Goal: Task Accomplishment & Management: Complete application form

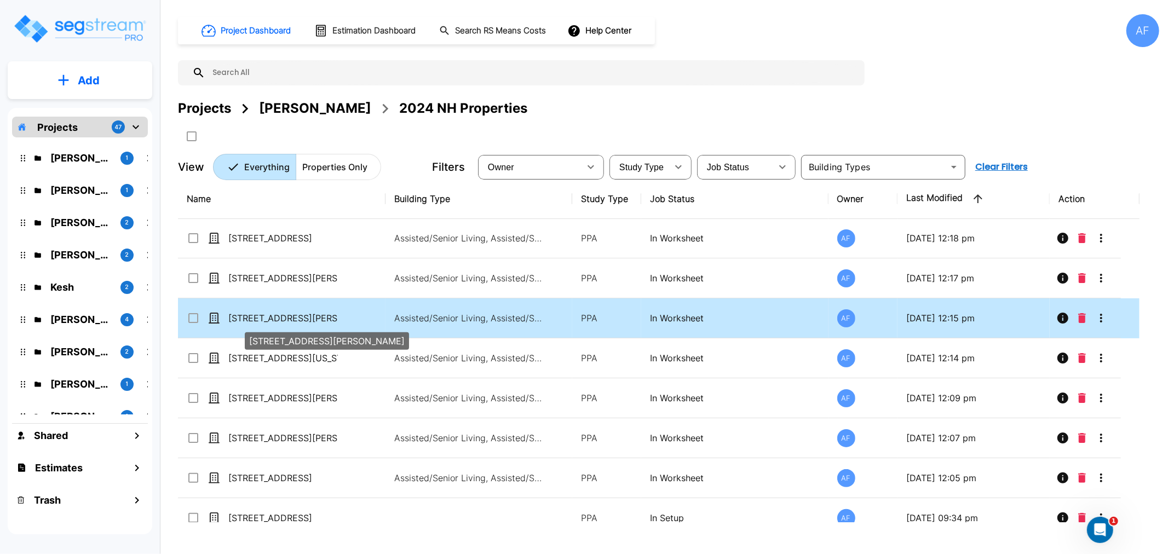
scroll to position [176, 0]
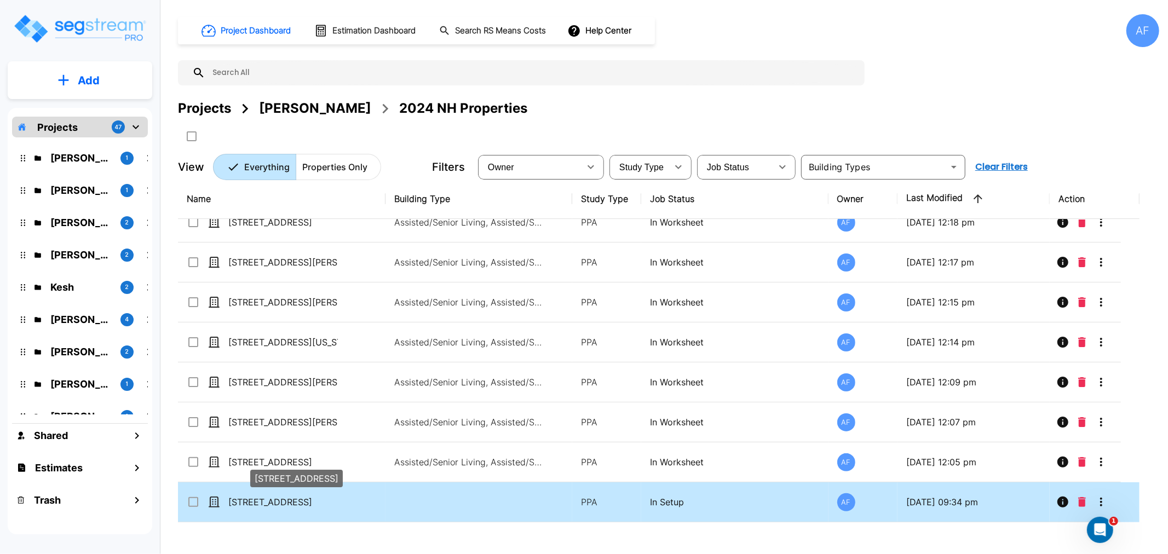
click at [249, 496] on p "[STREET_ADDRESS]" at bounding box center [282, 501] width 109 height 13
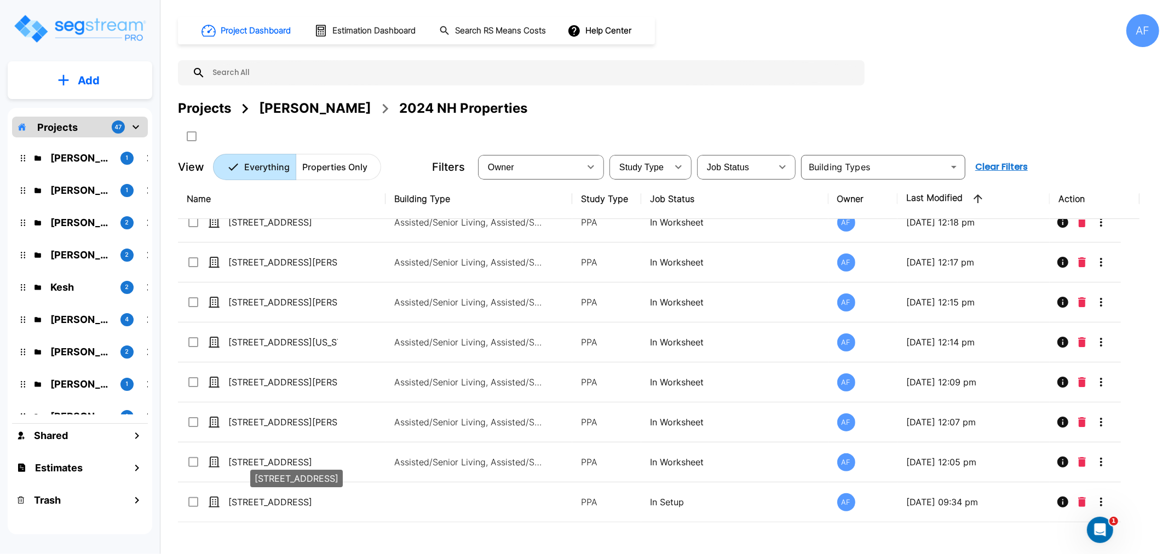
click at [252, 495] on p "[STREET_ADDRESS]" at bounding box center [282, 501] width 109 height 13
checkbox input "true"
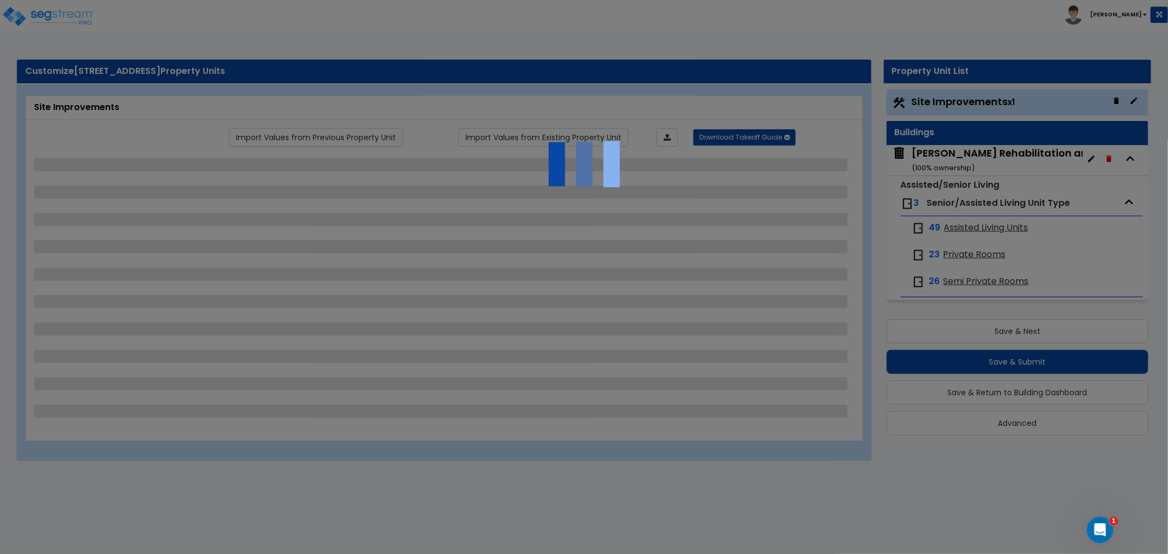
select select "2"
select select "1"
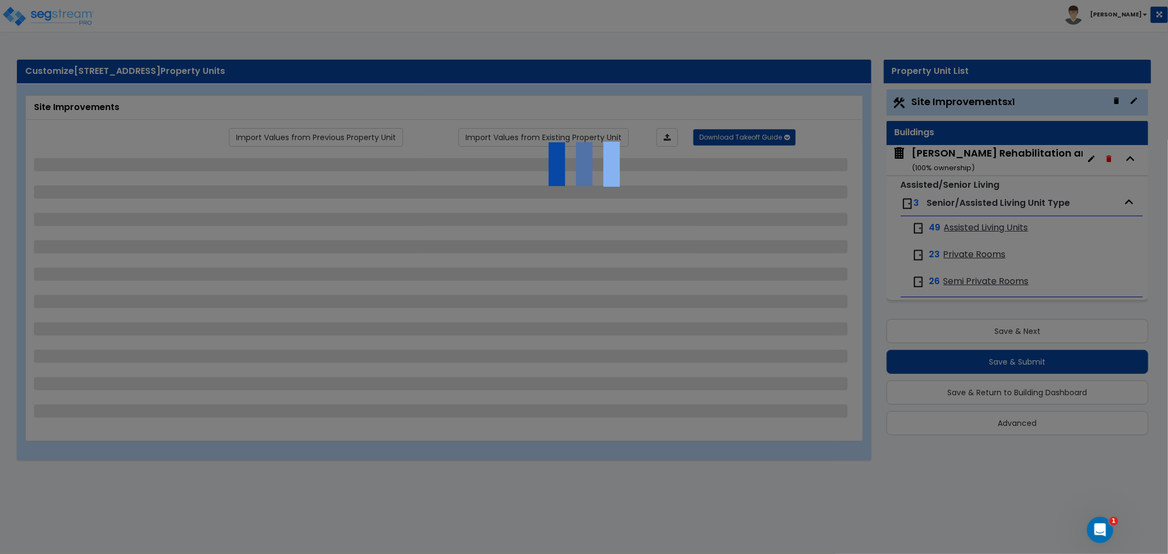
select select "2"
select select "1"
select select "2"
select select "1"
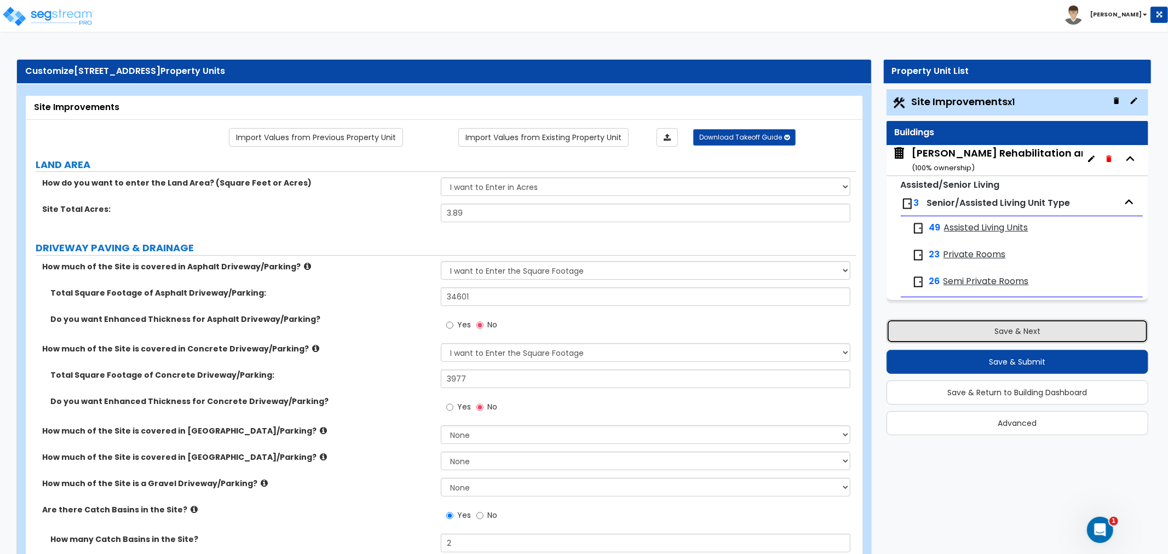
click at [991, 332] on button "Save & Next" at bounding box center [1017, 331] width 262 height 24
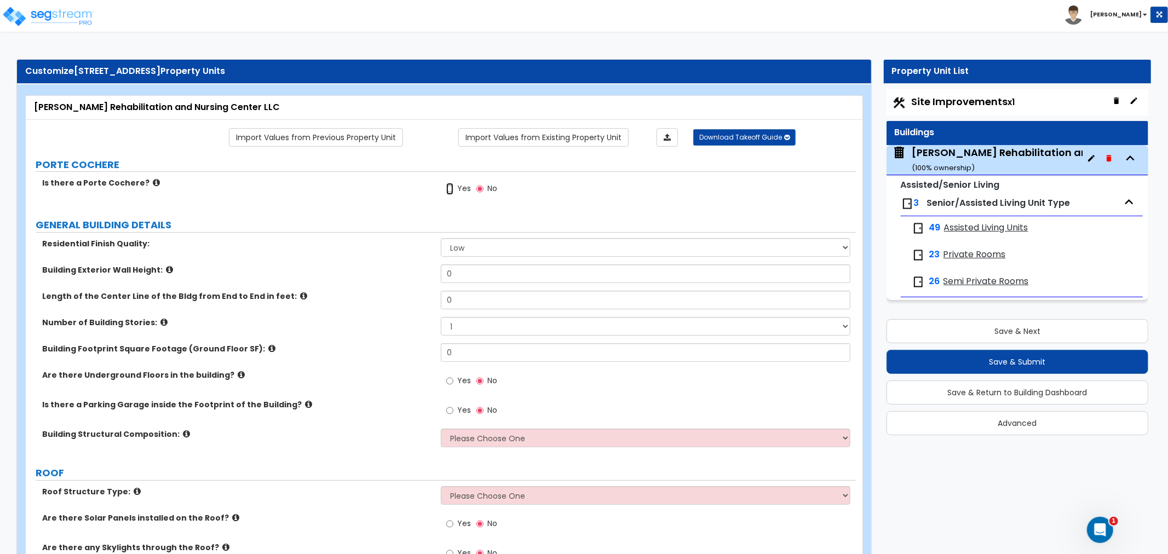
click at [449, 191] on input "Yes" at bounding box center [449, 189] width 7 height 12
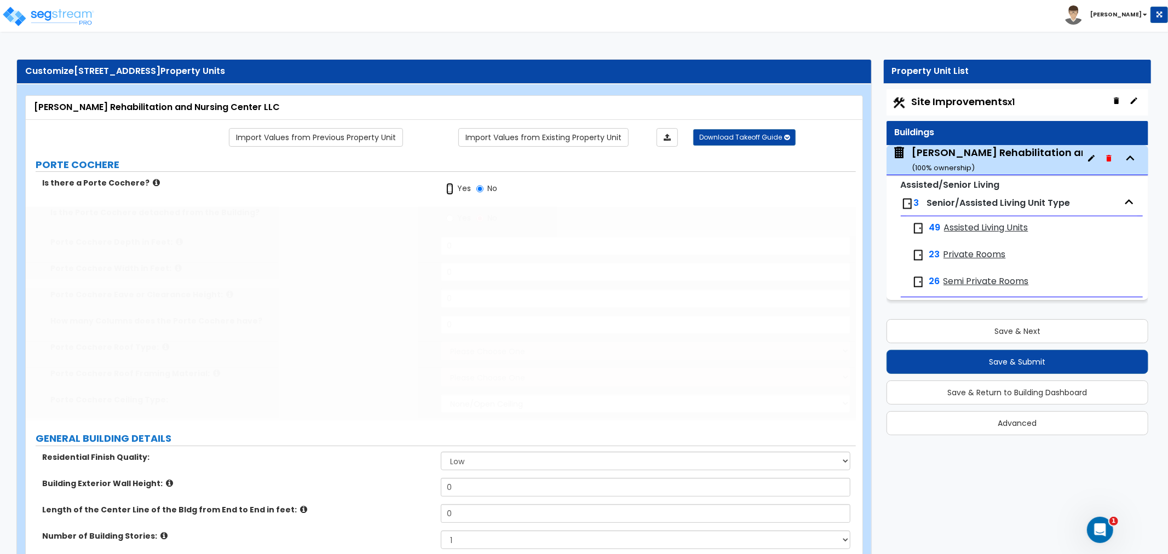
radio input "true"
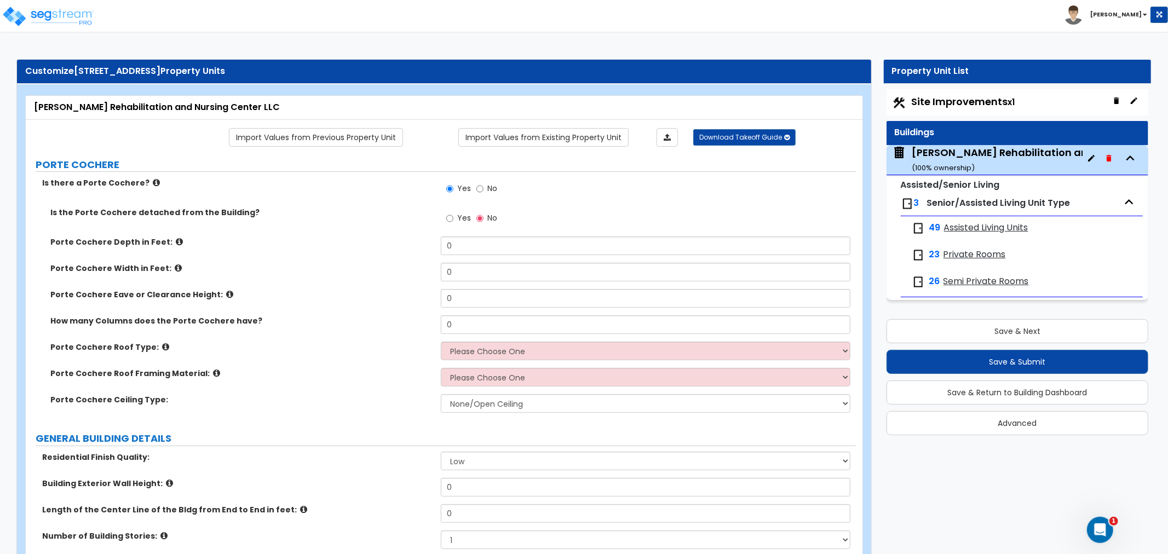
click at [176, 243] on icon at bounding box center [179, 242] width 7 height 8
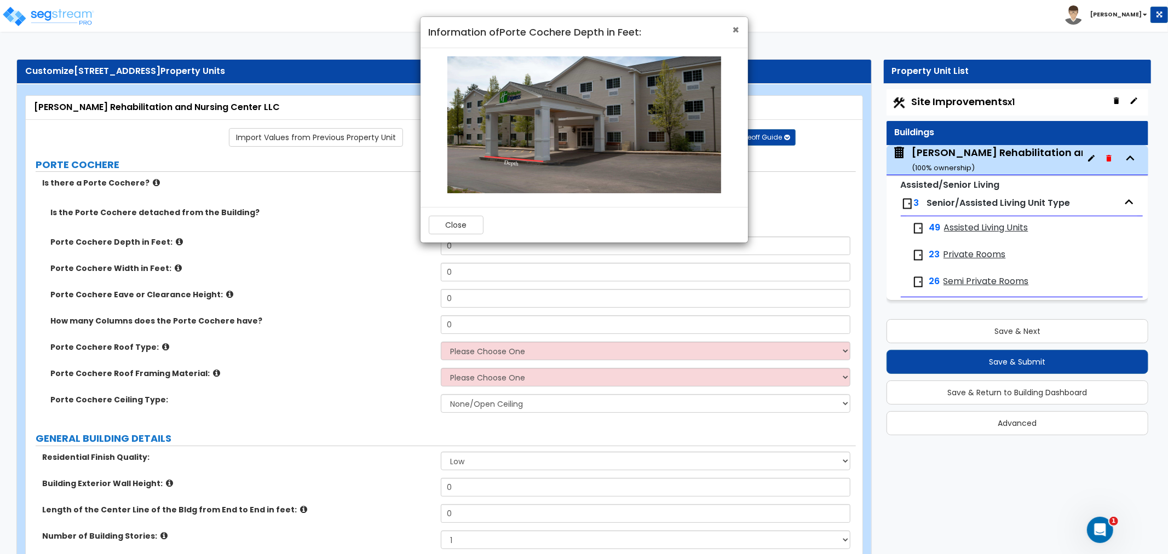
click at [735, 23] on span "×" at bounding box center [736, 30] width 7 height 16
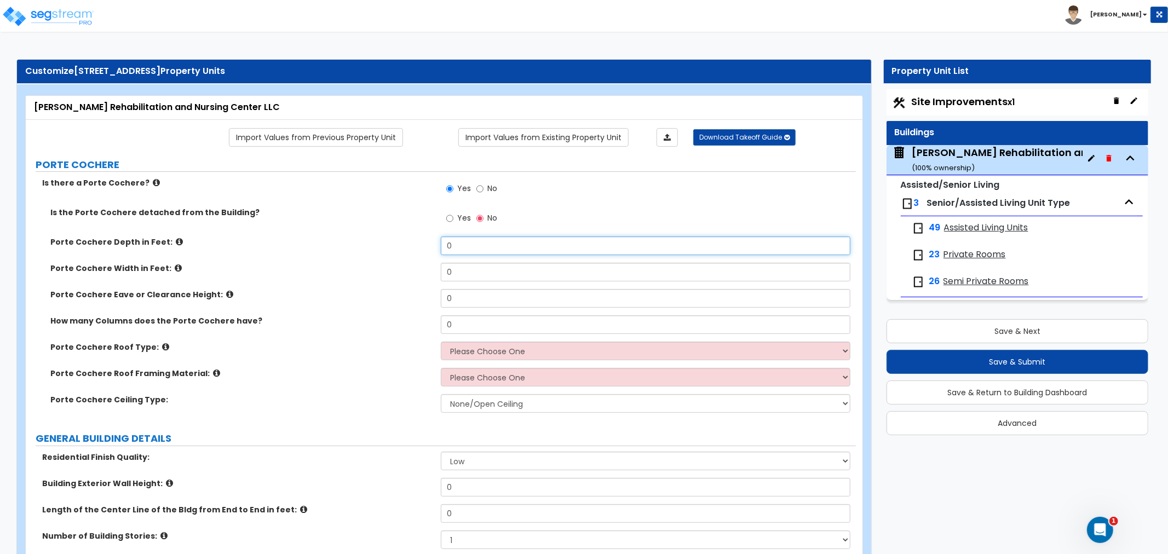
drag, startPoint x: 468, startPoint y: 253, endPoint x: 409, endPoint y: 256, distance: 59.2
click at [409, 256] on div "Porte Cochere Depth in Feet: 0" at bounding box center [441, 250] width 830 height 26
type input "16"
click at [175, 268] on icon at bounding box center [178, 268] width 7 height 8
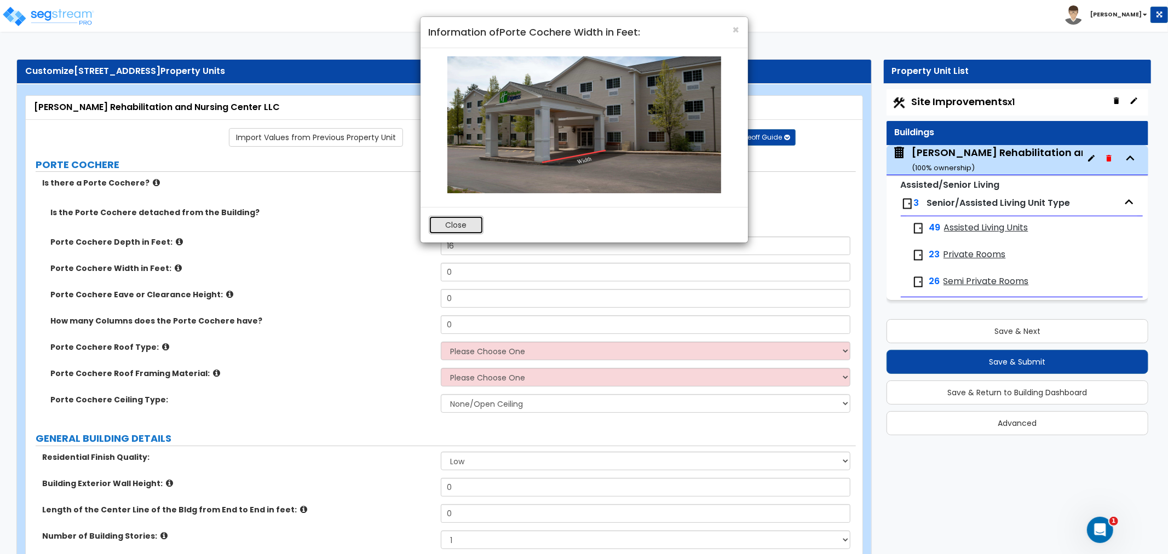
click at [462, 228] on button "Close" at bounding box center [456, 225] width 55 height 19
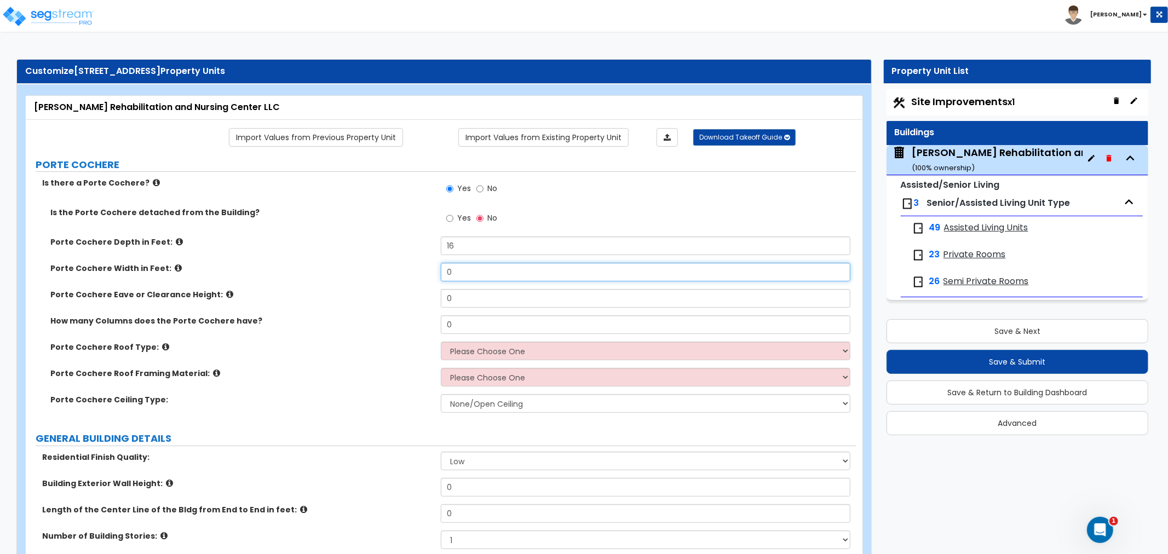
drag, startPoint x: 414, startPoint y: 272, endPoint x: 379, endPoint y: 280, distance: 35.9
click at [375, 275] on div "Porte Cochere Width in Feet: 0" at bounding box center [441, 276] width 830 height 26
type input "45"
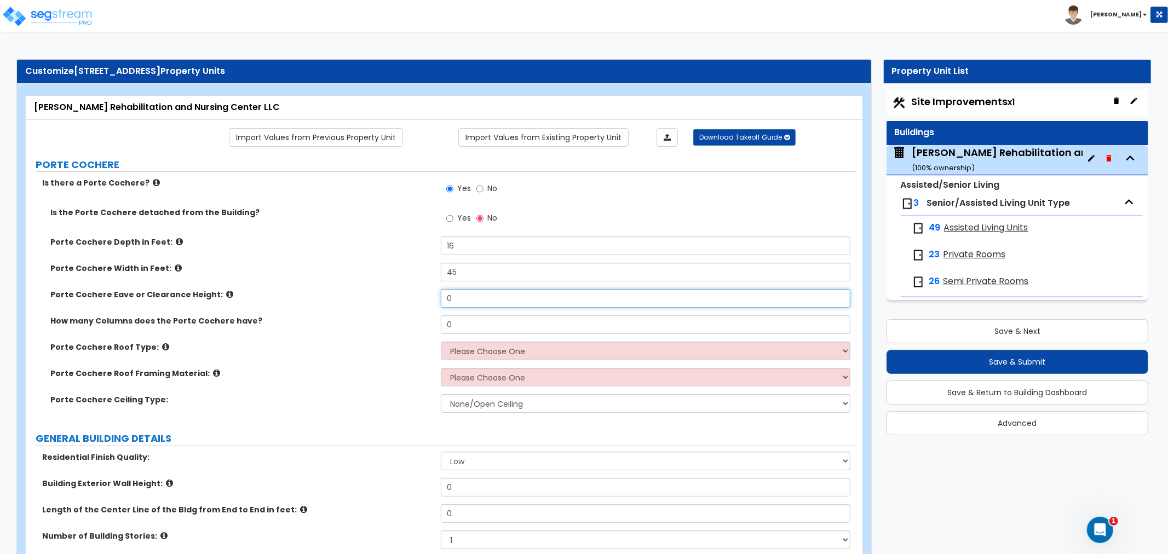
drag, startPoint x: 463, startPoint y: 297, endPoint x: 393, endPoint y: 302, distance: 70.3
click at [393, 302] on div "Porte Cochere Eave or Clearance Height: 0" at bounding box center [441, 302] width 830 height 26
type input "18"
click at [385, 332] on div "How many Columns does the Porte Cochere have? 0" at bounding box center [441, 328] width 830 height 26
drag, startPoint x: 462, startPoint y: 326, endPoint x: 409, endPoint y: 327, distance: 53.1
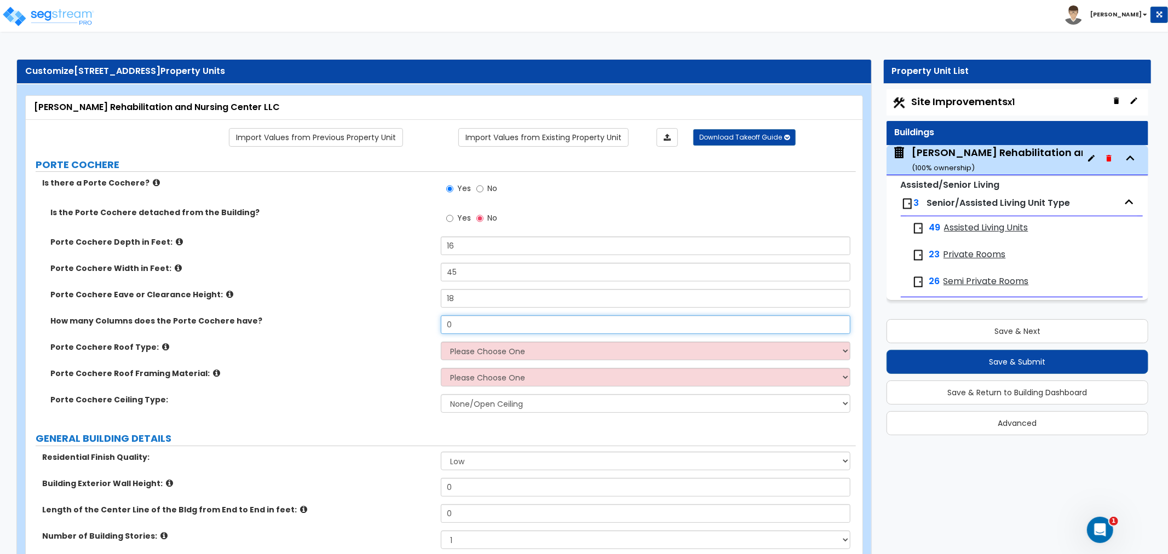
click at [409, 327] on div "How many Columns does the Porte Cochere have? 0" at bounding box center [441, 328] width 830 height 26
drag, startPoint x: 469, startPoint y: 275, endPoint x: 401, endPoint y: 277, distance: 68.5
click at [401, 277] on div "Porte Cochere Width in Feet: 45" at bounding box center [441, 276] width 830 height 26
click at [461, 263] on input "4" at bounding box center [646, 272] width 410 height 19
type input "42"
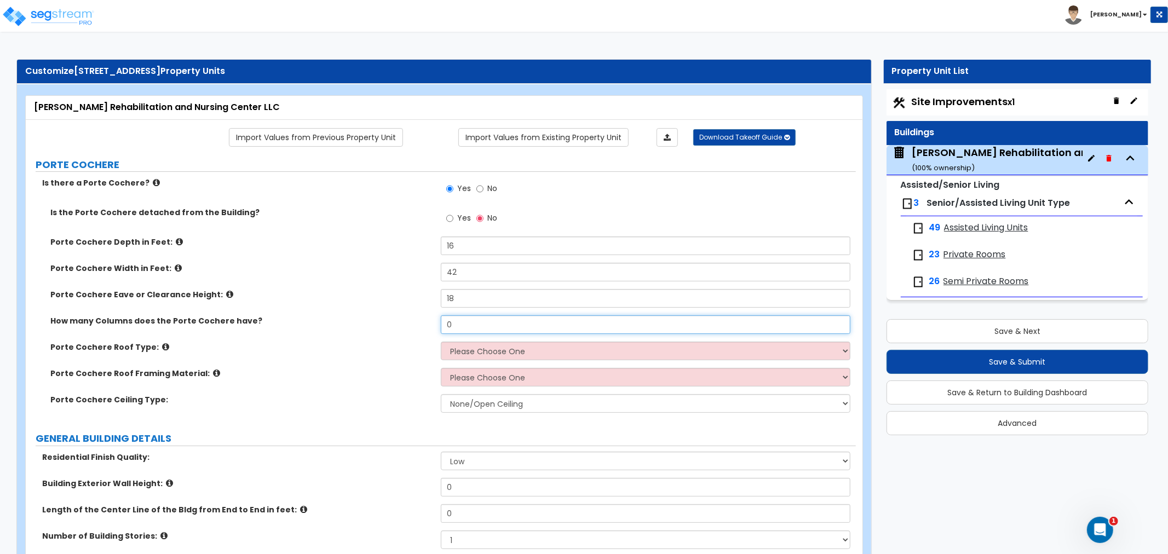
drag, startPoint x: 459, startPoint y: 325, endPoint x: 428, endPoint y: 326, distance: 30.7
click at [428, 326] on div "How many Columns does the Porte Cochere have? 0" at bounding box center [441, 328] width 830 height 26
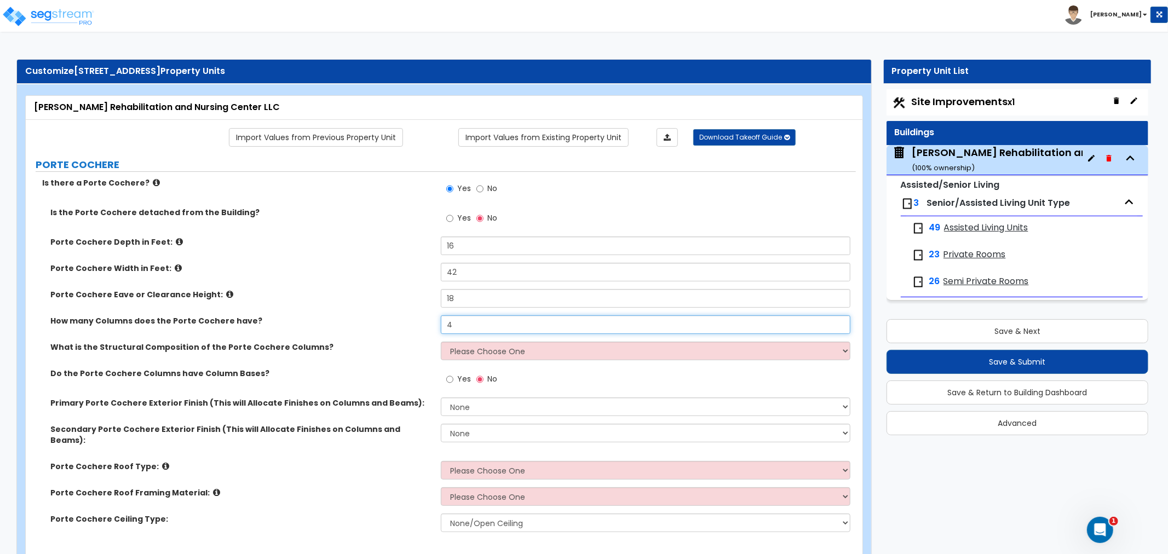
type input "4"
click at [477, 351] on select "Please Choose One Wood Steel Concrete" at bounding box center [646, 351] width 410 height 19
click at [441, 342] on select "Please Choose One Wood Steel Concrete" at bounding box center [646, 351] width 410 height 19
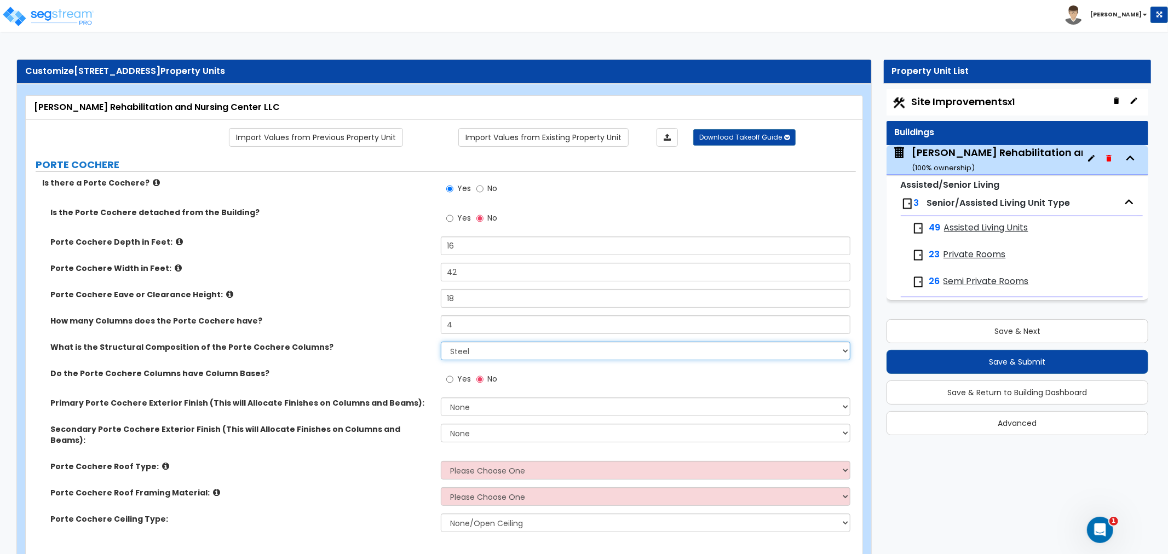
click at [461, 354] on select "Please Choose One Wood Steel Concrete" at bounding box center [646, 351] width 410 height 19
click at [441, 342] on select "Please Choose One Wood Steel Concrete" at bounding box center [646, 351] width 410 height 19
click at [466, 349] on select "Please Choose One Wood Steel Concrete" at bounding box center [646, 351] width 410 height 19
select select "2"
click at [441, 342] on select "Please Choose One Wood Steel Concrete" at bounding box center [646, 351] width 410 height 19
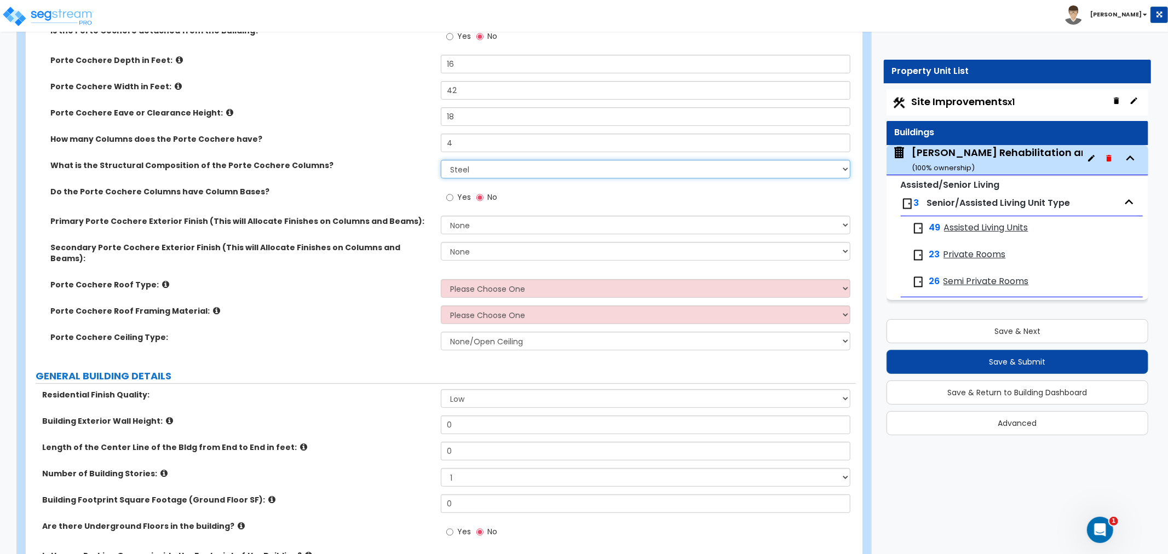
scroll to position [182, 0]
click at [474, 222] on select "None Paint Finish Stucco Finish Tile Finish Brick Veneer Stone Veneer Metal Com…" at bounding box center [646, 224] width 410 height 19
select select "4"
click at [441, 215] on select "None Paint Finish Stucco Finish Tile Finish Brick Veneer Stone Veneer Metal Com…" at bounding box center [646, 224] width 410 height 19
click at [535, 279] on select "Please Choose One Gabled Roof Flat Roof" at bounding box center [646, 288] width 410 height 19
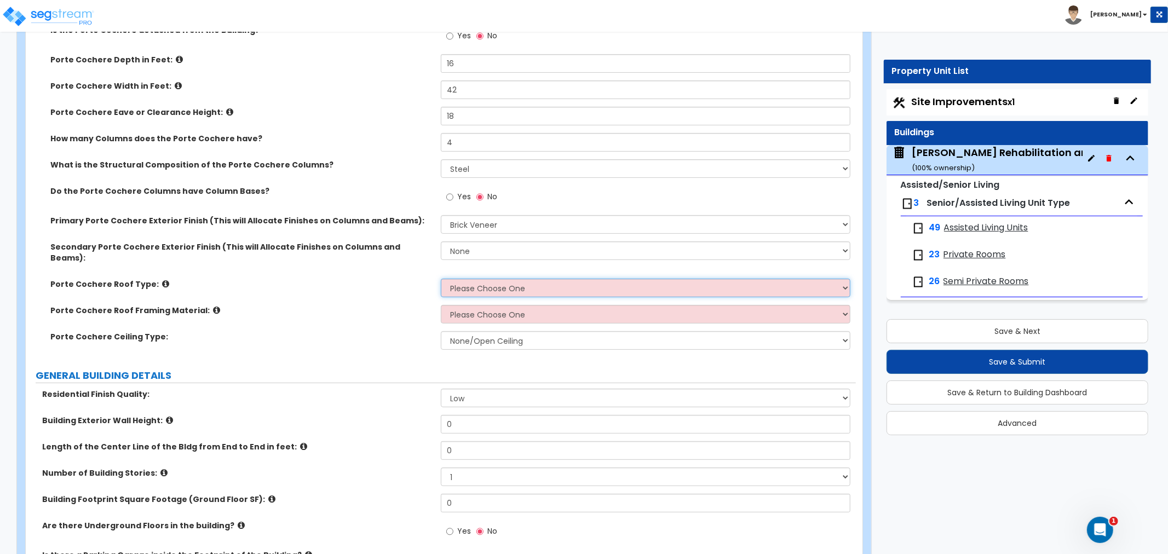
select select "1"
click at [441, 279] on select "Please Choose One Gabled Roof Flat Roof" at bounding box center [646, 288] width 410 height 19
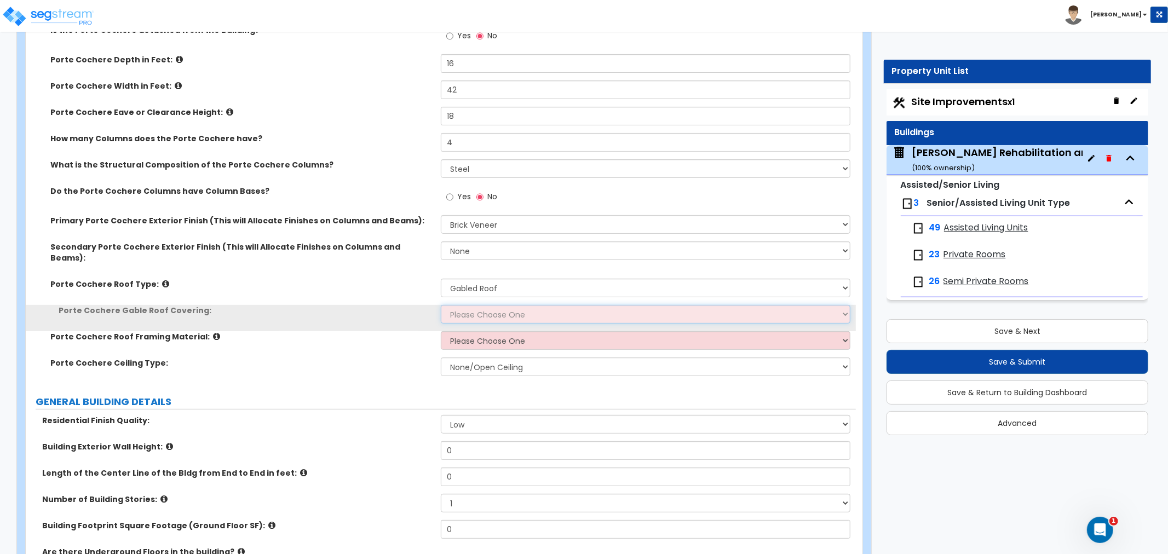
click at [495, 310] on select "Please Choose One Asphalt Shingle Clay Tile Wood Shingle Metal Shingle Standing…" at bounding box center [646, 314] width 410 height 19
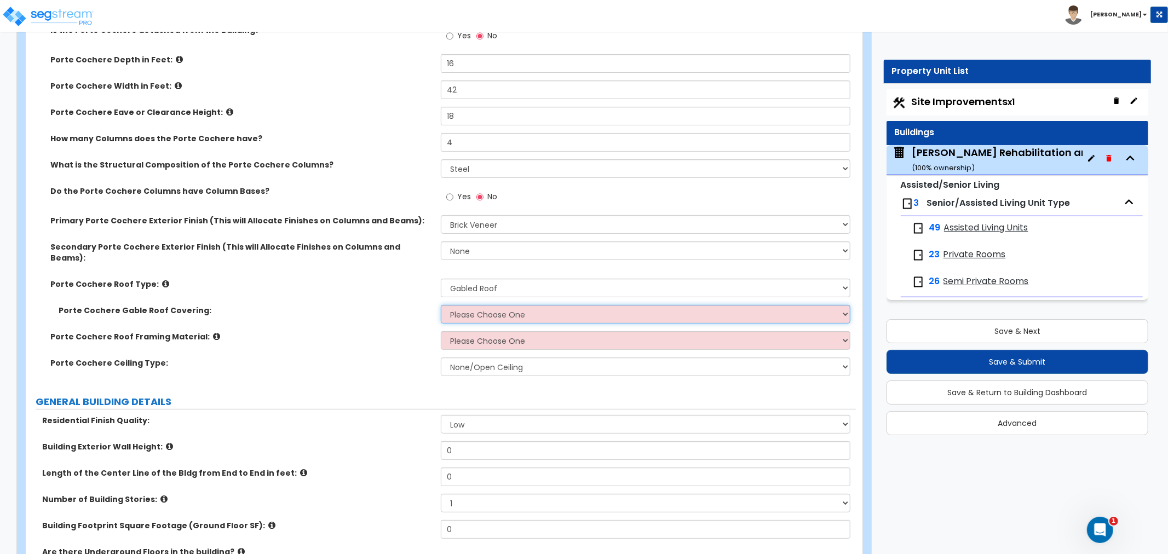
select select "5"
click at [441, 305] on select "Please Choose One Asphalt Shingle Clay Tile Wood Shingle Metal Shingle Standing…" at bounding box center [646, 314] width 410 height 19
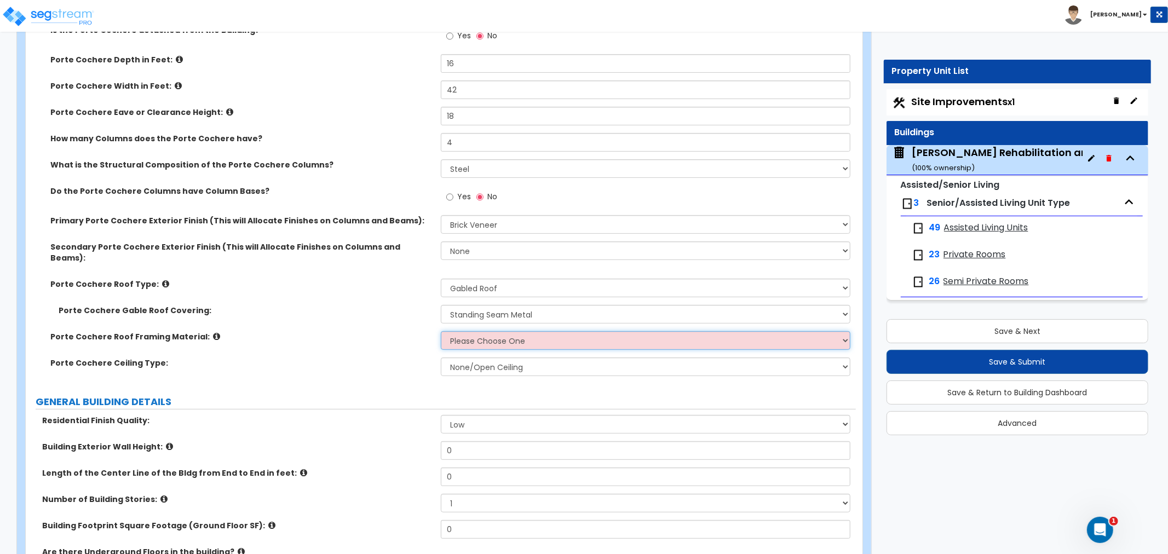
click at [477, 331] on select "Please Choose One Wood Metal" at bounding box center [646, 340] width 410 height 19
select select "1"
click at [441, 331] on select "Please Choose One Wood Metal" at bounding box center [646, 340] width 410 height 19
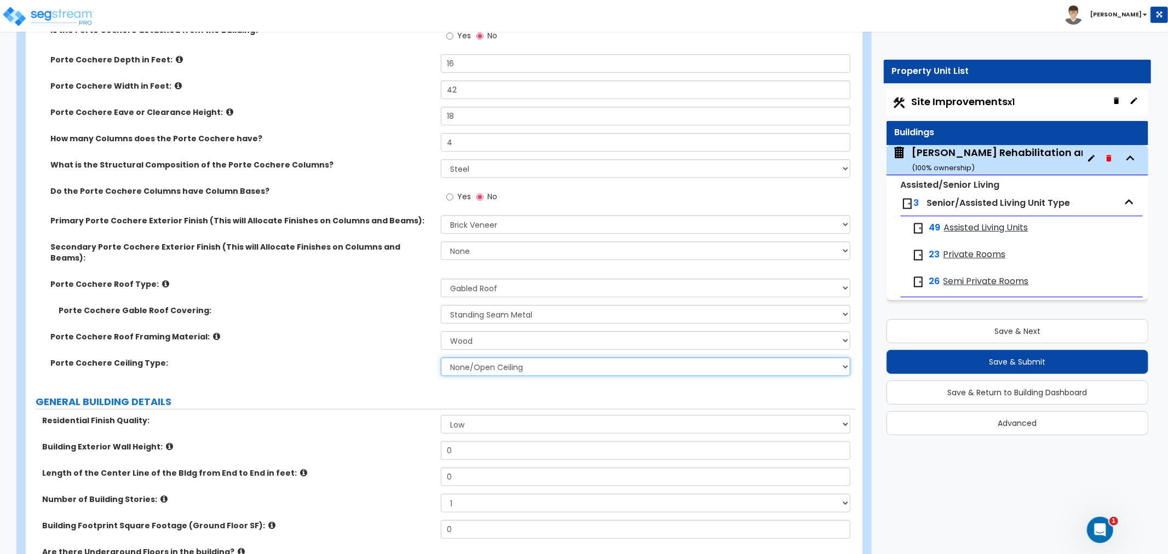
click at [478, 358] on select "None/Open Ceiling Drywall Ceiling Suspended Metal Ceiling" at bounding box center [646, 367] width 410 height 19
select select "1"
click at [441, 358] on select "None/Open Ceiling Drywall Ceiling Suspended Metal Ceiling" at bounding box center [646, 367] width 410 height 19
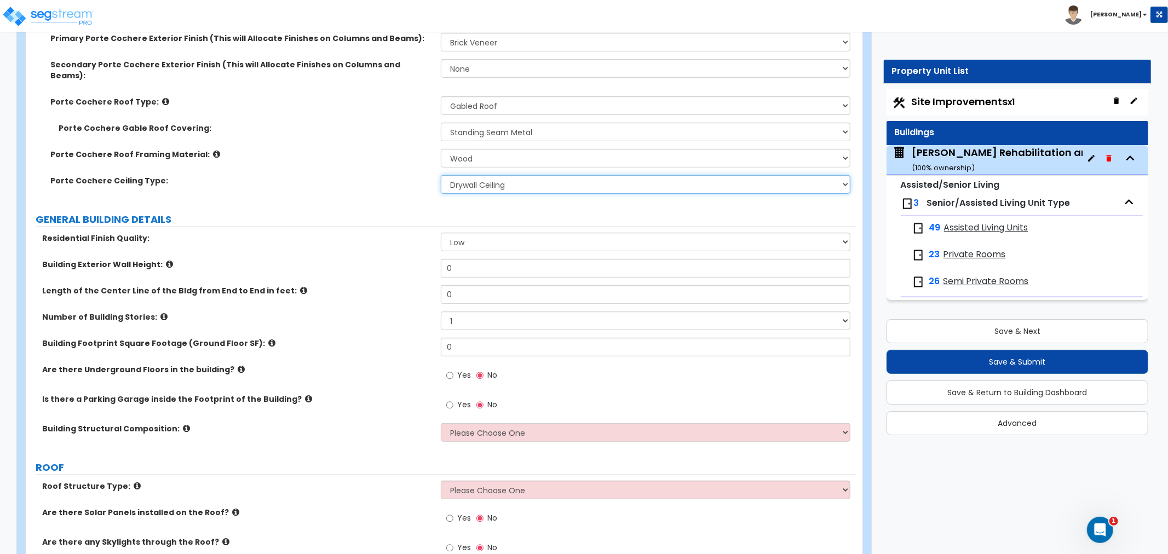
scroll to position [425, 0]
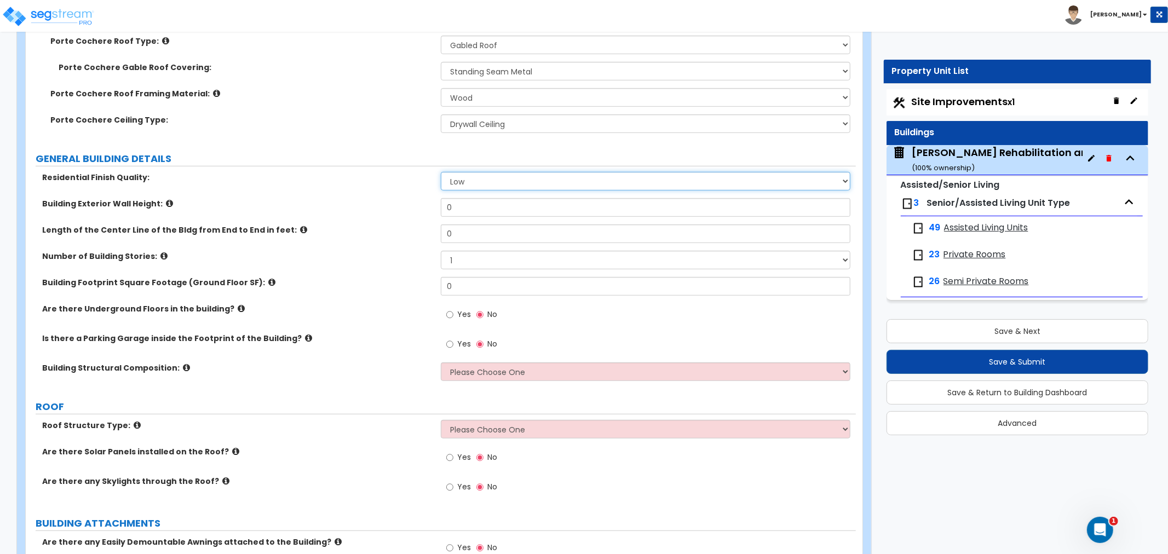
click at [468, 172] on select "Low Average High" at bounding box center [646, 181] width 410 height 19
select select "1"
click at [441, 172] on select "Low Average High" at bounding box center [646, 181] width 410 height 19
drag, startPoint x: 471, startPoint y: 196, endPoint x: 406, endPoint y: 205, distance: 65.3
click at [405, 205] on div "Building Exterior Wall Height: 0" at bounding box center [441, 211] width 830 height 26
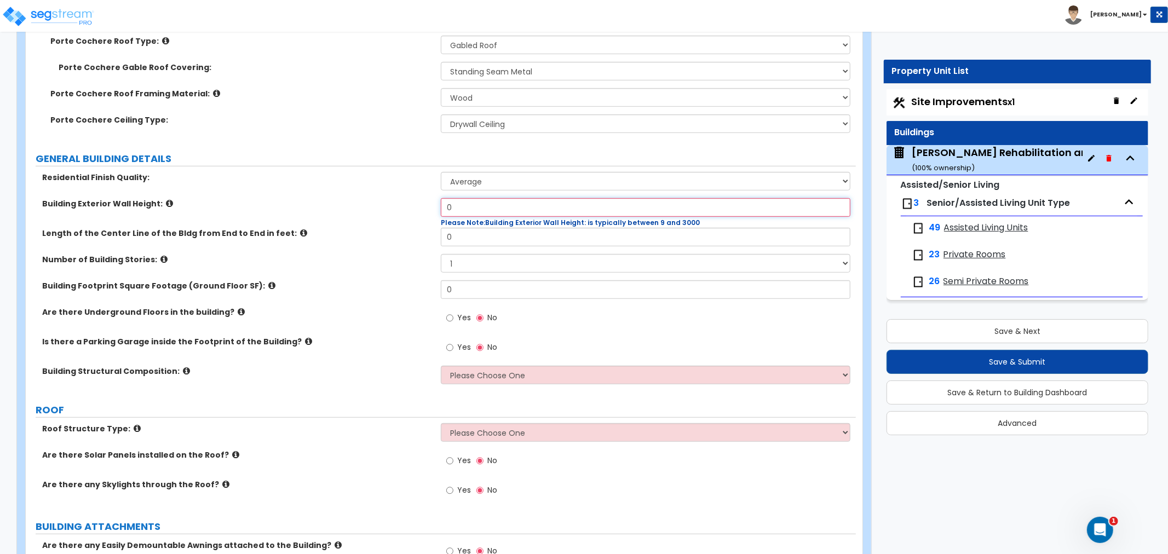
click at [460, 204] on input "0" at bounding box center [646, 207] width 410 height 19
drag, startPoint x: 458, startPoint y: 201, endPoint x: 435, endPoint y: 200, distance: 22.5
click at [435, 200] on div "Building Exterior Wall Height: 0 Please Note: Building Exterior Wall Height: is…" at bounding box center [441, 213] width 830 height 30
type input "20"
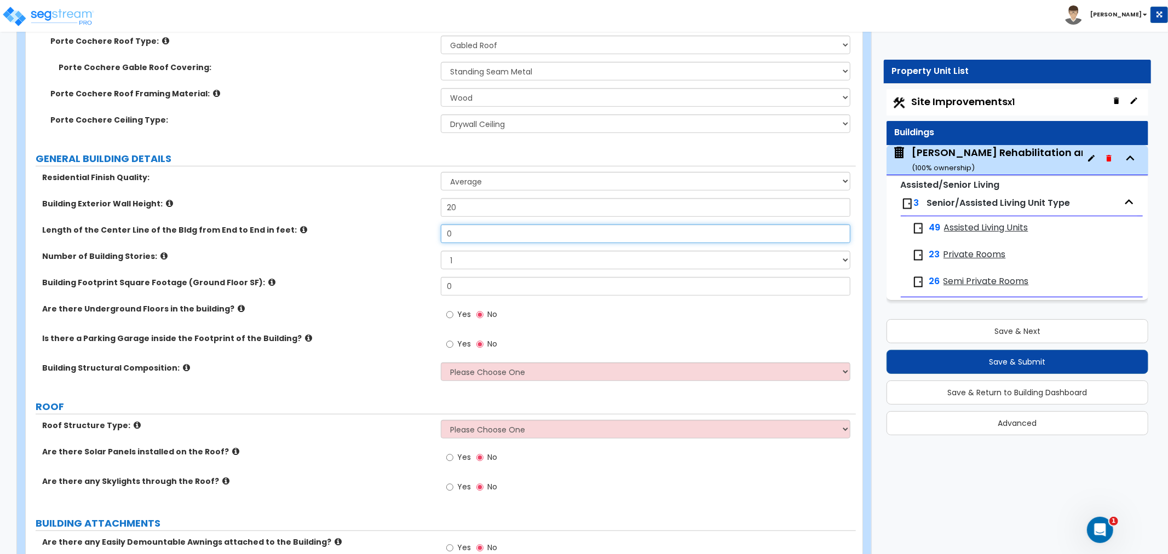
drag, startPoint x: 461, startPoint y: 221, endPoint x: 408, endPoint y: 222, distance: 52.6
click at [408, 224] on div "Length of the Center Line of the Bldg from End to End in feet: 0" at bounding box center [441, 237] width 830 height 26
type input "641"
drag, startPoint x: 464, startPoint y: 247, endPoint x: 435, endPoint y: 251, distance: 29.7
click at [434, 251] on div "Number of Building Stories: 1 2 3 4 5 6 7 8 9 10" at bounding box center [441, 264] width 830 height 26
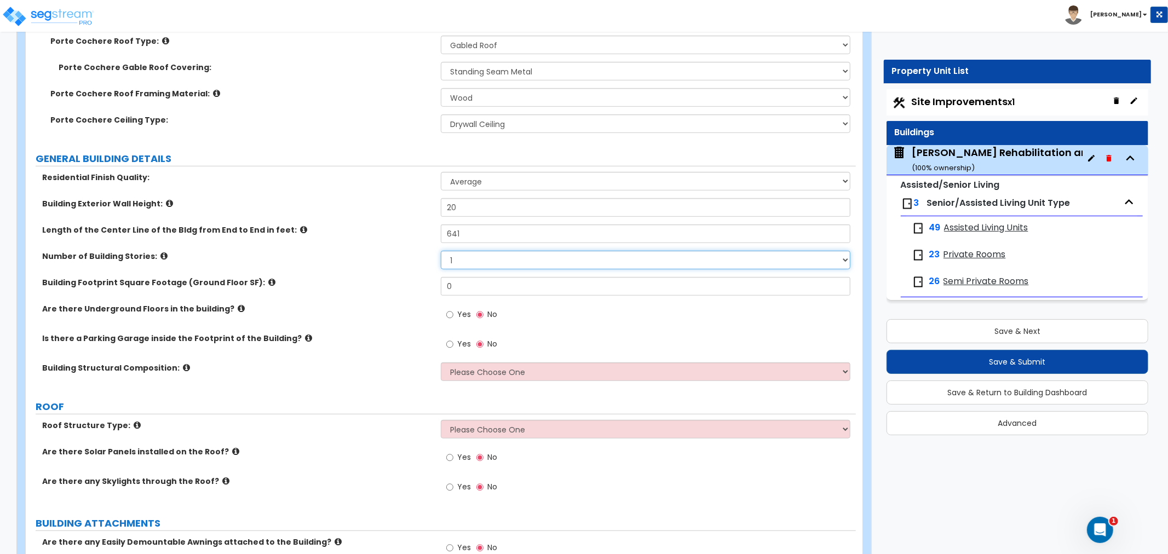
select select "2"
click at [441, 251] on select "1 2 3 4 5 6 7 8 9 10" at bounding box center [646, 260] width 410 height 19
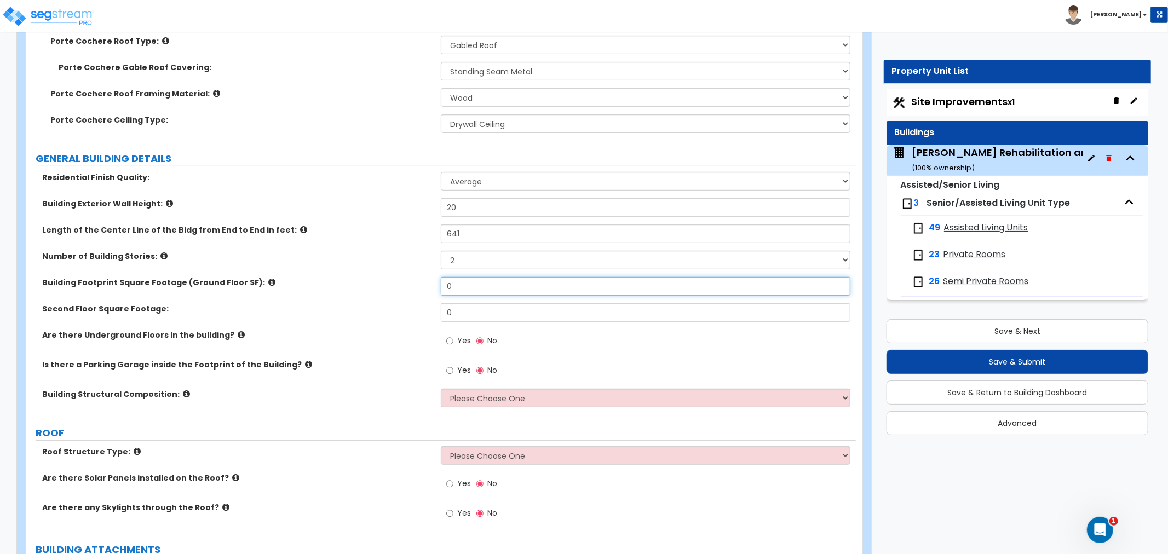
drag, startPoint x: 471, startPoint y: 276, endPoint x: 434, endPoint y: 280, distance: 37.5
click at [434, 280] on div "Building Footprint Square Footage (Ground Floor SF): 0" at bounding box center [441, 290] width 830 height 26
type input "67,884"
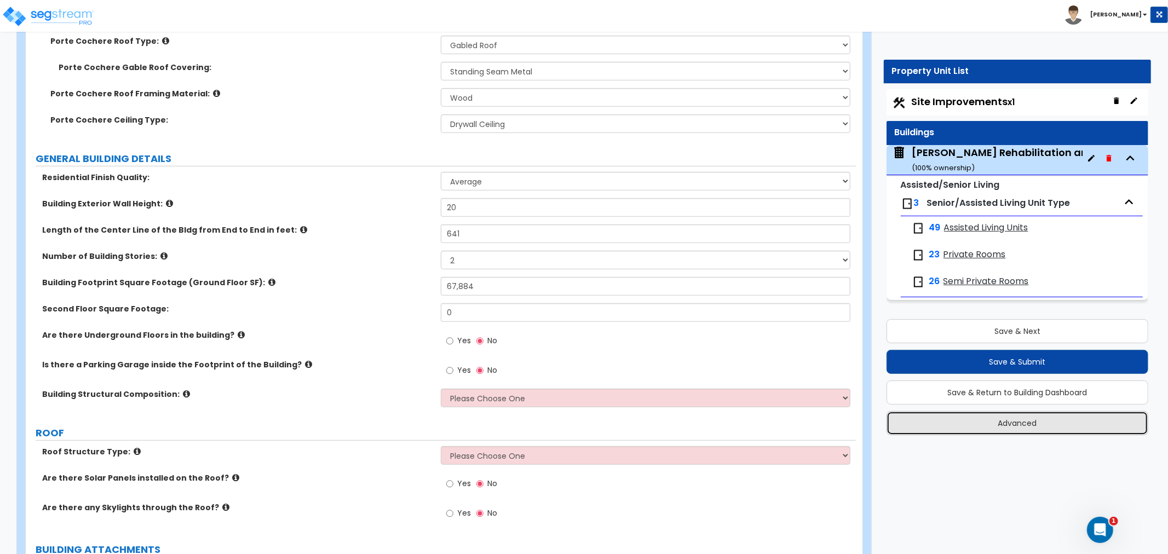
click at [1005, 423] on button "Advanced" at bounding box center [1017, 423] width 262 height 24
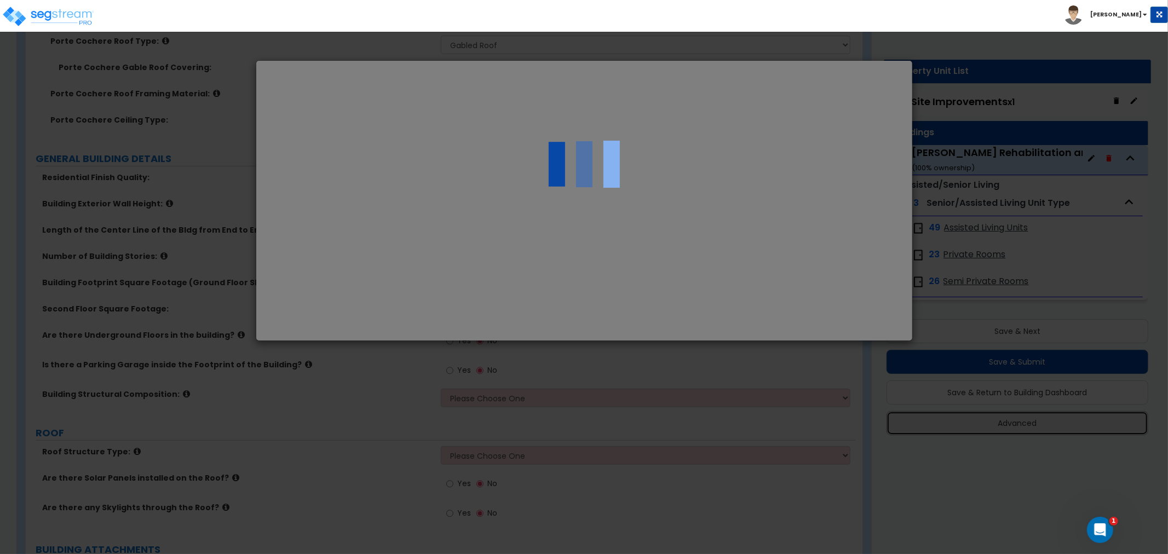
select select "WI"
select select "2024"
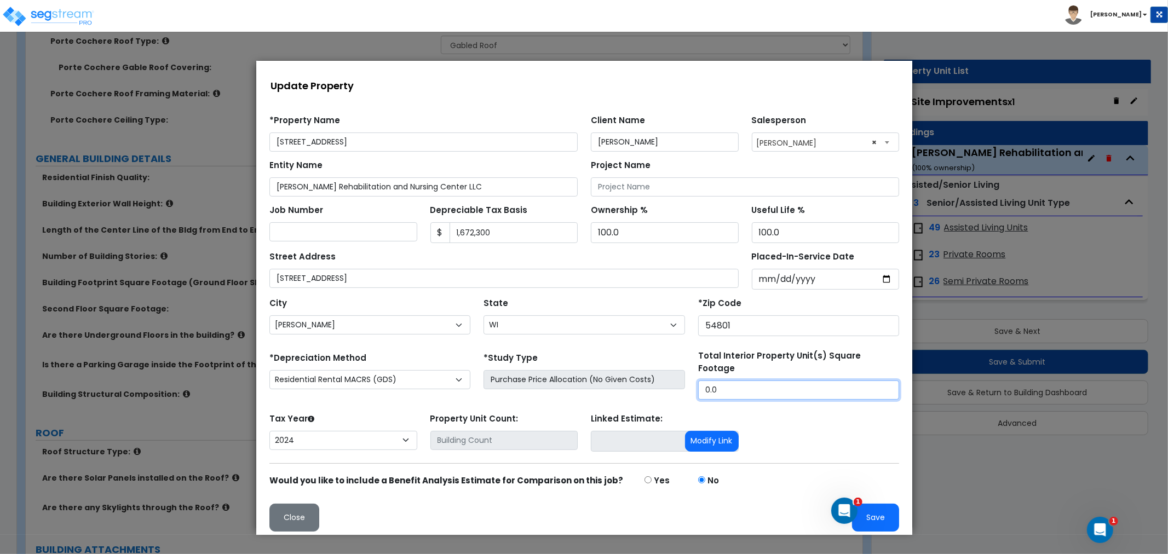
drag, startPoint x: 735, startPoint y: 379, endPoint x: 654, endPoint y: 377, distance: 80.5
click at [654, 377] on div "*Depreciation Method Commercial MACRS (GDS) Residential Rental MACRS (GDS) Comm…" at bounding box center [583, 374] width 643 height 50
type input "84,084"
click at [865, 503] on button "Save" at bounding box center [874, 517] width 47 height 28
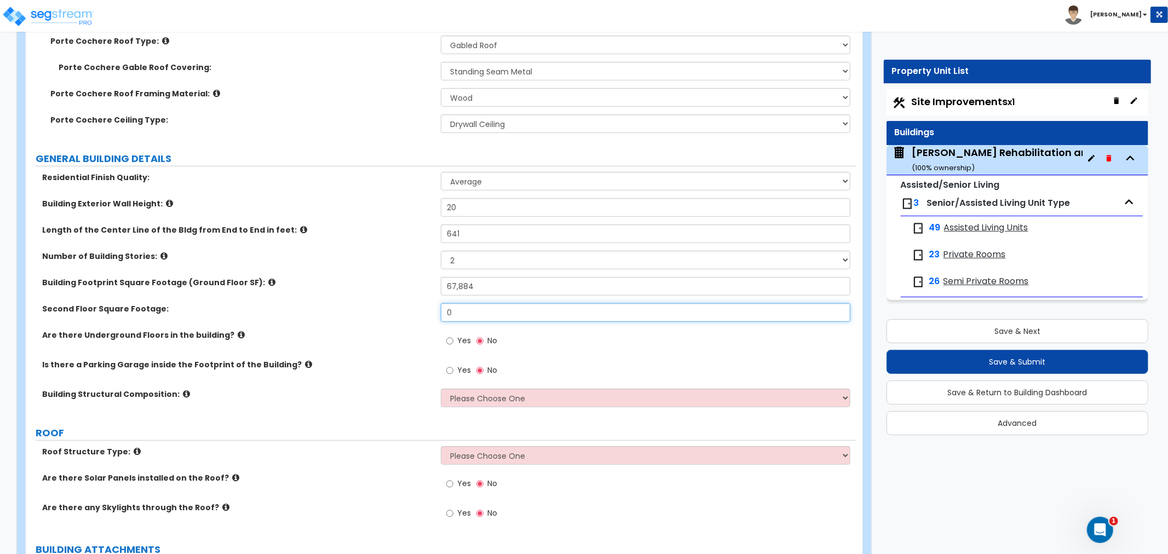
drag, startPoint x: 456, startPoint y: 298, endPoint x: 445, endPoint y: 303, distance: 12.0
click at [445, 303] on input "0" at bounding box center [646, 312] width 410 height 19
type input "16,200"
click at [450, 335] on input "Yes" at bounding box center [449, 341] width 7 height 12
radio input "true"
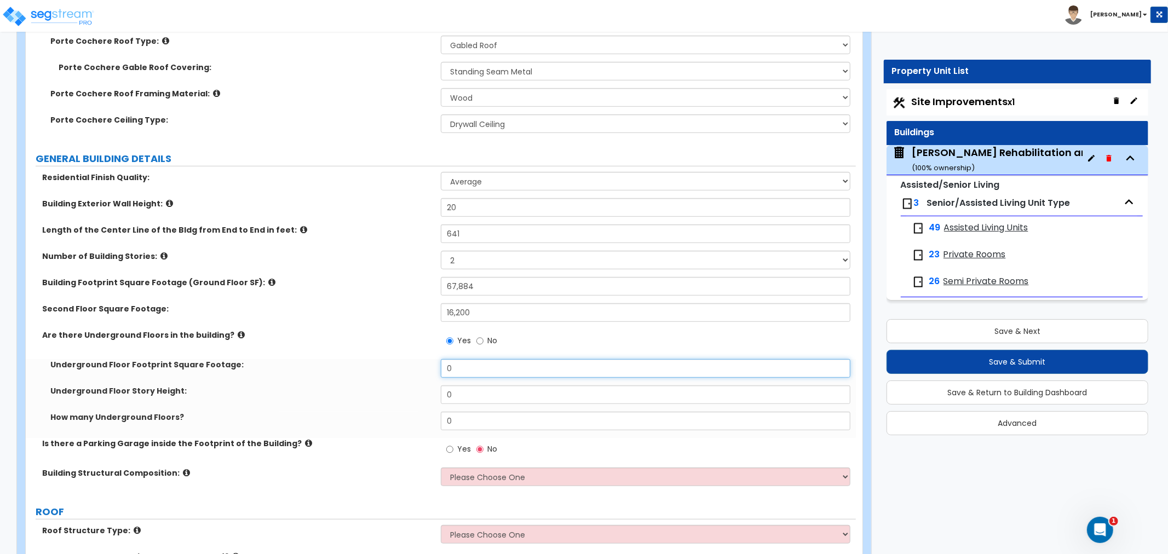
drag, startPoint x: 468, startPoint y: 359, endPoint x: 441, endPoint y: 360, distance: 26.8
click at [441, 360] on input "0" at bounding box center [646, 368] width 410 height 19
type input "30,484"
drag, startPoint x: 464, startPoint y: 384, endPoint x: 422, endPoint y: 386, distance: 42.7
click at [423, 385] on div "Underground Floor Story Height: 0" at bounding box center [441, 398] width 830 height 26
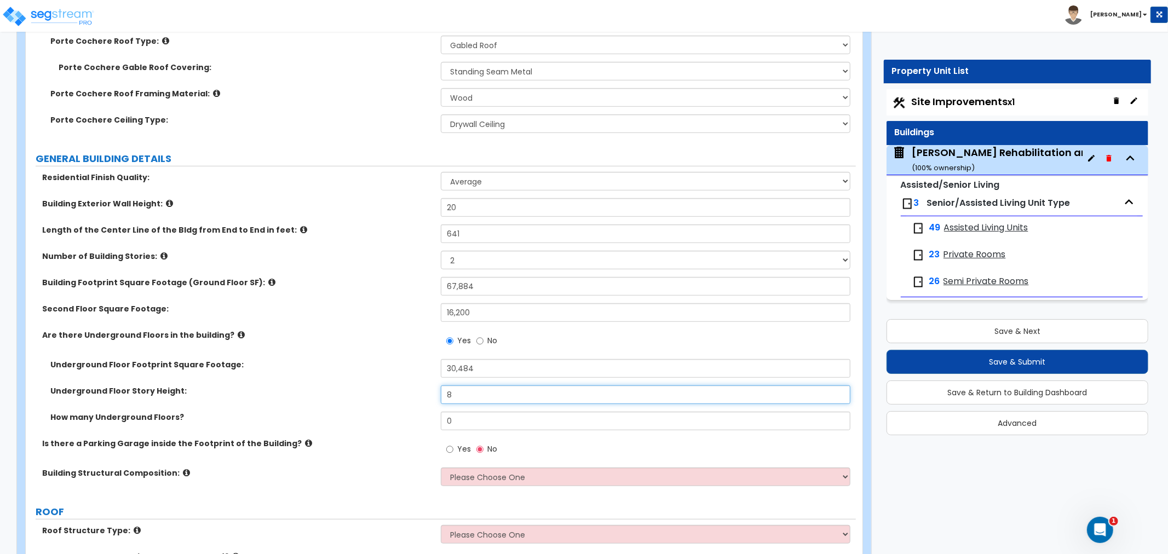
type input "8"
drag, startPoint x: 482, startPoint y: 409, endPoint x: 404, endPoint y: 413, distance: 78.4
click at [404, 413] on div "How many Underground Floors? 0" at bounding box center [441, 425] width 830 height 26
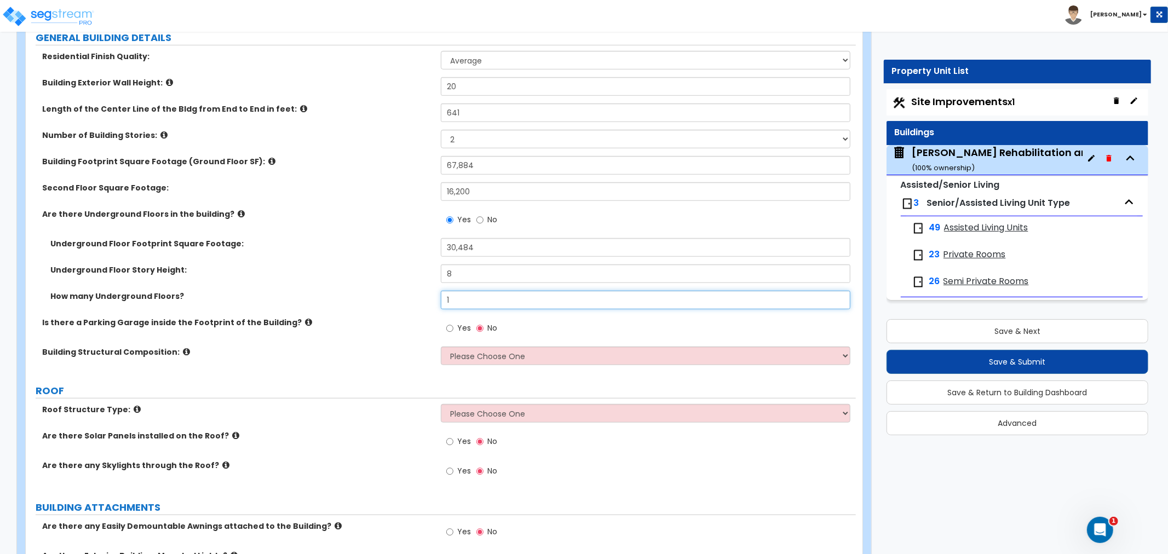
scroll to position [547, 0]
type input "1"
click at [507, 345] on select "Please Choose One Reinforced Concrete Structural Steel Brick Masonry CMU Masonr…" at bounding box center [646, 354] width 410 height 19
select select "6"
click at [441, 345] on select "Please Choose One Reinforced Concrete Structural Steel Brick Masonry CMU Masonr…" at bounding box center [646, 354] width 410 height 19
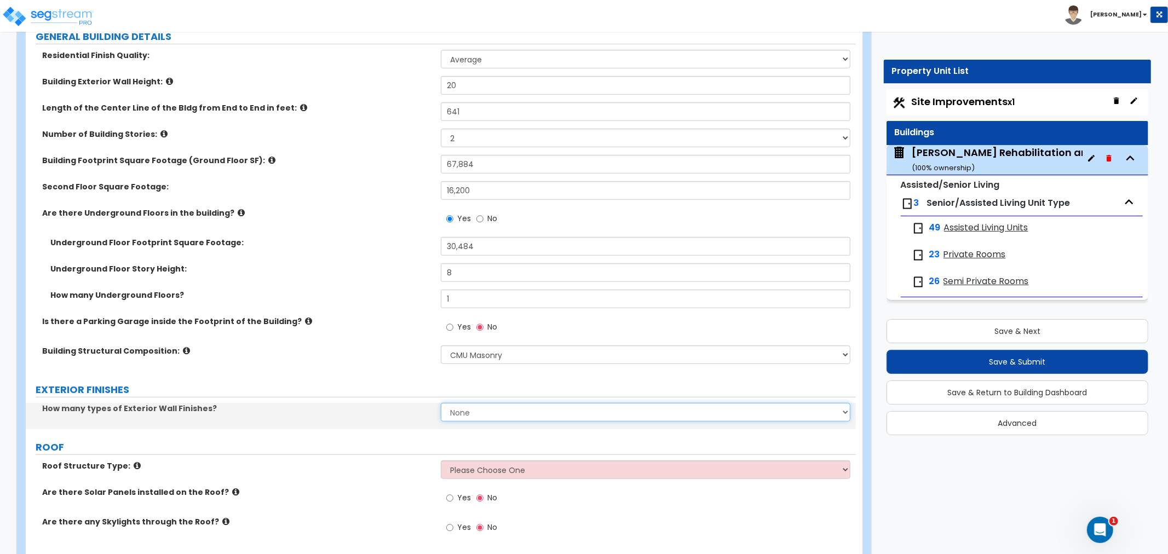
click at [466, 403] on select "None 1 2 3" at bounding box center [646, 412] width 410 height 19
click at [491, 403] on select "None 1 2 3" at bounding box center [646, 412] width 410 height 19
select select "2"
click at [441, 403] on select "None 1 2 3" at bounding box center [646, 412] width 410 height 19
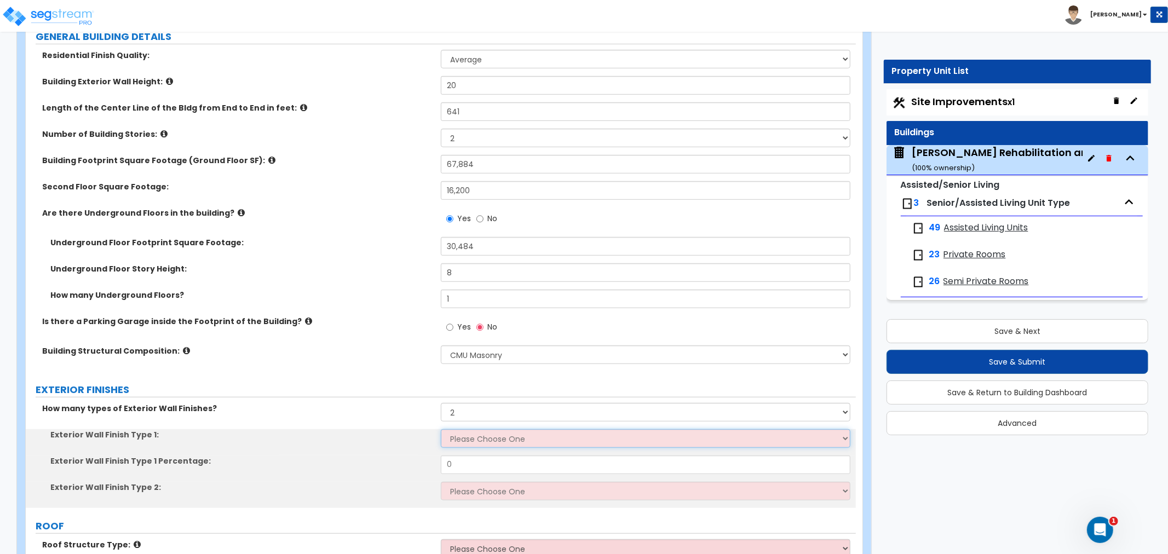
click at [472, 429] on select "Please Choose One No Finish/Shared Wall No Wall Brick Veneer Stone Veneer Wood …" at bounding box center [646, 438] width 410 height 19
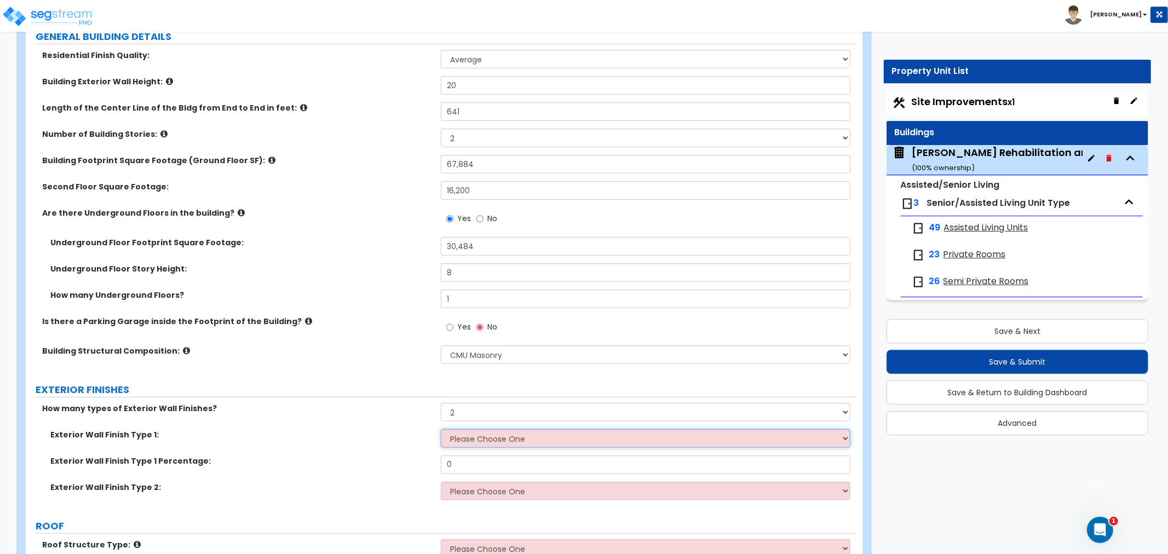
select select "2"
click at [441, 429] on select "Please Choose One No Finish/Shared Wall No Wall Brick Veneer Stone Veneer Wood …" at bounding box center [646, 438] width 410 height 19
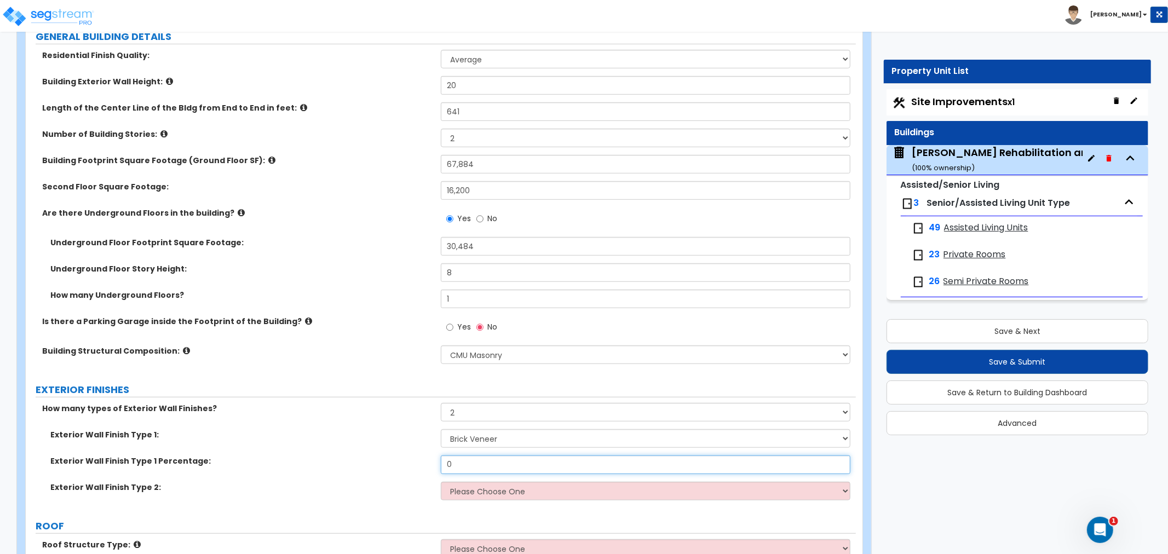
drag, startPoint x: 472, startPoint y: 452, endPoint x: 422, endPoint y: 456, distance: 51.1
click at [422, 456] on div "Exterior Wall Finish Type 1 Percentage: 0" at bounding box center [441, 469] width 830 height 26
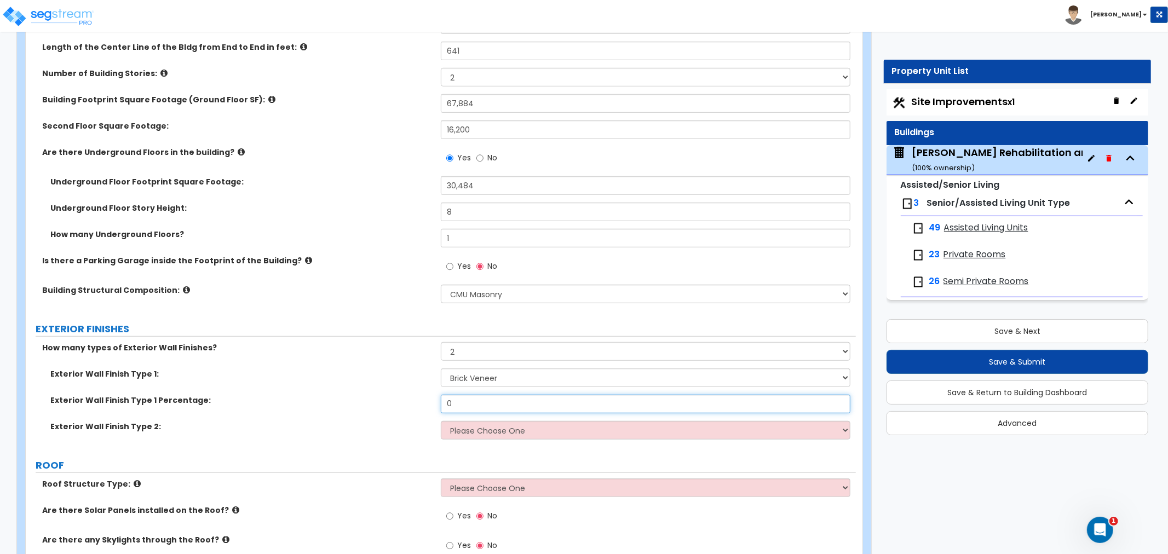
scroll to position [669, 0]
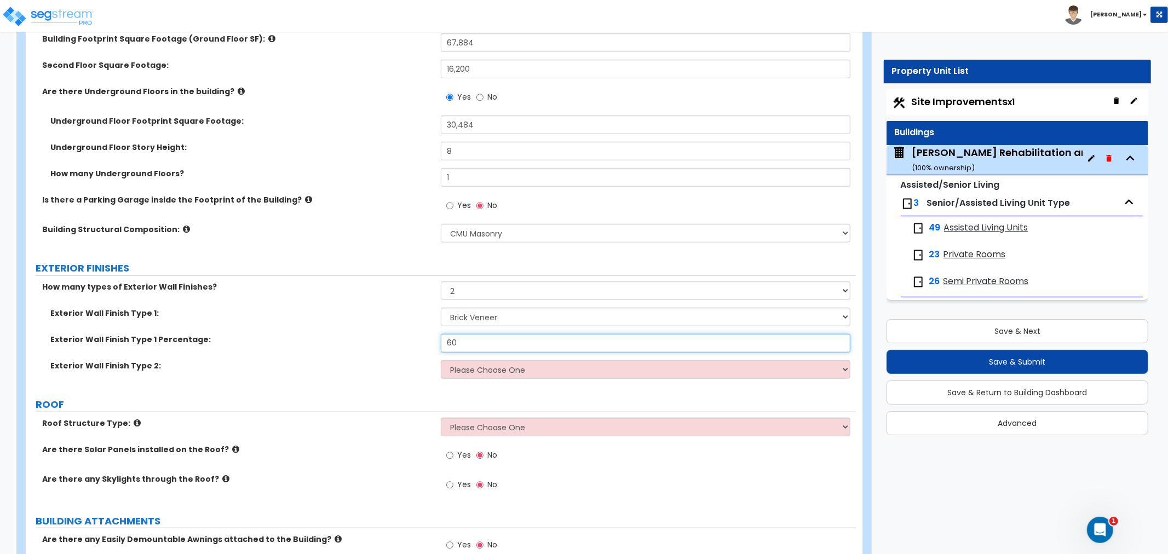
type input "60"
click at [487, 360] on select "Please Choose One No Finish/Shared Wall No Wall Brick Veneer Stone Veneer Wood …" at bounding box center [646, 369] width 410 height 19
select select "7"
click at [441, 360] on select "Please Choose One No Finish/Shared Wall No Wall Brick Veneer Stone Veneer Wood …" at bounding box center [646, 369] width 410 height 19
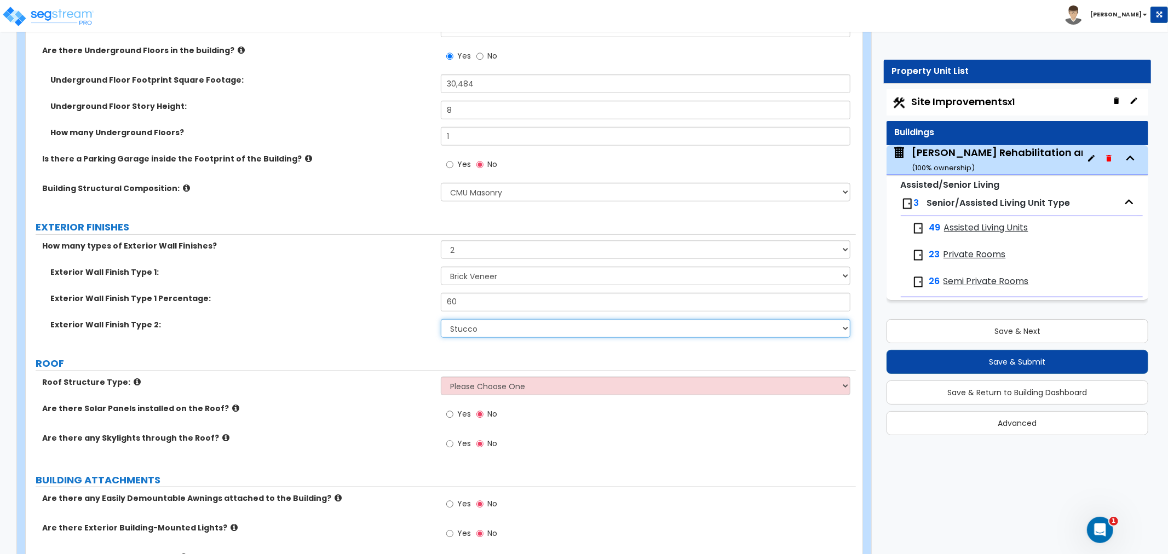
scroll to position [730, 0]
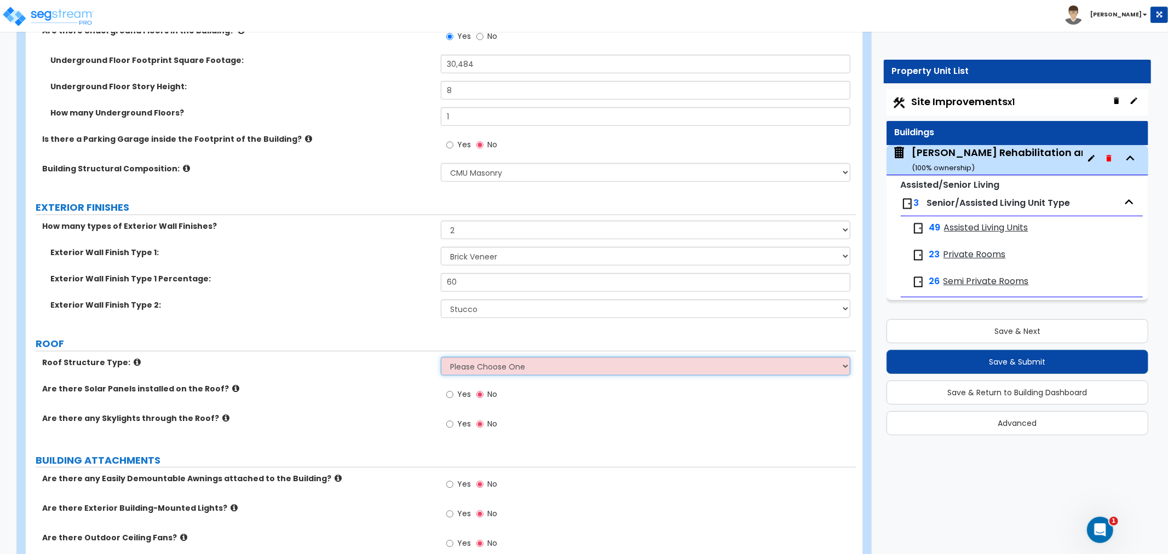
click at [521, 357] on select "Please Choose One Gable Roof Flat Roof Hybrid Gable & Flat Roof" at bounding box center [646, 366] width 410 height 19
select select "1"
click at [441, 357] on select "Please Choose One Gable Roof Flat Roof Hybrid Gable & Flat Roof" at bounding box center [646, 366] width 410 height 19
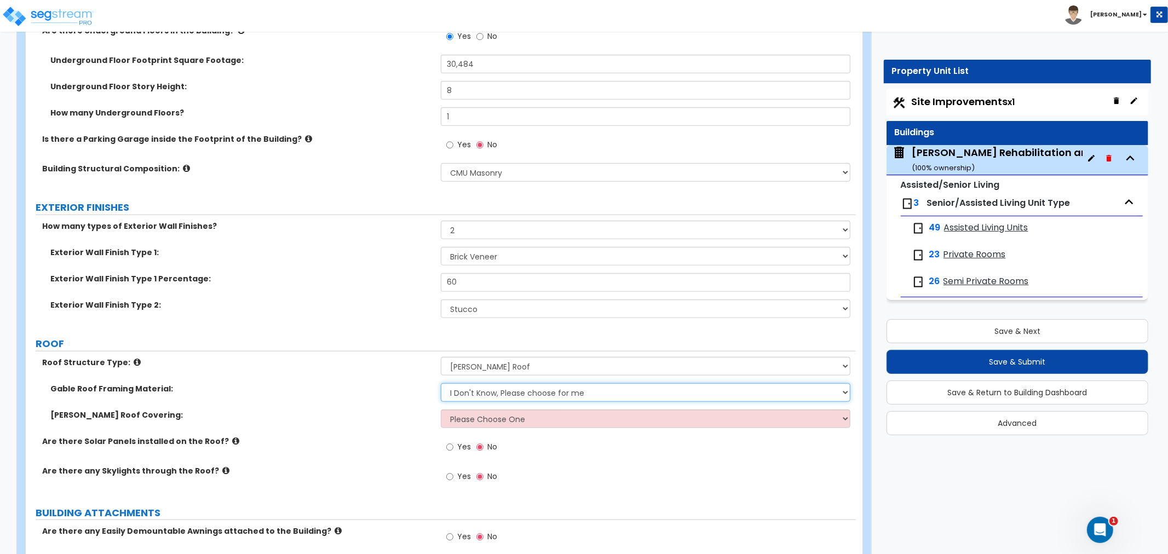
click at [489, 383] on select "I Don't Know, Please choose for me Metal Wood" at bounding box center [646, 392] width 410 height 19
select select "2"
click at [441, 383] on select "I Don't Know, Please choose for me Metal Wood" at bounding box center [646, 392] width 410 height 19
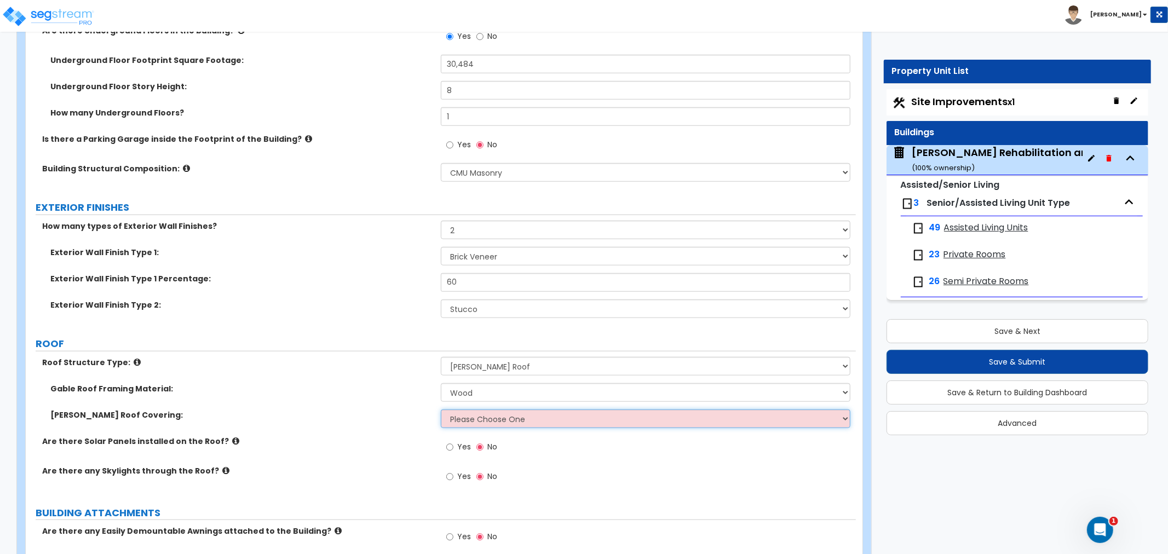
click at [477, 410] on select "Please Choose One Asphalt Shingle Clay Tile Wood Shingle Metal Shingle Standing…" at bounding box center [646, 419] width 410 height 19
select select "1"
click at [441, 410] on select "Please Choose One Asphalt Shingle Clay Tile Wood Shingle Metal Shingle Standing…" at bounding box center [646, 419] width 410 height 19
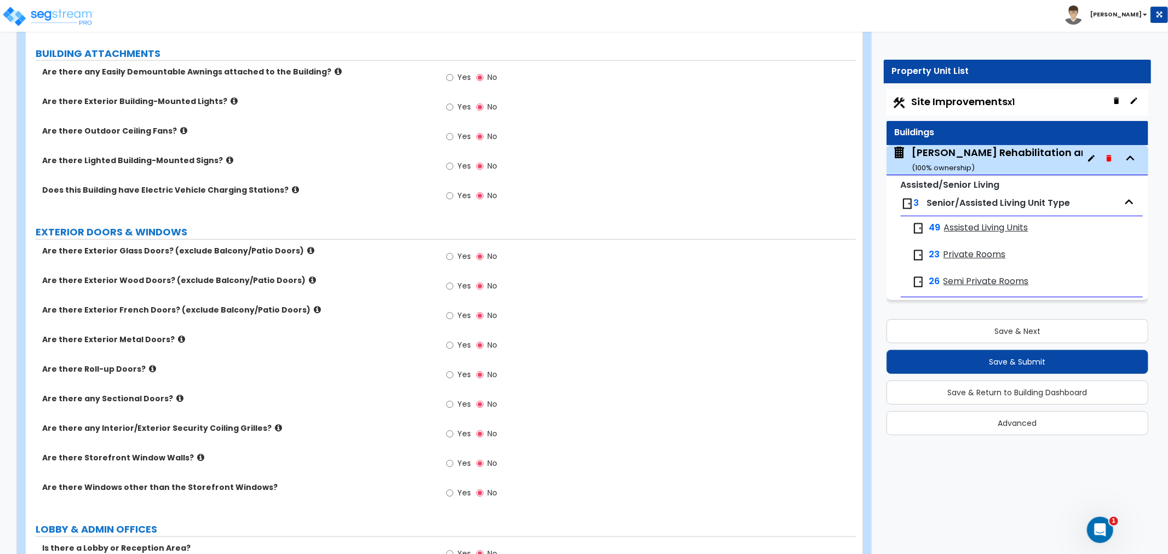
scroll to position [1217, 0]
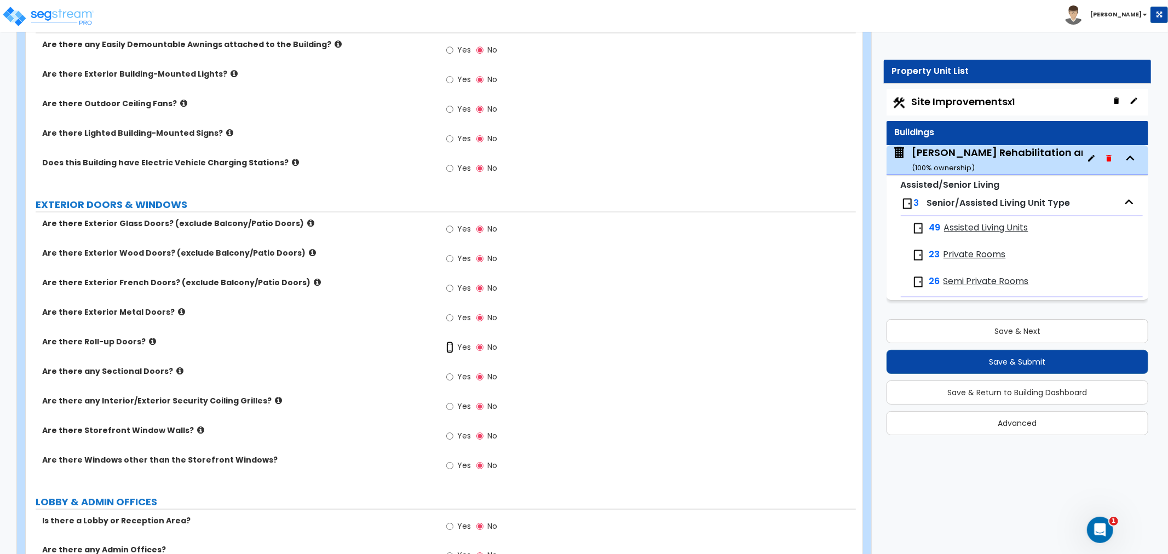
click at [447, 342] on input "Yes" at bounding box center [449, 348] width 7 height 12
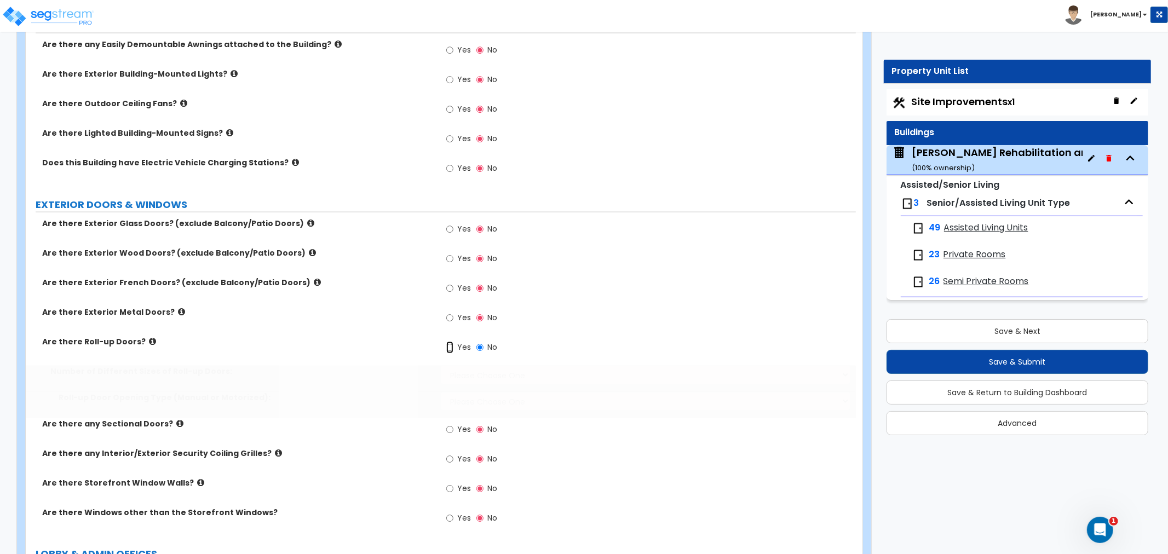
radio input "true"
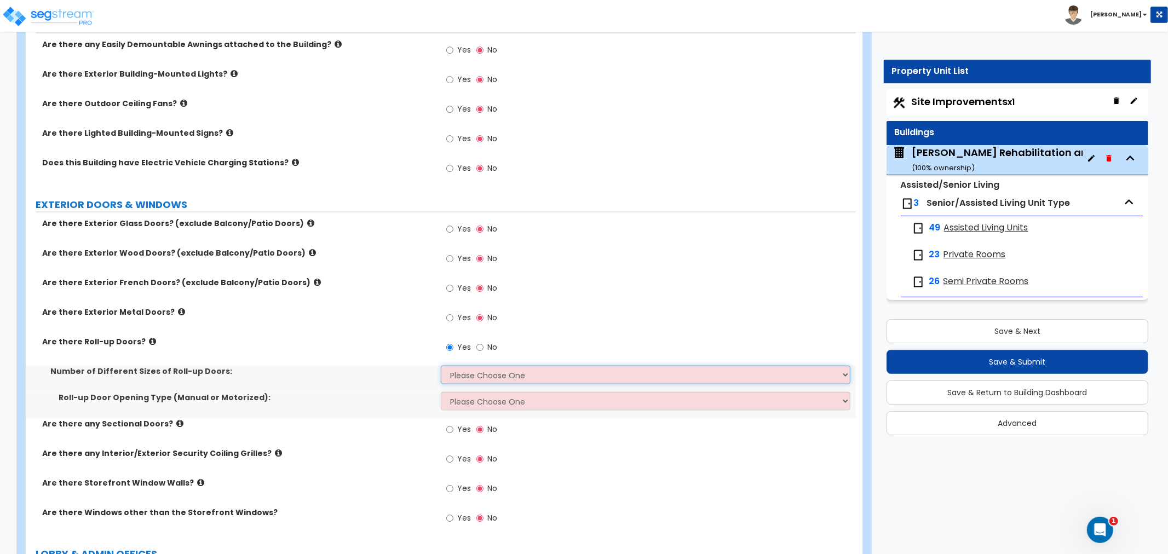
click at [464, 366] on select "Please Choose One 1 2 3" at bounding box center [646, 375] width 410 height 19
select select "1"
click at [441, 366] on select "Please Choose One 1 2 3" at bounding box center [646, 375] width 410 height 19
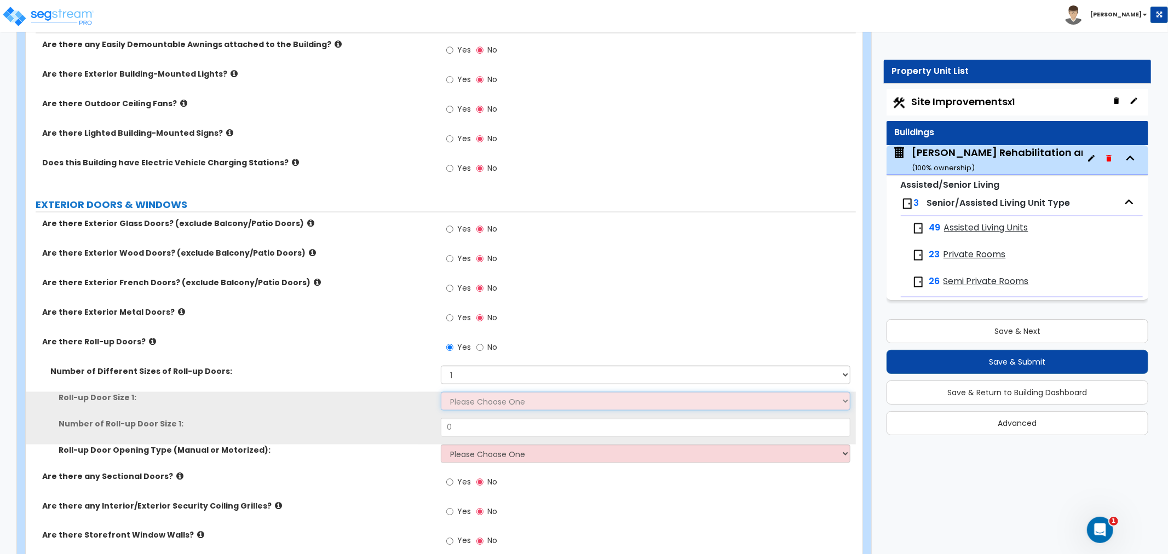
click at [477, 392] on select "Please Choose One 8' x 8' 10' x 10' 12' x 12' 14' x 14' 20' x 12' 20' x 16'" at bounding box center [646, 401] width 410 height 19
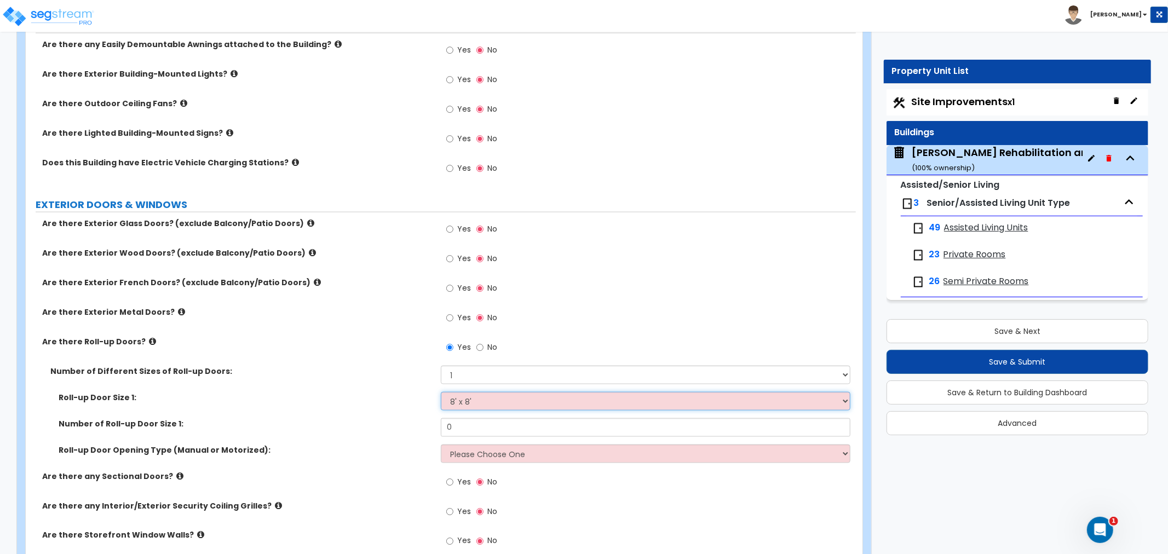
click at [441, 392] on select "Please Choose One 8' x 8' 10' x 10' 12' x 12' 14' x 14' 20' x 12' 20' x 16'" at bounding box center [646, 401] width 410 height 19
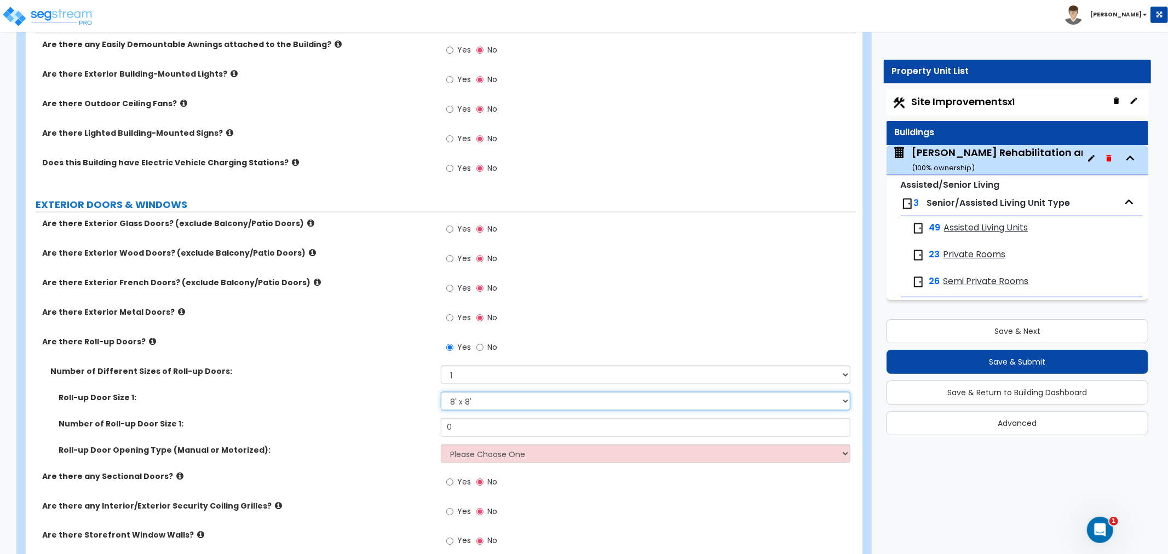
click at [475, 392] on select "Please Choose One 8' x 8' 10' x 10' 12' x 12' 14' x 14' 20' x 12' 20' x 16'" at bounding box center [646, 401] width 410 height 19
select select "4"
click at [441, 392] on select "Please Choose One 8' x 8' 10' x 10' 12' x 12' 14' x 14' 20' x 12' 20' x 16'" at bounding box center [646, 401] width 410 height 19
drag, startPoint x: 458, startPoint y: 410, endPoint x: 422, endPoint y: 422, distance: 38.8
click at [422, 422] on div "Number of Roll-up Door Size 1: 0" at bounding box center [441, 431] width 830 height 26
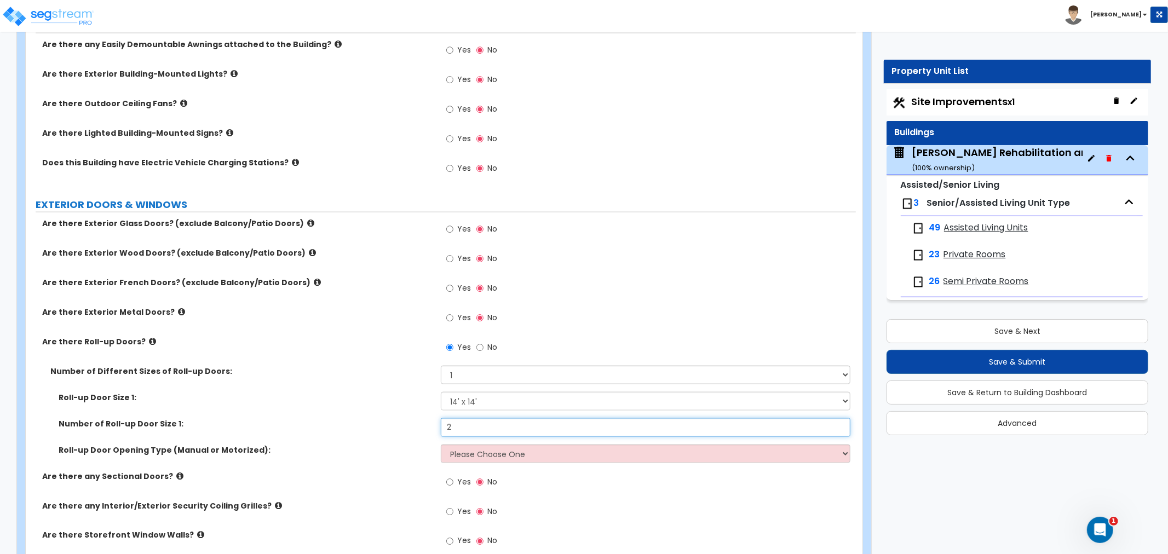
type input "2"
click at [365, 422] on div "Number of Roll-up Door Size 1: 2" at bounding box center [441, 431] width 830 height 26
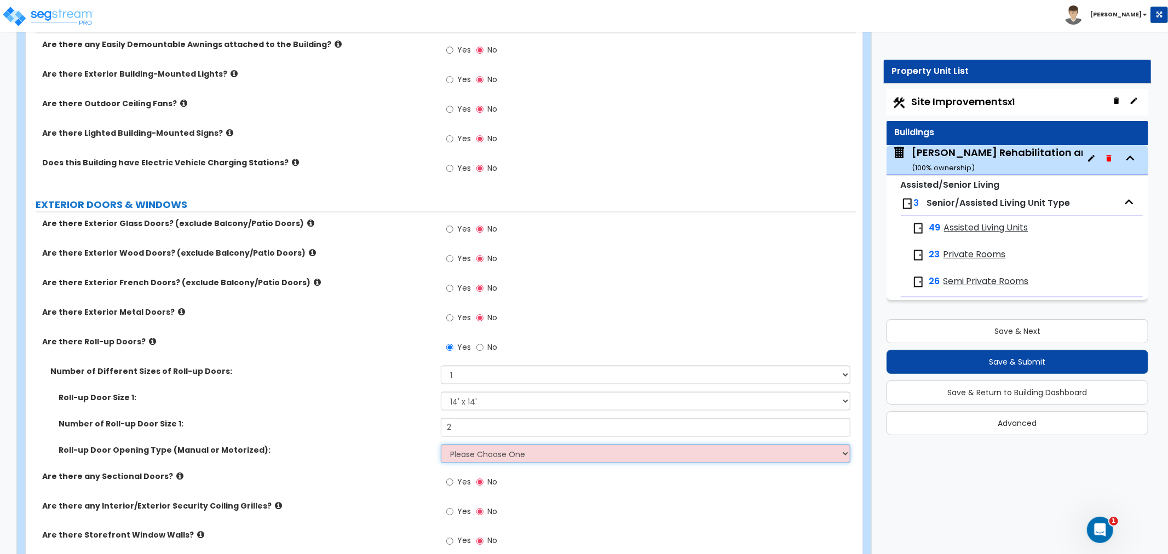
click at [482, 445] on select "Please Choose One All Manual All Motorized Some are Motorized" at bounding box center [646, 454] width 410 height 19
select select "2"
click at [441, 445] on select "Please Choose One All Manual All Motorized Some are Motorized" at bounding box center [646, 454] width 410 height 19
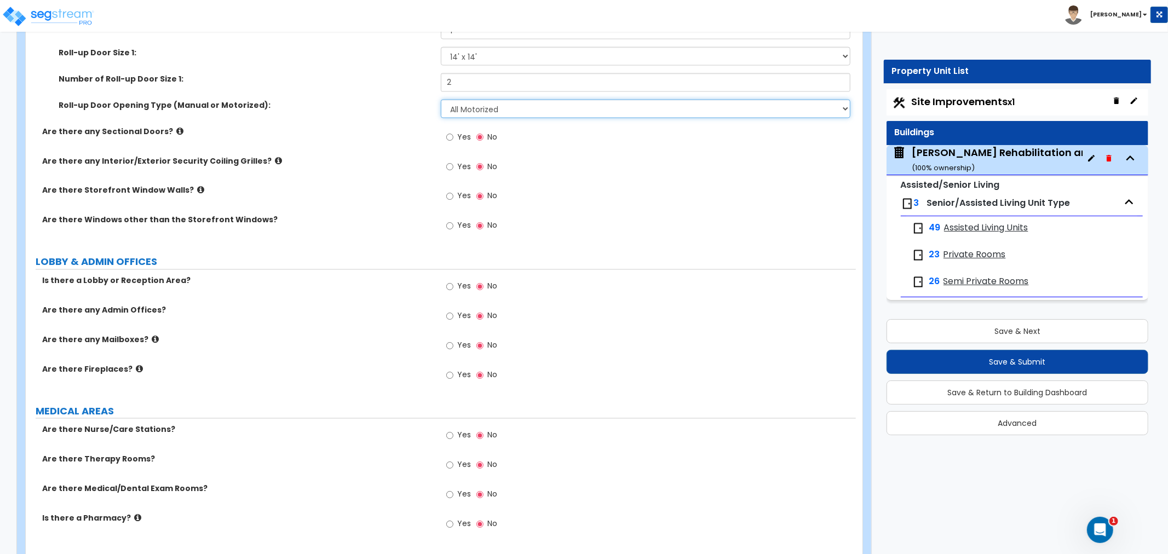
scroll to position [1581, 0]
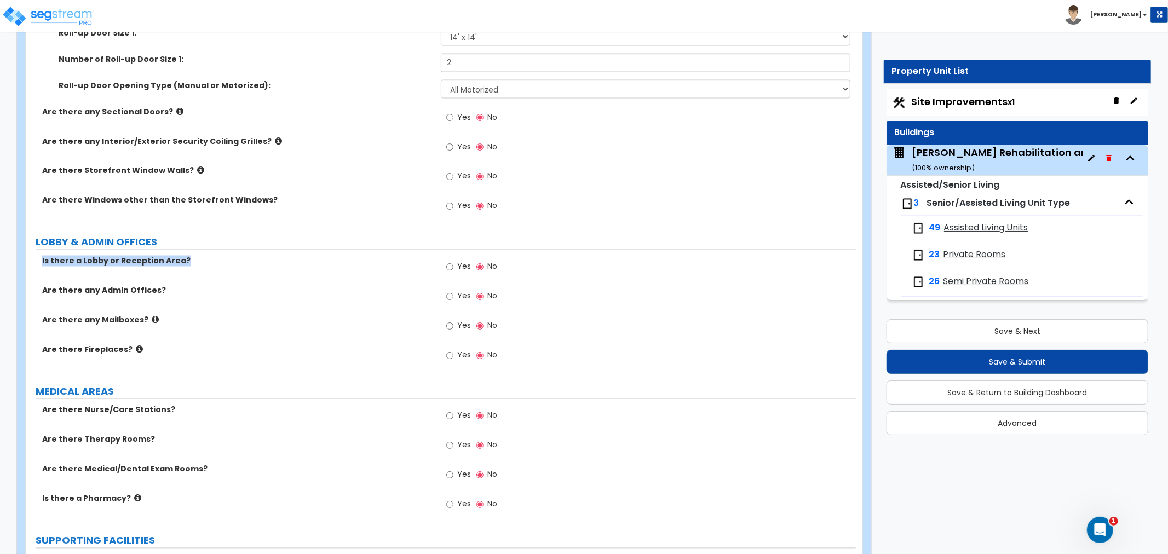
drag, startPoint x: 42, startPoint y: 250, endPoint x: 178, endPoint y: 253, distance: 136.4
click at [178, 256] on label "Is there a Lobby or Reception Area?" at bounding box center [237, 261] width 390 height 11
click at [285, 315] on label "Are there any Mailboxes?" at bounding box center [237, 320] width 390 height 11
click at [451, 261] on input "Yes" at bounding box center [449, 267] width 7 height 12
radio input "true"
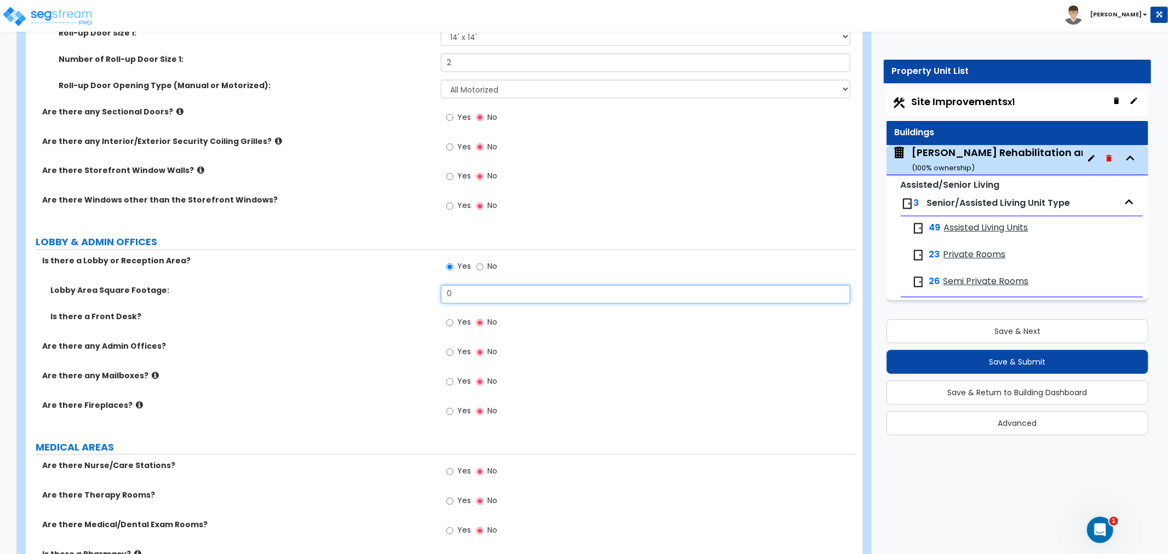
drag, startPoint x: 468, startPoint y: 278, endPoint x: 433, endPoint y: 281, distance: 35.7
click at [433, 285] on div "Lobby Area Square Footage: 0" at bounding box center [441, 298] width 830 height 26
type input "1,060"
click at [452, 317] on input "Yes" at bounding box center [449, 323] width 7 height 12
radio input "true"
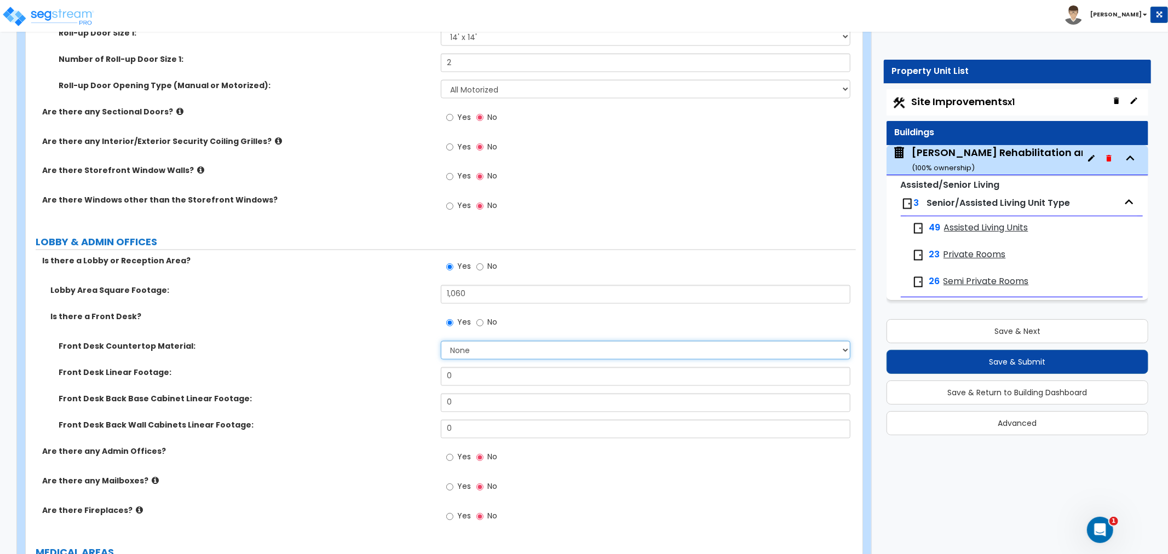
click at [469, 341] on select "None Plastic Laminate Solid Surface Stone Quartz Marble Tile Wood Stainless Ste…" at bounding box center [646, 350] width 410 height 19
select select "1"
click at [441, 341] on select "None Plastic Laminate Solid Surface Stone Quartz Marble Tile Wood Stainless Ste…" at bounding box center [646, 350] width 410 height 19
drag, startPoint x: 470, startPoint y: 371, endPoint x: 433, endPoint y: 373, distance: 36.8
click at [433, 373] on div "Front Desk Linear Footage: 0" at bounding box center [441, 380] width 830 height 26
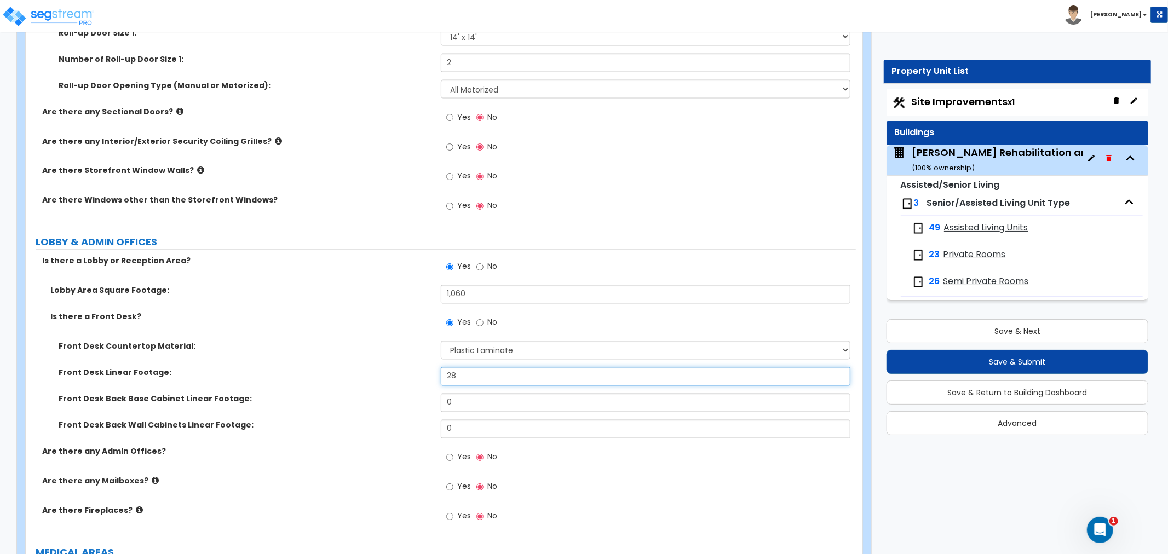
type input "28"
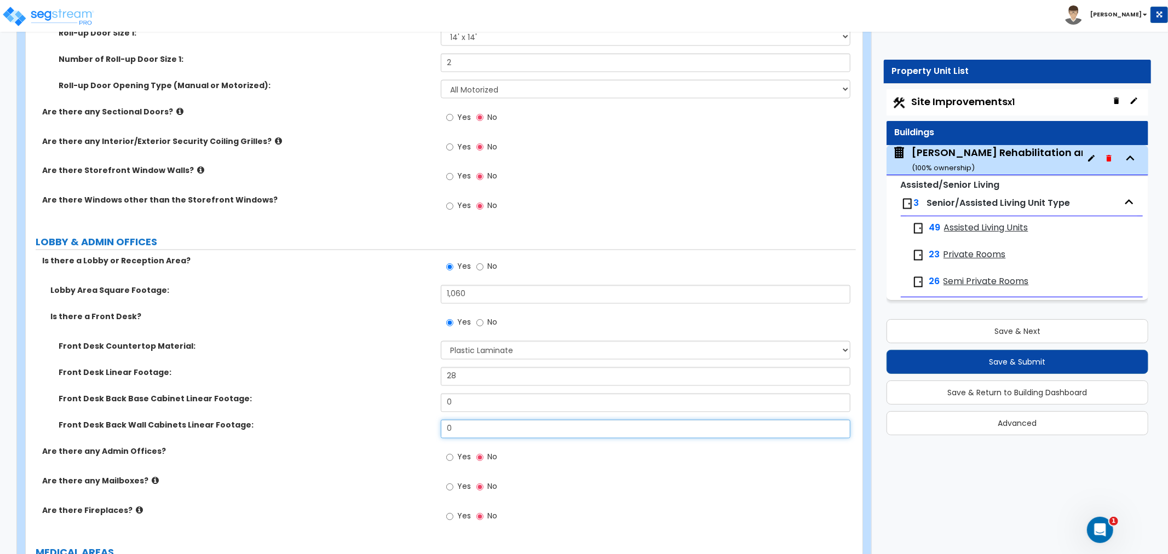
click at [401, 420] on div "Front Desk Back Wall Cabinets Linear Footage: 0" at bounding box center [441, 433] width 830 height 26
type input "8"
click at [358, 446] on label "Are there any Admin Offices?" at bounding box center [237, 451] width 390 height 11
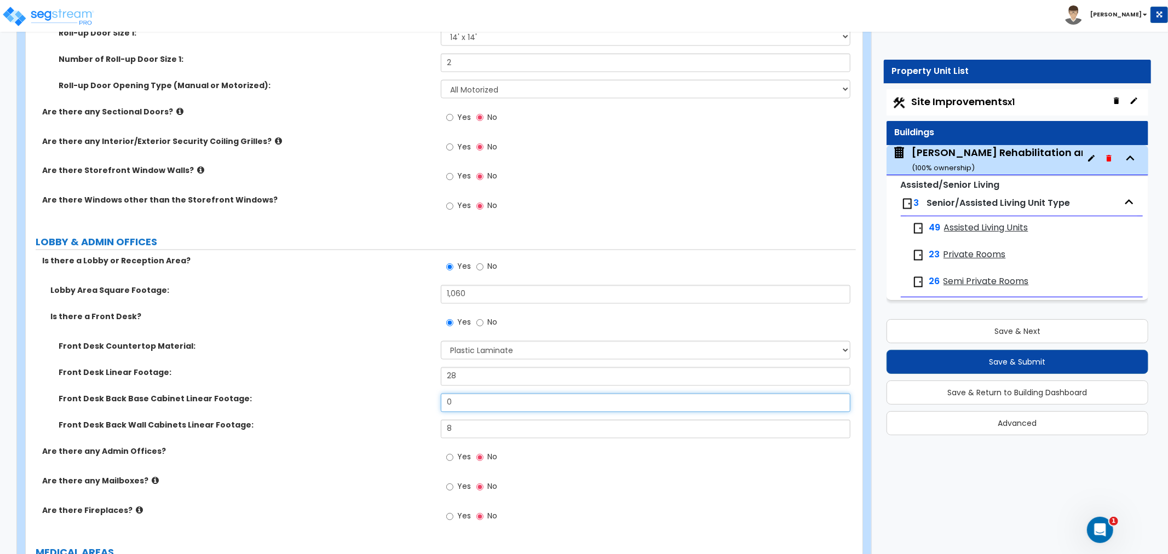
drag, startPoint x: 462, startPoint y: 390, endPoint x: 391, endPoint y: 391, distance: 70.1
click at [391, 394] on div "Front Desk Back Base Cabinet Linear Footage: 0" at bounding box center [441, 407] width 830 height 26
type input "9"
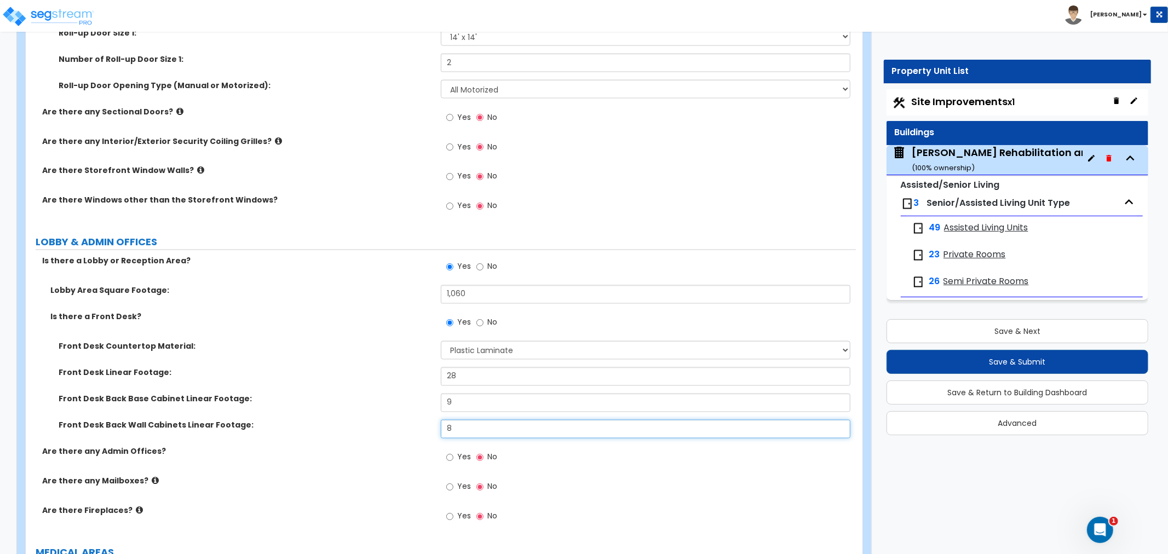
click at [419, 423] on div "Front Desk Back Wall Cabinets Linear Footage: 8" at bounding box center [441, 433] width 830 height 26
type input "17"
click at [416, 423] on div "Front Desk Back Wall Cabinets Linear Footage: 17" at bounding box center [441, 433] width 830 height 26
click at [380, 367] on div "Front Desk Linear Footage: 28" at bounding box center [441, 380] width 830 height 26
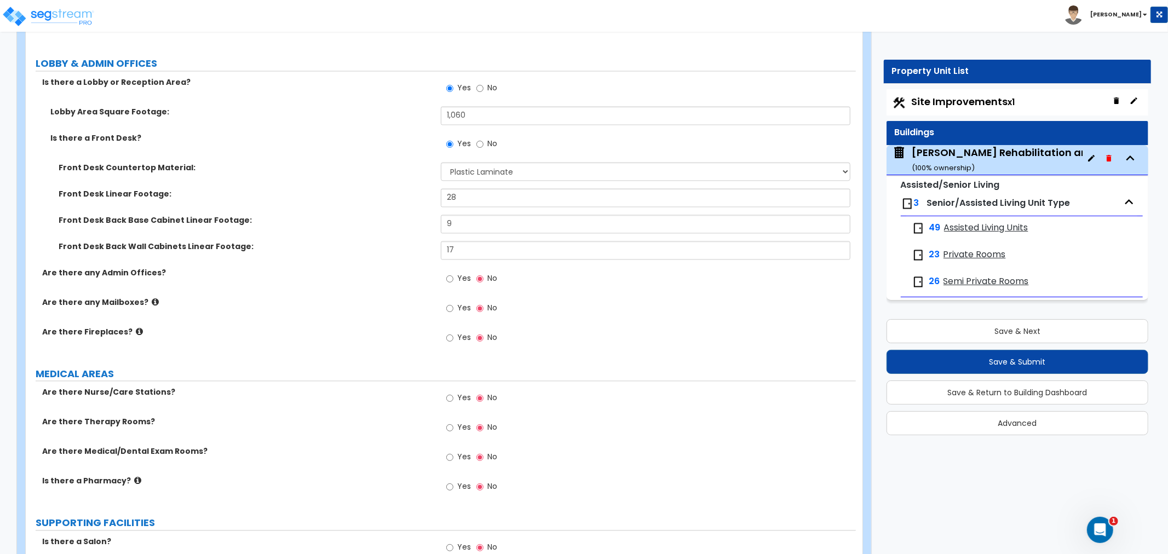
scroll to position [1764, 0]
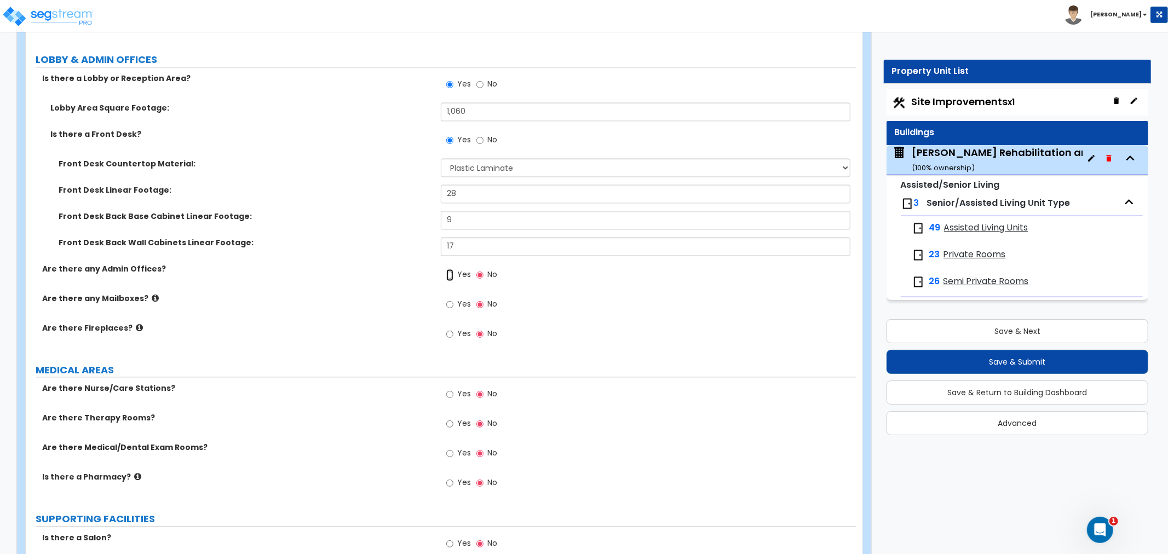
click at [451, 269] on input "Yes" at bounding box center [449, 275] width 7 height 12
radio input "true"
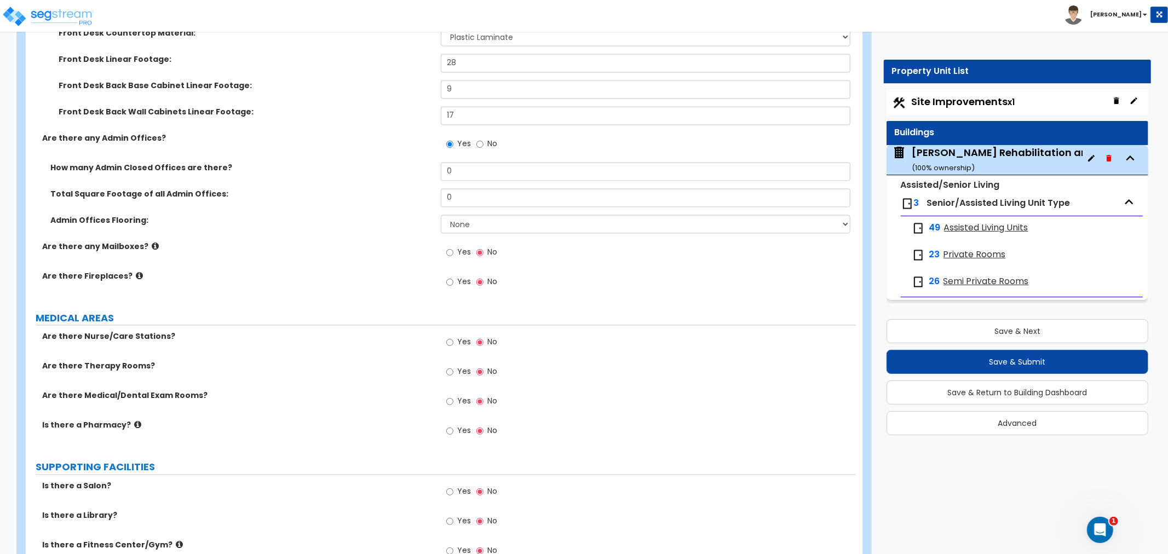
scroll to position [1825, 0]
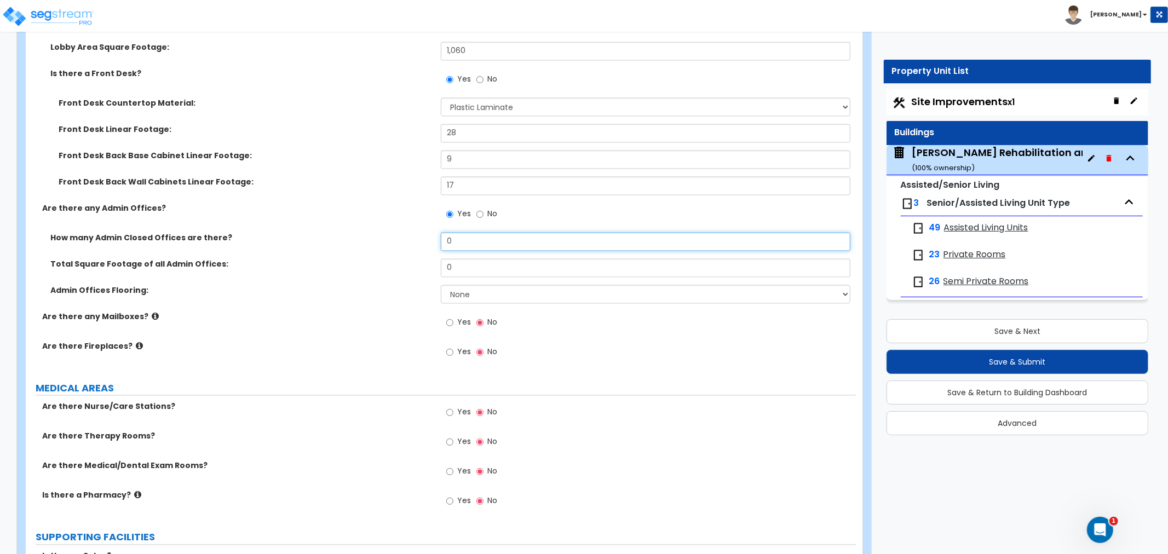
drag, startPoint x: 477, startPoint y: 228, endPoint x: 410, endPoint y: 228, distance: 67.9
click at [410, 232] on div "How many Admin Closed Offices are there? 0" at bounding box center [441, 245] width 830 height 26
type input "16"
drag, startPoint x: 465, startPoint y: 261, endPoint x: 445, endPoint y: 261, distance: 20.3
click at [445, 261] on input "0" at bounding box center [646, 267] width 410 height 19
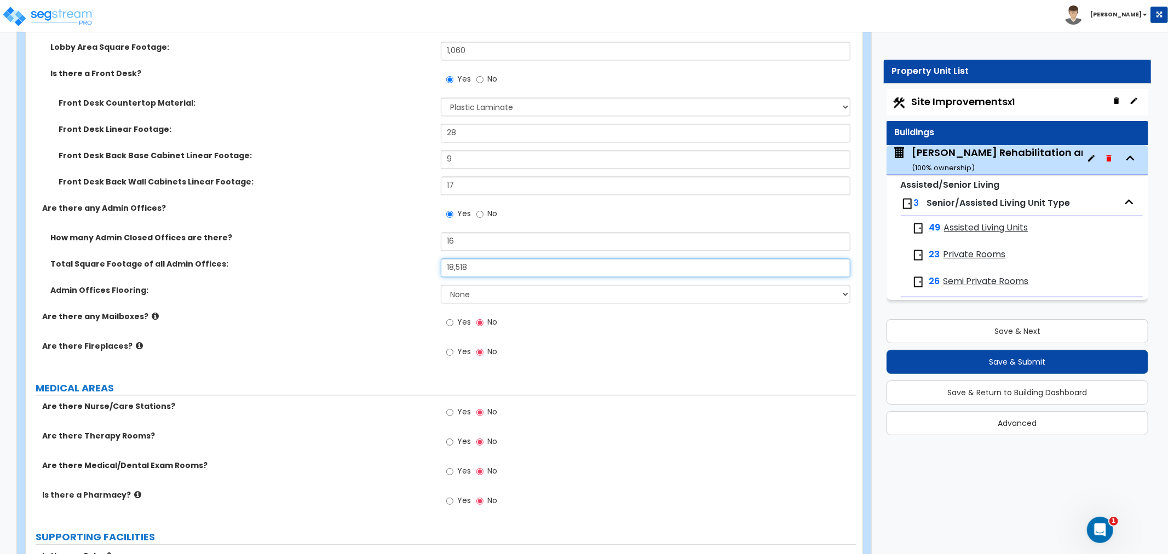
type input "18,518"
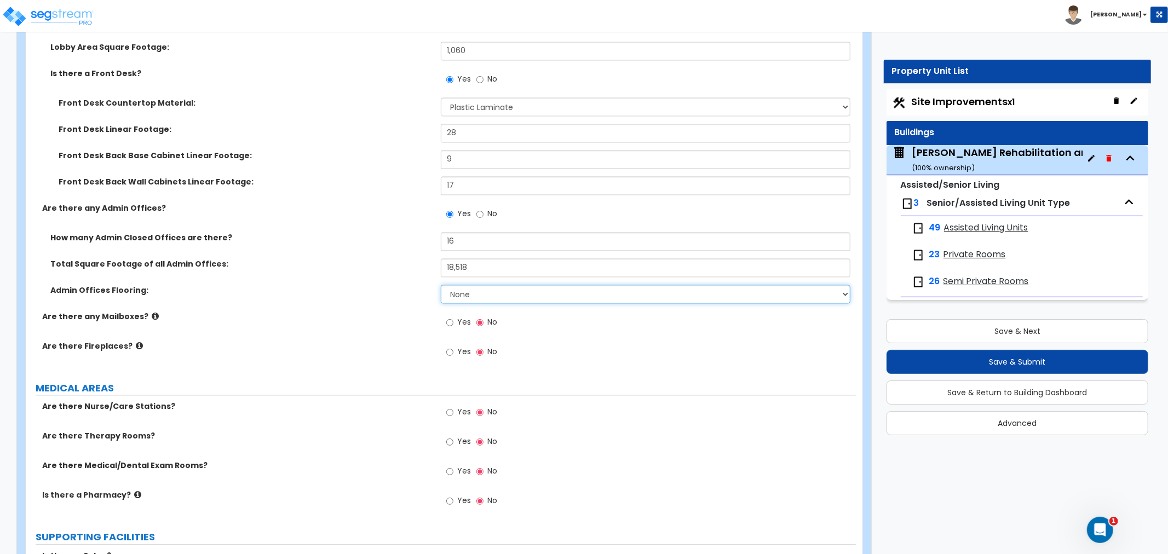
click at [476, 285] on select "None Tile Flooring Hardwood Flooring Resilient Laminate Flooring VCT Flooring S…" at bounding box center [646, 294] width 410 height 19
select select "5"
click at [441, 285] on select "None Tile Flooring Hardwood Flooring Resilient Laminate Flooring VCT Flooring S…" at bounding box center [646, 294] width 410 height 19
click at [451, 316] on input "Yes" at bounding box center [449, 322] width 7 height 12
radio input "true"
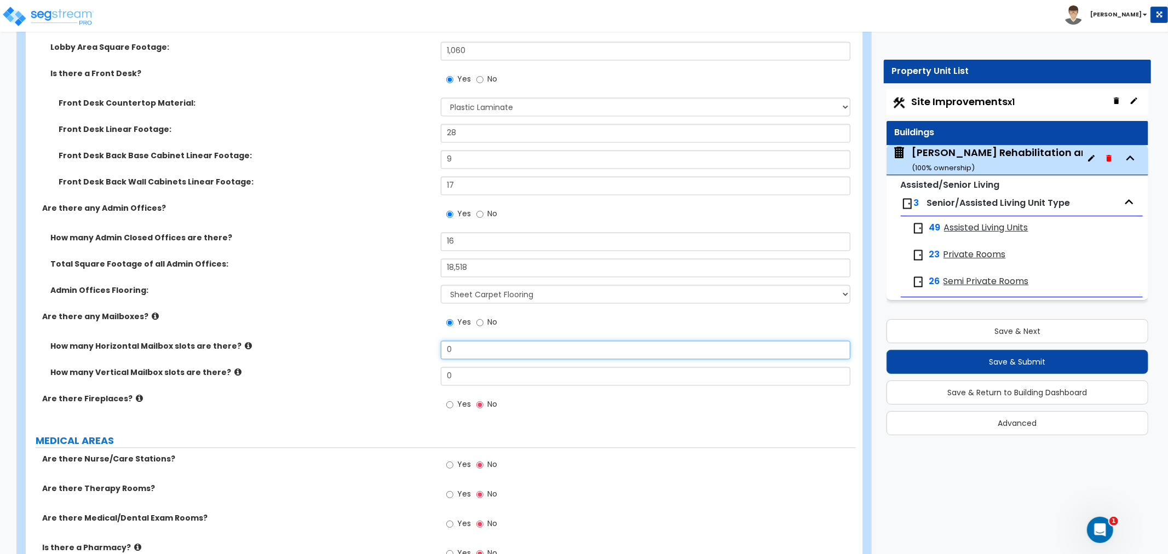
drag, startPoint x: 462, startPoint y: 338, endPoint x: 391, endPoint y: 342, distance: 70.7
click at [391, 342] on div "How many Horizontal Mailbox slots are there? 0" at bounding box center [441, 354] width 830 height 26
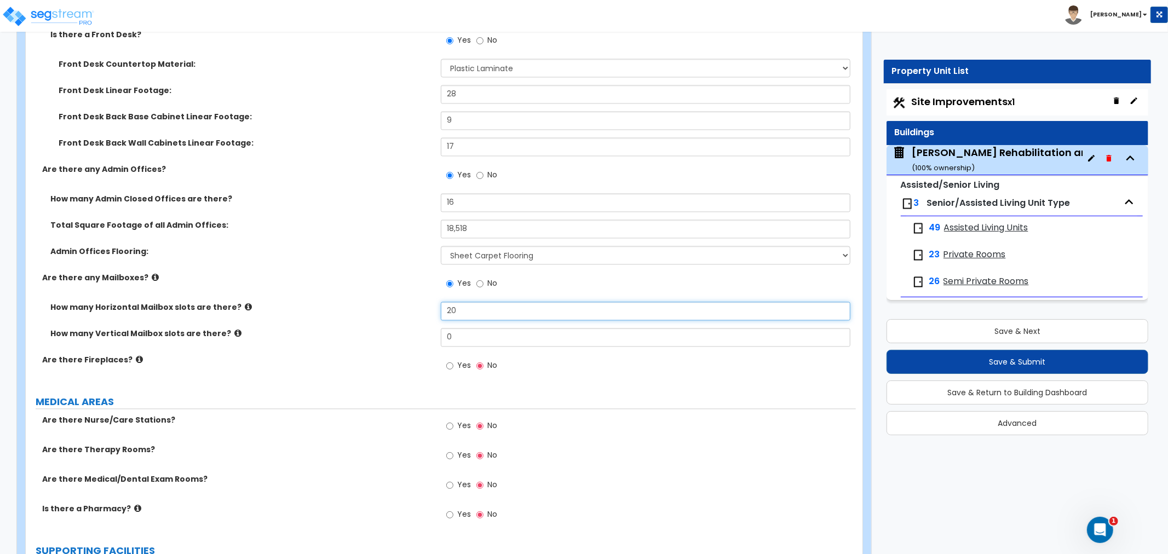
scroll to position [1886, 0]
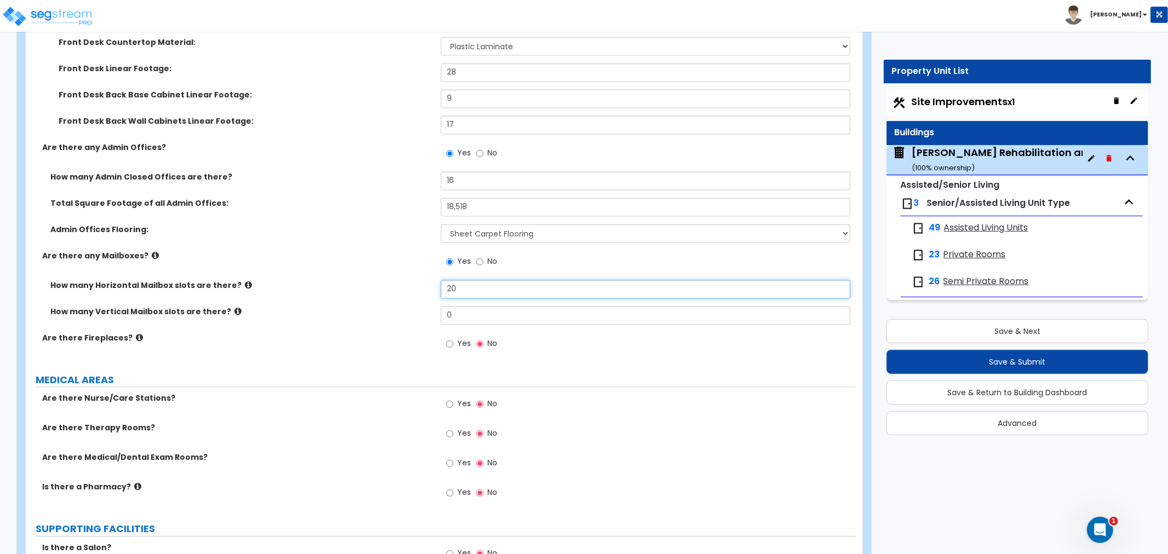
type input "20"
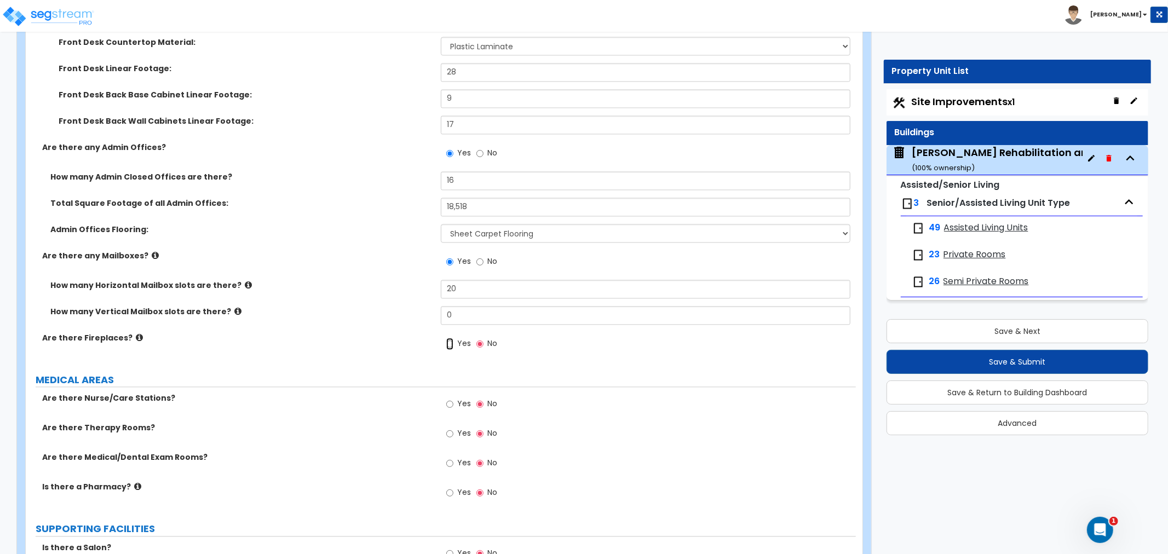
click at [448, 338] on input "Yes" at bounding box center [449, 344] width 7 height 12
radio input "true"
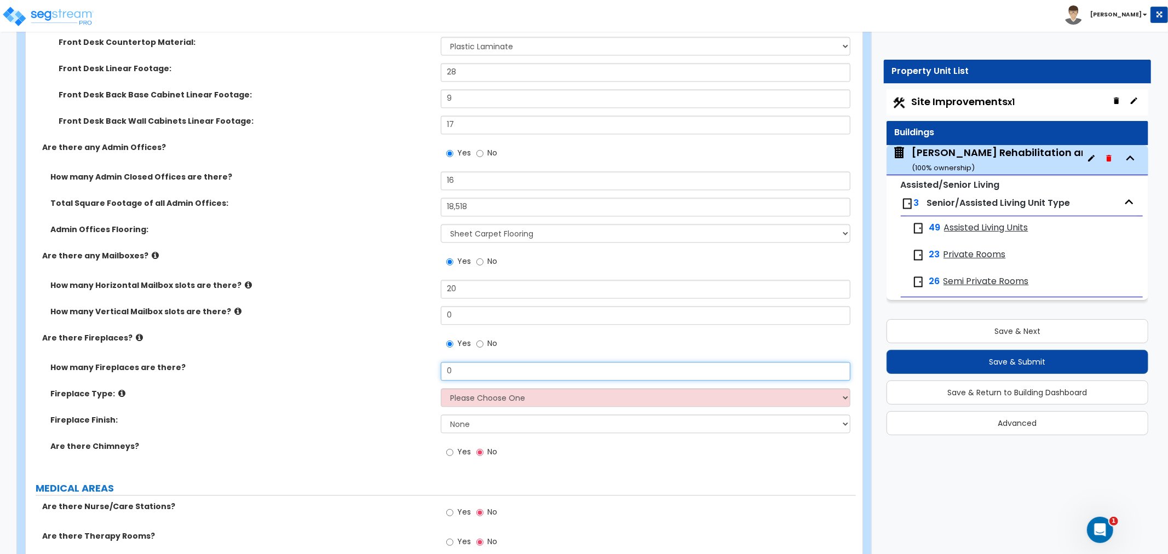
drag, startPoint x: 462, startPoint y: 359, endPoint x: 434, endPoint y: 359, distance: 27.9
click at [434, 362] on div "How many Fireplaces are there? 0" at bounding box center [441, 375] width 830 height 26
type input "2"
click at [472, 388] on select "Please Choose One Built-in Electric Fireplace Built-in Gas Fireplace Built-in W…" at bounding box center [646, 397] width 410 height 19
select select "2"
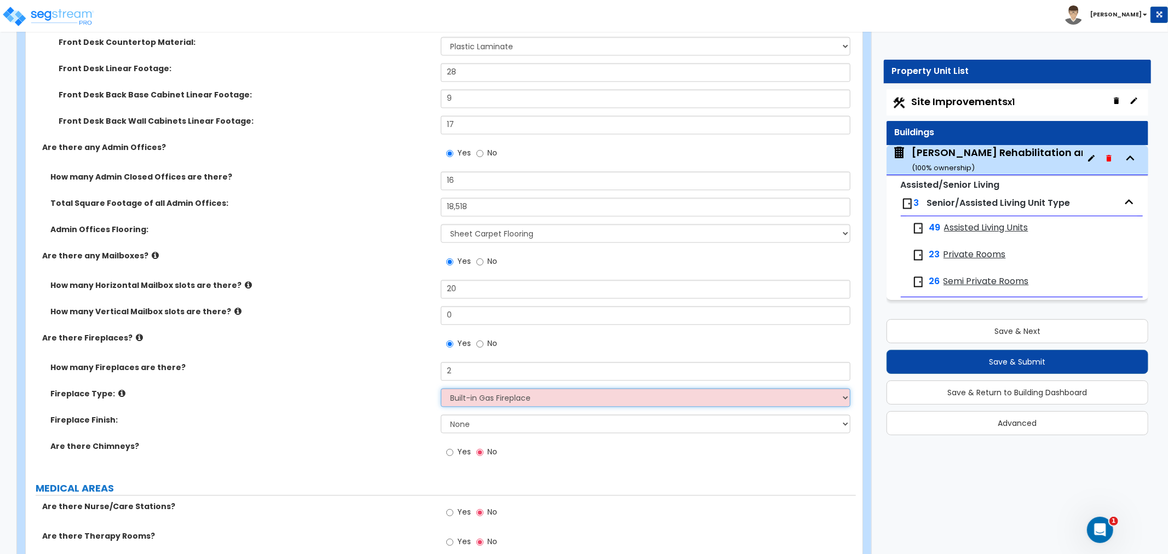
click at [441, 388] on select "Please Choose One Built-in Electric Fireplace Built-in Gas Fireplace Built-in W…" at bounding box center [646, 397] width 410 height 19
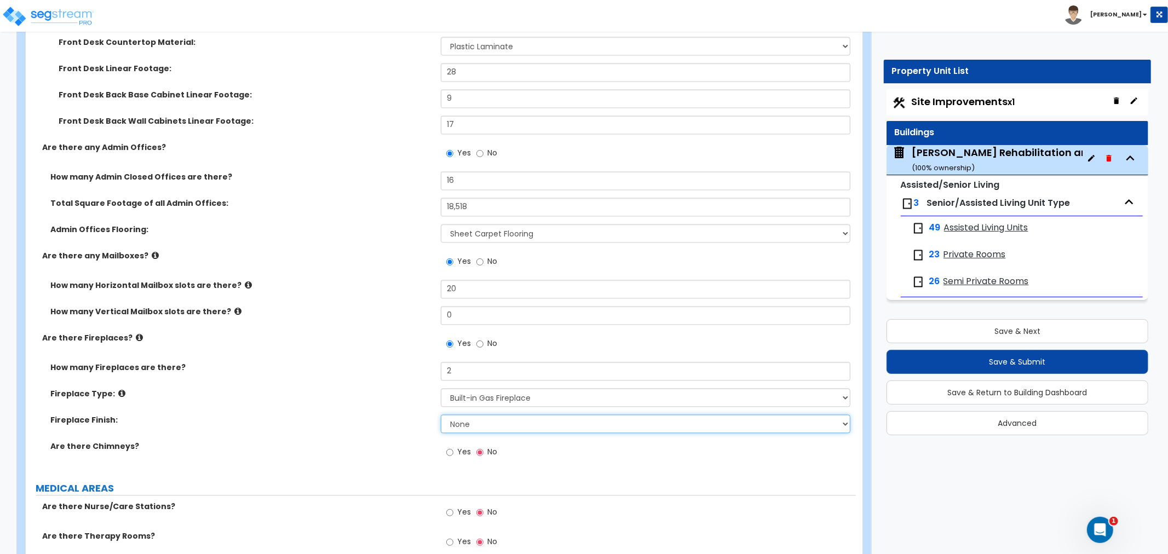
click at [478, 414] on select "None Brick Stone Tile Painted Molding" at bounding box center [646, 423] width 410 height 19
select select "3"
click at [441, 414] on select "None Brick Stone Tile Painted Molding" at bounding box center [646, 423] width 410 height 19
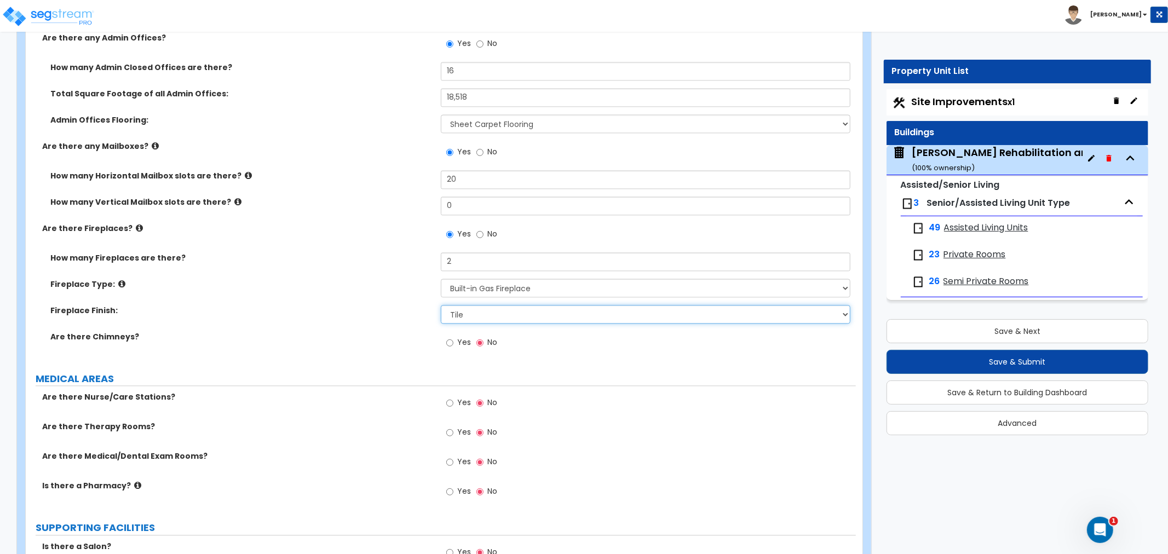
scroll to position [2007, 0]
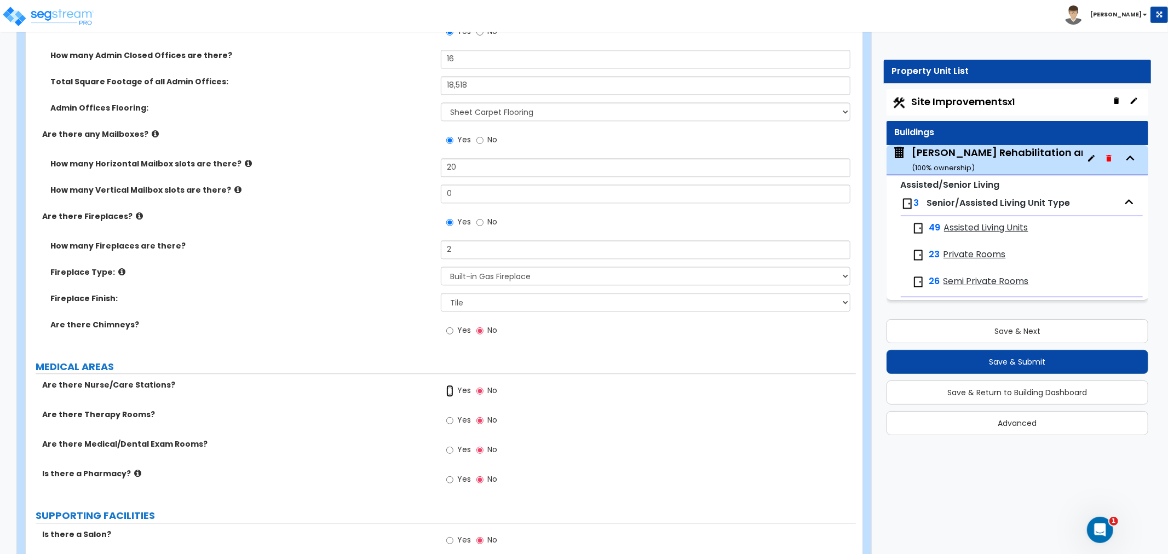
click at [447, 385] on input "Yes" at bounding box center [449, 391] width 7 height 12
radio input "true"
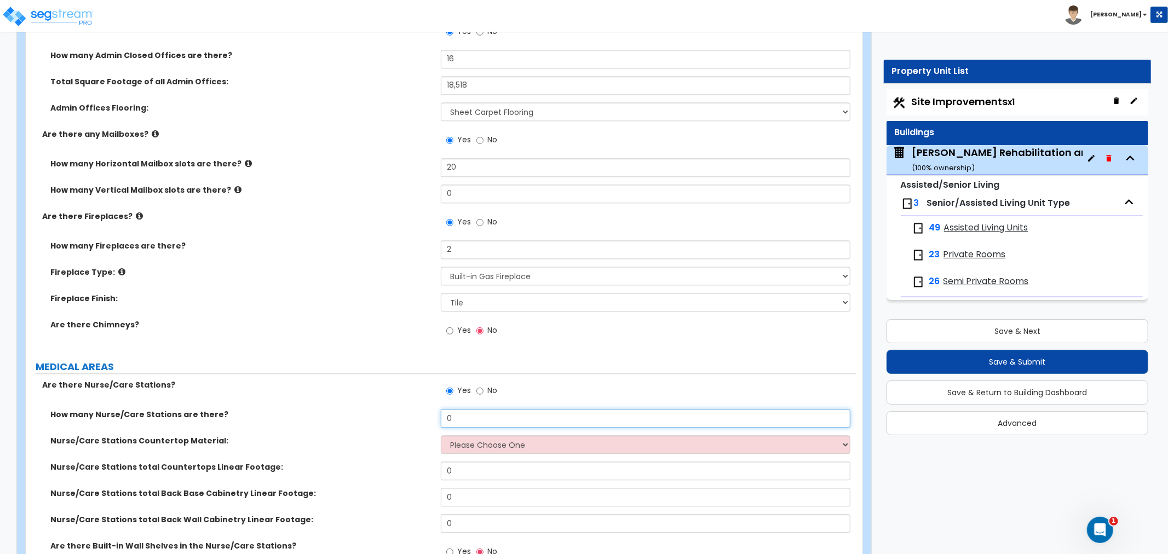
drag, startPoint x: 456, startPoint y: 402, endPoint x: 430, endPoint y: 402, distance: 25.7
click at [430, 409] on div "How many Nurse/Care Stations are there? 0" at bounding box center [441, 422] width 830 height 26
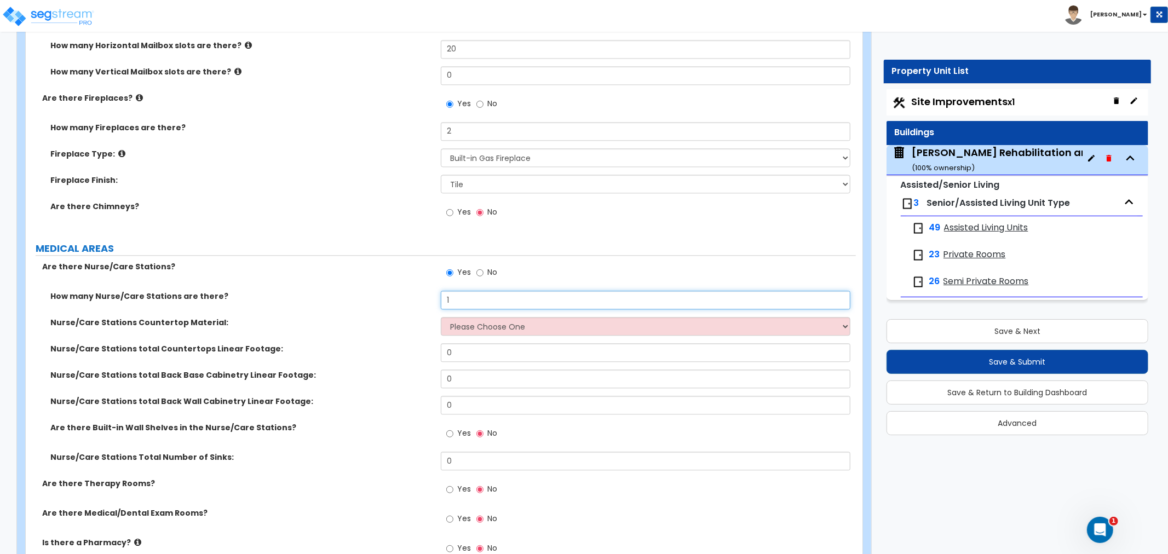
scroll to position [2129, 0]
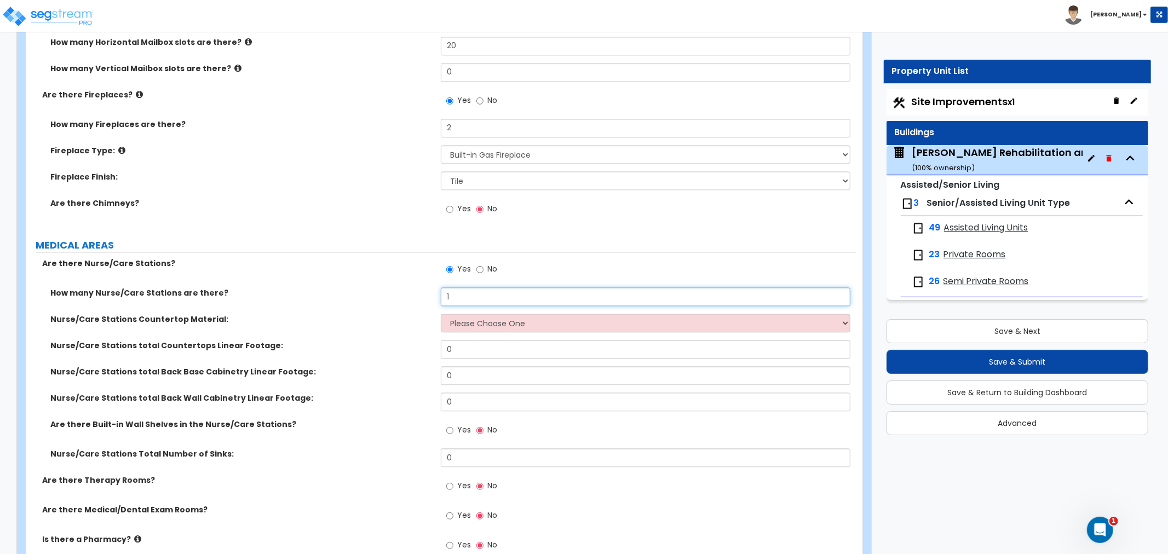
type input "1"
click at [491, 314] on select "Please Choose One Plastic Laminate Solid Surface Stone Quartz Marble Tile Wood …" at bounding box center [646, 323] width 410 height 19
select select "2"
click at [441, 314] on select "Please Choose One Plastic Laminate Solid Surface Stone Quartz Marble Tile Wood …" at bounding box center [646, 323] width 410 height 19
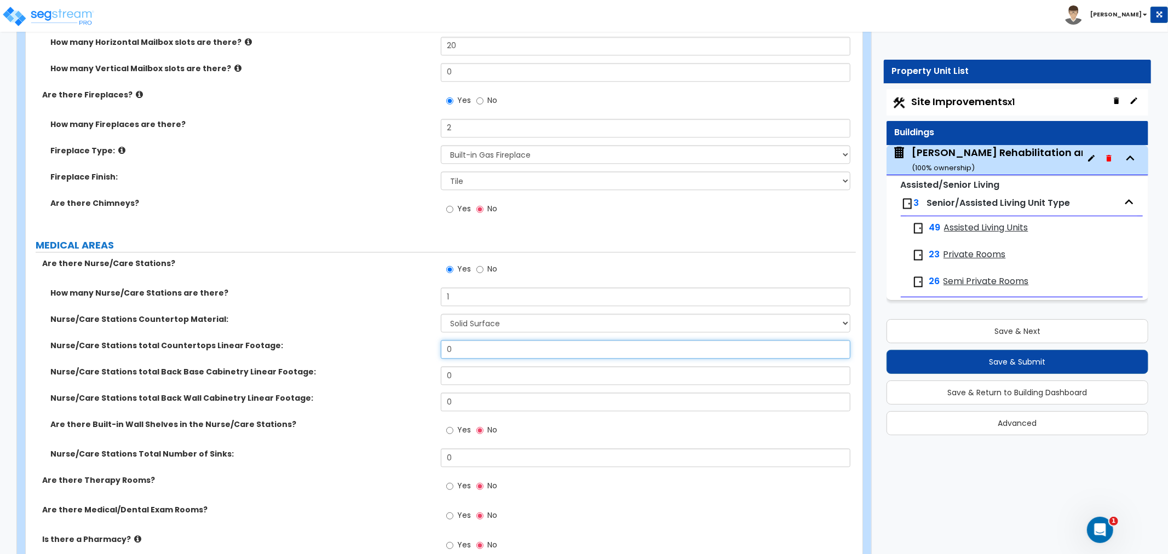
drag, startPoint x: 477, startPoint y: 338, endPoint x: 439, endPoint y: 342, distance: 38.6
click at [439, 342] on div "Nurse/Care Stations total Countertops Linear Footage: 0" at bounding box center [441, 353] width 830 height 26
type input "63"
drag, startPoint x: 472, startPoint y: 370, endPoint x: 414, endPoint y: 371, distance: 57.5
click at [414, 371] on div "Nurse/Care Stations total Back Base Cabinetry Linear Footage: 0" at bounding box center [441, 379] width 830 height 26
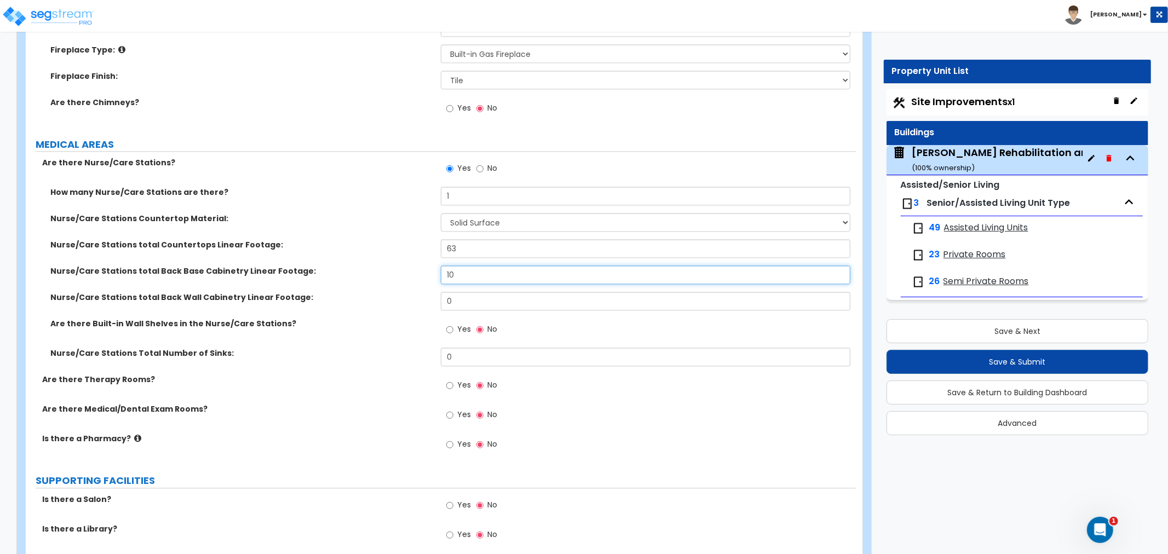
scroll to position [2251, 0]
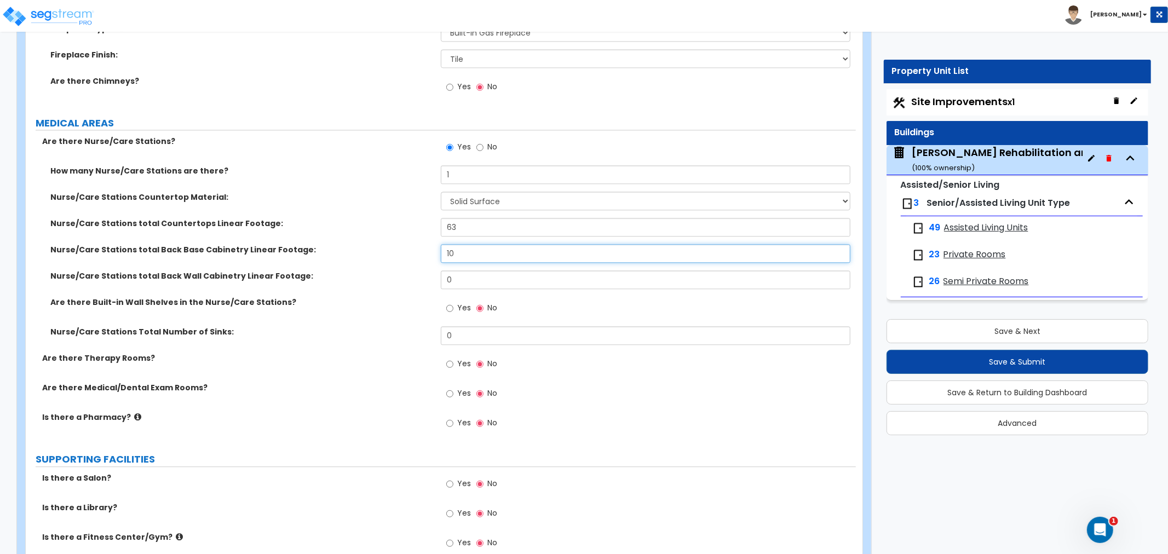
type input "10"
click at [448, 358] on input "Yes" at bounding box center [449, 364] width 7 height 12
radio input "true"
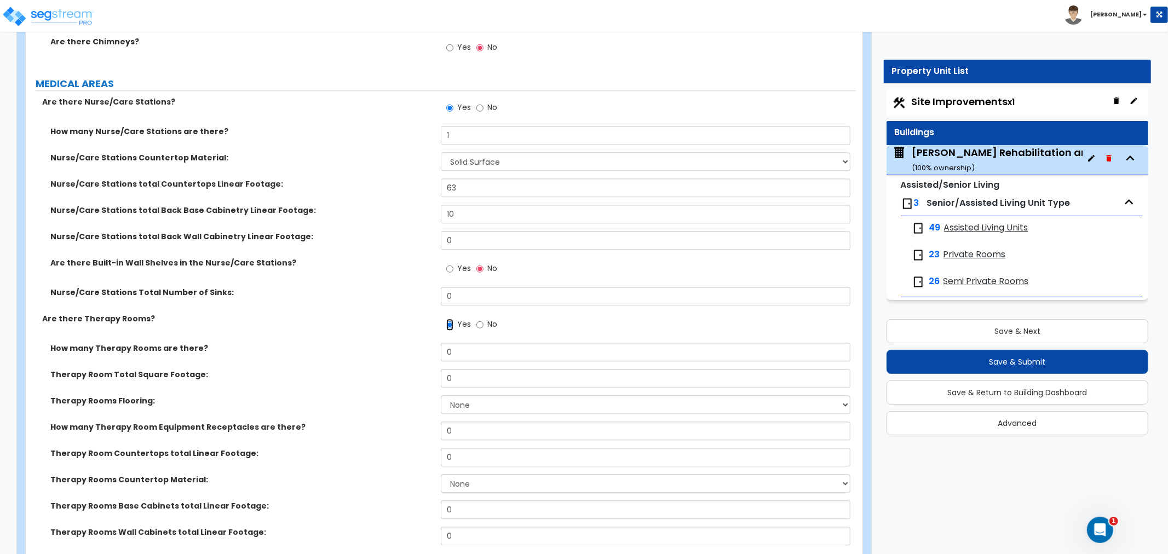
scroll to position [2311, 0]
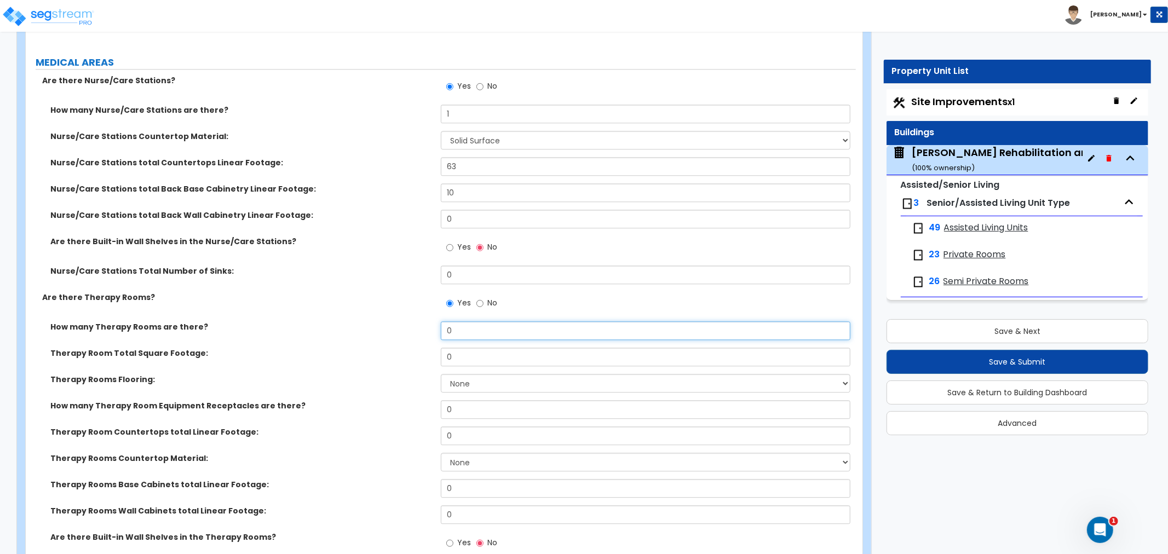
drag, startPoint x: 466, startPoint y: 316, endPoint x: 395, endPoint y: 328, distance: 72.7
click at [395, 328] on div "How many Therapy Rooms are there? 0" at bounding box center [441, 334] width 830 height 26
type input "2"
drag, startPoint x: 462, startPoint y: 343, endPoint x: 419, endPoint y: 351, distance: 43.6
click at [419, 351] on div "Therapy Room Total Square Footage: 0" at bounding box center [441, 361] width 830 height 26
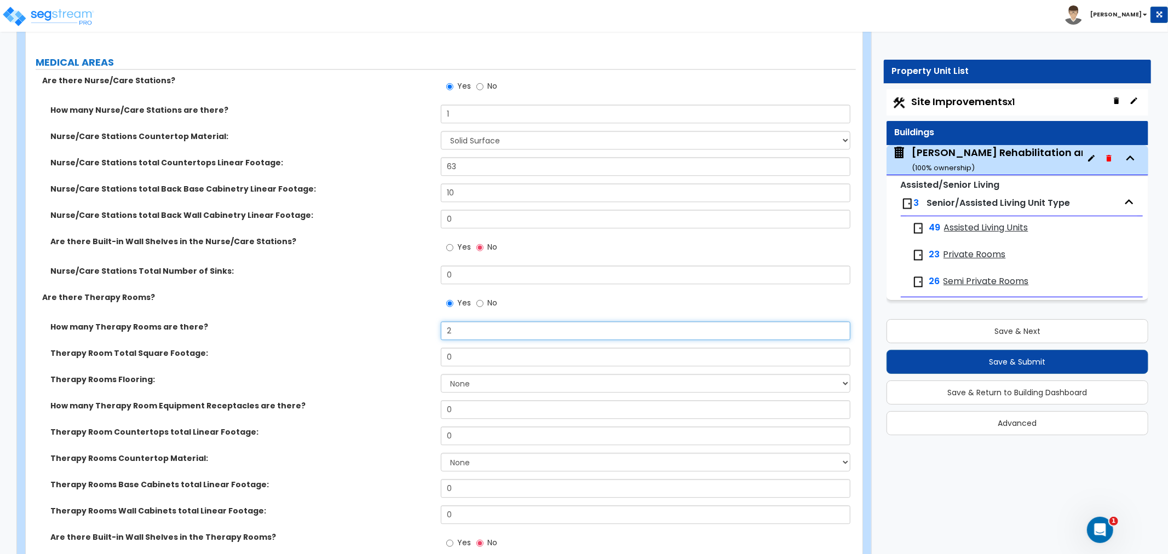
drag, startPoint x: 442, startPoint y: 319, endPoint x: 426, endPoint y: 321, distance: 16.0
click at [426, 321] on div "How many Therapy Rooms are there? 2" at bounding box center [441, 334] width 830 height 26
drag, startPoint x: 447, startPoint y: 345, endPoint x: 422, endPoint y: 351, distance: 25.9
click at [422, 350] on div "Therapy Room Total Square Footage: 0" at bounding box center [441, 361] width 830 height 26
type input "1,224"
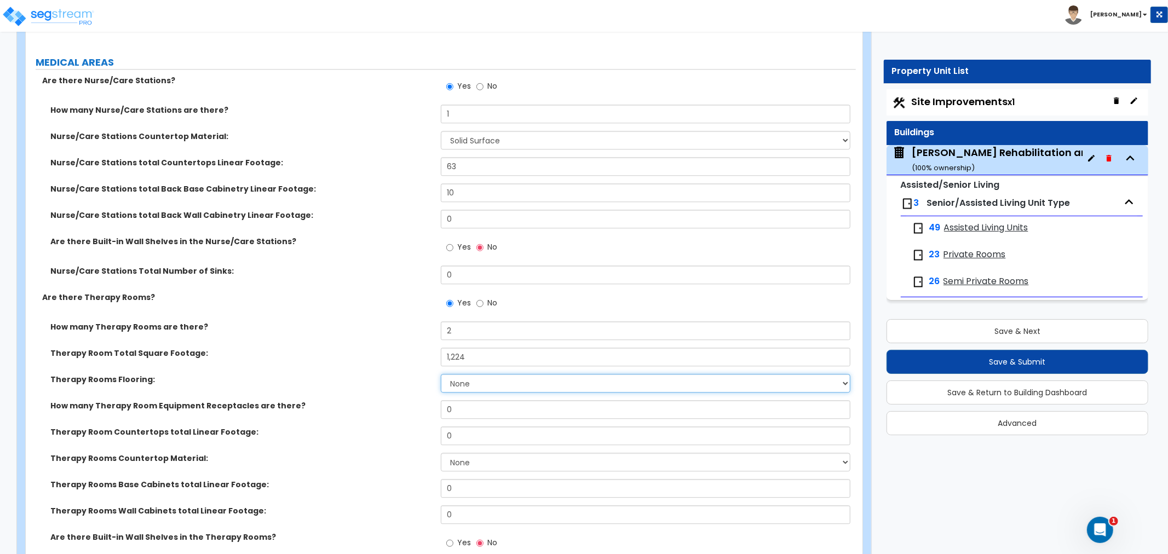
click at [470, 374] on select "None Tile Flooring Hardwood Flooring Resilient Laminate Flooring VCT Flooring S…" at bounding box center [646, 383] width 410 height 19
select select "4"
click at [441, 374] on select "None Tile Flooring Hardwood Flooring Resilient Laminate Flooring VCT Flooring S…" at bounding box center [646, 383] width 410 height 19
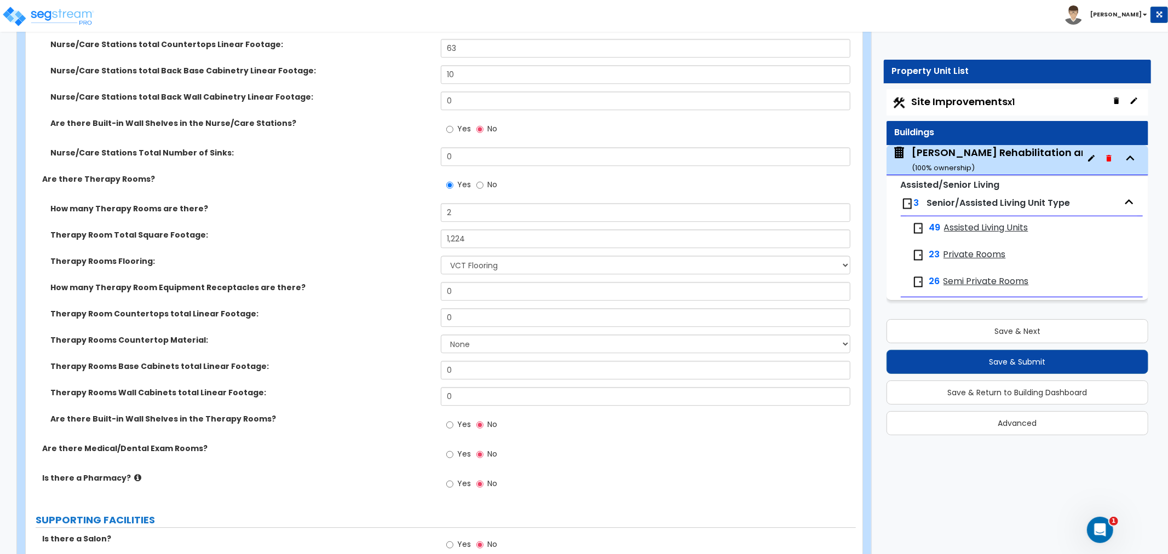
scroll to position [2433, 0]
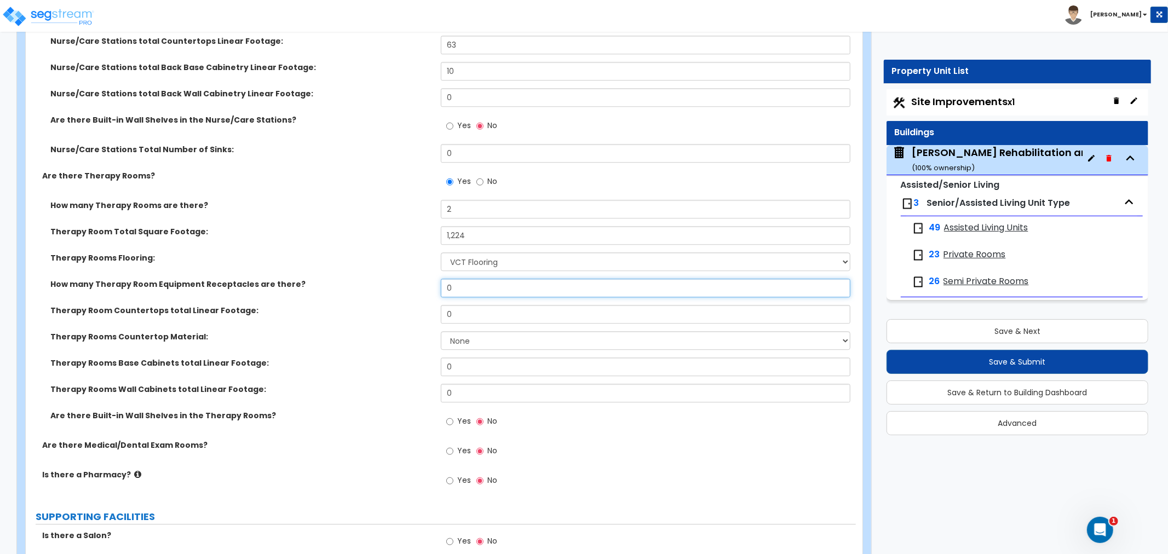
click at [466, 279] on input "0" at bounding box center [646, 288] width 410 height 19
drag, startPoint x: 466, startPoint y: 277, endPoint x: 399, endPoint y: 284, distance: 68.2
click at [399, 284] on div "How many Therapy Room Equipment Receptacles are there? 0" at bounding box center [441, 292] width 830 height 26
type input "5"
drag, startPoint x: 469, startPoint y: 304, endPoint x: 414, endPoint y: 310, distance: 55.1
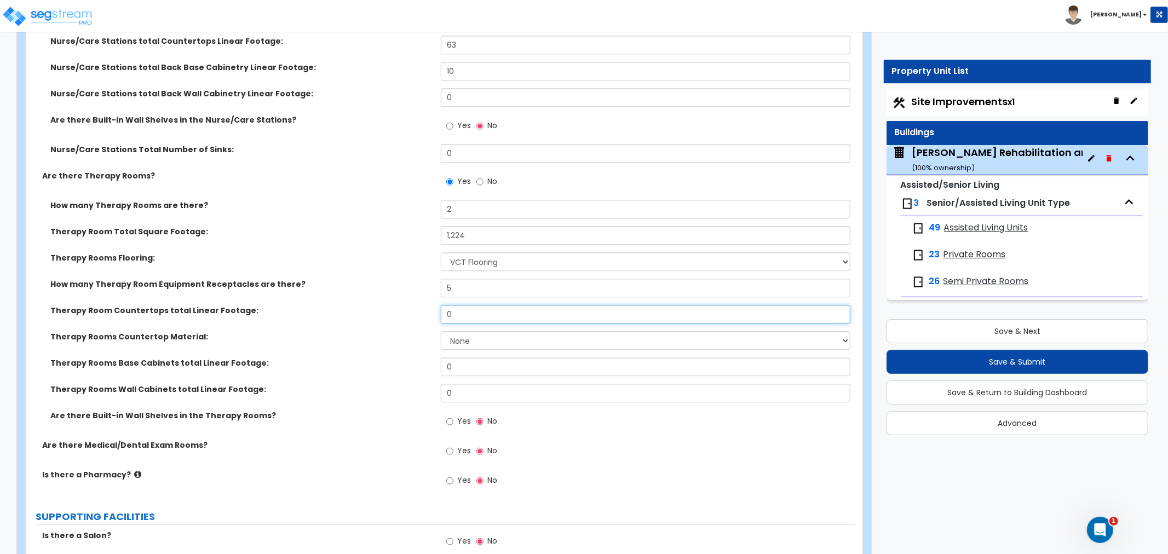
click at [414, 310] on div "Therapy Room Countertops total Linear Footage: 0" at bounding box center [441, 318] width 830 height 26
type input "9"
click at [468, 331] on select "None Plastic Laminate Solid Surface Stone Quartz Marble Tile Wood Stainless Ste…" at bounding box center [646, 340] width 410 height 19
select select "2"
click at [441, 331] on select "None Plastic Laminate Solid Surface Stone Quartz Marble Tile Wood Stainless Ste…" at bounding box center [646, 340] width 410 height 19
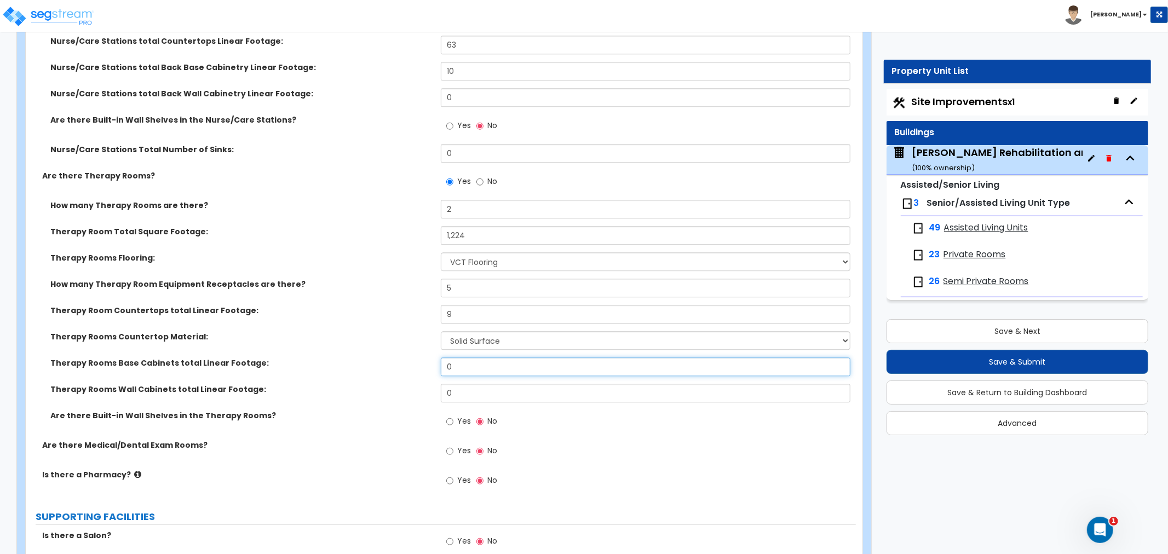
drag, startPoint x: 459, startPoint y: 355, endPoint x: 413, endPoint y: 354, distance: 45.4
click at [413, 358] on div "Therapy Rooms Base Cabinets total Linear Footage: 0" at bounding box center [441, 371] width 830 height 26
type input "6"
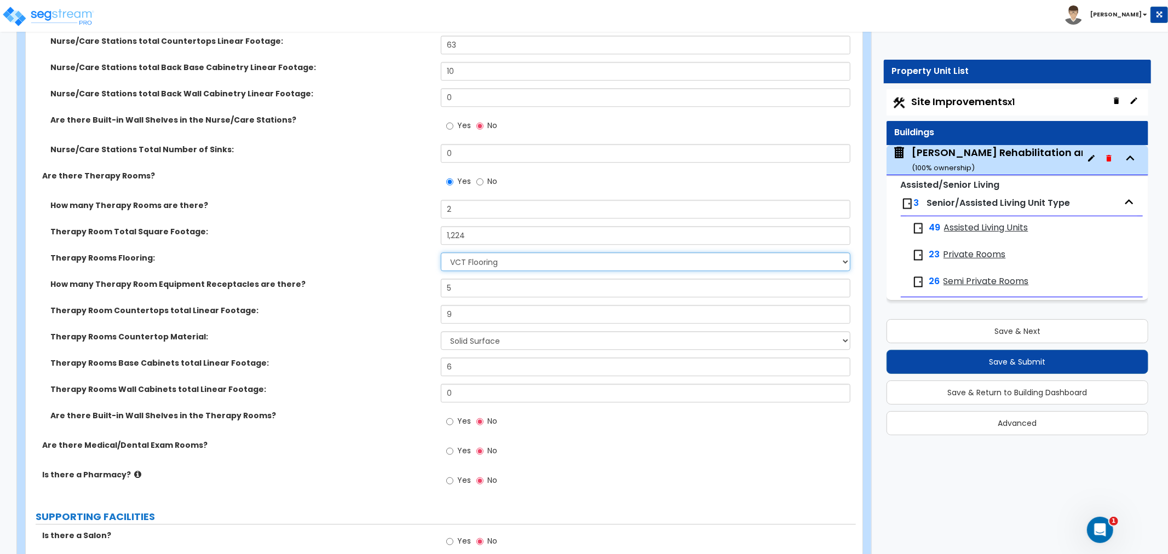
drag, startPoint x: 492, startPoint y: 250, endPoint x: 511, endPoint y: 244, distance: 20.3
click at [492, 252] on select "None Tile Flooring Hardwood Flooring Resilient Laminate Flooring VCT Flooring S…" at bounding box center [646, 261] width 410 height 19
select select "3"
click at [441, 252] on select "None Tile Flooring Hardwood Flooring Resilient Laminate Flooring VCT Flooring S…" at bounding box center [646, 261] width 410 height 19
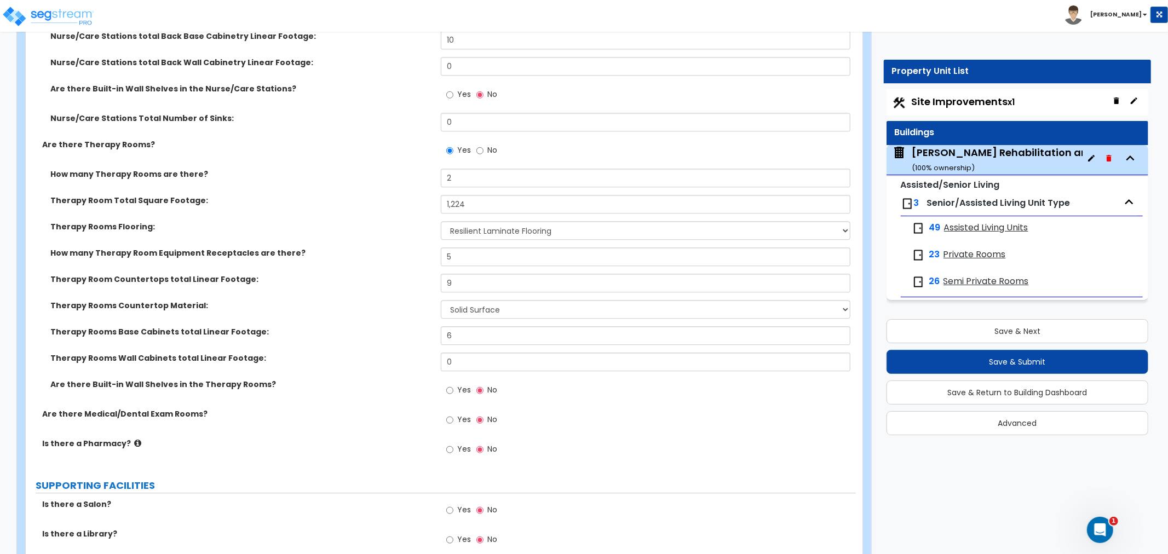
scroll to position [2494, 0]
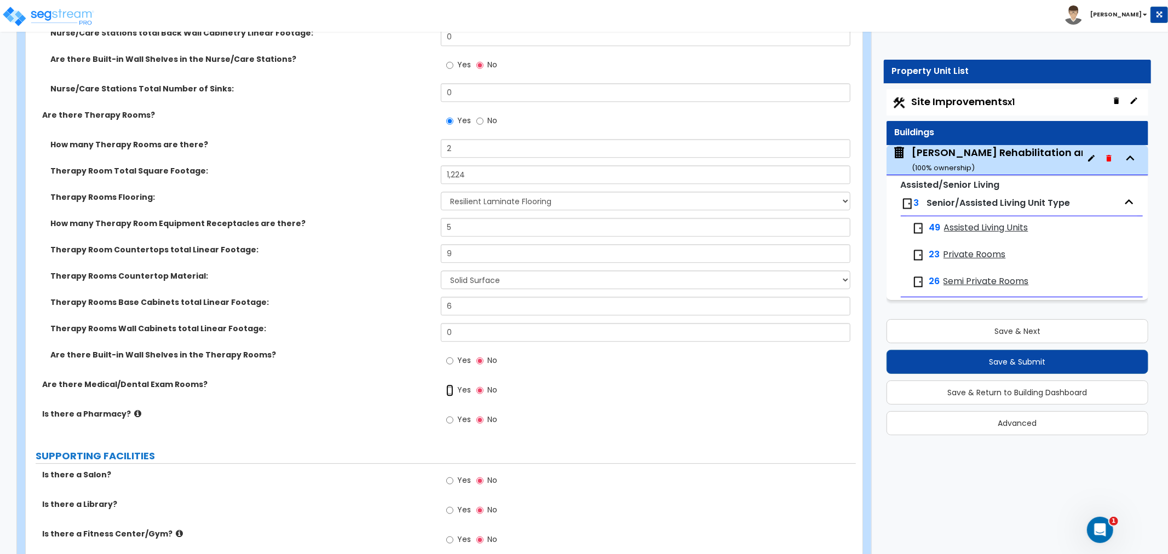
drag, startPoint x: 451, startPoint y: 376, endPoint x: 477, endPoint y: 380, distance: 27.1
click at [451, 384] on input "Yes" at bounding box center [449, 390] width 7 height 12
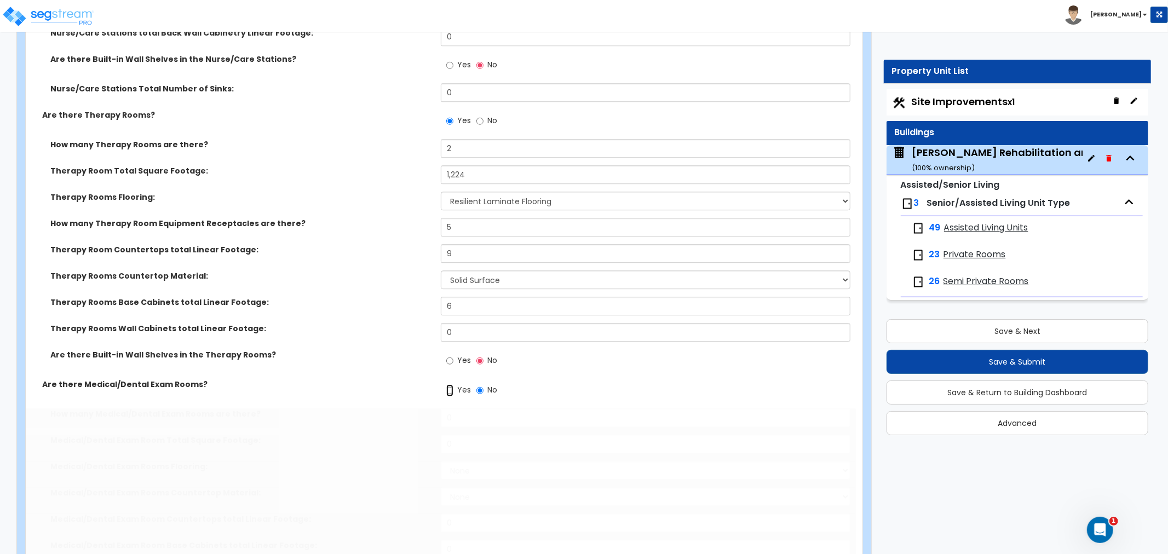
radio input "true"
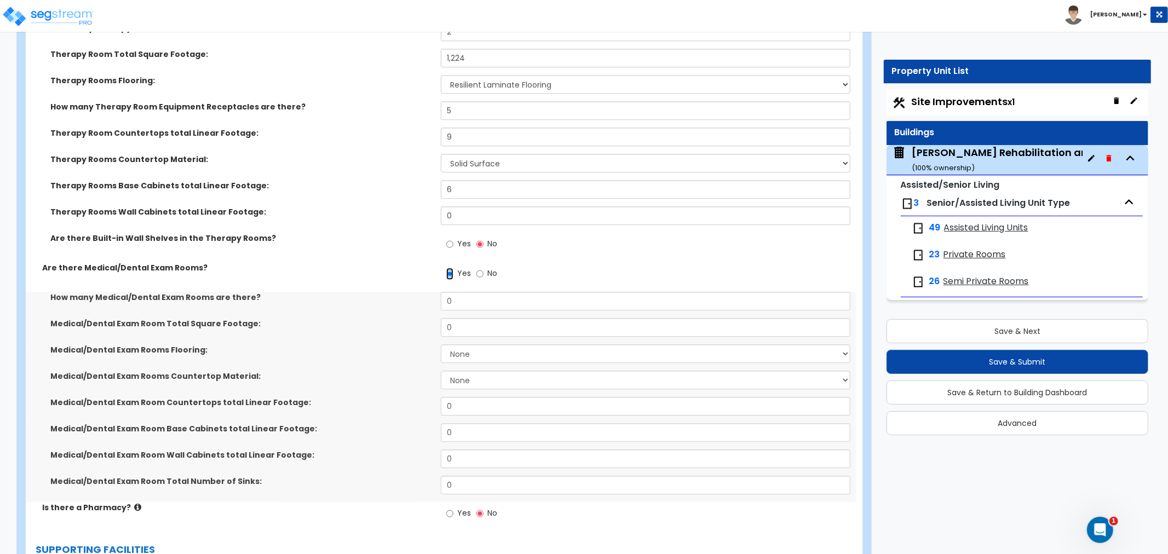
scroll to position [2615, 0]
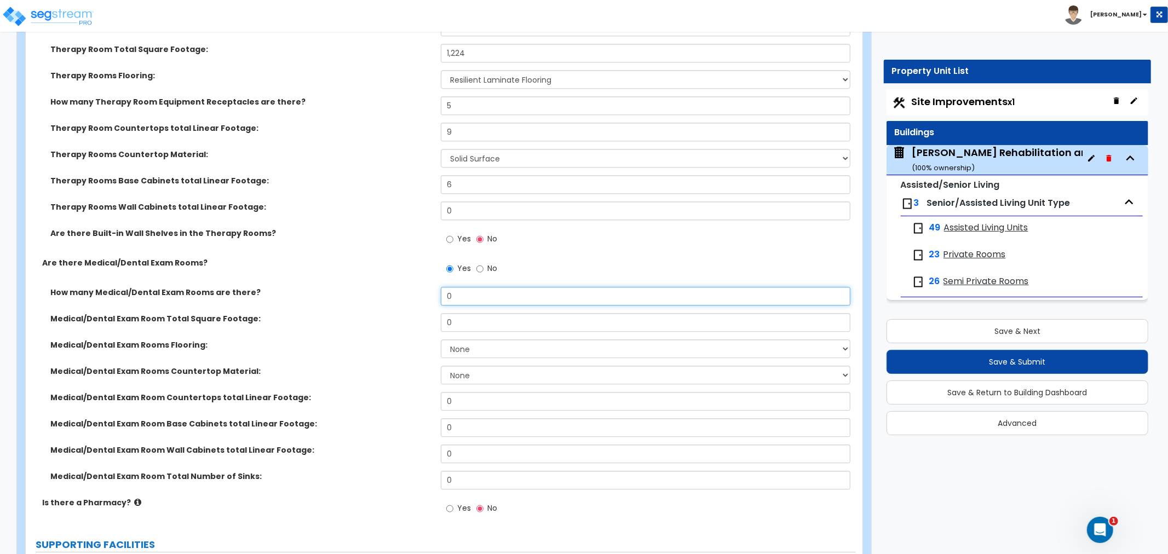
drag, startPoint x: 437, startPoint y: 285, endPoint x: 375, endPoint y: 288, distance: 61.9
click at [375, 288] on div "How many Medical/Dental Exam Rooms are there? 0" at bounding box center [441, 300] width 830 height 26
type input "25"
drag, startPoint x: 464, startPoint y: 313, endPoint x: 400, endPoint y: 318, distance: 63.7
click at [400, 318] on div "Medical/Dental Exam Room Total Square Footage: 0" at bounding box center [441, 326] width 830 height 26
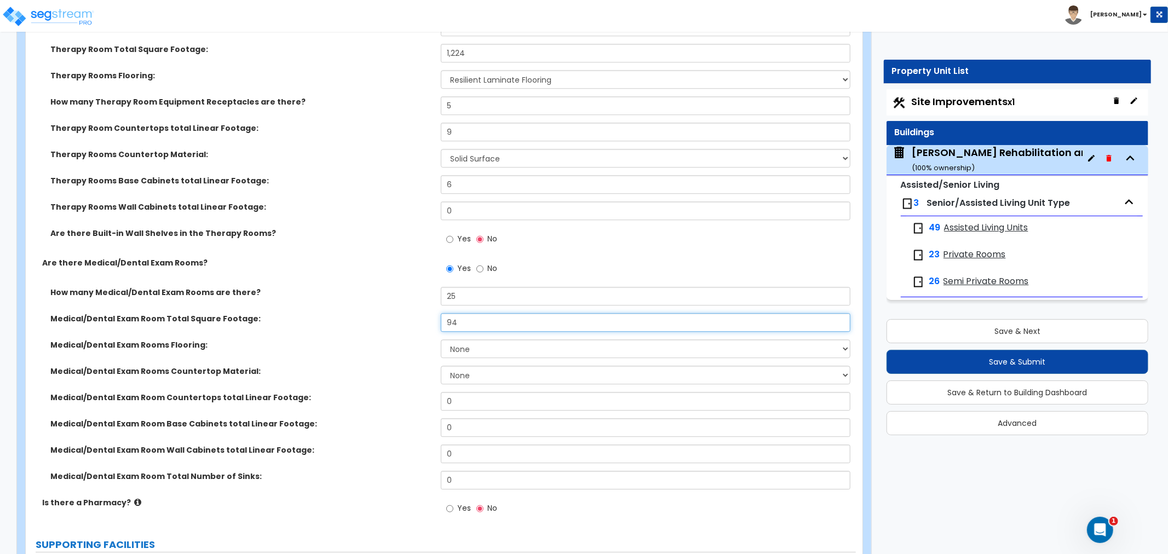
type input "94"
click at [460, 339] on select "None Tile Flooring Hardwood Flooring Resilient Laminate Flooring VCT Flooring S…" at bounding box center [646, 348] width 410 height 19
select select "5"
click at [441, 339] on select "None Tile Flooring Hardwood Flooring Resilient Laminate Flooring VCT Flooring S…" at bounding box center [646, 348] width 410 height 19
click at [474, 366] on select "None Plastic Laminate Solid Surface Stone Quartz Marble Tile Wood Stainless Ste…" at bounding box center [646, 375] width 410 height 19
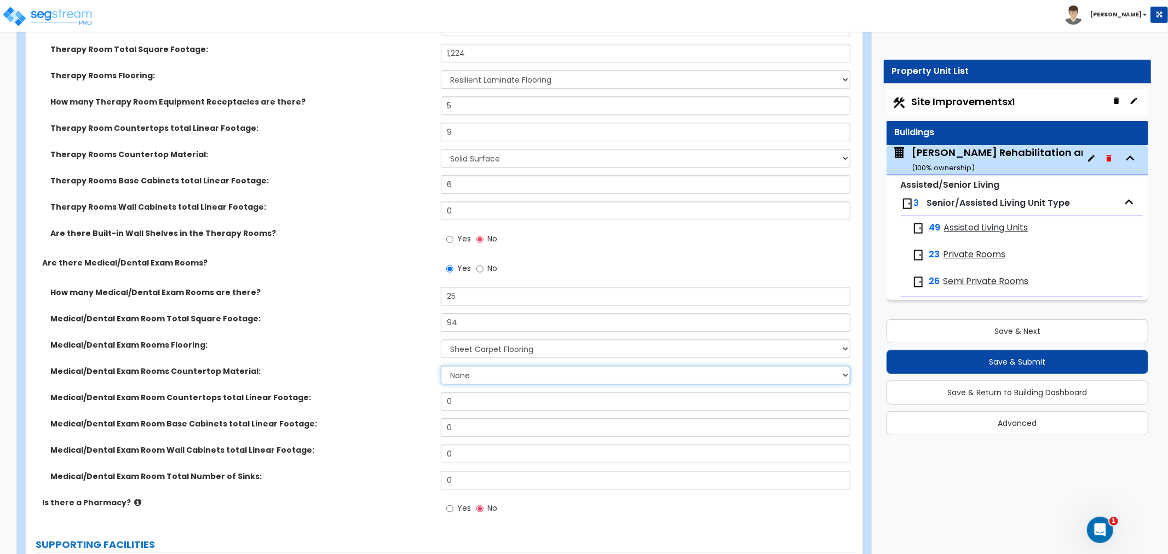
select select "2"
click at [441, 366] on select "None Plastic Laminate Solid Surface Stone Quartz Marble Tile Wood Stainless Ste…" at bounding box center [646, 375] width 410 height 19
drag, startPoint x: 461, startPoint y: 388, endPoint x: 411, endPoint y: 393, distance: 50.1
click at [411, 393] on div "Medical/Dental Exam Room Countertops total Linear Footage: 0" at bounding box center [441, 405] width 830 height 26
type input "6"
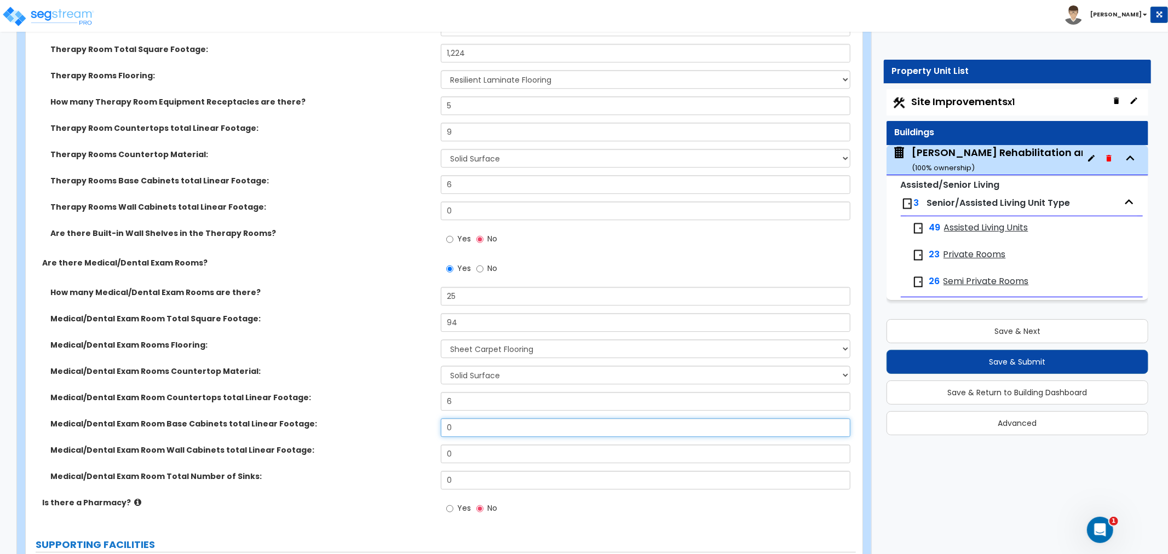
drag, startPoint x: 463, startPoint y: 418, endPoint x: 412, endPoint y: 420, distance: 51.5
click at [412, 420] on div "Medical/Dental Exam Room Base Cabinets total Linear Footage: 0" at bounding box center [441, 431] width 830 height 26
type input "6"
click at [427, 446] on div "Medical/Dental Exam Room Wall Cabinets total Linear Footage: 0" at bounding box center [441, 458] width 830 height 26
type input "2"
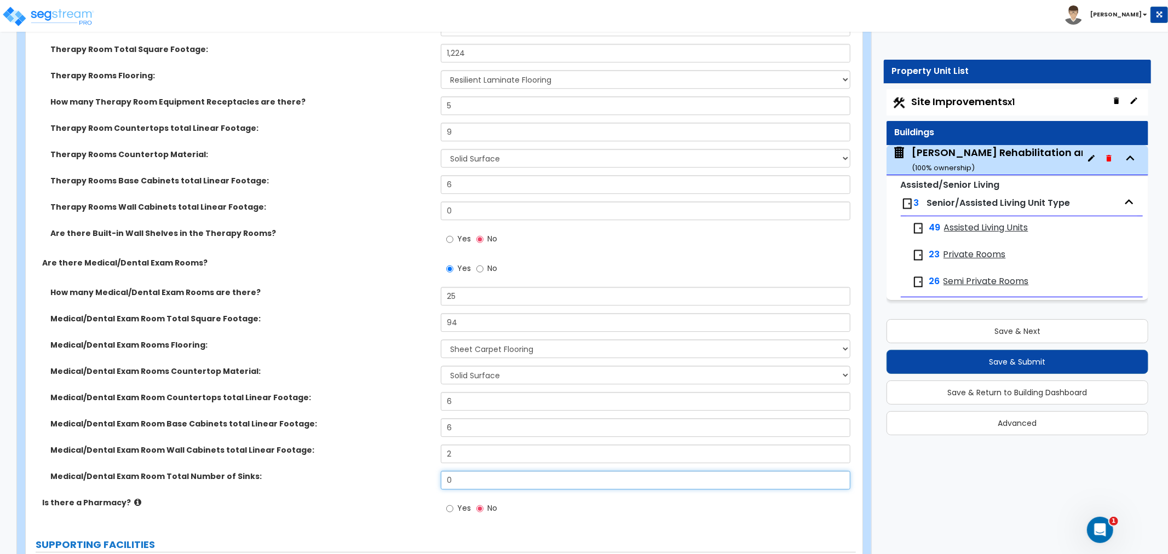
drag, startPoint x: 457, startPoint y: 471, endPoint x: 400, endPoint y: 476, distance: 56.6
click at [400, 476] on div "Medical/Dental Exam Room Total Number of Sinks: 0" at bounding box center [441, 484] width 830 height 26
type input "1"
click at [387, 481] on div "Medical/Dental Exam Room Total Number of Sinks: 1" at bounding box center [441, 484] width 830 height 26
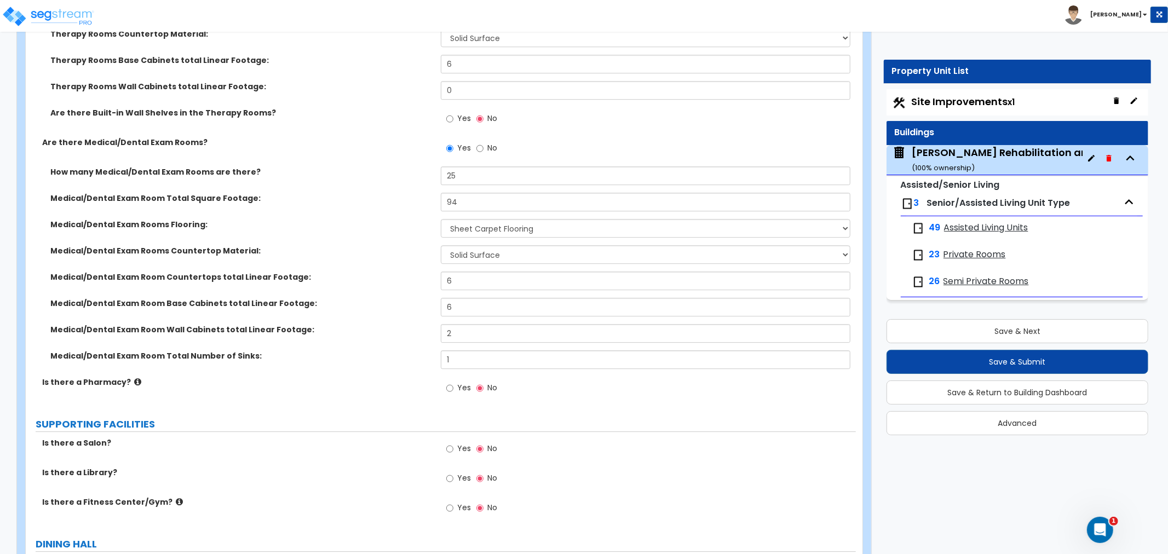
scroll to position [2737, 0]
click at [447, 381] on input "Yes" at bounding box center [449, 387] width 7 height 12
radio input "true"
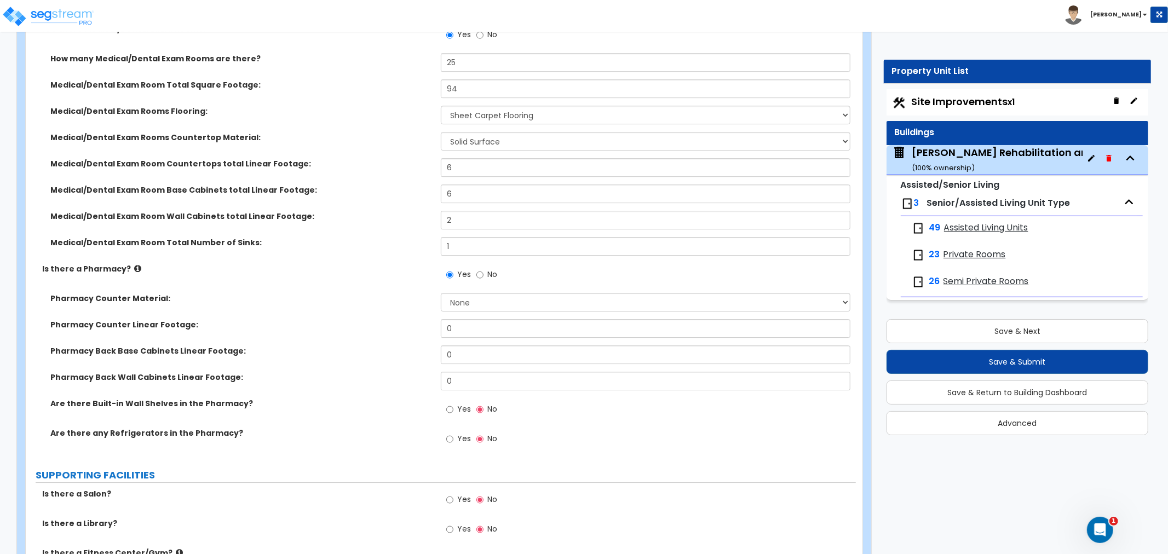
scroll to position [2859, 0]
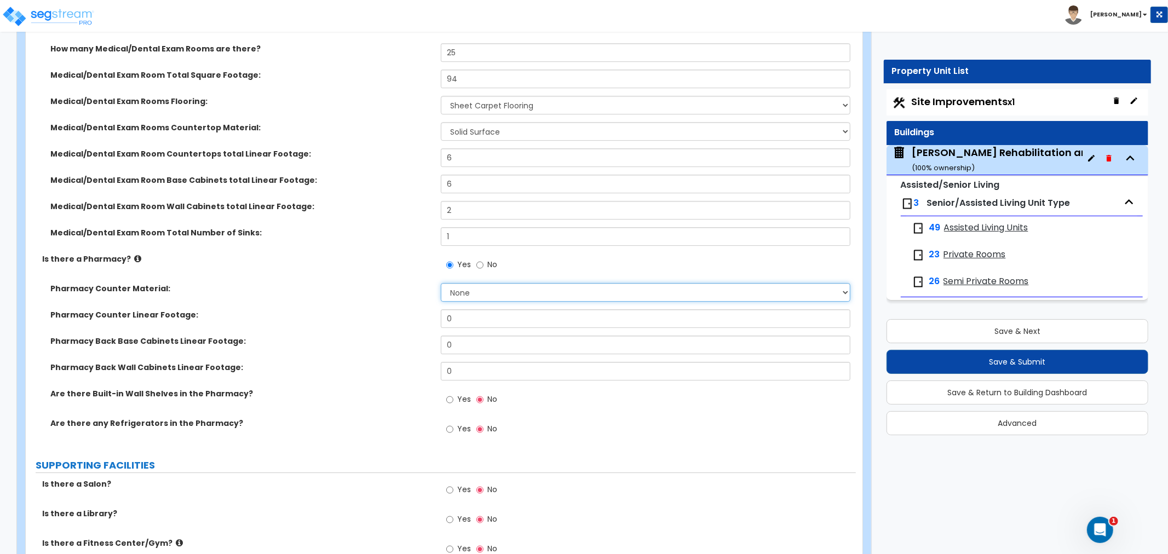
click at [464, 283] on select "None Plastic Laminate Solid Surface Stone Quartz Marble Tile Wood Stainless Ste…" at bounding box center [646, 292] width 410 height 19
drag, startPoint x: 468, startPoint y: 283, endPoint x: 472, endPoint y: 289, distance: 7.1
click at [468, 283] on select "None Plastic Laminate Solid Surface Stone Quartz Marble Tile Wood Stainless Ste…" at bounding box center [646, 292] width 410 height 19
select select "2"
click at [441, 283] on select "None Plastic Laminate Solid Surface Stone Quartz Marble Tile Wood Stainless Ste…" at bounding box center [646, 292] width 410 height 19
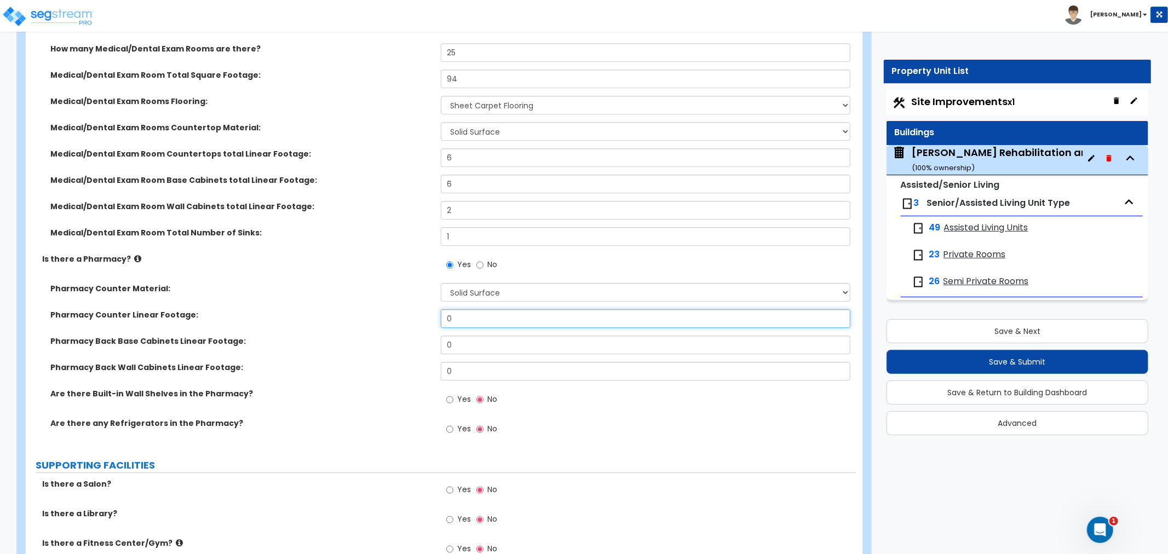
drag, startPoint x: 464, startPoint y: 302, endPoint x: 400, endPoint y: 307, distance: 64.2
click at [400, 309] on div "Pharmacy Counter Linear Footage: 0" at bounding box center [441, 322] width 830 height 26
type input "6"
drag, startPoint x: 474, startPoint y: 335, endPoint x: 399, endPoint y: 334, distance: 75.6
click at [399, 336] on div "Pharmacy Back Base Cabinets Linear Footage: 0" at bounding box center [441, 349] width 830 height 26
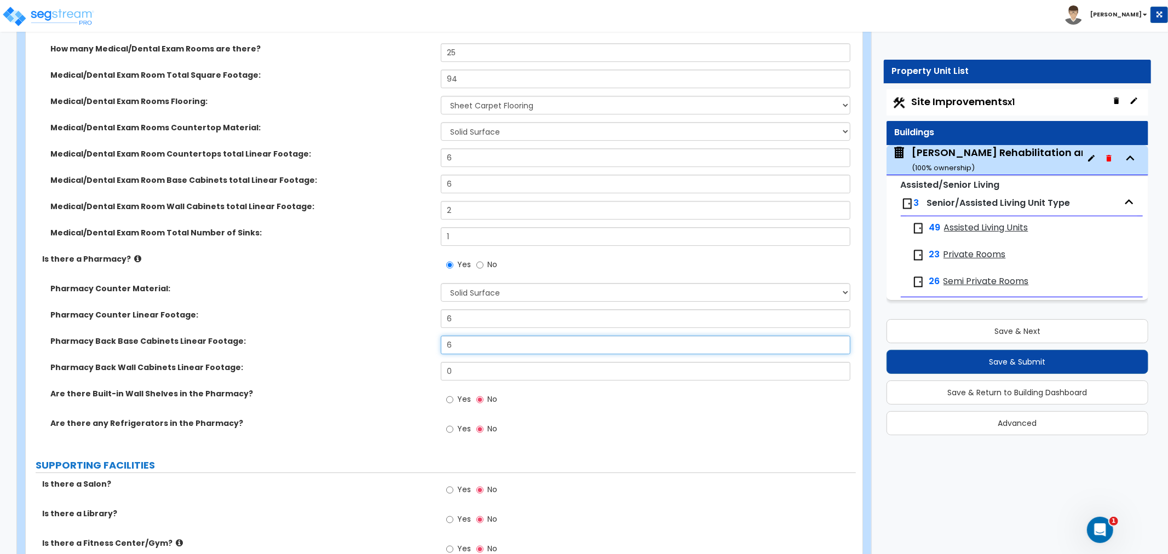
type input "6"
click at [451, 423] on input "Yes" at bounding box center [449, 429] width 7 height 12
radio input "true"
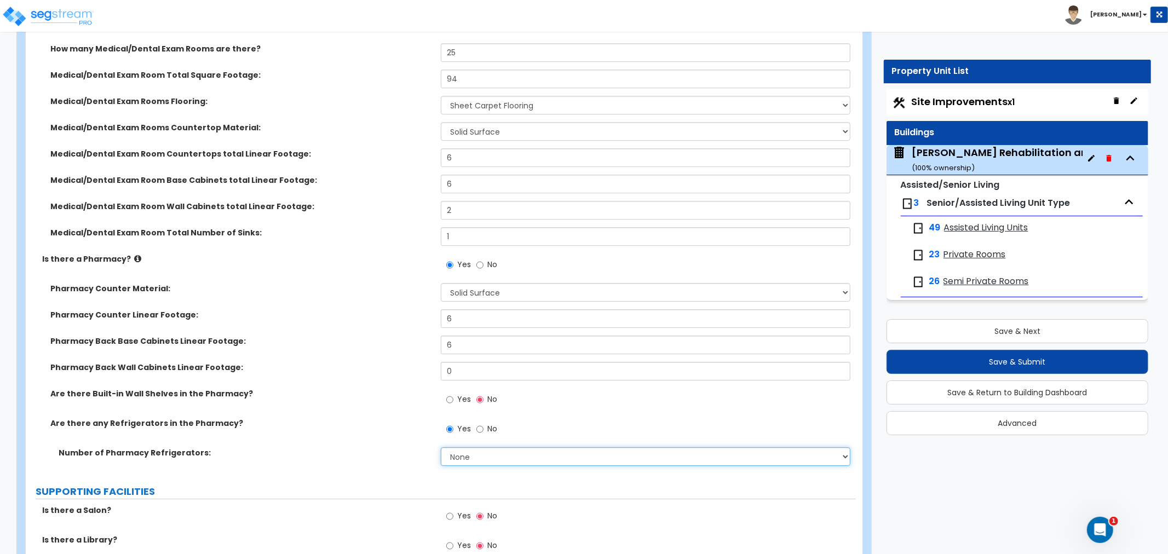
click at [486, 447] on select "None 1 2 3 4 5" at bounding box center [646, 456] width 410 height 19
select select "2"
click at [441, 447] on select "None 1 2 3 4 5" at bounding box center [646, 456] width 410 height 19
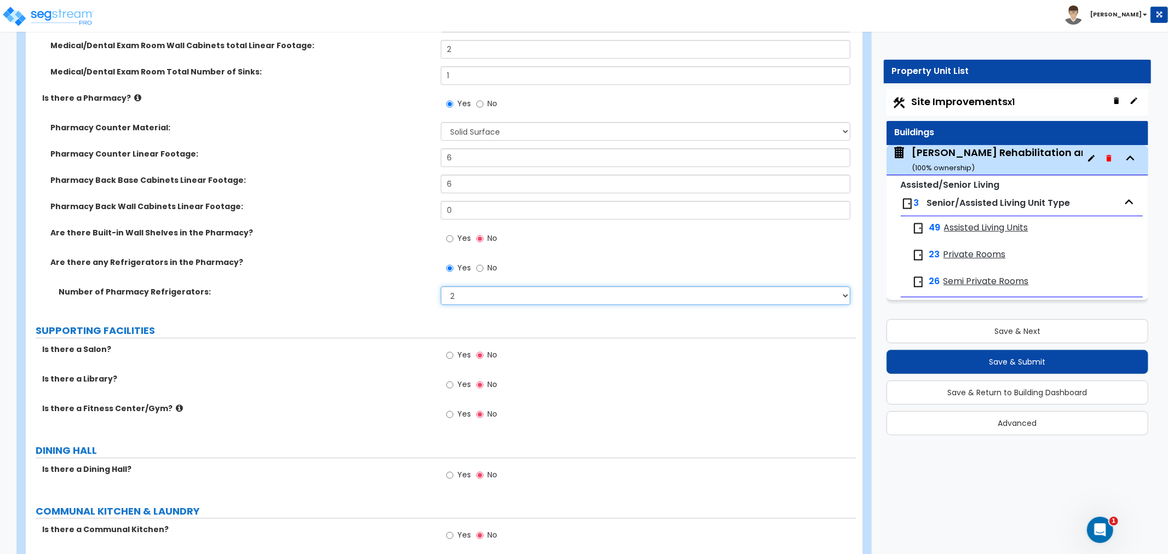
scroll to position [3041, 0]
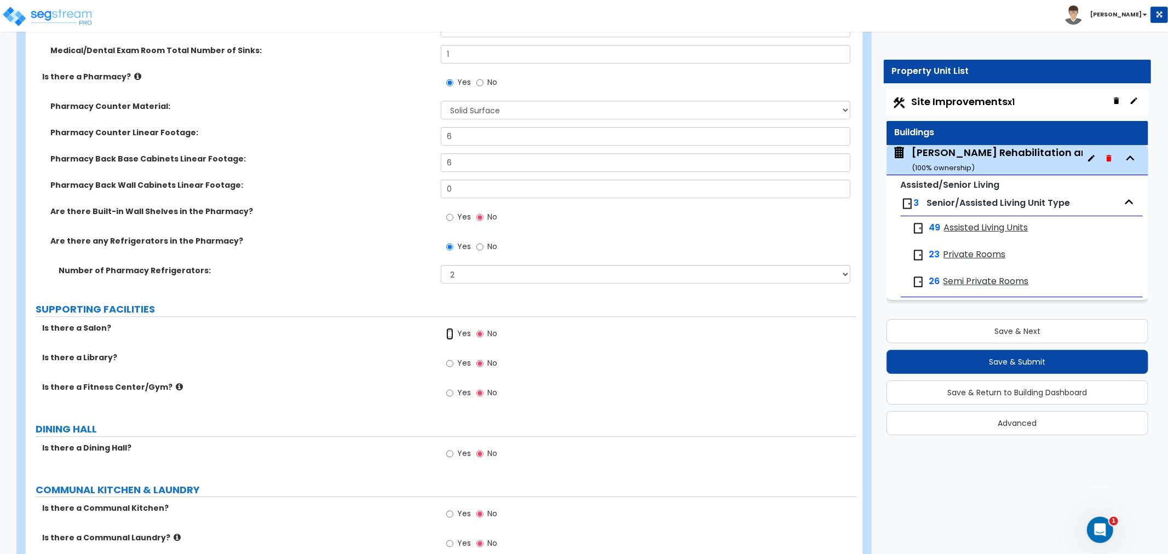
click at [447, 328] on input "Yes" at bounding box center [449, 334] width 7 height 12
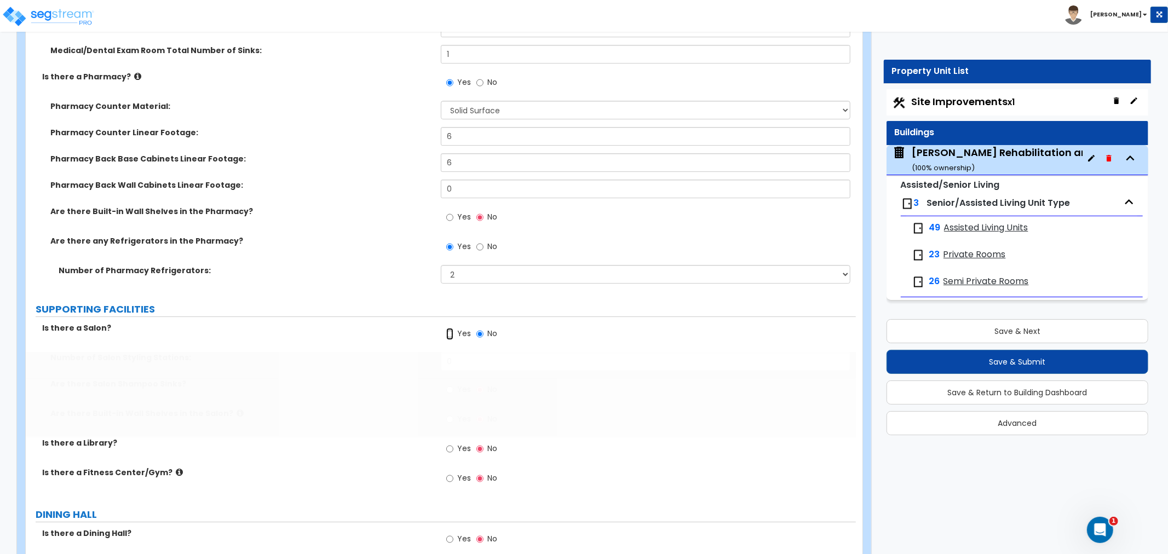
radio input "true"
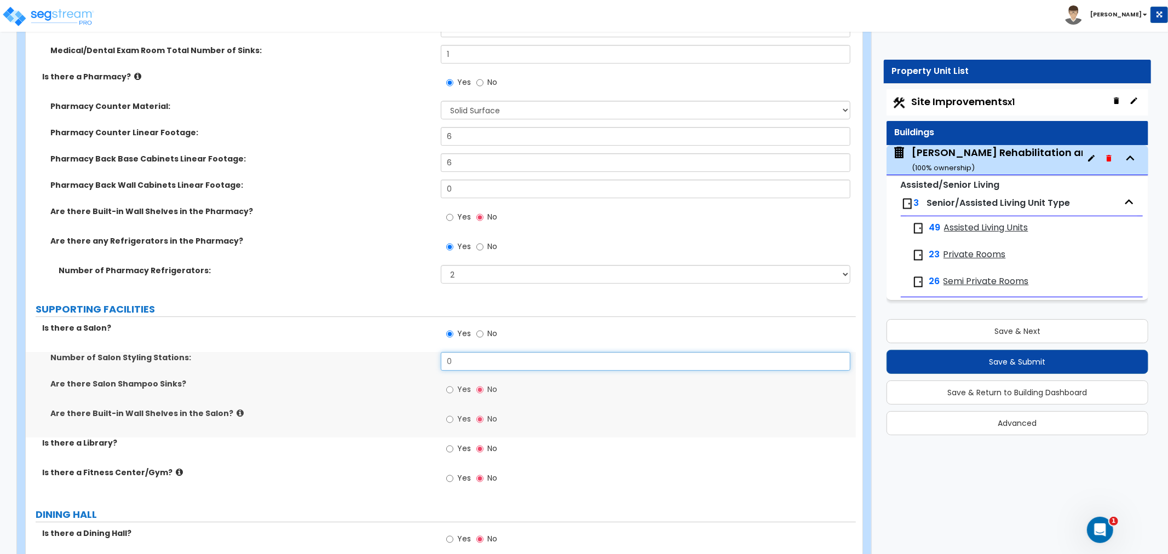
drag, startPoint x: 465, startPoint y: 345, endPoint x: 414, endPoint y: 348, distance: 51.5
click at [414, 352] on div "Number of Salon Styling Stations: 0" at bounding box center [441, 365] width 830 height 26
type input "2"
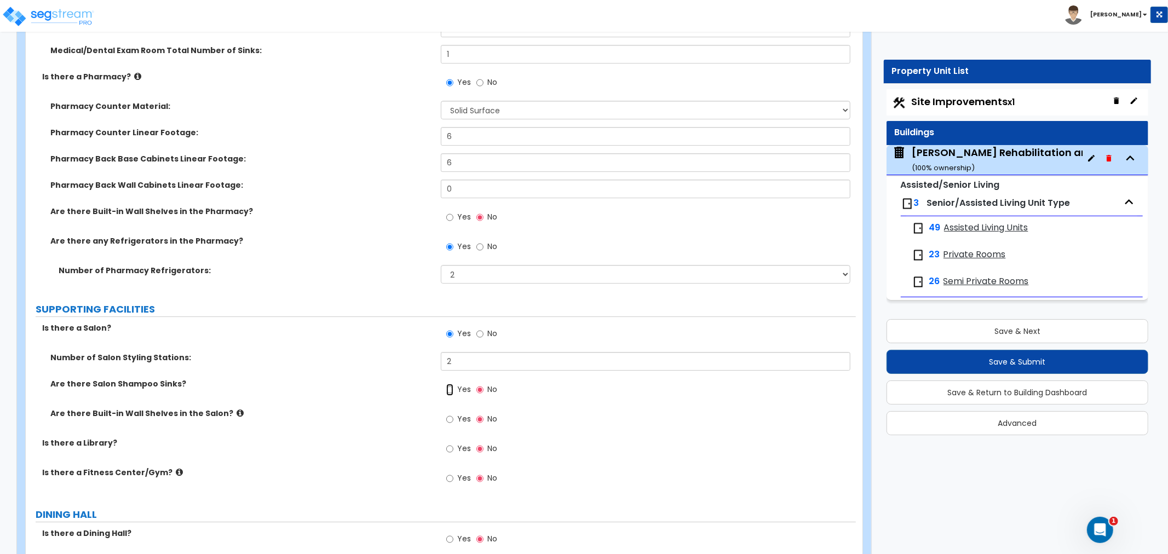
click at [451, 384] on input "Yes" at bounding box center [449, 390] width 7 height 12
radio input "true"
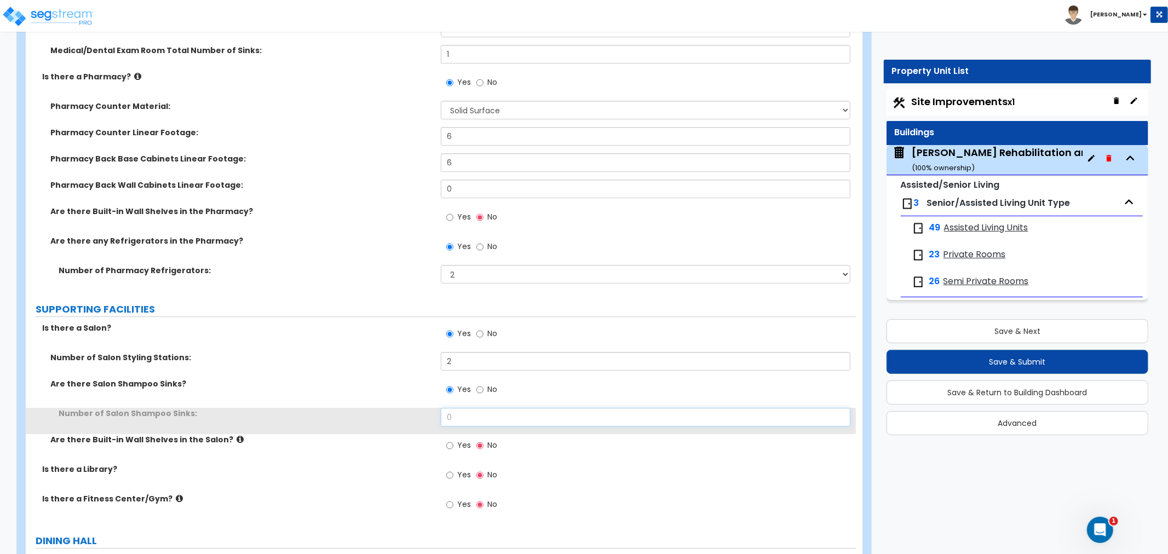
drag, startPoint x: 473, startPoint y: 398, endPoint x: 374, endPoint y: 403, distance: 99.2
click at [374, 408] on div "Number of Salon Shampoo Sinks: 0" at bounding box center [441, 421] width 830 height 26
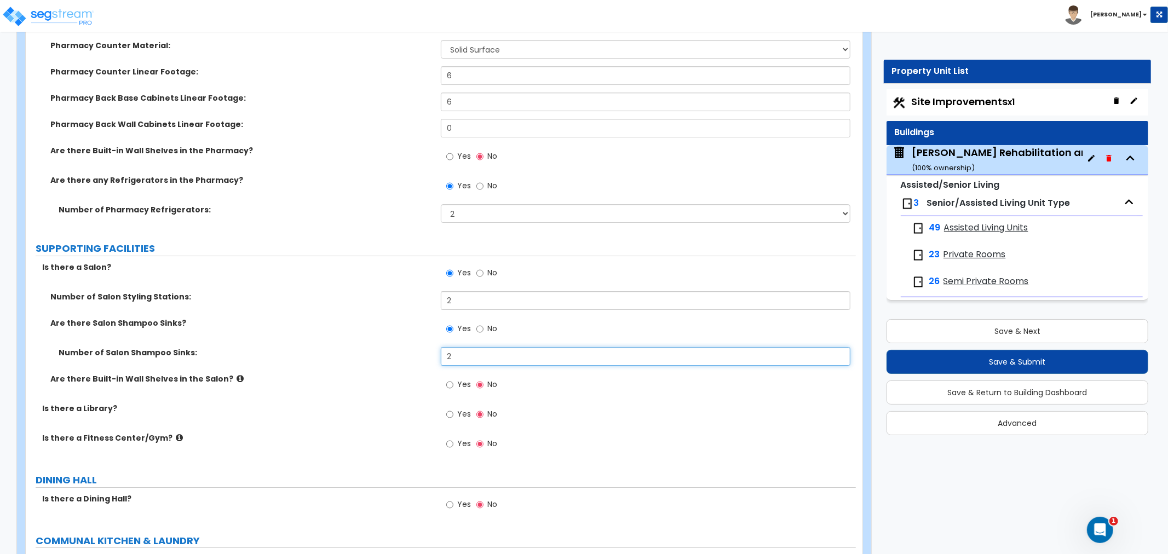
scroll to position [3163, 0]
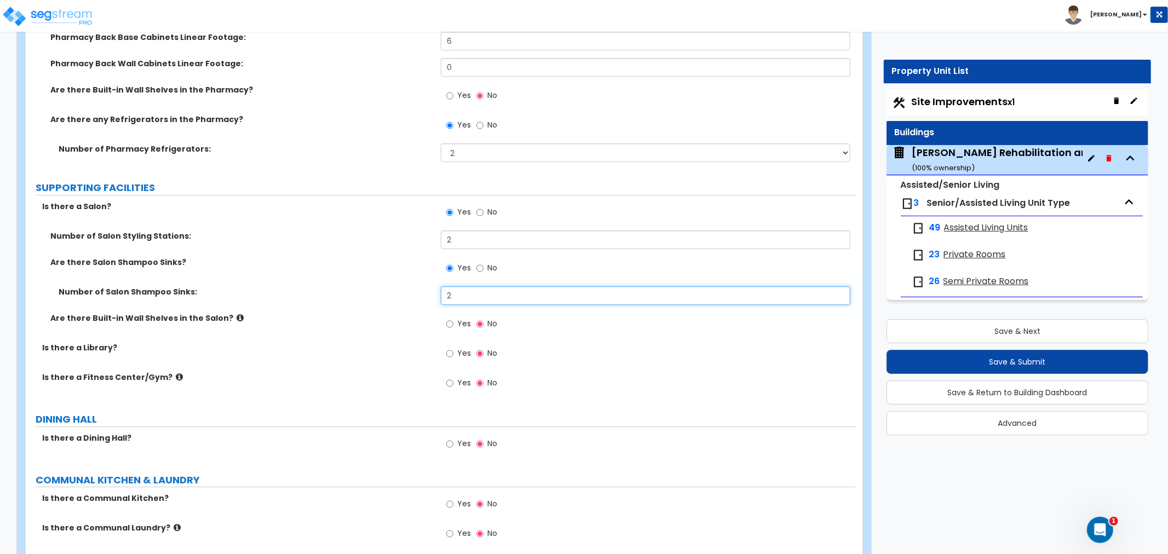
type input "2"
click at [453, 345] on label "Yes" at bounding box center [458, 354] width 25 height 19
click at [453, 348] on input "Yes" at bounding box center [449, 354] width 7 height 12
radio input "true"
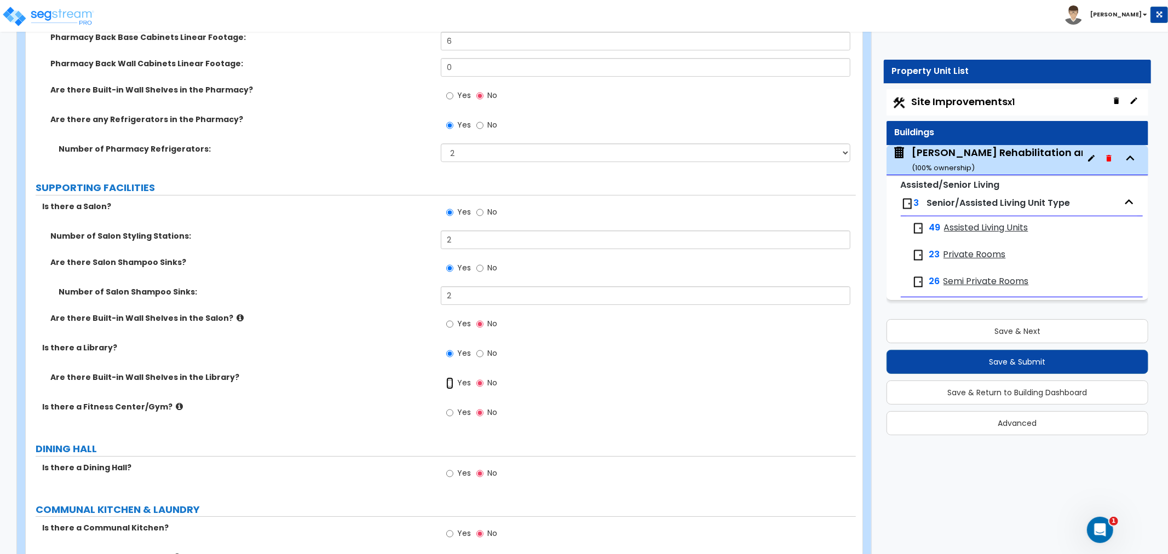
click at [451, 377] on input "Yes" at bounding box center [449, 383] width 7 height 12
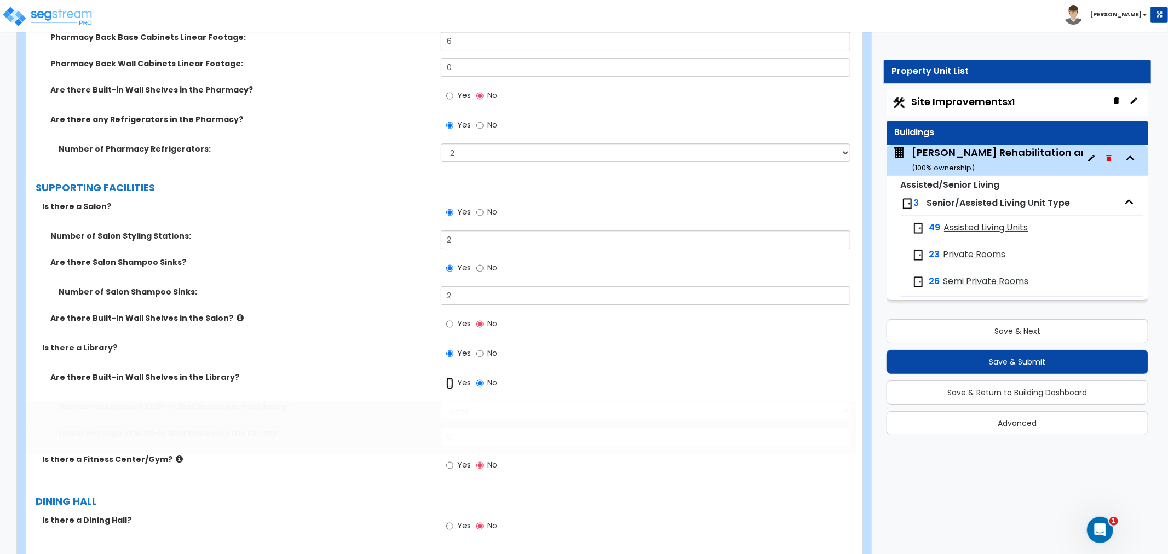
radio input "true"
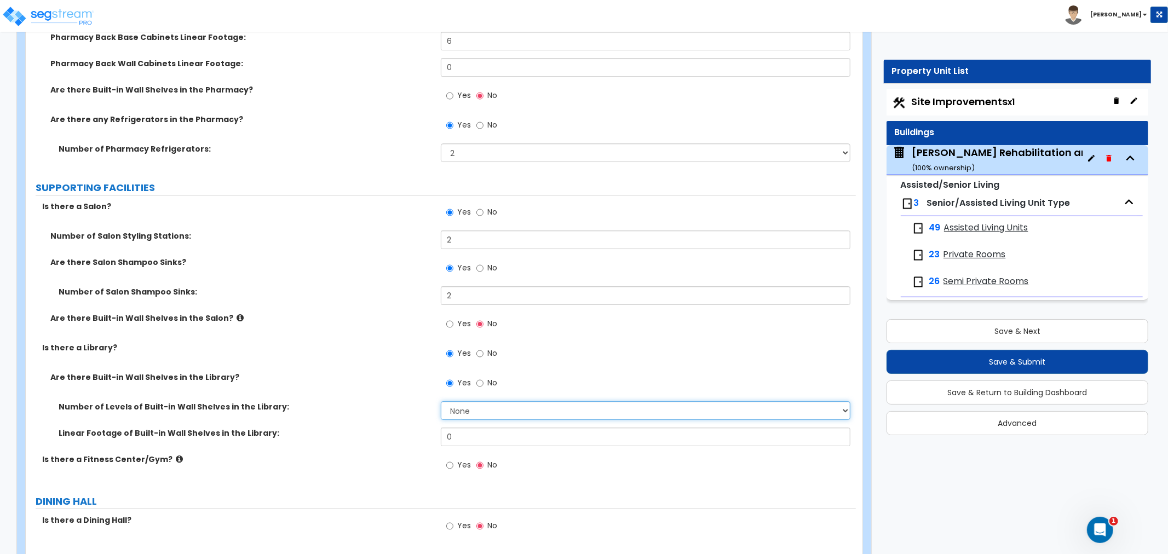
click at [469, 401] on select "None 1 2 3 4 5 6 7 8 9 10" at bounding box center [646, 410] width 410 height 19
select select "3"
click at [441, 401] on select "None 1 2 3 4 5 6 7 8 9 10" at bounding box center [646, 410] width 410 height 19
drag, startPoint x: 464, startPoint y: 420, endPoint x: 435, endPoint y: 424, distance: 29.2
click at [435, 428] on div "Linear Footage of Built-in Wall Shelves in the Library: 0" at bounding box center [441, 441] width 830 height 26
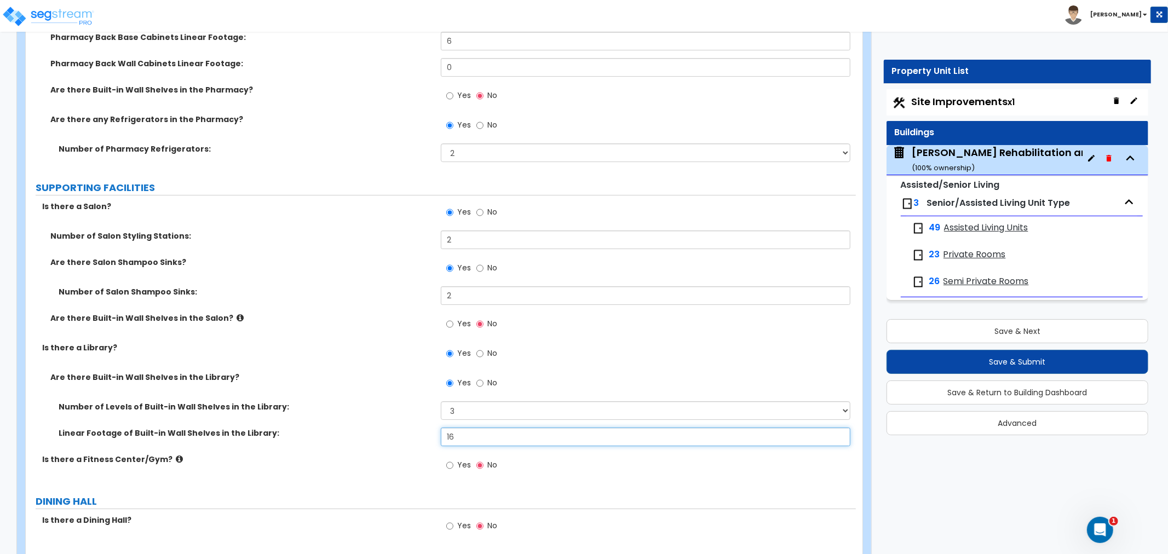
type input "16"
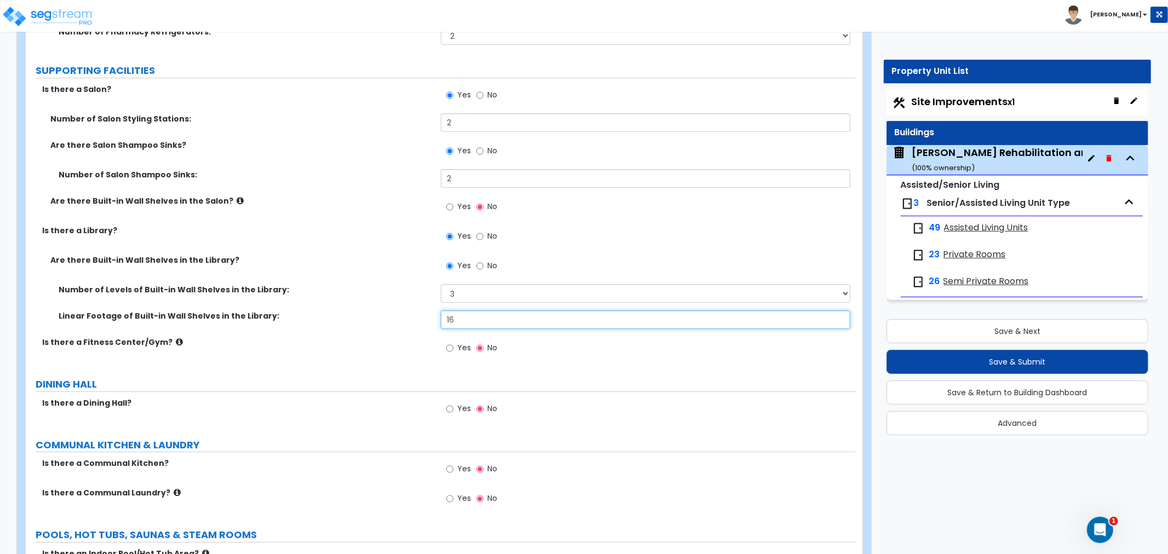
scroll to position [3285, 0]
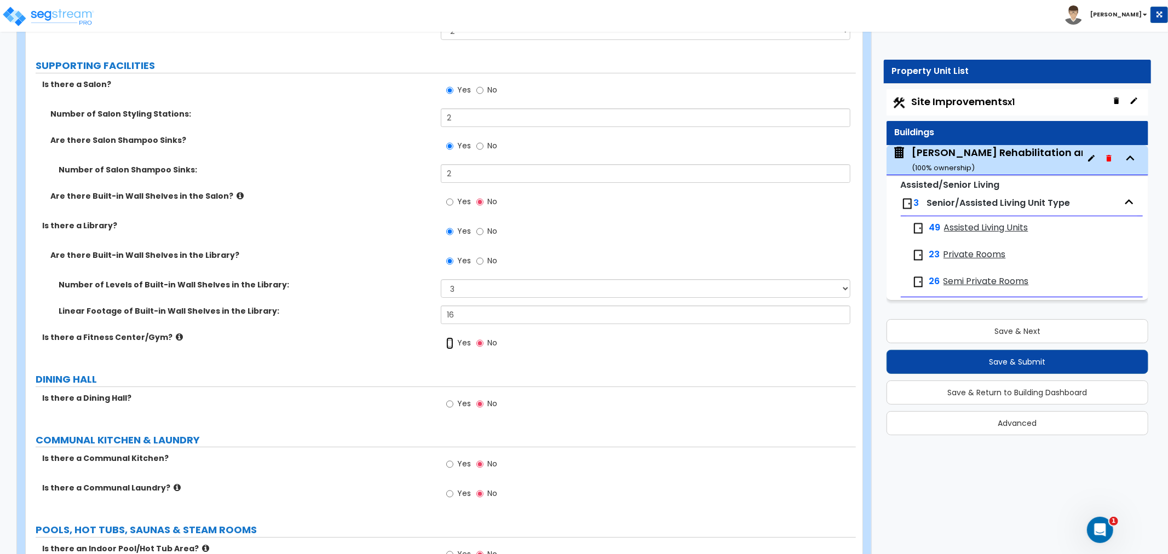
click at [450, 337] on input "Yes" at bounding box center [449, 343] width 7 height 12
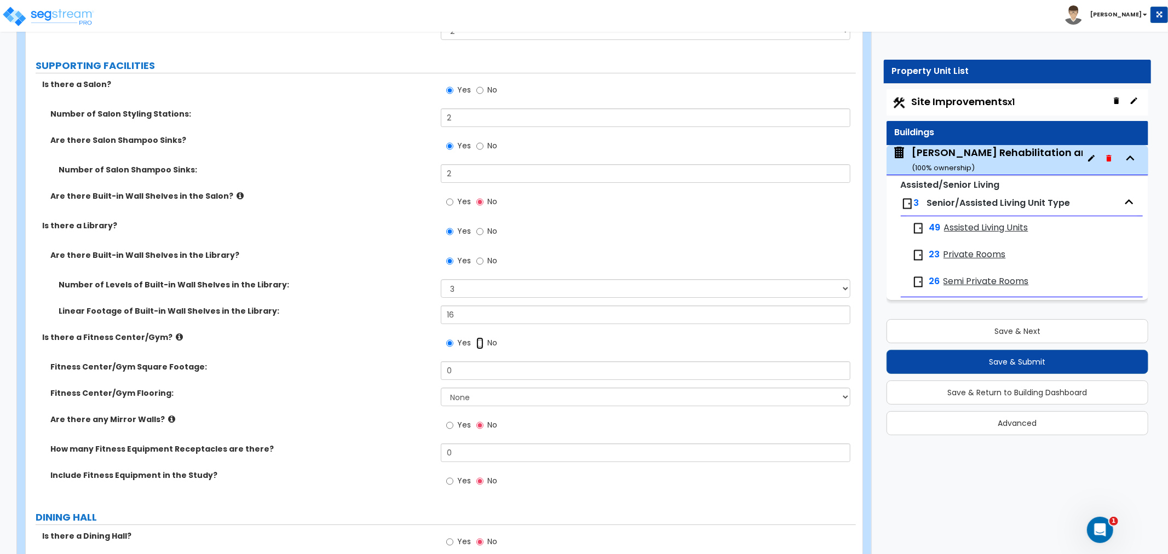
click at [480, 337] on input "No" at bounding box center [479, 343] width 7 height 12
radio input "false"
radio input "true"
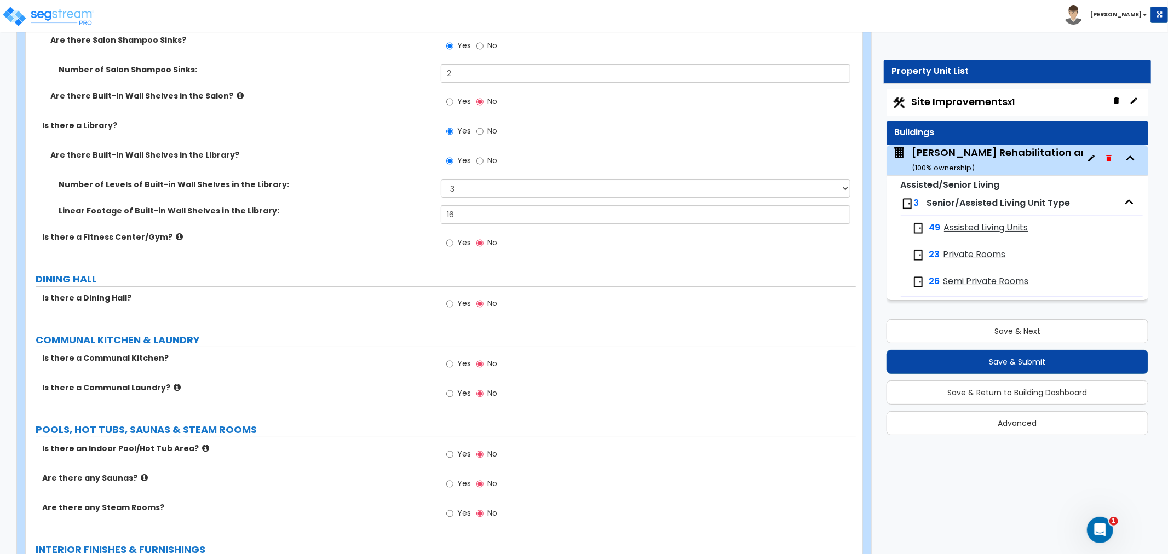
scroll to position [3406, 0]
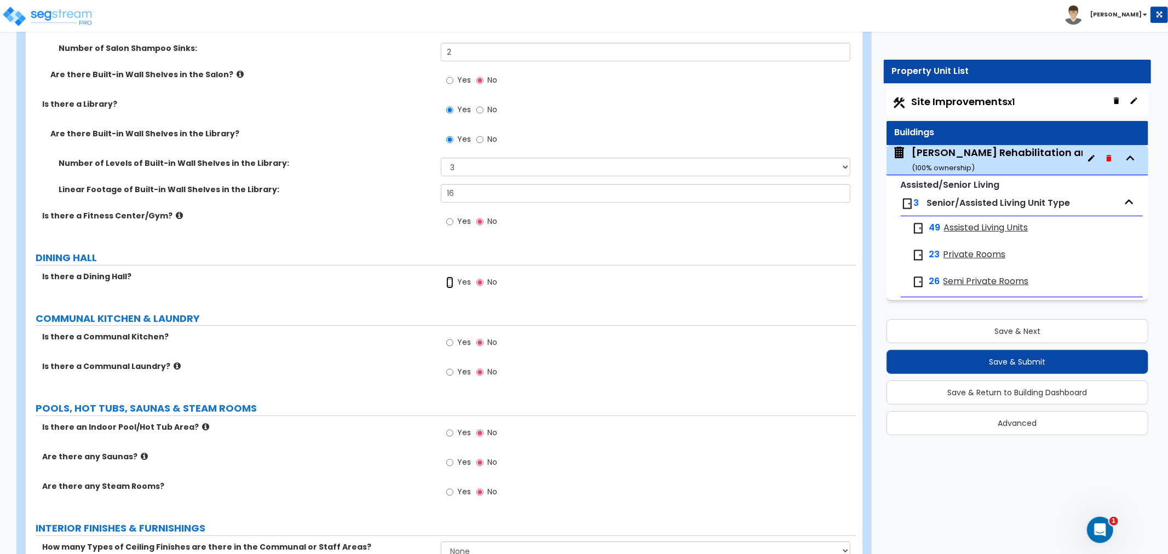
click at [450, 276] on input "Yes" at bounding box center [449, 282] width 7 height 12
radio input "true"
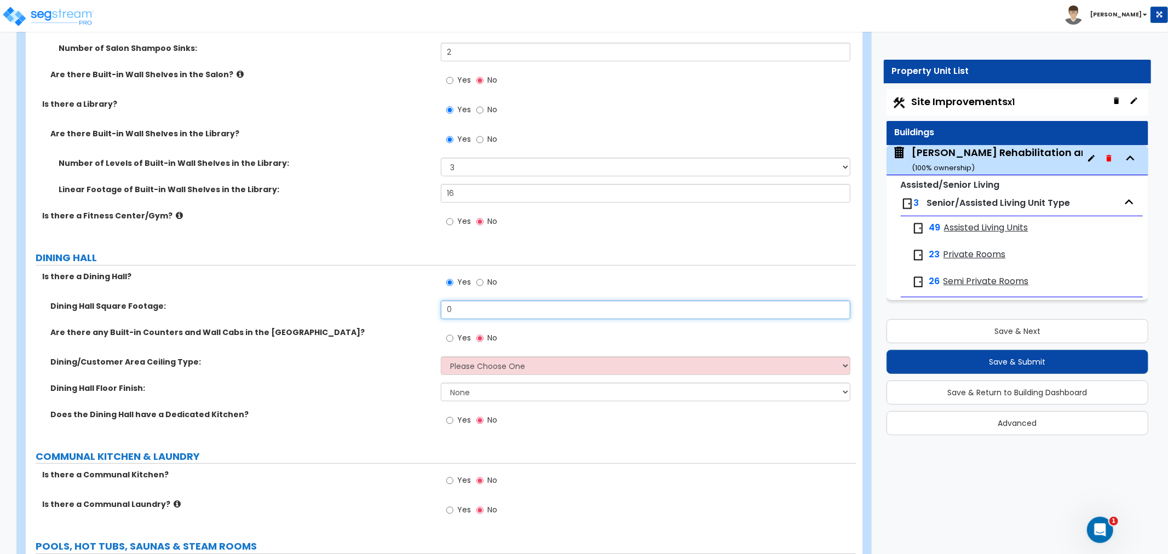
drag, startPoint x: 389, startPoint y: 302, endPoint x: 354, endPoint y: 302, distance: 35.6
click at [349, 302] on div "Dining Hall Square Footage: 0" at bounding box center [441, 314] width 830 height 26
type input "3,661"
click at [453, 332] on input "Yes" at bounding box center [449, 338] width 7 height 12
radio input "true"
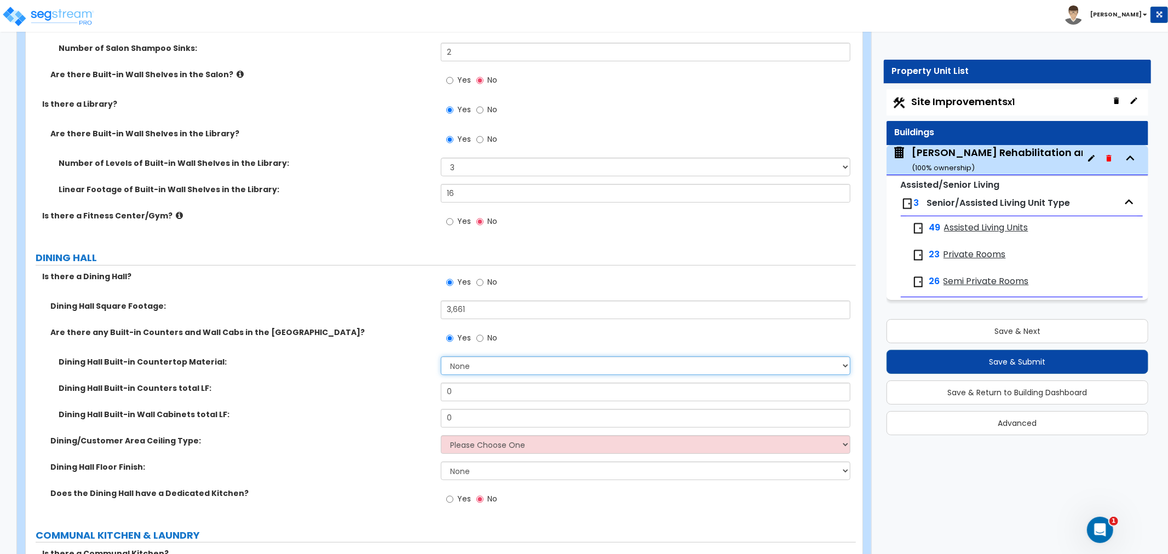
click at [477, 357] on select "None Plastic Laminate Solid Surface Stone Quartz Marble Tile Wood Stainless Ste…" at bounding box center [646, 365] width 410 height 19
select select "2"
click at [441, 356] on select "None Plastic Laminate Solid Surface Stone Quartz Marble Tile Wood Stainless Ste…" at bounding box center [646, 365] width 410 height 19
drag, startPoint x: 460, startPoint y: 376, endPoint x: 413, endPoint y: 378, distance: 47.7
click at [413, 383] on div "Dining Hall Built-in Counters total LF: 0" at bounding box center [441, 396] width 830 height 26
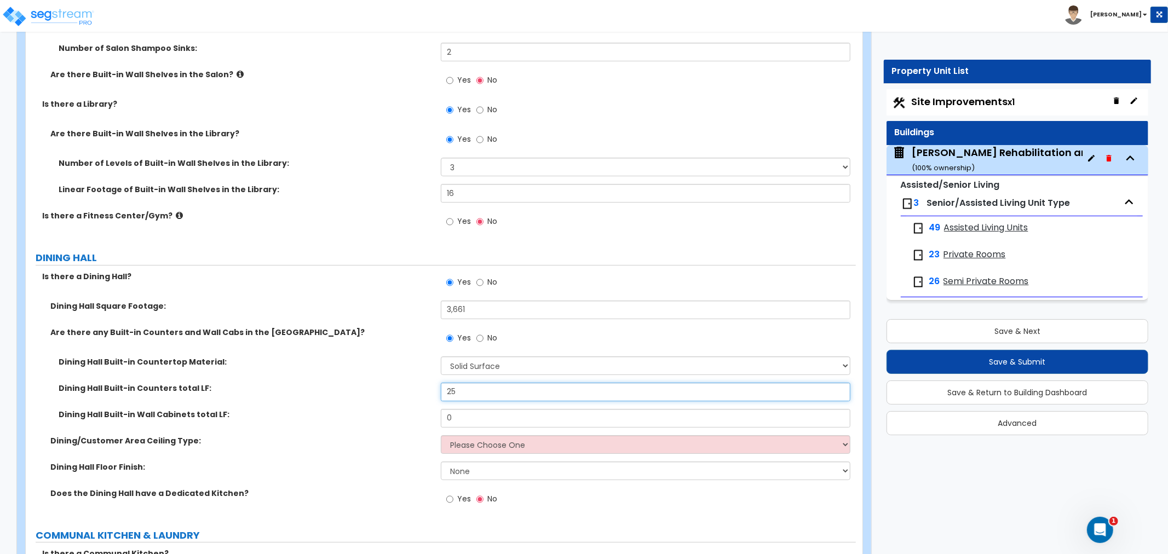
type input "25"
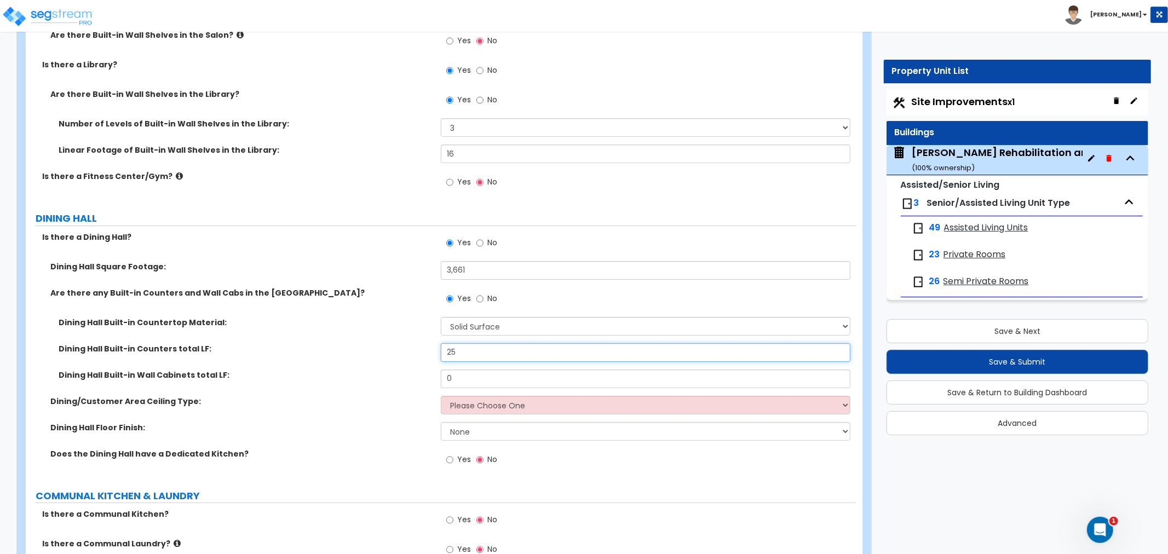
scroll to position [3467, 0]
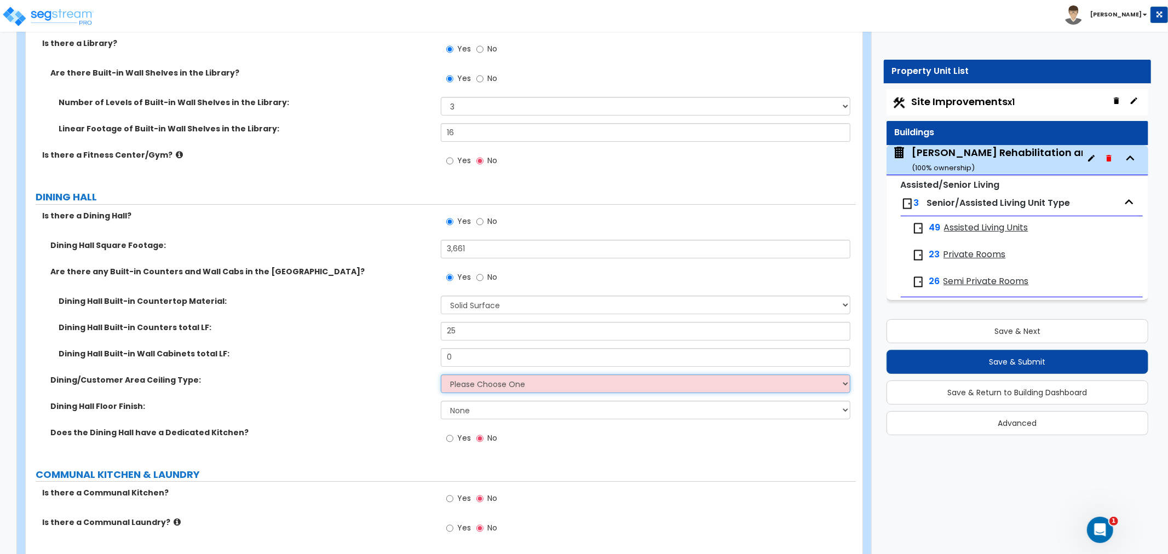
click at [505, 374] on select "Please Choose One Drop Ceiling Open Ceiling Drywall Ceiling" at bounding box center [646, 383] width 410 height 19
select select "1"
click at [441, 374] on select "Please Choose One Drop Ceiling Open Ceiling Drywall Ceiling" at bounding box center [646, 383] width 410 height 19
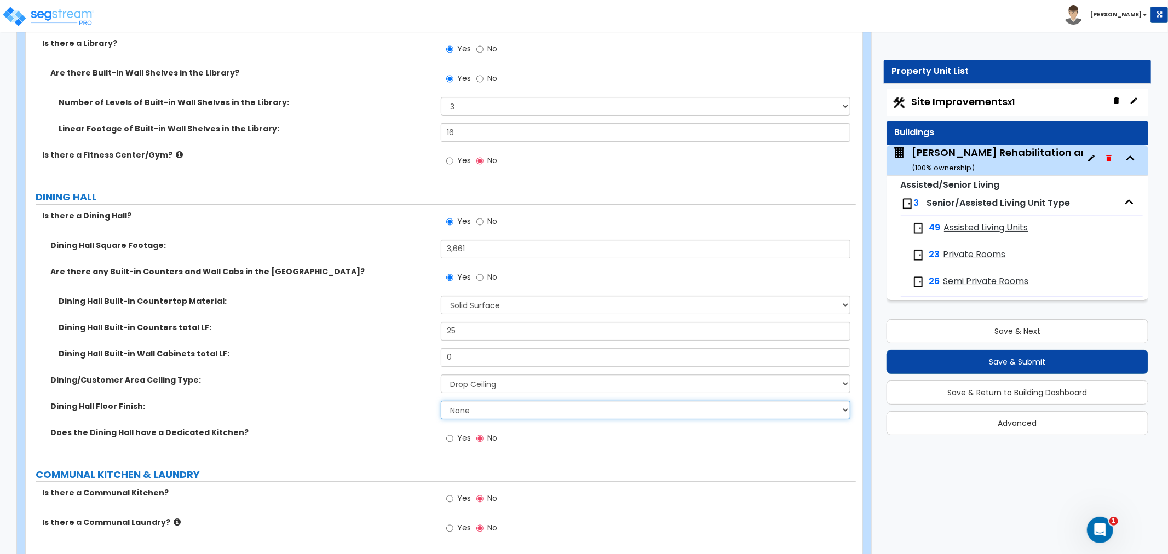
click at [488, 401] on select "None Tile Flooring Hardwood Flooring Resilient Laminate Flooring VCT Flooring S…" at bounding box center [646, 410] width 410 height 19
select select "4"
click at [441, 401] on select "None Tile Flooring Hardwood Flooring Resilient Laminate Flooring VCT Flooring S…" at bounding box center [646, 410] width 410 height 19
click at [447, 433] on input "Yes" at bounding box center [449, 439] width 7 height 12
radio input "true"
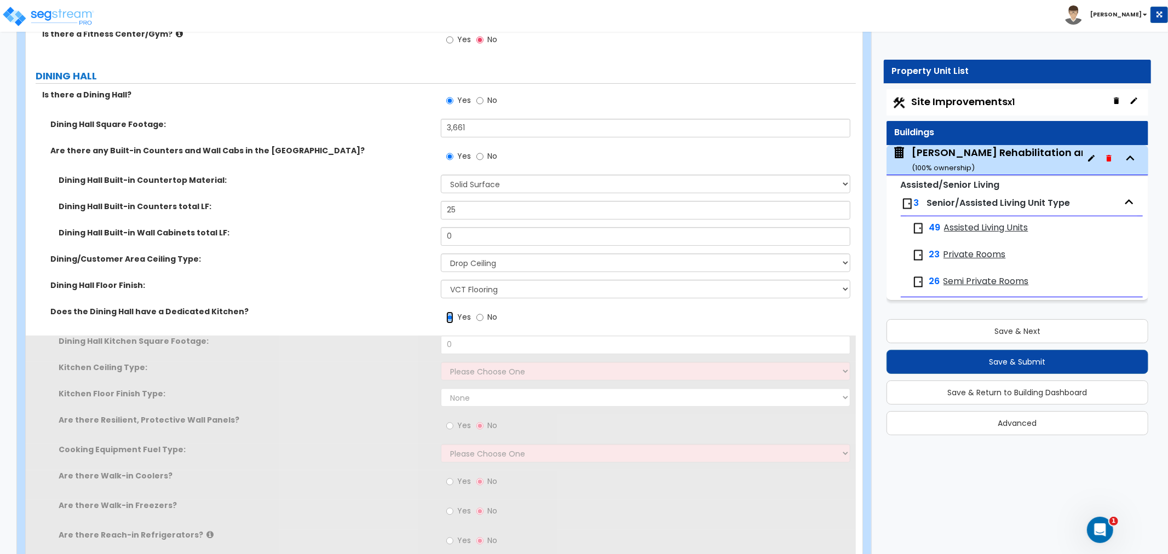
scroll to position [3589, 0]
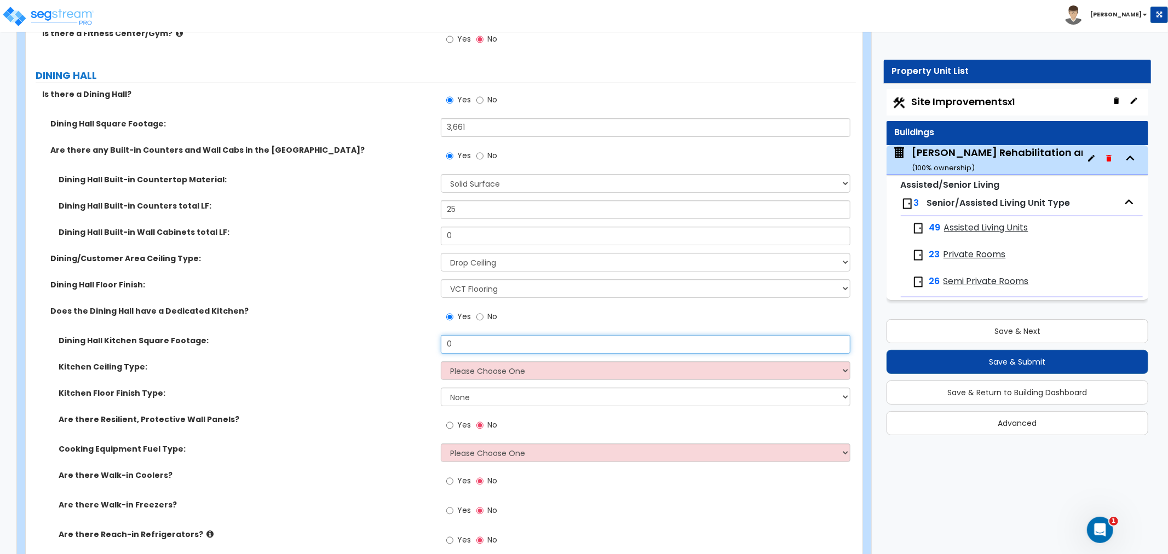
drag, startPoint x: 470, startPoint y: 334, endPoint x: 377, endPoint y: 334, distance: 93.1
click at [380, 335] on div "Dining Hall Kitchen Square Footage: 0" at bounding box center [441, 348] width 830 height 26
type input "1,360"
click at [489, 365] on select "Please Choose One Drop Ceiling Open Ceiling Drywall Ceiling" at bounding box center [646, 370] width 410 height 19
select select "1"
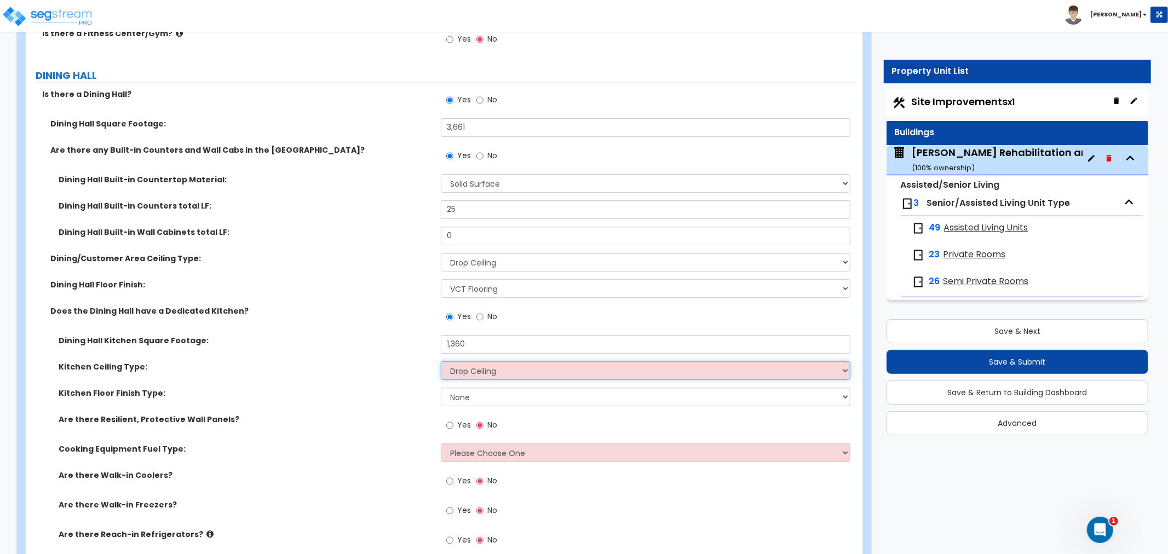
click at [441, 361] on select "Please Choose One Drop Ceiling Open Ceiling Drywall Ceiling" at bounding box center [646, 370] width 410 height 19
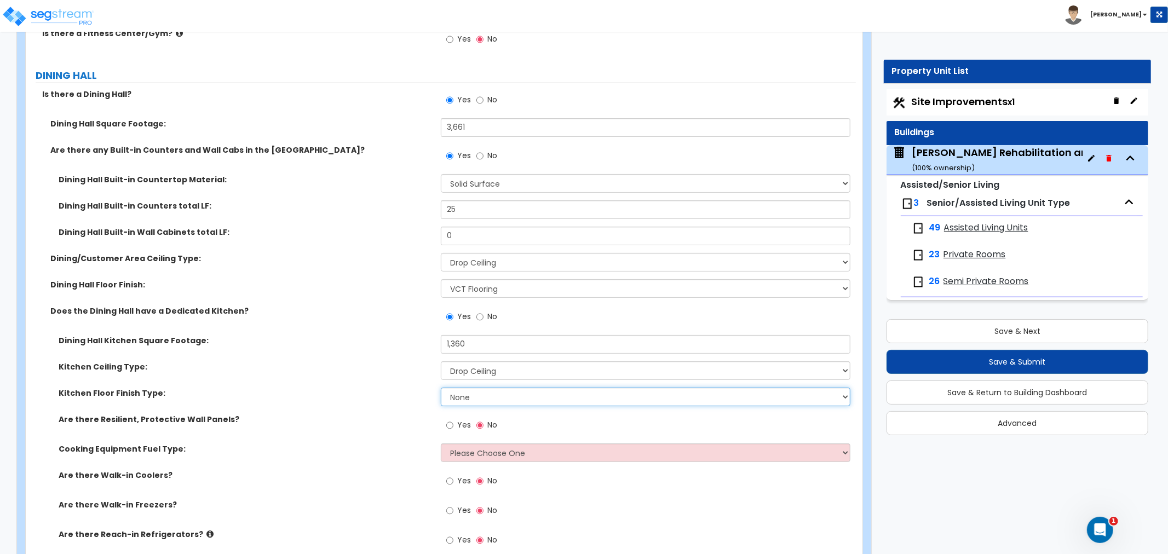
click at [486, 388] on select "None Tile Flooring VCT Flooring Sheet Vinyl Flooring" at bounding box center [646, 397] width 410 height 19
select select "1"
click at [441, 388] on select "None Tile Flooring VCT Flooring Sheet Vinyl Flooring" at bounding box center [646, 397] width 410 height 19
click at [451, 419] on input "Yes" at bounding box center [449, 425] width 7 height 12
radio input "true"
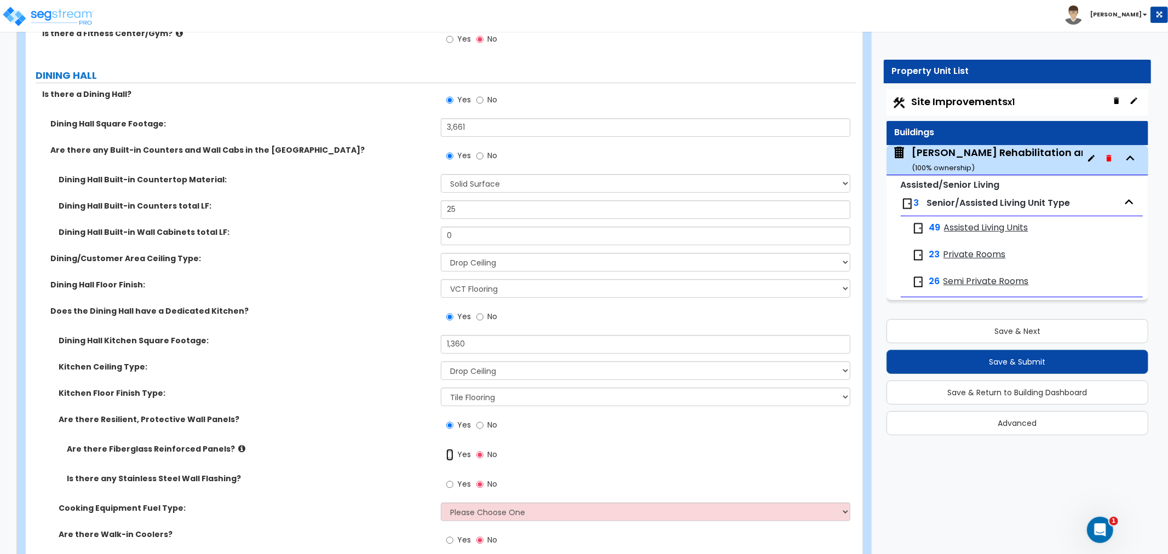
click at [451, 449] on input "Yes" at bounding box center [449, 455] width 7 height 12
radio input "true"
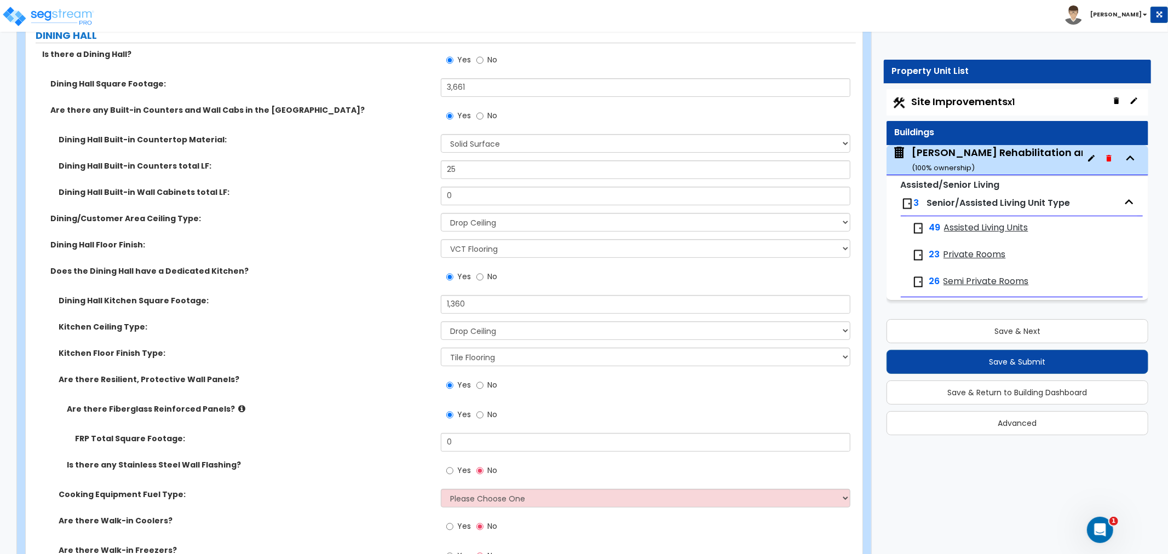
scroll to position [3650, 0]
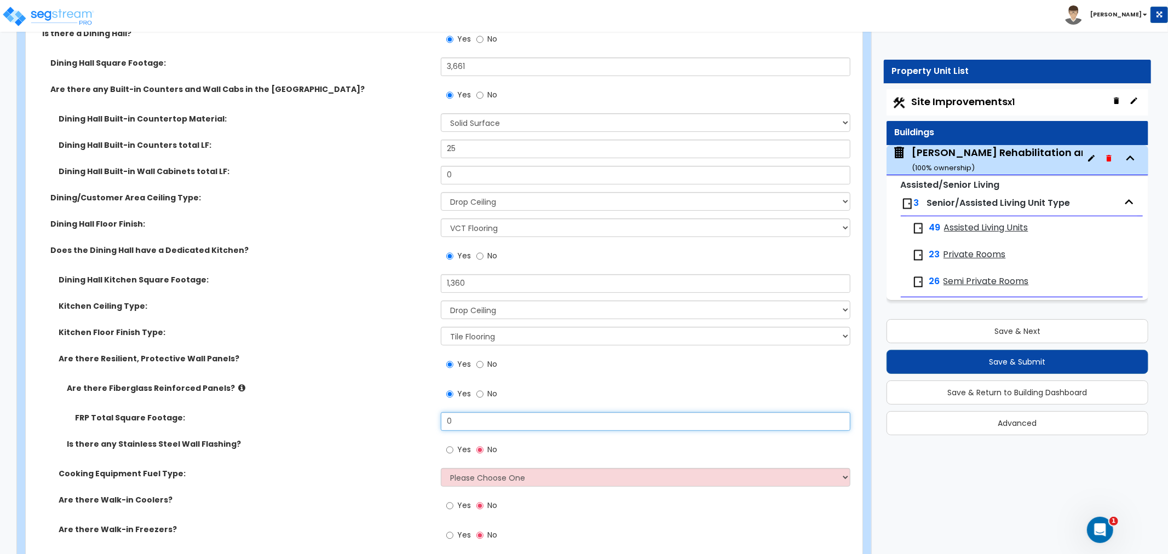
drag, startPoint x: 465, startPoint y: 404, endPoint x: 397, endPoint y: 417, distance: 69.0
click at [397, 417] on div "FRP Total Square Footage: 0" at bounding box center [441, 425] width 830 height 26
type input "912"
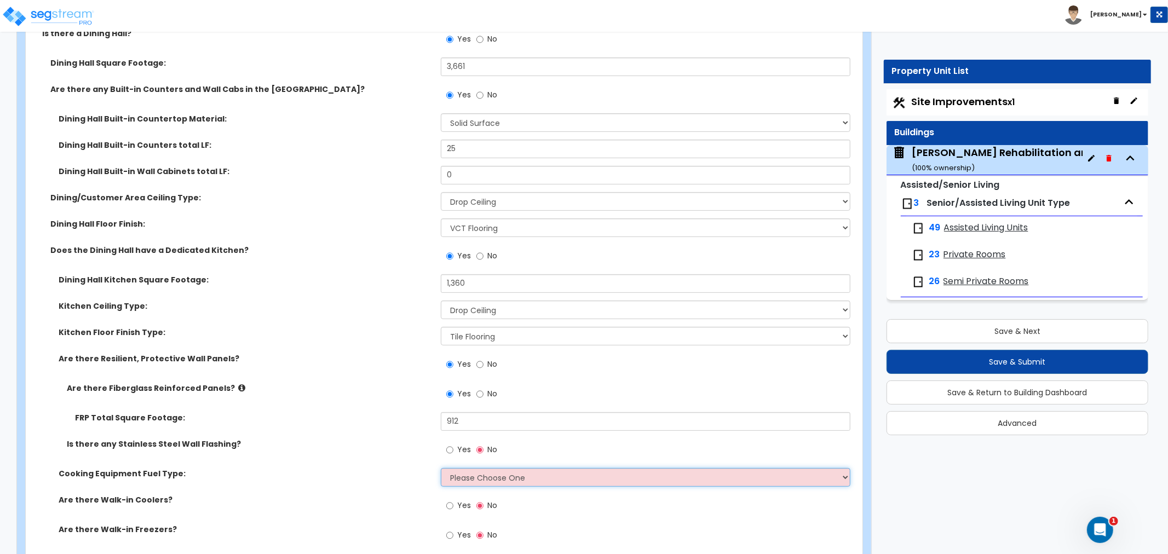
click at [471, 468] on select "Please Choose One Gas Electric" at bounding box center [646, 477] width 410 height 19
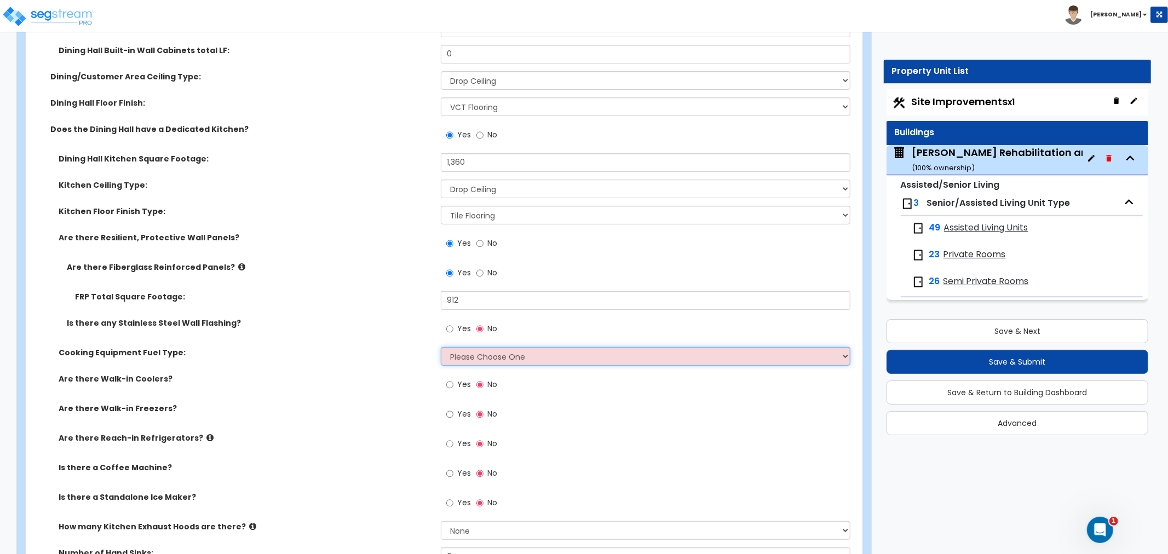
scroll to position [3771, 0]
click at [451, 322] on input "Yes" at bounding box center [449, 328] width 7 height 12
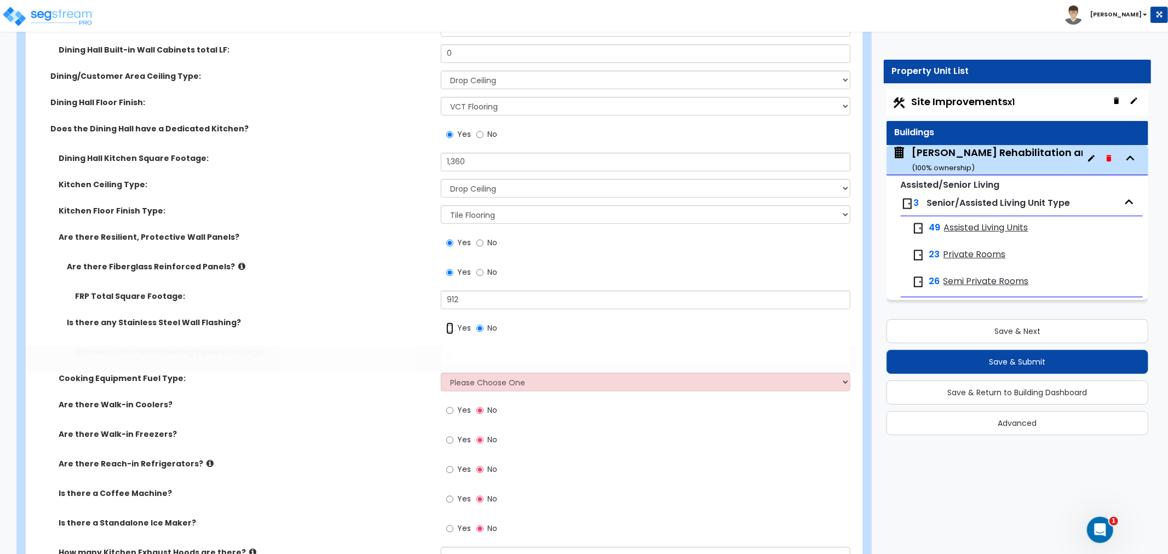
radio input "true"
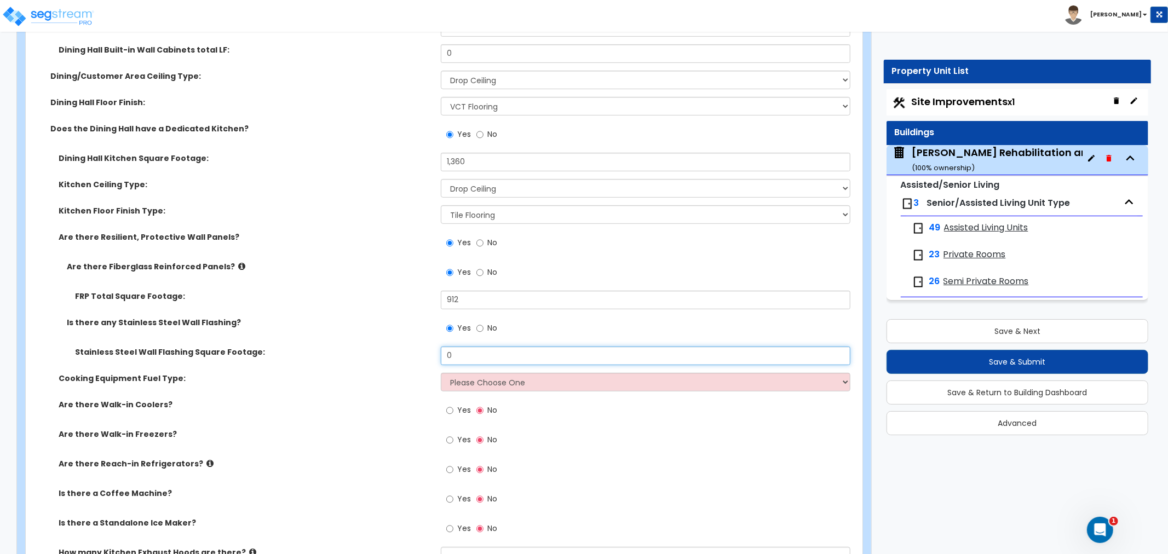
drag, startPoint x: 463, startPoint y: 345, endPoint x: 407, endPoint y: 345, distance: 55.8
click at [407, 347] on div "Stainless Steel Wall Flashing Square Footage: 0" at bounding box center [441, 360] width 830 height 26
type input "176"
click at [498, 373] on select "Please Choose One Gas Electric" at bounding box center [646, 382] width 410 height 19
select select "1"
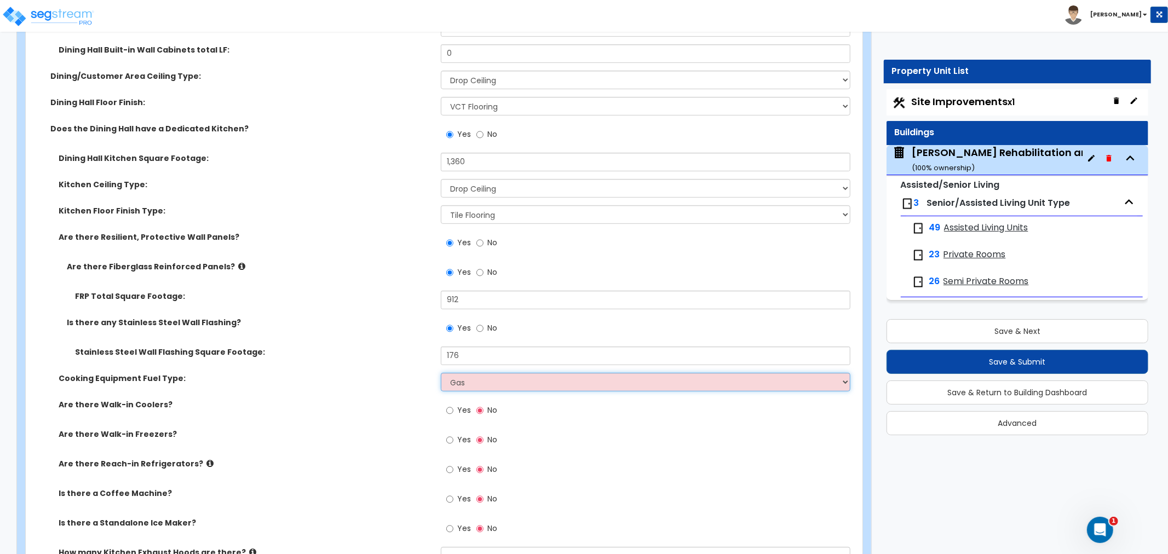
click at [441, 373] on select "Please Choose One Gas Electric" at bounding box center [646, 382] width 410 height 19
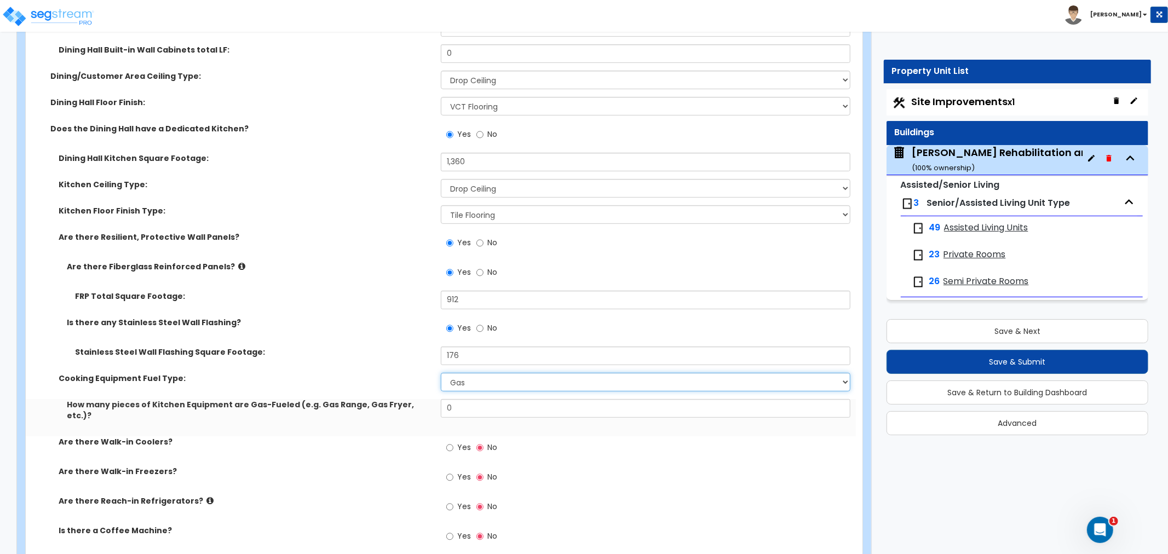
scroll to position [3832, 0]
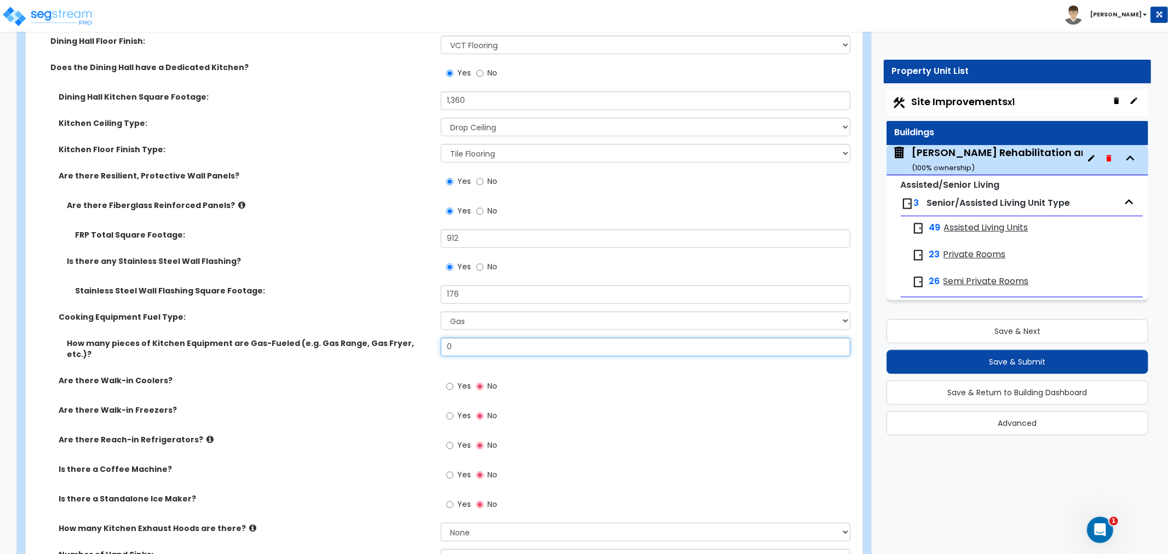
drag, startPoint x: 470, startPoint y: 332, endPoint x: 407, endPoint y: 341, distance: 63.1
click at [407, 341] on div "How many pieces of Kitchen Equipment are Gas-Fueled (e.g. Gas Range, Gas Fryer,…" at bounding box center [441, 356] width 830 height 37
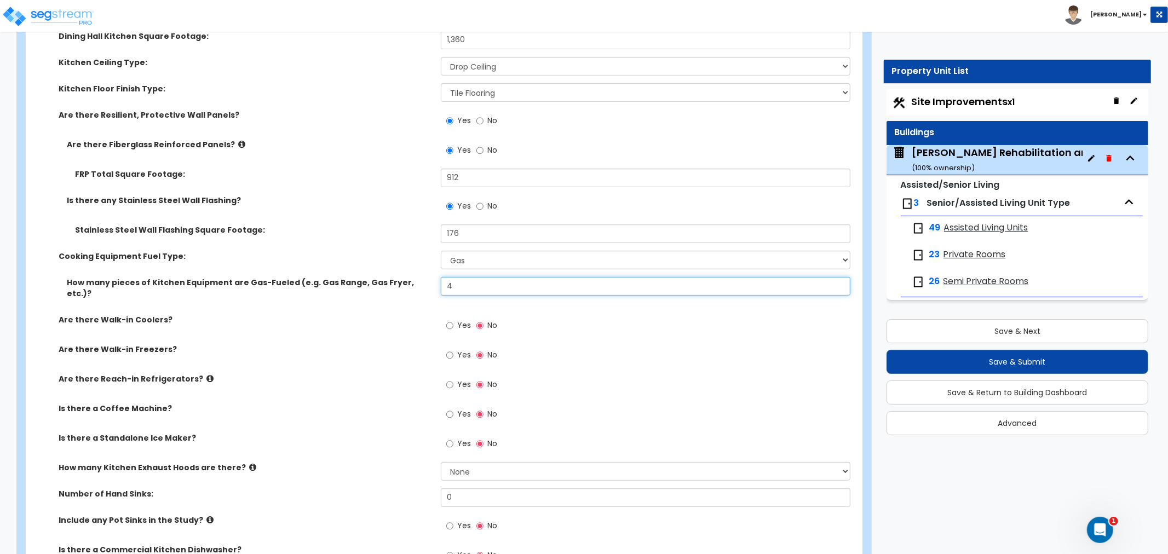
type input "4"
click at [449, 320] on input "Yes" at bounding box center [449, 326] width 7 height 12
radio input "true"
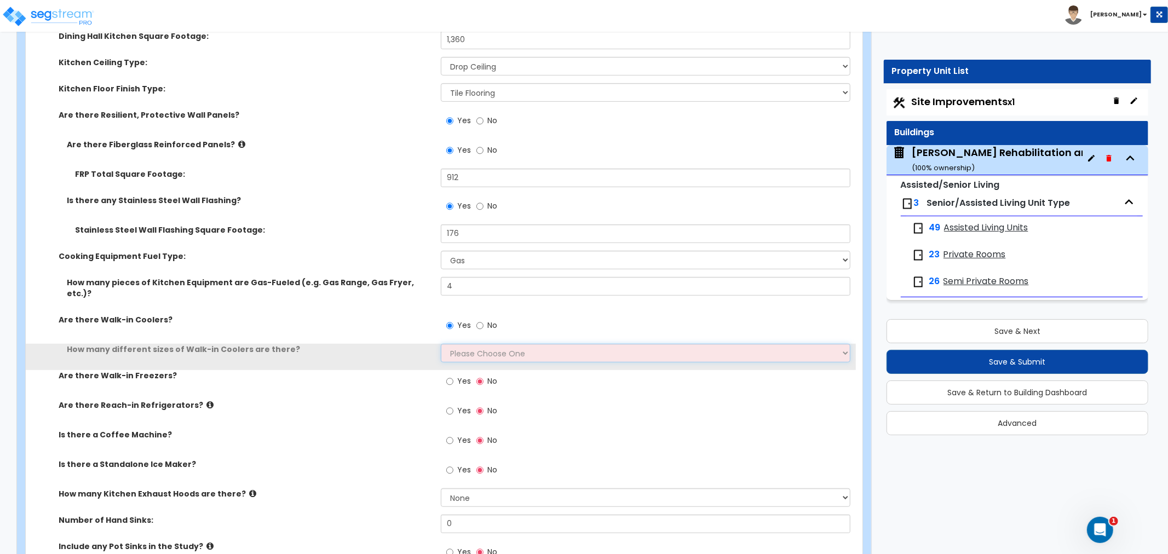
drag, startPoint x: 466, startPoint y: 326, endPoint x: 472, endPoint y: 335, distance: 11.1
click at [466, 344] on select "Please Choose One 1 2 3 4" at bounding box center [646, 353] width 410 height 19
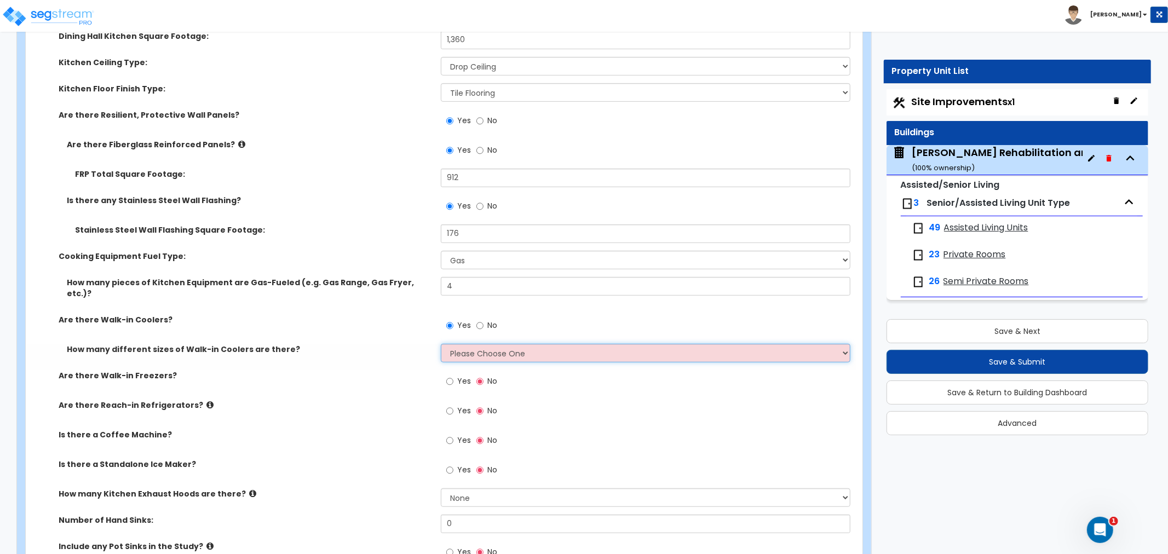
select select "1"
click at [441, 344] on select "Please Choose One 1 2 3 4" at bounding box center [646, 353] width 410 height 19
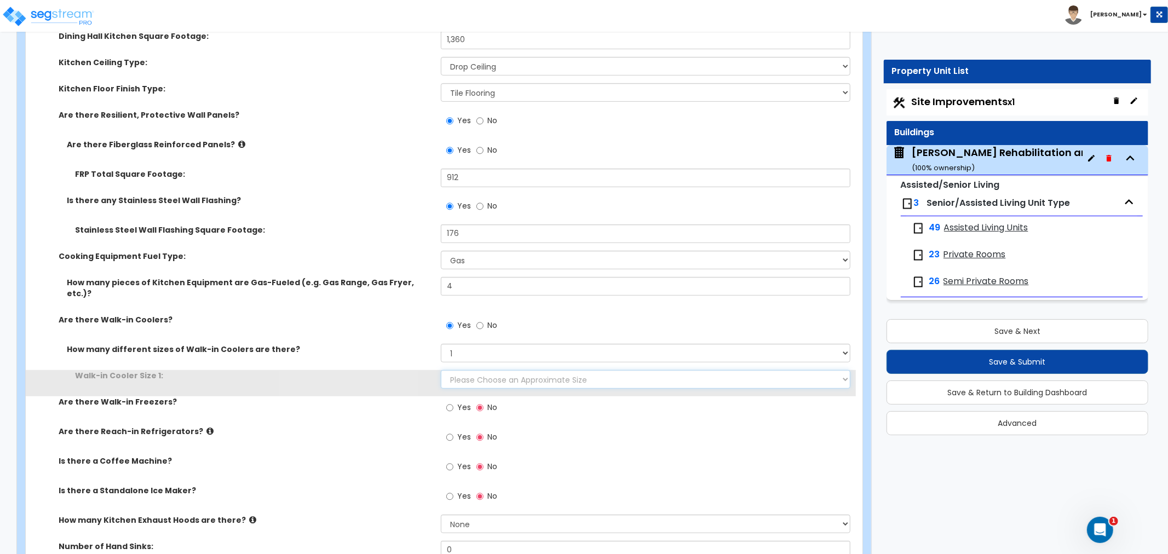
click at [473, 370] on select "Please Choose an Approximate Size 6' x 6' 10' x 6' 12' x 14' 12' x 20' I want t…" at bounding box center [646, 379] width 410 height 19
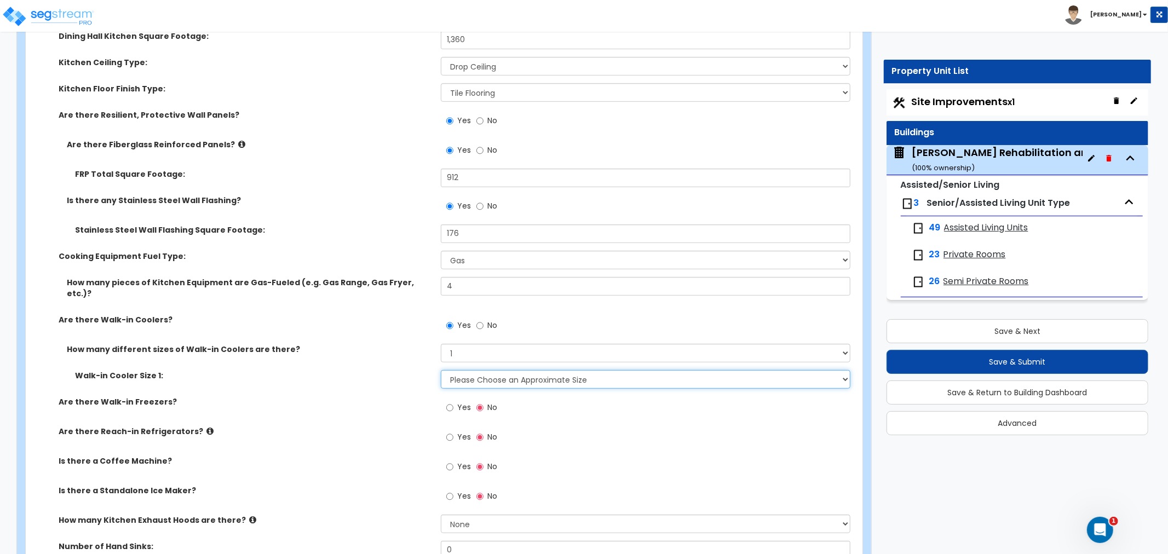
select select "2"
click at [441, 370] on select "Please Choose an Approximate Size 6' x 6' 10' x 6' 12' x 14' 12' x 20' I want t…" at bounding box center [646, 379] width 410 height 19
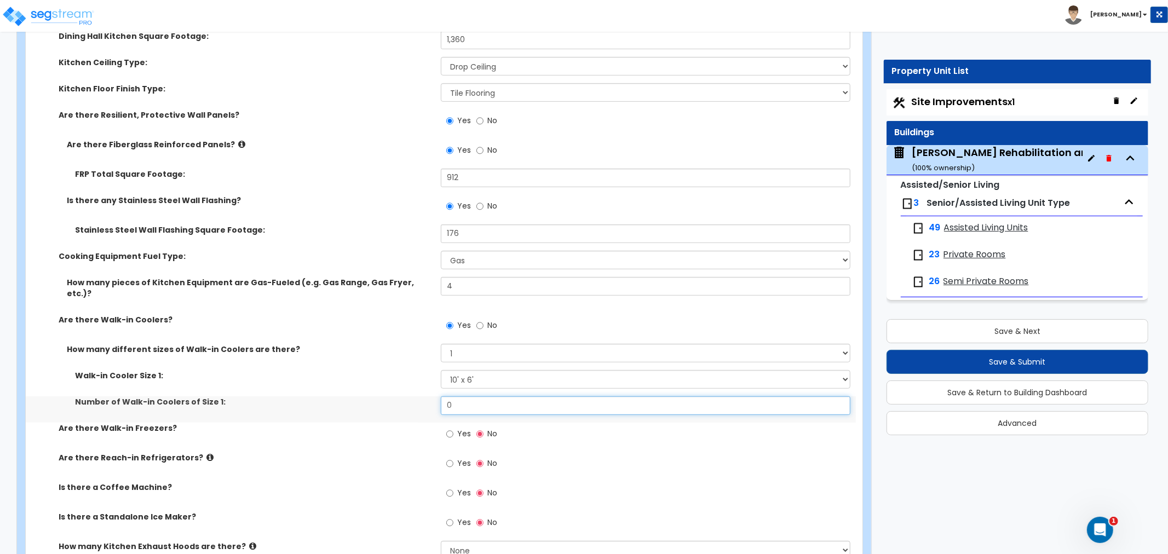
drag, startPoint x: 461, startPoint y: 379, endPoint x: 438, endPoint y: 382, distance: 23.2
click at [438, 396] on div "Number of Walk-in Coolers of Size 1: 0" at bounding box center [441, 409] width 830 height 26
type input "1"
click at [451, 428] on input "Yes" at bounding box center [449, 434] width 7 height 12
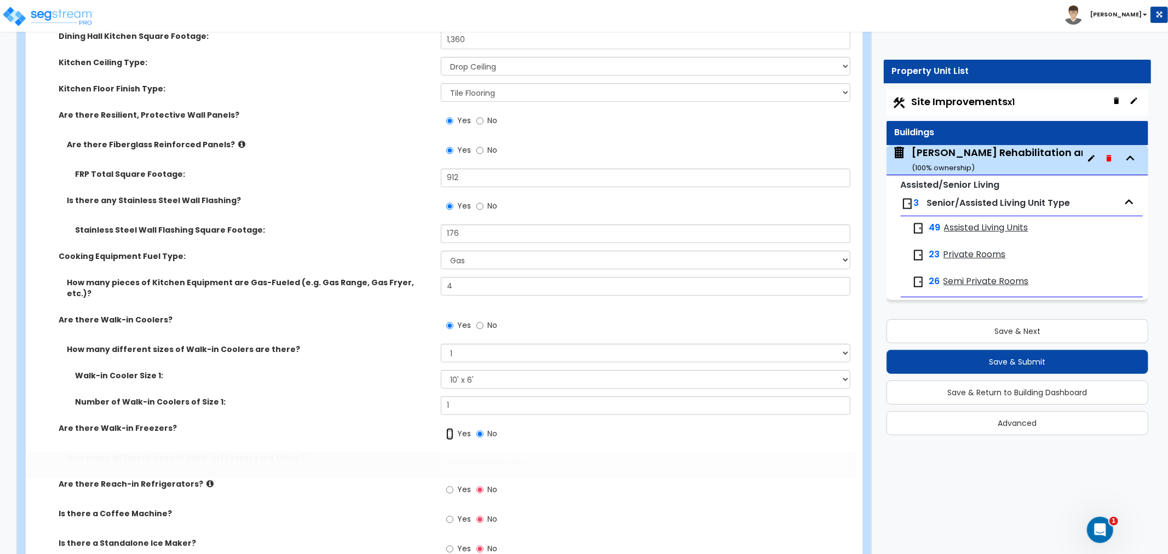
radio input "true"
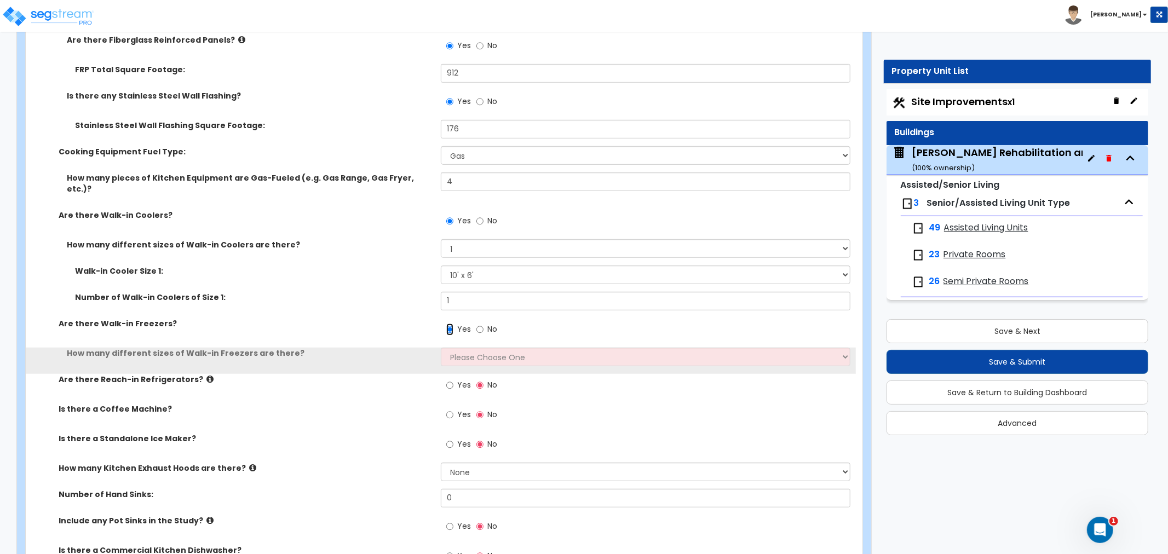
scroll to position [4015, 0]
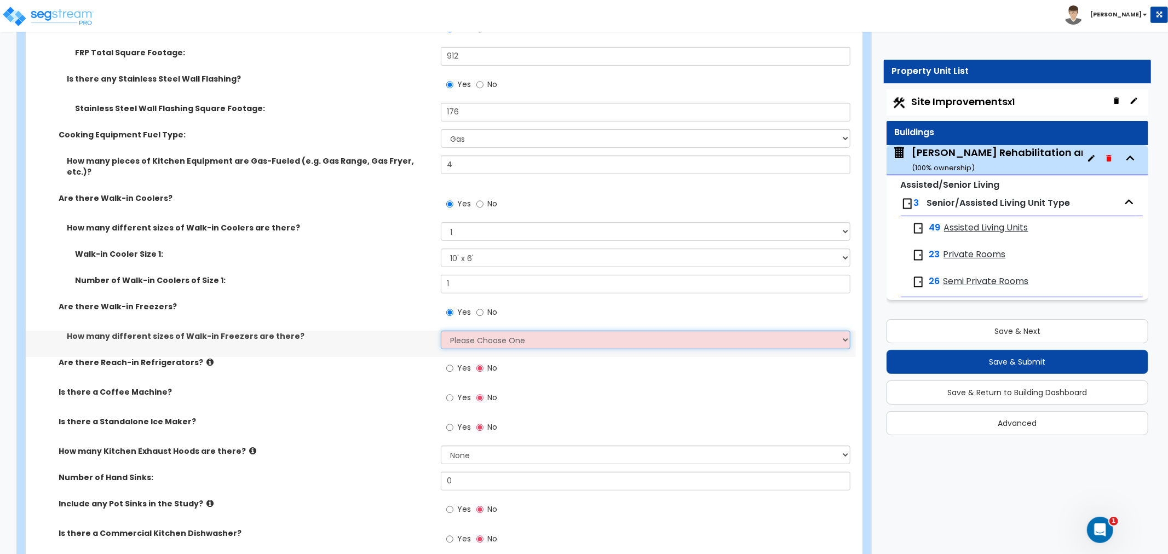
click at [480, 331] on select "Please Choose One 1 2 3 4" at bounding box center [646, 340] width 410 height 19
select select "1"
click at [441, 331] on select "Please Choose One 1 2 3 4" at bounding box center [646, 340] width 410 height 19
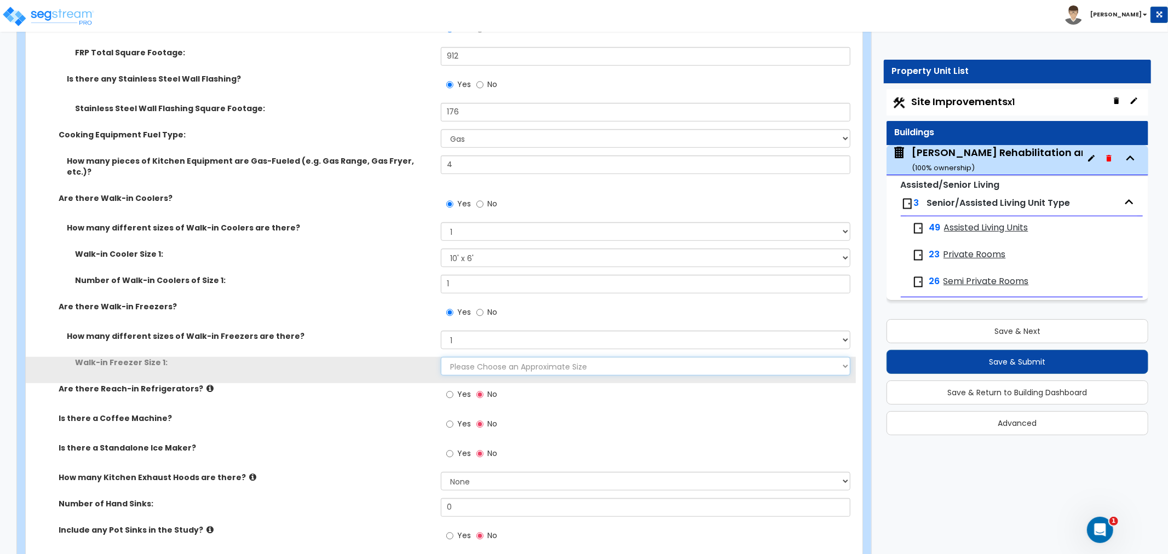
click at [463, 357] on select "Please Choose an Approximate Size 8' x 8' 8' x 12' 8' x 16' 8' x 20' I want to …" at bounding box center [646, 366] width 410 height 19
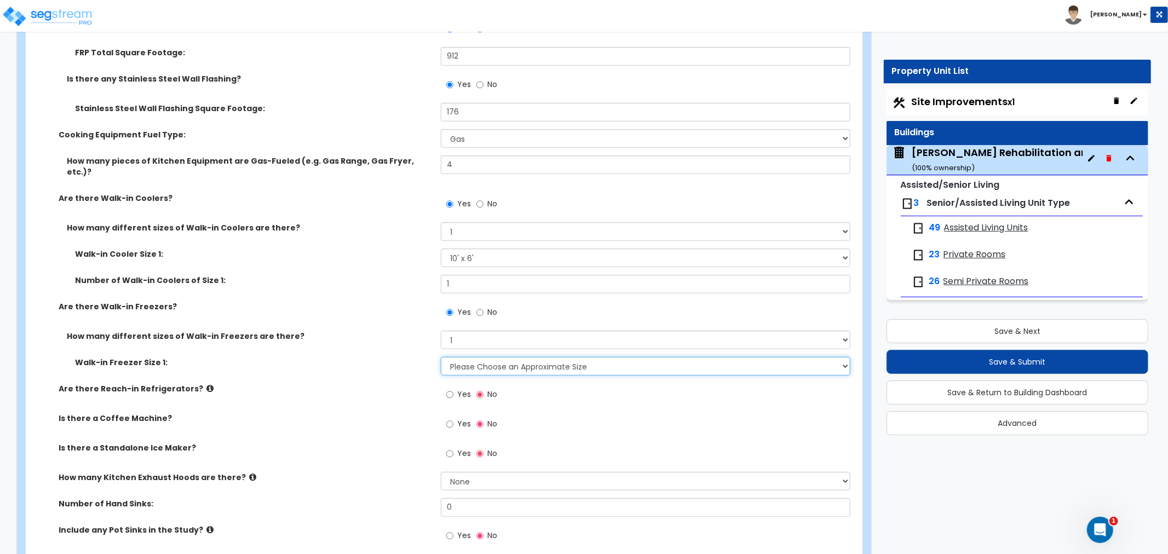
select select "2"
click at [441, 357] on select "Please Choose an Approximate Size 8' x 8' 8' x 12' 8' x 16' 8' x 20' I want to …" at bounding box center [646, 366] width 410 height 19
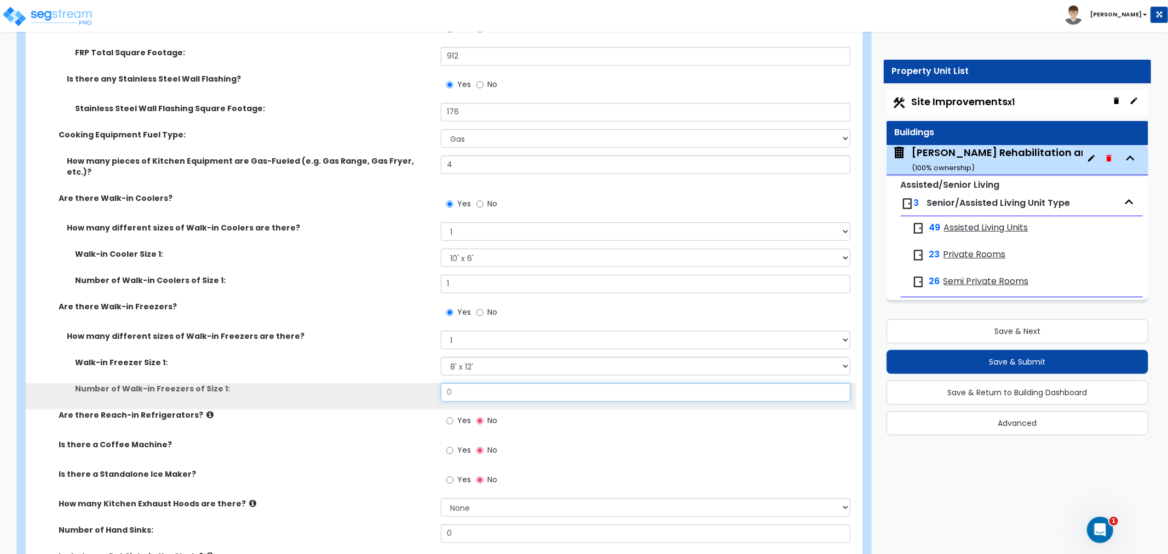
drag, startPoint x: 438, startPoint y: 372, endPoint x: 431, endPoint y: 385, distance: 14.5
click at [437, 383] on div "Number of Walk-in Freezers of Size 1: 0" at bounding box center [441, 396] width 830 height 26
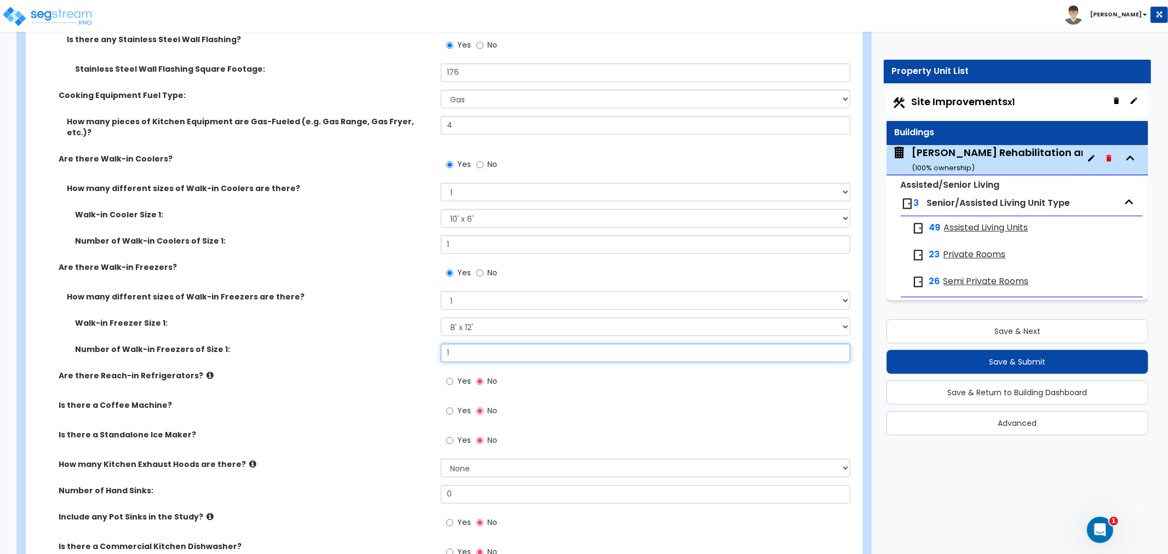
scroll to position [4075, 0]
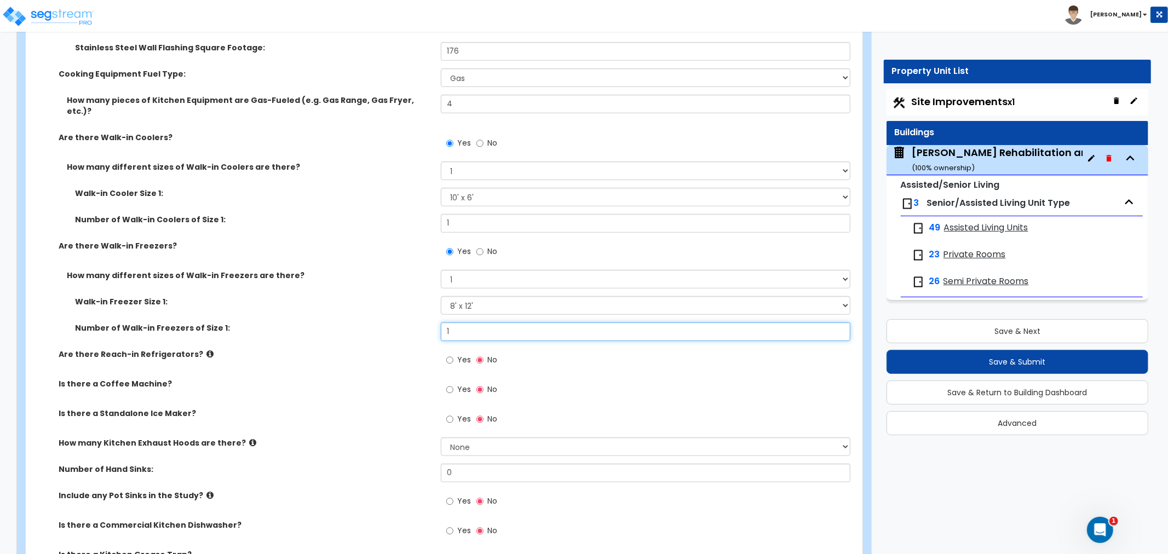
type input "1"
click at [448, 354] on input "Yes" at bounding box center [449, 360] width 7 height 12
radio input "true"
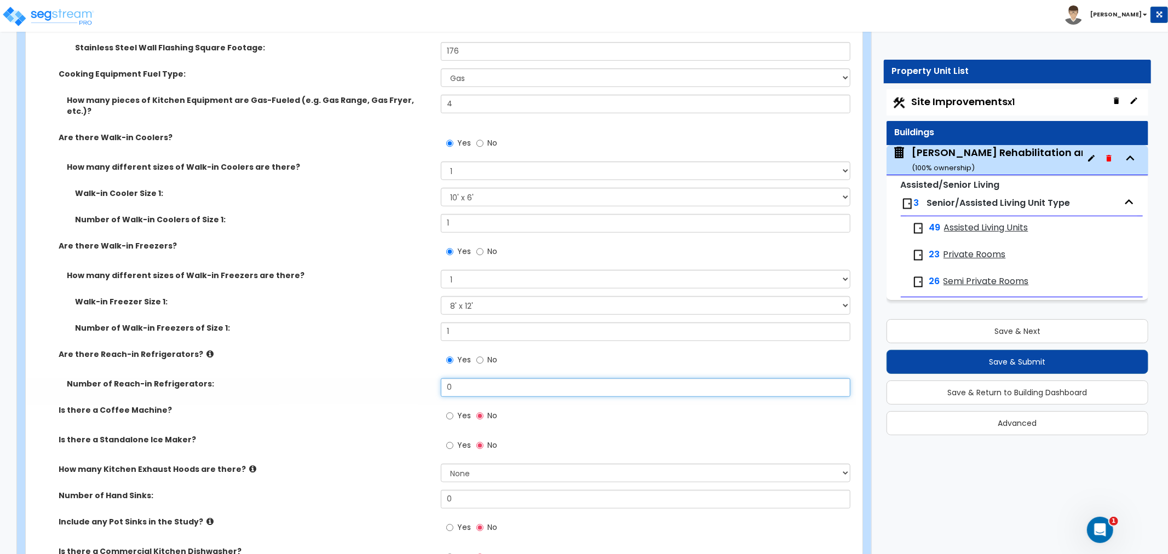
drag, startPoint x: 458, startPoint y: 362, endPoint x: 436, endPoint y: 367, distance: 22.3
click at [436, 378] on div "Number of Reach-in Refrigerators: 0" at bounding box center [441, 391] width 830 height 26
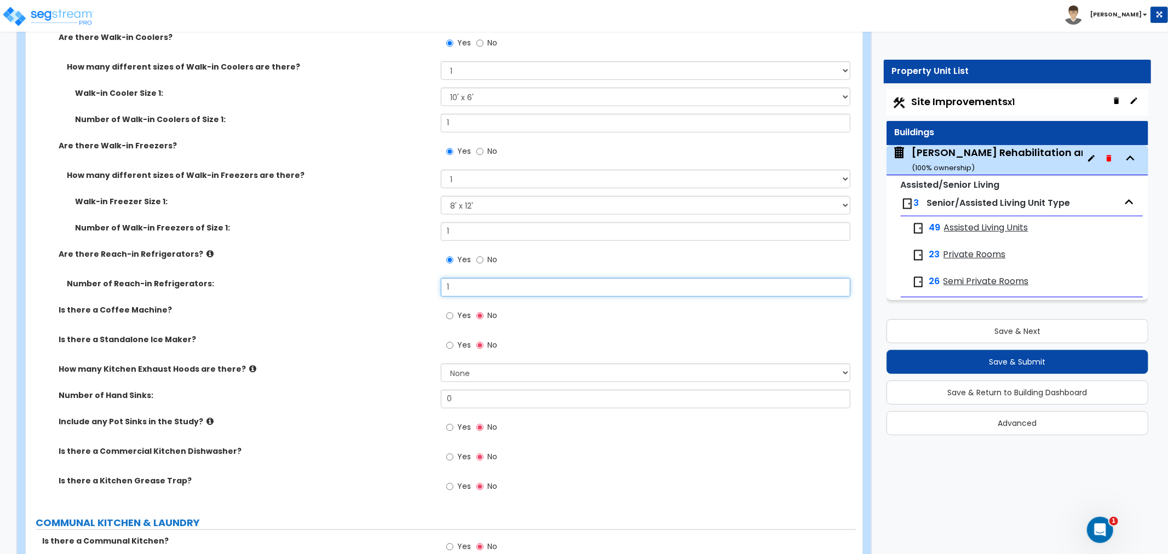
scroll to position [4197, 0]
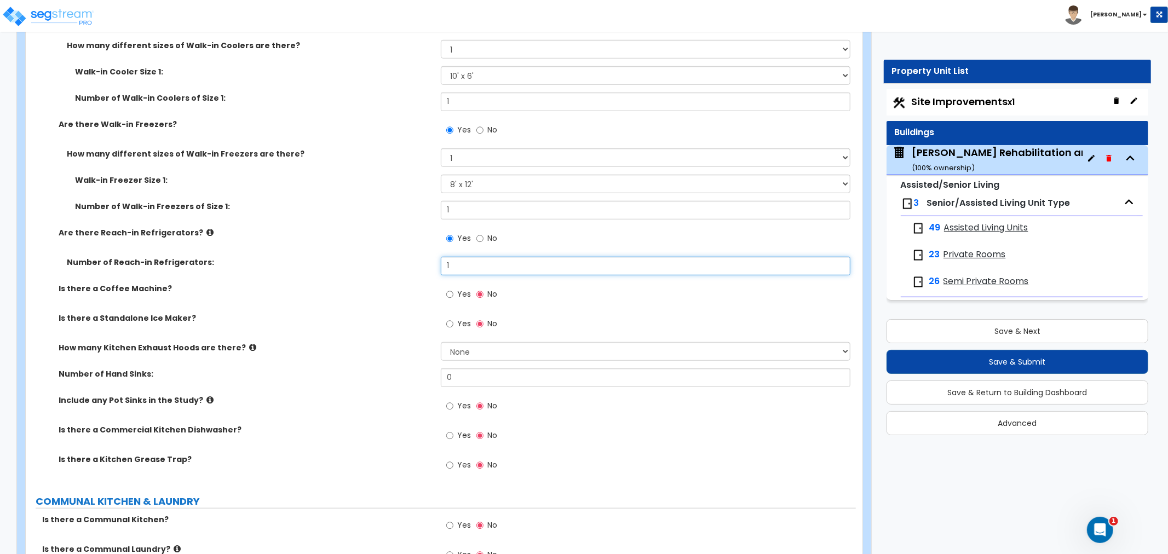
type input "1"
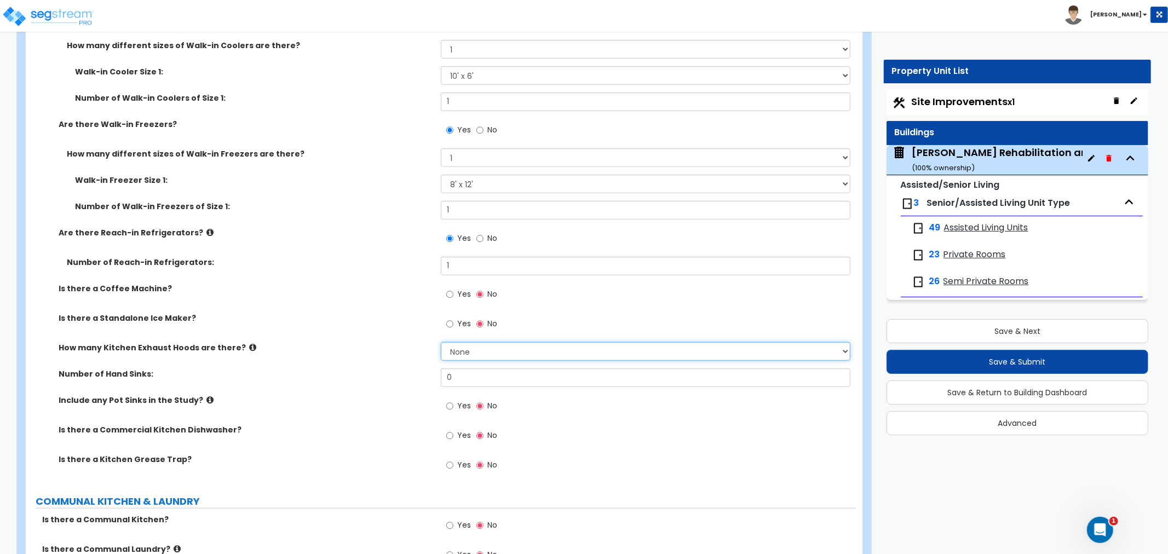
click at [471, 342] on select "None 1 2 3" at bounding box center [646, 351] width 410 height 19
select select "1"
click at [441, 342] on select "None 1 2 3" at bounding box center [646, 351] width 410 height 19
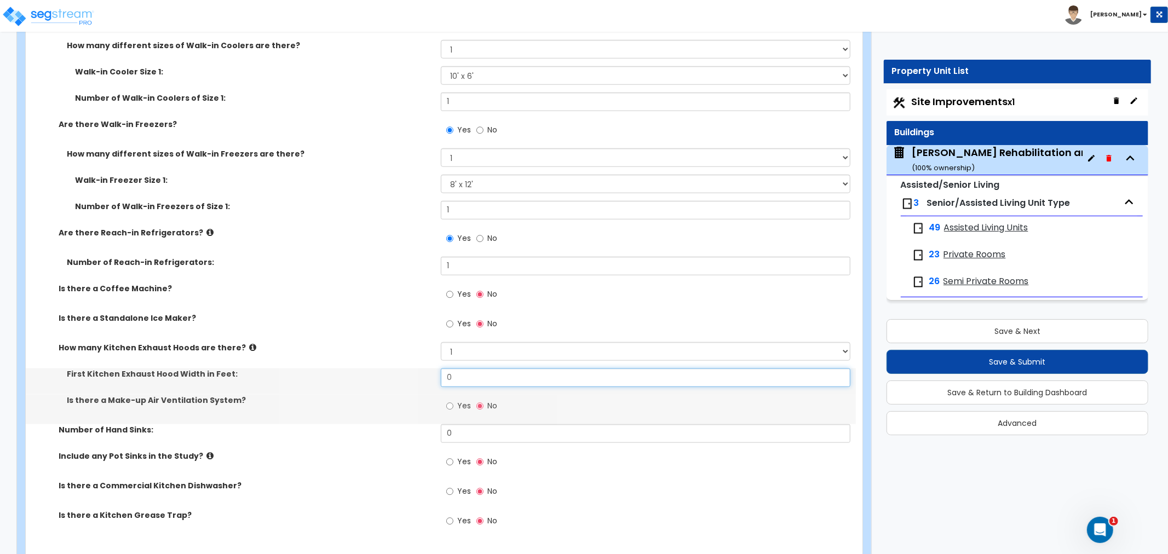
drag, startPoint x: 469, startPoint y: 352, endPoint x: 411, endPoint y: 358, distance: 58.3
click at [411, 368] on div "First Kitchen Exhaust Hood Width in Feet: 0" at bounding box center [441, 381] width 830 height 26
type input "2"
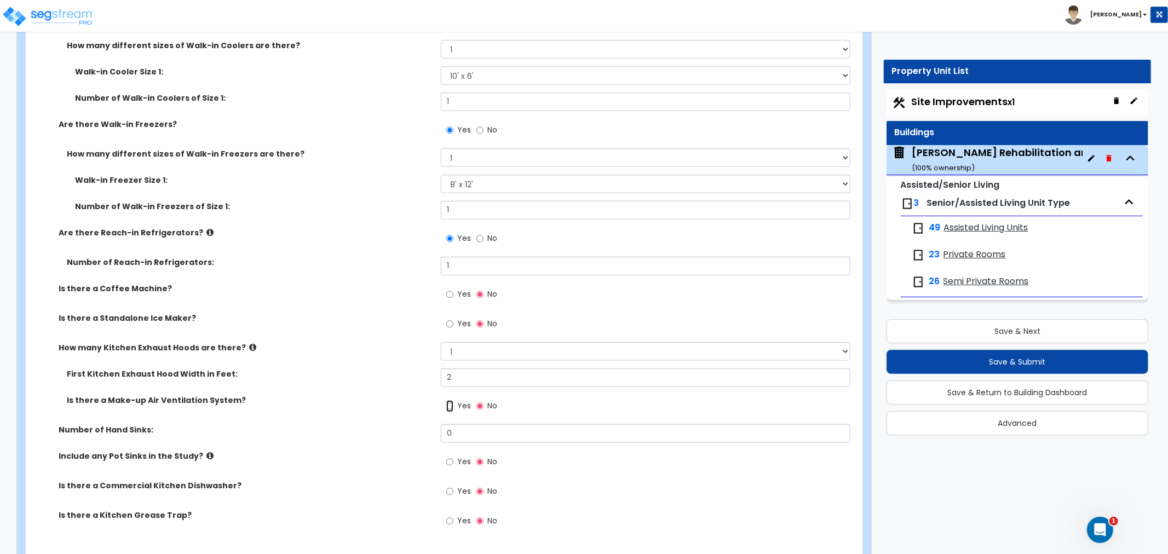
click at [449, 400] on input "Yes" at bounding box center [449, 406] width 7 height 12
radio input "true"
drag, startPoint x: 462, startPoint y: 359, endPoint x: 396, endPoint y: 361, distance: 65.8
click at [394, 368] on div "First Kitchen Exhaust Hood Width in Feet: 2" at bounding box center [441, 381] width 830 height 26
click at [475, 342] on select "None 1 2 3" at bounding box center [646, 351] width 410 height 19
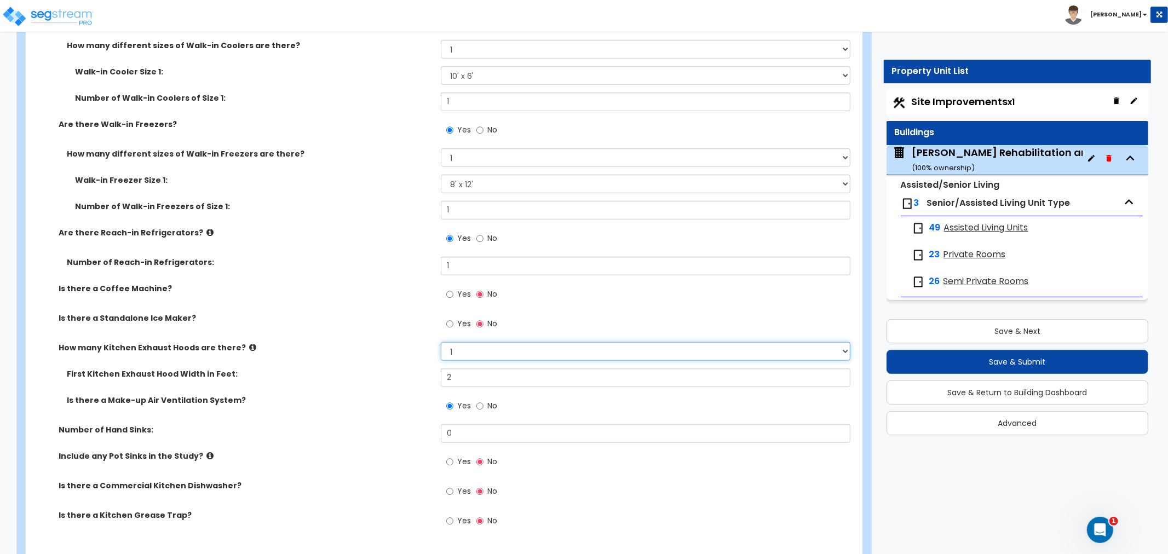
select select "2"
click at [441, 342] on select "None 1 2 3" at bounding box center [646, 351] width 410 height 19
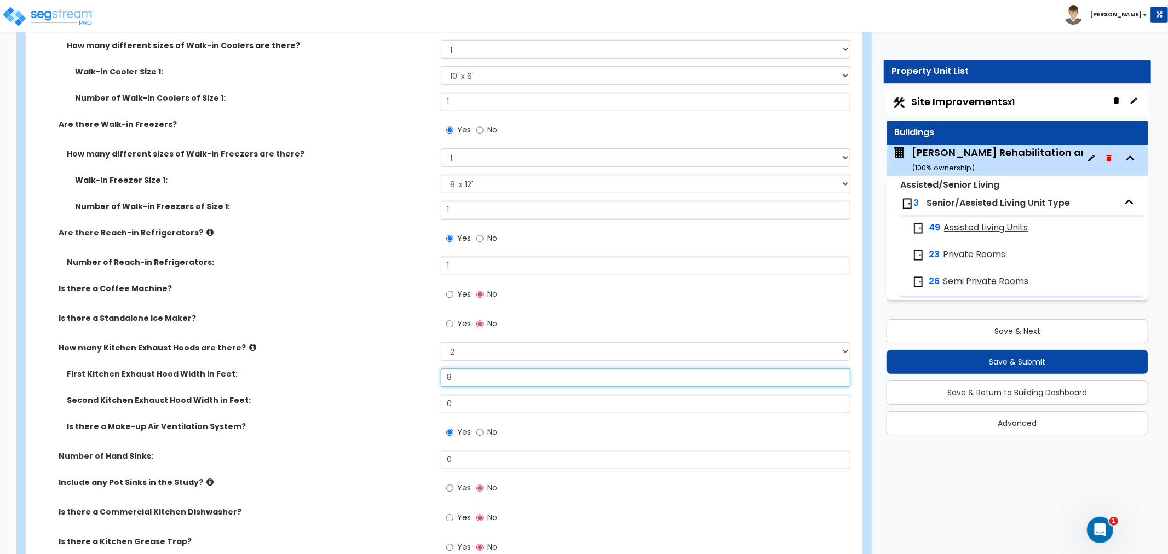
type input "8"
drag, startPoint x: 457, startPoint y: 381, endPoint x: 390, endPoint y: 390, distance: 68.0
click at [390, 395] on div "Second Kitchen Exhaust Hood Width in Feet: 0" at bounding box center [441, 408] width 830 height 26
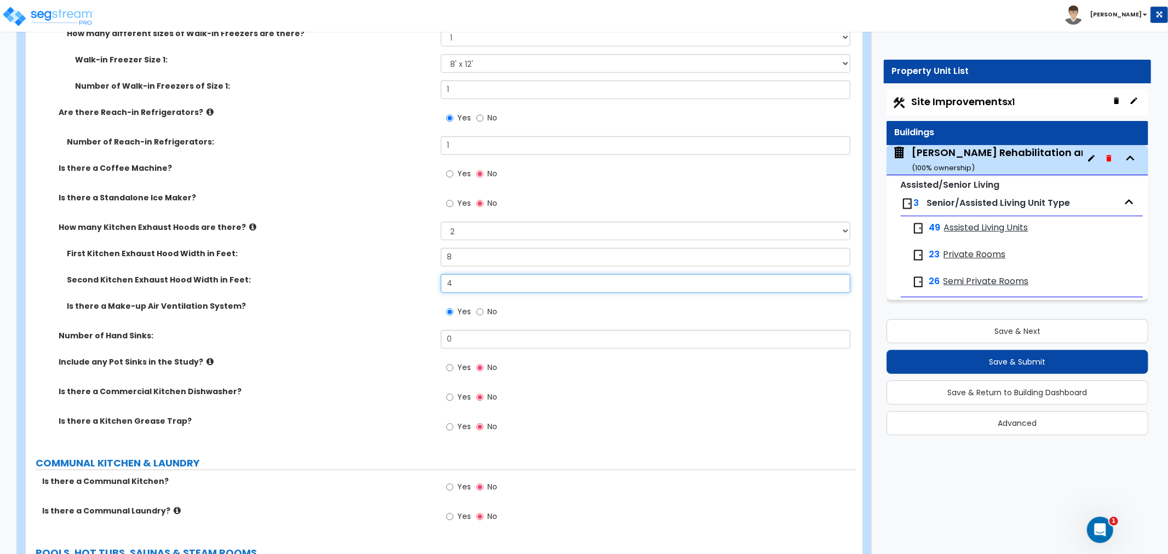
scroll to position [4319, 0]
type input "4"
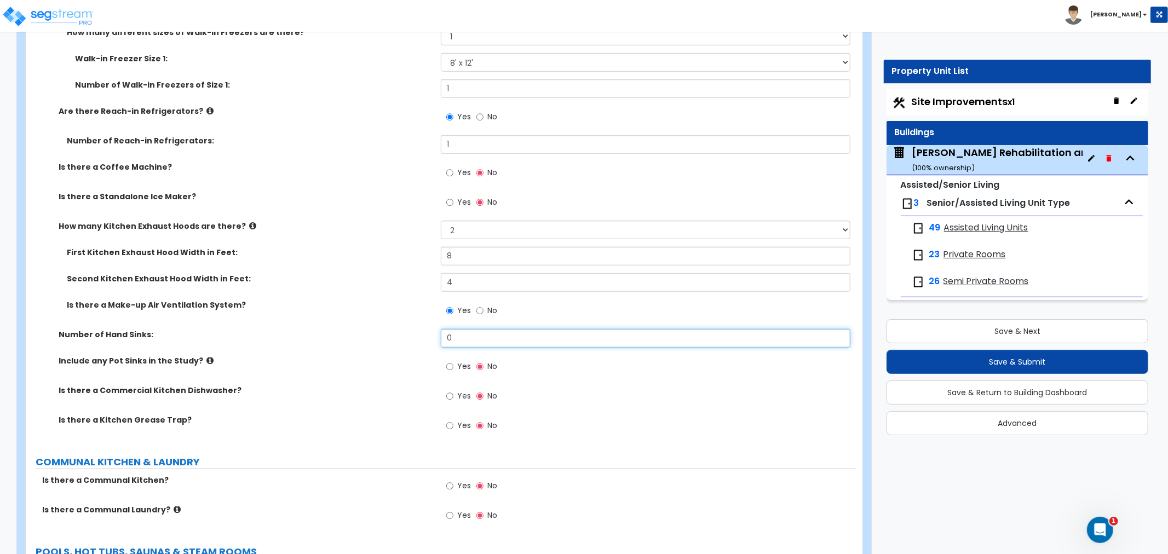
drag, startPoint x: 467, startPoint y: 313, endPoint x: 414, endPoint y: 322, distance: 53.4
click at [414, 329] on div "Number of Hand Sinks: 0" at bounding box center [441, 342] width 830 height 26
type input "3"
click at [449, 361] on input "Yes" at bounding box center [449, 367] width 7 height 12
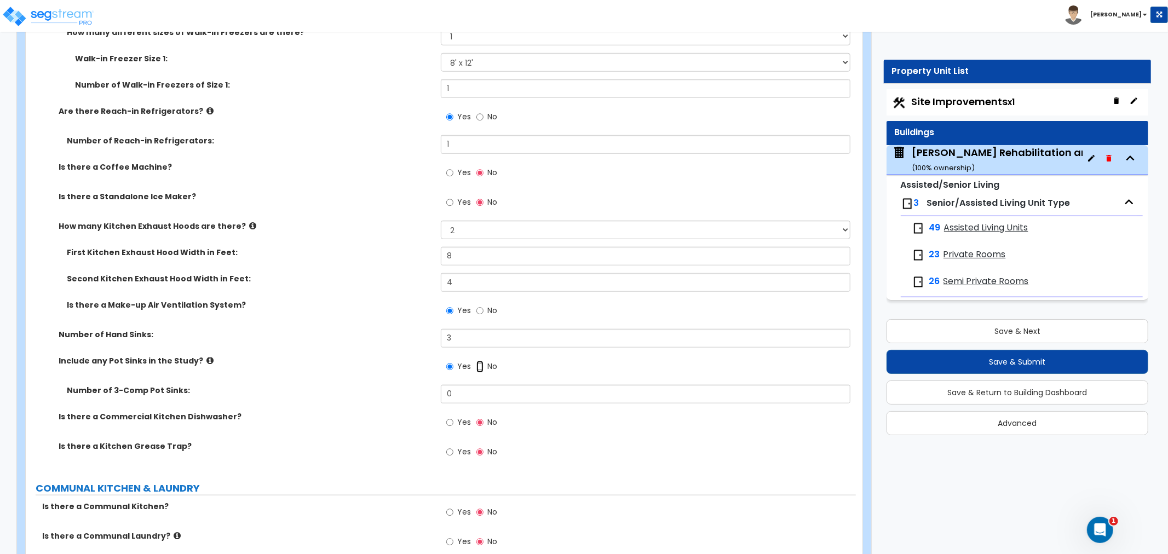
click at [478, 361] on input "No" at bounding box center [479, 367] width 7 height 12
radio input "false"
radio input "true"
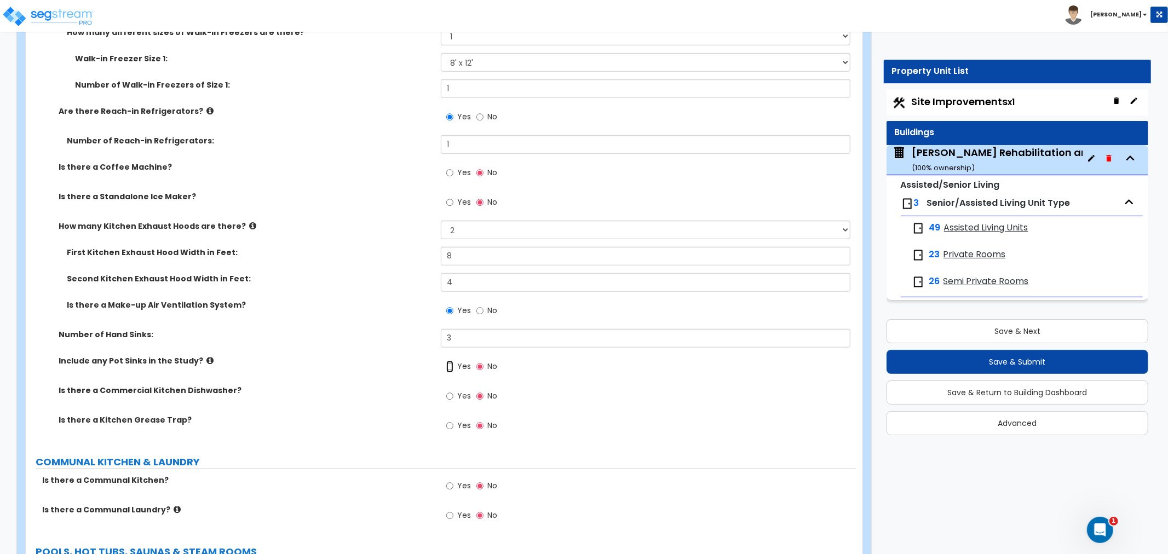
click at [448, 361] on input "Yes" at bounding box center [449, 367] width 7 height 12
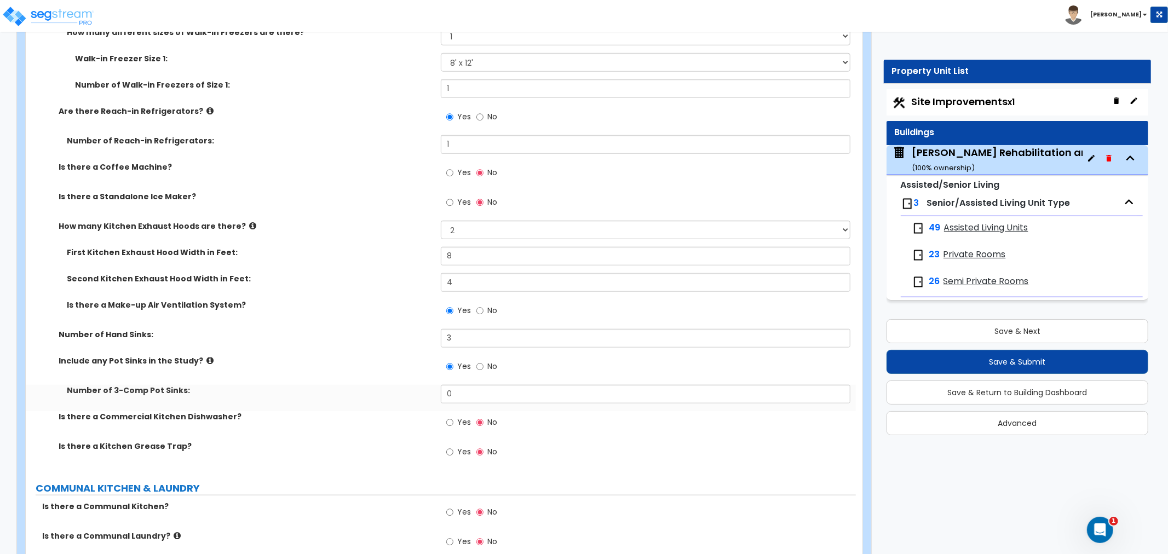
click at [474, 355] on div "Yes No" at bounding box center [472, 367] width 62 height 25
click at [479, 361] on input "No" at bounding box center [479, 367] width 7 height 12
radio input "false"
radio input "true"
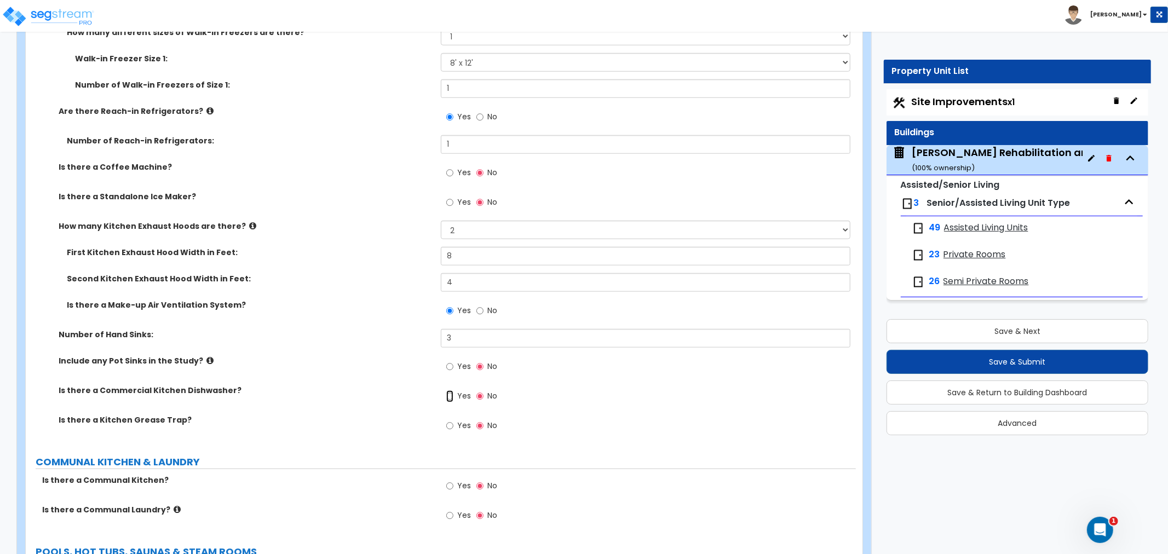
click at [450, 390] on input "Yes" at bounding box center [449, 396] width 7 height 12
radio input "true"
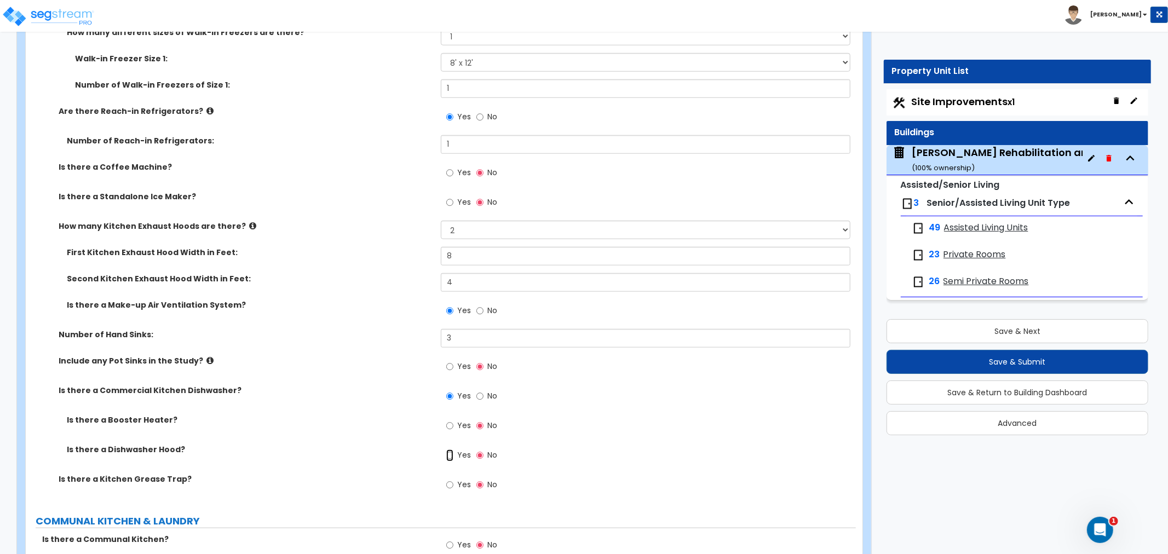
click at [450, 449] on input "Yes" at bounding box center [449, 455] width 7 height 12
radio input "true"
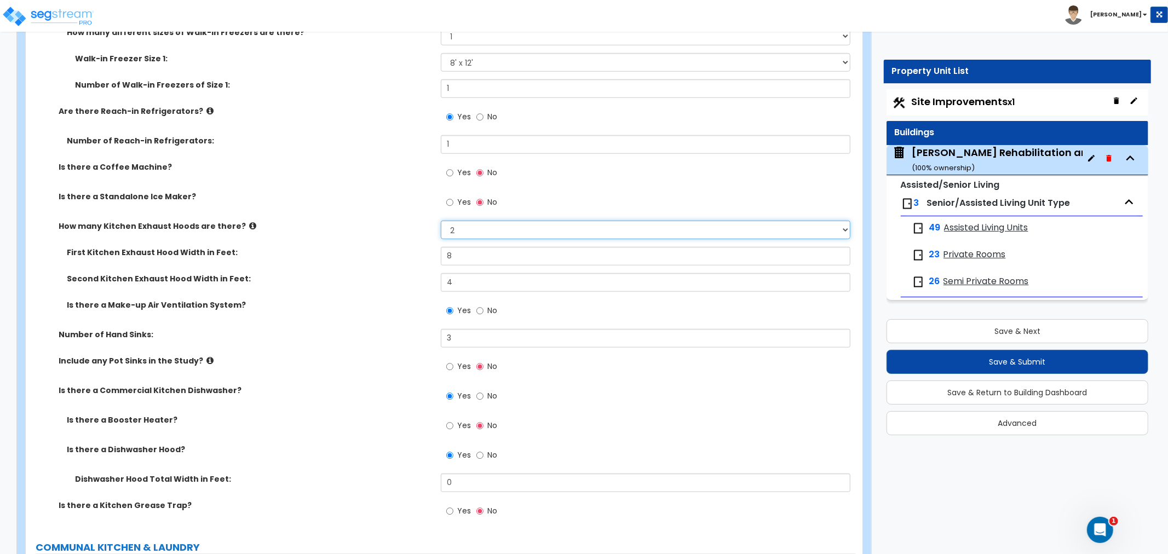
drag, startPoint x: 519, startPoint y: 204, endPoint x: 518, endPoint y: 211, distance: 7.1
click at [519, 221] on select "None 1 2 3" at bounding box center [646, 230] width 410 height 19
select select "1"
click at [441, 221] on select "None 1 2 3" at bounding box center [646, 230] width 410 height 19
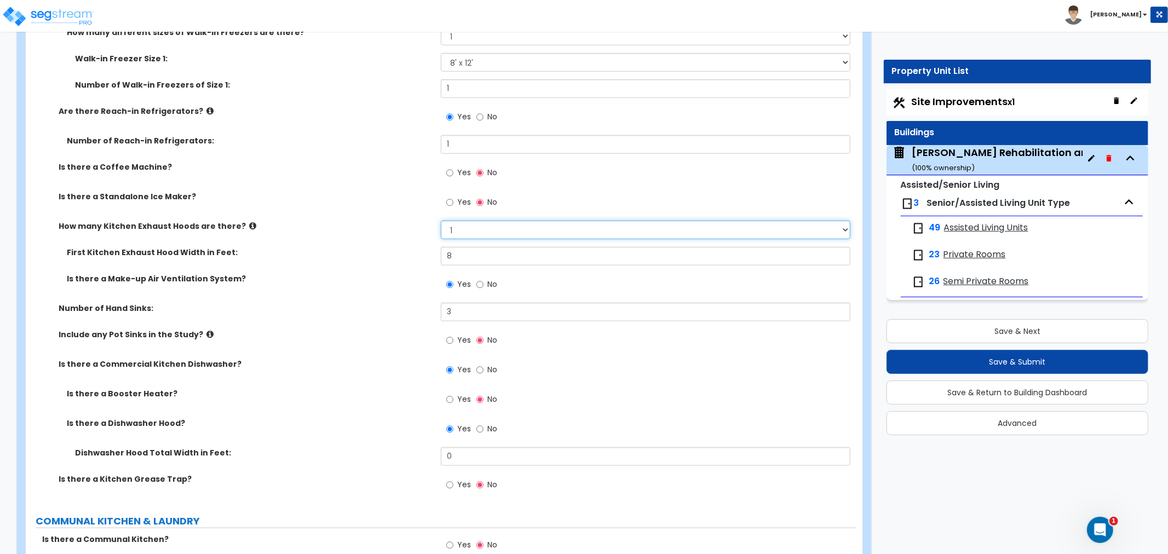
scroll to position [4380, 0]
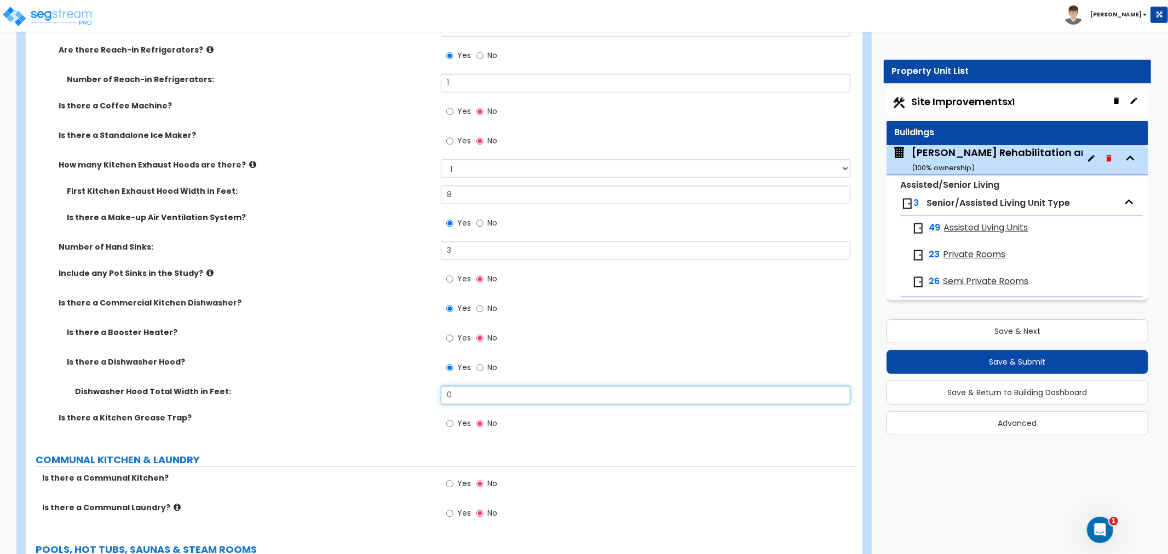
drag, startPoint x: 455, startPoint y: 370, endPoint x: 414, endPoint y: 379, distance: 42.0
click at [414, 386] on div "Dishwasher Hood Total Width in Feet: 0" at bounding box center [441, 399] width 830 height 26
type input "4"
click at [402, 412] on label "Is there a Kitchen Grease Trap?" at bounding box center [246, 417] width 374 height 11
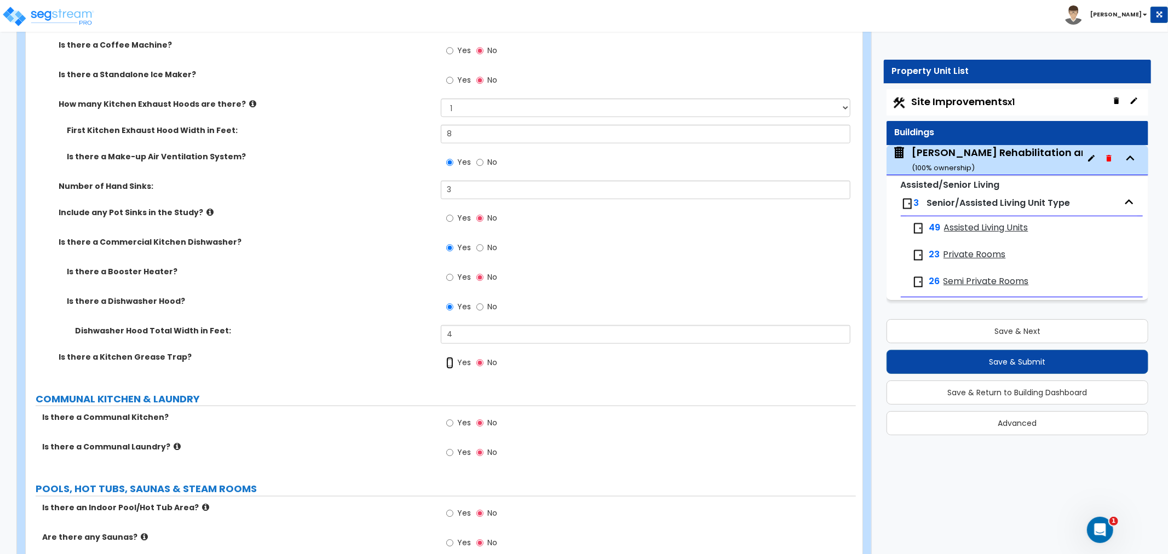
click at [447, 357] on input "Yes" at bounding box center [449, 363] width 7 height 12
radio input "true"
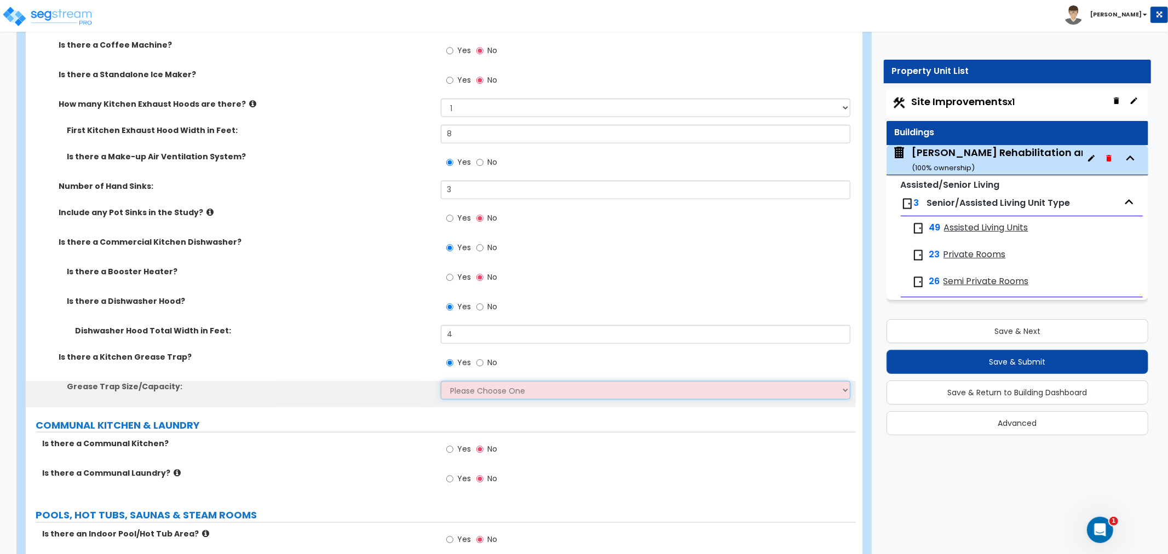
click at [465, 381] on select "Please Choose One Small Medium Large" at bounding box center [646, 390] width 410 height 19
select select "2"
click at [441, 381] on select "Please Choose One Small Medium Large" at bounding box center [646, 390] width 410 height 19
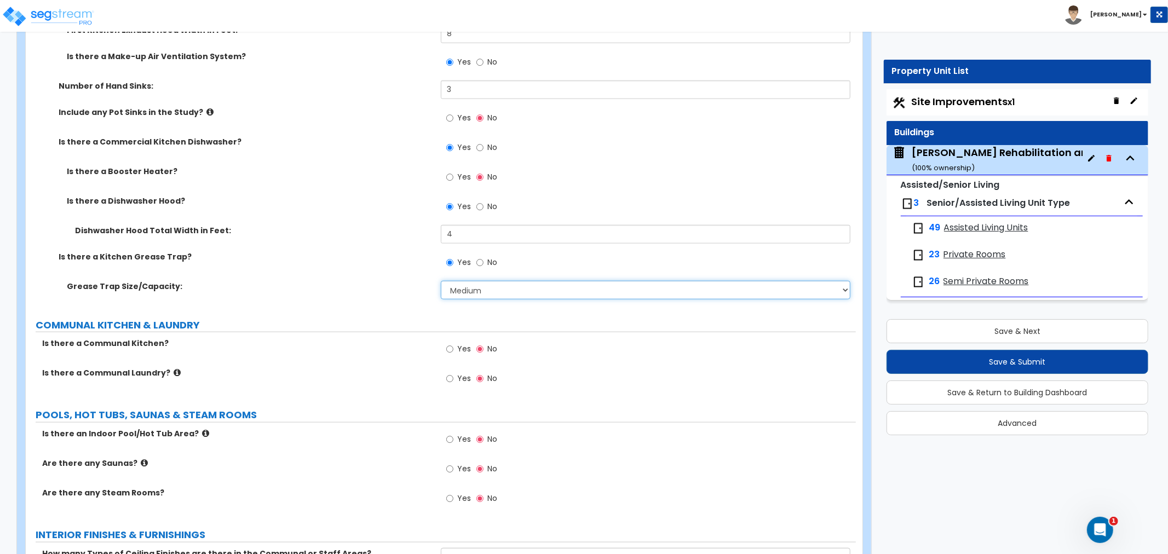
scroll to position [4562, 0]
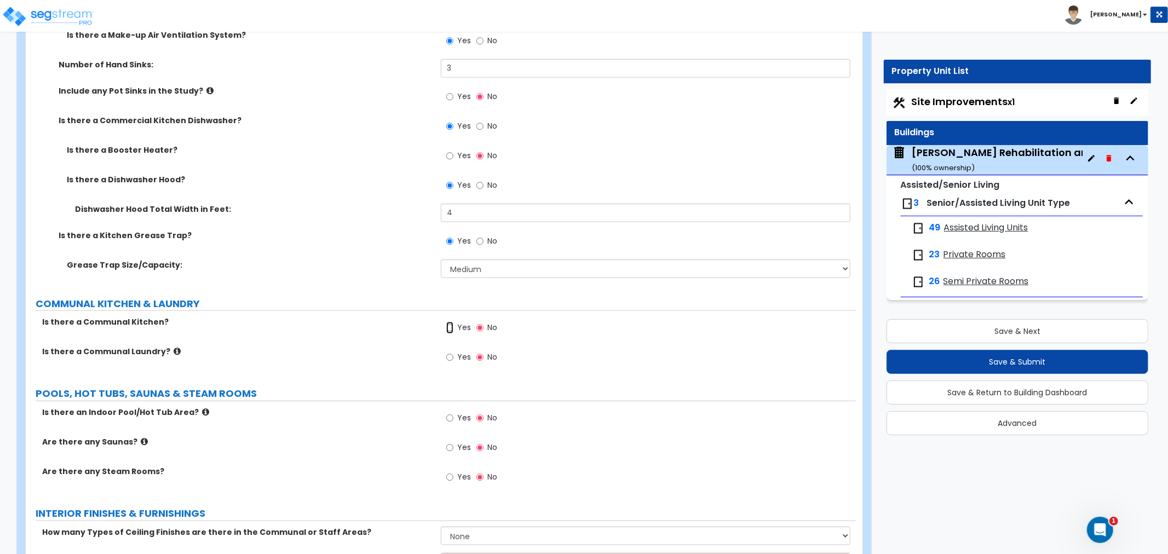
click at [450, 322] on input "Yes" at bounding box center [449, 328] width 7 height 12
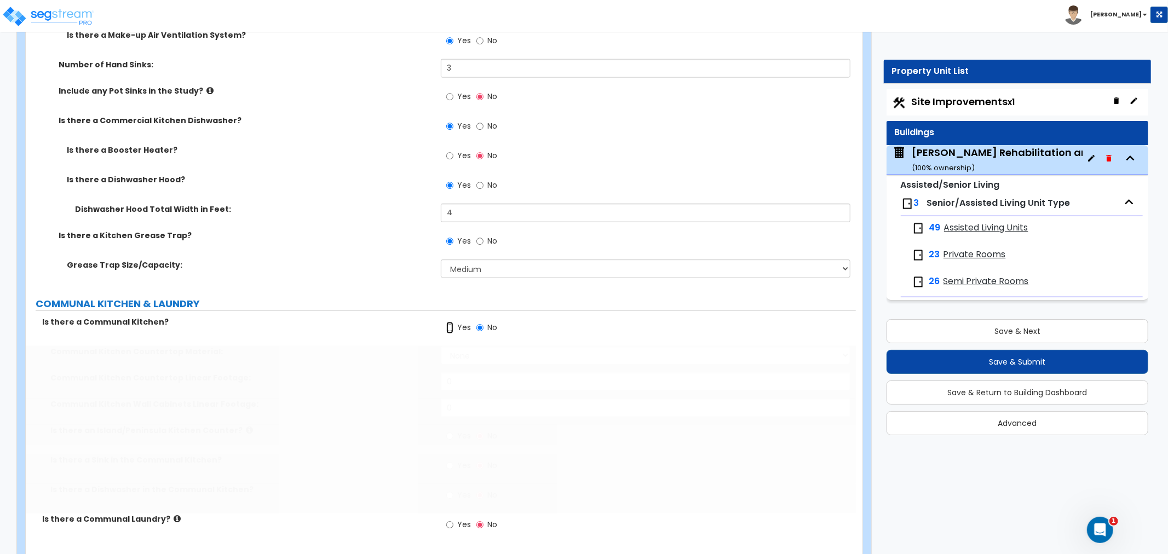
radio input "true"
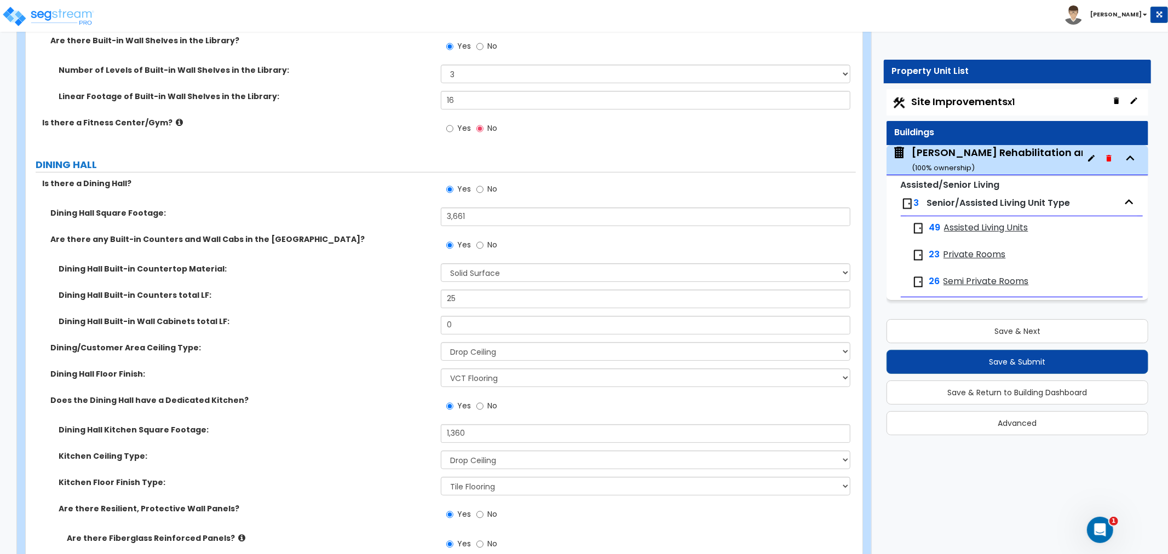
scroll to position [3406, 0]
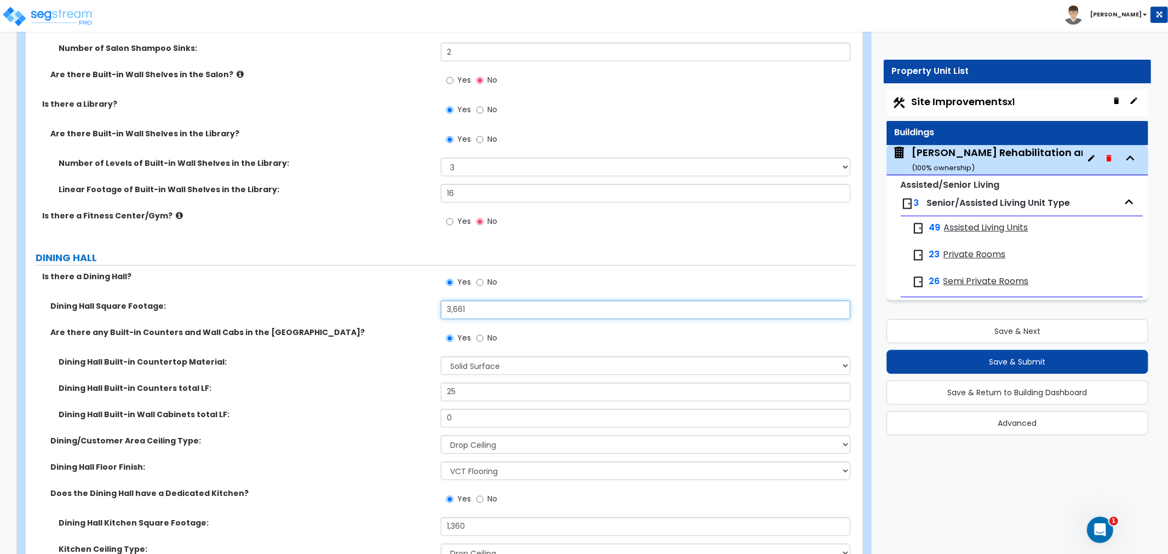
drag, startPoint x: 454, startPoint y: 301, endPoint x: 397, endPoint y: 307, distance: 57.3
click at [397, 307] on div "Dining Hall Square Footage: 3,661" at bounding box center [441, 314] width 830 height 26
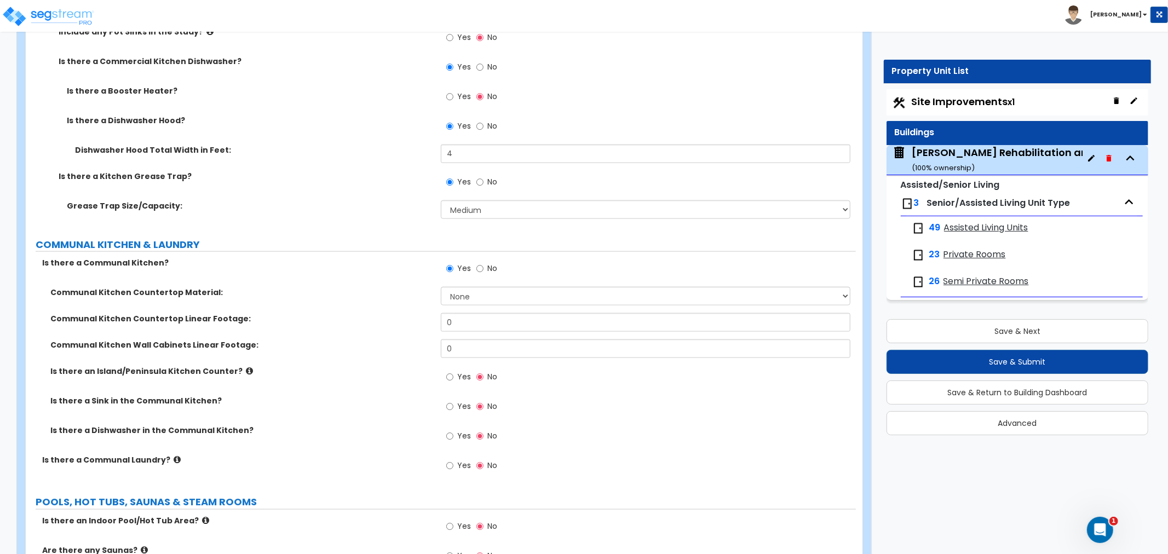
scroll to position [4623, 0]
type input "3,060"
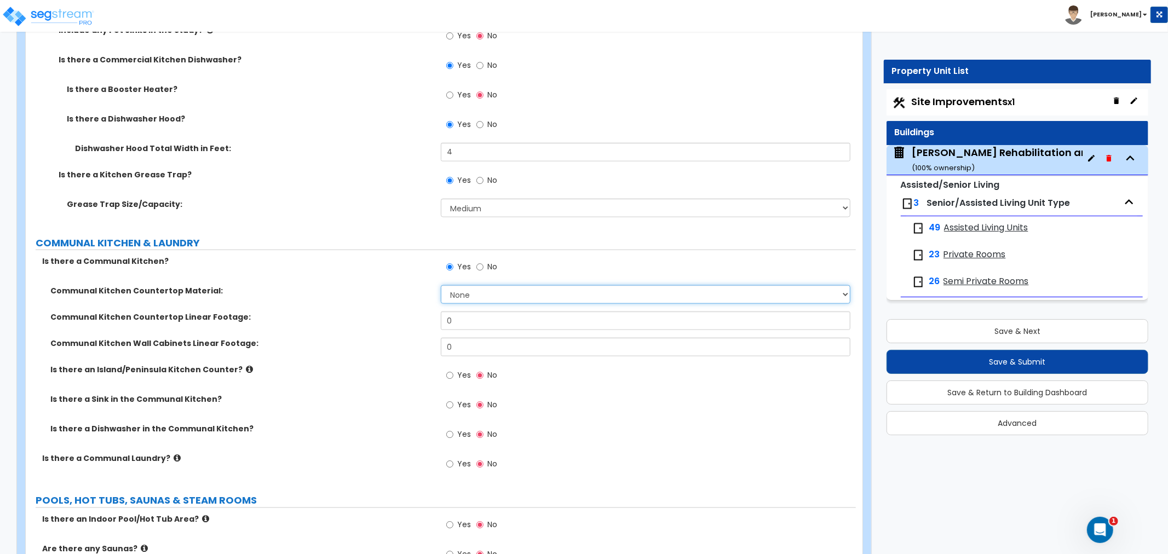
click at [466, 285] on select "None Plastic Laminate Solid Surface Stone Quartz Marble Tile Wood Stainless Ste…" at bounding box center [646, 294] width 410 height 19
select select "2"
click at [441, 285] on select "None Plastic Laminate Solid Surface Stone Quartz Marble Tile Wood Stainless Ste…" at bounding box center [646, 294] width 410 height 19
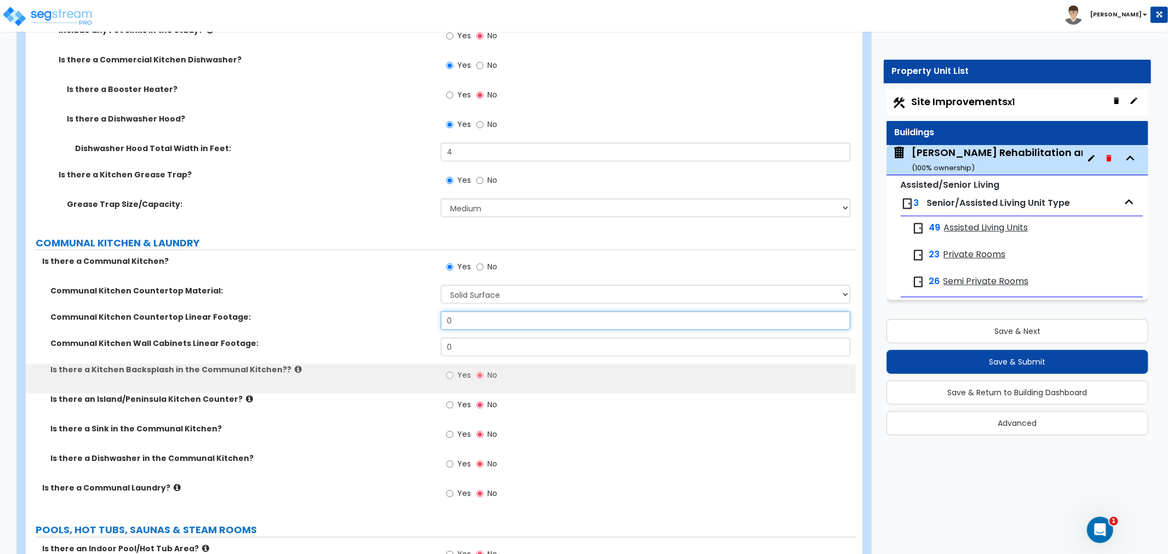
drag, startPoint x: 462, startPoint y: 299, endPoint x: 397, endPoint y: 305, distance: 64.9
click at [397, 312] on div "Communal Kitchen Countertop Linear Footage: 0" at bounding box center [441, 325] width 830 height 26
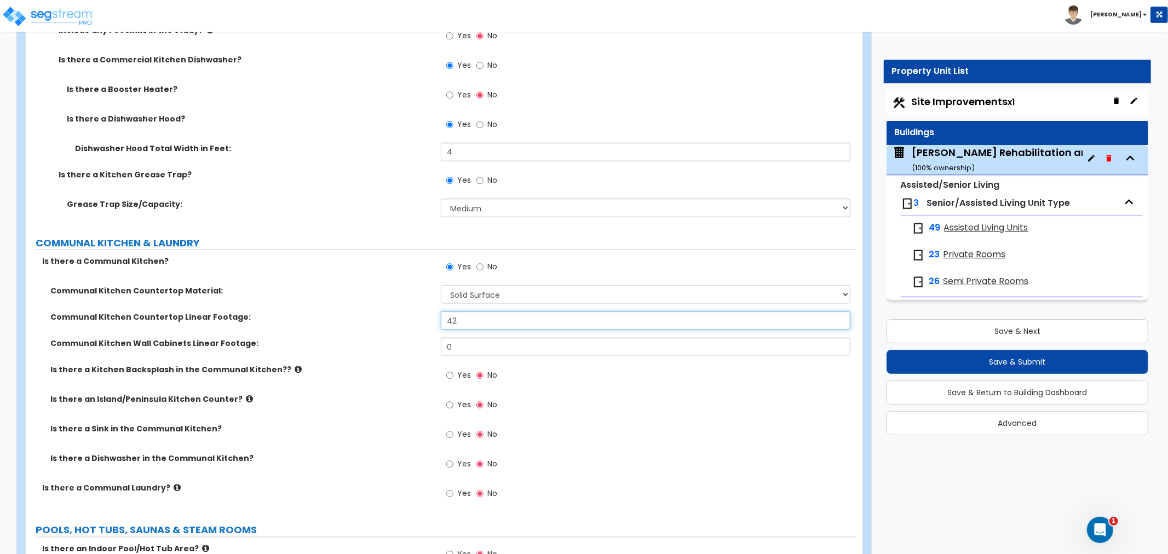
type input "42"
drag, startPoint x: 469, startPoint y: 322, endPoint x: 422, endPoint y: 324, distance: 47.7
click at [422, 338] on div "Communal Kitchen Wall Cabinets Linear Footage: 0" at bounding box center [441, 351] width 830 height 26
type input "24"
drag, startPoint x: 465, startPoint y: 297, endPoint x: 423, endPoint y: 297, distance: 42.7
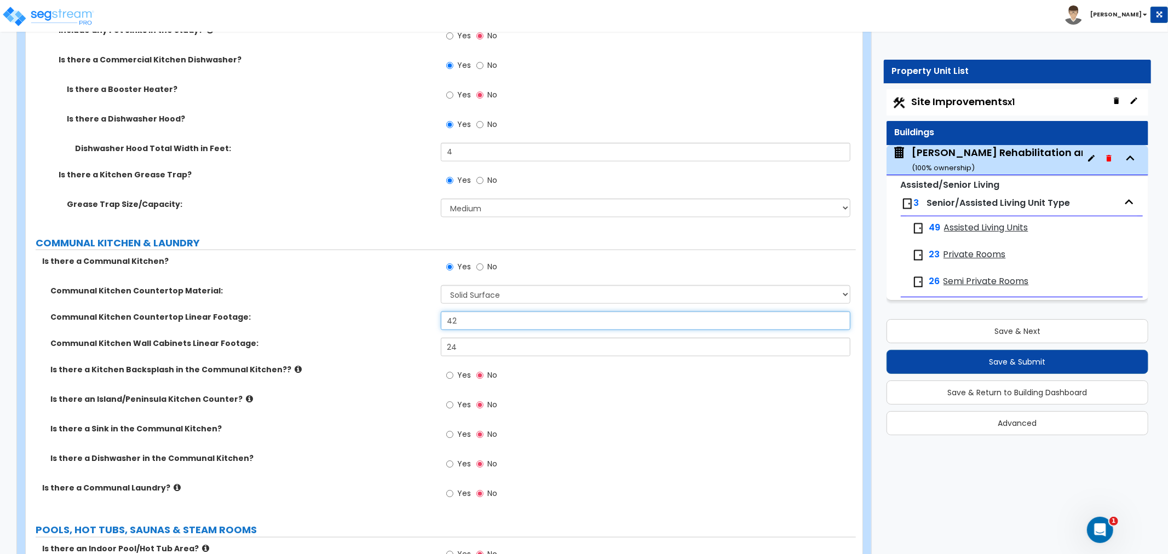
click at [423, 312] on div "Communal Kitchen Countertop Linear Footage: 42" at bounding box center [441, 325] width 830 height 26
type input "32"
drag, startPoint x: 466, startPoint y: 321, endPoint x: 435, endPoint y: 326, distance: 32.1
click at [435, 338] on div "Communal Kitchen Wall Cabinets Linear Footage: 24" at bounding box center [441, 351] width 830 height 26
type input "18"
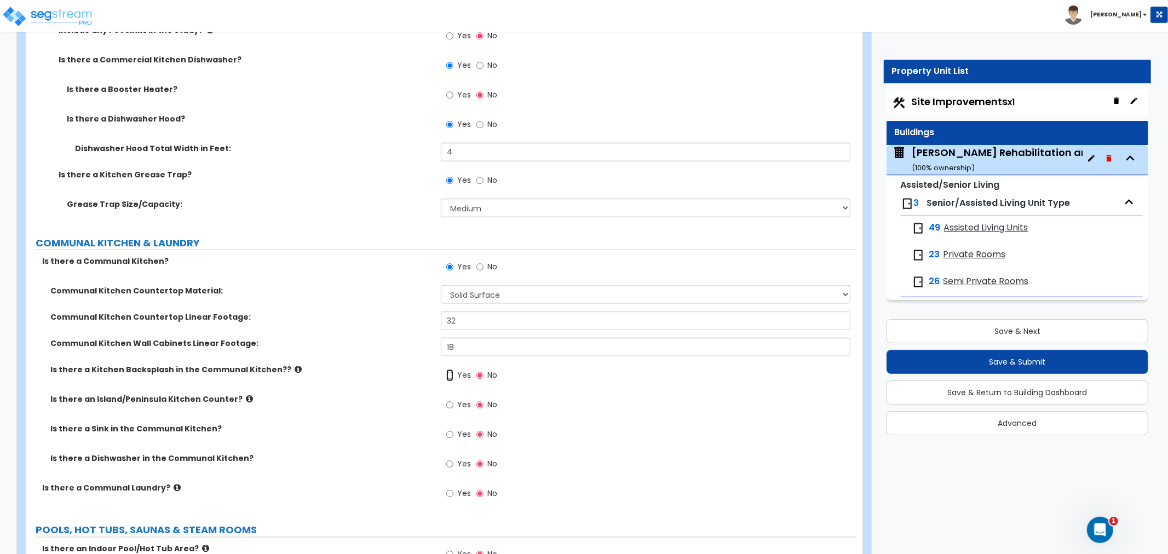
click at [450, 370] on input "Yes" at bounding box center [449, 376] width 7 height 12
radio input "true"
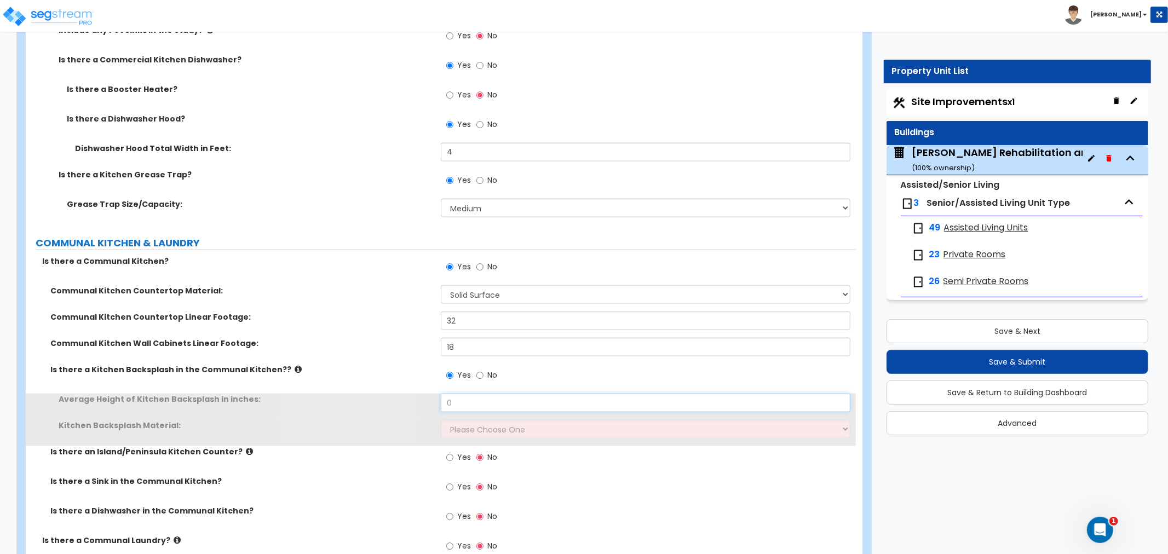
click at [463, 394] on input "0" at bounding box center [646, 403] width 410 height 19
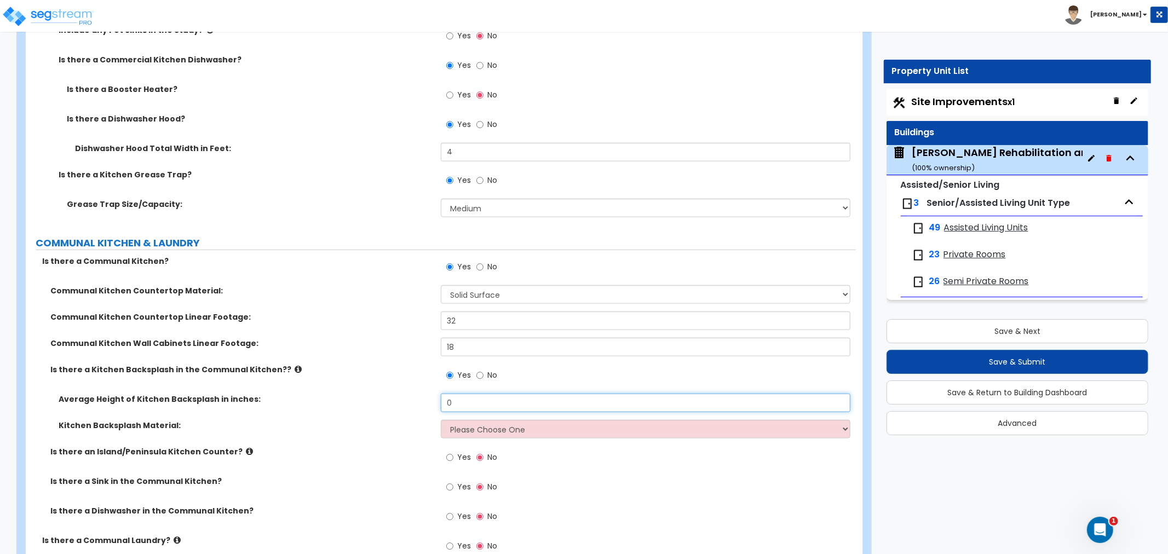
drag, startPoint x: 464, startPoint y: 377, endPoint x: 411, endPoint y: 378, distance: 53.7
click at [411, 394] on div "Average Height of Kitchen Backsplash in inches: 0" at bounding box center [441, 407] width 830 height 26
type input "24"
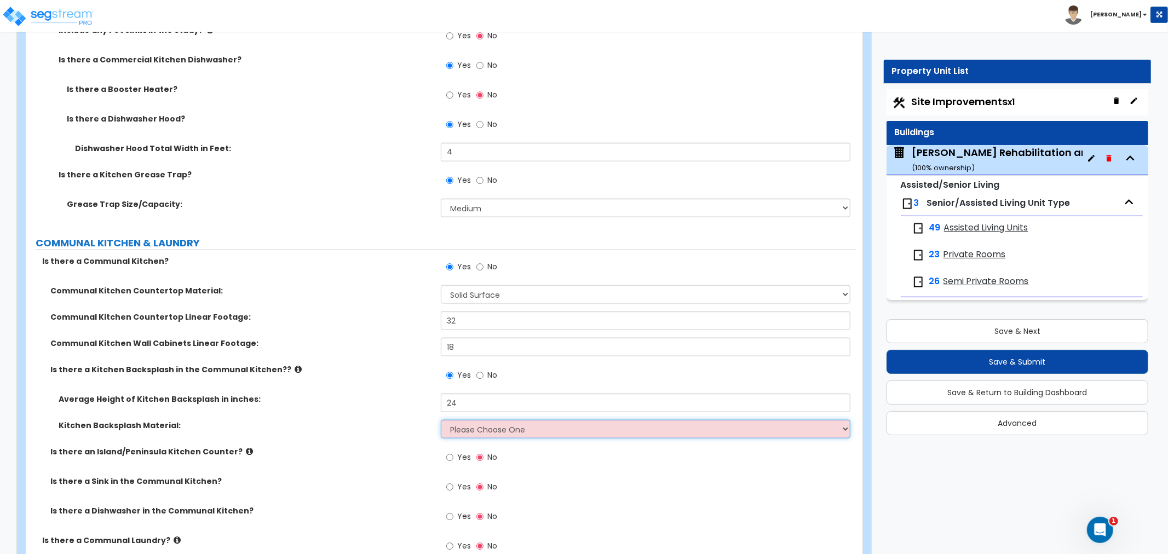
click at [542, 420] on select "Please Choose One Plastic Laminate Solid Surface Stone Quartz Tile Stainless St…" at bounding box center [646, 429] width 410 height 19
select select "6"
click at [441, 420] on select "Please Choose One Plastic Laminate Solid Surface Stone Quartz Tile Stainless St…" at bounding box center [646, 429] width 410 height 19
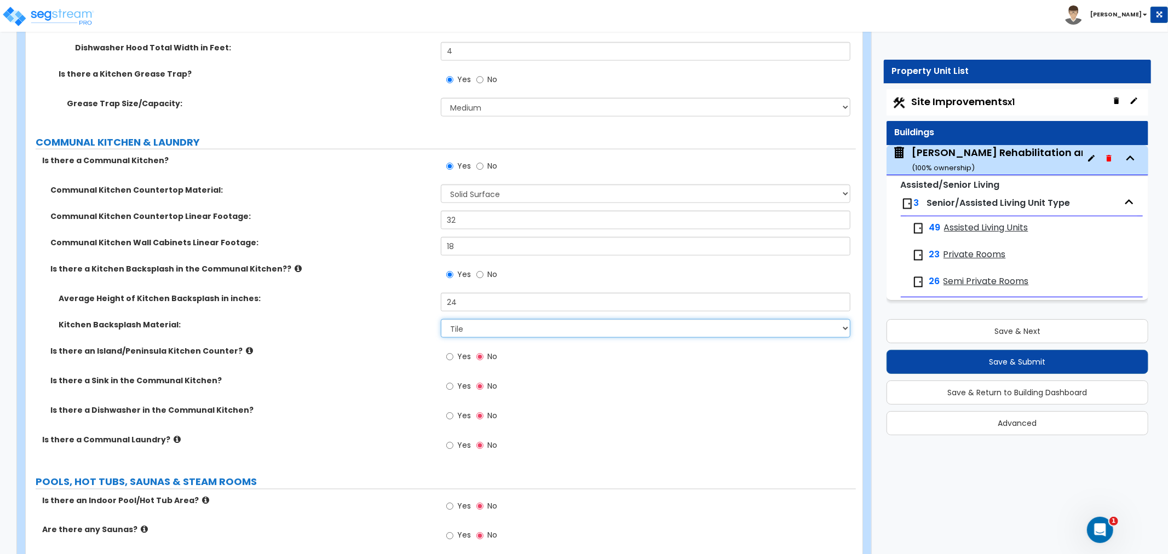
scroll to position [4744, 0]
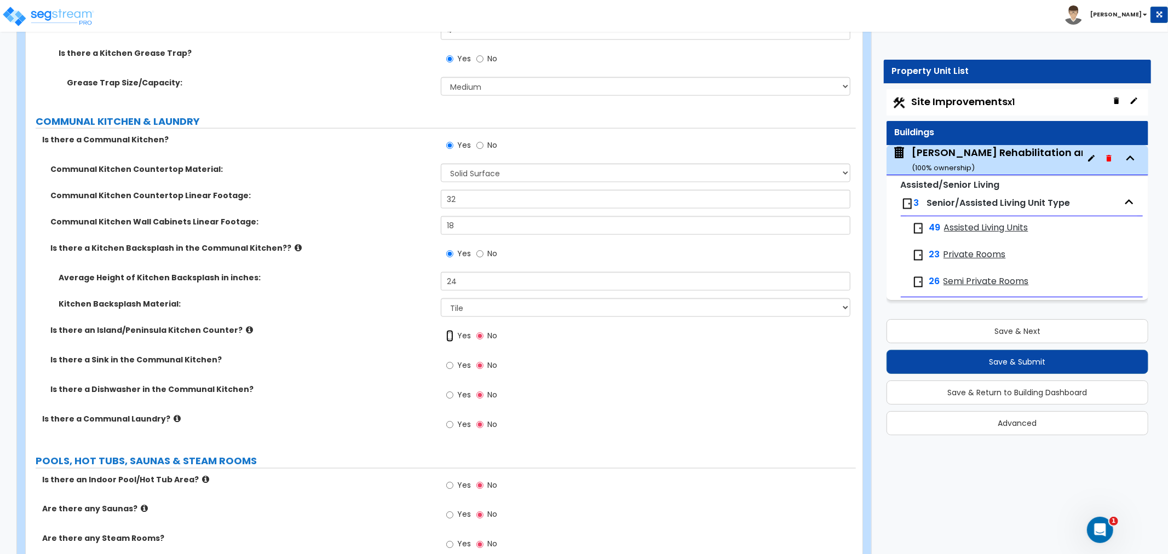
click at [449, 330] on input "Yes" at bounding box center [449, 336] width 7 height 12
radio input "true"
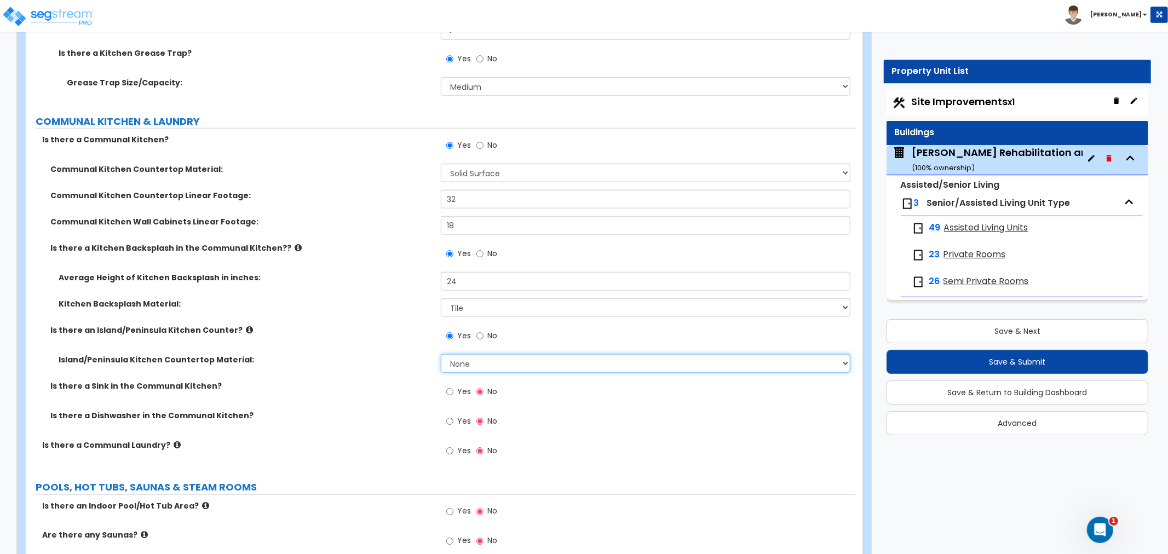
click at [471, 354] on select "None Plastic Laminate Solid Surface Stone Quartz Marble Tile Wood Stainless Ste…" at bounding box center [646, 363] width 410 height 19
select select "2"
click at [441, 354] on select "None Plastic Laminate Solid Surface Stone Quartz Marble Tile Wood Stainless Ste…" at bounding box center [646, 363] width 410 height 19
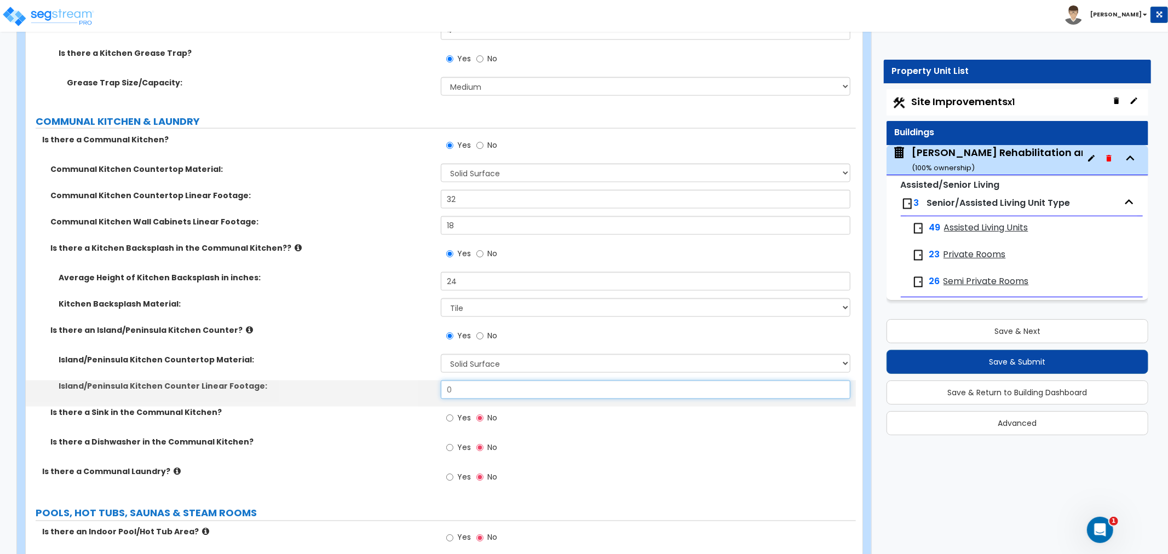
drag, startPoint x: 471, startPoint y: 384, endPoint x: 407, endPoint y: 365, distance: 66.9
click at [407, 381] on div "Island/Peninsula Kitchen Counter Linear Footage: 0" at bounding box center [441, 394] width 830 height 26
type input "14"
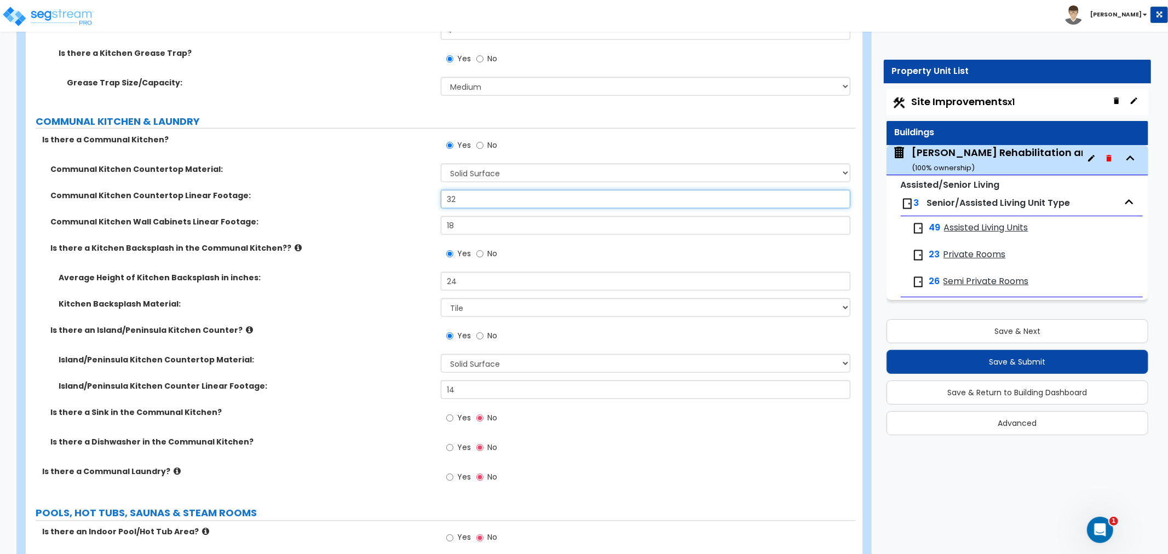
drag, startPoint x: 430, startPoint y: 176, endPoint x: 423, endPoint y: 177, distance: 7.2
click at [423, 190] on div "Communal Kitchen Countertop Linear Footage: 32" at bounding box center [441, 203] width 830 height 26
type input "17"
drag, startPoint x: 471, startPoint y: 201, endPoint x: 408, endPoint y: 201, distance: 62.4
click at [408, 216] on div "Communal Kitchen Wall Cabinets Linear Footage: 18" at bounding box center [441, 229] width 830 height 26
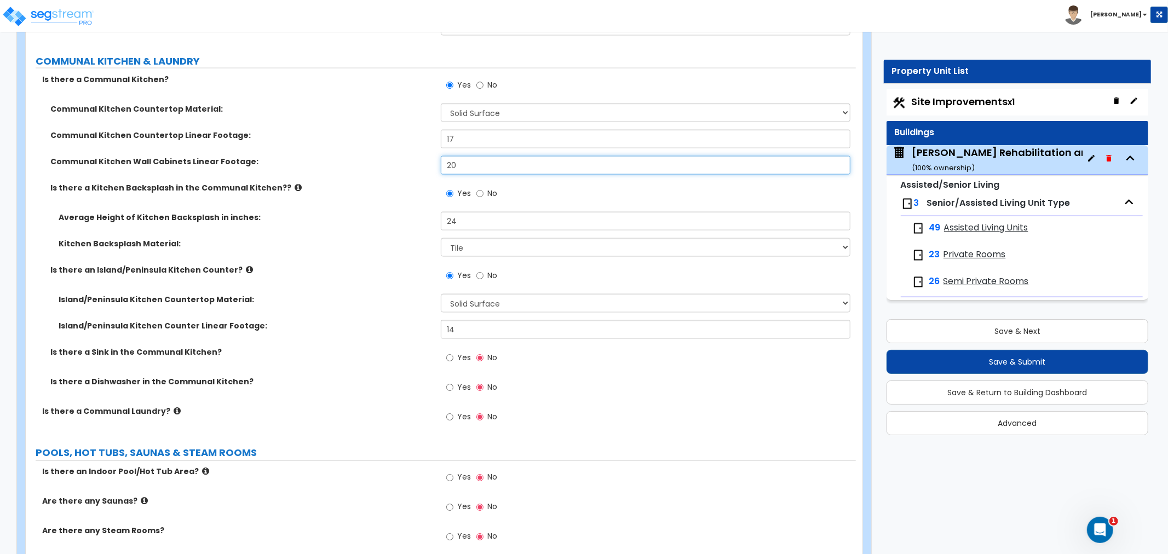
scroll to position [4805, 0]
type input "20"
click at [447, 351] on input "Yes" at bounding box center [449, 357] width 7 height 12
radio input "true"
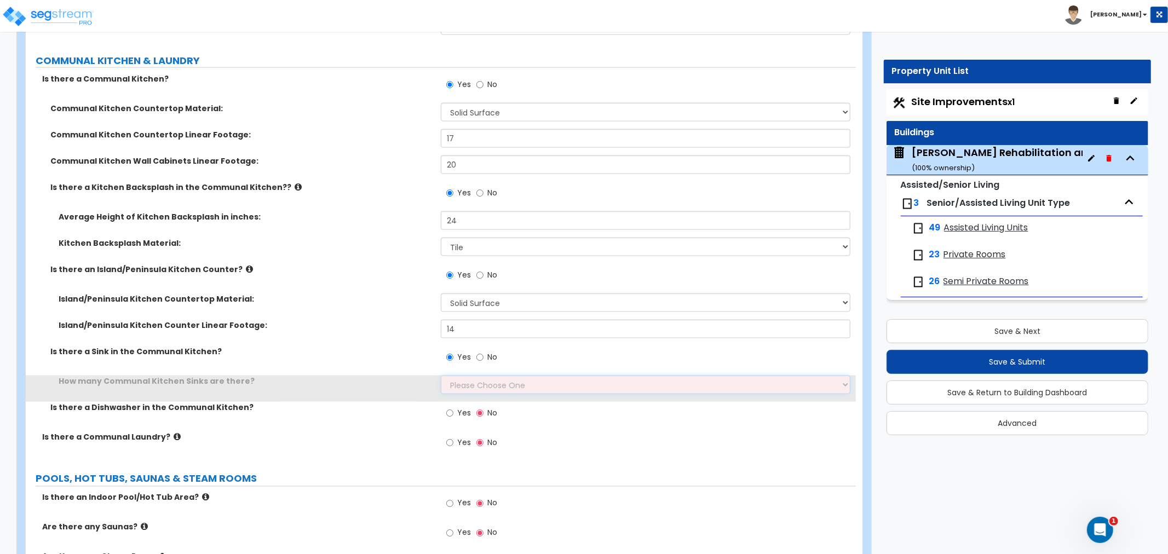
click at [466, 376] on select "Please Choose One 1 2 3" at bounding box center [646, 385] width 410 height 19
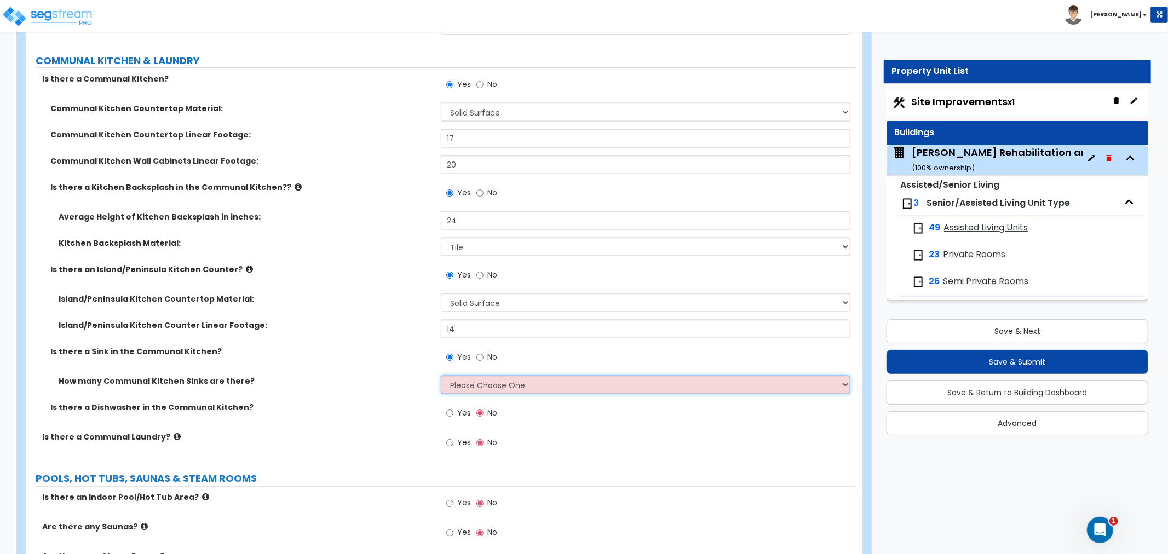
select select "1"
click at [441, 376] on select "Please Choose One 1 2 3" at bounding box center [646, 385] width 410 height 19
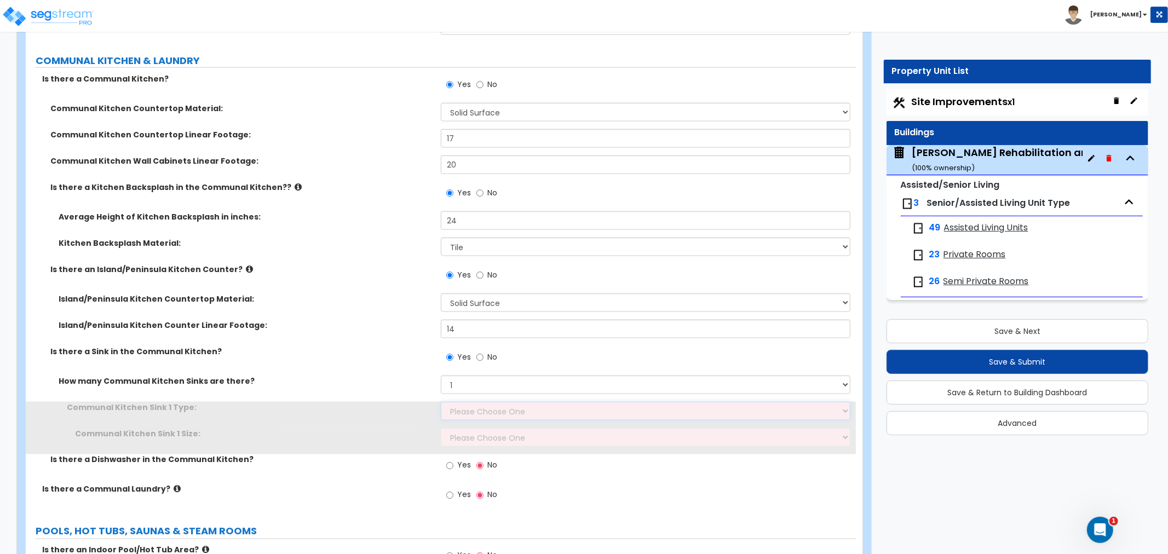
click at [474, 402] on select "Please Choose One Stainless Steel Porcelain Enamel Cast Iron Granite Composite" at bounding box center [646, 411] width 410 height 19
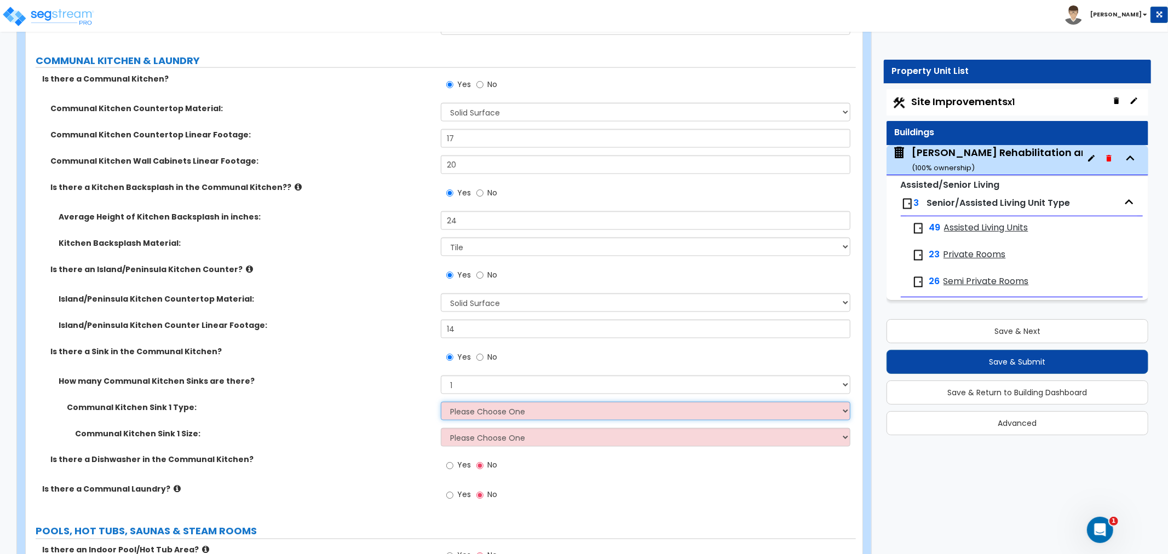
select select "1"
click at [441, 402] on select "Please Choose One Stainless Steel Porcelain Enamel Cast Iron Granite Composite" at bounding box center [646, 411] width 410 height 19
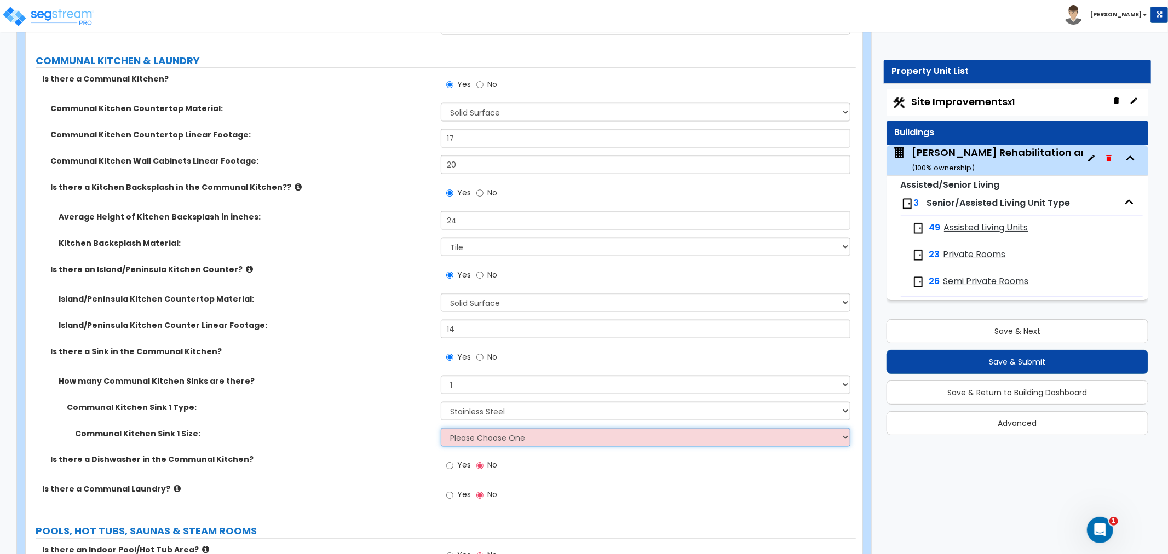
click at [485, 428] on select "Please Choose One Single Sink Double Sink" at bounding box center [646, 437] width 410 height 19
select select "2"
click at [441, 428] on select "Please Choose One Single Sink Double Sink" at bounding box center [646, 437] width 410 height 19
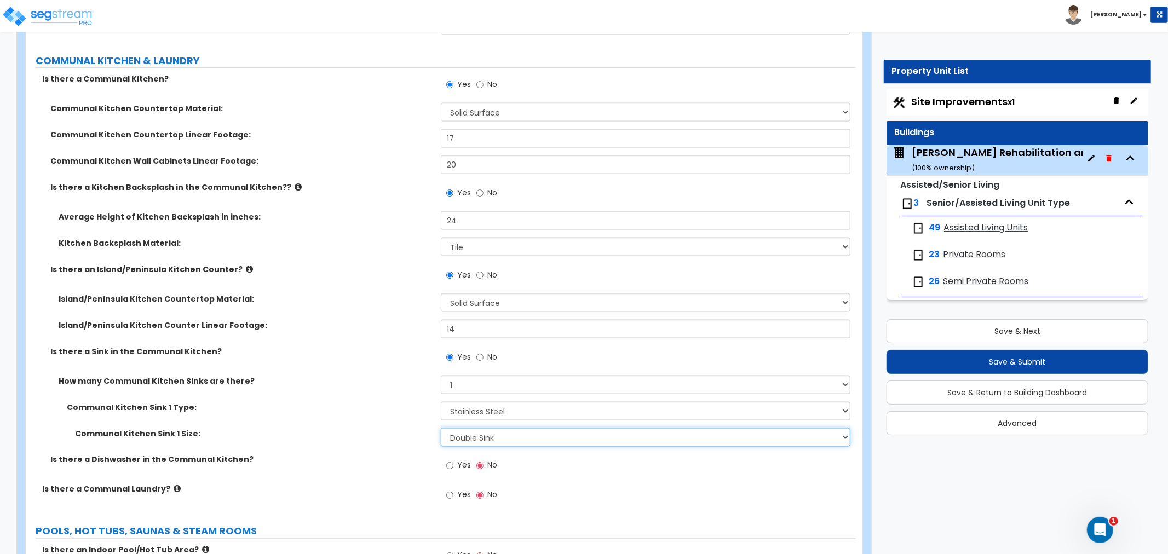
scroll to position [4866, 0]
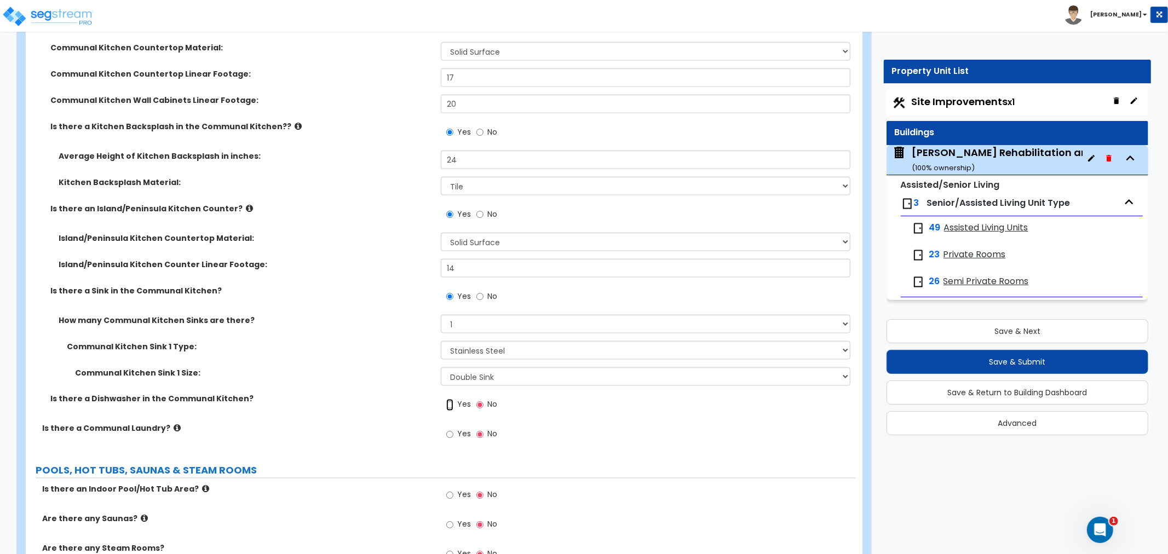
click at [451, 399] on input "Yes" at bounding box center [449, 405] width 7 height 12
radio input "true"
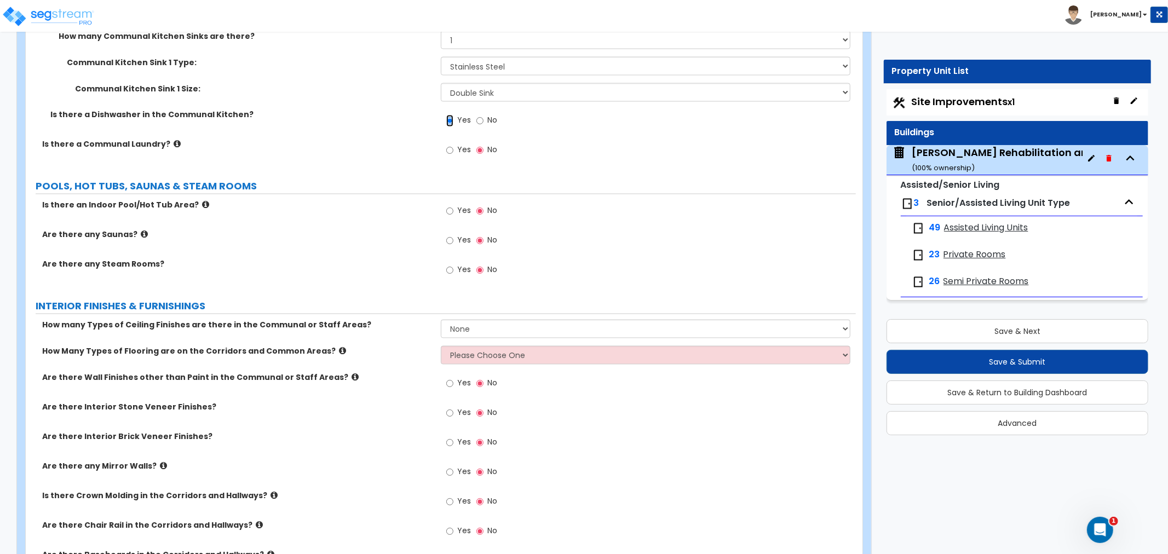
scroll to position [5170, 0]
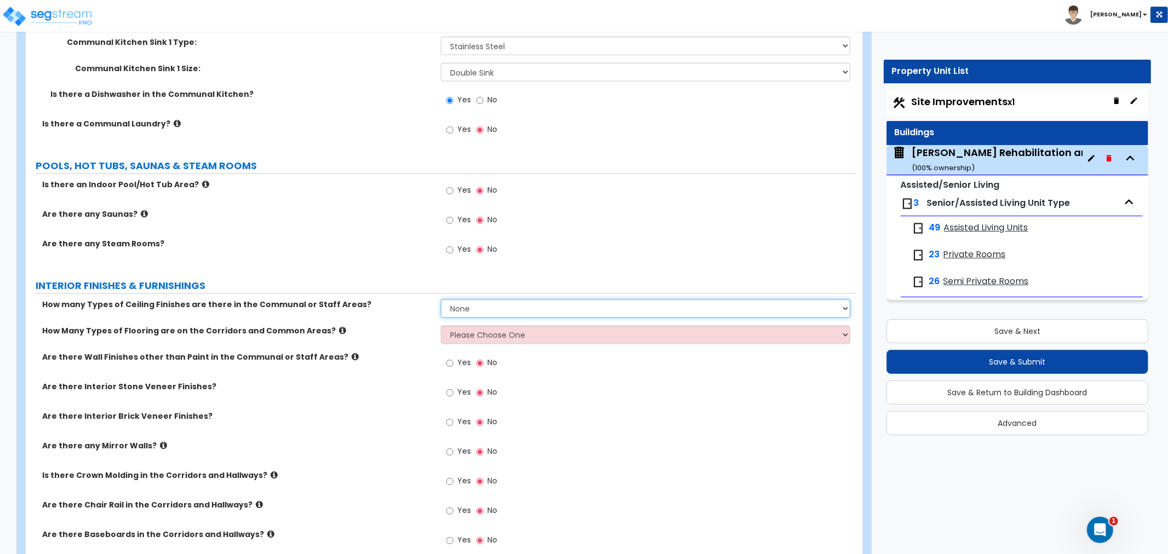
click at [515, 299] on select "None 1 2 3" at bounding box center [646, 308] width 410 height 19
select select "2"
click at [441, 299] on select "None 1 2 3" at bounding box center [646, 308] width 410 height 19
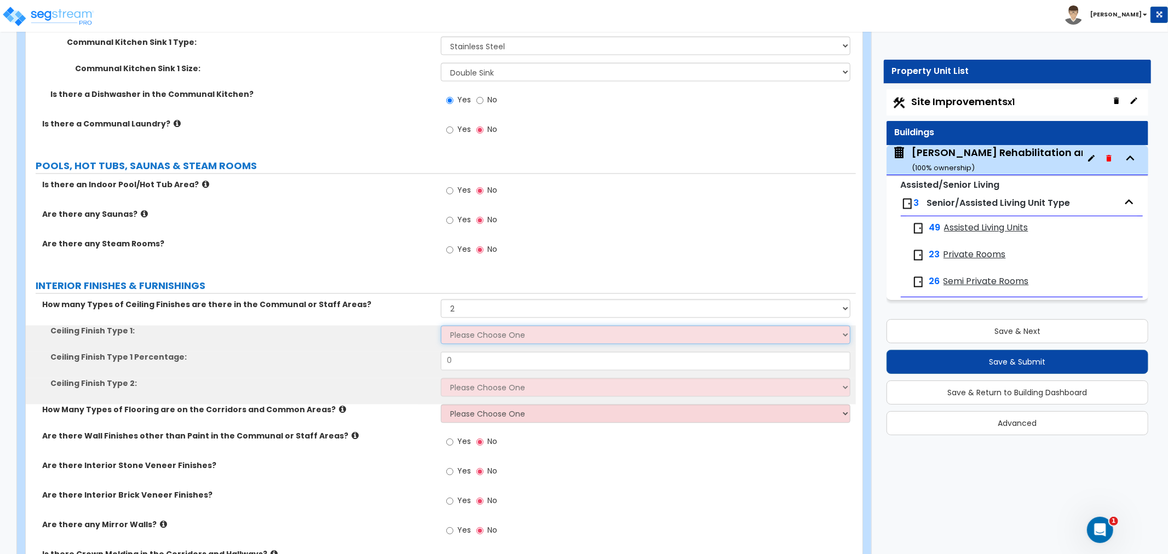
click at [487, 326] on select "Please Choose One Drop Ceiling Drywall Ceiling Open Ceiling" at bounding box center [646, 335] width 410 height 19
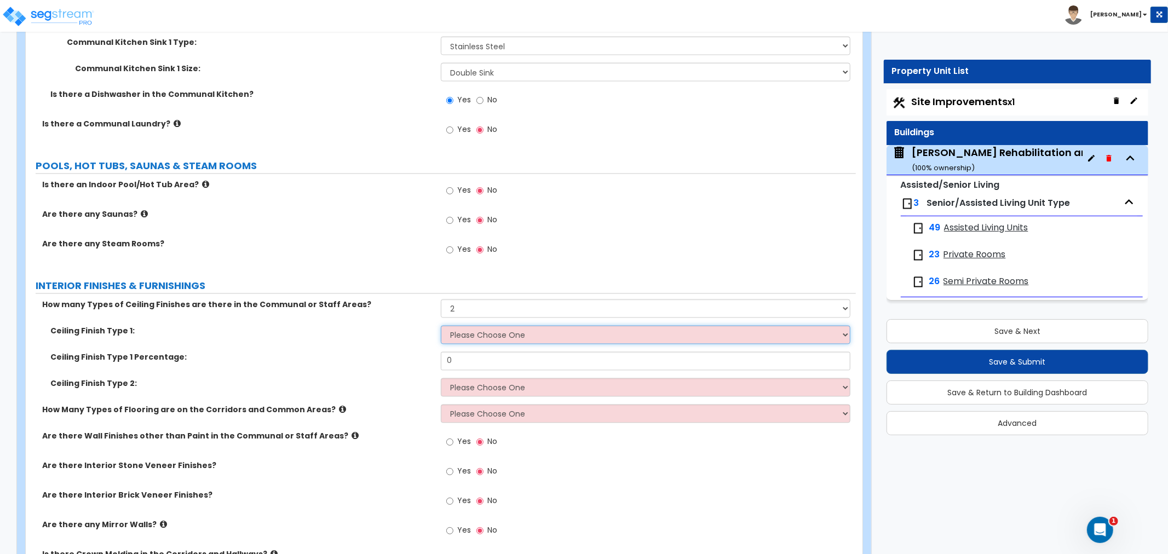
select select "1"
click at [441, 326] on select "Please Choose One Drop Ceiling Drywall Ceiling Open Ceiling" at bounding box center [646, 335] width 410 height 19
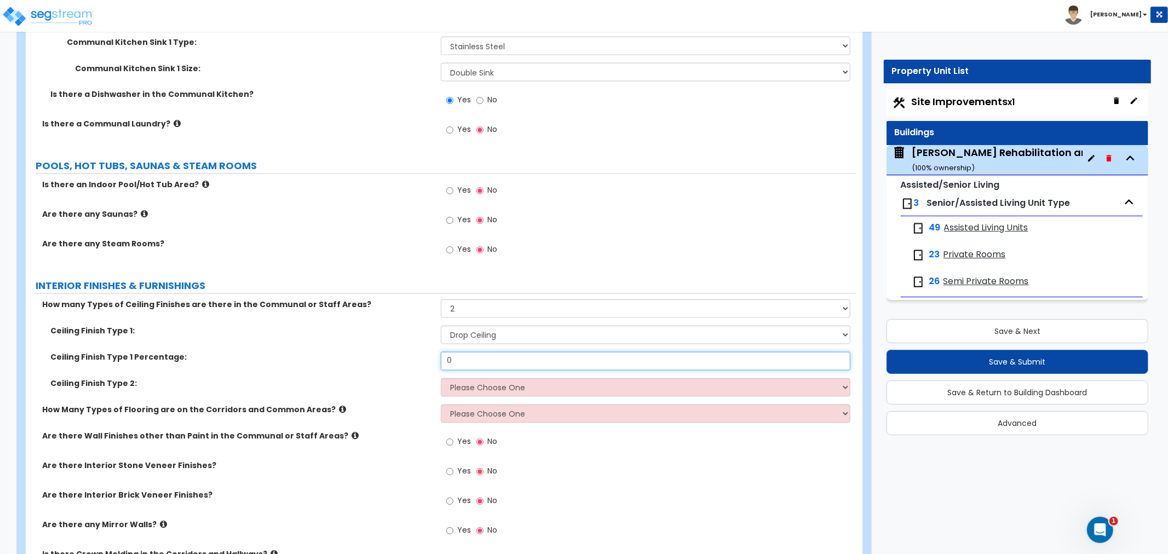
drag, startPoint x: 480, startPoint y: 337, endPoint x: 409, endPoint y: 338, distance: 71.2
click at [409, 352] on div "Ceiling Finish Type 1 Percentage: 0" at bounding box center [441, 365] width 830 height 26
type input "90"
click at [488, 378] on select "Please Choose One Drop Ceiling Drywall Ceiling Open Ceiling" at bounding box center [646, 387] width 410 height 19
select select "2"
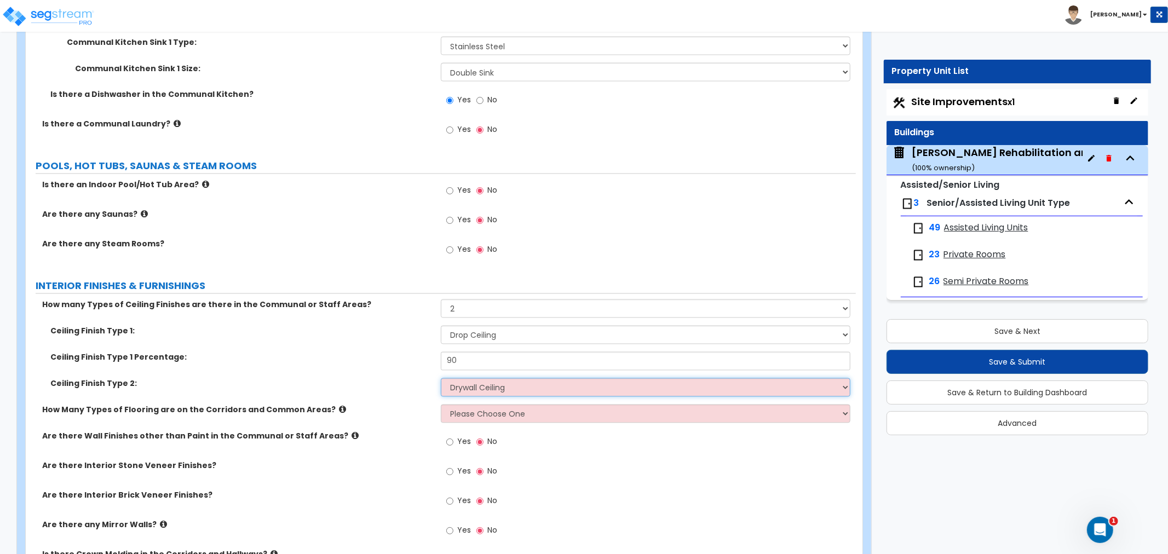
click at [441, 378] on select "Please Choose One Drop Ceiling Drywall Ceiling Open Ceiling" at bounding box center [646, 387] width 410 height 19
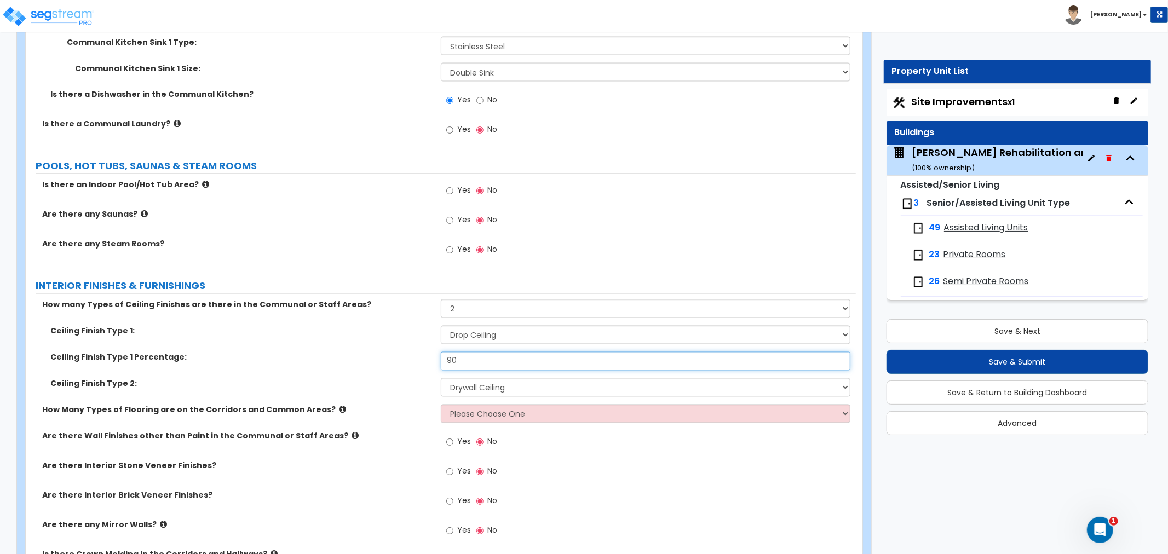
drag, startPoint x: 468, startPoint y: 335, endPoint x: 434, endPoint y: 342, distance: 34.7
click at [434, 352] on div "Ceiling Finish Type 1 Percentage: 90" at bounding box center [441, 365] width 830 height 26
type input "85"
click at [382, 378] on label "Ceiling Finish Type 2:" at bounding box center [241, 383] width 382 height 11
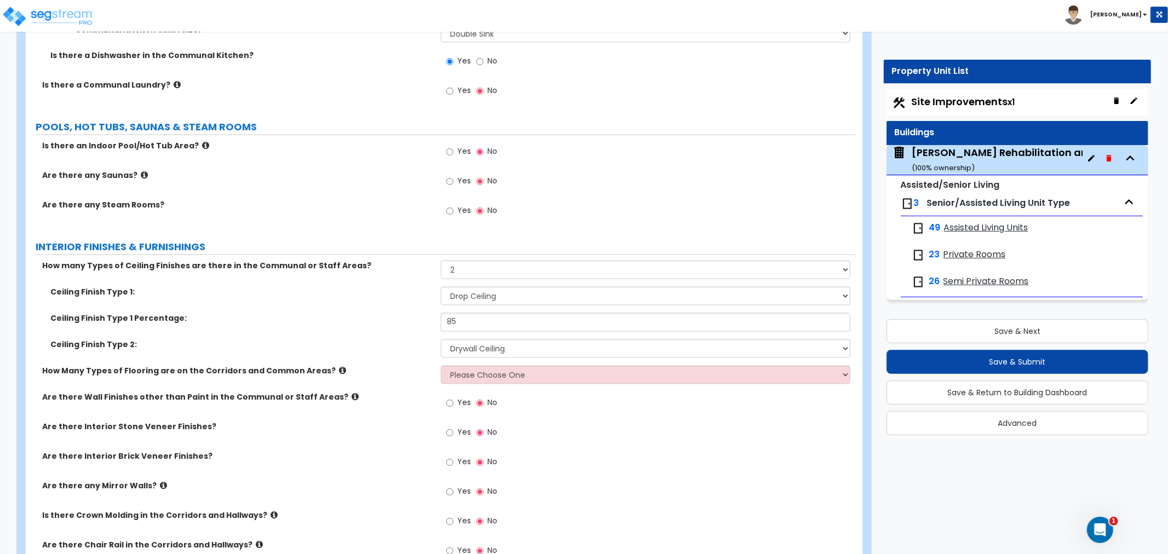
scroll to position [5231, 0]
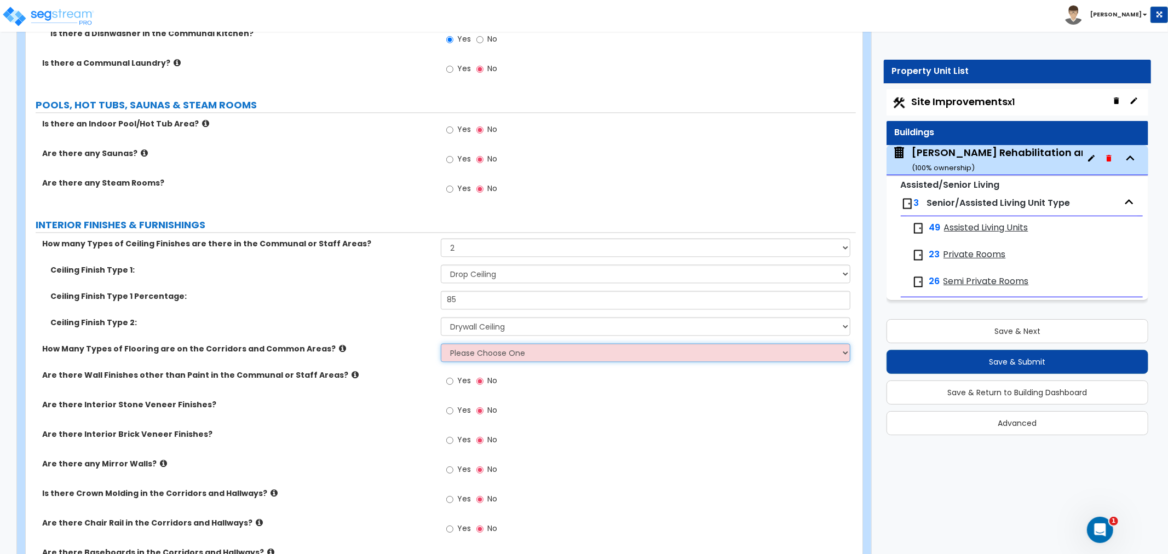
click at [493, 344] on select "Please Choose One 1 2 3" at bounding box center [646, 353] width 410 height 19
click at [441, 344] on select "Please Choose One 1 2 3" at bounding box center [646, 353] width 410 height 19
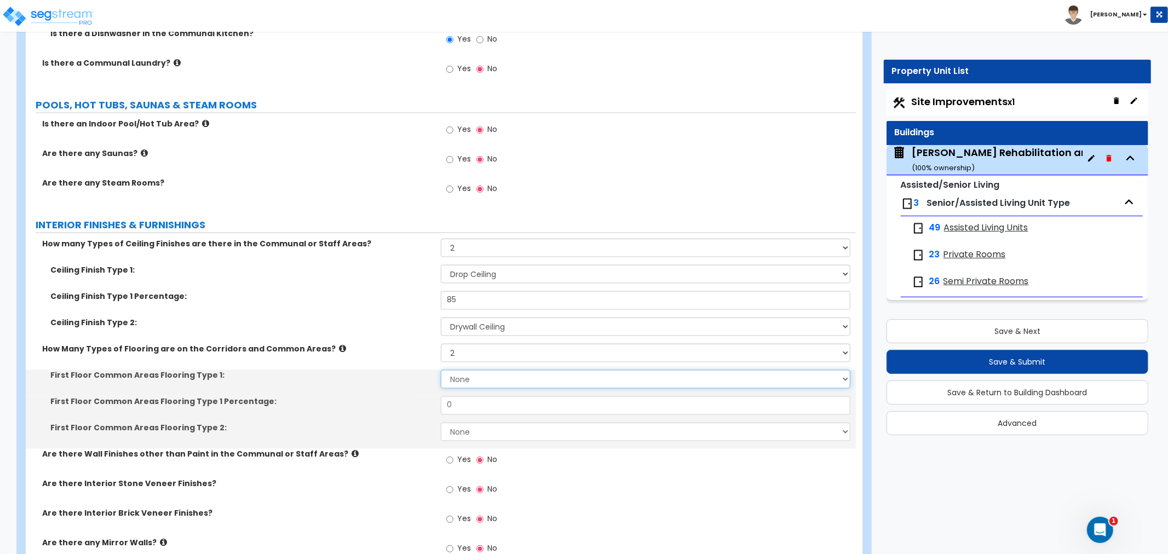
click at [478, 370] on select "None Tile Flooring Hardwood Flooring Resilient Laminate Flooring VCT Flooring S…" at bounding box center [646, 379] width 410 height 19
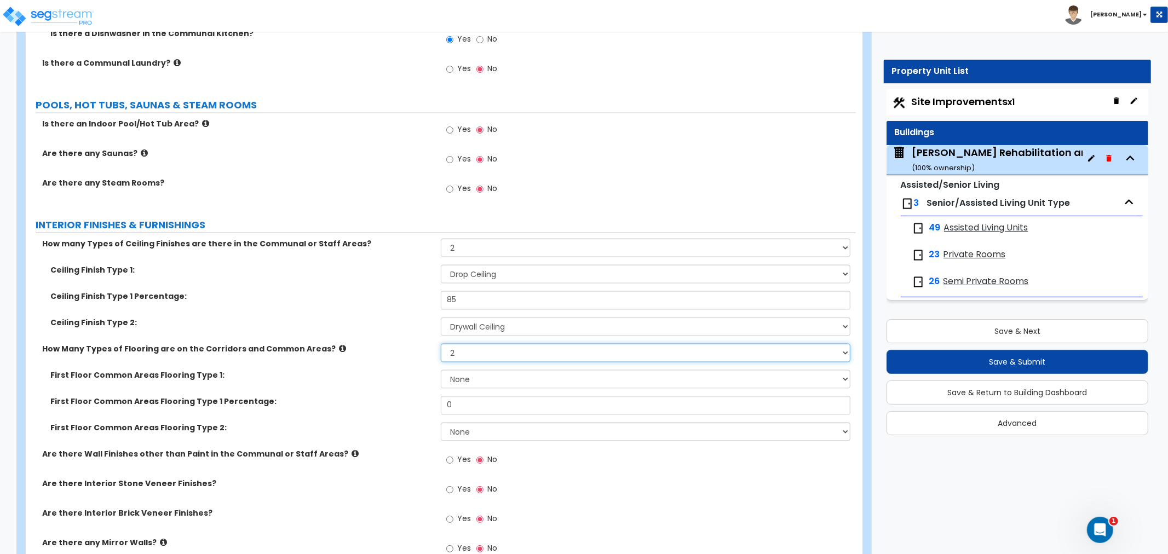
click at [477, 344] on select "Please Choose One 1 2 3" at bounding box center [646, 353] width 410 height 19
select select "3"
click at [441, 344] on select "Please Choose One 1 2 3" at bounding box center [646, 353] width 410 height 19
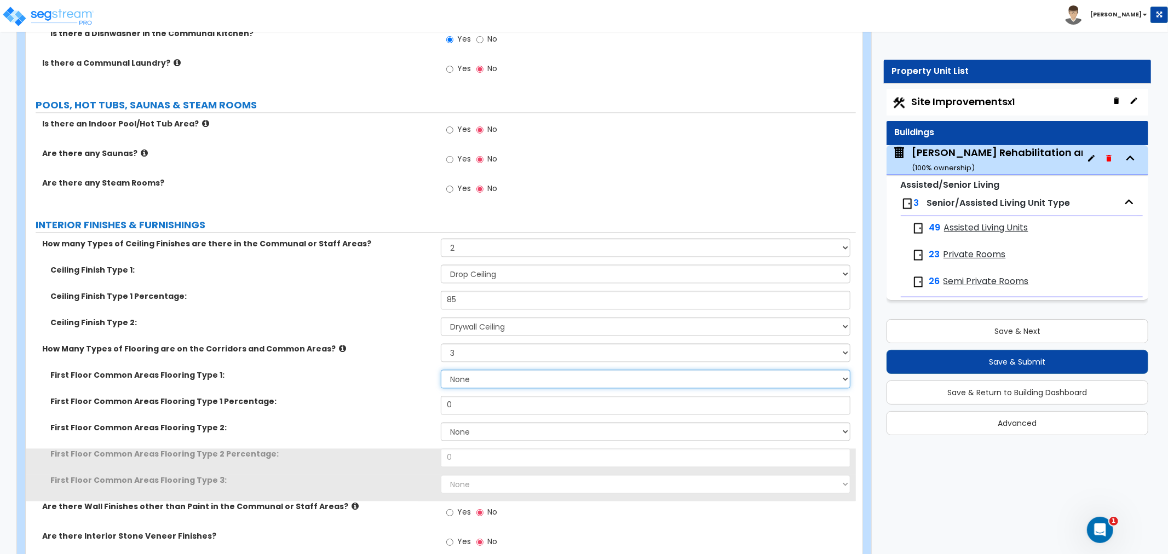
click at [466, 370] on select "None Tile Flooring Hardwood Flooring Resilient Laminate Flooring VCT Flooring S…" at bounding box center [646, 379] width 410 height 19
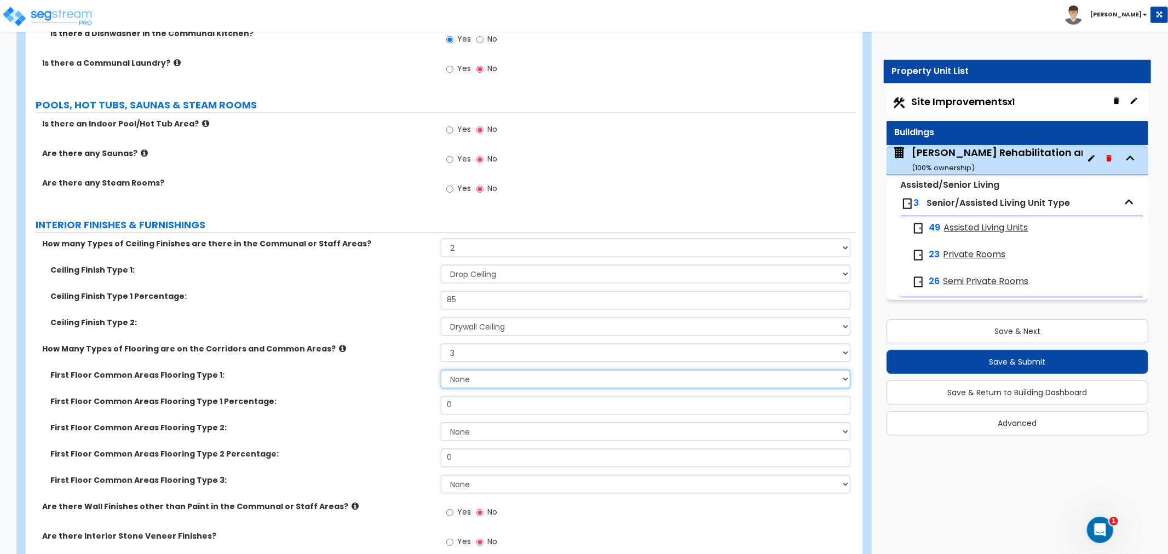
select select "1"
click at [441, 370] on select "None Tile Flooring Hardwood Flooring Resilient Laminate Flooring VCT Flooring S…" at bounding box center [646, 379] width 410 height 19
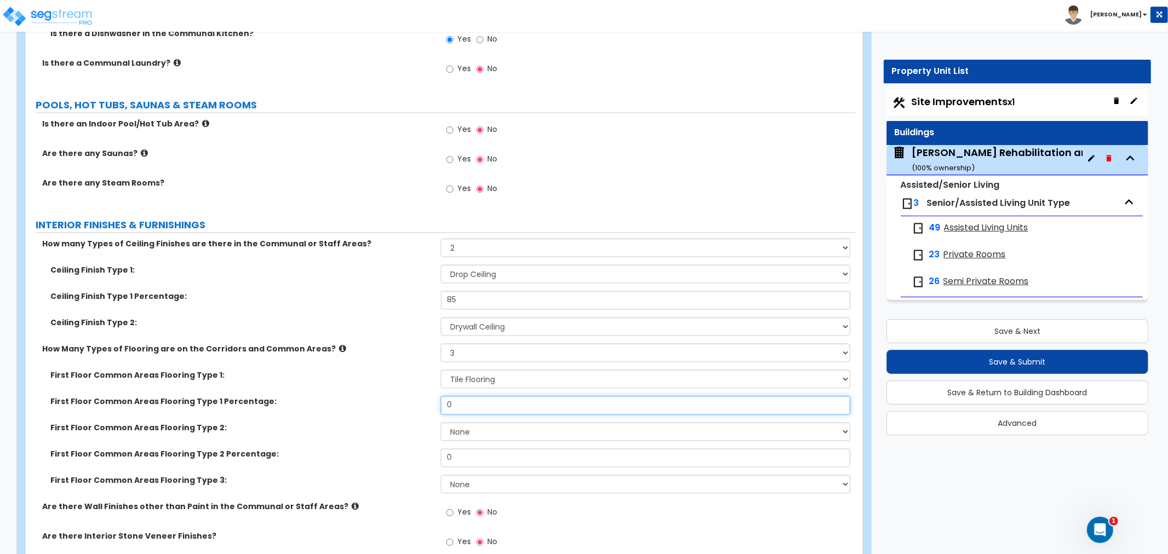
drag, startPoint x: 460, startPoint y: 381, endPoint x: 412, endPoint y: 384, distance: 48.3
click at [412, 396] on div "First Floor Common Areas Flooring Type 1 Percentage: 0" at bounding box center [441, 409] width 830 height 26
type input "5"
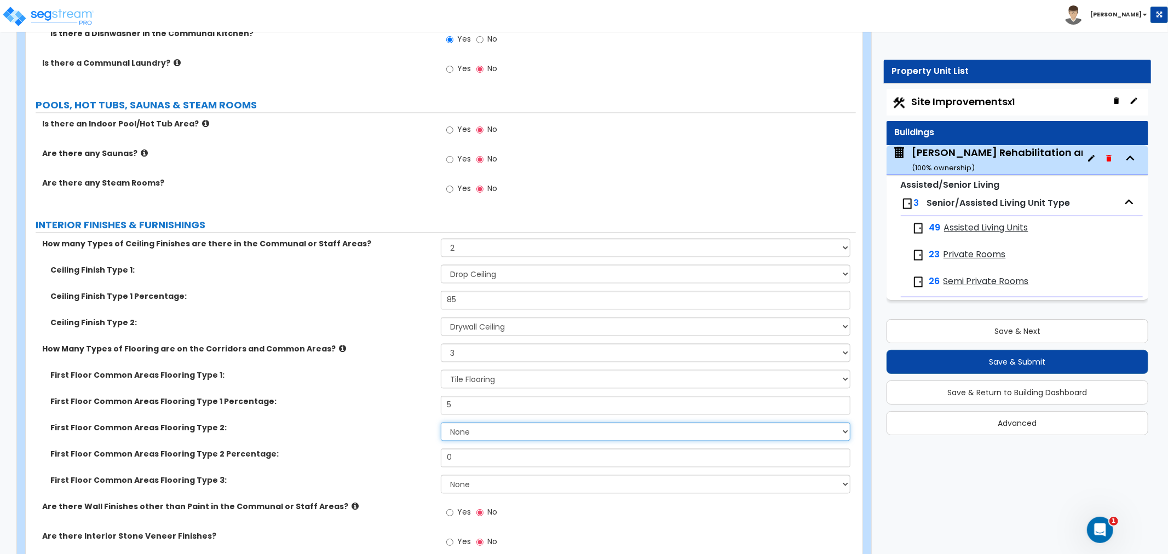
click at [472, 423] on select "None Tile Flooring Hardwood Flooring Resilient Laminate Flooring VCT Flooring S…" at bounding box center [646, 432] width 410 height 19
select select "4"
click at [441, 423] on select "None Tile Flooring Hardwood Flooring Resilient Laminate Flooring VCT Flooring S…" at bounding box center [646, 432] width 410 height 19
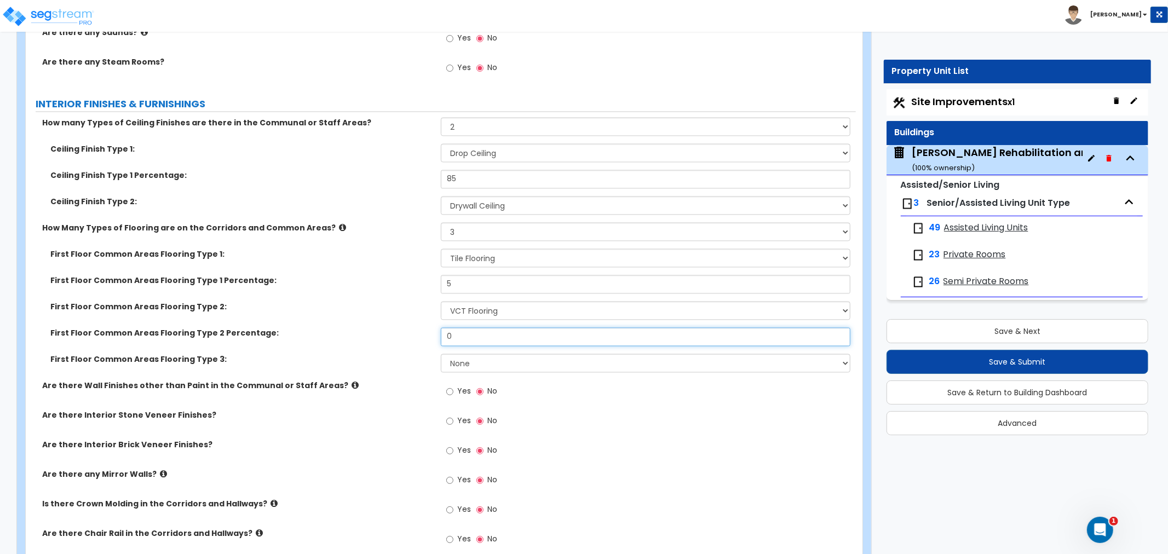
drag, startPoint x: 466, startPoint y: 314, endPoint x: 408, endPoint y: 316, distance: 58.1
click at [408, 327] on div "First Floor Common Areas Flooring Type 2 Percentage: 0" at bounding box center [441, 340] width 830 height 26
type input "70"
click at [497, 354] on select "None Tile Flooring Hardwood Flooring Resilient Laminate Flooring VCT Flooring S…" at bounding box center [646, 363] width 410 height 19
select select "5"
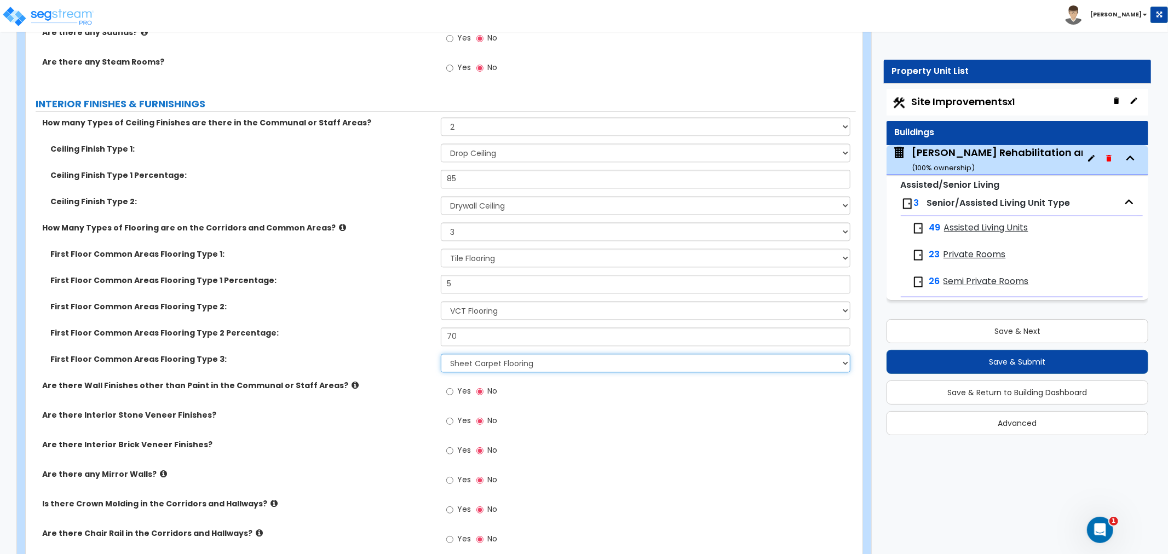
click at [441, 354] on select "None Tile Flooring Hardwood Flooring Resilient Laminate Flooring VCT Flooring S…" at bounding box center [646, 363] width 410 height 19
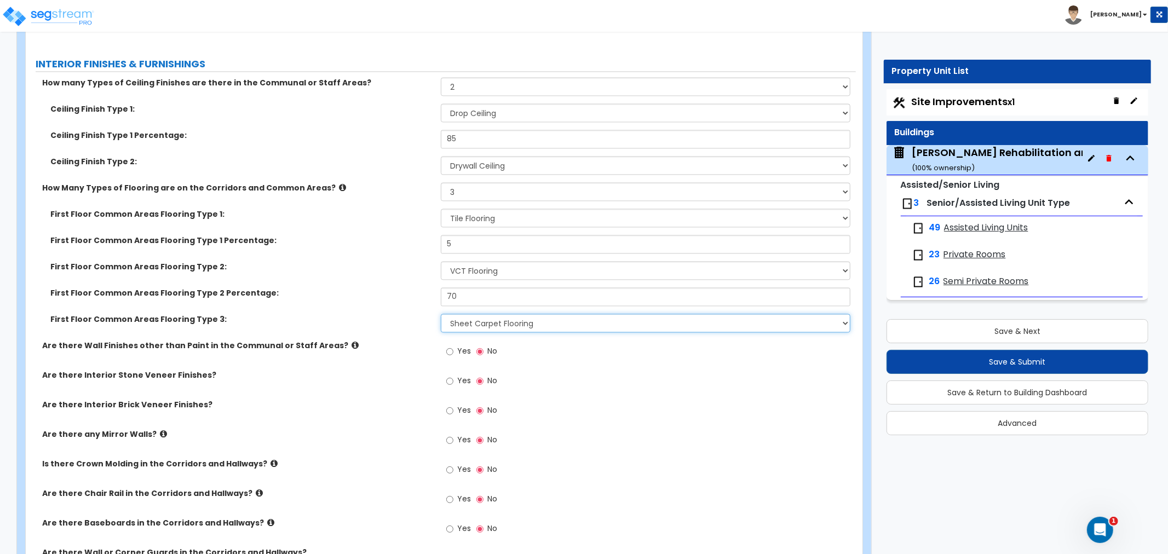
scroll to position [5414, 0]
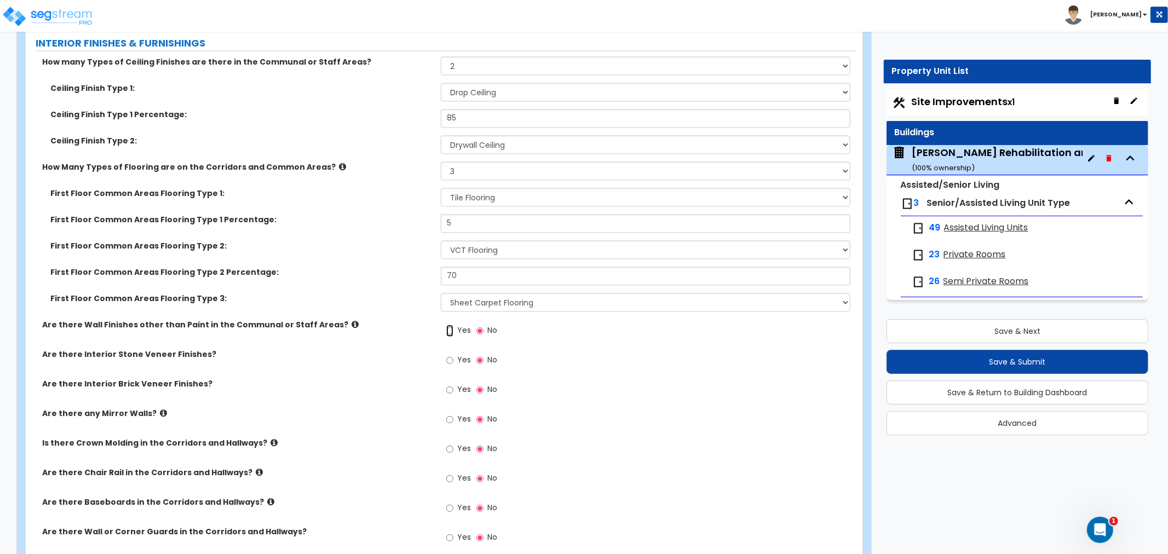
click at [451, 325] on input "Yes" at bounding box center [449, 331] width 7 height 12
radio input "true"
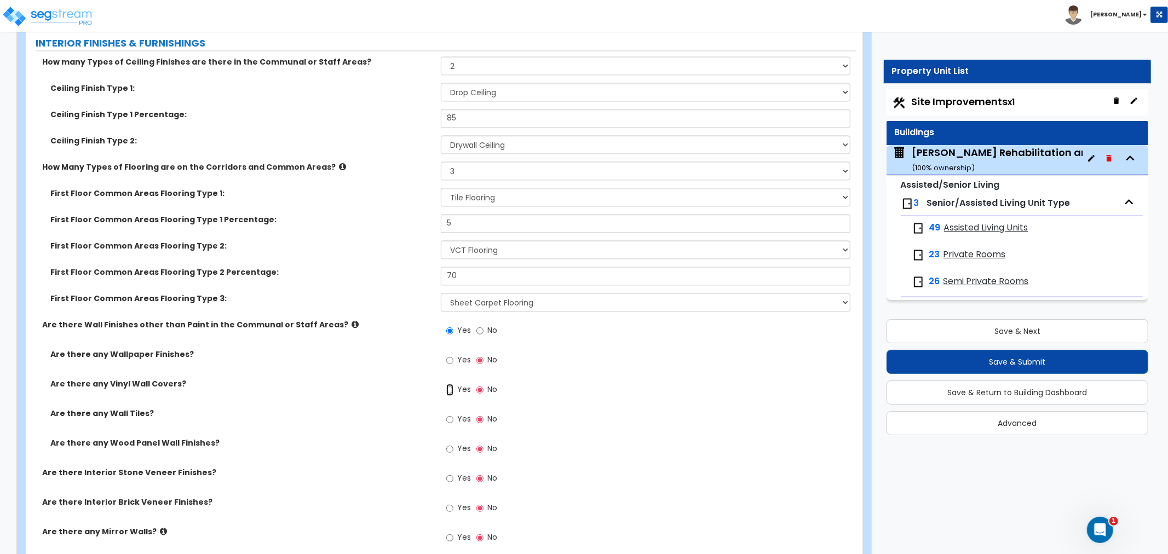
click at [447, 384] on input "Yes" at bounding box center [449, 390] width 7 height 12
radio input "true"
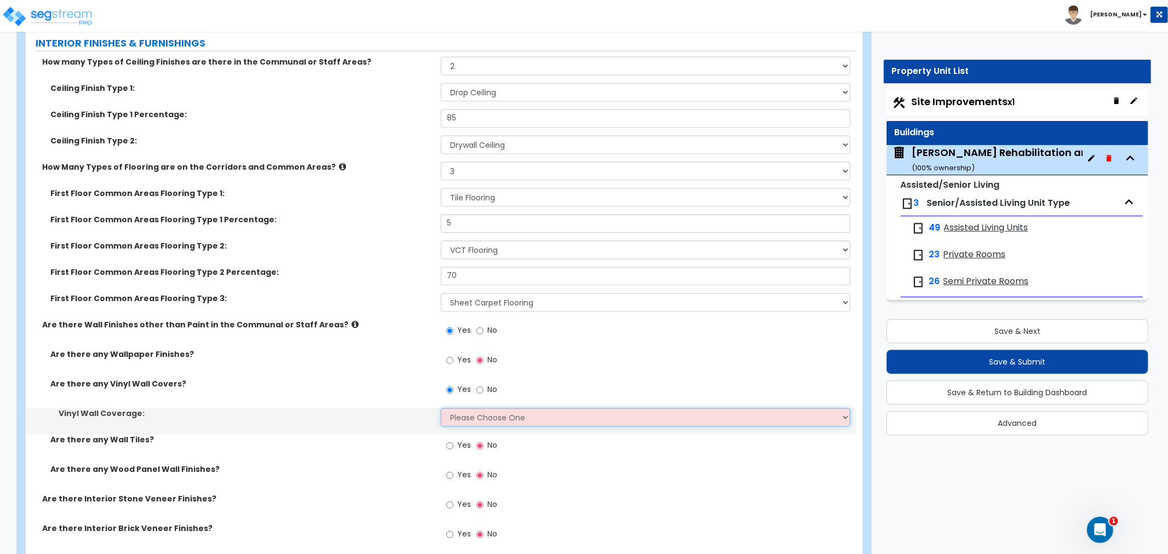
click at [478, 408] on select "Please Choose One Only a Small Portion of Walls are Covered Several Walls are C…" at bounding box center [646, 417] width 410 height 19
select select "5"
click at [441, 408] on select "Please Choose One Only a Small Portion of Walls are Covered Several Walls are C…" at bounding box center [646, 417] width 410 height 19
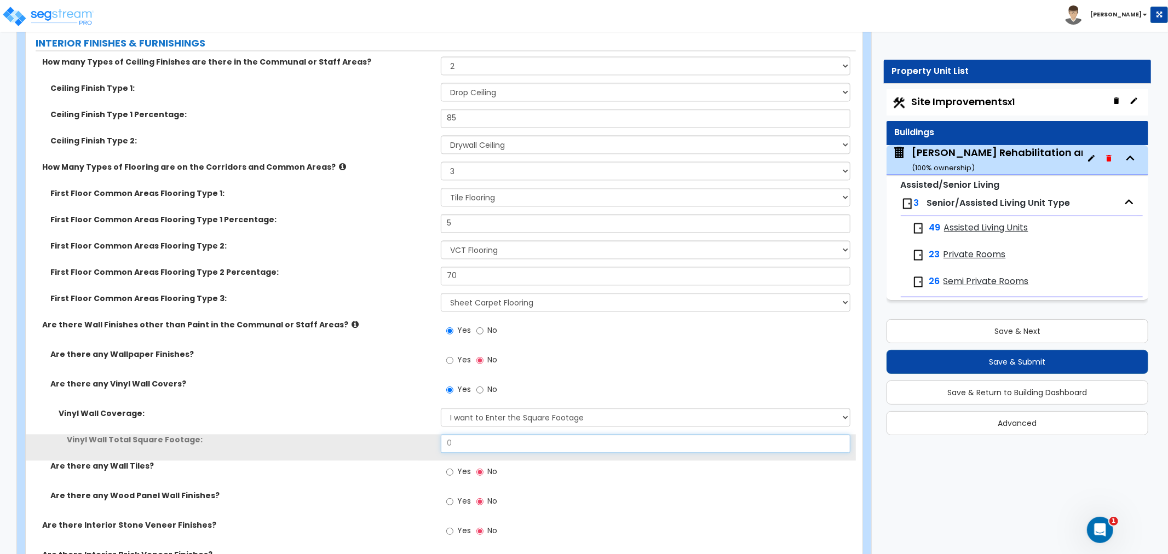
drag, startPoint x: 466, startPoint y: 418, endPoint x: 403, endPoint y: 418, distance: 63.0
click at [403, 434] on div "Vinyl Wall Total Square Footage: 0" at bounding box center [441, 447] width 830 height 26
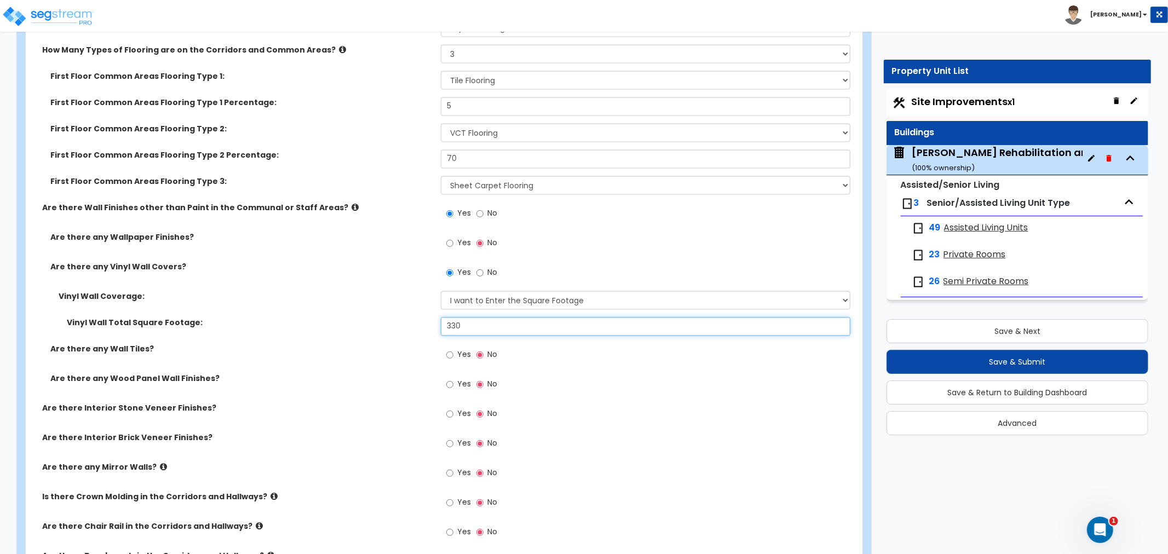
scroll to position [5536, 0]
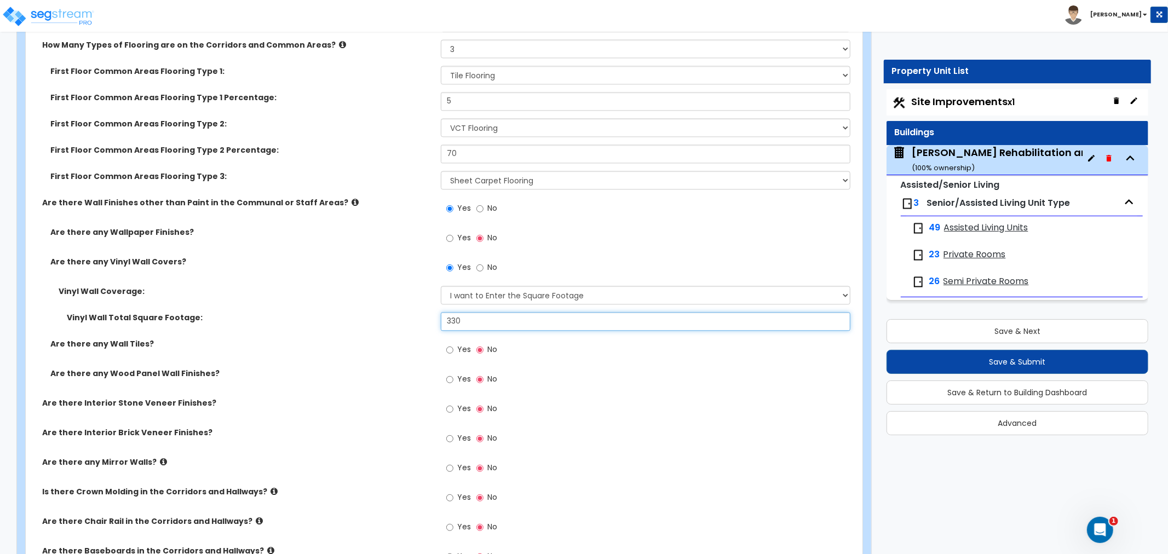
type input "330"
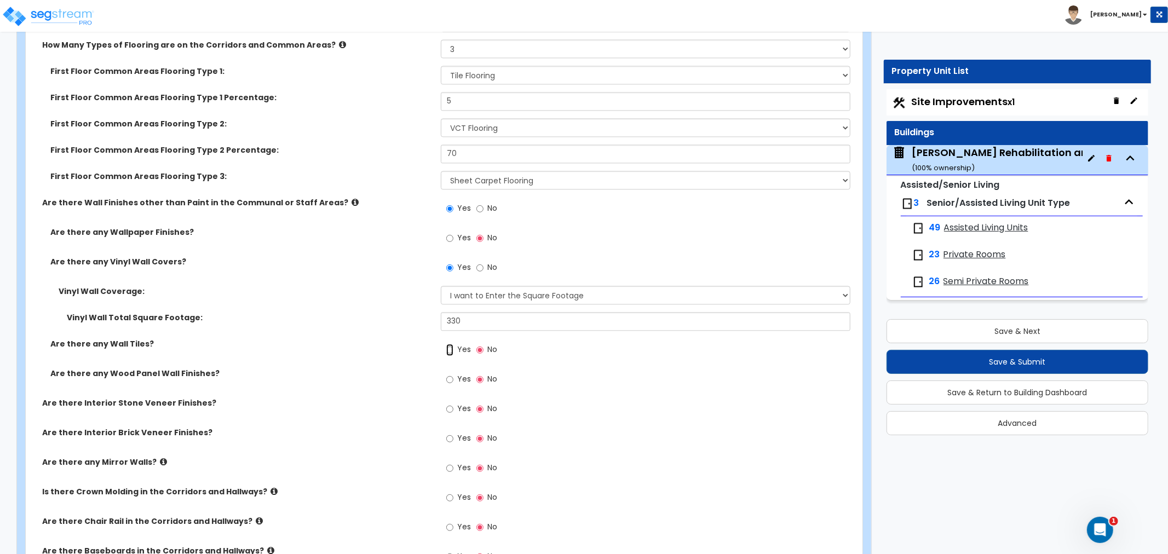
click at [451, 344] on input "Yes" at bounding box center [449, 350] width 7 height 12
radio input "true"
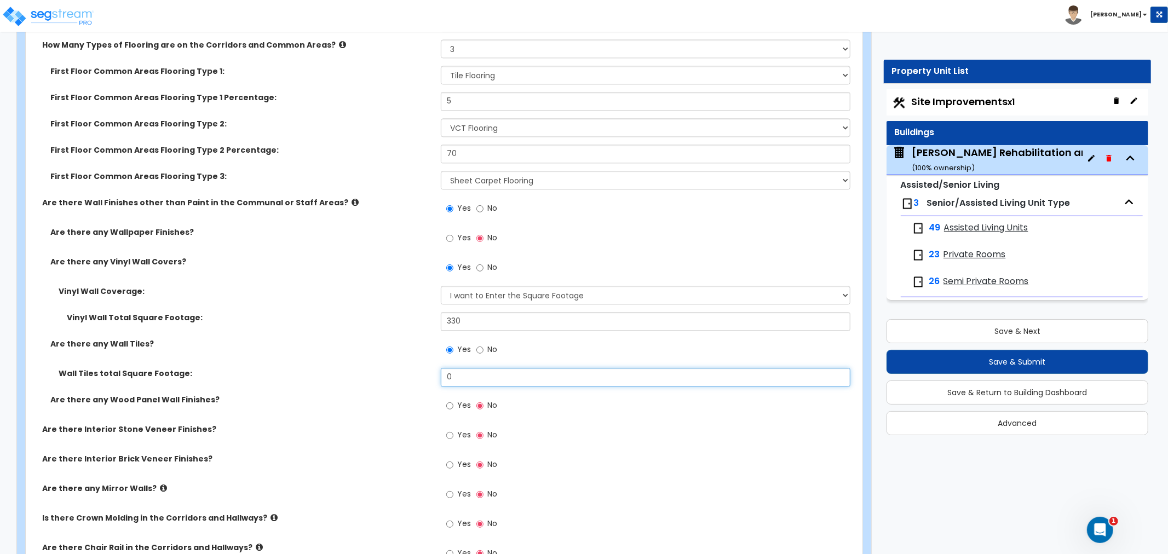
drag, startPoint x: 470, startPoint y: 353, endPoint x: 407, endPoint y: 351, distance: 62.5
click at [407, 368] on div "Wall Tiles total Square Footage: 0" at bounding box center [441, 381] width 830 height 26
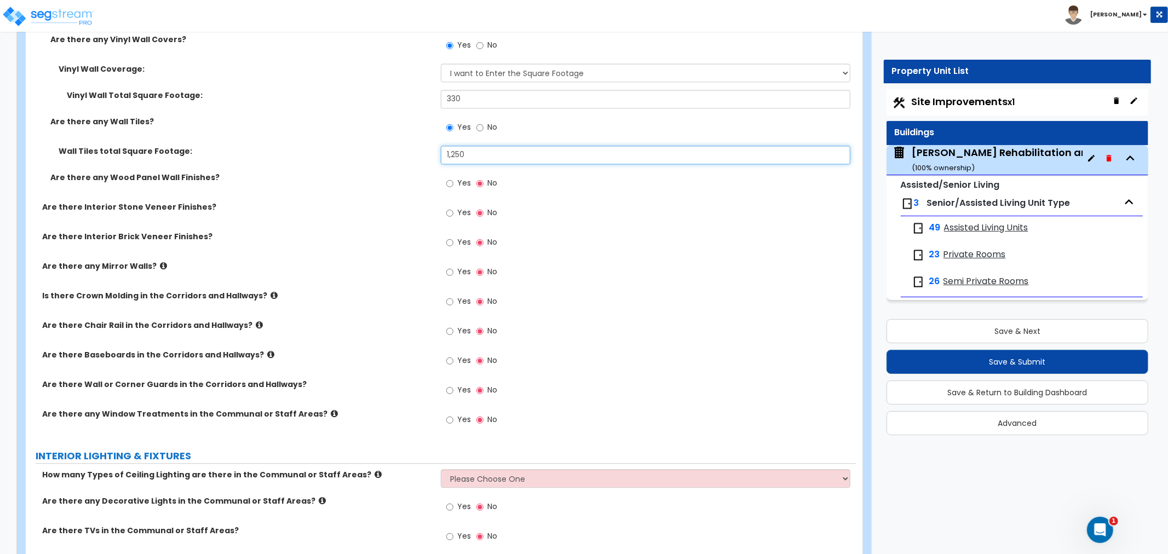
scroll to position [5779, 0]
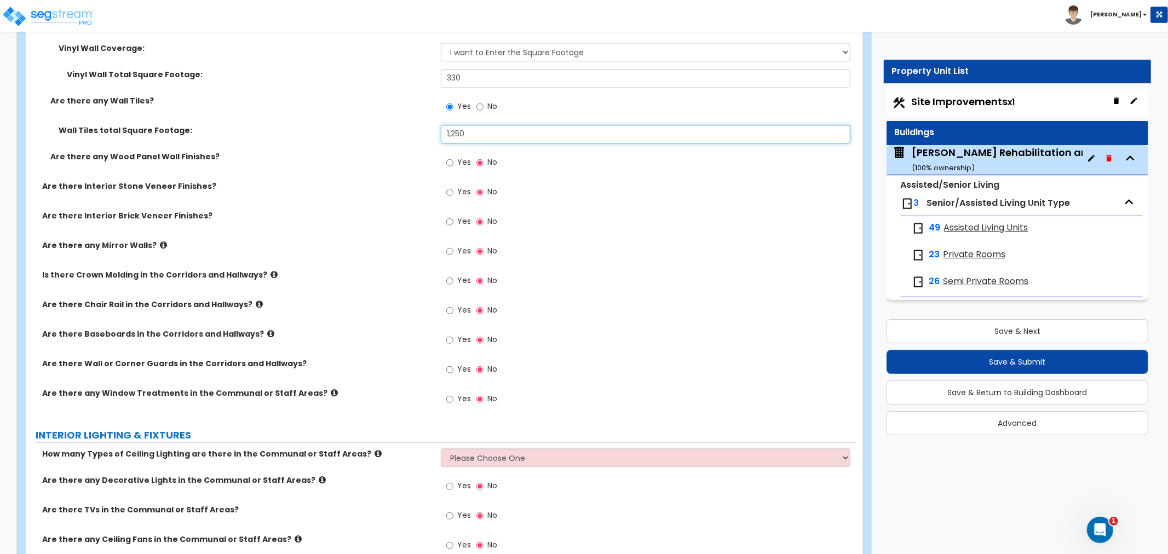
type input "1,250"
click at [451, 304] on input "Yes" at bounding box center [449, 310] width 7 height 12
radio input "true"
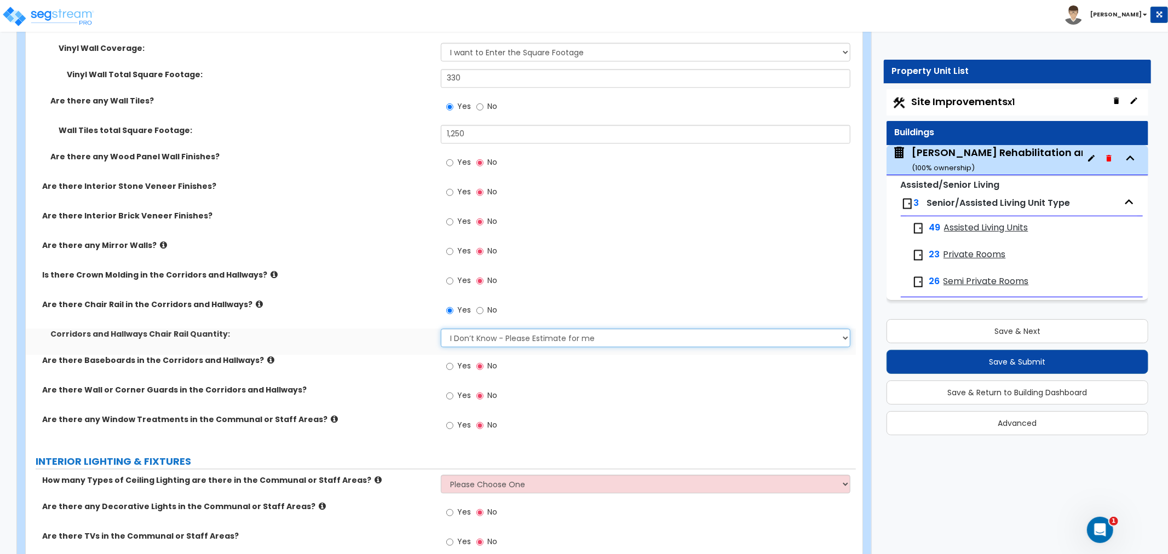
click at [478, 328] on select "I Don’t Know - Please Estimate for me I want to Enter the Linear Footage" at bounding box center [646, 337] width 410 height 19
select select "1"
click at [441, 328] on select "I Don’t Know - Please Estimate for me I want to Enter the Linear Footage" at bounding box center [646, 337] width 410 height 19
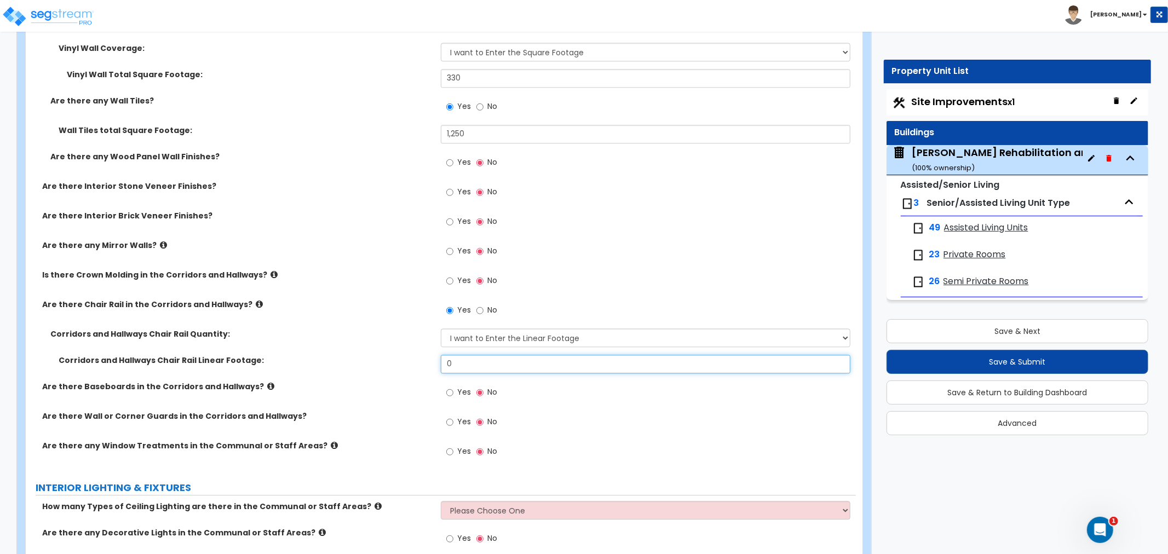
drag, startPoint x: 476, startPoint y: 343, endPoint x: 365, endPoint y: 345, distance: 111.7
click at [365, 355] on div "Corridors and Hallways Chair Rail Linear Footage: 0" at bounding box center [441, 368] width 830 height 26
type input "320"
click at [452, 387] on input "Yes" at bounding box center [449, 393] width 7 height 12
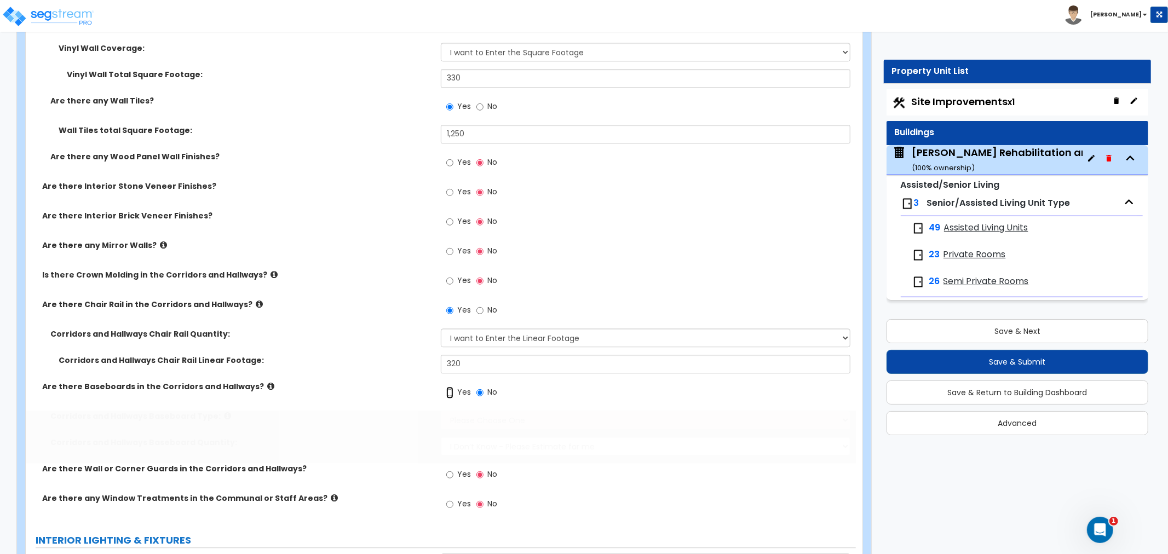
radio input "true"
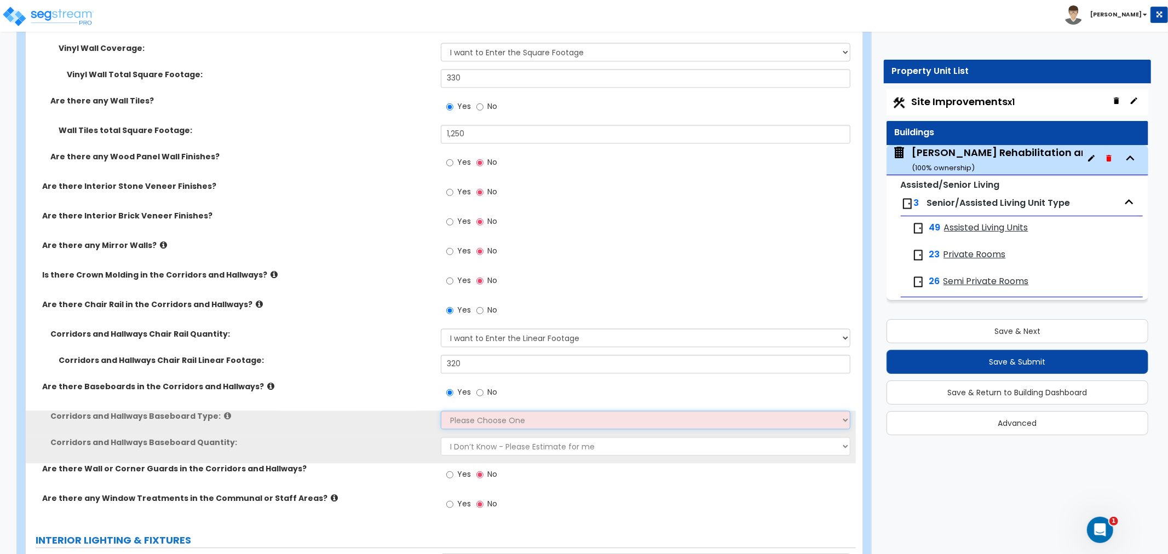
click at [477, 411] on select "Please Choose One Wood Vinyl Carpet Tile" at bounding box center [646, 420] width 410 height 19
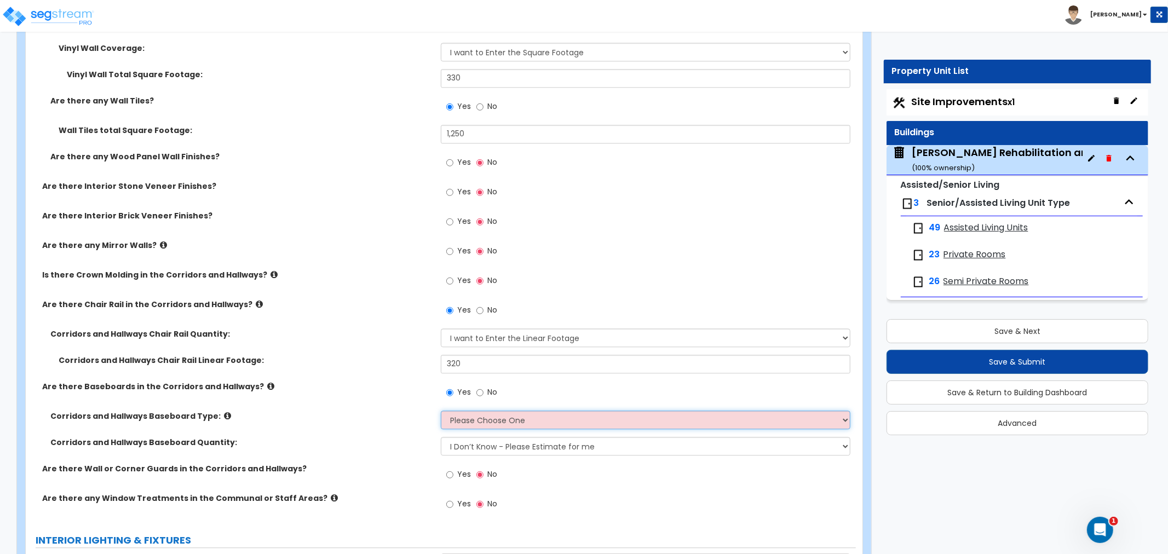
select select "2"
click at [441, 411] on select "Please Choose One Wood Vinyl Carpet Tile" at bounding box center [646, 420] width 410 height 19
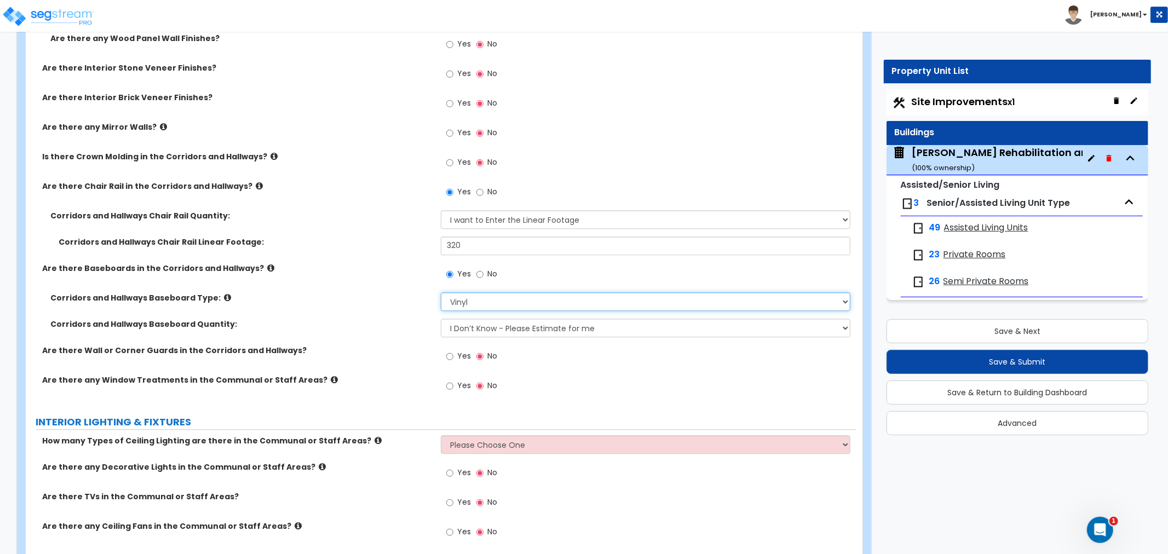
scroll to position [5900, 0]
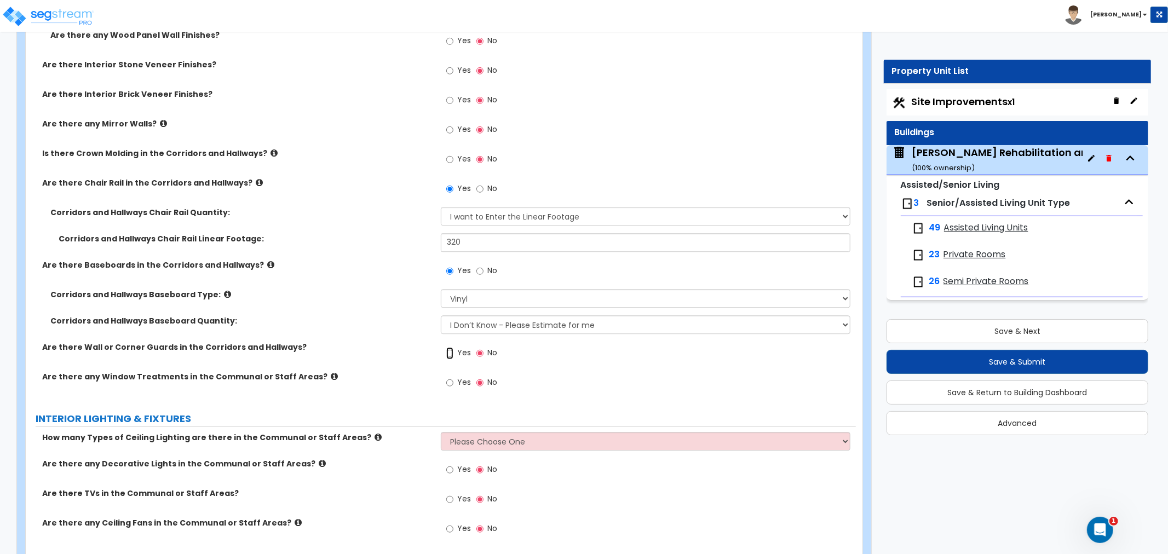
click at [451, 347] on input "Yes" at bounding box center [449, 353] width 7 height 12
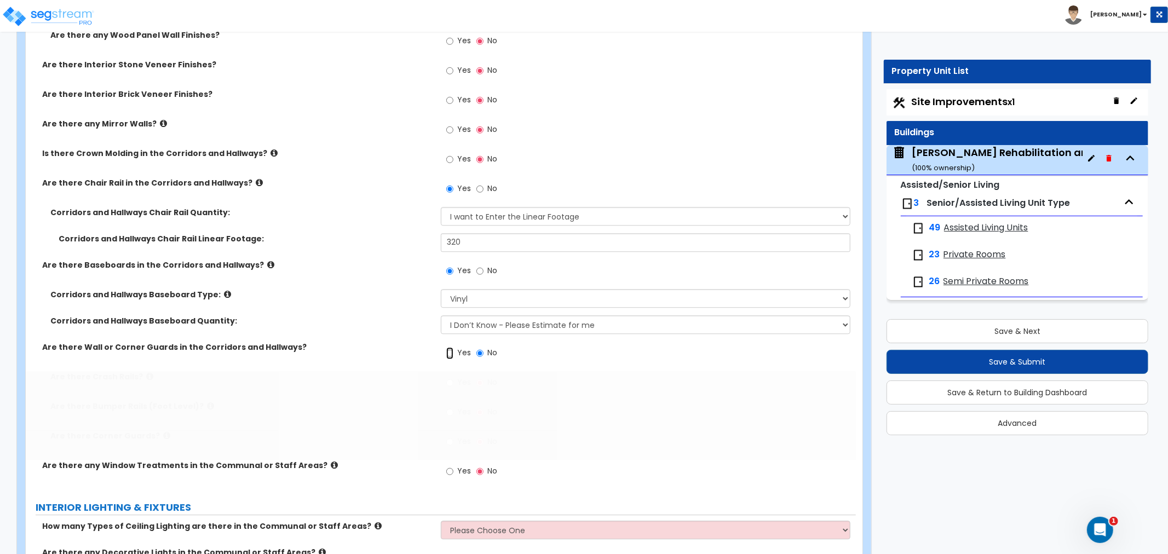
radio input "true"
click at [451, 406] on input "Yes" at bounding box center [449, 412] width 7 height 12
radio input "true"
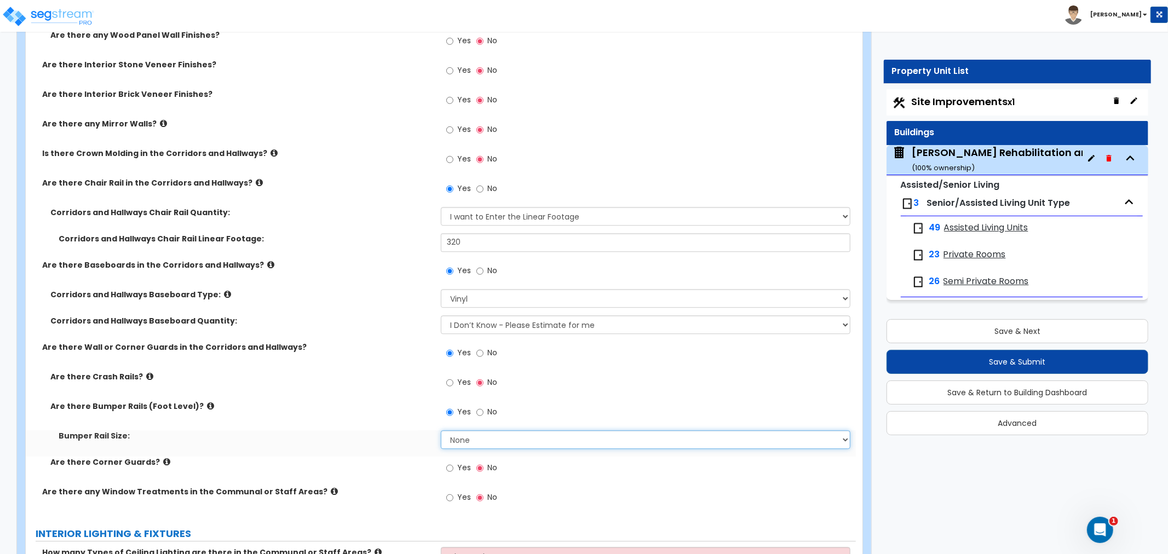
click at [468, 430] on select "None Small Large" at bounding box center [646, 439] width 410 height 19
select select "1"
click at [441, 430] on select "None Small Large" at bounding box center [646, 439] width 410 height 19
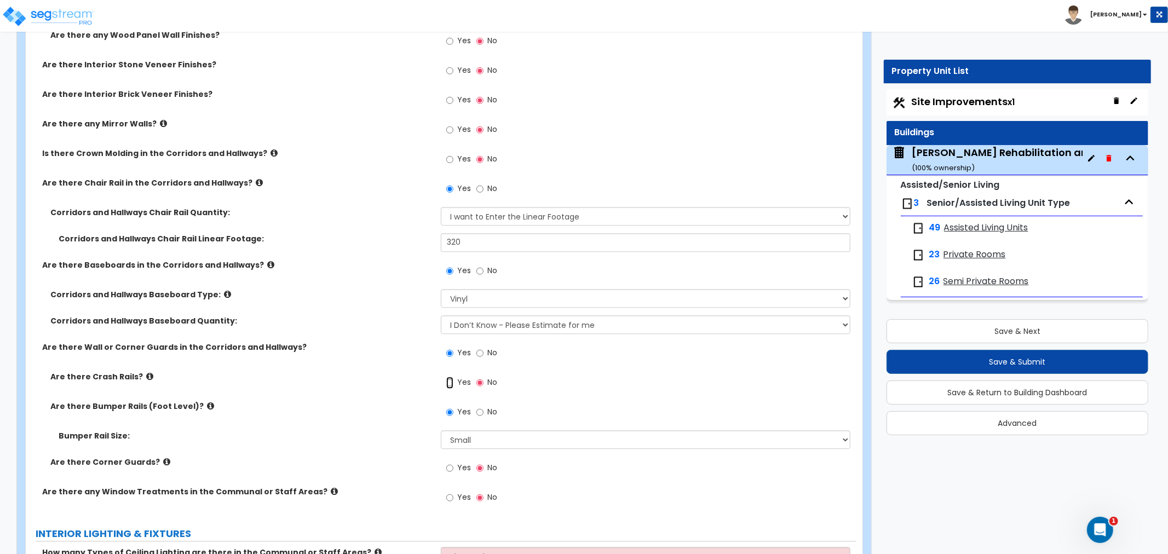
click at [448, 377] on input "Yes" at bounding box center [449, 383] width 7 height 12
radio input "true"
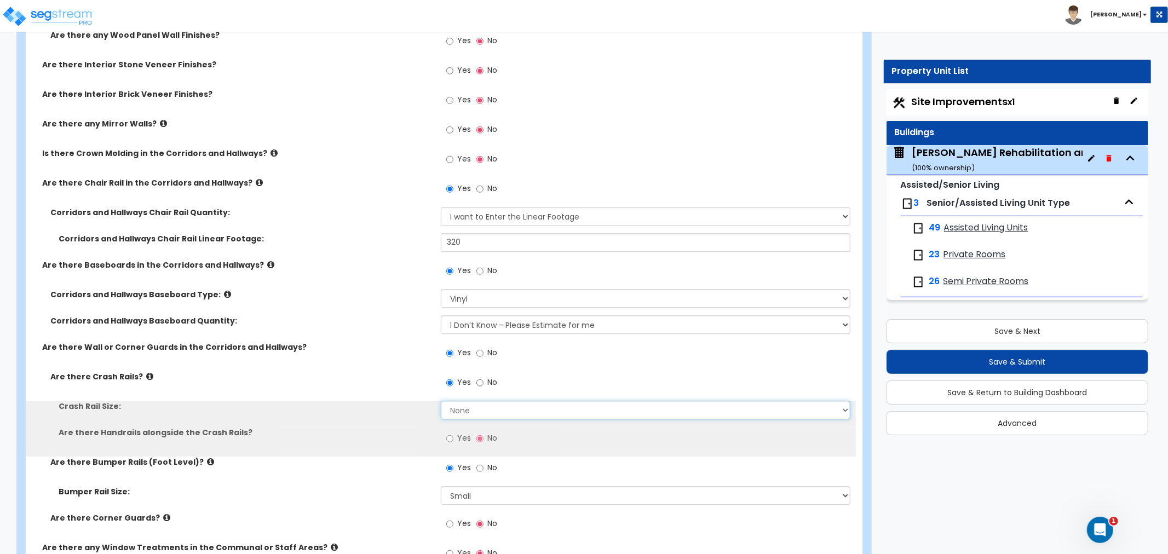
click at [464, 401] on select "None Small Large" at bounding box center [646, 410] width 410 height 19
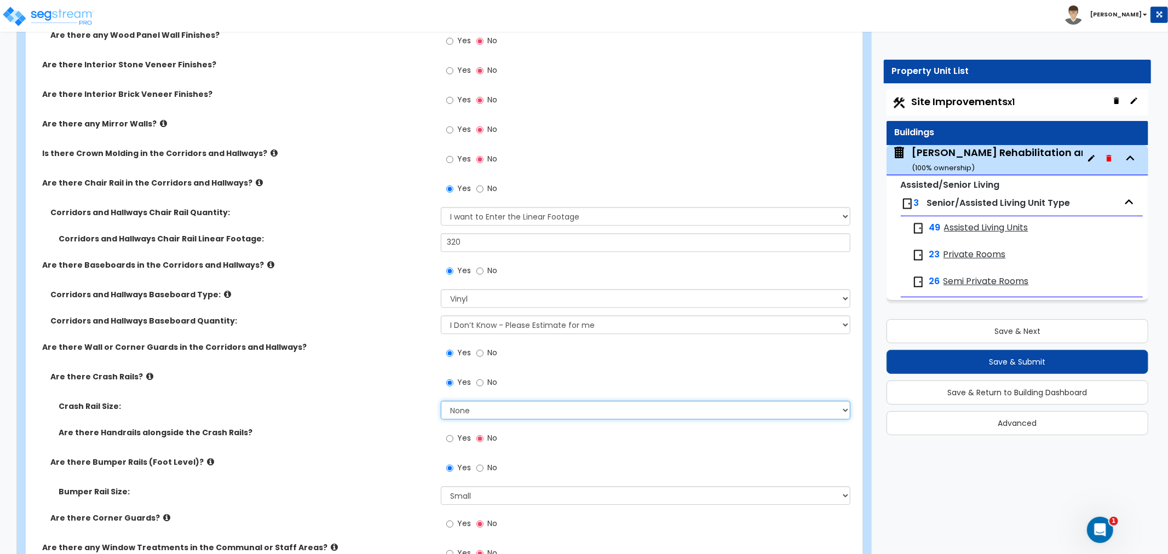
select select "1"
click at [441, 401] on select "None Small Large" at bounding box center [646, 410] width 410 height 19
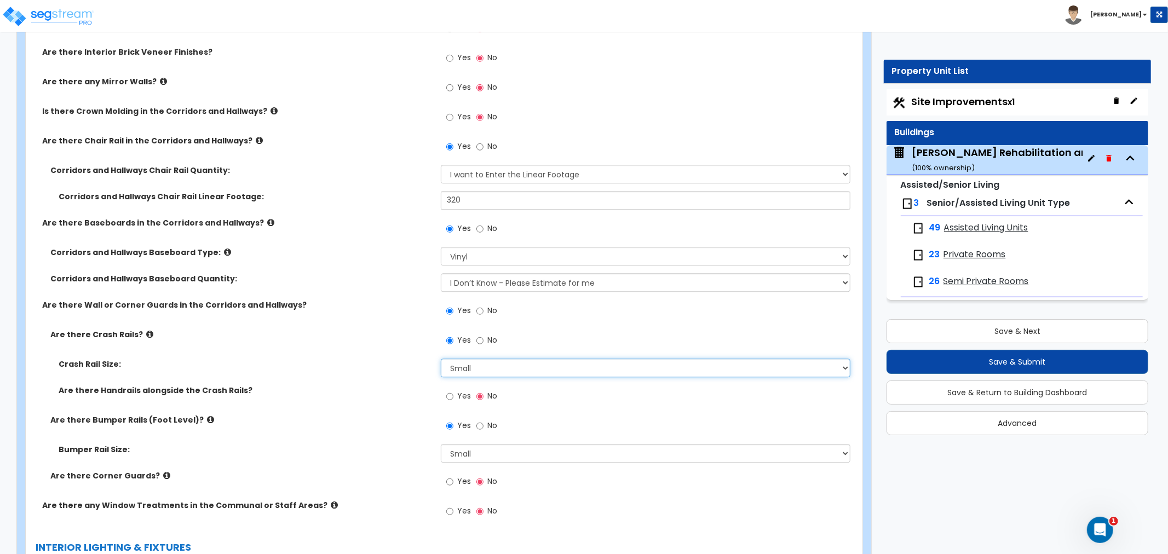
scroll to position [5961, 0]
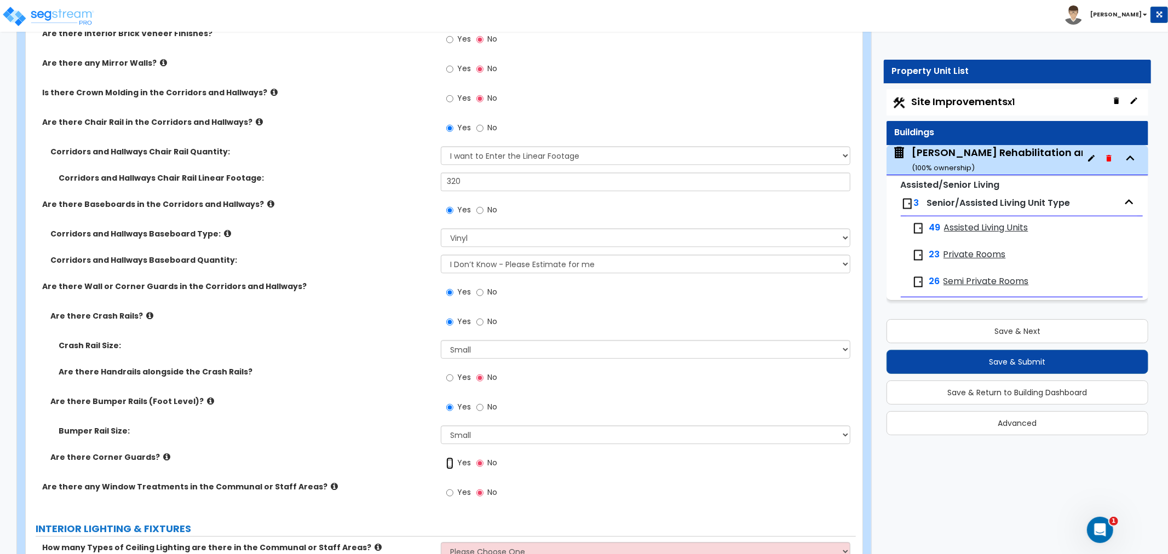
click at [448, 457] on input "Yes" at bounding box center [449, 463] width 7 height 12
radio input "true"
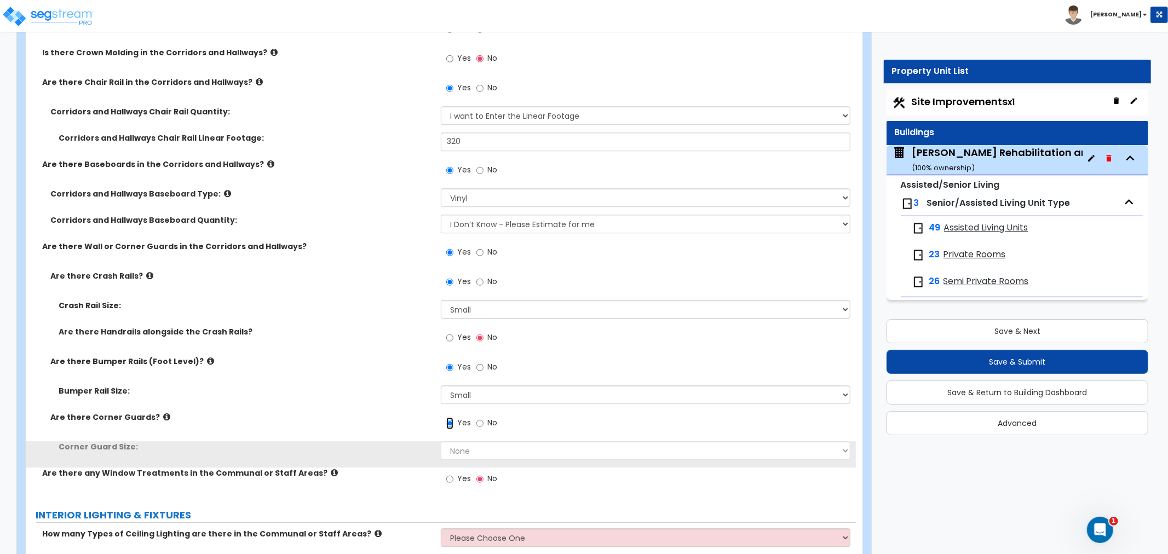
scroll to position [6022, 0]
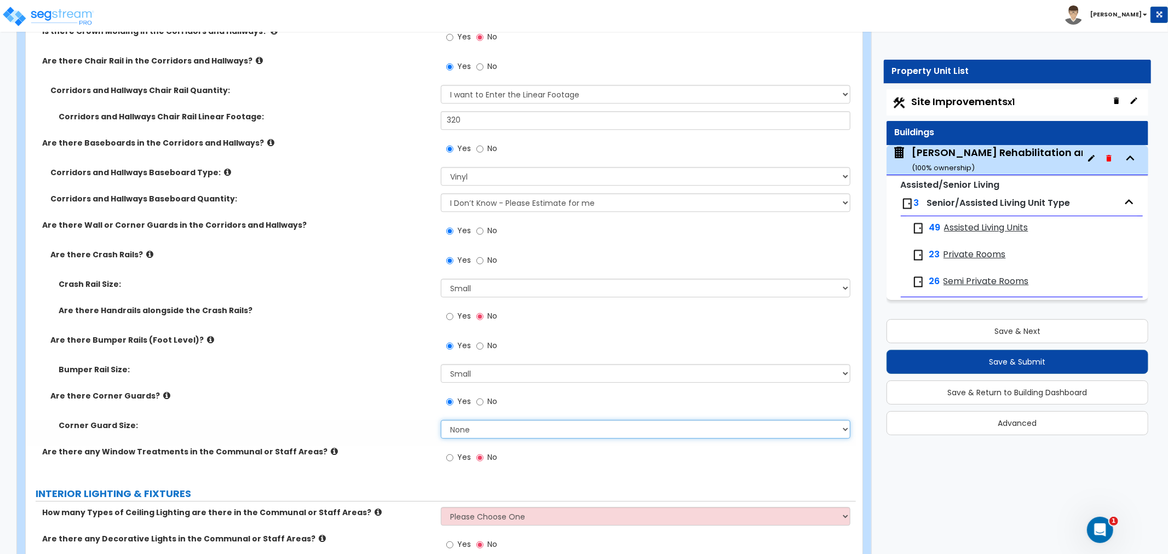
click at [493, 420] on select "None Small Large" at bounding box center [646, 429] width 410 height 19
select select "1"
click at [441, 420] on select "None Small Large" at bounding box center [646, 429] width 410 height 19
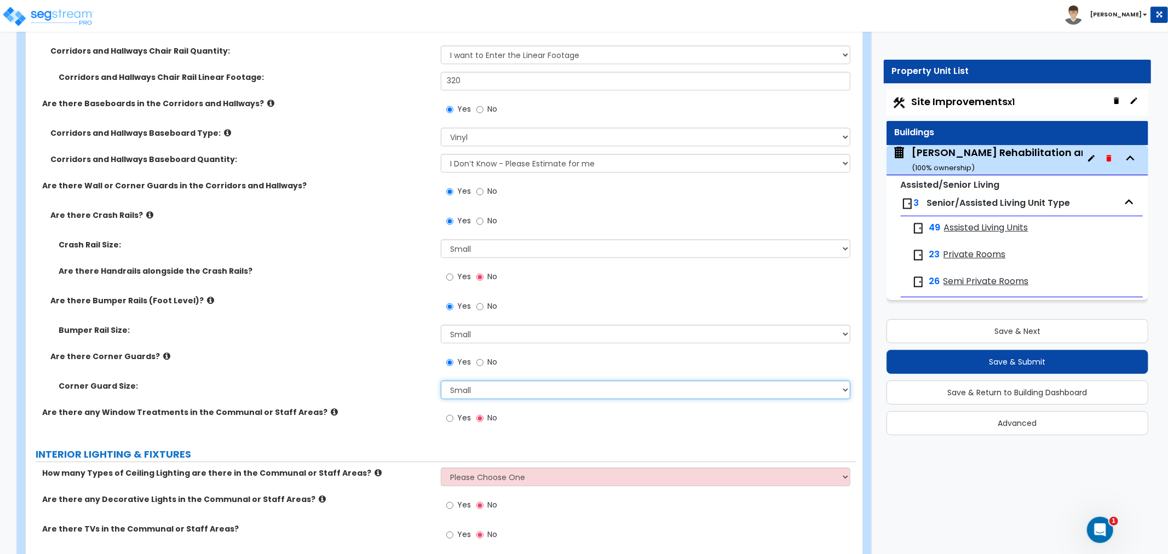
scroll to position [6083, 0]
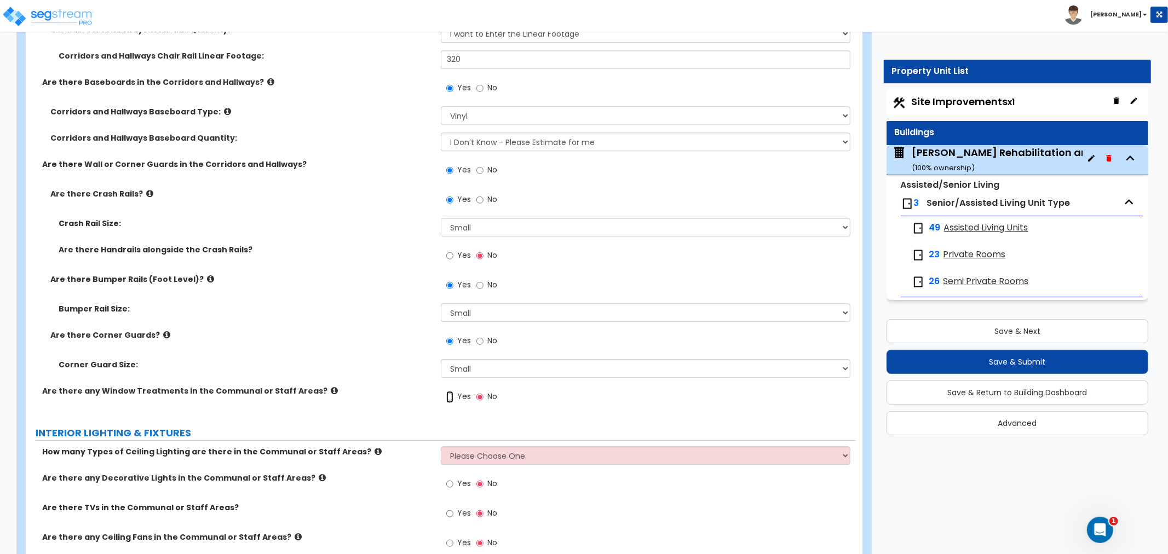
click at [447, 391] on input "Yes" at bounding box center [449, 397] width 7 height 12
radio input "true"
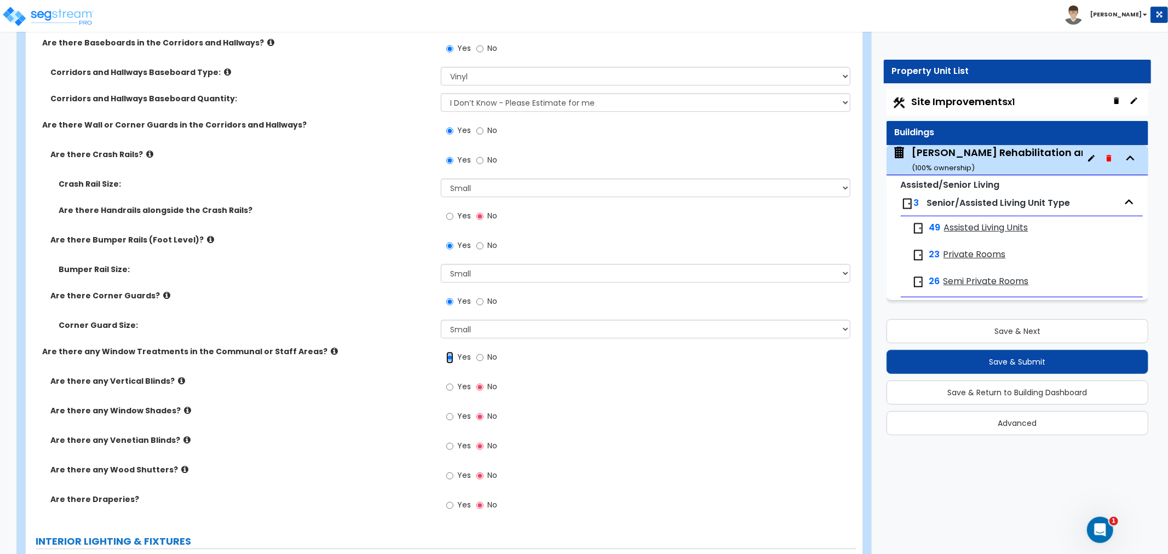
scroll to position [6144, 0]
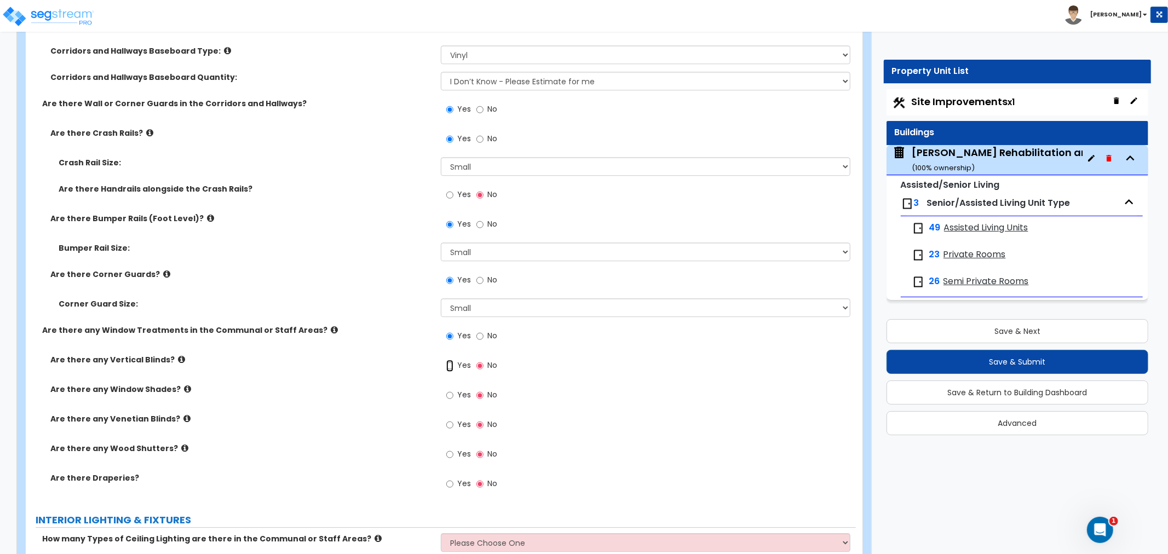
click at [450, 360] on input "Yes" at bounding box center [449, 366] width 7 height 12
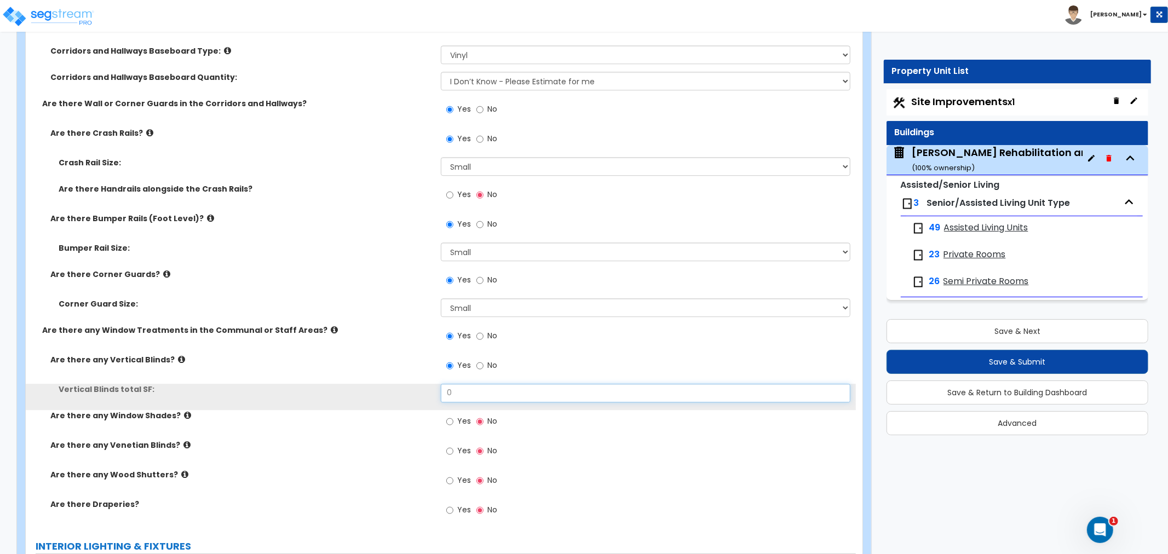
click at [480, 384] on input "0" at bounding box center [646, 393] width 410 height 19
drag, startPoint x: 480, startPoint y: 370, endPoint x: 415, endPoint y: 370, distance: 65.2
click at [415, 384] on div "Vertical Blinds total SF: 0" at bounding box center [441, 397] width 830 height 26
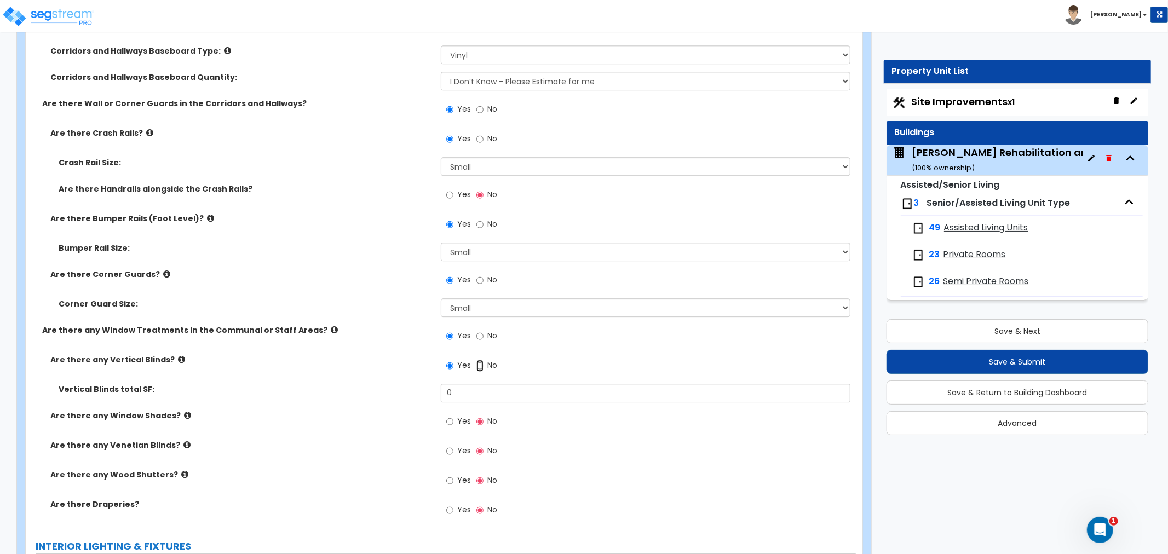
click at [477, 360] on input "No" at bounding box center [479, 366] width 7 height 12
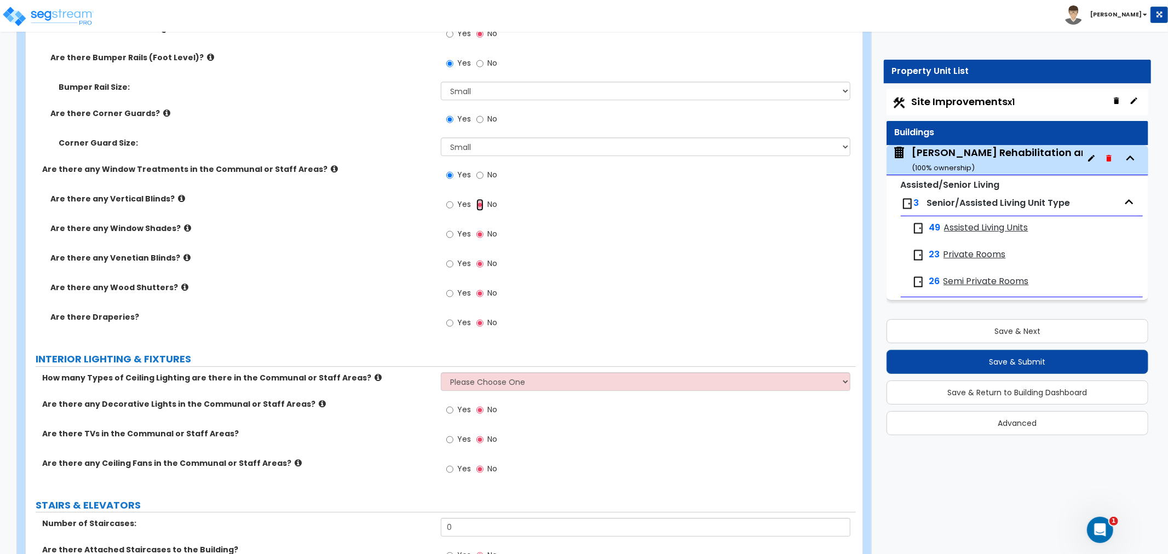
scroll to position [6326, 0]
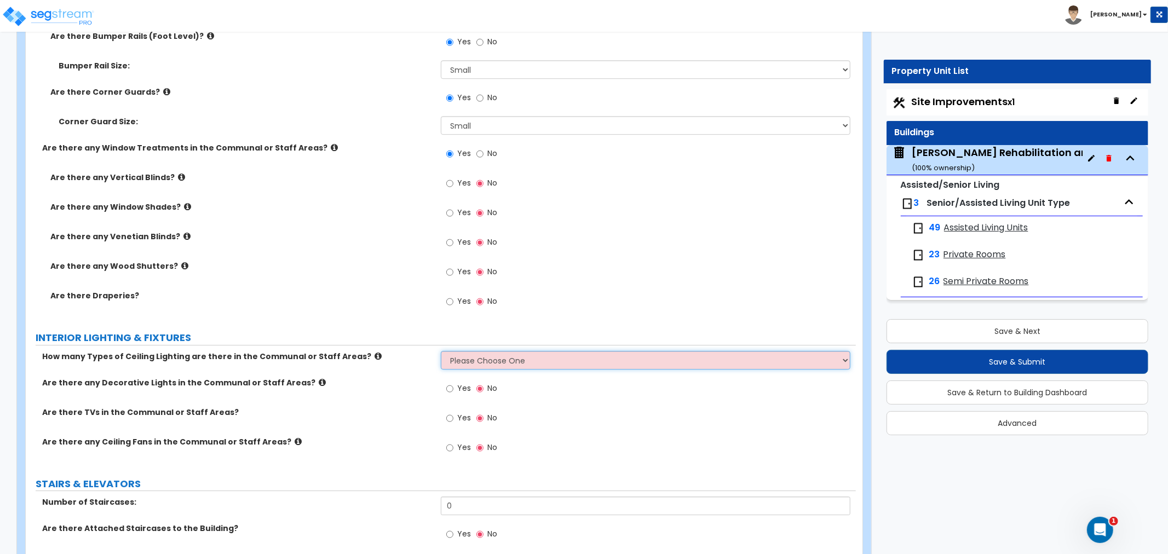
click at [486, 351] on select "Please Choose One 1 2 3" at bounding box center [646, 360] width 410 height 19
click at [441, 351] on select "Please Choose One 1 2 3" at bounding box center [646, 360] width 410 height 19
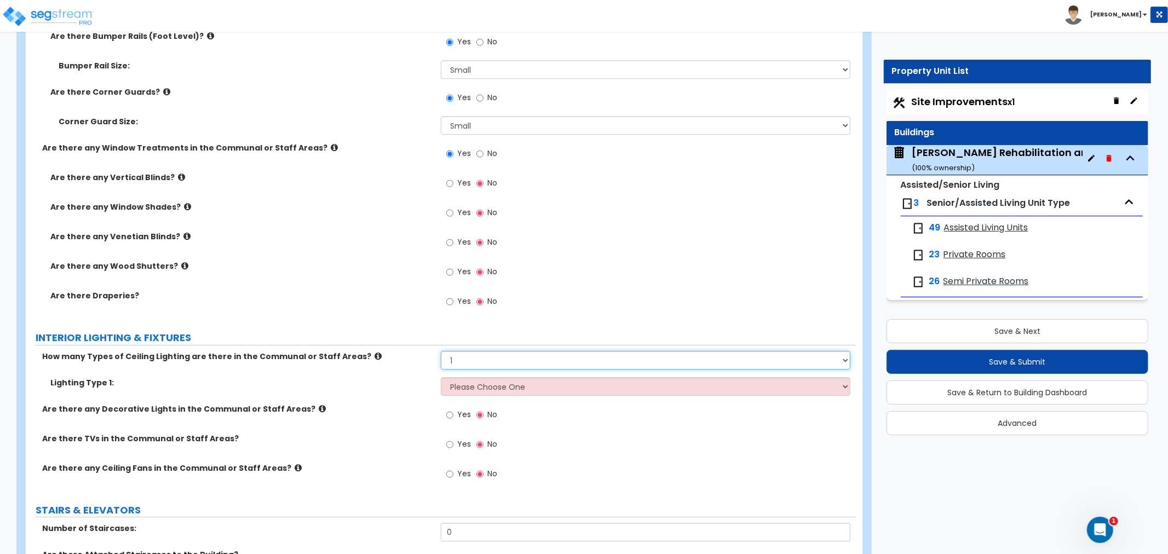
click at [466, 351] on select "Please Choose One 1 2 3" at bounding box center [646, 360] width 410 height 19
click at [441, 351] on select "Please Choose One 1 2 3" at bounding box center [646, 360] width 410 height 19
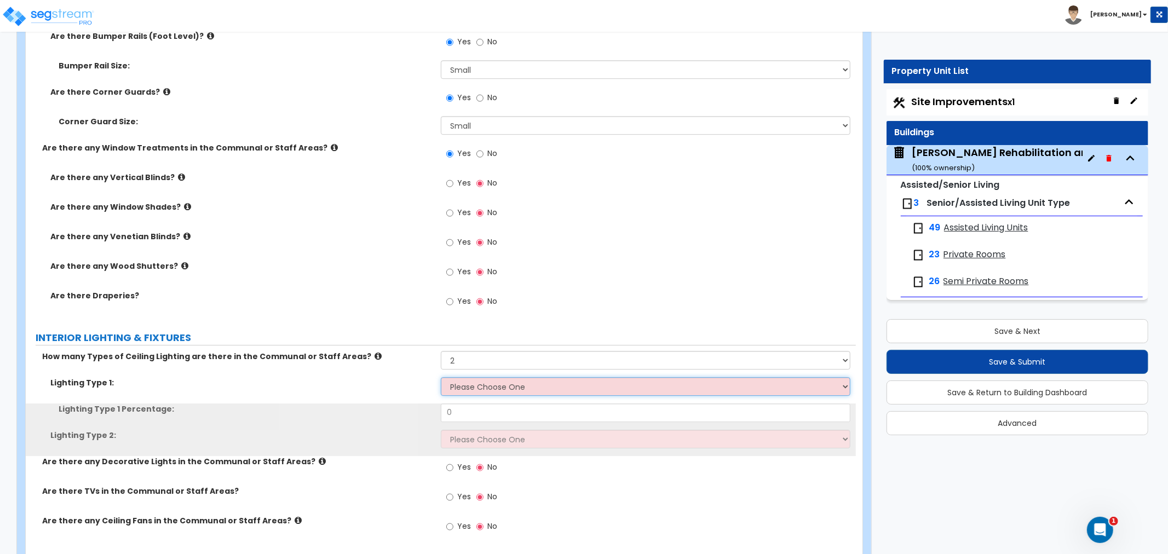
click at [465, 377] on select "Please Choose One LED Surface-Mounted LED Recessed Fluorescent Surface-Mounted …" at bounding box center [646, 386] width 410 height 19
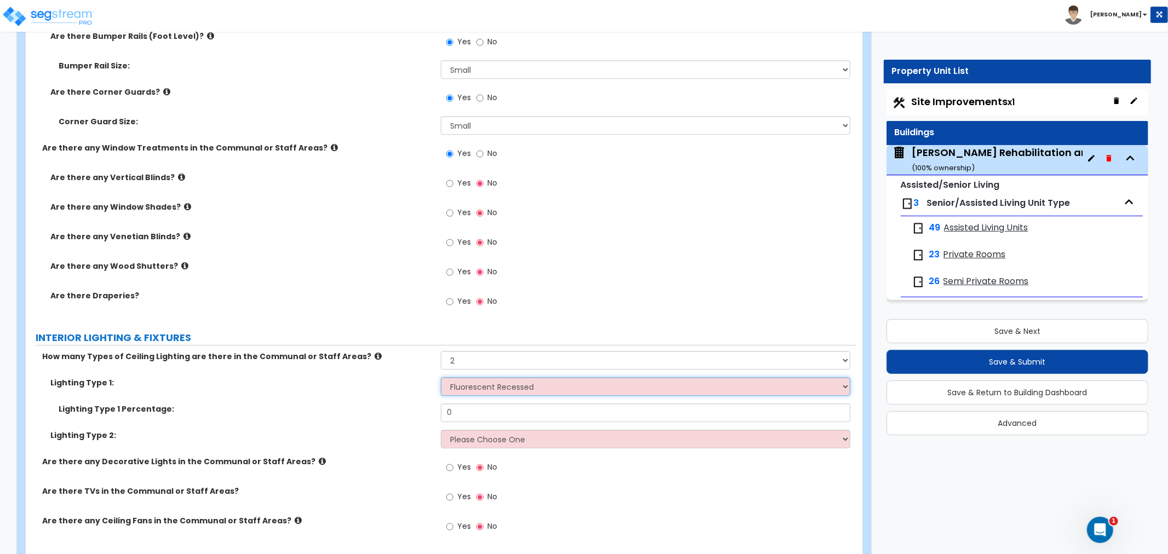
click at [441, 377] on select "Please Choose One LED Surface-Mounted LED Recessed Fluorescent Surface-Mounted …" at bounding box center [646, 386] width 410 height 19
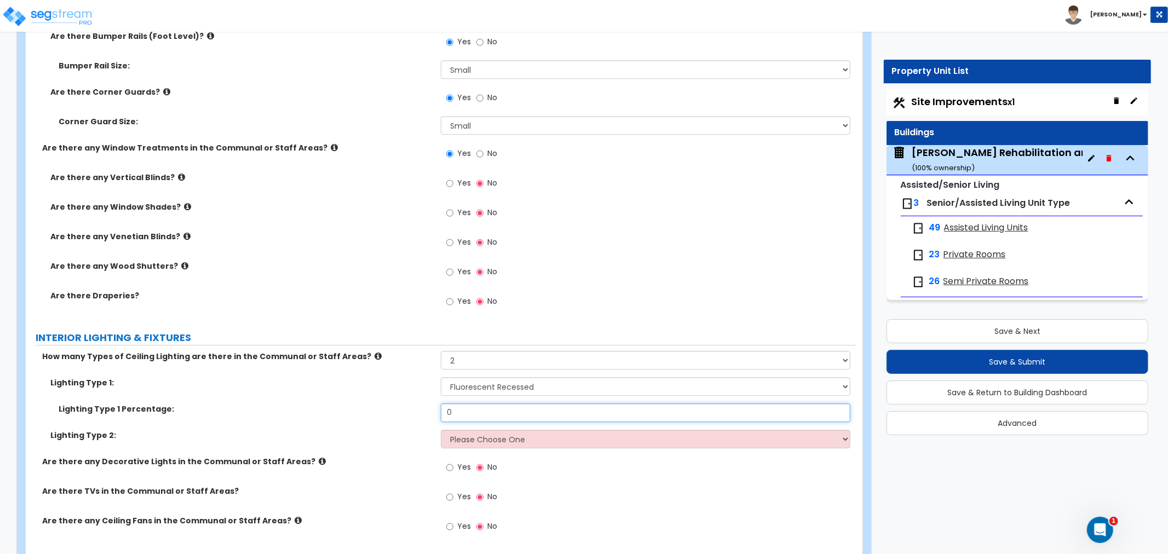
drag, startPoint x: 466, startPoint y: 382, endPoint x: 414, endPoint y: 393, distance: 53.6
click at [414, 403] on div "Lighting Type 1 Percentage: 0" at bounding box center [441, 416] width 830 height 26
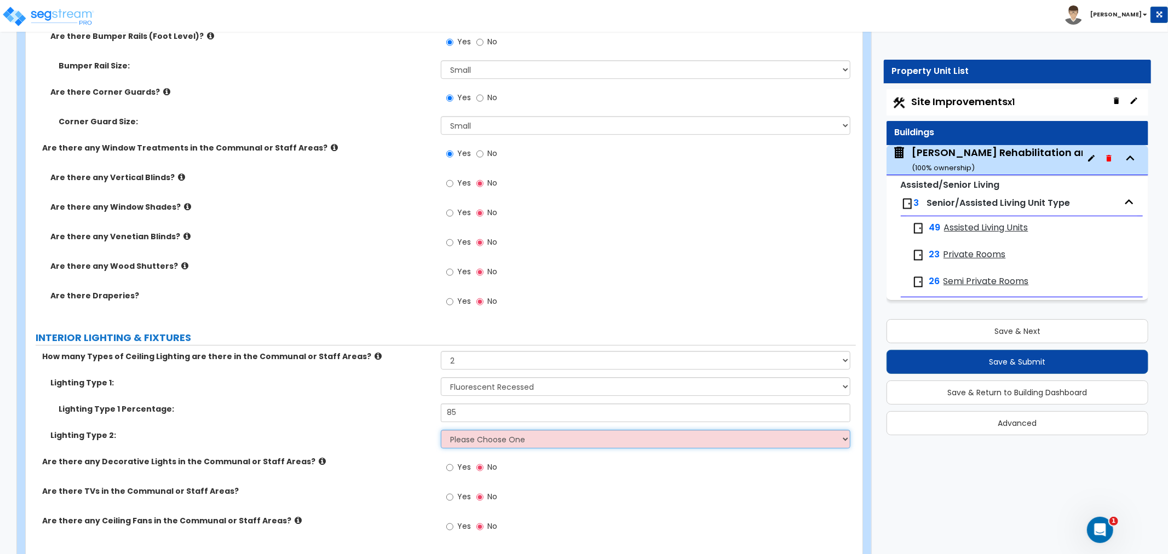
click at [465, 430] on select "Please Choose One LED Surface-Mounted LED Recessed Fluorescent Surface-Mounted …" at bounding box center [646, 439] width 410 height 19
click at [441, 430] on select "Please Choose One LED Surface-Mounted LED Recessed Fluorescent Surface-Mounted …" at bounding box center [646, 439] width 410 height 19
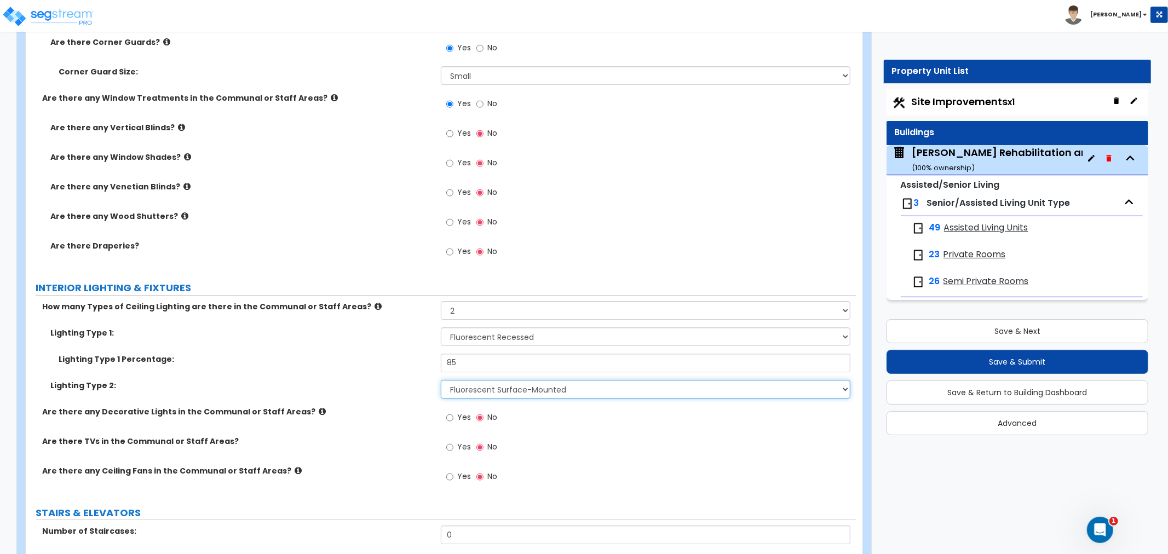
scroll to position [6448, 0]
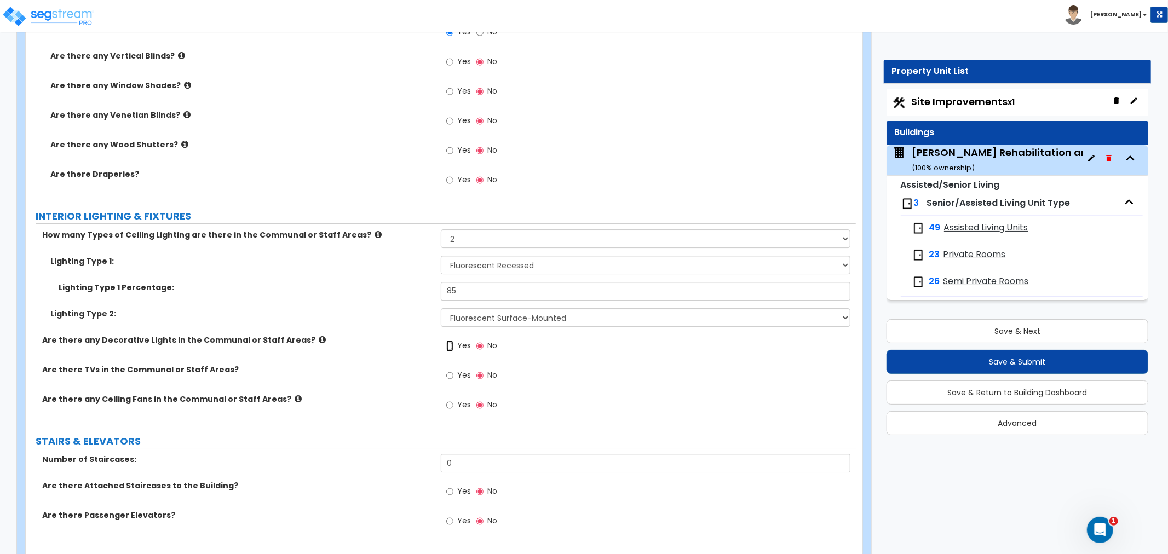
click at [448, 340] on input "Yes" at bounding box center [449, 346] width 7 height 12
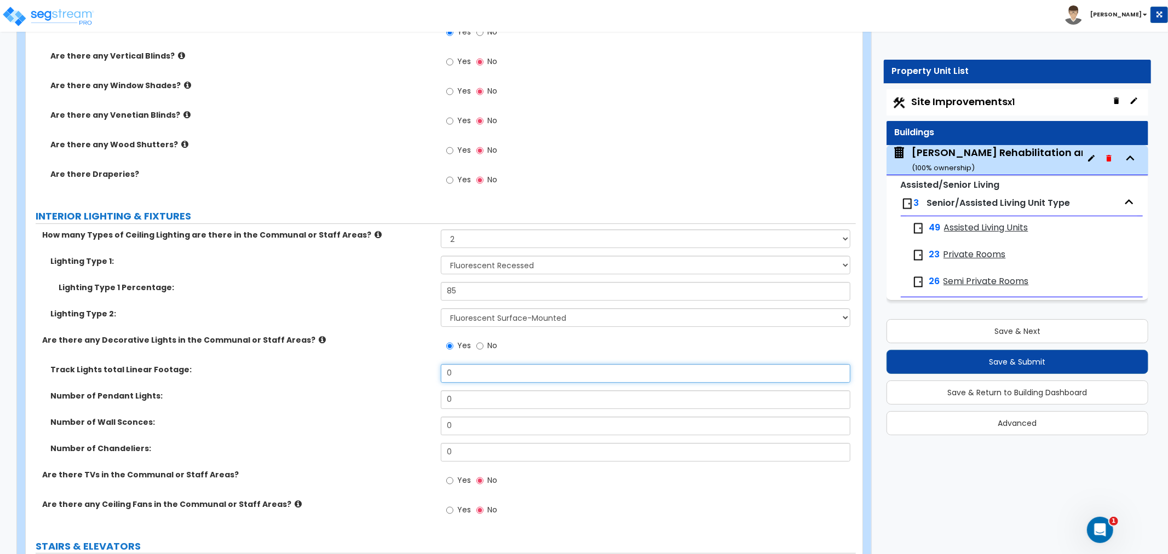
drag, startPoint x: 464, startPoint y: 347, endPoint x: 414, endPoint y: 351, distance: 49.5
click at [414, 364] on div "Track Lights total Linear Footage: 0" at bounding box center [441, 377] width 830 height 26
drag, startPoint x: 477, startPoint y: 372, endPoint x: 422, endPoint y: 373, distance: 54.8
click at [422, 390] on div "Number of Pendant Lights: 0" at bounding box center [441, 403] width 830 height 26
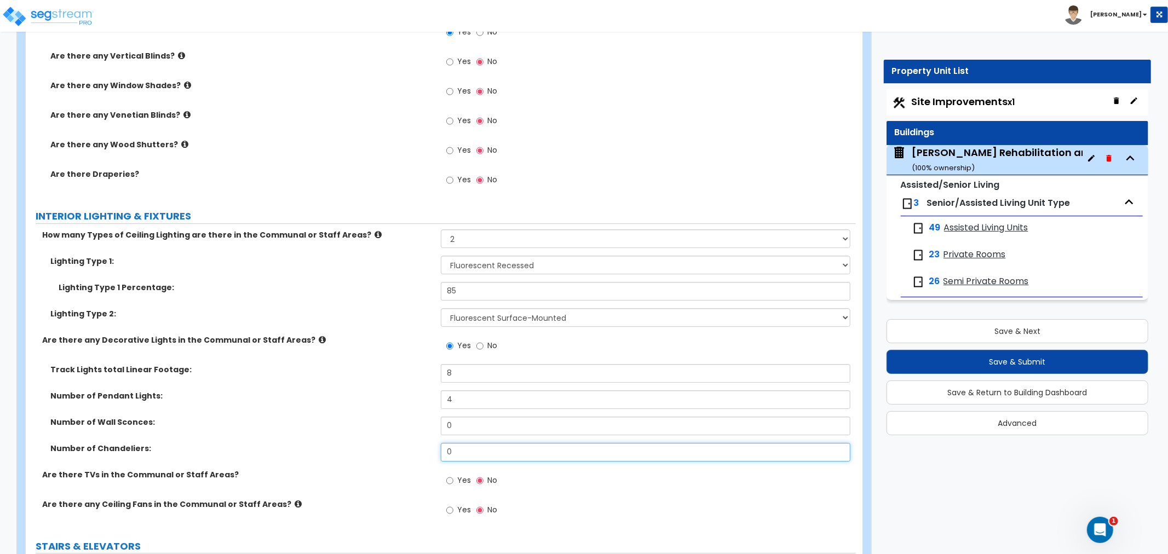
drag, startPoint x: 460, startPoint y: 425, endPoint x: 413, endPoint y: 425, distance: 47.1
click at [413, 443] on div "Number of Chandeliers: 0" at bounding box center [441, 456] width 830 height 26
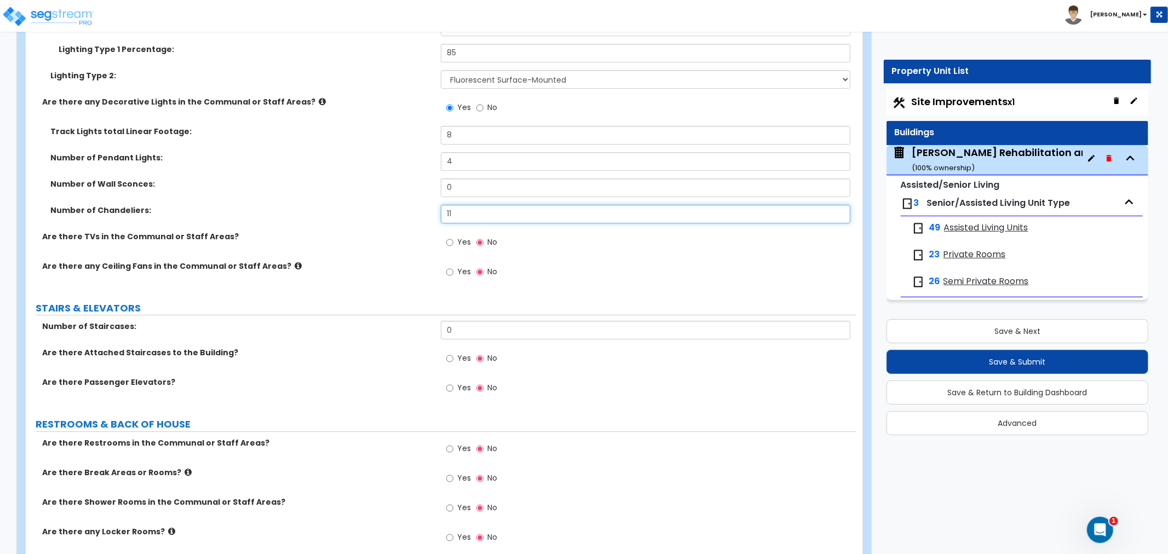
scroll to position [6691, 0]
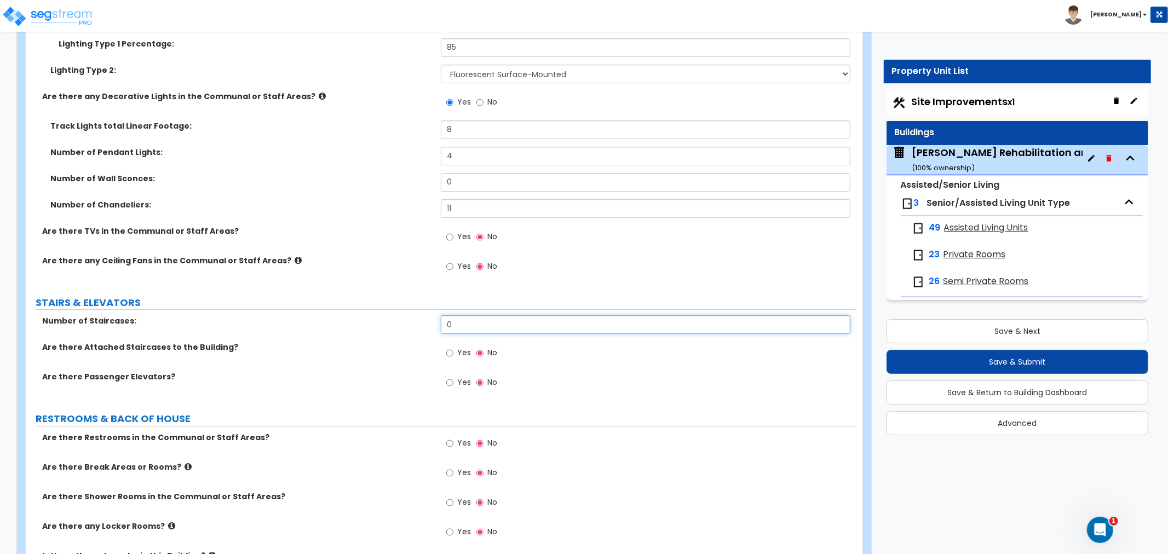
drag, startPoint x: 474, startPoint y: 303, endPoint x: 406, endPoint y: 307, distance: 68.0
click at [406, 315] on div "Number of Staircases: 0" at bounding box center [441, 328] width 830 height 26
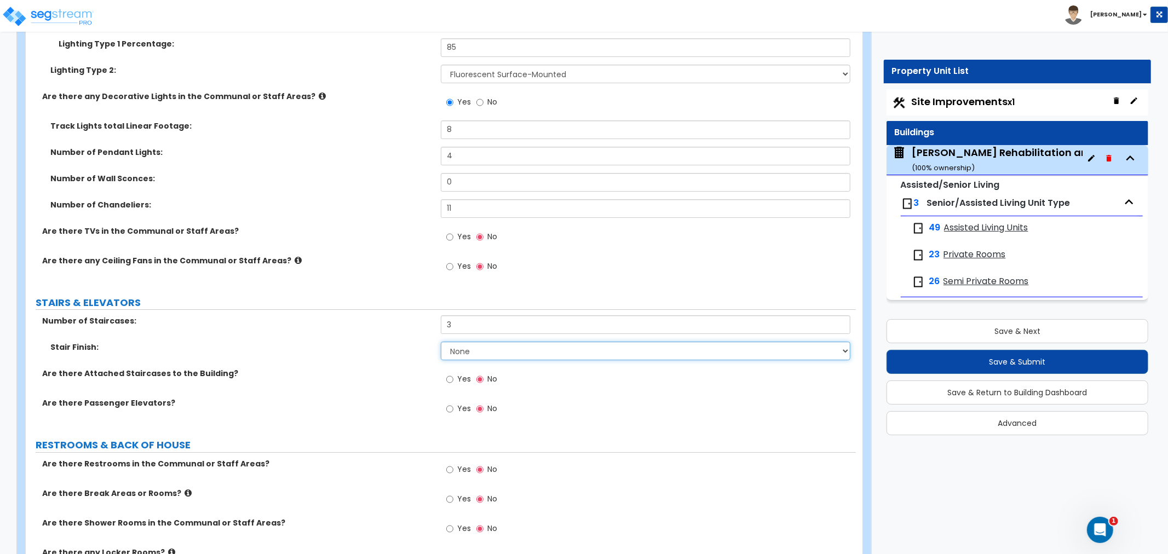
click at [479, 342] on select "None Tile Wood Laminate VCT Sheet Carpet Sheet Vinyl Carpet Tile" at bounding box center [646, 351] width 410 height 19
click at [441, 342] on select "None Tile Wood Laminate VCT Sheet Carpet Sheet Vinyl Carpet Tile" at bounding box center [646, 351] width 410 height 19
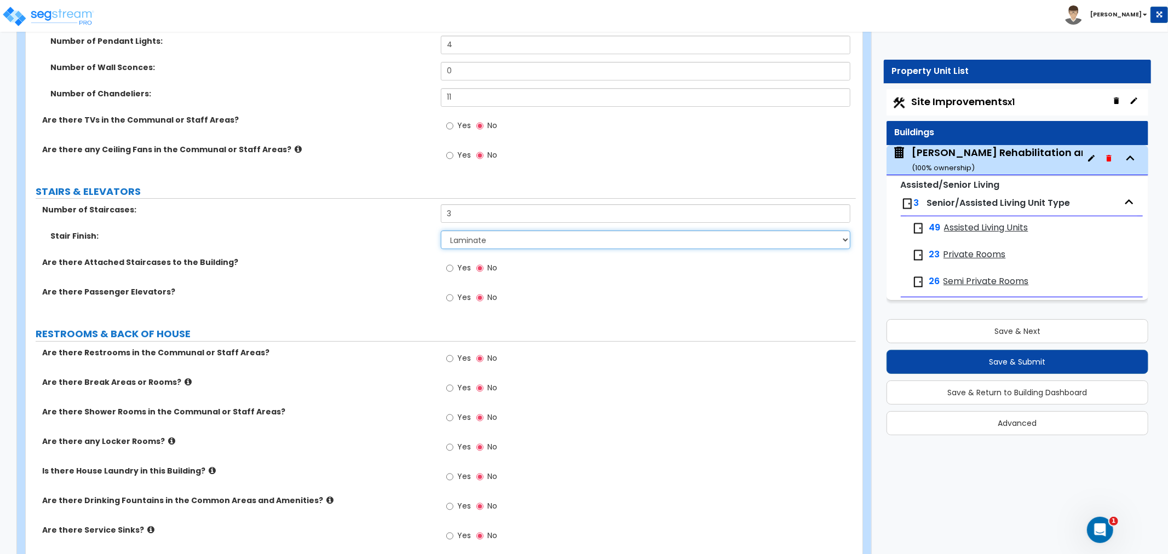
scroll to position [6813, 0]
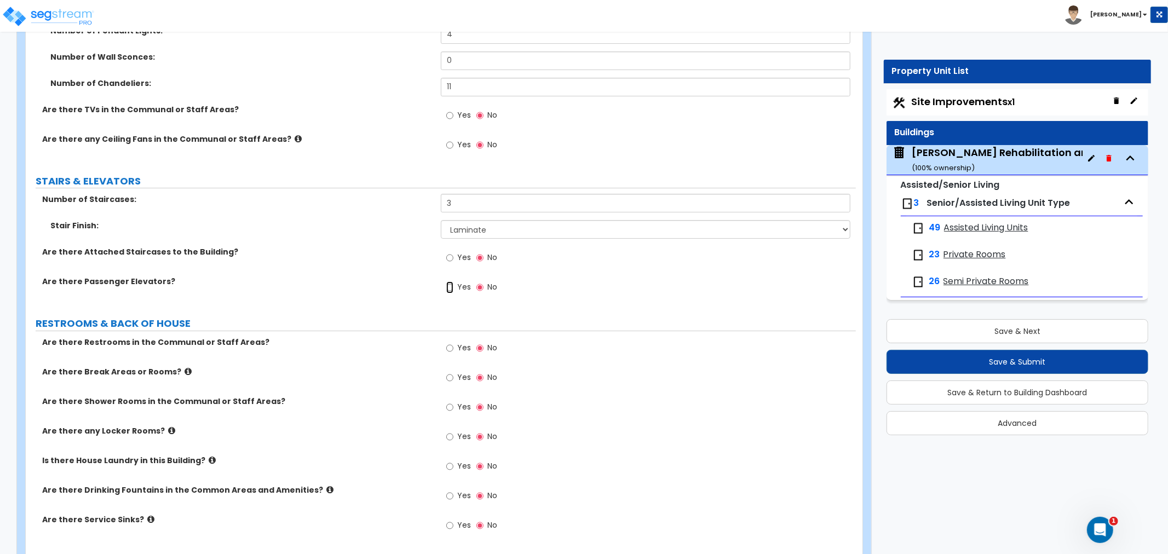
click at [449, 281] on input "Yes" at bounding box center [449, 287] width 7 height 12
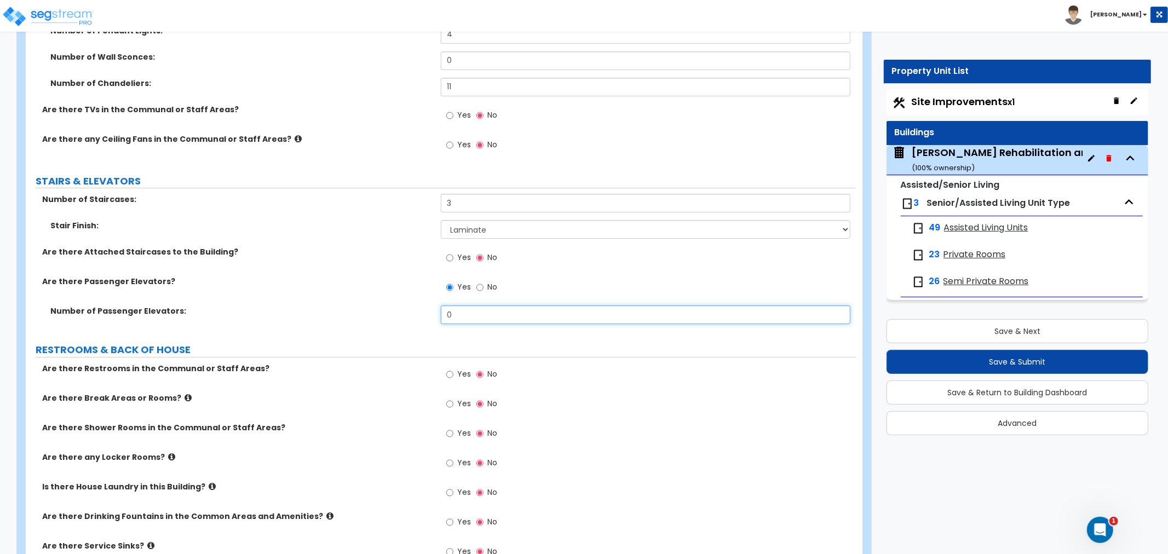
drag, startPoint x: 462, startPoint y: 288, endPoint x: 431, endPoint y: 292, distance: 30.4
click at [431, 305] on div "Number of Passenger Elevators: 0" at bounding box center [441, 318] width 830 height 26
click at [381, 305] on div "Number of Passenger Elevators: 1" at bounding box center [441, 318] width 830 height 26
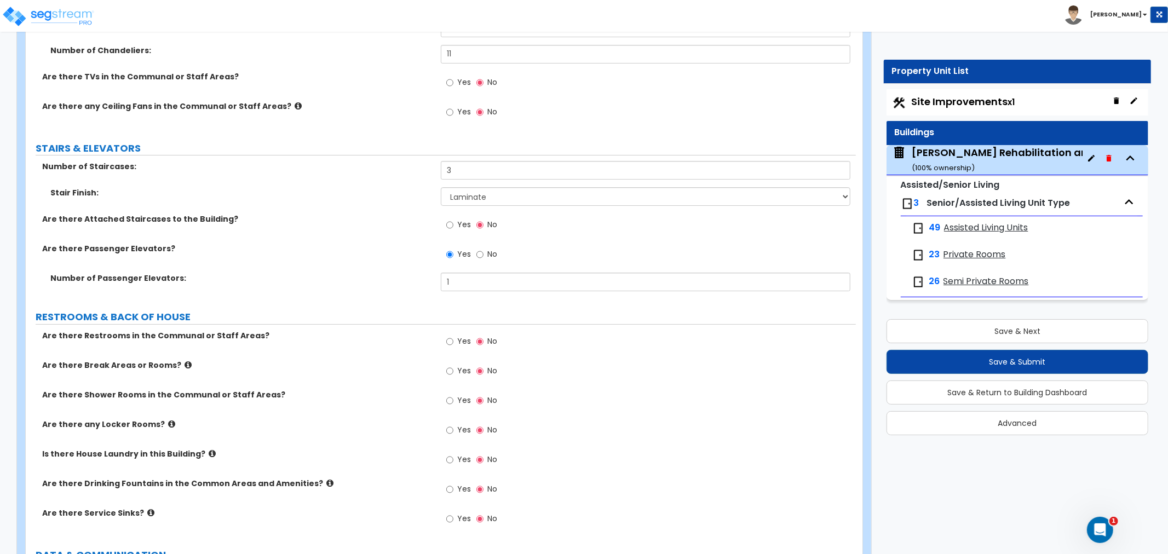
scroll to position [6874, 0]
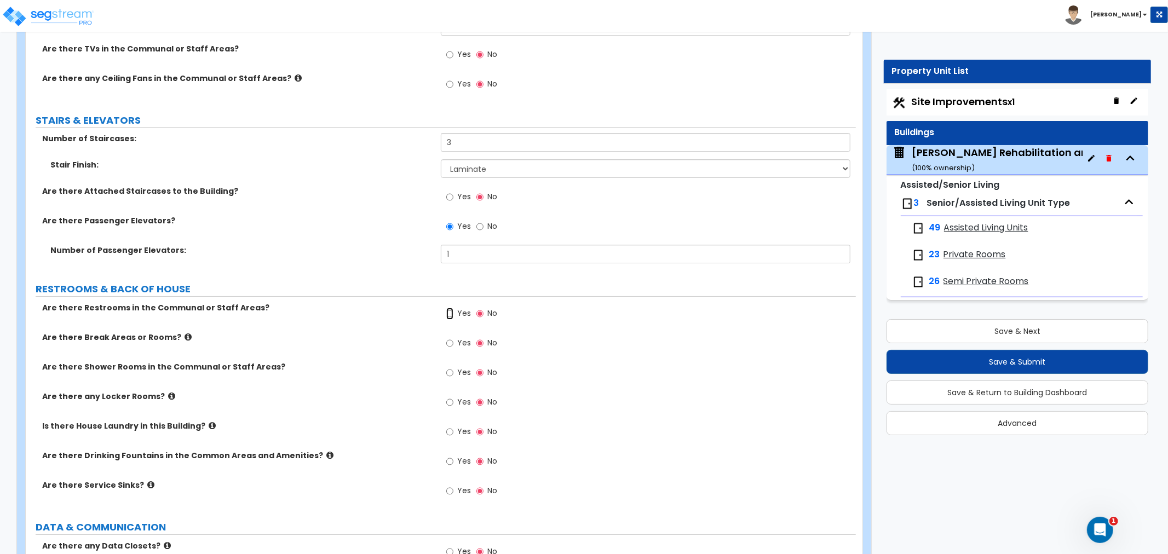
click at [448, 308] on input "Yes" at bounding box center [449, 314] width 7 height 12
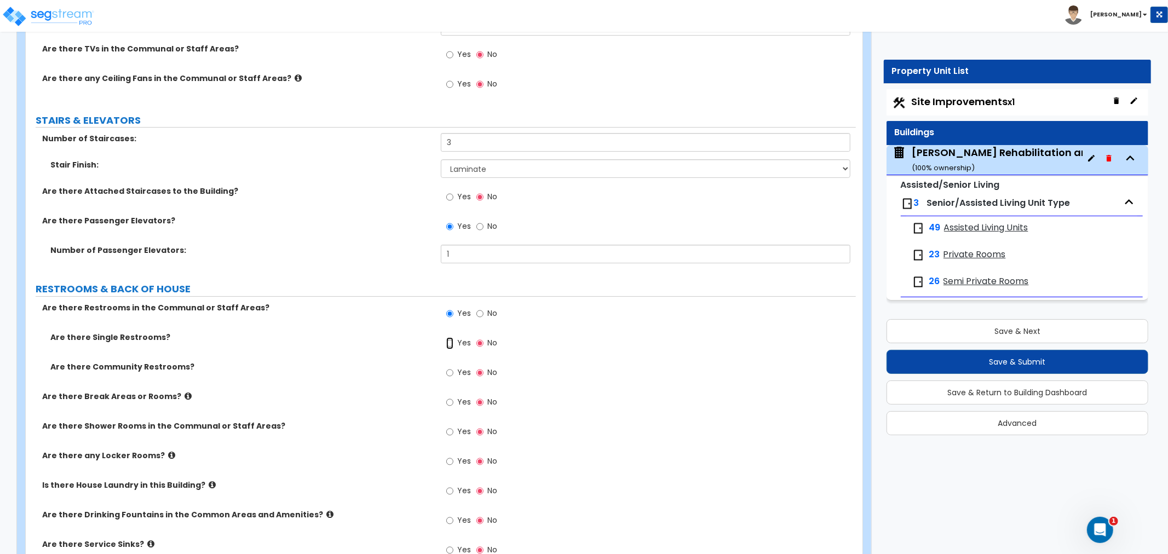
click at [449, 337] on input "Yes" at bounding box center [449, 343] width 7 height 12
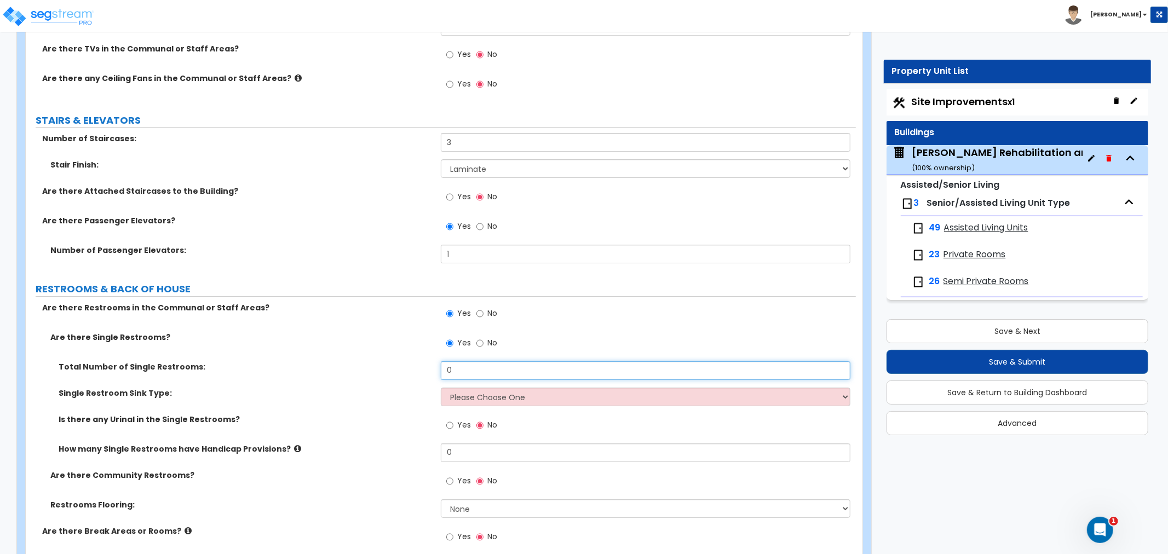
drag, startPoint x: 466, startPoint y: 347, endPoint x: 419, endPoint y: 351, distance: 46.7
click at [419, 361] on div "Total Number of Single Restrooms: 0" at bounding box center [441, 374] width 830 height 26
click at [493, 388] on select "Please Choose One Wall-mounted Vanity-mounted" at bounding box center [646, 397] width 410 height 19
click at [441, 388] on select "Please Choose One Wall-mounted Vanity-mounted" at bounding box center [646, 397] width 410 height 19
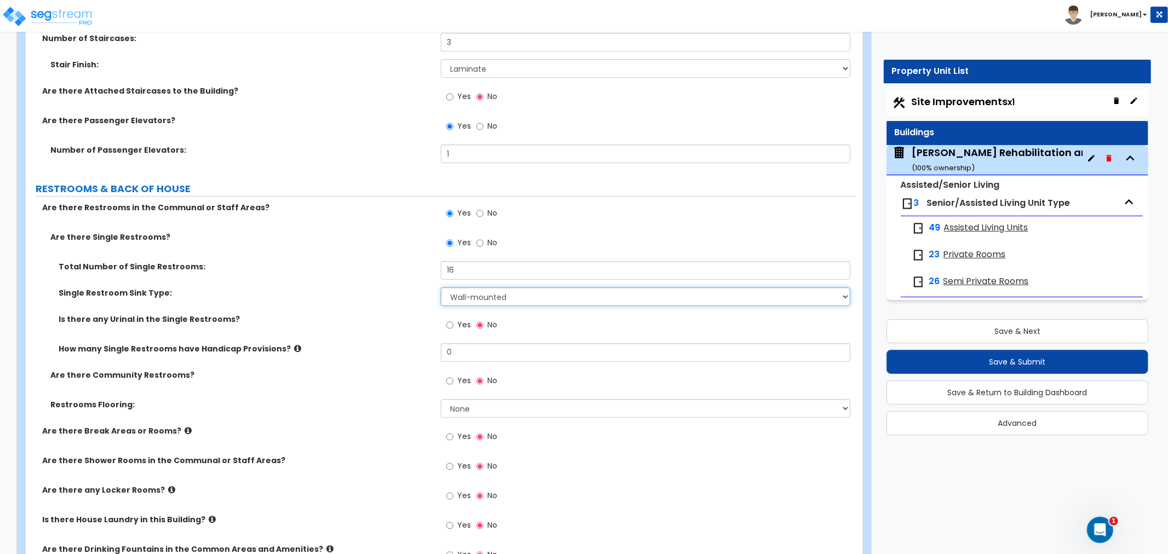
scroll to position [6995, 0]
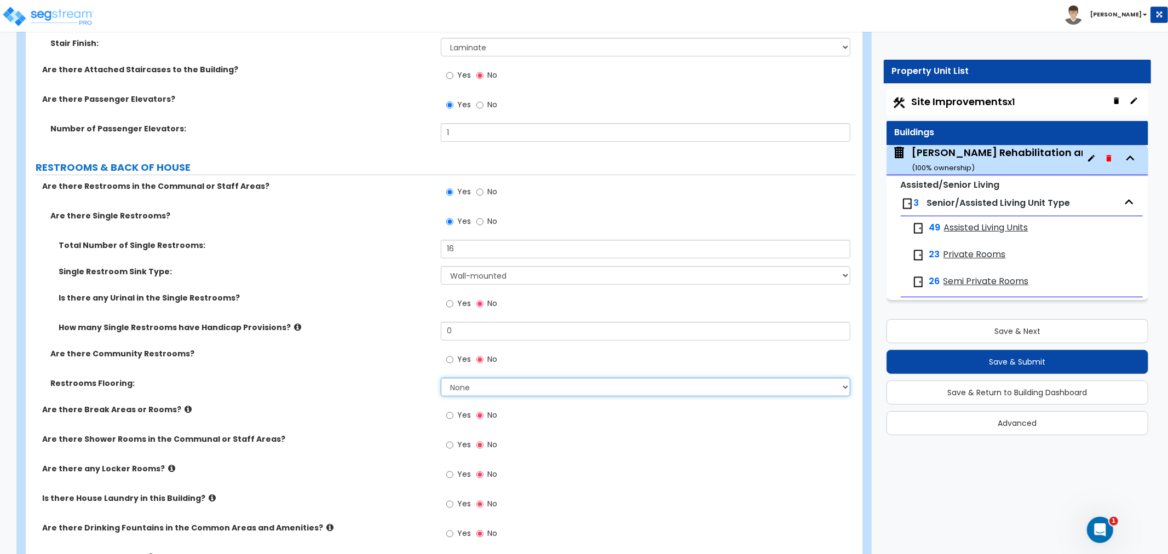
click at [486, 378] on select "None Tile Flooring Resilient Laminate Flooring VCT Flooring Sheet Vinyl Flooring" at bounding box center [646, 387] width 410 height 19
click at [441, 378] on select "None Tile Flooring Resilient Laminate Flooring VCT Flooring Sheet Vinyl Flooring" at bounding box center [646, 387] width 410 height 19
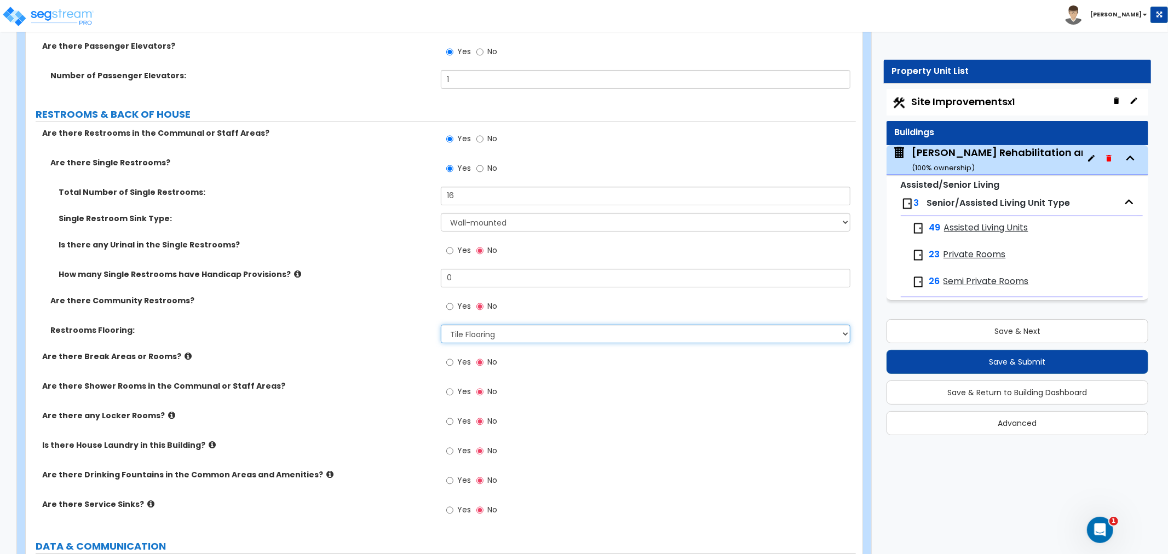
scroll to position [7117, 0]
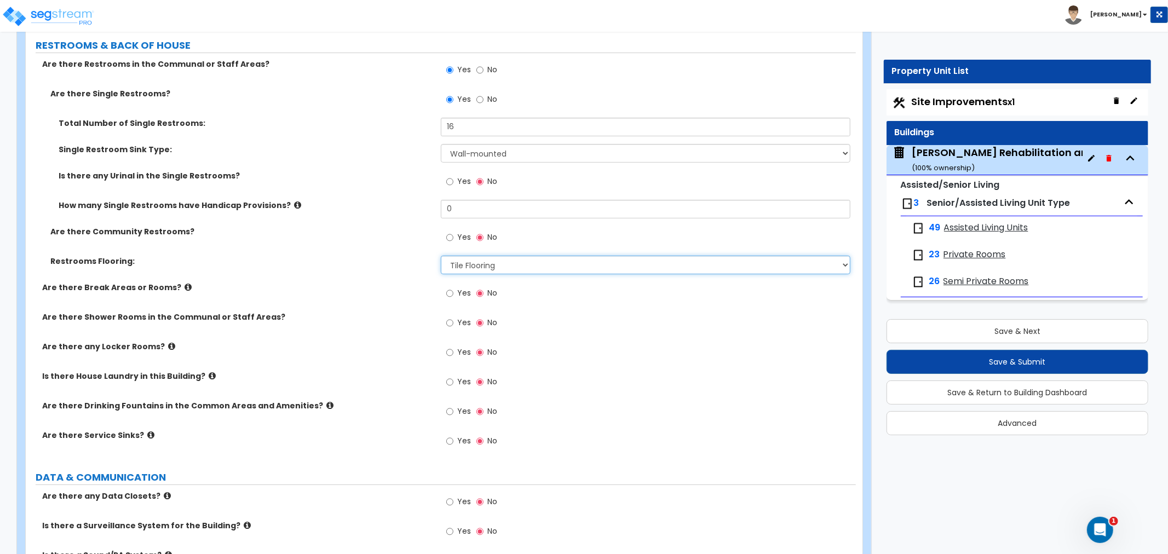
click at [461, 256] on select "None Tile Flooring Resilient Laminate Flooring VCT Flooring Sheet Vinyl Flooring" at bounding box center [646, 265] width 410 height 19
click at [491, 256] on select "None Tile Flooring Resilient Laminate Flooring VCT Flooring Sheet Vinyl Flooring" at bounding box center [646, 265] width 410 height 19
click at [441, 256] on select "None Tile Flooring Resilient Laminate Flooring VCT Flooring Sheet Vinyl Flooring" at bounding box center [646, 265] width 410 height 19
click at [448, 347] on input "Yes" at bounding box center [449, 353] width 7 height 12
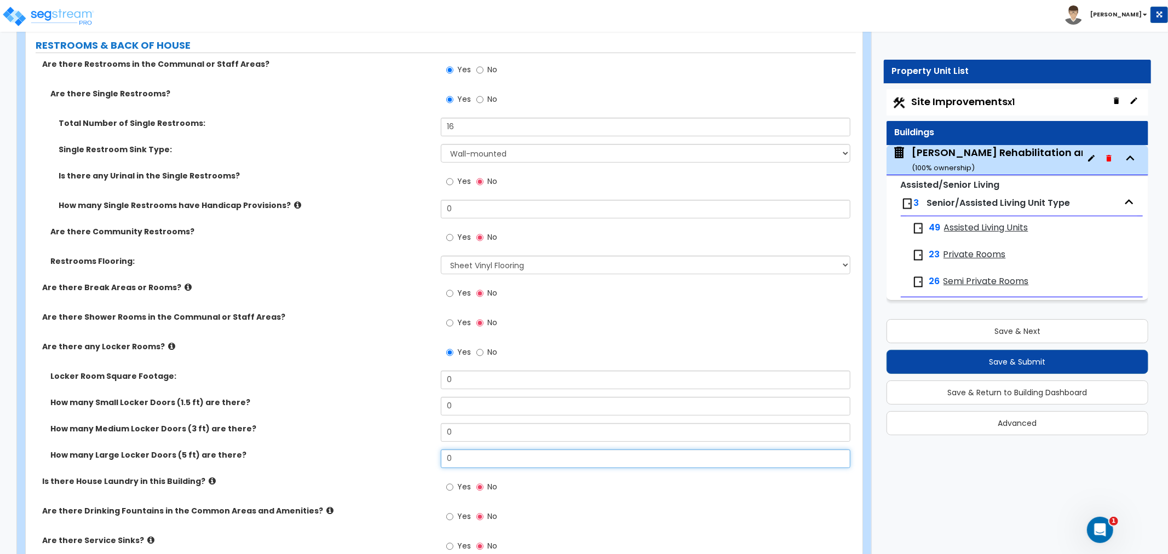
drag, startPoint x: 474, startPoint y: 435, endPoint x: 384, endPoint y: 431, distance: 89.3
click at [384, 449] on div "How many Large Locker Doors (5 ft) are there? 0" at bounding box center [441, 462] width 830 height 26
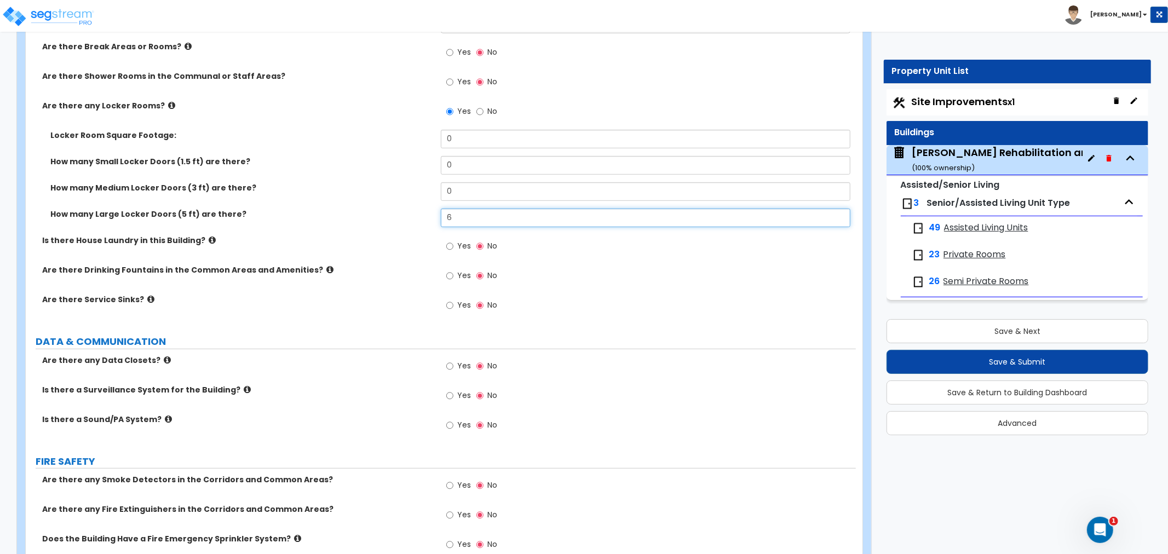
scroll to position [7360, 0]
click at [451, 268] on input "Yes" at bounding box center [449, 274] width 7 height 12
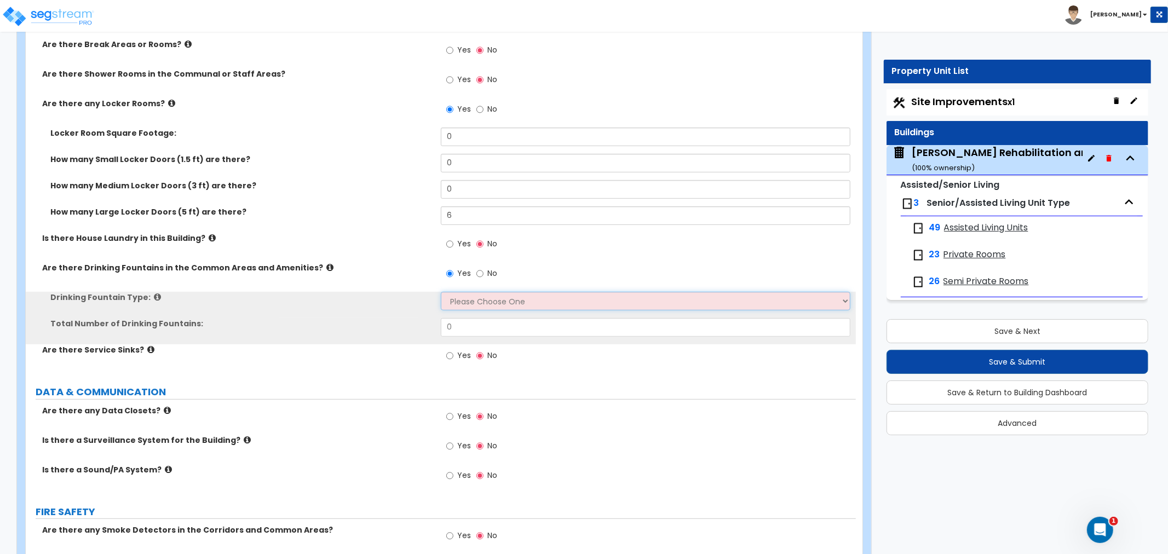
click at [471, 292] on select "Please Choose One Wall-mounted Floor-mounted" at bounding box center [646, 301] width 410 height 19
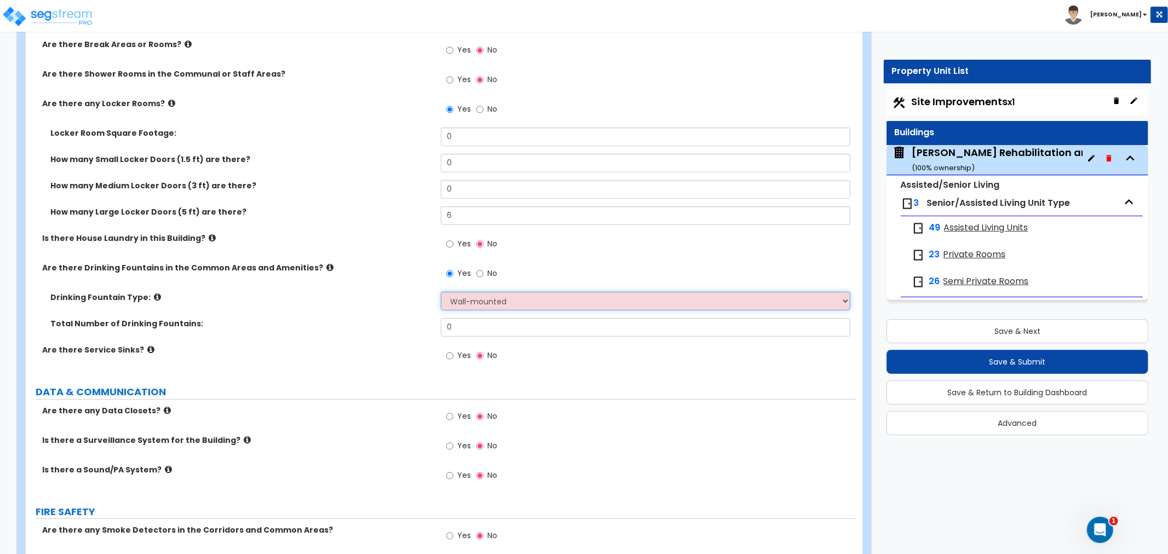
click at [441, 292] on select "Please Choose One Wall-mounted Floor-mounted" at bounding box center [646, 301] width 410 height 19
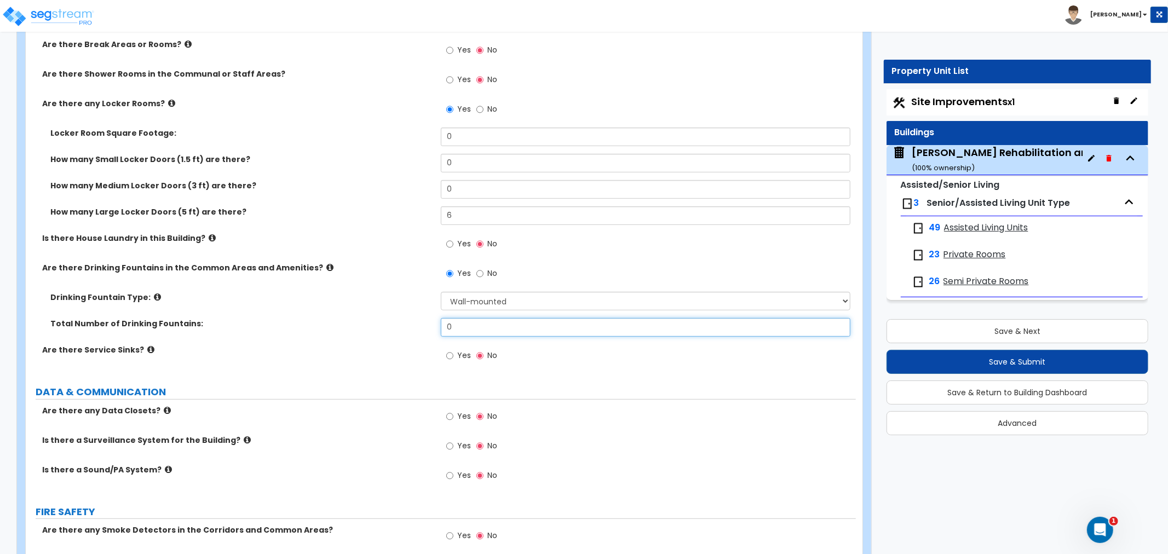
drag, startPoint x: 468, startPoint y: 301, endPoint x: 393, endPoint y: 307, distance: 75.8
click at [393, 318] on div "Total Number of Drinking Fountains: 0" at bounding box center [441, 331] width 830 height 26
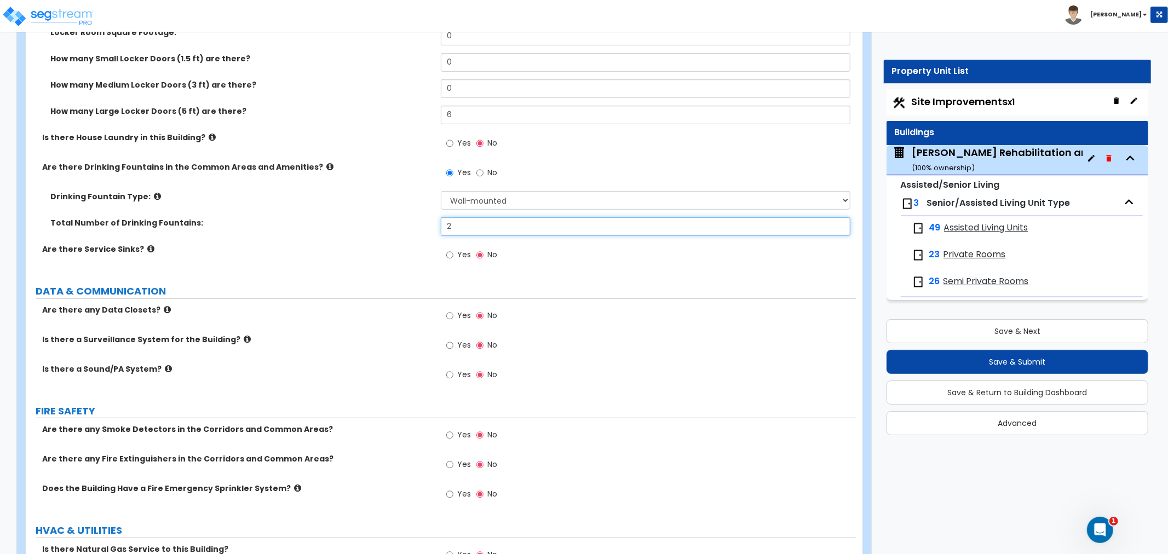
scroll to position [7482, 0]
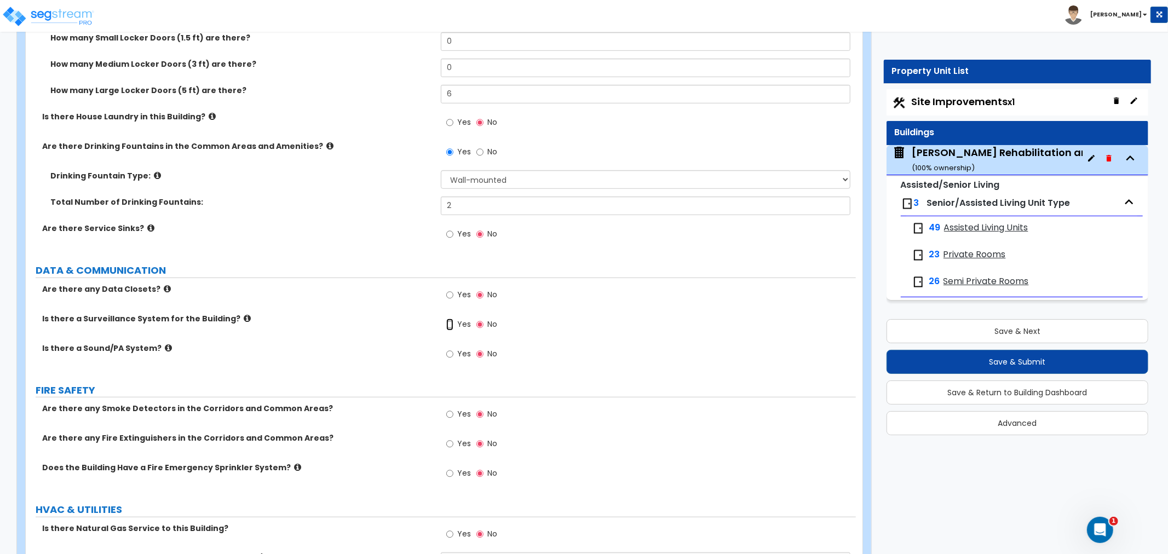
click at [449, 319] on input "Yes" at bounding box center [449, 325] width 7 height 12
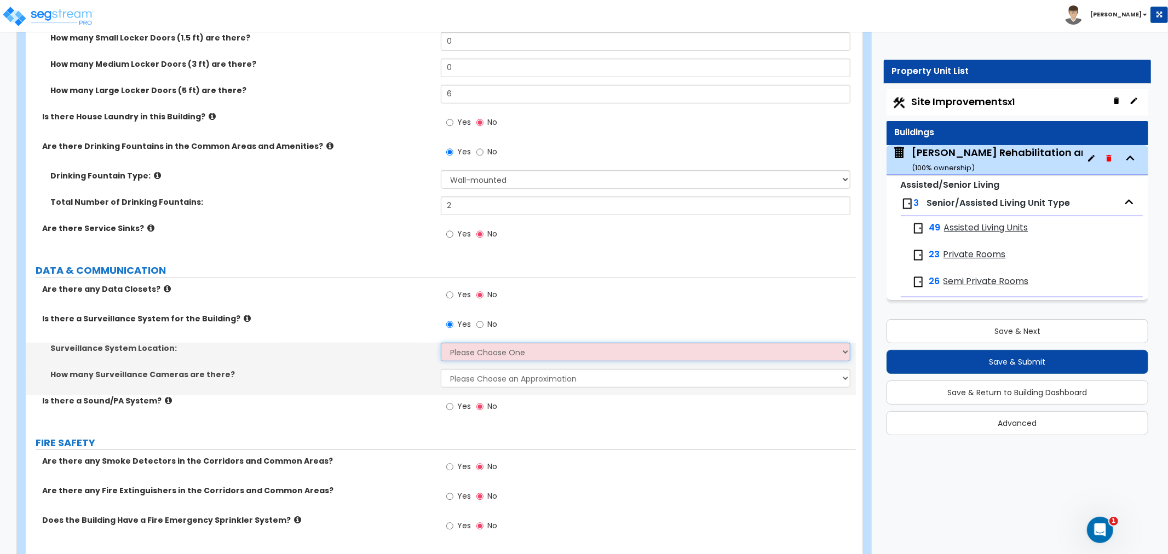
click at [486, 343] on select "Please Choose One Inside the Building Outside the Building Both Inside & Outside" at bounding box center [646, 352] width 410 height 19
click at [441, 343] on select "Please Choose One Inside the Building Outside the Building Both Inside & Outside" at bounding box center [646, 352] width 410 height 19
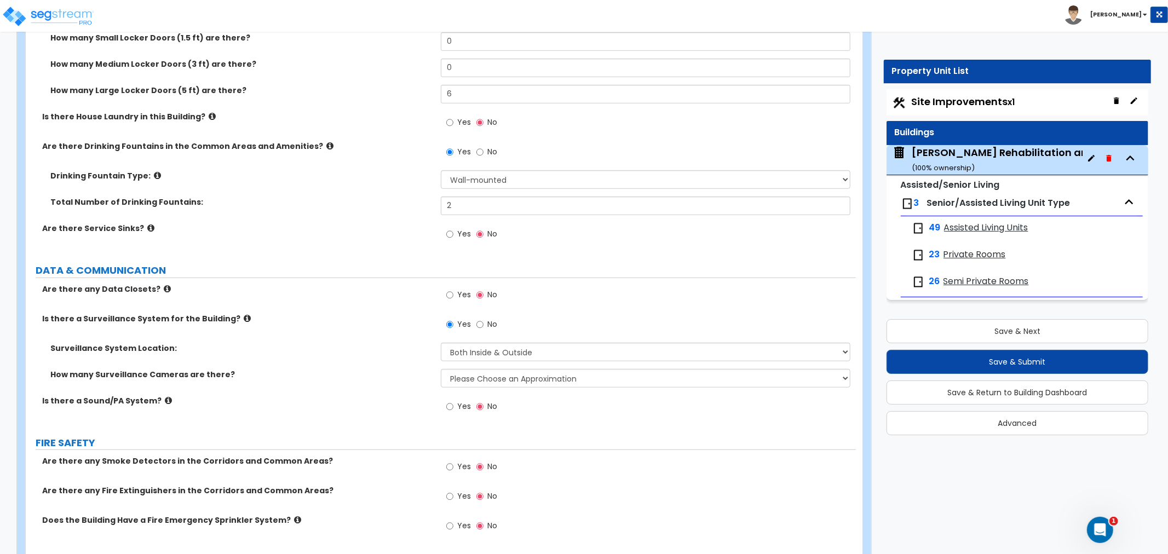
drag, startPoint x: 486, startPoint y: 342, endPoint x: 486, endPoint y: 353, distance: 10.9
click at [486, 343] on div "Surveillance System Location: Please Choose One Inside the Building Outside the…" at bounding box center [441, 369] width 814 height 53
click at [486, 369] on select "Please Choose an Approximation Barely Noticed Any Noticed a Couple Frequently S…" at bounding box center [646, 378] width 410 height 19
click at [441, 369] on select "Please Choose an Approximation Barely Noticed Any Noticed a Couple Frequently S…" at bounding box center [646, 378] width 410 height 19
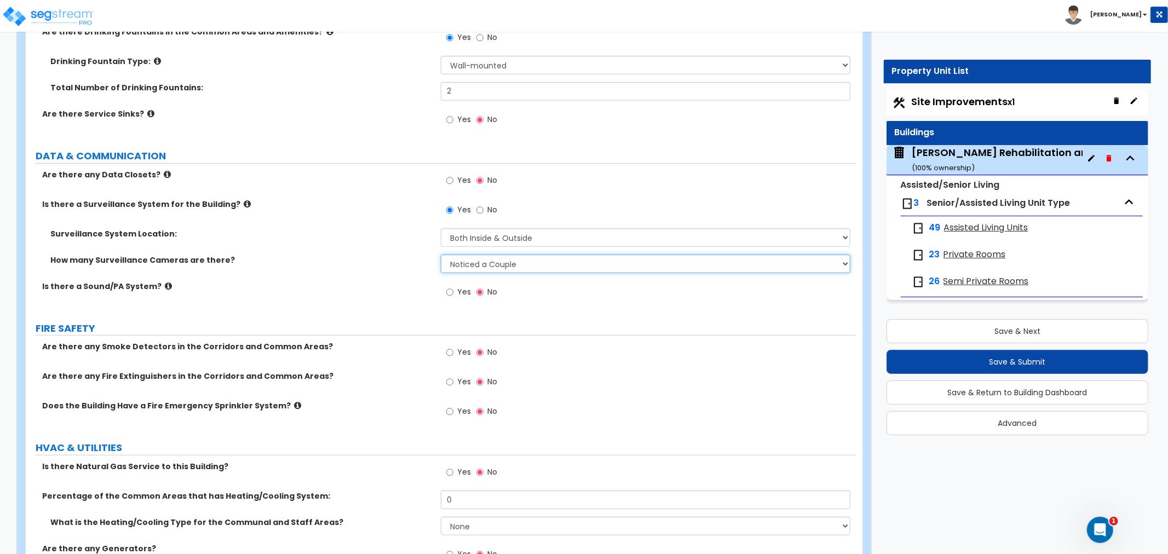
scroll to position [7603, 0]
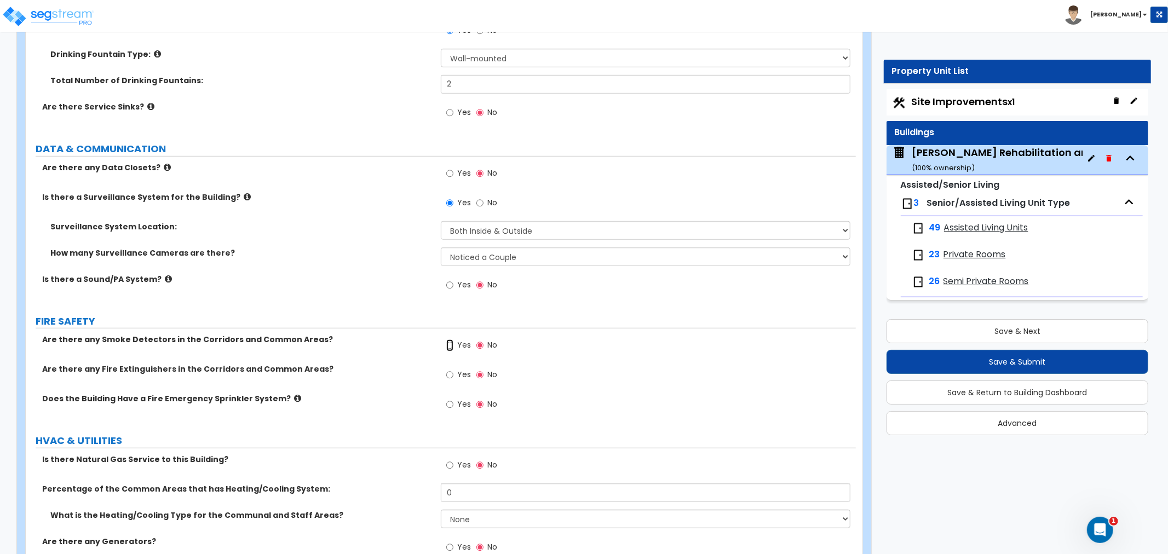
click at [450, 339] on input "Yes" at bounding box center [449, 345] width 7 height 12
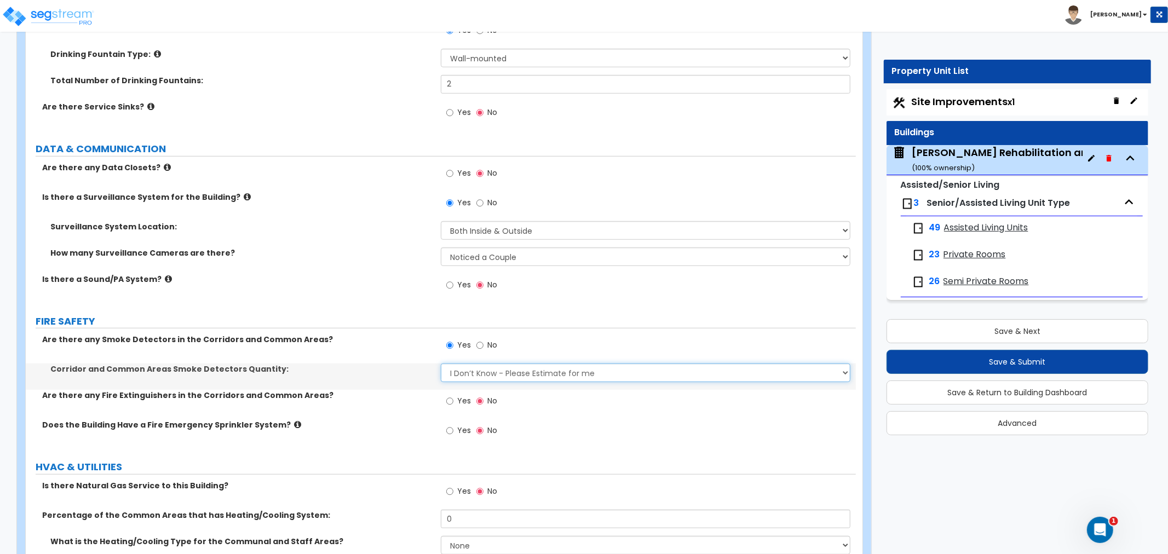
click at [479, 364] on select "I Don’t Know - Please Estimate for me I want to Enter the Number of Smoke Detec…" at bounding box center [646, 373] width 410 height 19
click at [419, 364] on div "Corridor and Common Areas Smoke Detectors Quantity: I Don’t Know - Please Estim…" at bounding box center [441, 377] width 830 height 26
click at [449, 395] on input "Yes" at bounding box center [449, 401] width 7 height 12
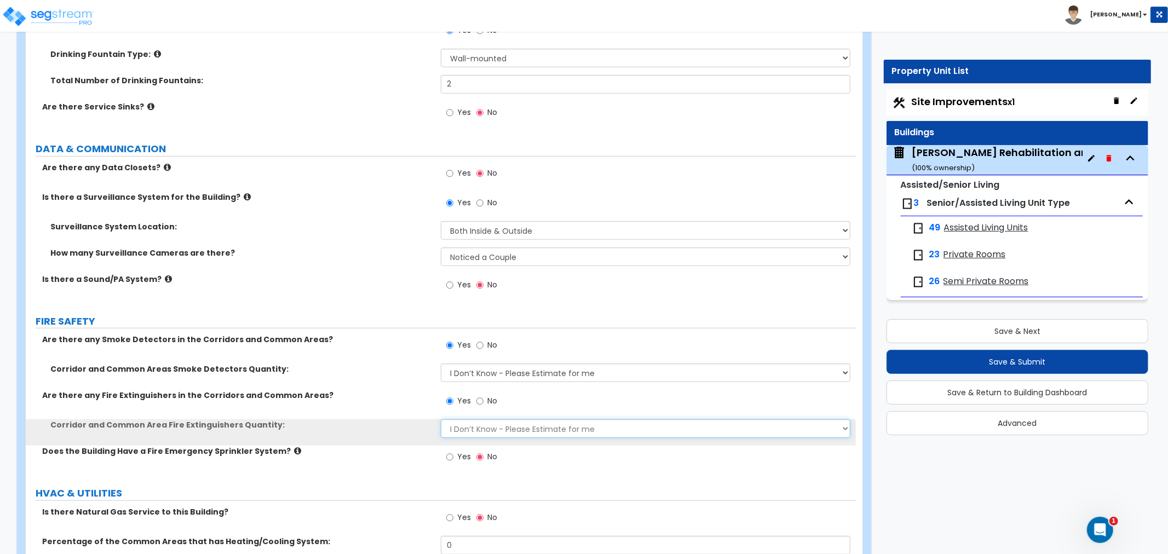
click at [466, 419] on select "I Don’t Know - Please Estimate for me I want to Enter the Number of Fire Exting…" at bounding box center [646, 428] width 410 height 19
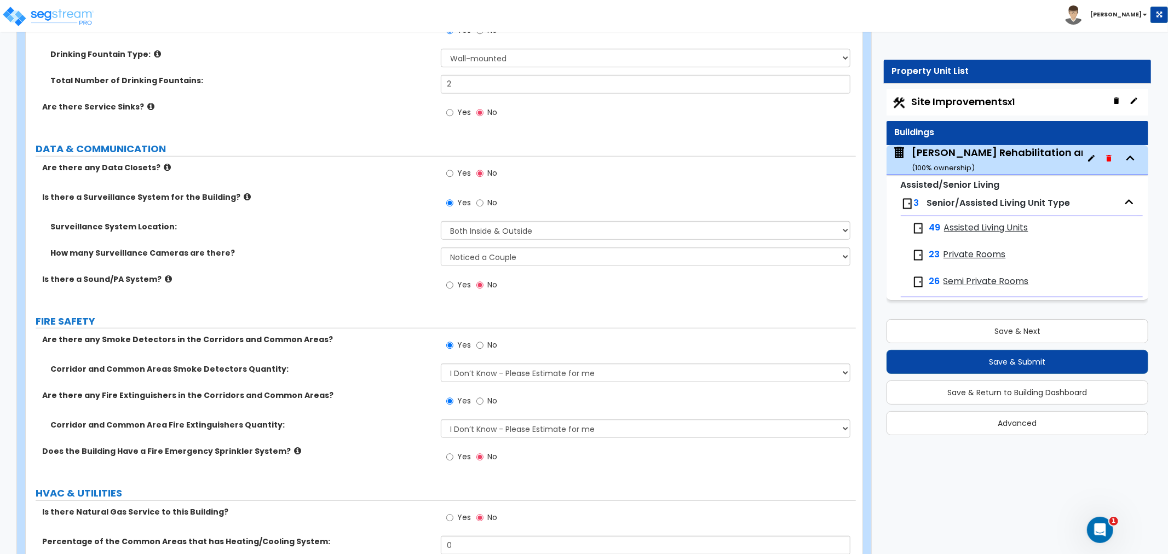
click at [399, 419] on div "Corridor and Common Area Fire Extinguishers Quantity: I Don’t Know - Please Est…" at bounding box center [441, 432] width 830 height 26
click at [446, 451] on input "Yes" at bounding box center [449, 457] width 7 height 12
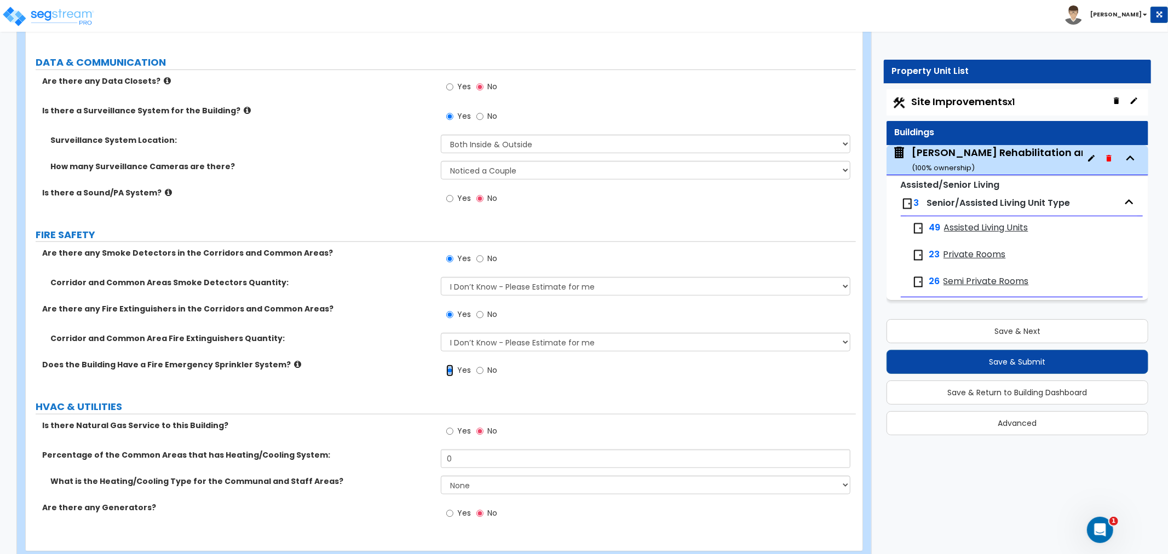
scroll to position [7692, 0]
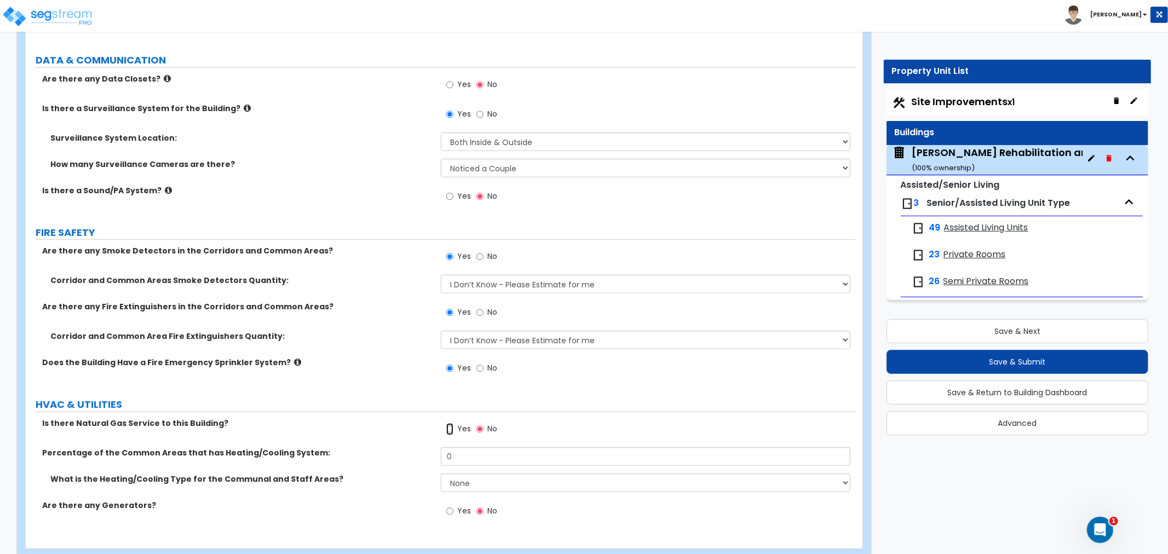
click at [446, 423] on input "Yes" at bounding box center [449, 429] width 7 height 12
drag, startPoint x: 463, startPoint y: 428, endPoint x: 434, endPoint y: 428, distance: 28.5
click at [434, 447] on div "Percentage of the Common Areas that has Heating/Cooling System: 0" at bounding box center [441, 460] width 830 height 26
click at [480, 474] on select "None Heat Only Centralized Heating & Cooling Thru Wall Air Conditioners Mini Sp…" at bounding box center [646, 483] width 410 height 19
click at [441, 474] on select "None Heat Only Centralized Heating & Cooling Thru Wall Air Conditioners Mini Sp…" at bounding box center [646, 483] width 410 height 19
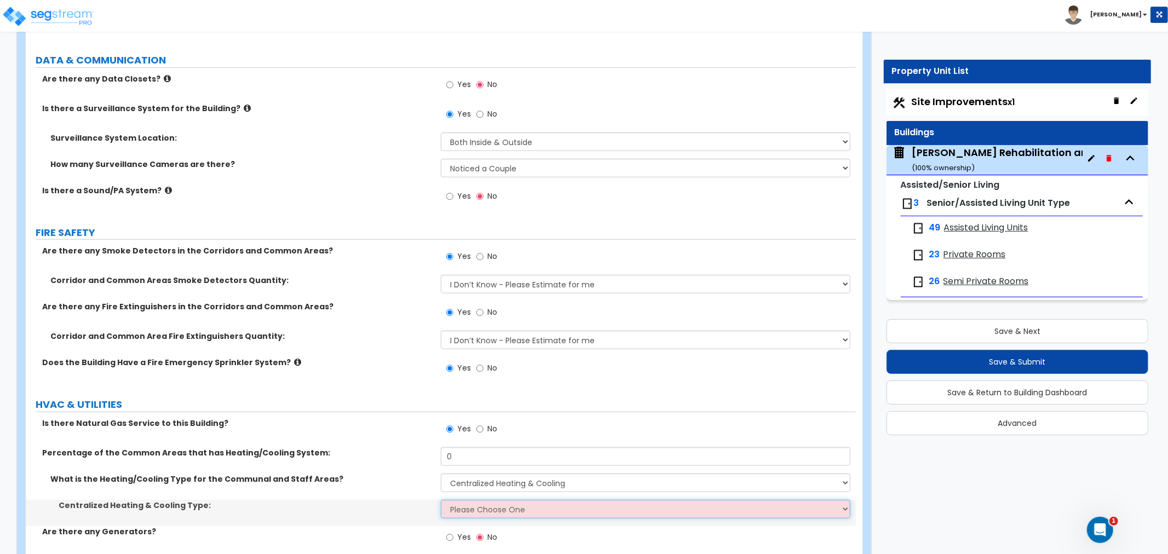
click at [483, 500] on select "Please Choose One Rooftop Unit Furnace-Condenser Forced Air Split Heating/Cooli…" at bounding box center [646, 509] width 410 height 19
click at [441, 500] on select "Please Choose One Rooftop Unit Furnace-Condenser Forced Air Split Heating/Cooli…" at bounding box center [646, 509] width 410 height 19
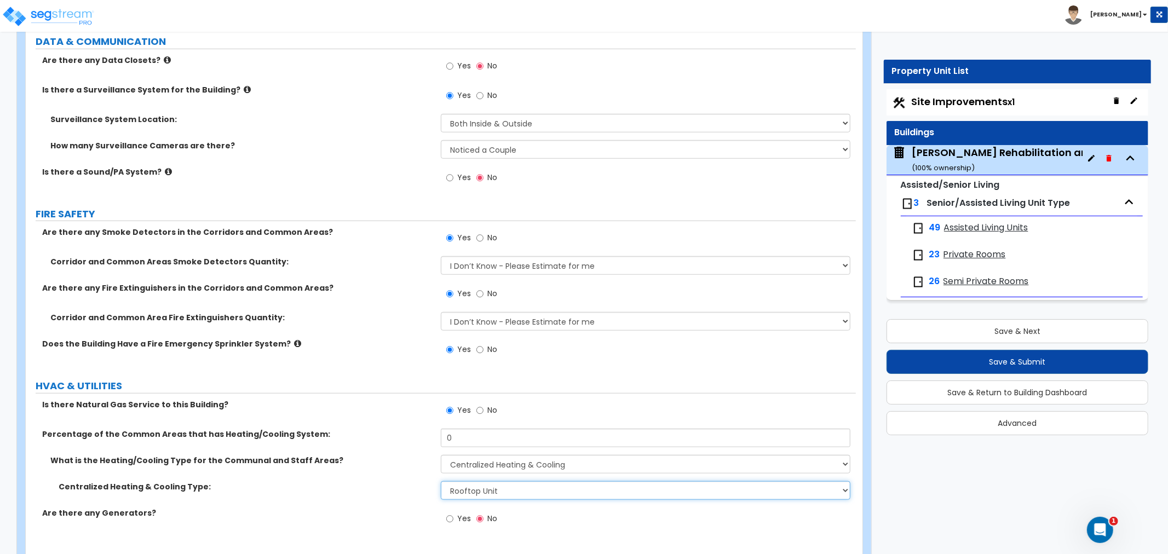
scroll to position [7718, 0]
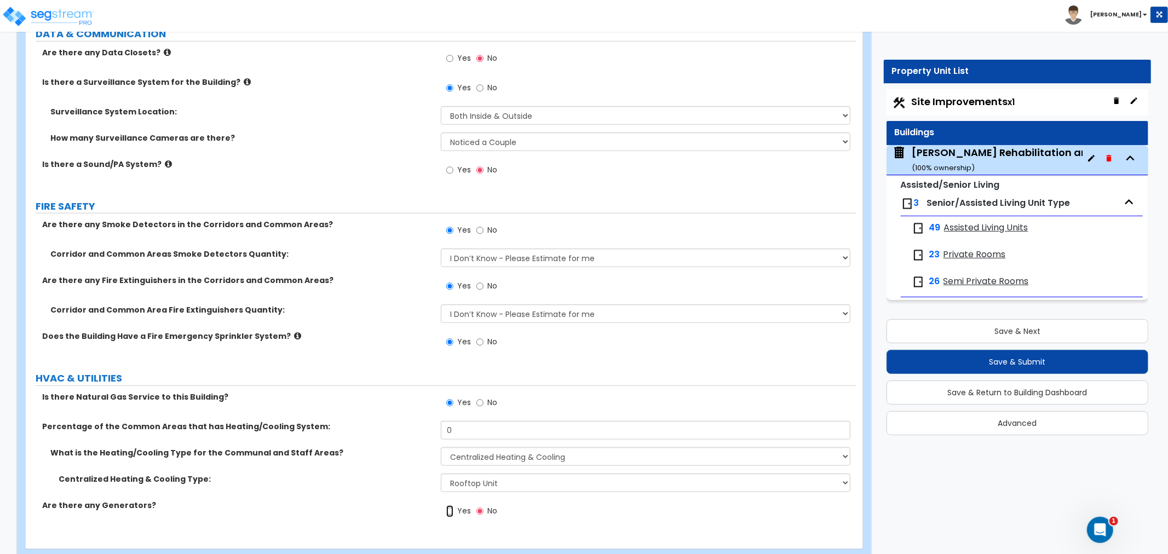
click at [451, 505] on input "Yes" at bounding box center [449, 511] width 7 height 12
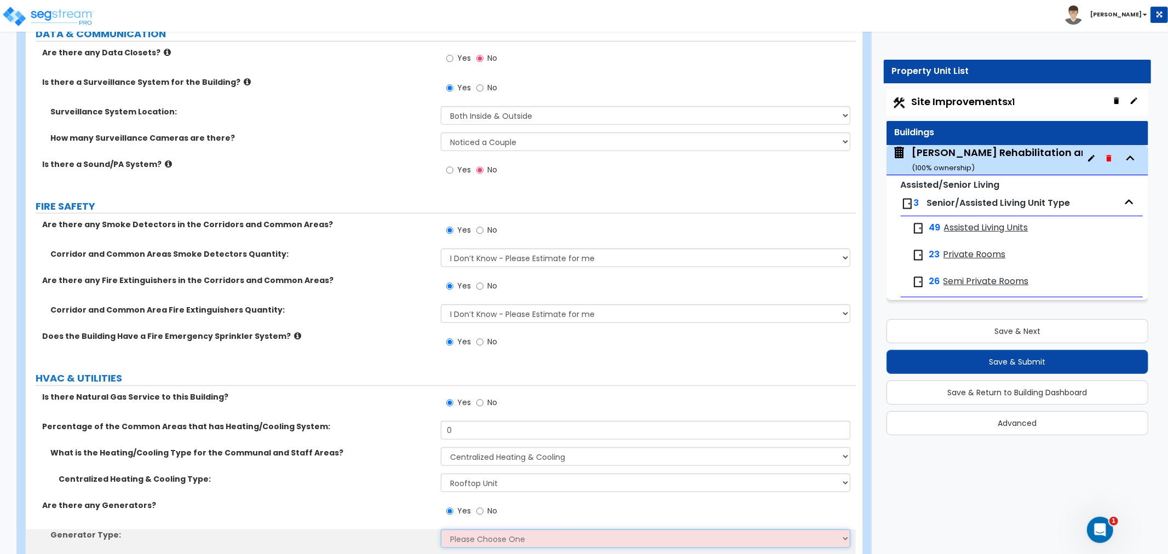
click at [485, 529] on select "Please Choose One Gas Diesel" at bounding box center [646, 538] width 410 height 19
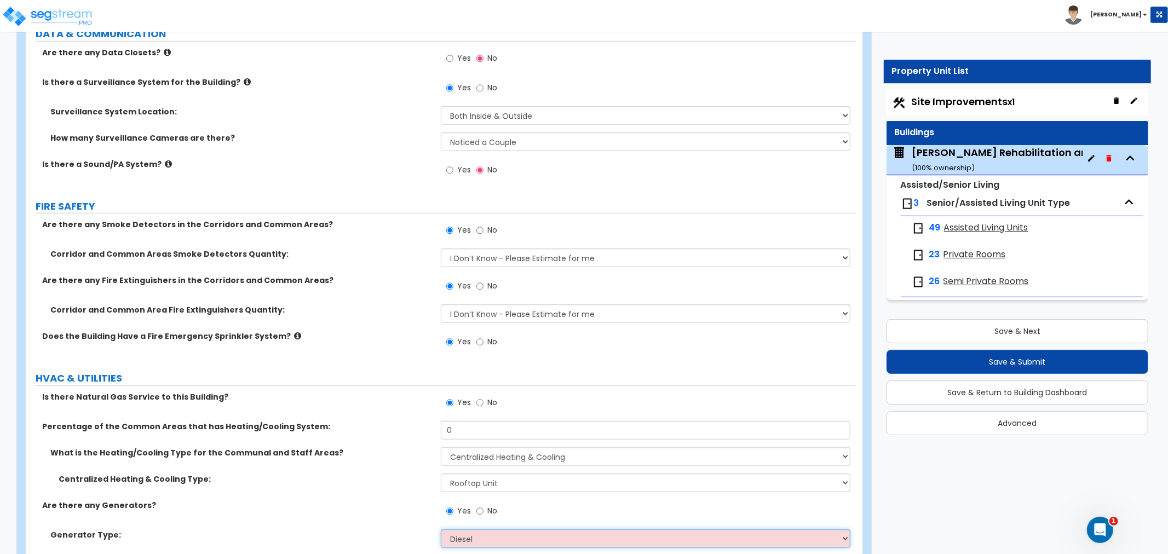
click at [441, 529] on select "Please Choose One Gas Diesel" at bounding box center [646, 538] width 410 height 19
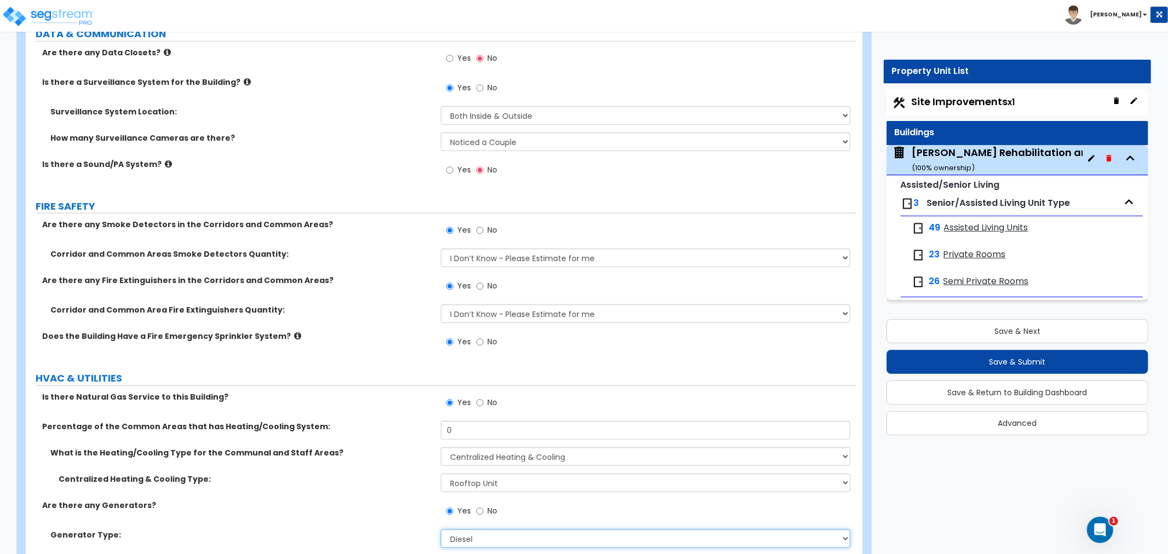
scroll to position [7771, 0]
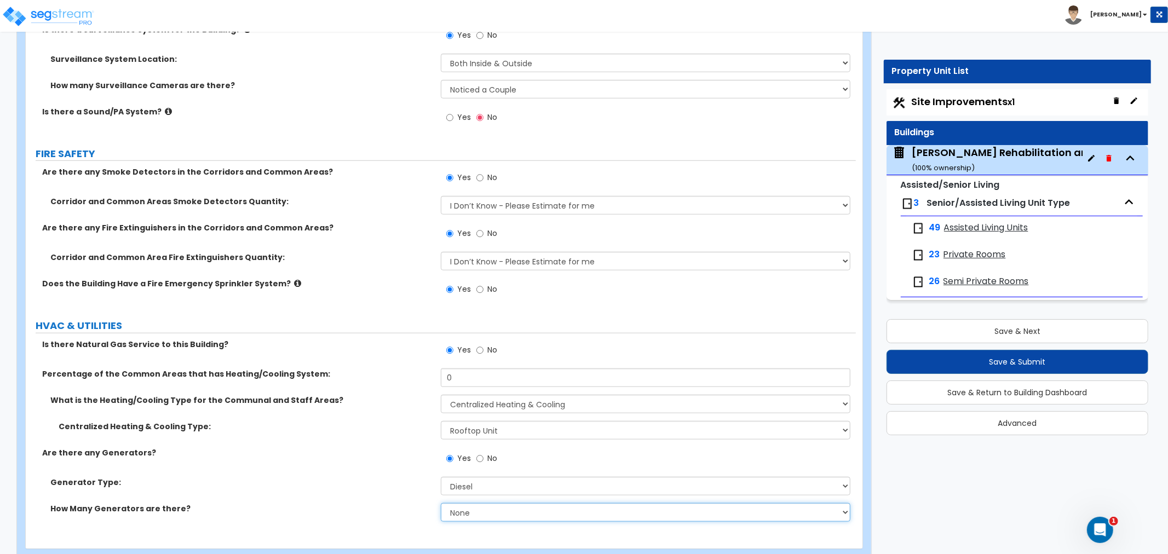
click at [468, 503] on select "None 1 2 3" at bounding box center [646, 512] width 410 height 19
click at [441, 503] on select "None 1 2 3" at bounding box center [646, 512] width 410 height 19
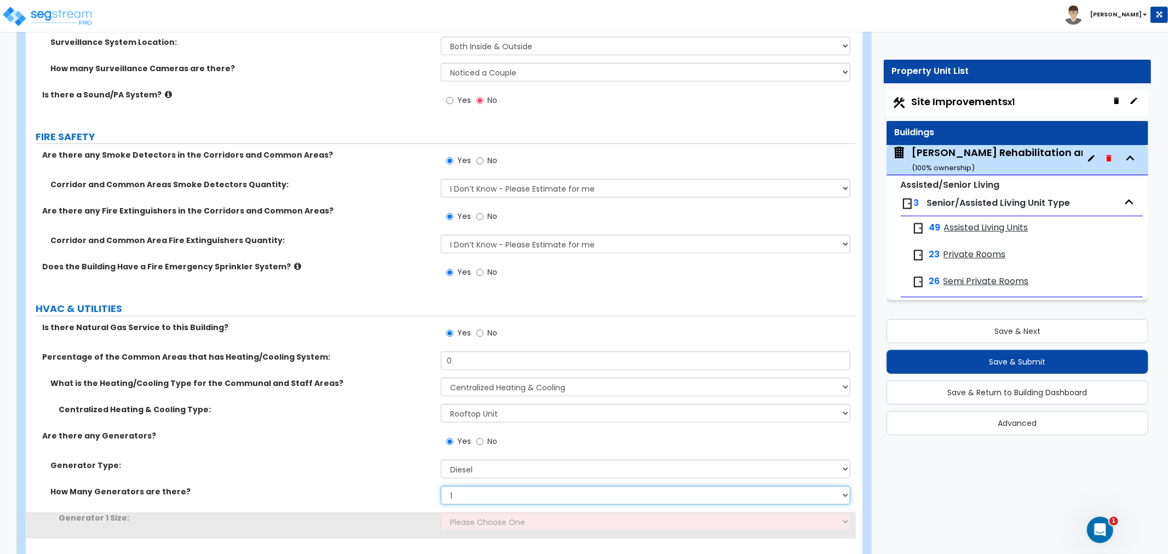
scroll to position [7797, 0]
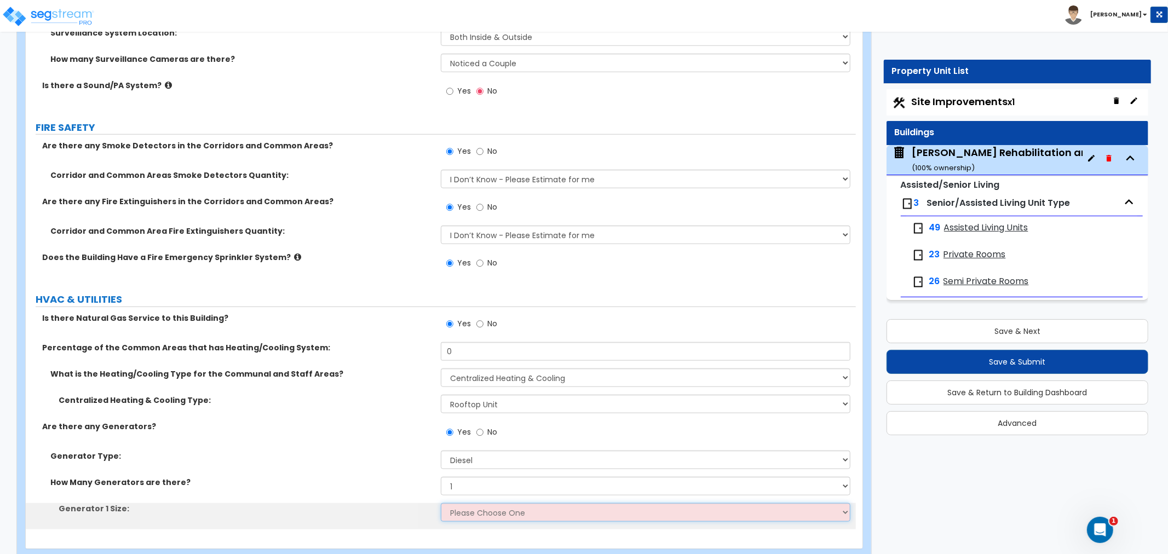
click at [464, 503] on select "Please Choose One 30kW 50kW 75kW 100kW 125 kW 150 kW 175 kW 200 kW 250 kW 300 k…" at bounding box center [646, 512] width 410 height 19
click at [466, 503] on select "Please Choose One 30kW 50kW 75kW 100kW 125 kW 150 kW 175 kW 200 kW 250 kW 300 k…" at bounding box center [646, 512] width 410 height 19
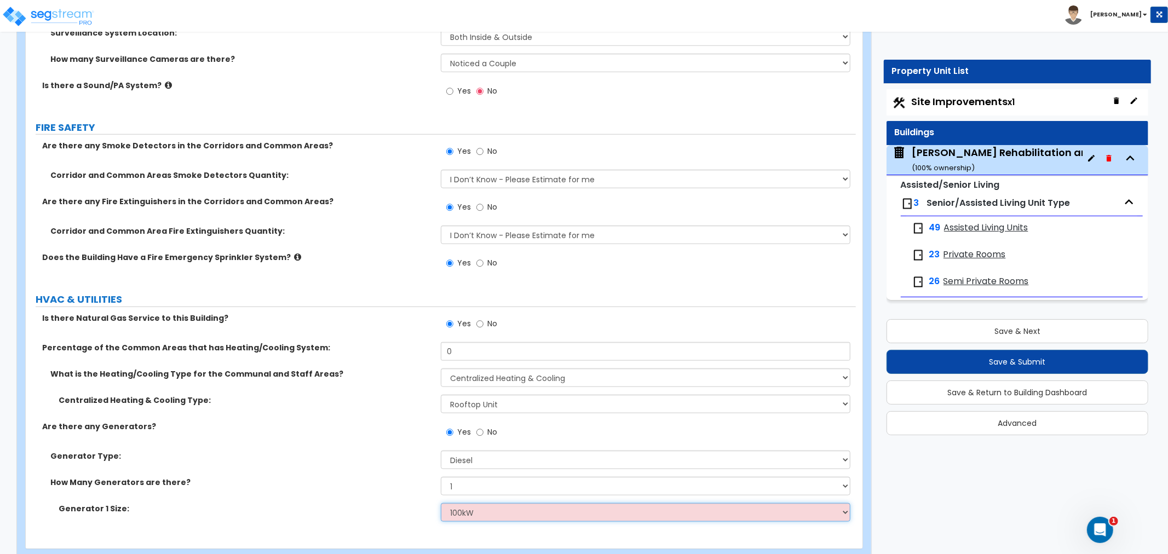
click at [441, 503] on select "Please Choose One 30kW 50kW 75kW 100kW 125 kW 150 kW 175 kW 200 kW 250 kW 300 k…" at bounding box center [646, 512] width 410 height 19
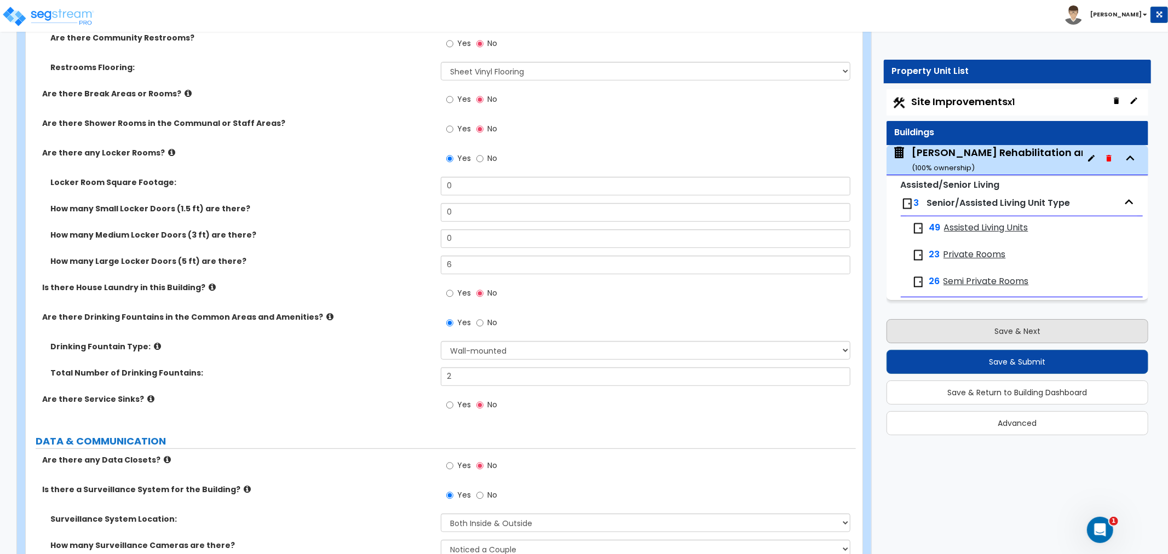
scroll to position [7311, 0]
click at [965, 330] on button "Save & Next" at bounding box center [1017, 331] width 262 height 24
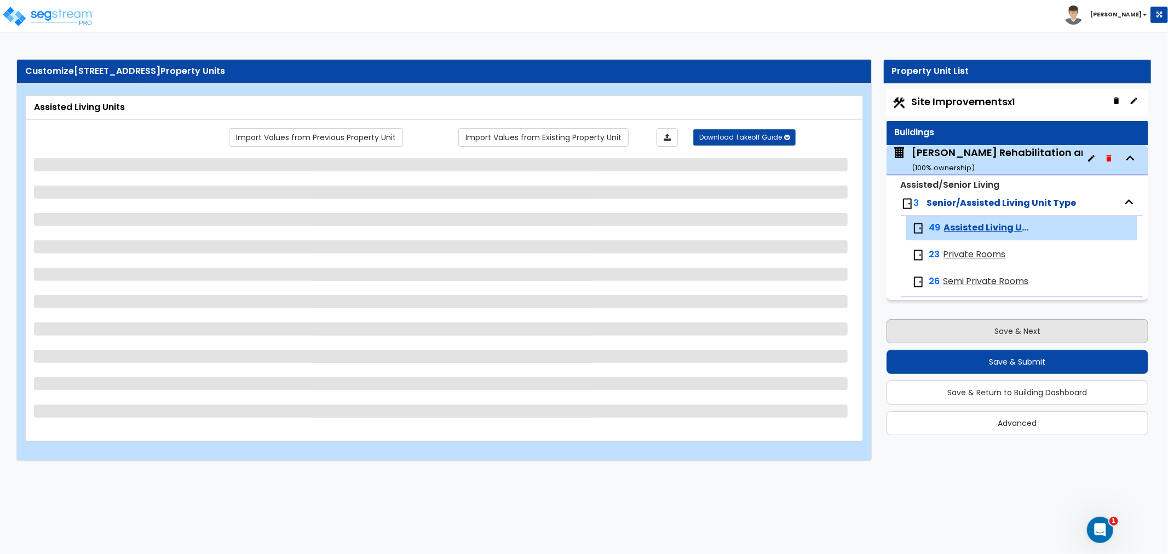
scroll to position [0, 0]
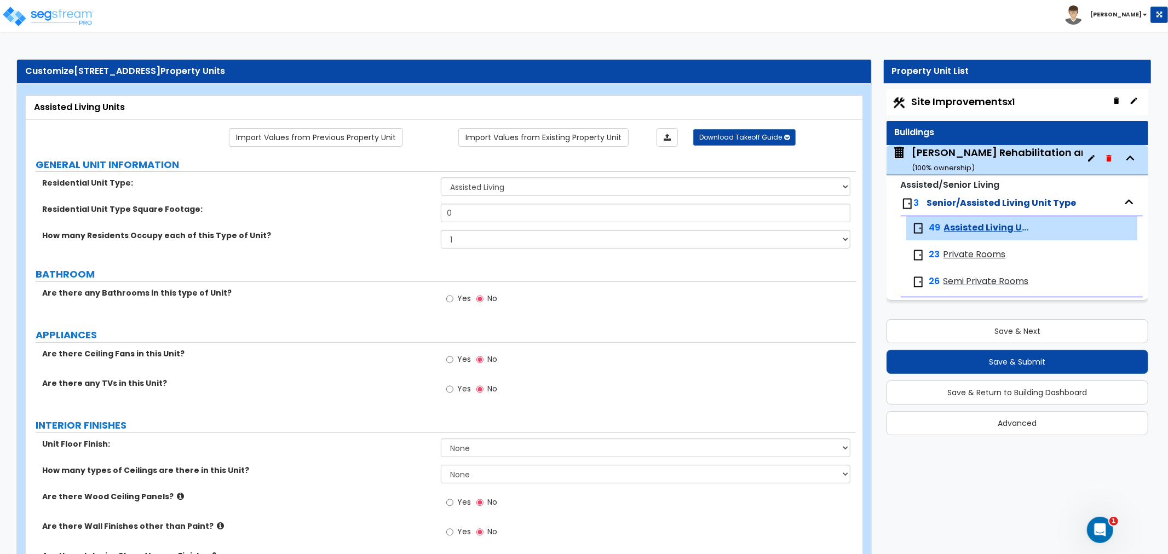
click at [950, 157] on div "Spooner Rehabilitation and Nursing Center LLC ( 100 % ownership)" at bounding box center [1052, 160] width 280 height 28
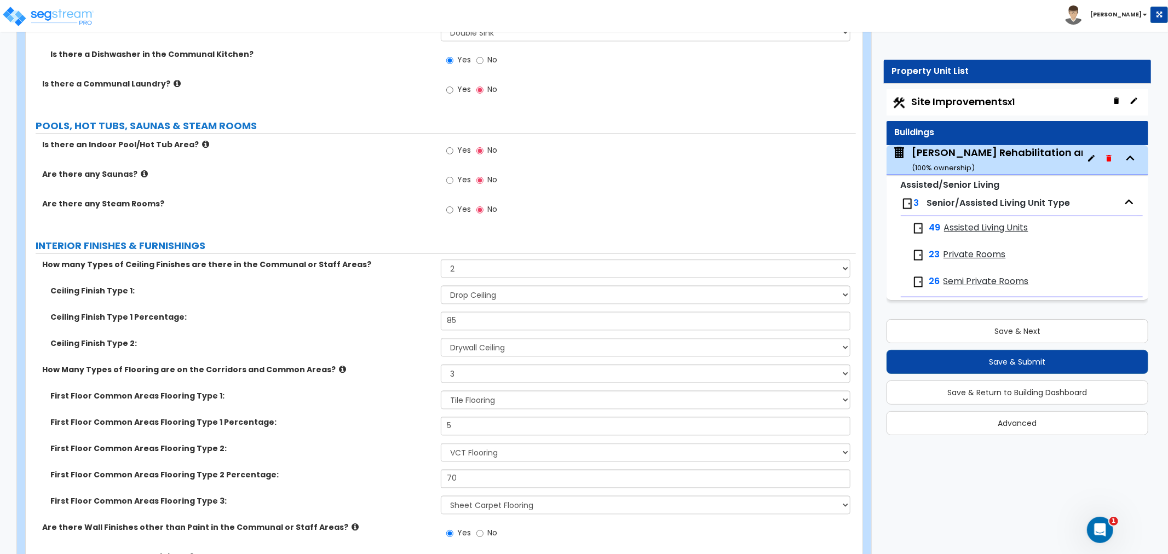
scroll to position [5231, 0]
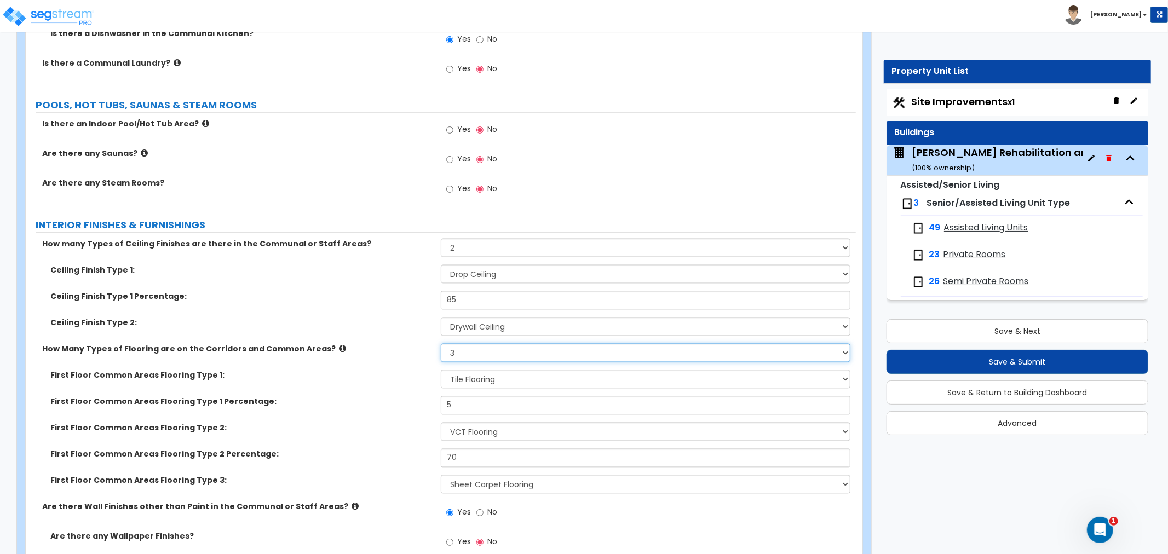
click at [468, 344] on select "Please Choose One 1 2 3" at bounding box center [646, 353] width 410 height 19
click at [381, 370] on label "First Floor Common Areas Flooring Type 1:" at bounding box center [241, 375] width 382 height 11
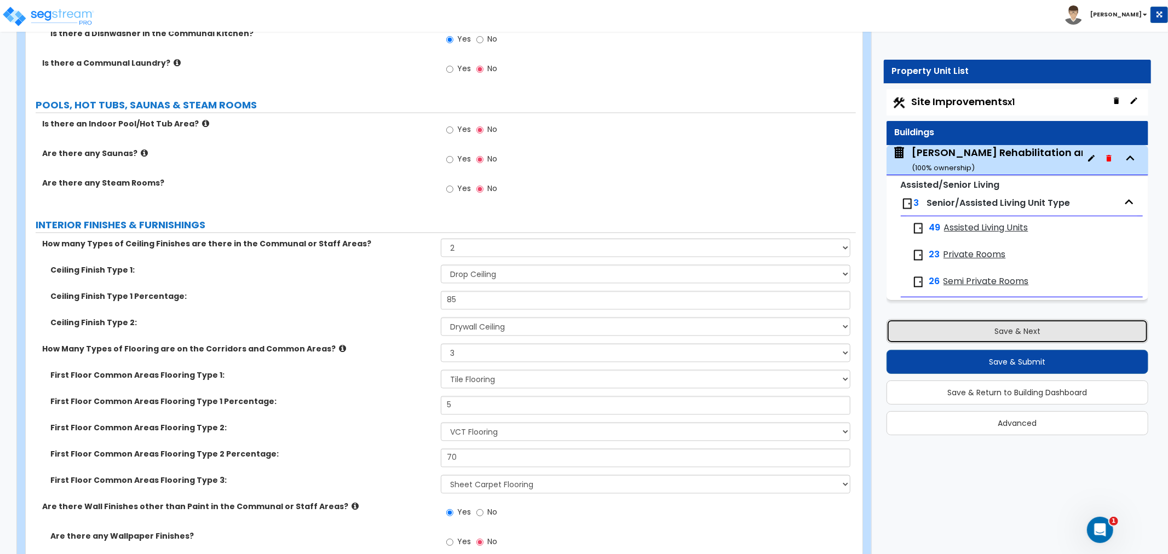
click at [988, 337] on button "Save & Next" at bounding box center [1017, 331] width 262 height 24
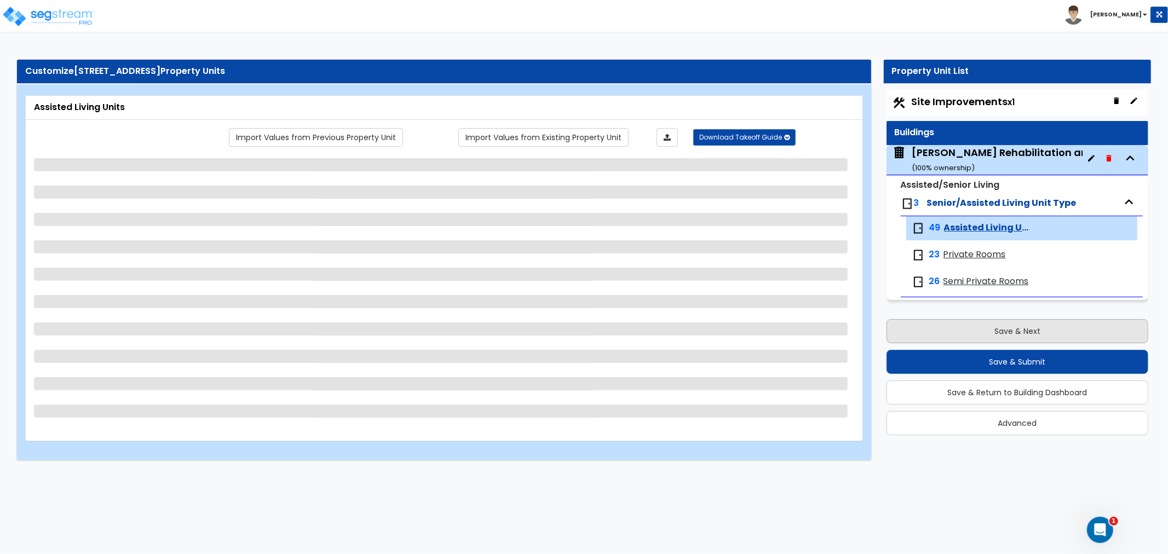
scroll to position [0, 0]
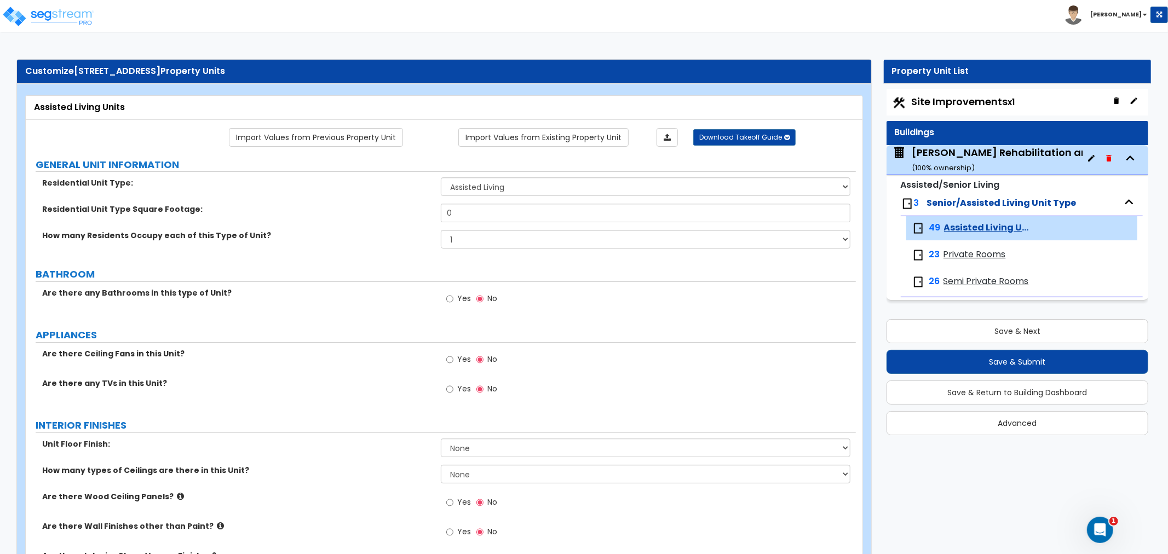
click at [988, 155] on div "Spooner Rehabilitation and Nursing Center LLC ( 100 % ownership)" at bounding box center [1052, 160] width 280 height 28
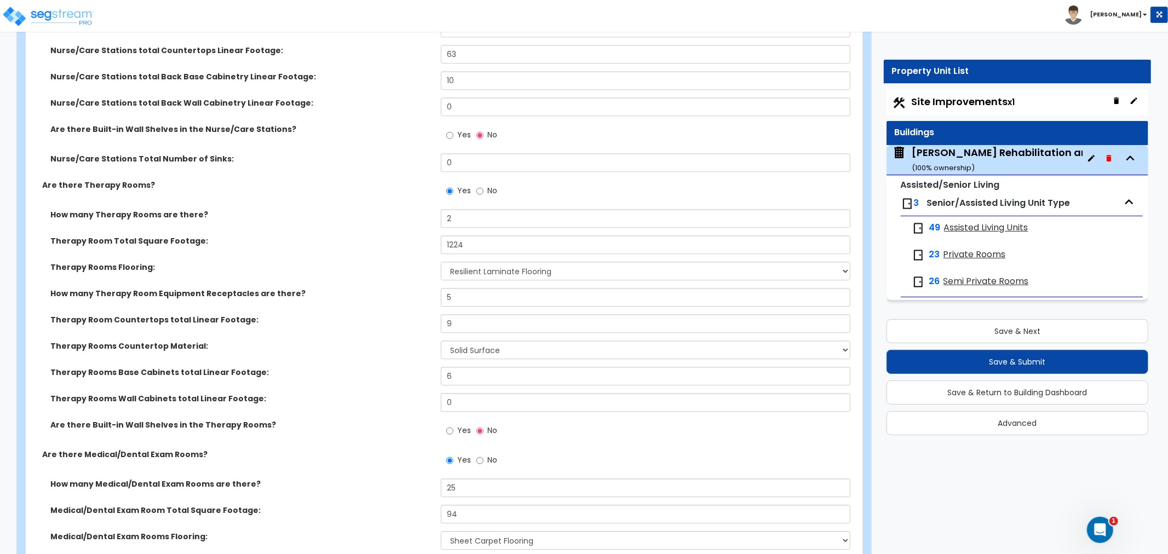
scroll to position [2442, 0]
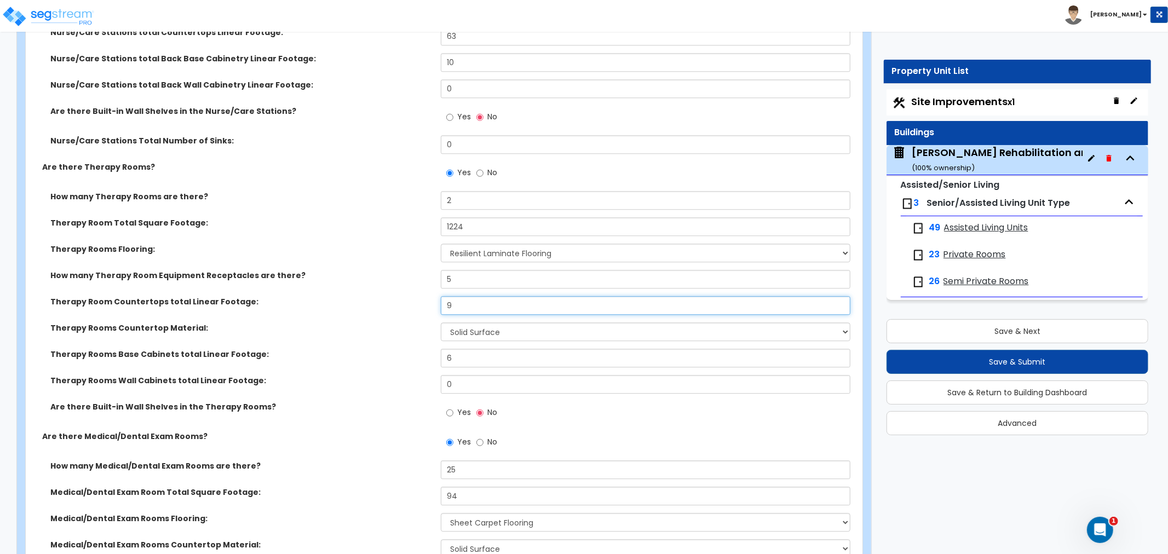
drag, startPoint x: 469, startPoint y: 294, endPoint x: 431, endPoint y: 293, distance: 37.8
click at [431, 296] on div "Therapy Room Countertops total Linear Footage: 9" at bounding box center [441, 309] width 830 height 26
click at [356, 357] on div "Therapy Rooms Base Cabinets total Linear Footage: 6" at bounding box center [441, 362] width 830 height 26
drag, startPoint x: 463, startPoint y: 294, endPoint x: 422, endPoint y: 298, distance: 41.3
click at [422, 298] on div "Therapy Room Countertops total Linear Footage: 9" at bounding box center [441, 309] width 830 height 26
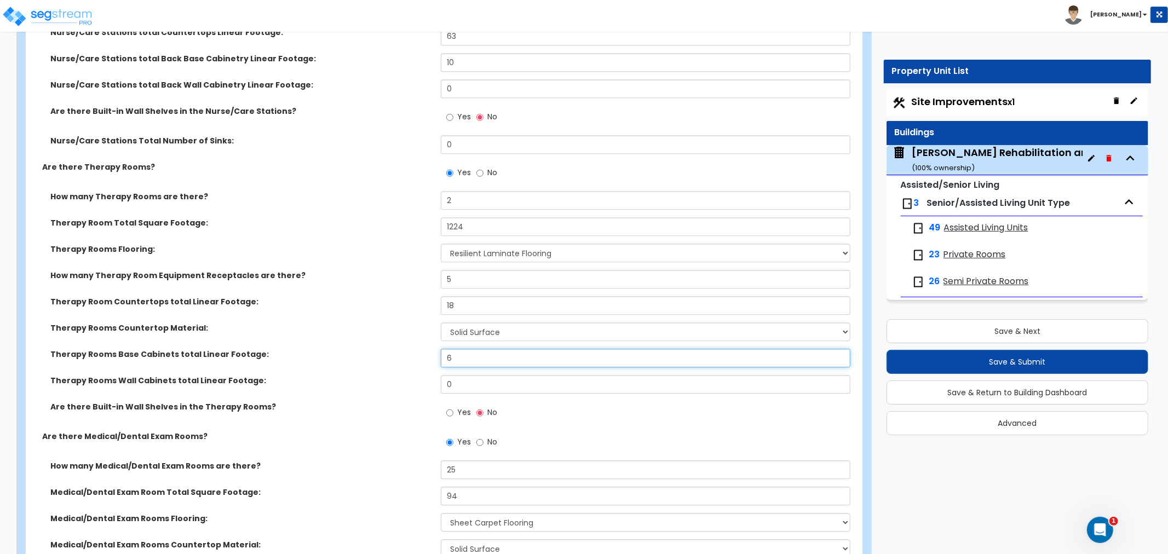
drag, startPoint x: 460, startPoint y: 347, endPoint x: 420, endPoint y: 355, distance: 40.7
click at [420, 355] on div "Therapy Rooms Base Cabinets total Linear Footage: 6" at bounding box center [441, 362] width 830 height 26
click at [389, 376] on div "Therapy Rooms Wall Cabinets total Linear Footage: 0" at bounding box center [441, 388] width 830 height 26
click at [298, 297] on div "Therapy Room Countertops total Linear Footage: 18" at bounding box center [441, 309] width 830 height 26
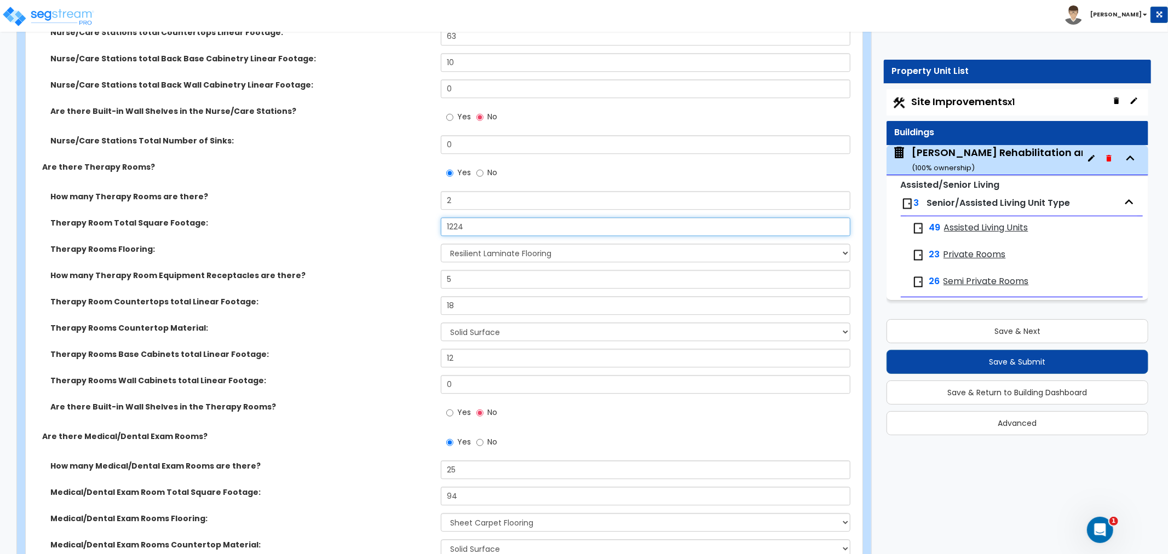
drag, startPoint x: 474, startPoint y: 214, endPoint x: 412, endPoint y: 221, distance: 62.3
click at [412, 221] on div "Therapy Room Total Square Footage: 1224" at bounding box center [441, 230] width 830 height 26
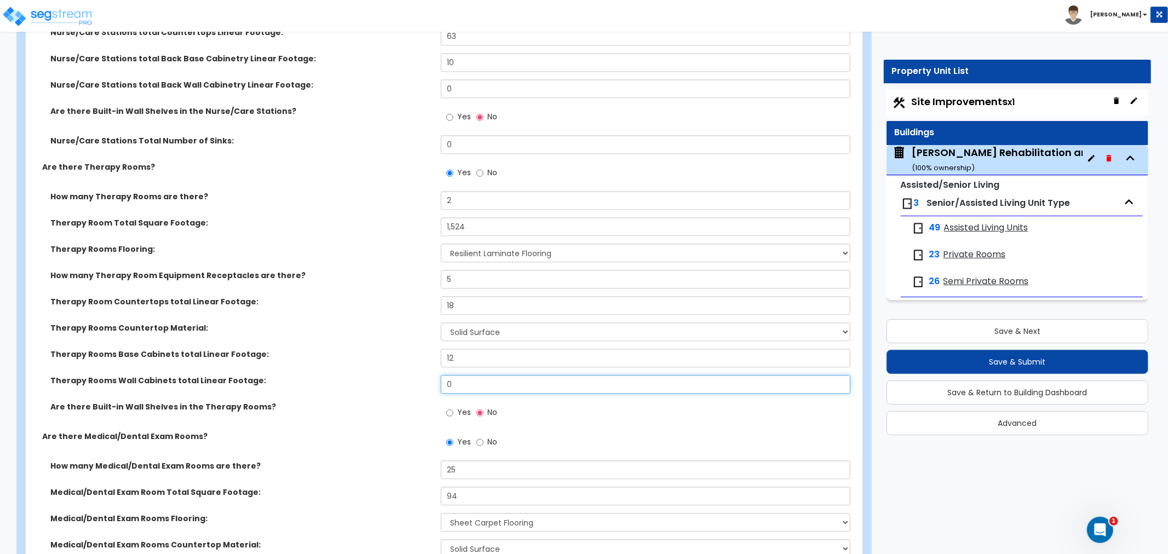
drag, startPoint x: 468, startPoint y: 366, endPoint x: 413, endPoint y: 371, distance: 55.5
click at [413, 375] on div "Therapy Rooms Wall Cabinets total Linear Footage: 0" at bounding box center [441, 388] width 830 height 26
drag, startPoint x: 463, startPoint y: 345, endPoint x: 420, endPoint y: 342, distance: 43.4
click at [420, 349] on div "Therapy Rooms Base Cabinets total Linear Footage: 12" at bounding box center [441, 362] width 830 height 26
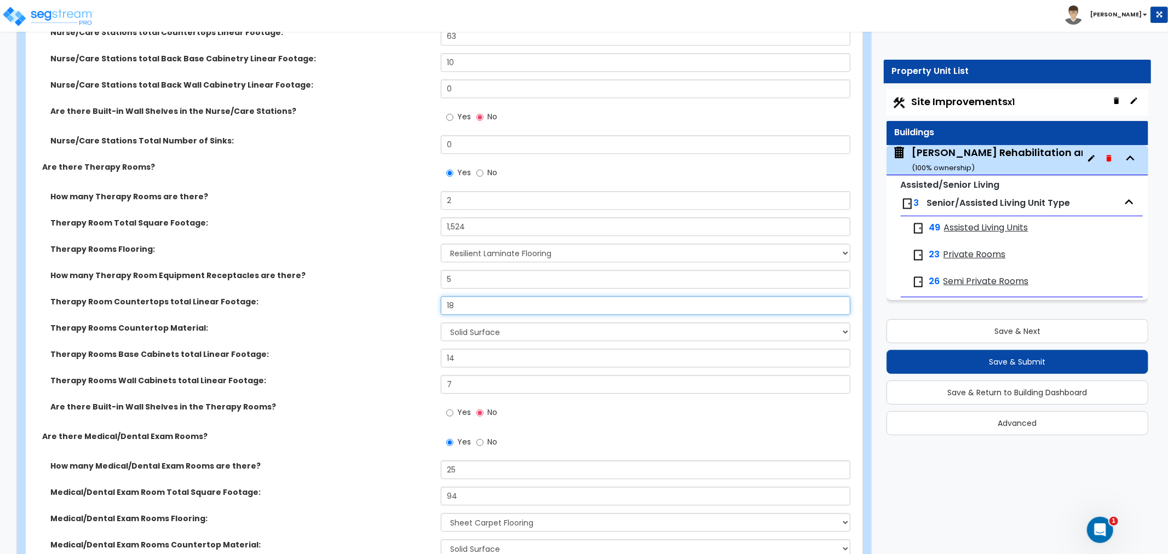
drag, startPoint x: 467, startPoint y: 294, endPoint x: 436, endPoint y: 296, distance: 30.7
click at [436, 296] on div "Therapy Room Countertops total Linear Footage: 18" at bounding box center [441, 309] width 830 height 26
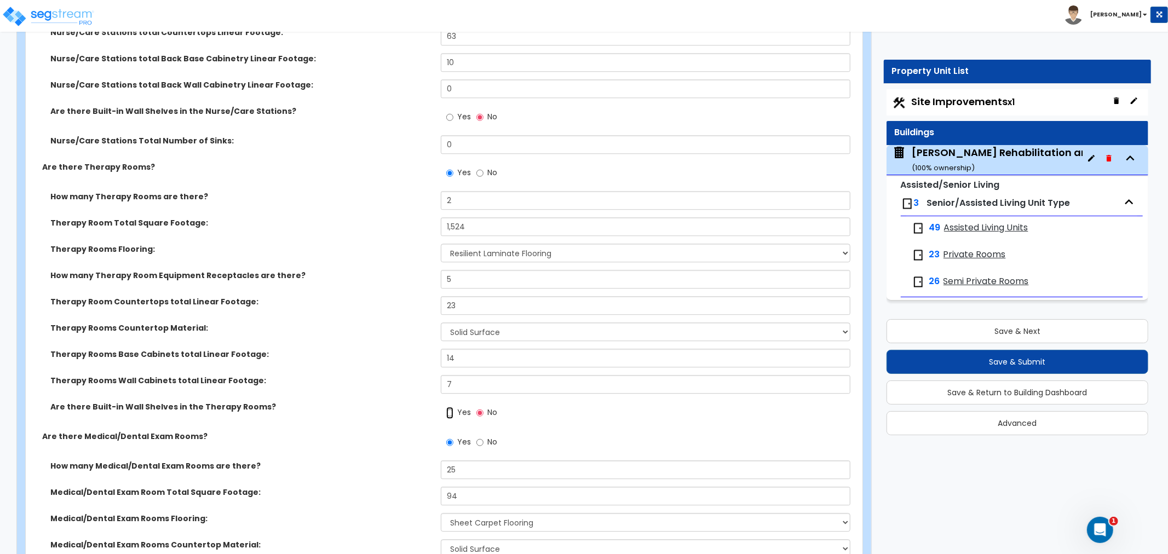
click at [450, 407] on input "Yes" at bounding box center [449, 413] width 7 height 12
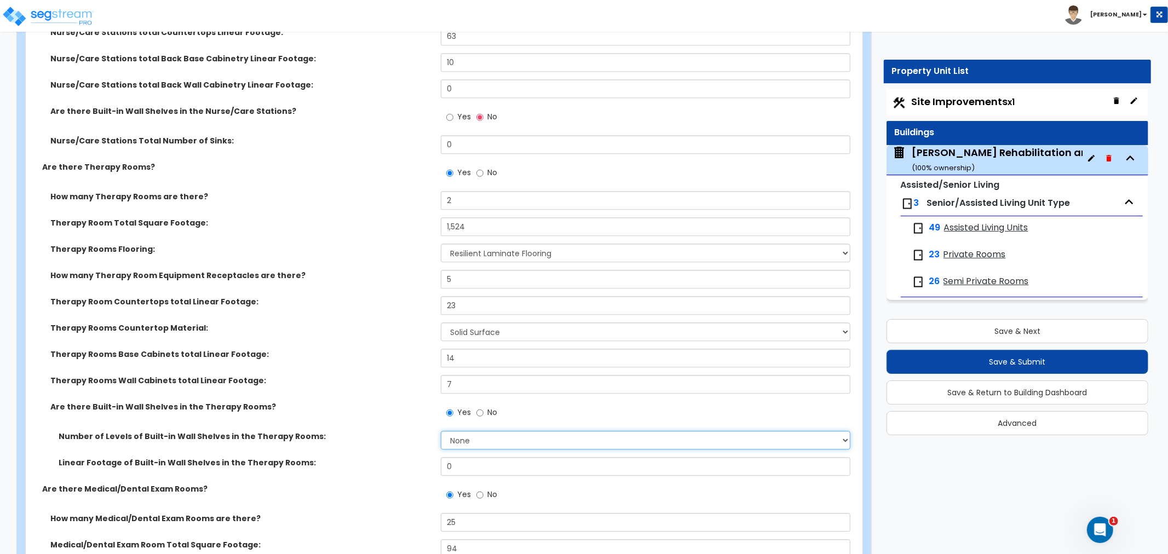
click at [466, 431] on select "None 1 2 3 4 5" at bounding box center [646, 440] width 410 height 19
click at [441, 431] on select "None 1 2 3 4 5" at bounding box center [646, 440] width 410 height 19
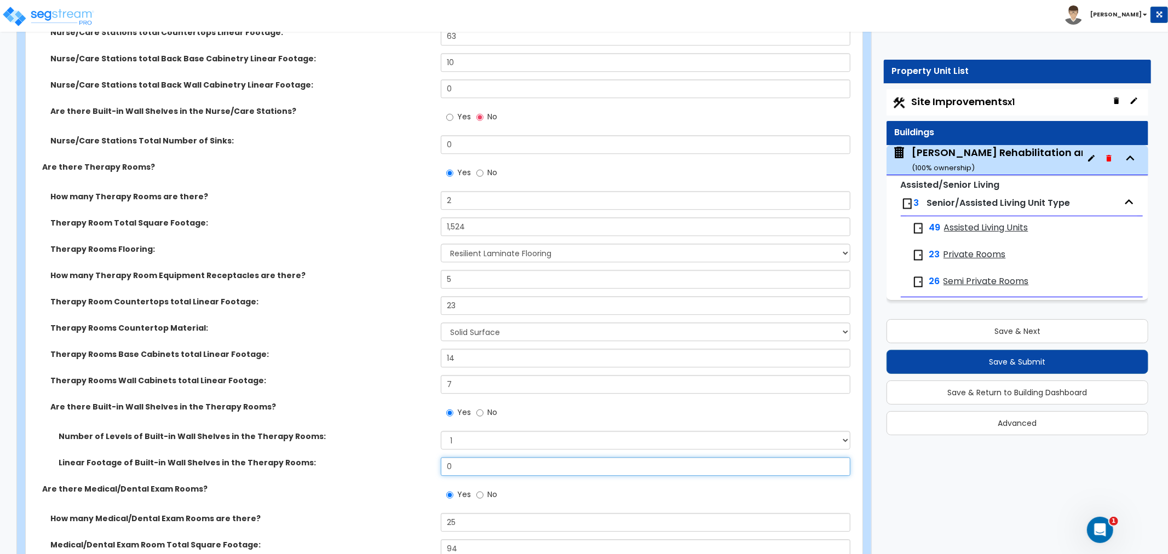
drag, startPoint x: 458, startPoint y: 456, endPoint x: 412, endPoint y: 445, distance: 47.3
click at [412, 457] on div "Linear Footage of Built-in Wall Shelves in the Therapy Rooms: 0" at bounding box center [441, 470] width 830 height 26
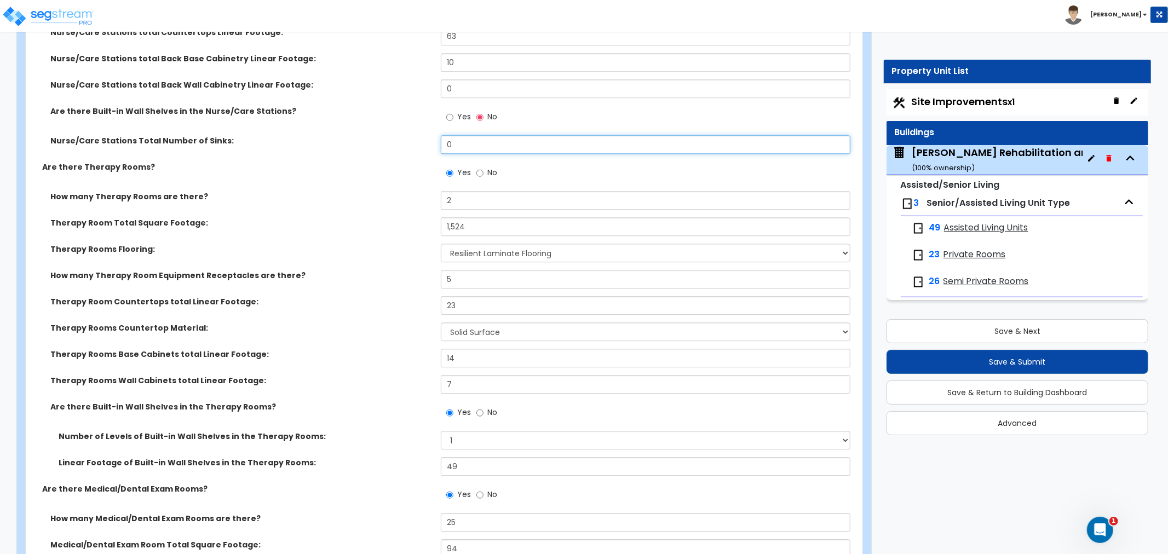
drag, startPoint x: 466, startPoint y: 134, endPoint x: 417, endPoint y: 139, distance: 49.6
click at [417, 139] on div "Nurse/Care Stations Total Number of Sinks: 0" at bounding box center [441, 148] width 830 height 26
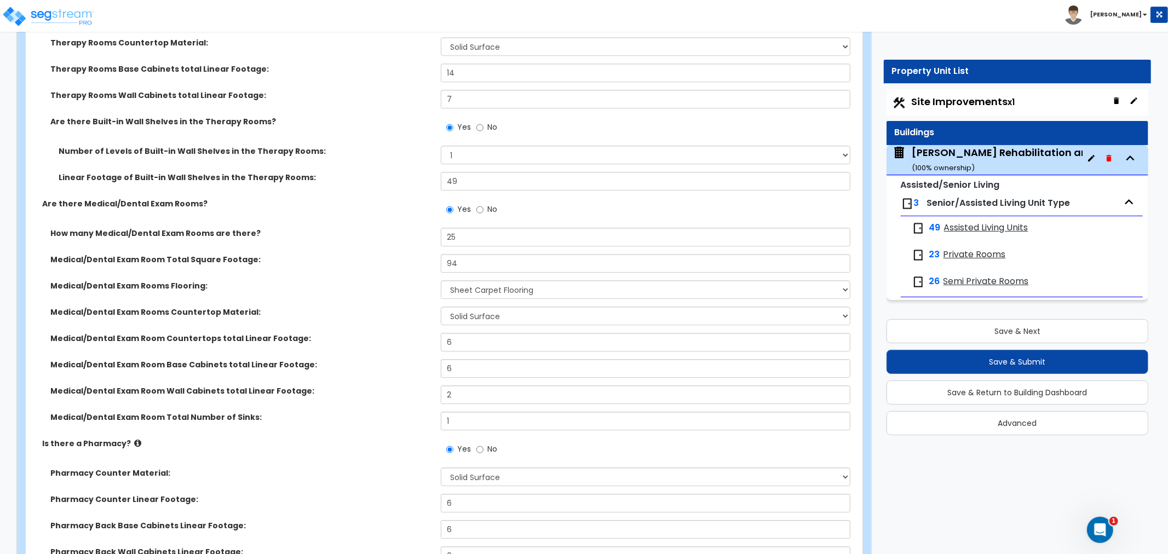
scroll to position [2746, 0]
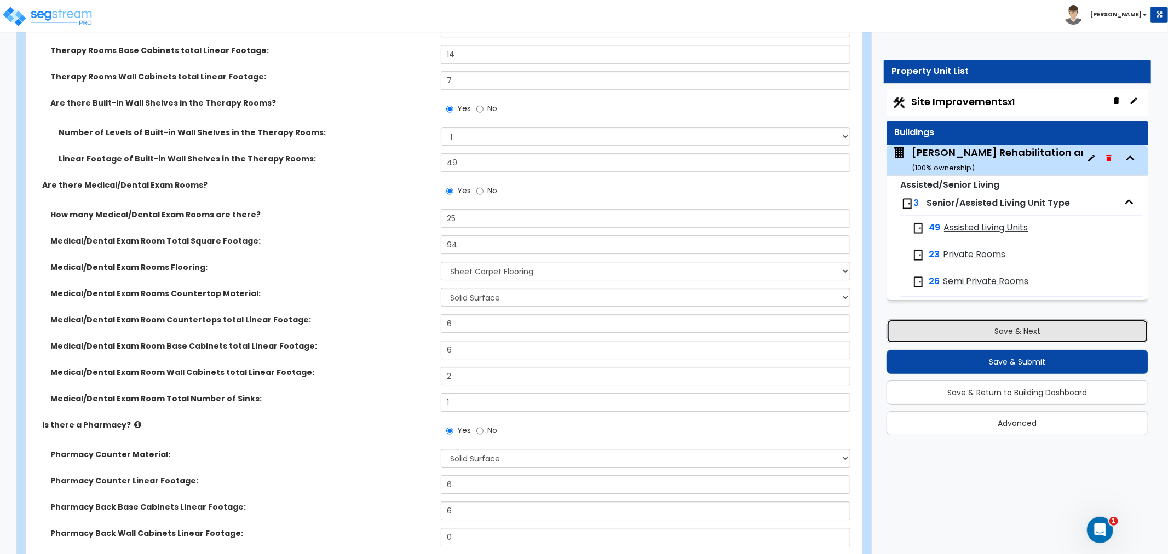
click at [1005, 327] on button "Save & Next" at bounding box center [1017, 331] width 262 height 24
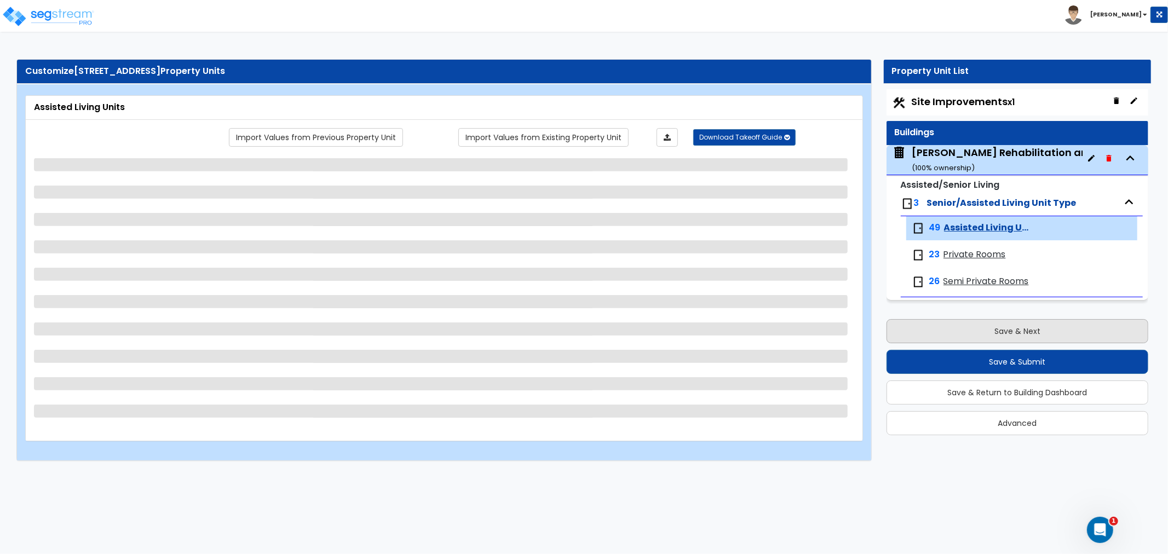
scroll to position [0, 0]
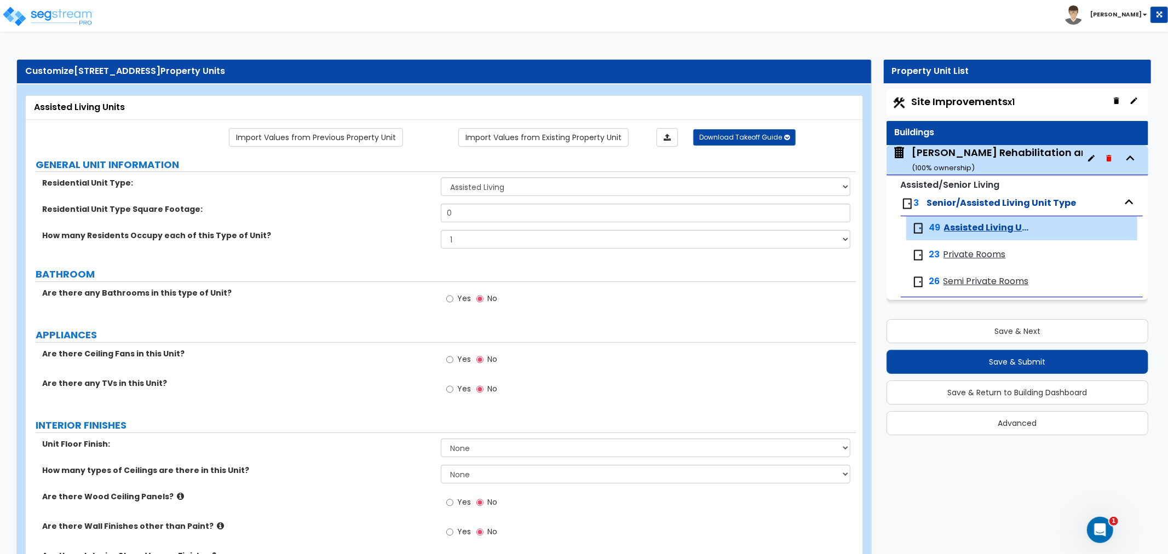
click at [968, 253] on span "Private Rooms" at bounding box center [974, 255] width 62 height 13
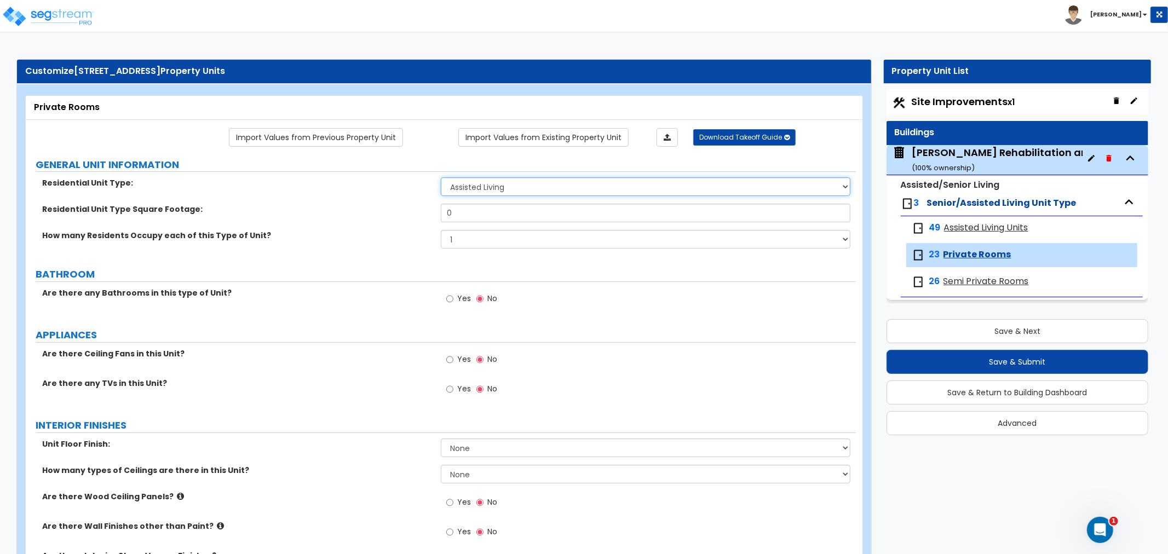
click at [527, 187] on select "Assisted Living Senior Living" at bounding box center [646, 186] width 410 height 19
click at [483, 193] on select "Assisted Living Senior Living" at bounding box center [646, 186] width 410 height 19
click at [441, 178] on select "Assisted Living Senior Living" at bounding box center [646, 186] width 410 height 19
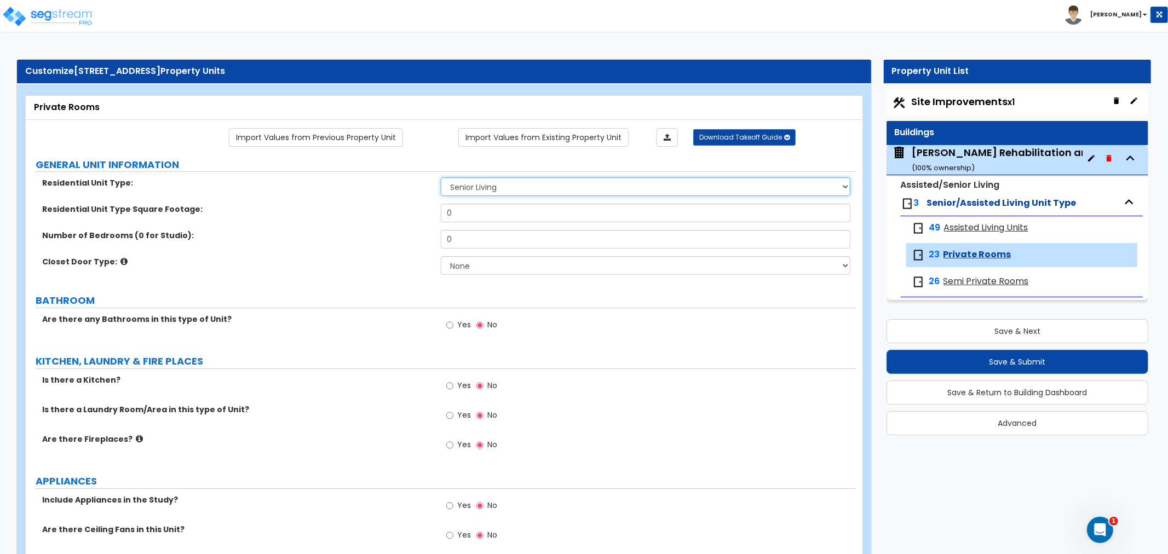
click at [500, 188] on select "Assisted Living Senior Living" at bounding box center [646, 186] width 410 height 19
click at [441, 178] on select "Assisted Living Senior Living" at bounding box center [646, 186] width 410 height 19
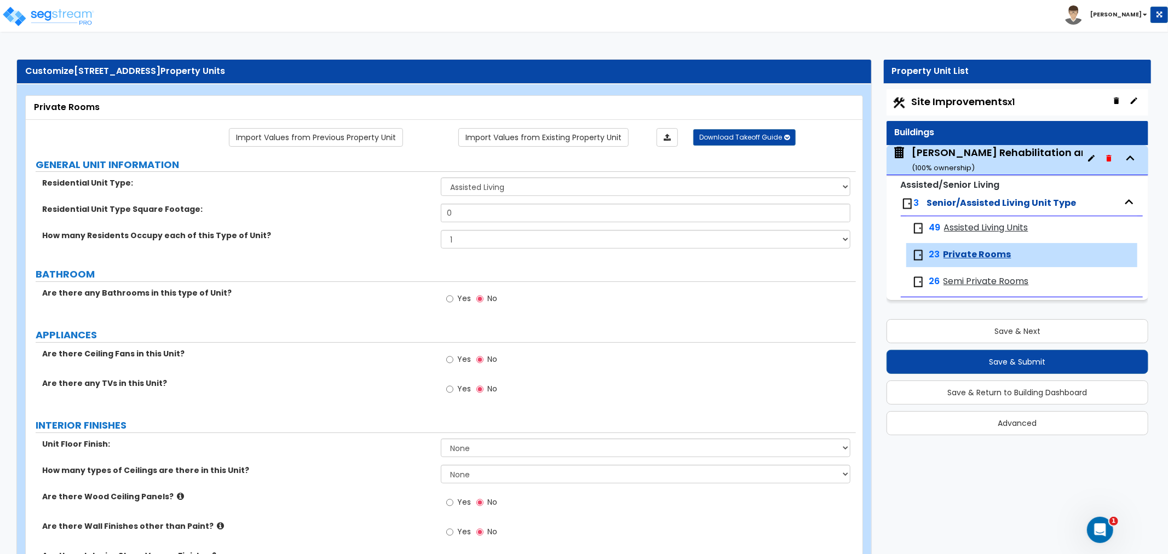
click at [972, 279] on span "Semi Private Rooms" at bounding box center [985, 281] width 85 height 13
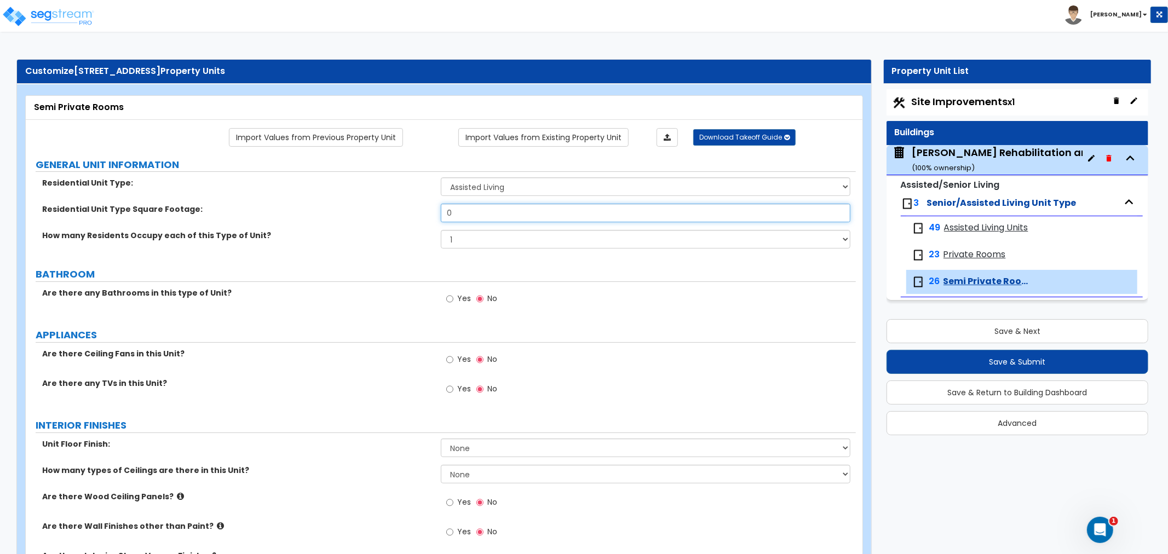
drag, startPoint x: 447, startPoint y: 214, endPoint x: 401, endPoint y: 215, distance: 46.0
click at [401, 215] on div "Residential Unit Type Square Footage: 0" at bounding box center [441, 217] width 830 height 26
click at [462, 237] on select "1 2 3 4 5" at bounding box center [646, 239] width 410 height 19
click at [441, 230] on select "1 2 3 4 5" at bounding box center [646, 239] width 410 height 19
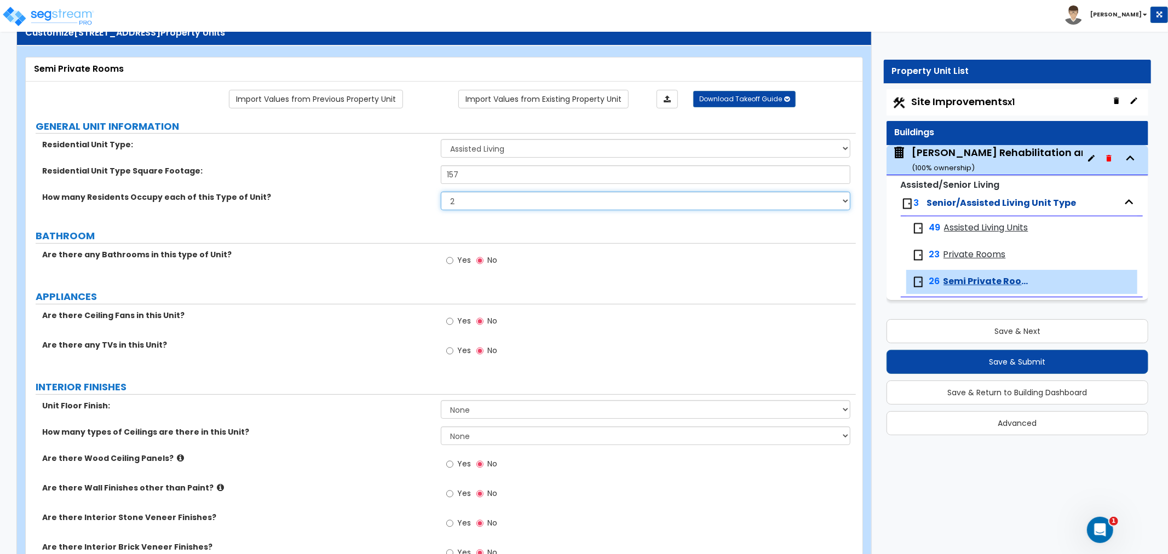
scroll to position [61, 0]
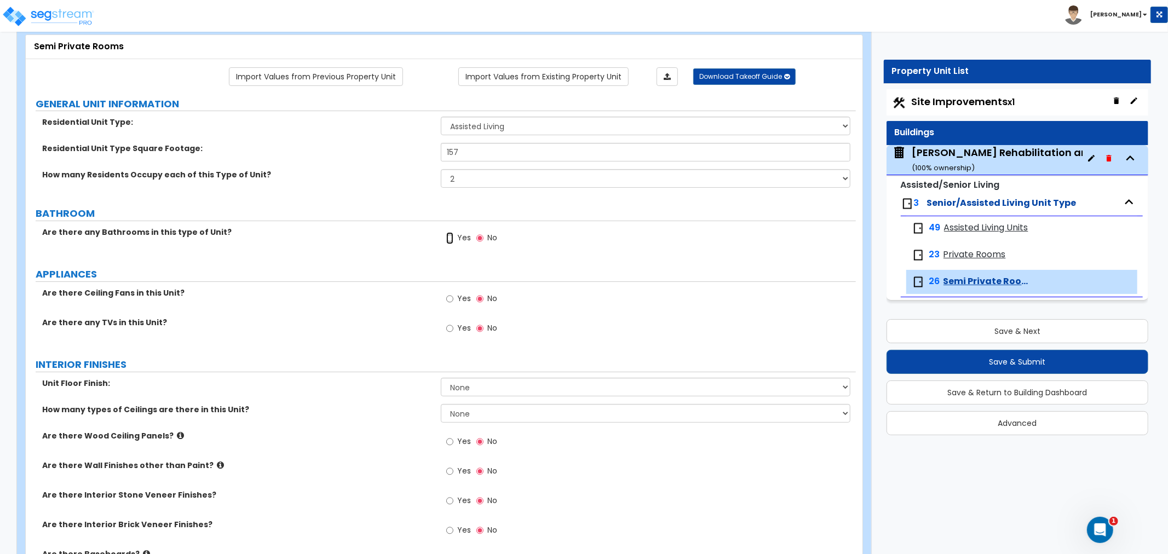
click at [449, 238] on input "Yes" at bounding box center [449, 238] width 7 height 12
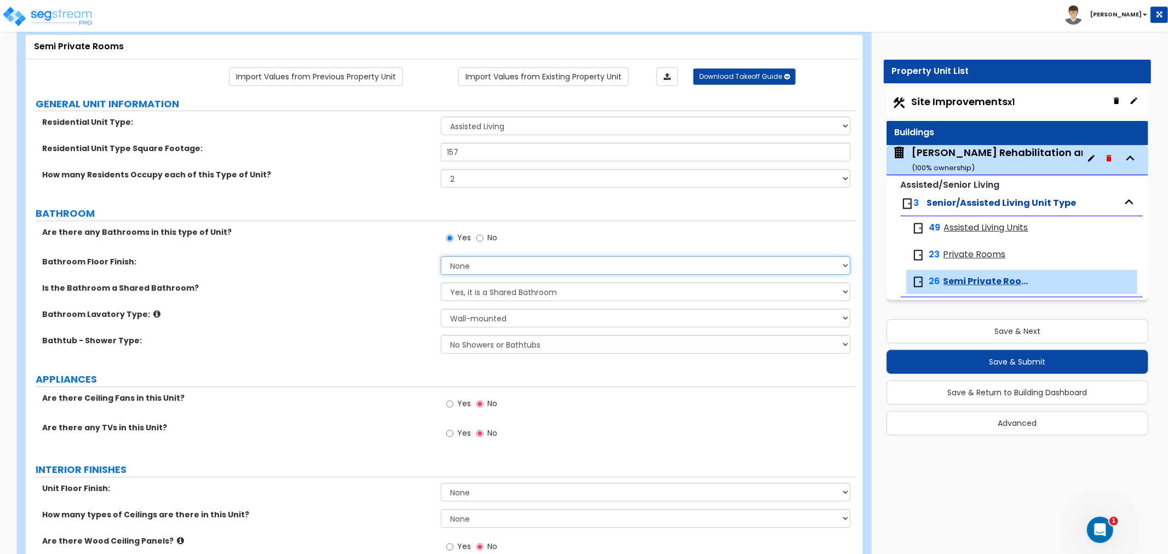
click at [458, 269] on select "None Tile Flooring Hardwood Flooring Resilient Laminate Flooring VCT Flooring S…" at bounding box center [646, 265] width 410 height 19
click at [508, 269] on select "None Tile Flooring Hardwood Flooring Resilient Laminate Flooring VCT Flooring S…" at bounding box center [646, 265] width 410 height 19
click at [358, 316] on label "Bathroom Lavatory Type:" at bounding box center [237, 314] width 390 height 11
click at [481, 265] on select "None Tile Flooring Hardwood Flooring Resilient Laminate Flooring VCT Flooring S…" at bounding box center [646, 265] width 410 height 19
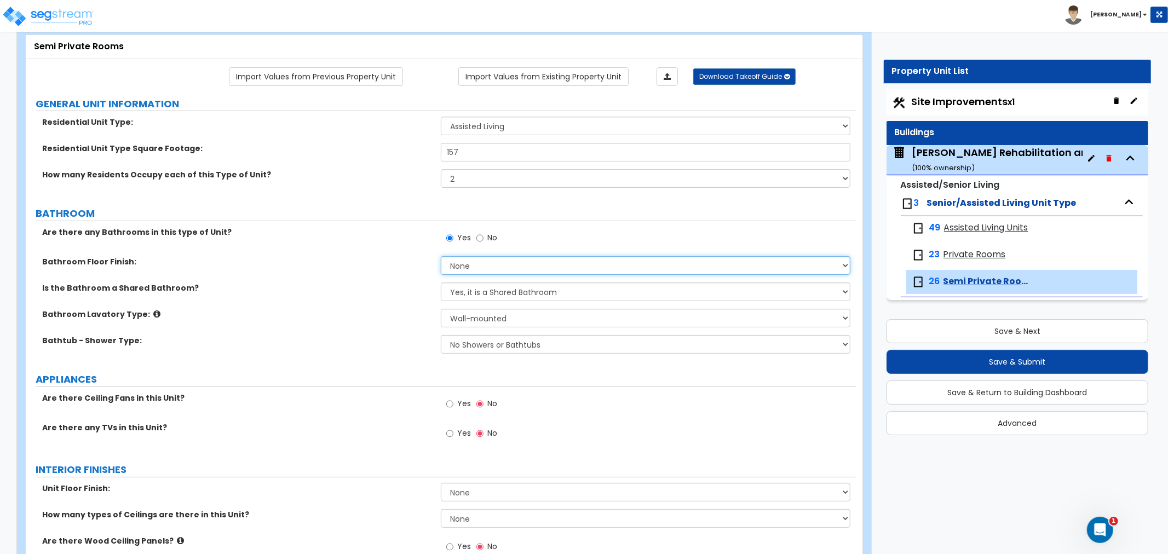
click at [481, 265] on select "None Tile Flooring Hardwood Flooring Resilient Laminate Flooring VCT Flooring S…" at bounding box center [646, 265] width 410 height 19
click at [441, 256] on select "None Tile Flooring Hardwood Flooring Resilient Laminate Flooring VCT Flooring S…" at bounding box center [646, 265] width 410 height 19
click at [474, 290] on select "Yes, it is a Shared Bathroom No, the Bathrooms are Private Bathrooms" at bounding box center [646, 292] width 410 height 19
click at [441, 283] on select "Yes, it is a Shared Bathroom No, the Bathrooms are Private Bathrooms" at bounding box center [646, 292] width 410 height 19
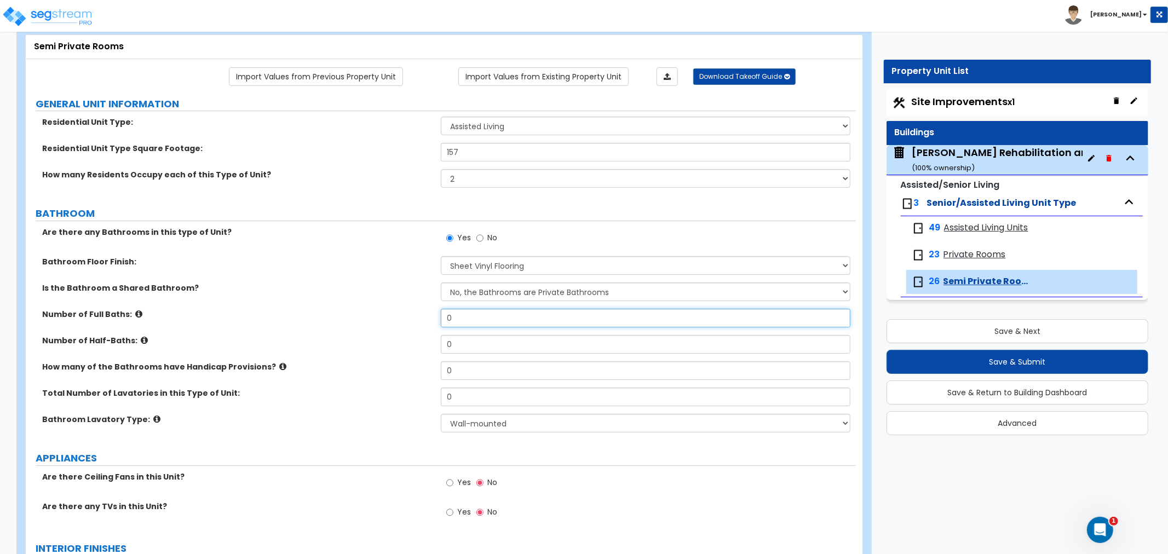
drag, startPoint x: 471, startPoint y: 316, endPoint x: 401, endPoint y: 324, distance: 70.5
click at [401, 324] on div "Number of Full Baths: 0" at bounding box center [441, 322] width 830 height 26
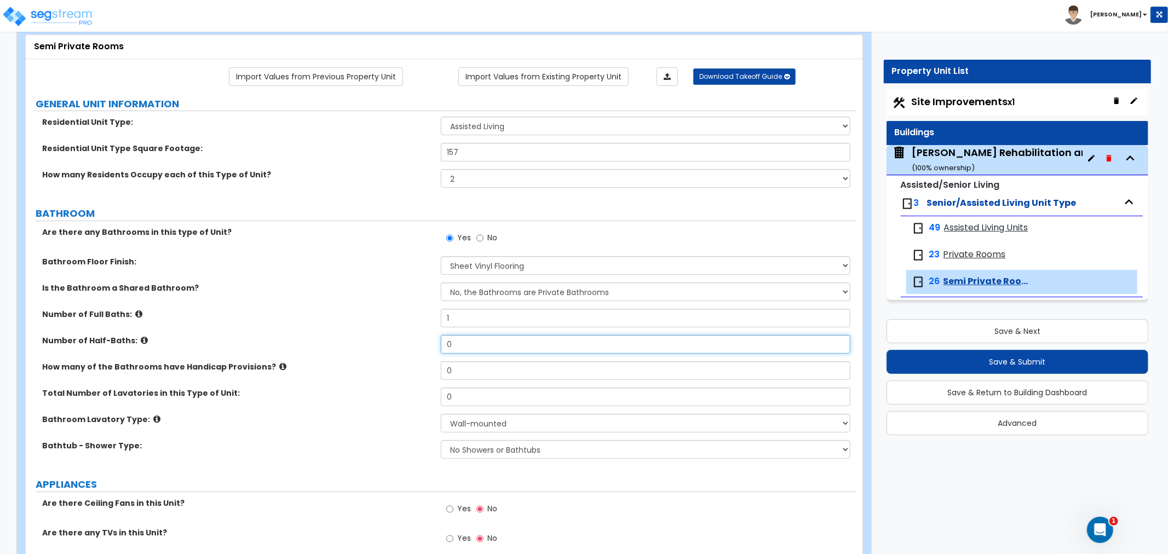
drag, startPoint x: 471, startPoint y: 342, endPoint x: 439, endPoint y: 354, distance: 34.5
click at [441, 347] on input "0" at bounding box center [646, 344] width 410 height 19
drag, startPoint x: 474, startPoint y: 362, endPoint x: 423, endPoint y: 367, distance: 51.7
click at [423, 367] on div "How many of the Bathrooms have Handicap Provisions? 0" at bounding box center [441, 374] width 830 height 26
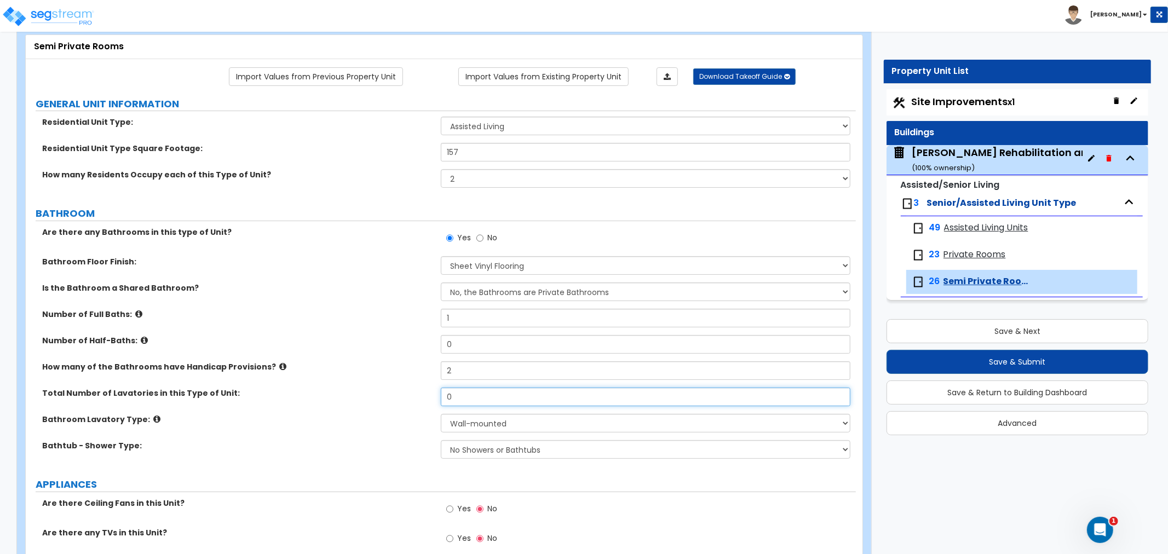
drag, startPoint x: 476, startPoint y: 392, endPoint x: 379, endPoint y: 392, distance: 96.9
click at [379, 392] on div "Total Number of Lavatories in this Type of Unit: 0" at bounding box center [441, 401] width 830 height 26
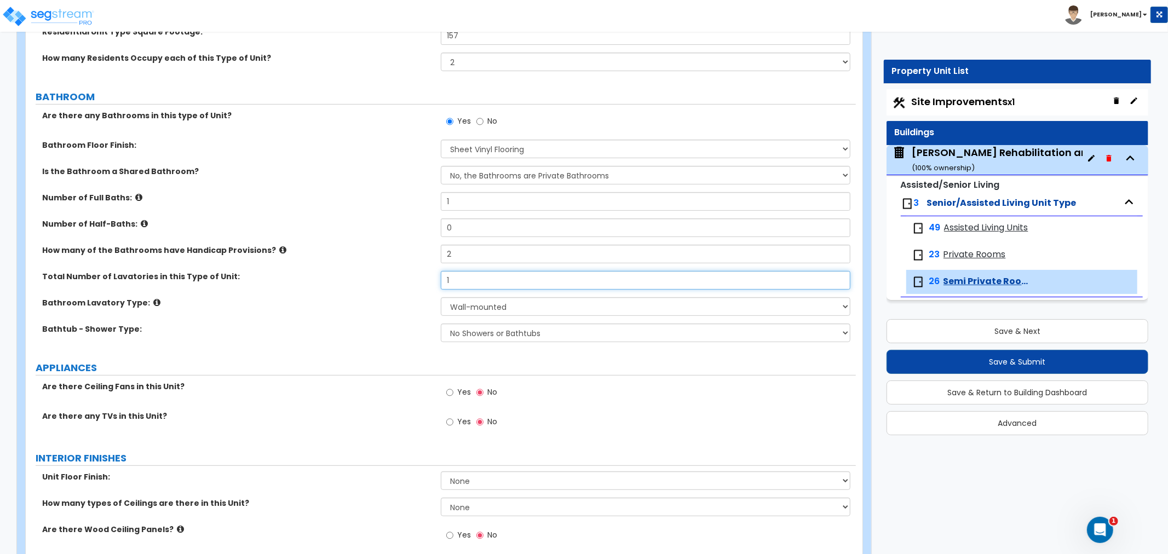
scroll to position [182, 0]
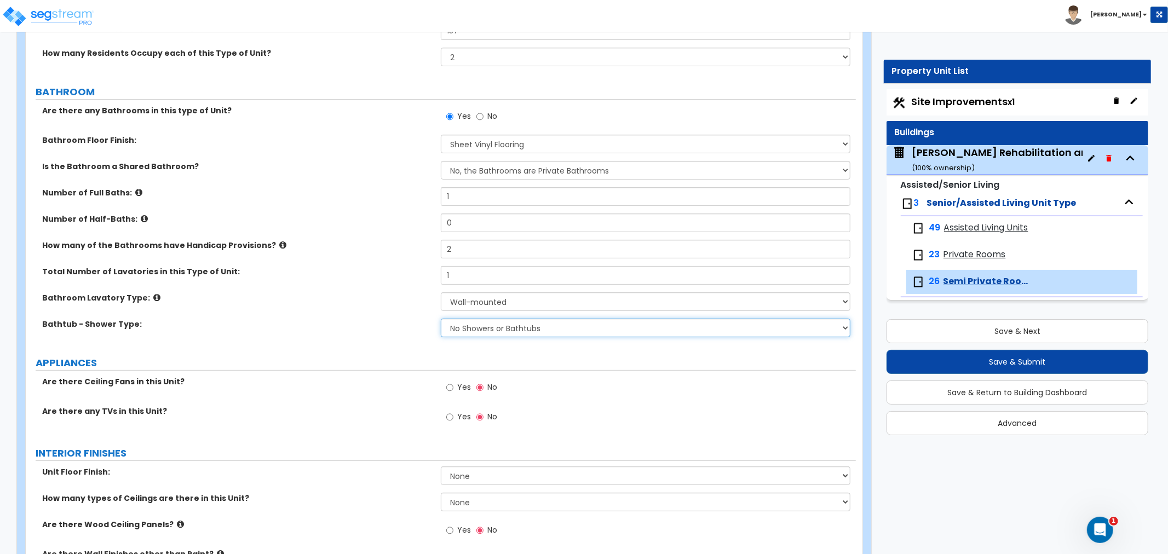
click at [489, 330] on select "No Showers or Bathtubs Shower Only Bathtub Only Shower-and-Bath Combo Dedicated…" at bounding box center [646, 328] width 410 height 19
click at [441, 319] on select "No Showers or Bathtubs Shower Only Bathtub Only Shower-and-Bath Combo Dedicated…" at bounding box center [646, 328] width 410 height 19
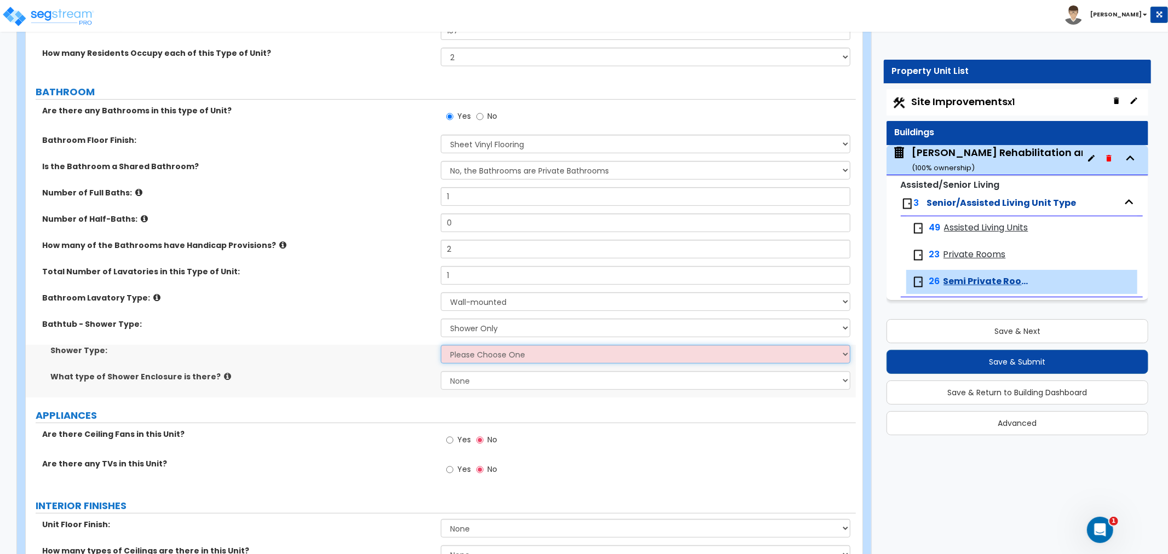
click at [488, 353] on select "Please Choose One Pre-Fabricated Shower Stalls Custom Finish Walk-in Showers" at bounding box center [646, 354] width 410 height 19
click at [441, 345] on select "Please Choose One Pre-Fabricated Shower Stalls Custom Finish Walk-in Showers" at bounding box center [646, 354] width 410 height 19
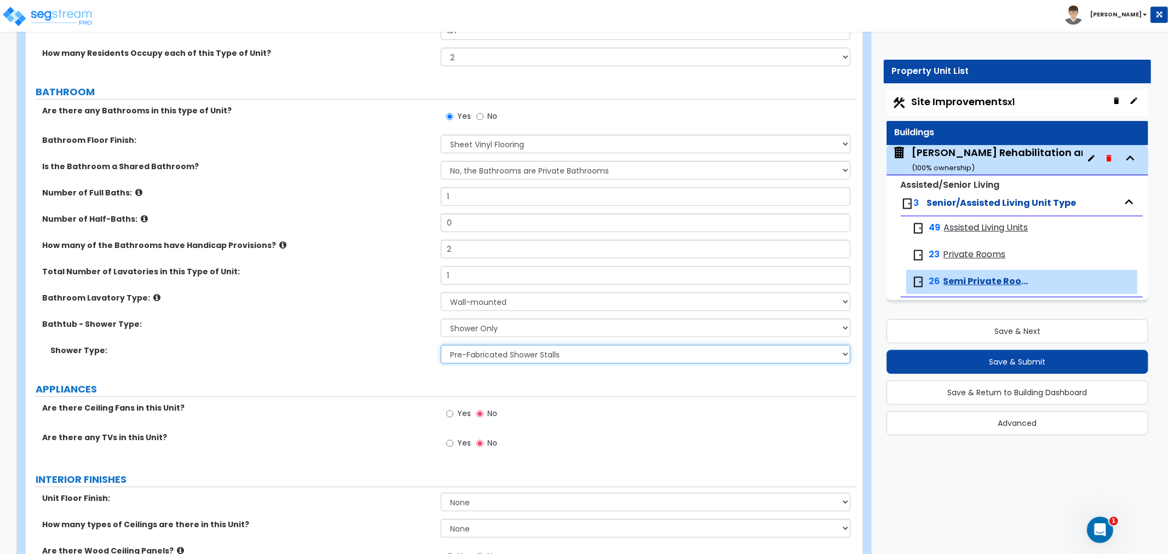
click at [497, 358] on select "Please Choose One Pre-Fabricated Shower Stalls Custom Finish Walk-in Showers" at bounding box center [646, 354] width 410 height 19
click at [441, 345] on select "Please Choose One Pre-Fabricated Shower Stalls Custom Finish Walk-in Showers" at bounding box center [646, 354] width 410 height 19
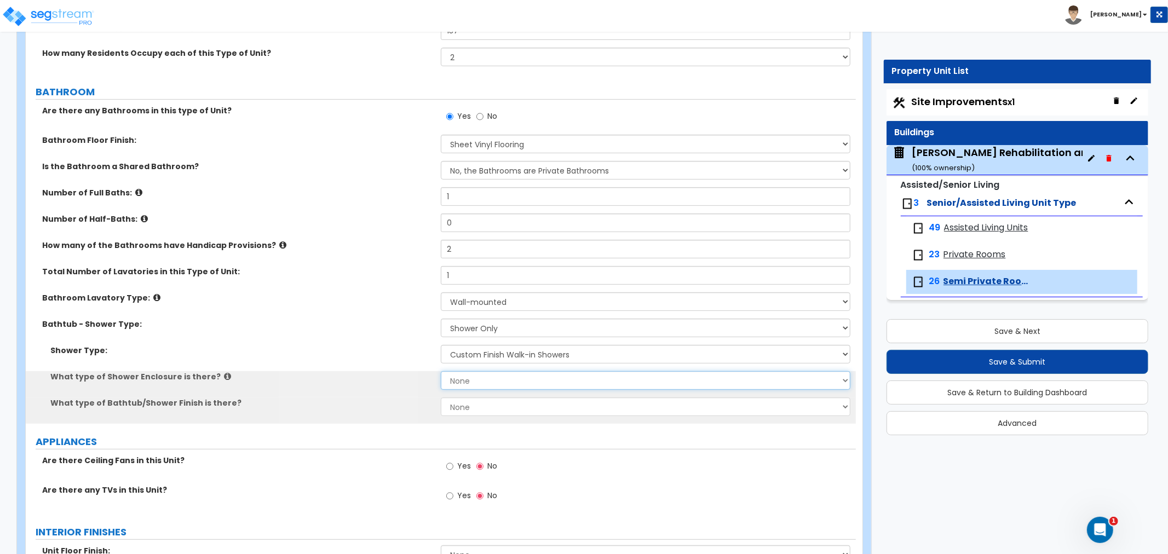
click at [494, 381] on select "None Curtain & Rod Glass Sliding Doors Glass Hinged Doors" at bounding box center [646, 380] width 410 height 19
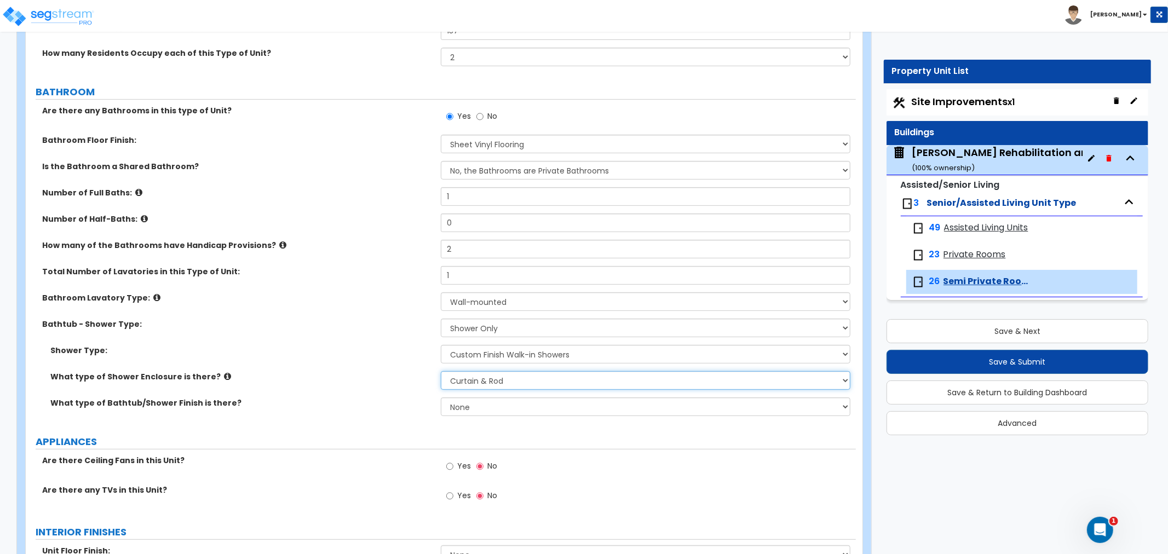
click at [441, 371] on select "None Curtain & Rod Glass Sliding Doors Glass Hinged Doors" at bounding box center [646, 380] width 410 height 19
click at [486, 402] on select "None Plastic Tile Stone" at bounding box center [646, 406] width 410 height 19
click at [441, 397] on select "None Plastic Tile Stone" at bounding box center [646, 406] width 410 height 19
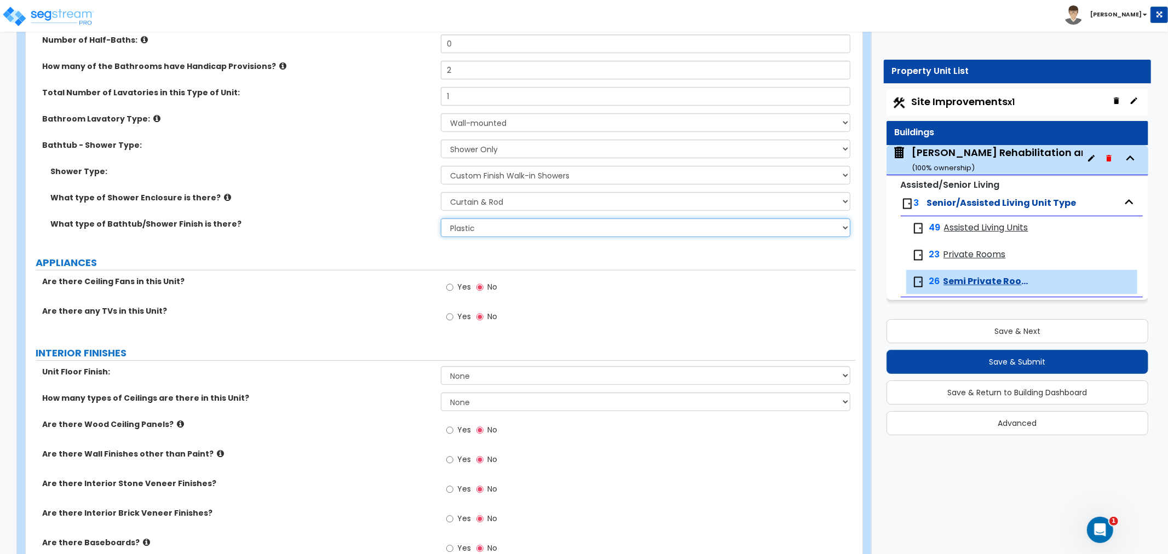
scroll to position [365, 0]
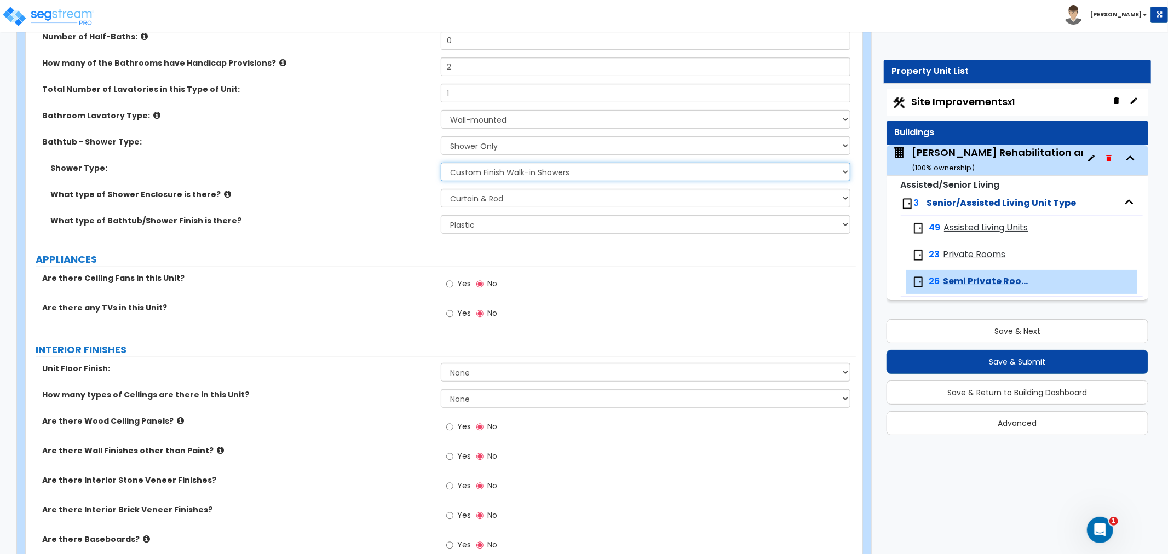
click at [489, 170] on select "Please Choose One Pre-Fabricated Shower Stalls Custom Finish Walk-in Showers" at bounding box center [646, 172] width 410 height 19
click at [441, 163] on select "Please Choose One Pre-Fabricated Shower Stalls Custom Finish Walk-in Showers" at bounding box center [646, 172] width 410 height 19
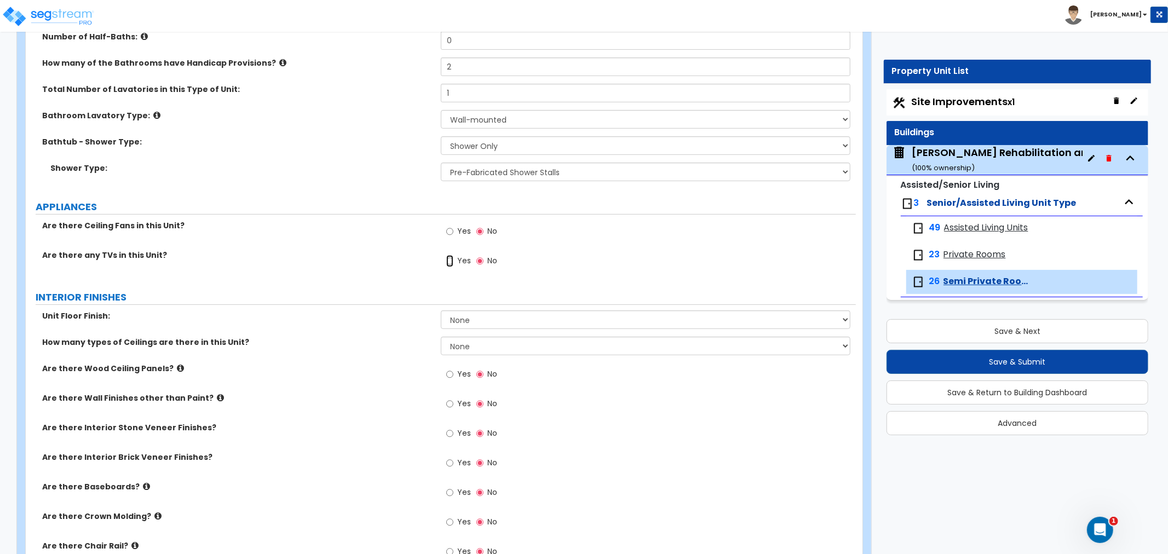
click at [450, 258] on input "Yes" at bounding box center [449, 261] width 7 height 12
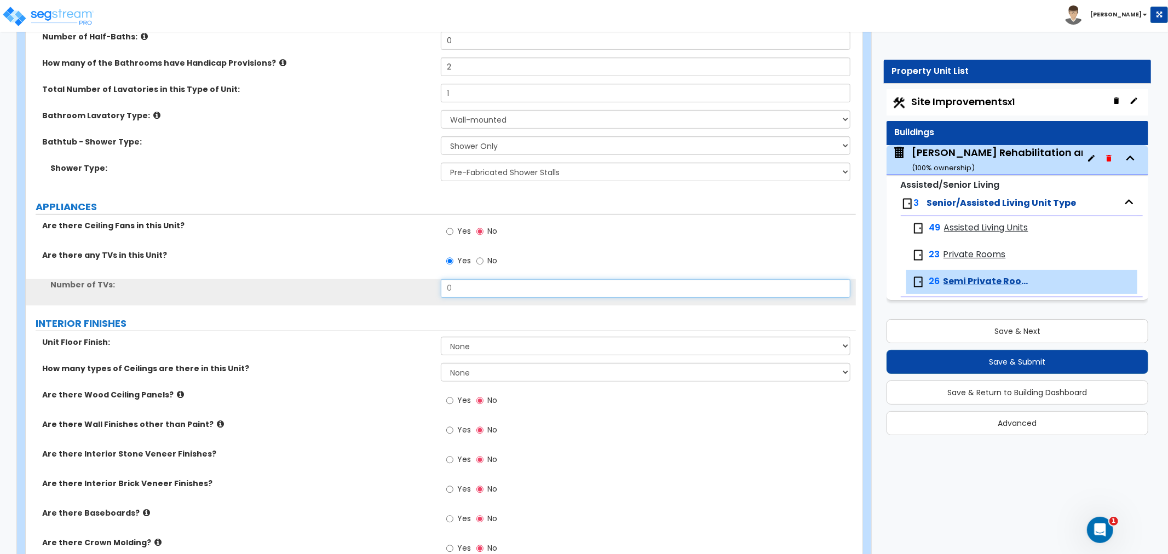
drag, startPoint x: 471, startPoint y: 292, endPoint x: 400, endPoint y: 298, distance: 72.0
click at [400, 298] on div "Number of TVs: 0" at bounding box center [441, 292] width 830 height 26
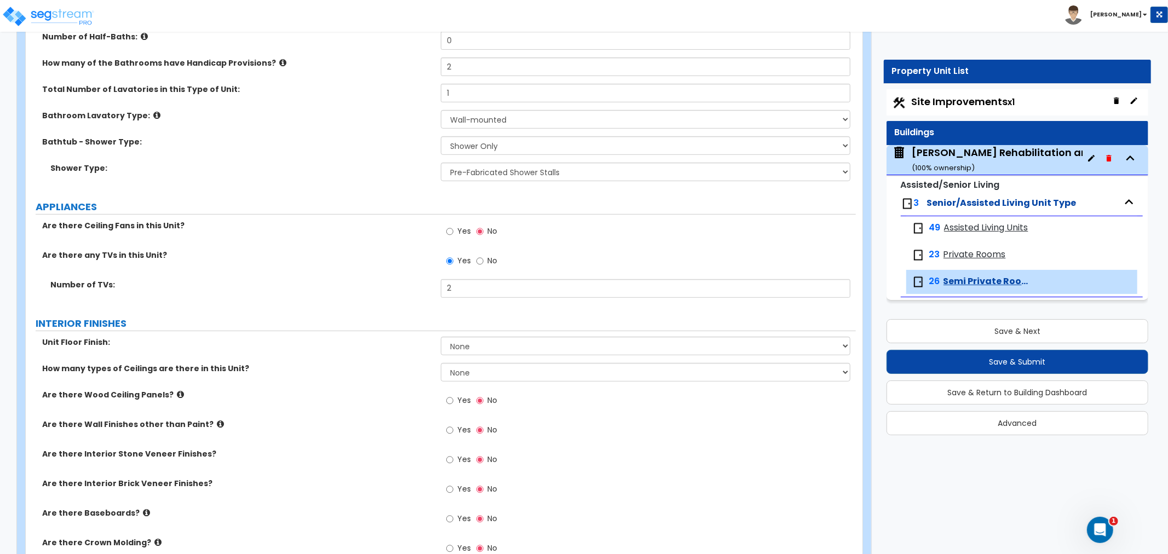
click at [394, 328] on label "INTERIOR FINISHES" at bounding box center [446, 323] width 820 height 14
click at [504, 347] on select "None Tile Flooring Hardwood Flooring Resilient Laminate Flooring VCT Flooring S…" at bounding box center [646, 346] width 410 height 19
click at [441, 337] on select "None Tile Flooring Hardwood Flooring Resilient Laminate Flooring VCT Flooring S…" at bounding box center [646, 346] width 410 height 19
click at [483, 348] on select "None Tile Flooring Hardwood Flooring Resilient Laminate Flooring VCT Flooring S…" at bounding box center [646, 346] width 410 height 19
click at [441, 337] on select "None Tile Flooring Hardwood Flooring Resilient Laminate Flooring VCT Flooring S…" at bounding box center [646, 346] width 410 height 19
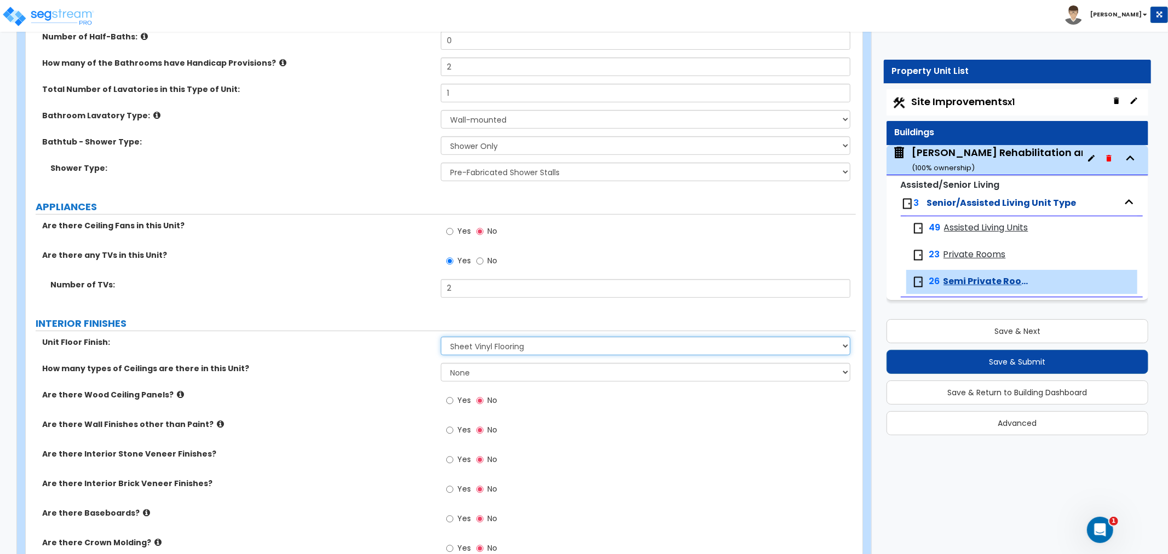
click at [480, 343] on select "None Tile Flooring Hardwood Flooring Resilient Laminate Flooring VCT Flooring S…" at bounding box center [646, 346] width 410 height 19
click at [441, 337] on select "None Tile Flooring Hardwood Flooring Resilient Laminate Flooring VCT Flooring S…" at bounding box center [646, 346] width 410 height 19
click at [493, 368] on select "None 1 2 3" at bounding box center [646, 372] width 410 height 19
click at [441, 363] on select "None 1 2 3" at bounding box center [646, 372] width 410 height 19
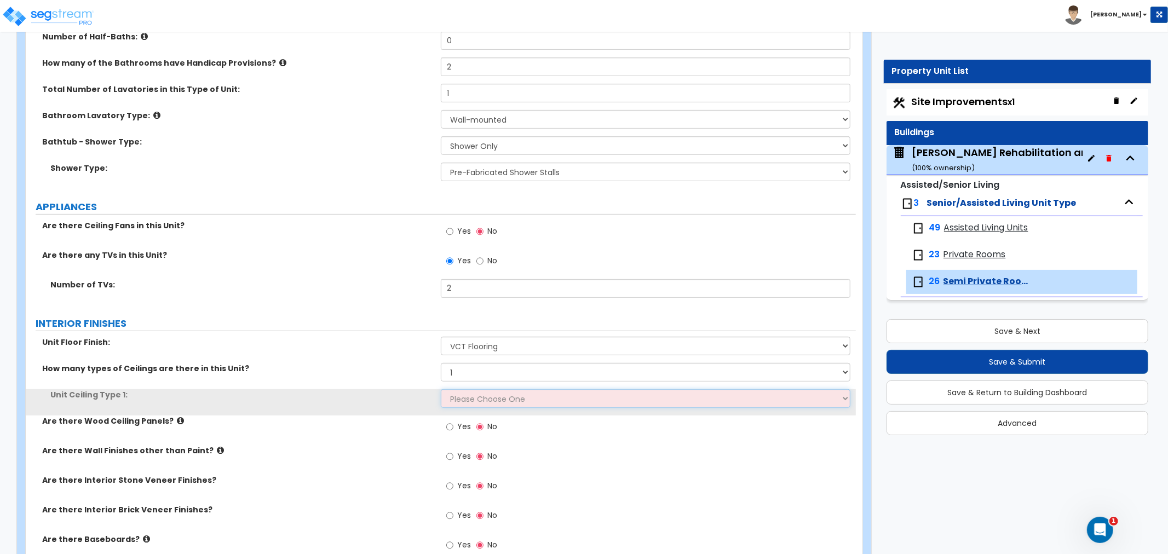
click at [491, 398] on select "Please Choose One Drop Ceiling Drywall Ceiling Open Ceiling" at bounding box center [646, 398] width 410 height 19
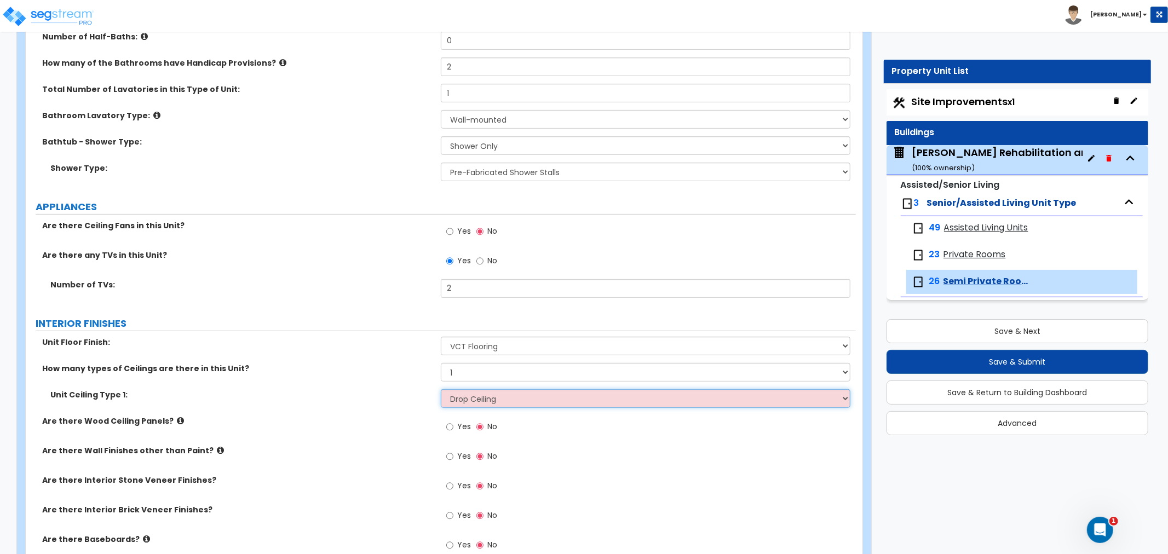
click at [441, 389] on select "Please Choose One Drop Ceiling Drywall Ceiling Open Ceiling" at bounding box center [646, 398] width 410 height 19
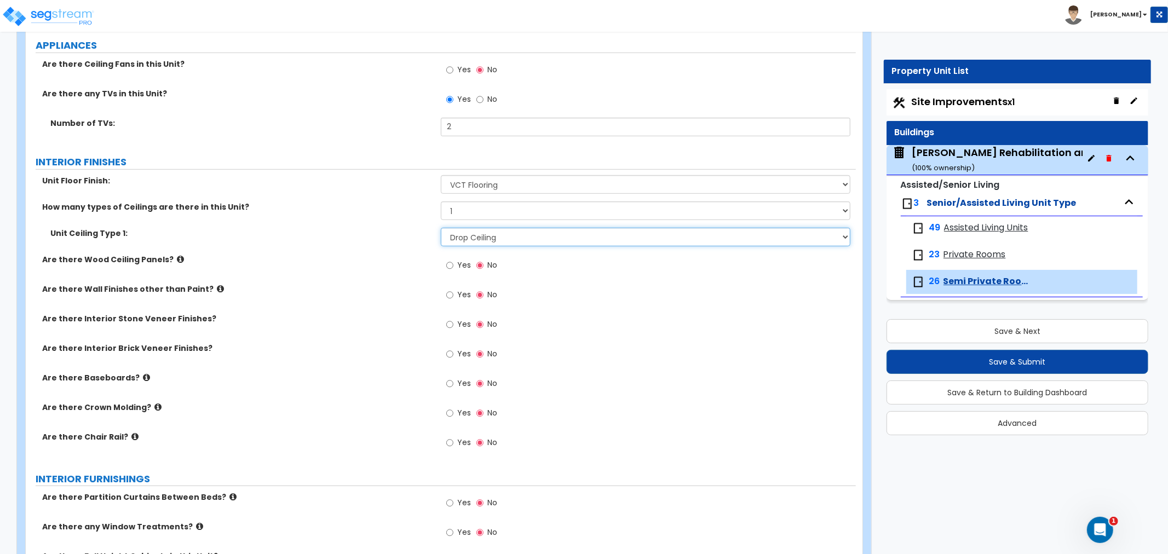
scroll to position [547, 0]
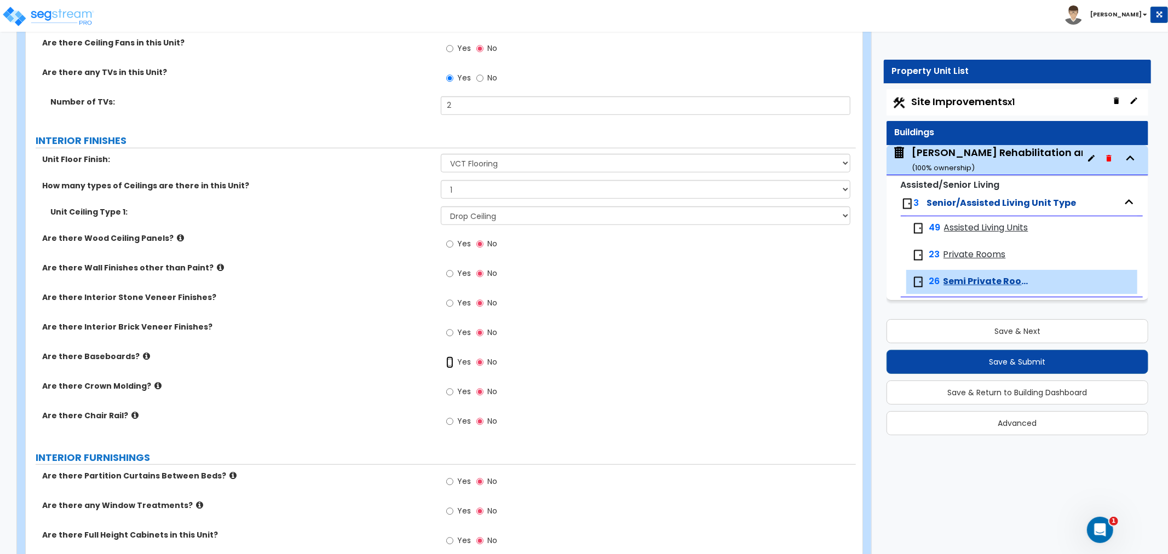
click at [447, 359] on input "Yes" at bounding box center [449, 362] width 7 height 12
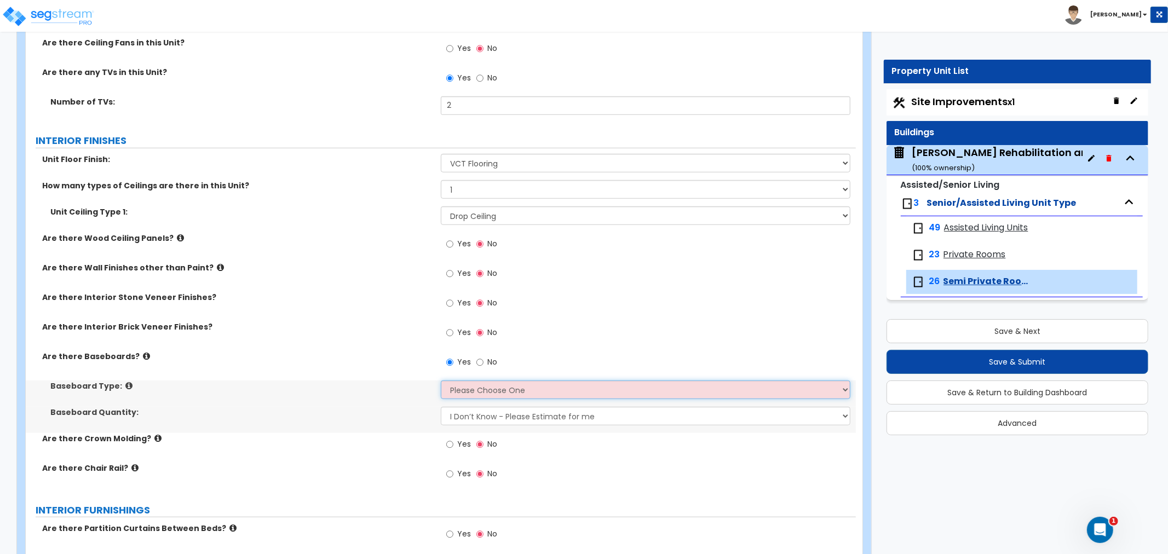
click at [464, 385] on select "Please Choose One Wood Vinyl Carpet Tile" at bounding box center [646, 390] width 410 height 19
click at [441, 381] on select "Please Choose One Wood Vinyl Carpet Tile" at bounding box center [646, 390] width 410 height 19
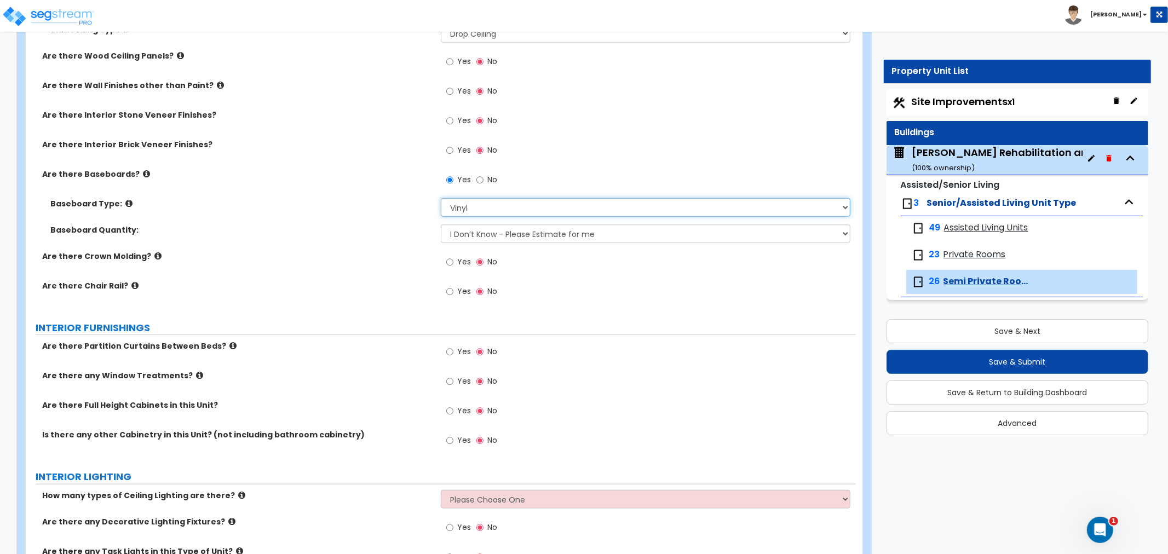
scroll to position [791, 0]
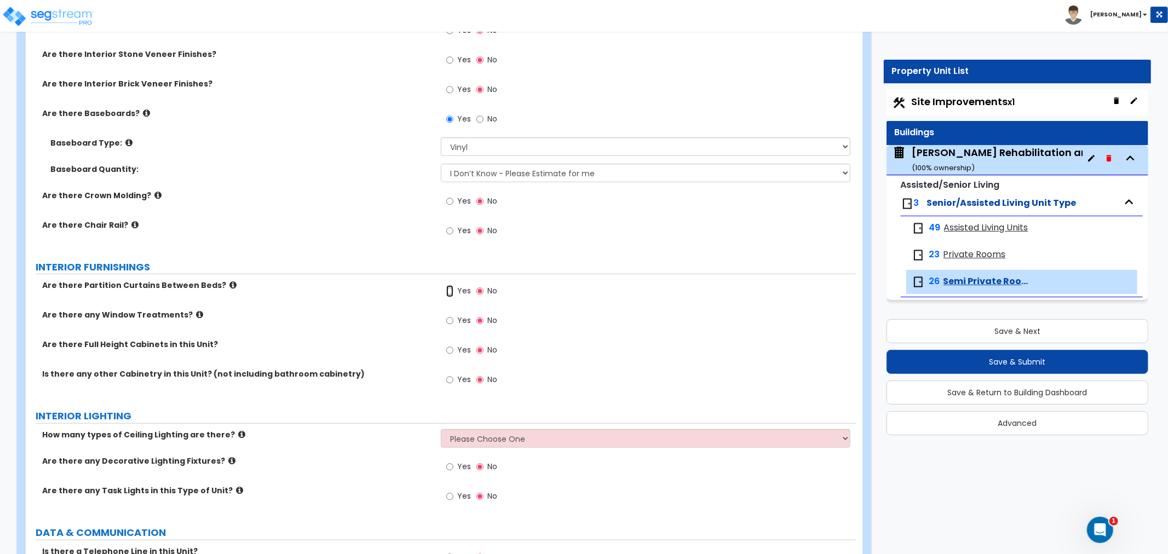
click at [451, 291] on input "Yes" at bounding box center [449, 291] width 7 height 12
click at [449, 322] on input "Yes" at bounding box center [449, 321] width 7 height 12
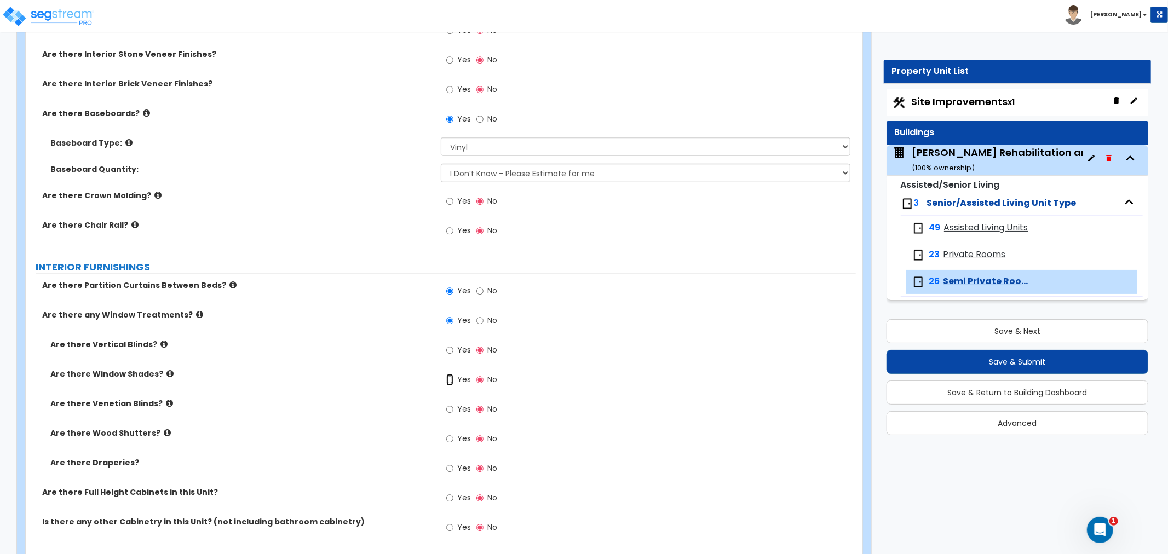
click at [452, 380] on input "Yes" at bounding box center [449, 380] width 7 height 12
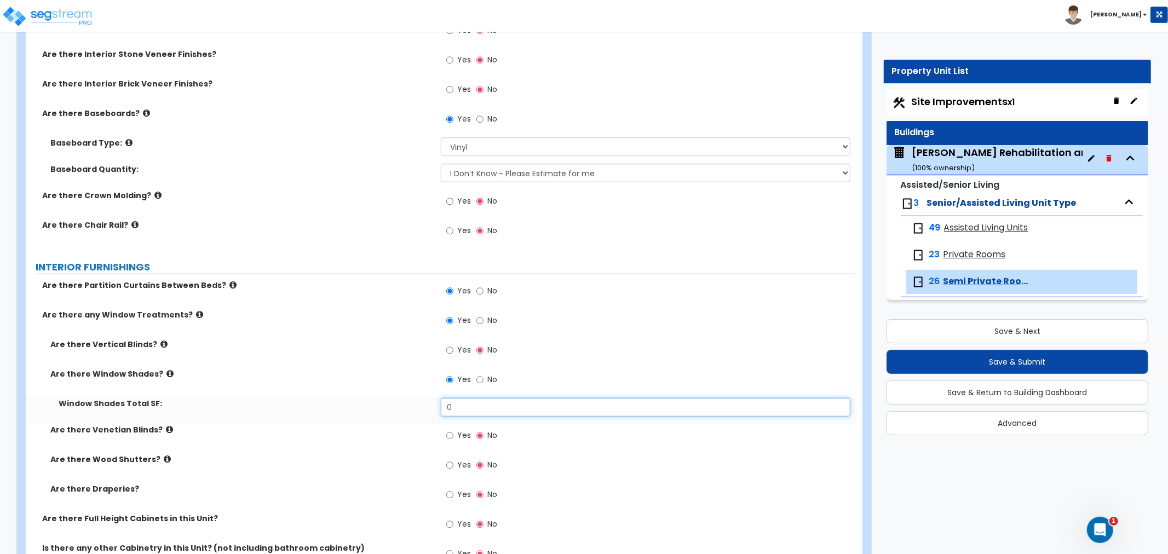
drag, startPoint x: 464, startPoint y: 410, endPoint x: 434, endPoint y: 412, distance: 29.6
click at [434, 412] on div "Window Shades Total SF: 0" at bounding box center [441, 411] width 830 height 26
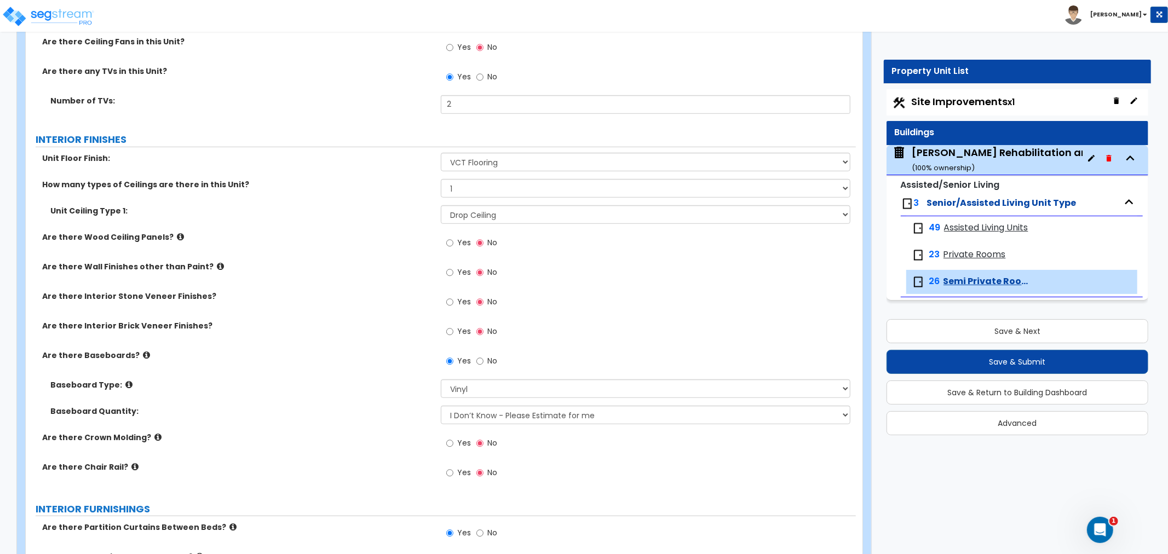
scroll to position [547, 0]
click at [493, 162] on select "None Tile Flooring Hardwood Flooring Resilient Laminate Flooring VCT Flooring S…" at bounding box center [646, 163] width 410 height 19
click at [441, 154] on select "None Tile Flooring Hardwood Flooring Resilient Laminate Flooring VCT Flooring S…" at bounding box center [646, 163] width 410 height 19
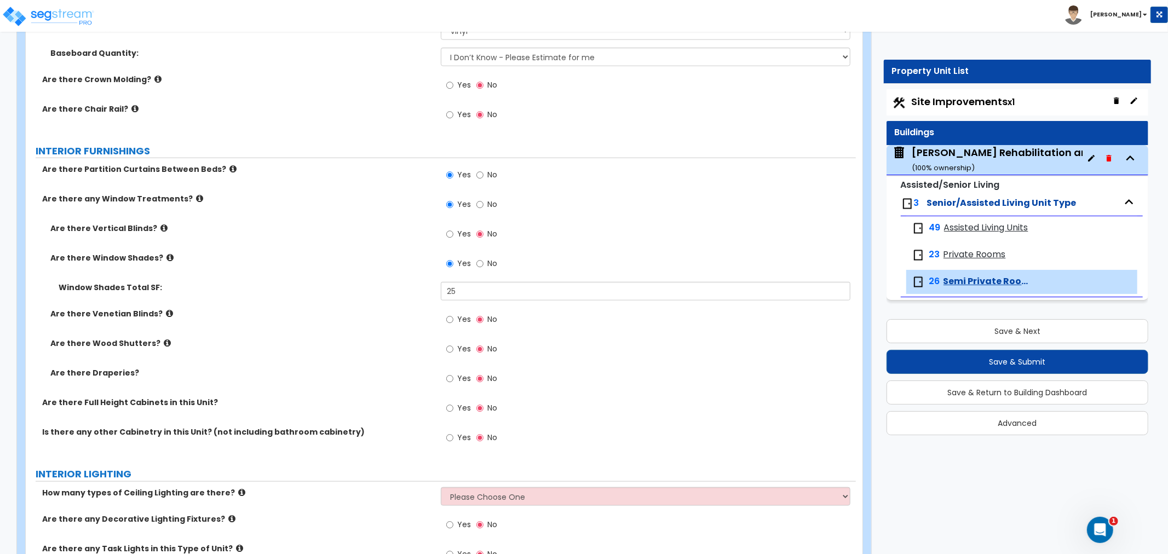
scroll to position [1034, 0]
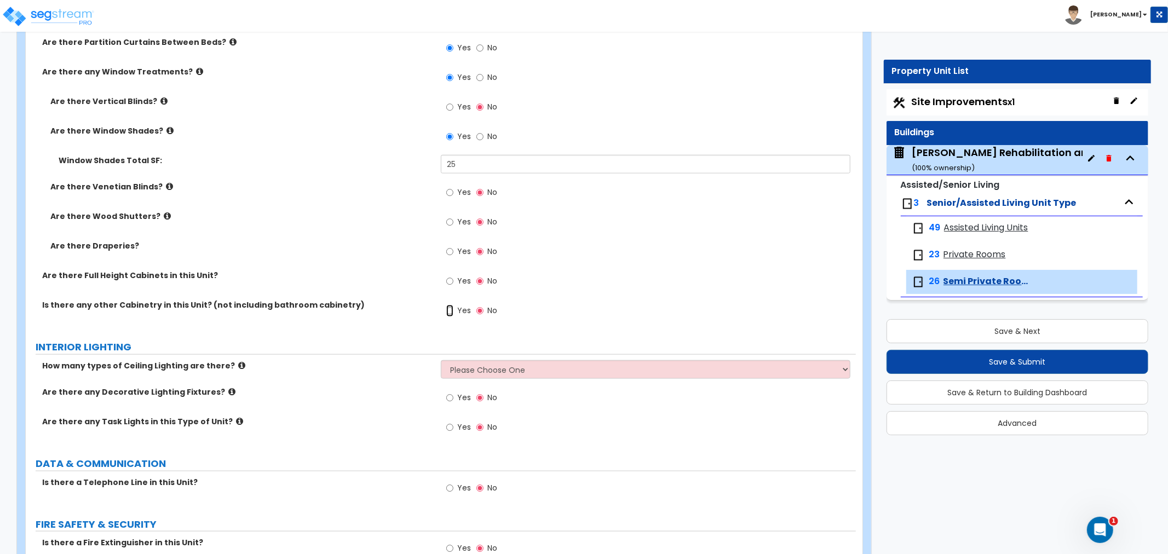
click at [451, 308] on input "Yes" at bounding box center [449, 311] width 7 height 12
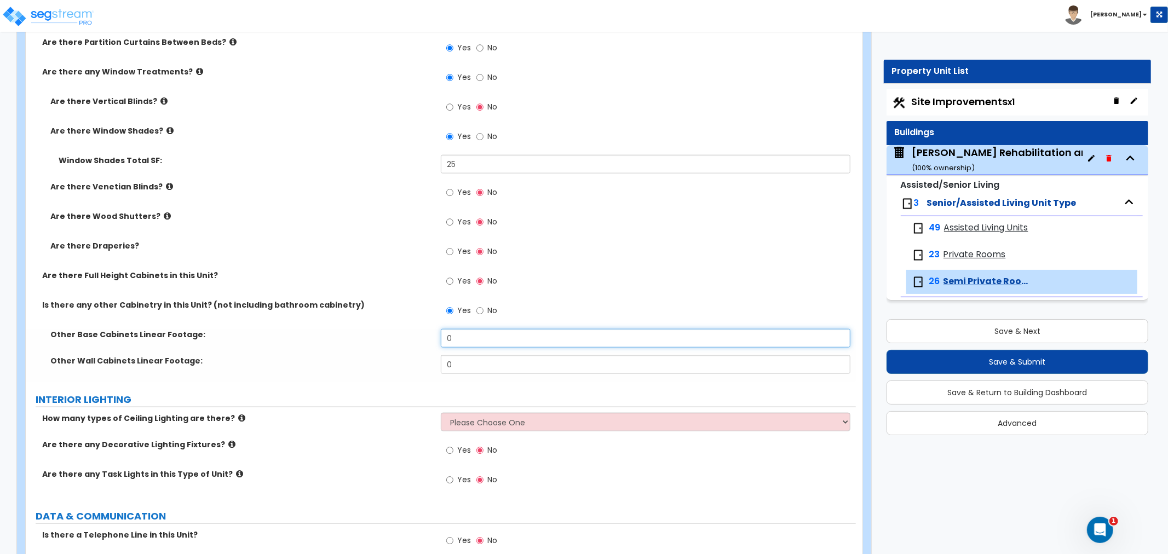
drag, startPoint x: 468, startPoint y: 332, endPoint x: 431, endPoint y: 332, distance: 36.1
click at [431, 332] on div "Other Base Cabinets Linear Footage: 0" at bounding box center [441, 342] width 830 height 26
click at [445, 280] on div "Yes No" at bounding box center [472, 282] width 62 height 25
click at [446, 280] on input "Yes" at bounding box center [449, 281] width 7 height 12
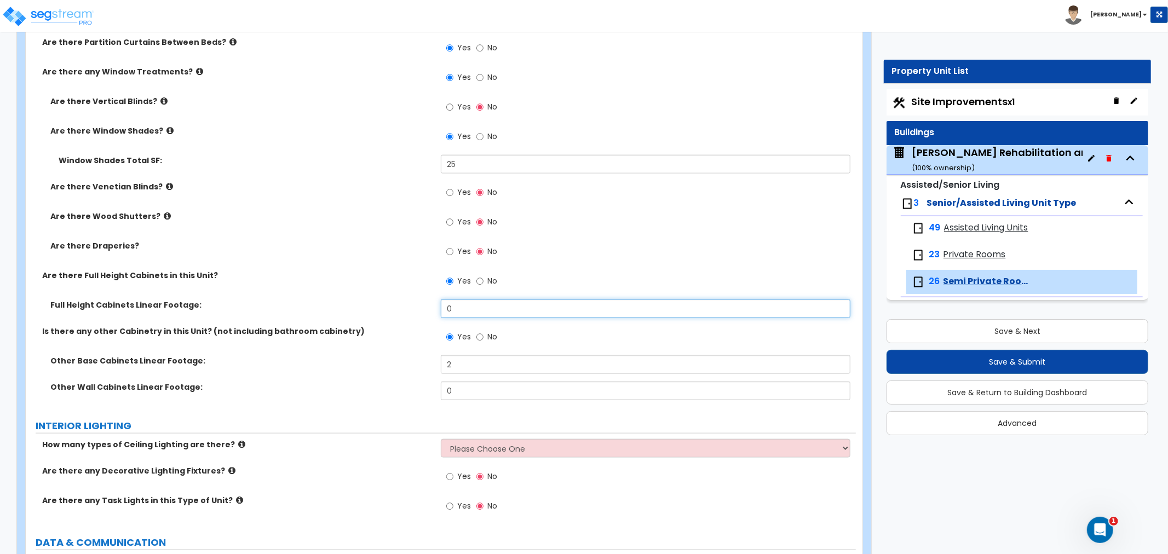
drag, startPoint x: 466, startPoint y: 305, endPoint x: 407, endPoint y: 310, distance: 59.4
click at [407, 310] on div "Full Height Cabinets Linear Footage: 0" at bounding box center [441, 312] width 830 height 26
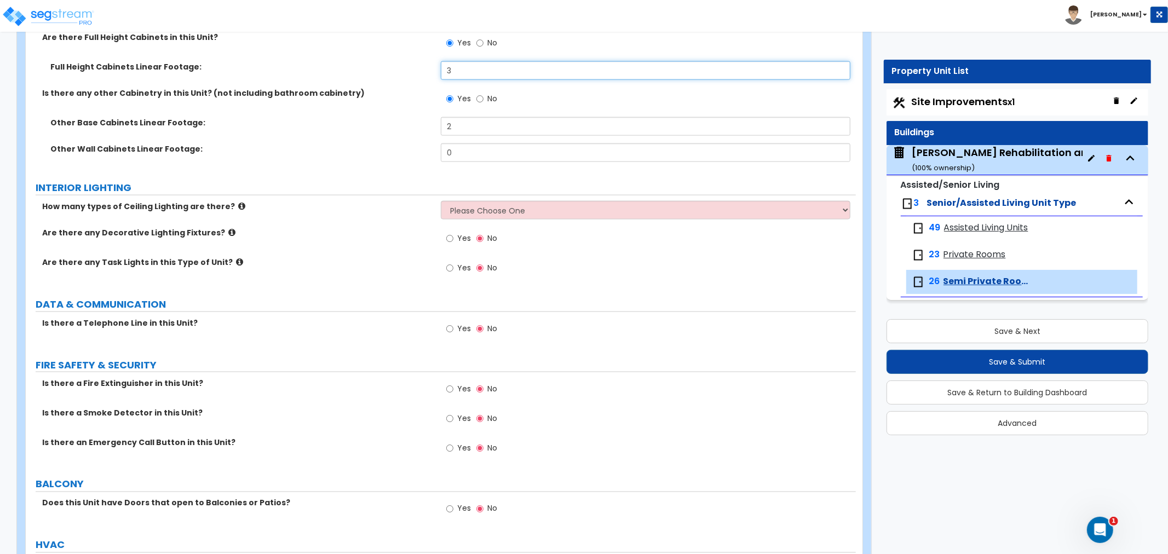
scroll to position [1277, 0]
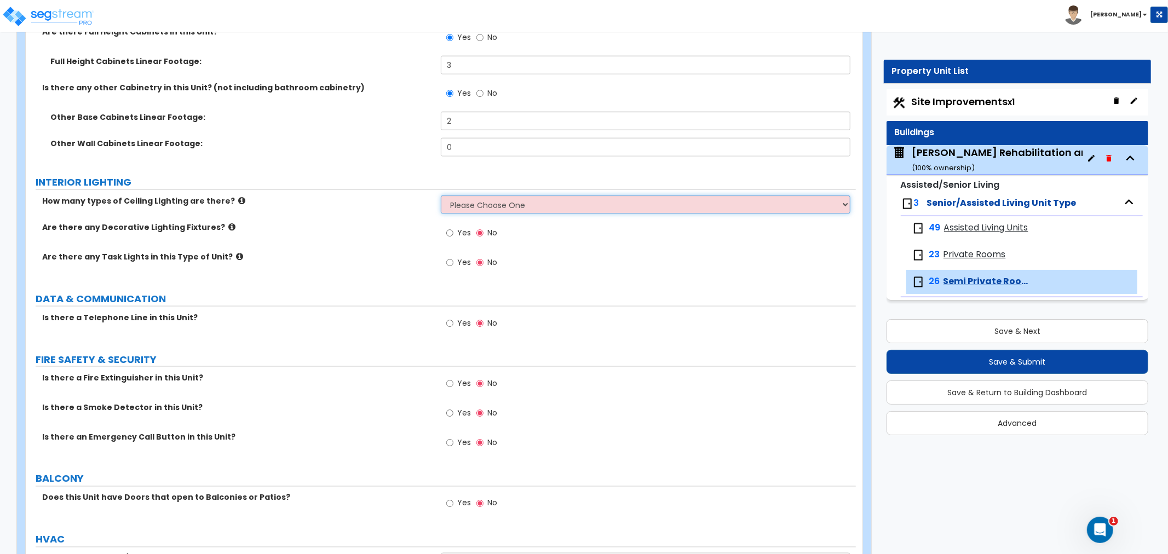
click at [543, 204] on select "Please Choose One 1 2 3" at bounding box center [646, 204] width 410 height 19
click at [441, 195] on select "Please Choose One 1 2 3" at bounding box center [646, 204] width 410 height 19
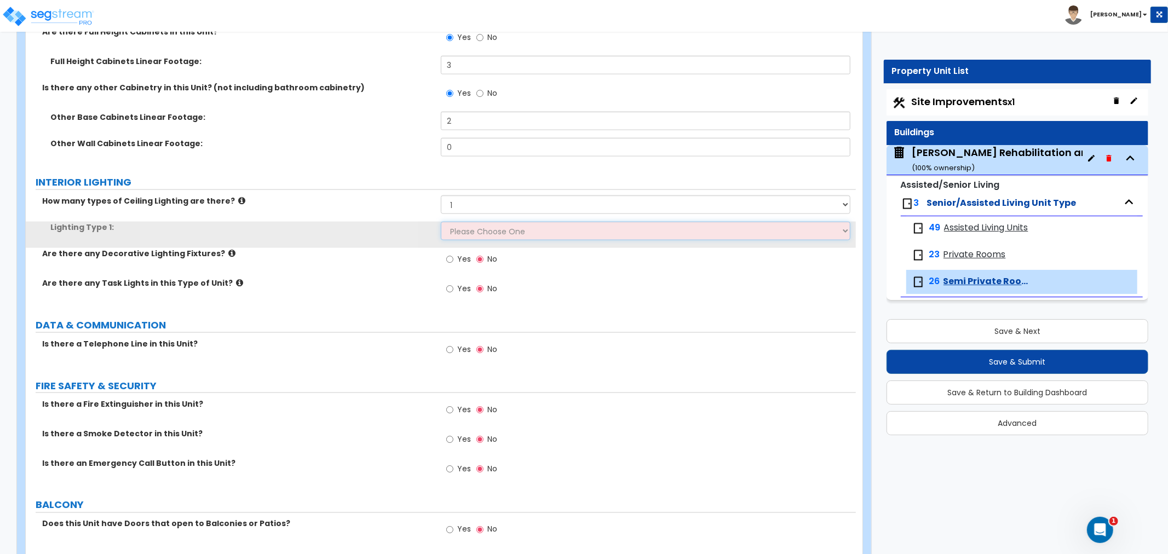
click at [475, 228] on select "Please Choose One LED Surface-Mounted LED Recessed Fluorescent Surface-Mounted …" at bounding box center [646, 231] width 410 height 19
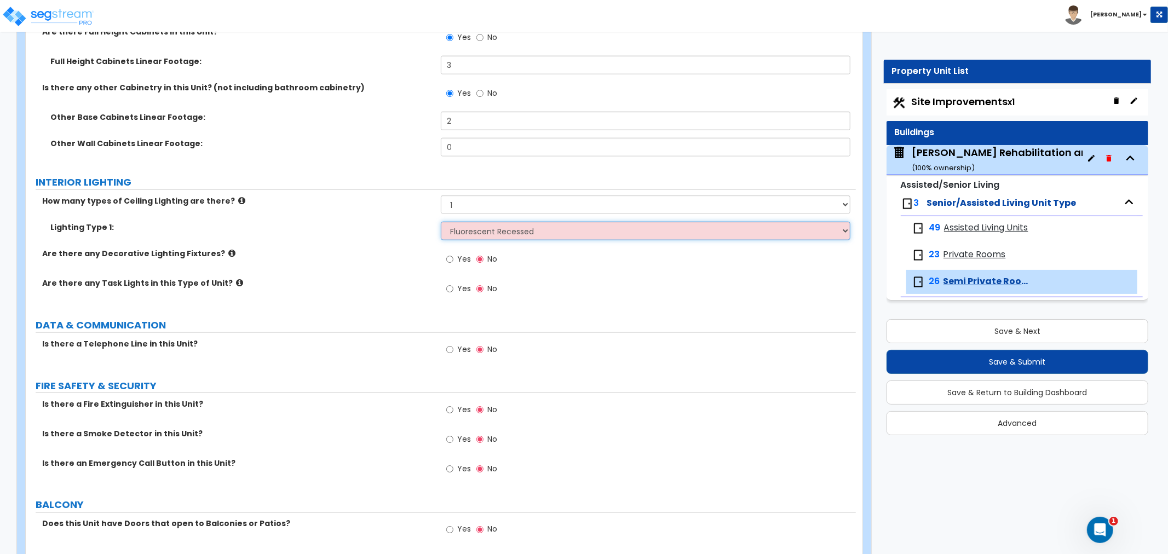
click at [441, 222] on select "Please Choose One LED Surface-Mounted LED Recessed Fluorescent Surface-Mounted …" at bounding box center [646, 231] width 410 height 19
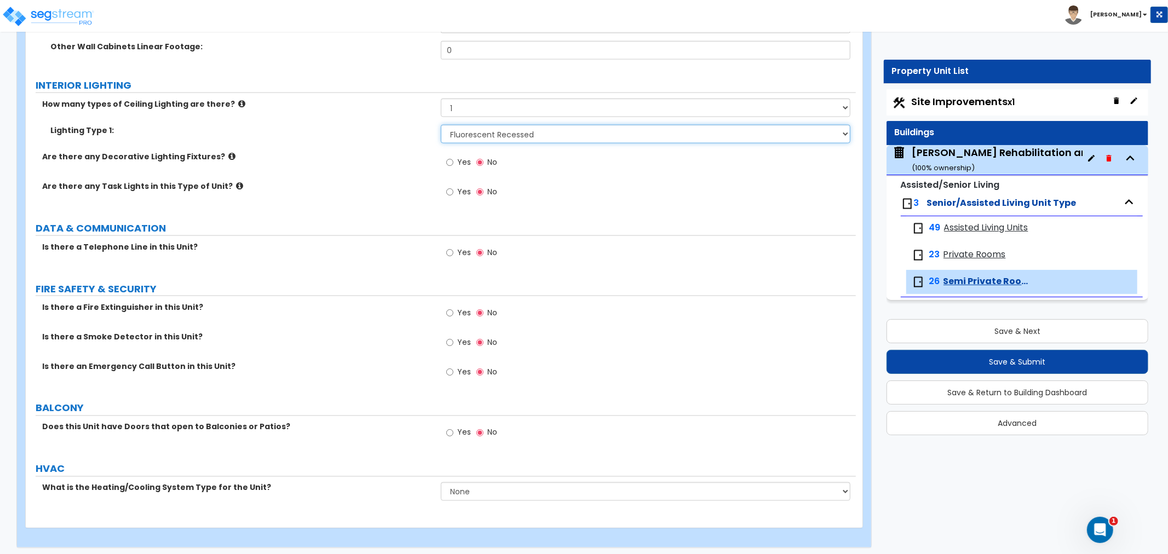
scroll to position [1379, 0]
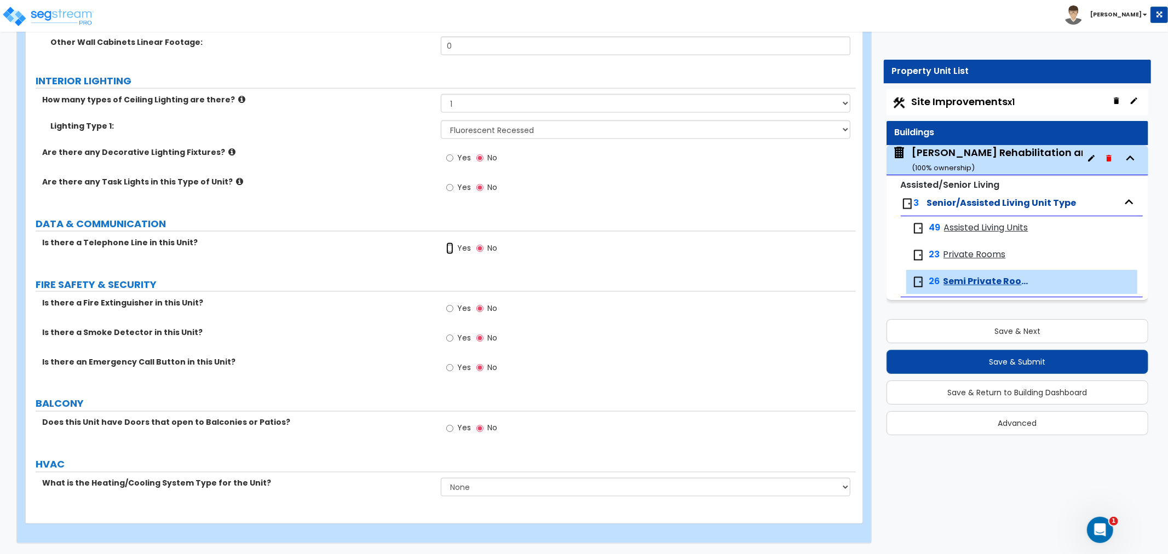
click at [451, 247] on input "Yes" at bounding box center [449, 249] width 7 height 12
click at [452, 338] on input "Yes" at bounding box center [449, 338] width 7 height 12
click at [453, 366] on input "Yes" at bounding box center [449, 368] width 7 height 12
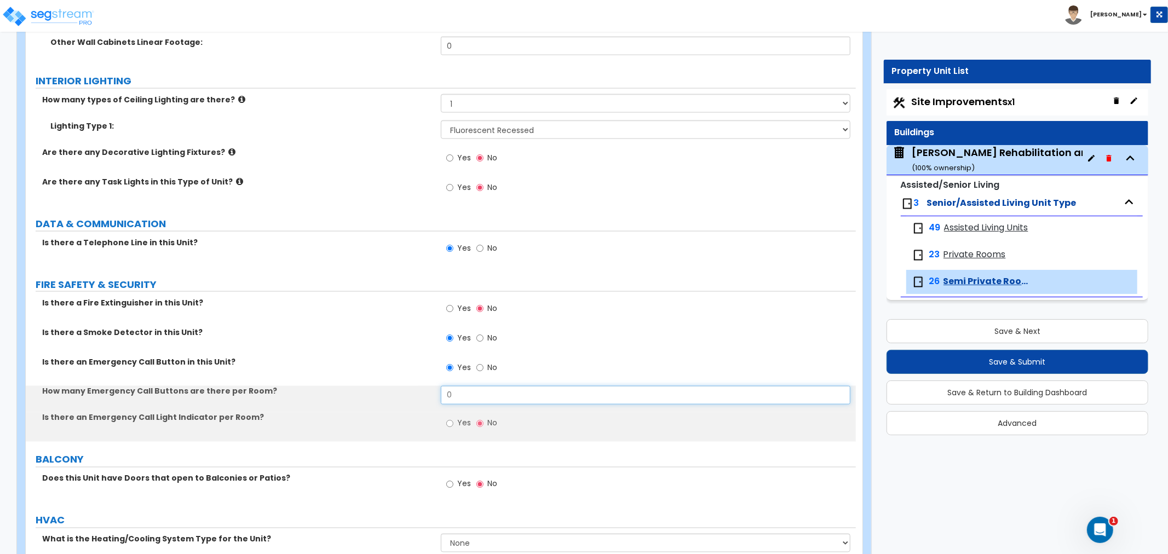
drag, startPoint x: 457, startPoint y: 389, endPoint x: 425, endPoint y: 390, distance: 32.3
click at [425, 390] on div "How many Emergency Call Buttons are there per Room? 0" at bounding box center [441, 399] width 830 height 26
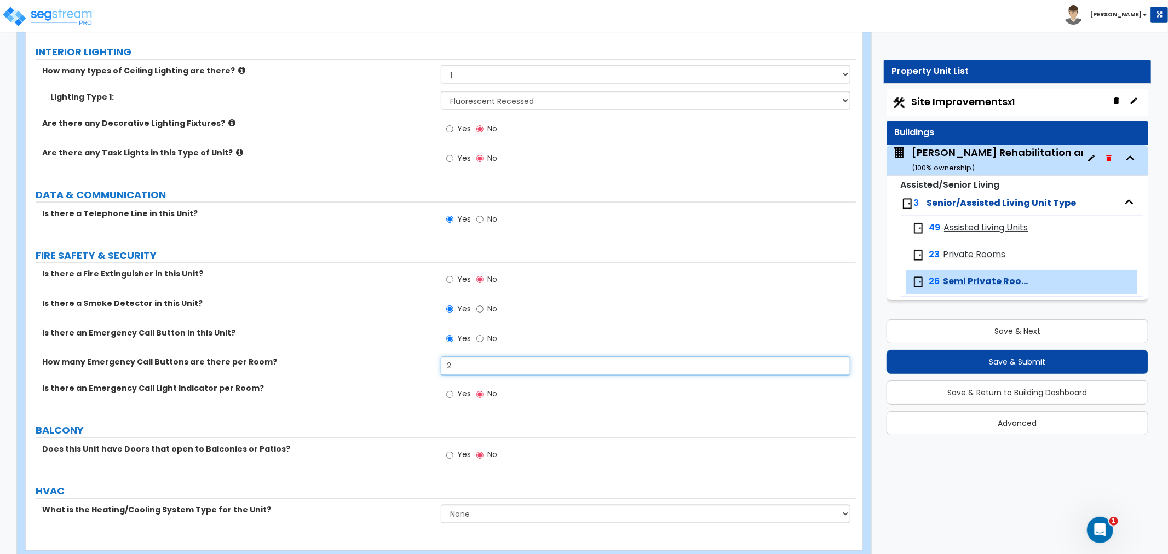
scroll to position [1435, 0]
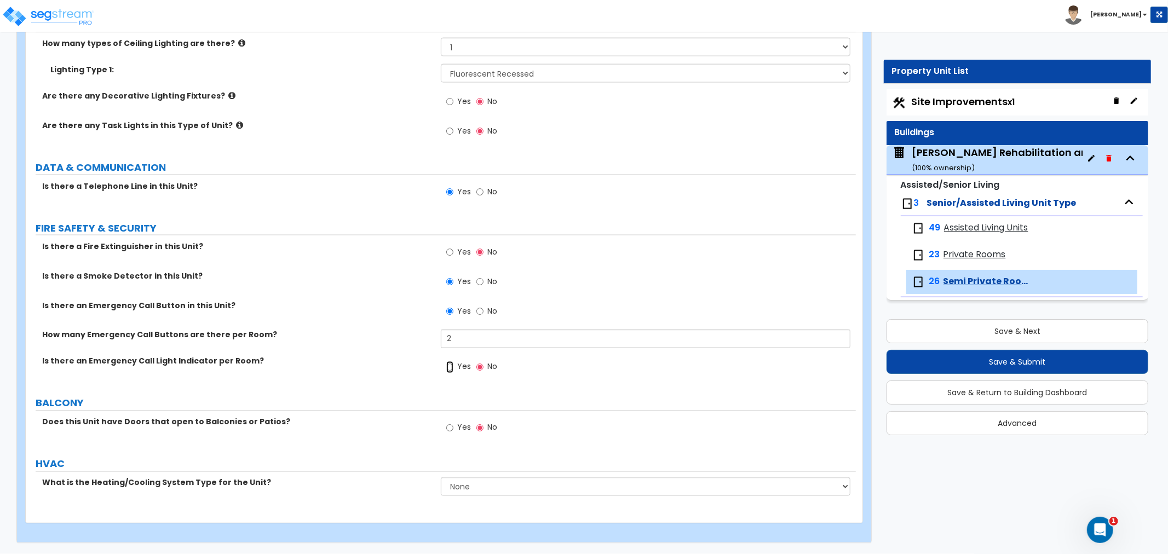
drag, startPoint x: 448, startPoint y: 365, endPoint x: 451, endPoint y: 371, distance: 7.1
click at [448, 365] on input "Yes" at bounding box center [449, 367] width 7 height 12
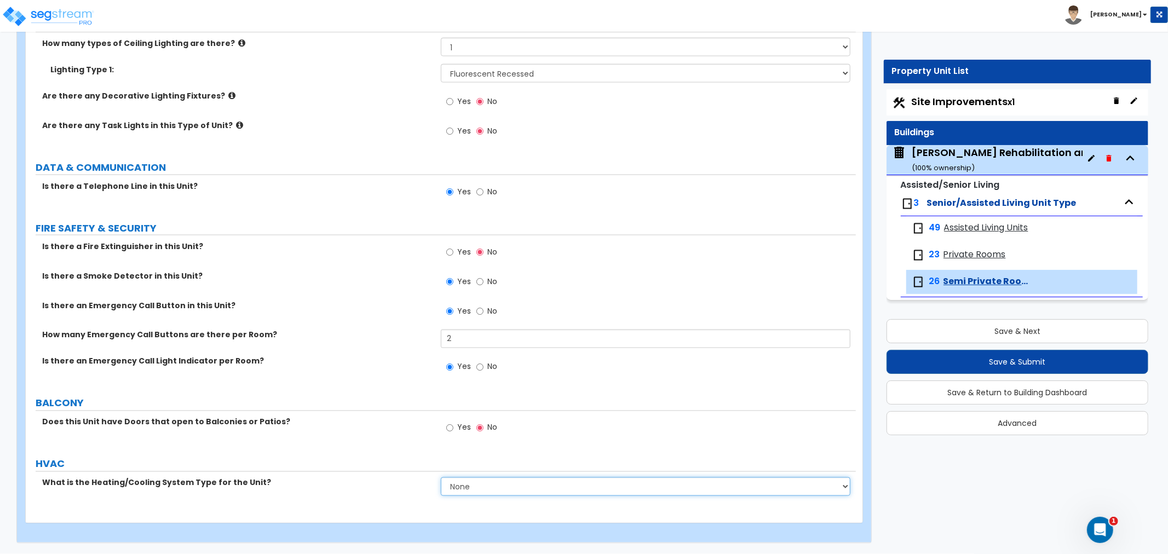
click at [469, 484] on select "None Heat Only Centralized Heating & Cooling Thru Wall Air Conditioners Mini Sp…" at bounding box center [646, 486] width 410 height 19
click at [441, 477] on select "None Heat Only Centralized Heating & Cooling Thru Wall Air Conditioners Mini Sp…" at bounding box center [646, 486] width 410 height 19
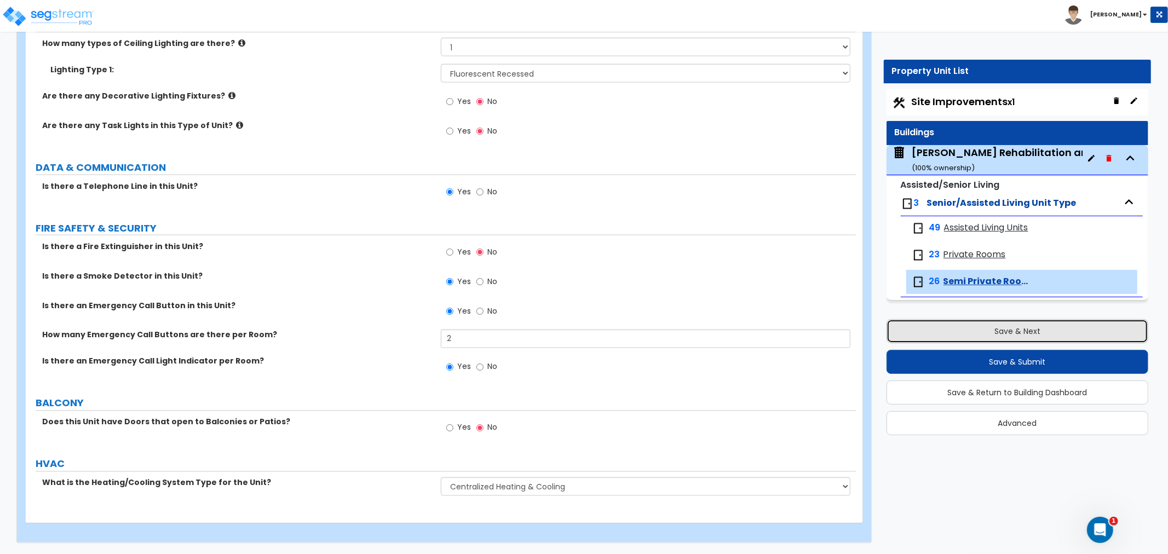
click at [990, 332] on button "Save & Next" at bounding box center [1017, 331] width 262 height 24
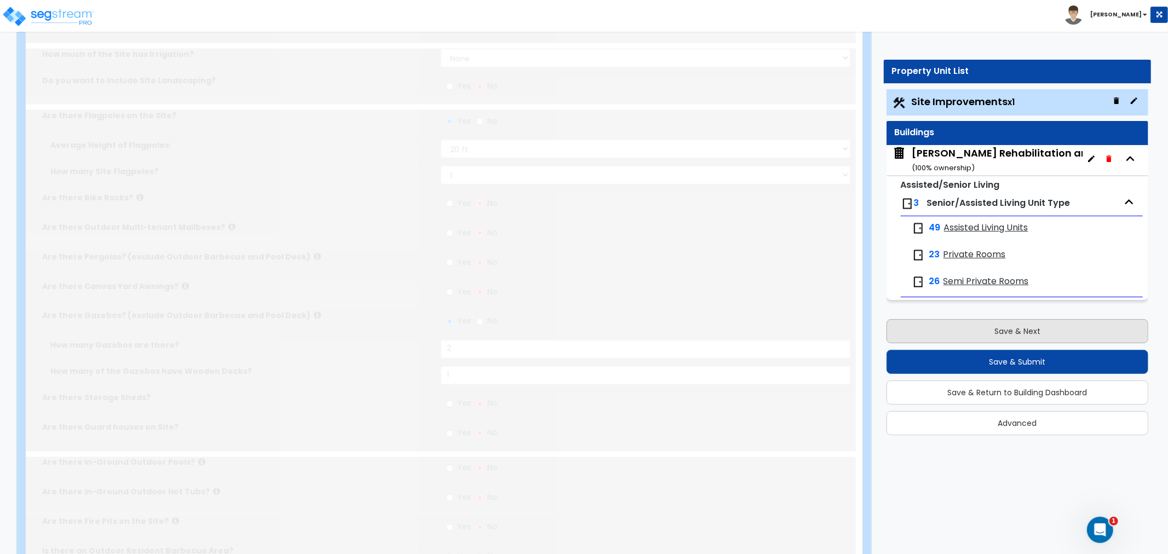
scroll to position [0, 0]
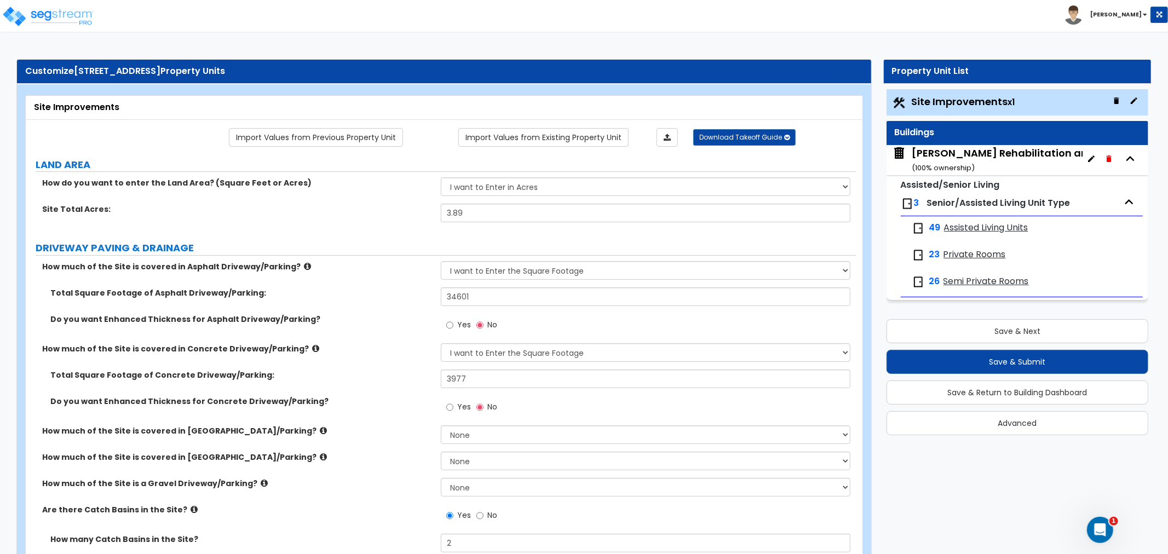
click at [966, 256] on span "Private Rooms" at bounding box center [974, 255] width 62 height 13
click at [959, 255] on span "Private Rooms" at bounding box center [974, 255] width 62 height 13
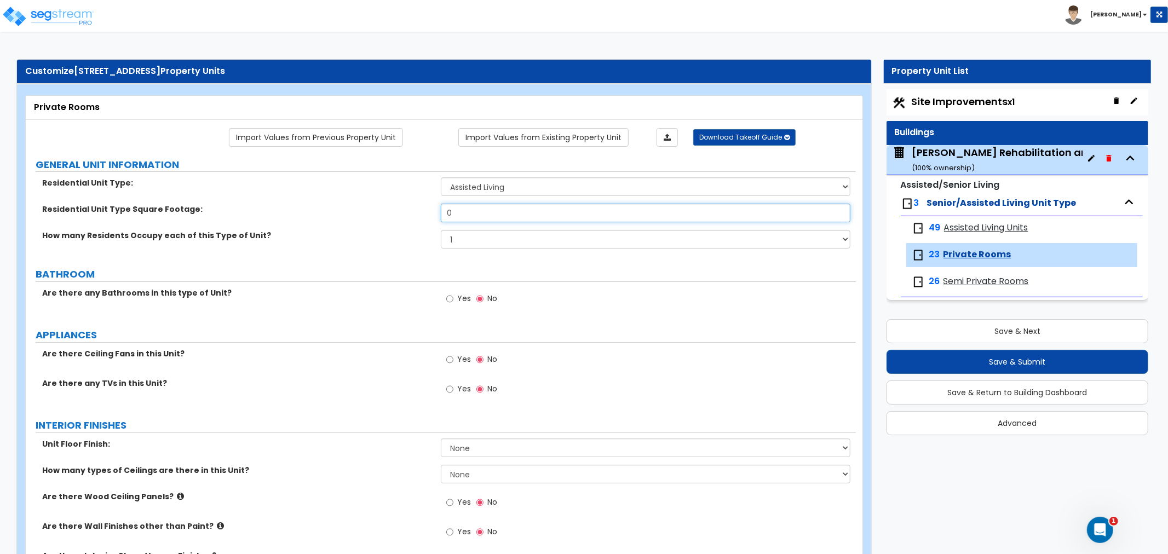
drag, startPoint x: 465, startPoint y: 214, endPoint x: 365, endPoint y: 218, distance: 100.8
click at [366, 218] on div "Residential Unit Type Square Footage: 0" at bounding box center [441, 217] width 830 height 26
click at [449, 298] on input "Yes" at bounding box center [449, 299] width 7 height 12
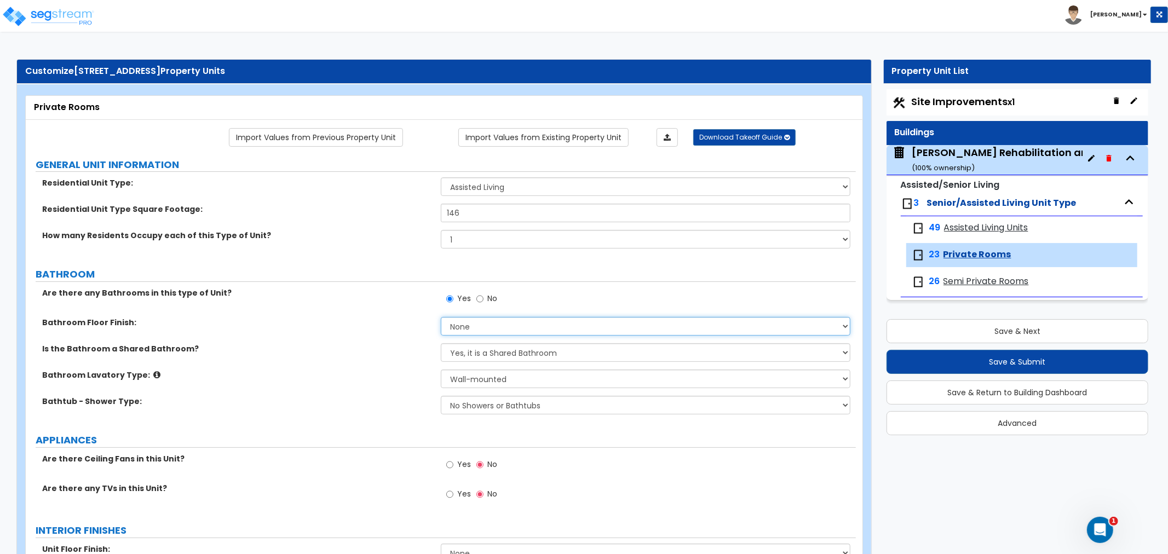
click at [465, 327] on select "None Tile Flooring Hardwood Flooring Resilient Laminate Flooring VCT Flooring S…" at bounding box center [646, 326] width 410 height 19
click at [441, 317] on select "None Tile Flooring Hardwood Flooring Resilient Laminate Flooring VCT Flooring S…" at bounding box center [646, 326] width 410 height 19
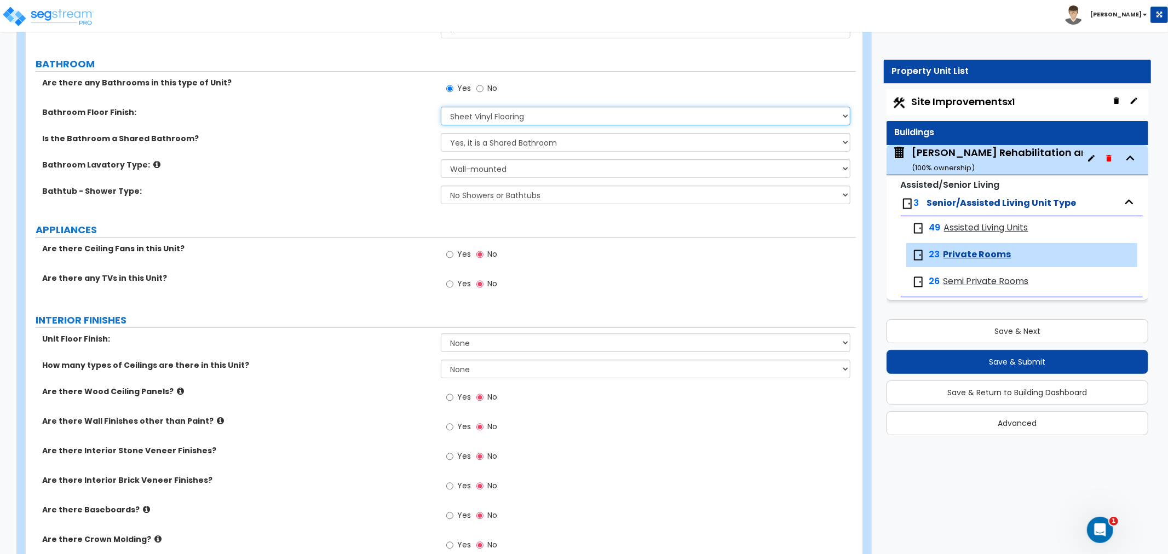
scroll to position [243, 0]
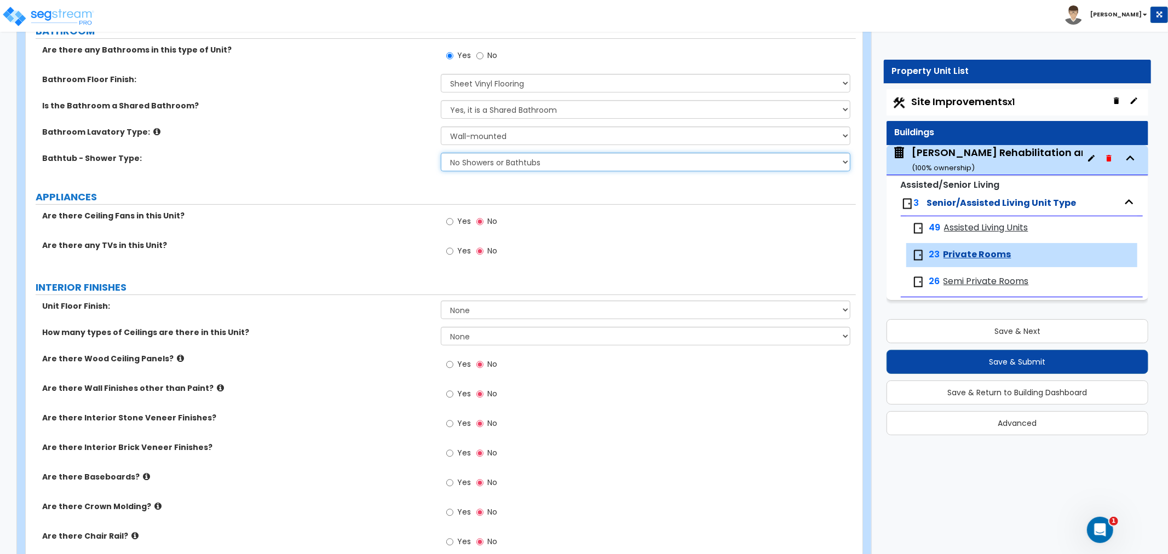
click at [495, 162] on select "No Showers or Bathtubs Shower Only Bathtub Only Shower-and-Bath Combo Dedicated…" at bounding box center [646, 162] width 410 height 19
click at [441, 153] on select "No Showers or Bathtubs Shower Only Bathtub Only Shower-and-Bath Combo Dedicated…" at bounding box center [646, 162] width 410 height 19
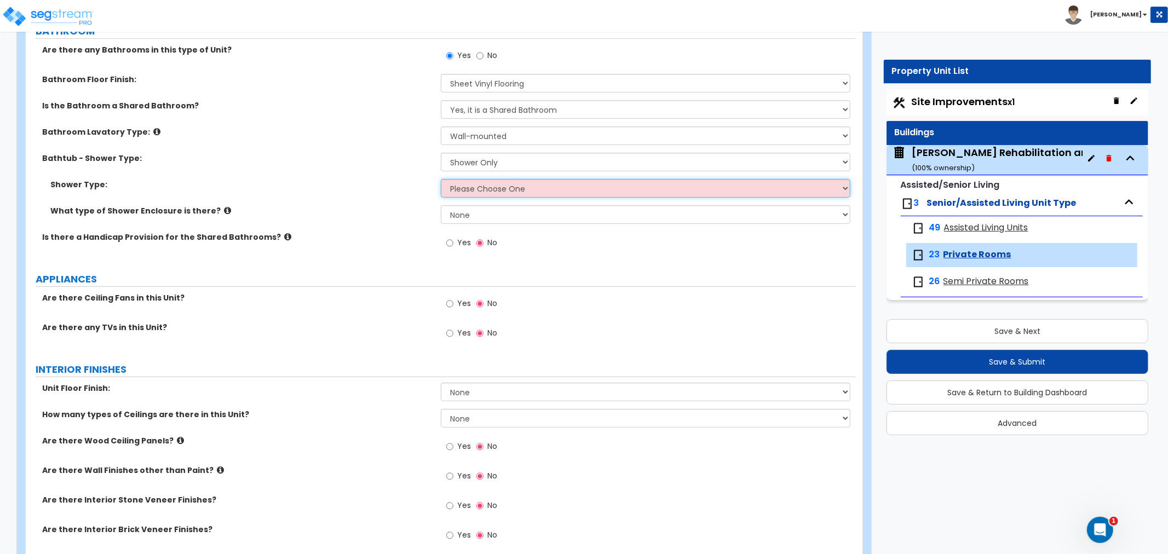
click at [493, 188] on select "Please Choose One Pre-Fabricated Shower Stalls Custom Finish Walk-in Showers" at bounding box center [646, 188] width 410 height 19
click at [441, 179] on select "Please Choose One Pre-Fabricated Shower Stalls Custom Finish Walk-in Showers" at bounding box center [646, 188] width 410 height 19
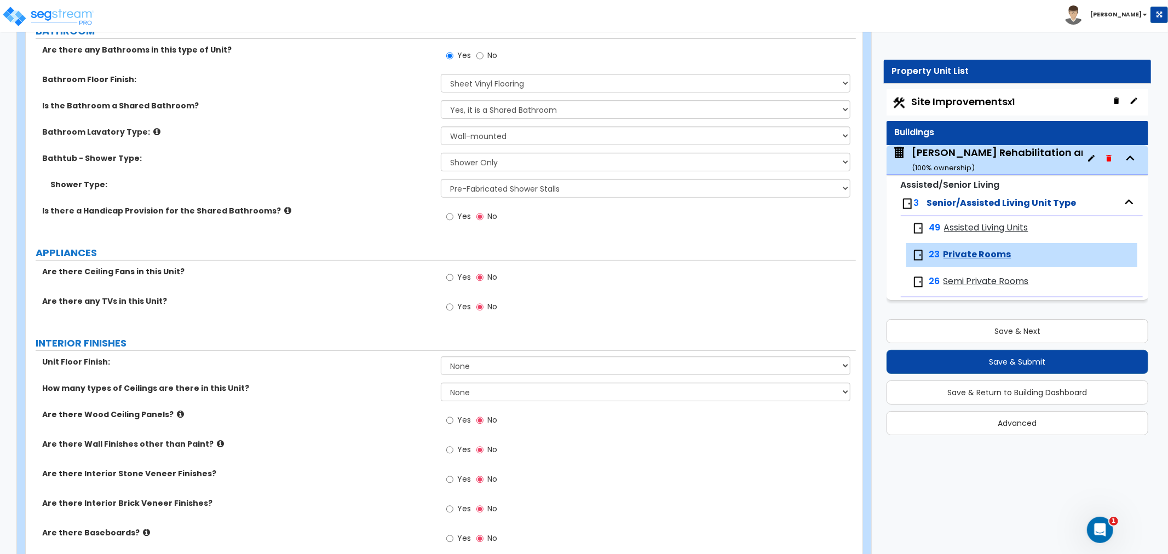
click at [968, 283] on span "Semi Private Rooms" at bounding box center [985, 281] width 85 height 13
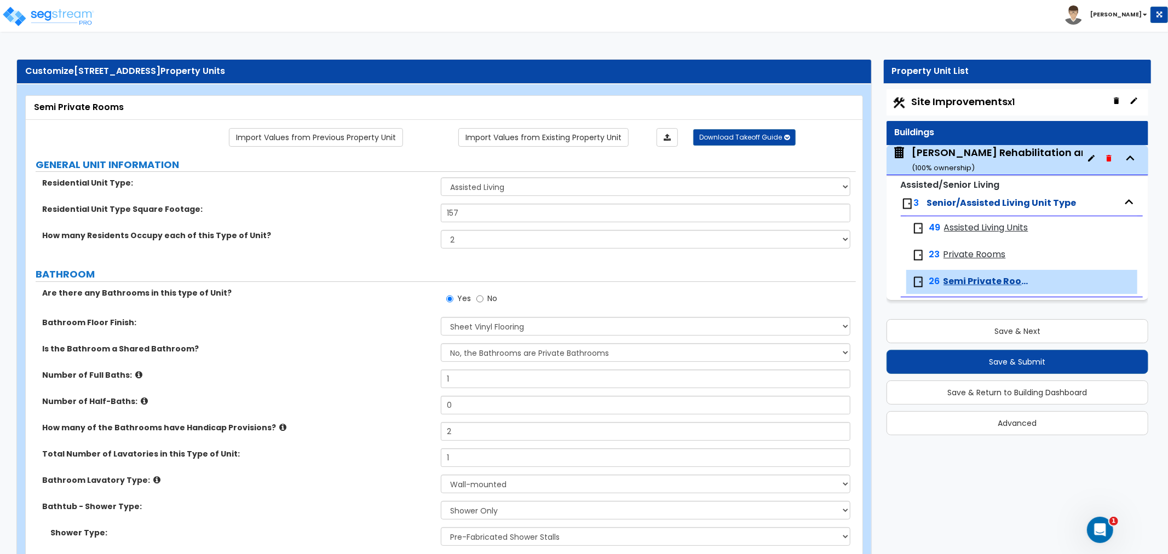
scroll to position [61, 0]
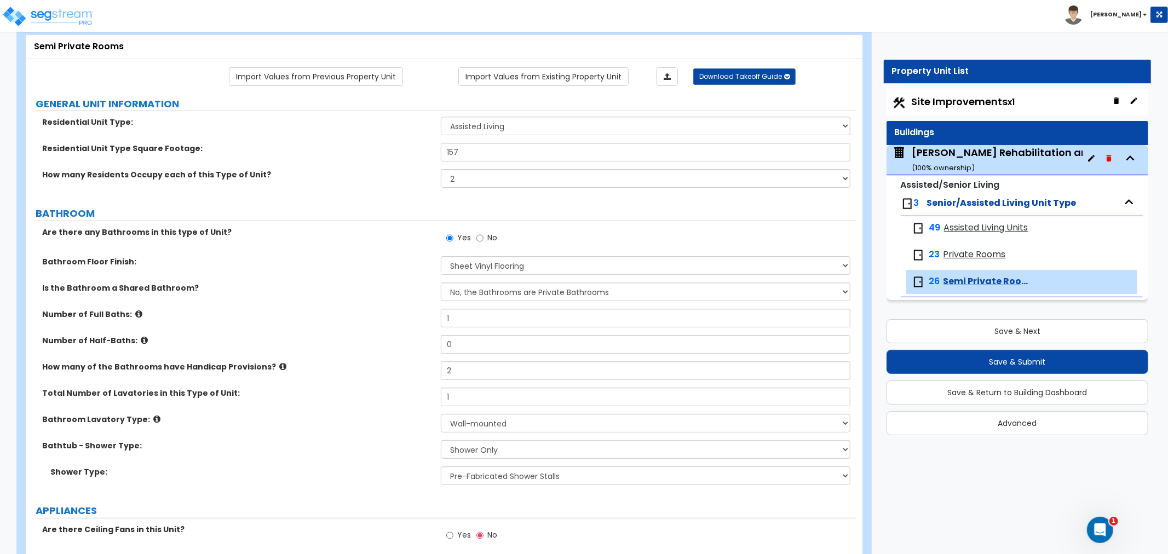
click at [957, 256] on span "Private Rooms" at bounding box center [974, 255] width 62 height 13
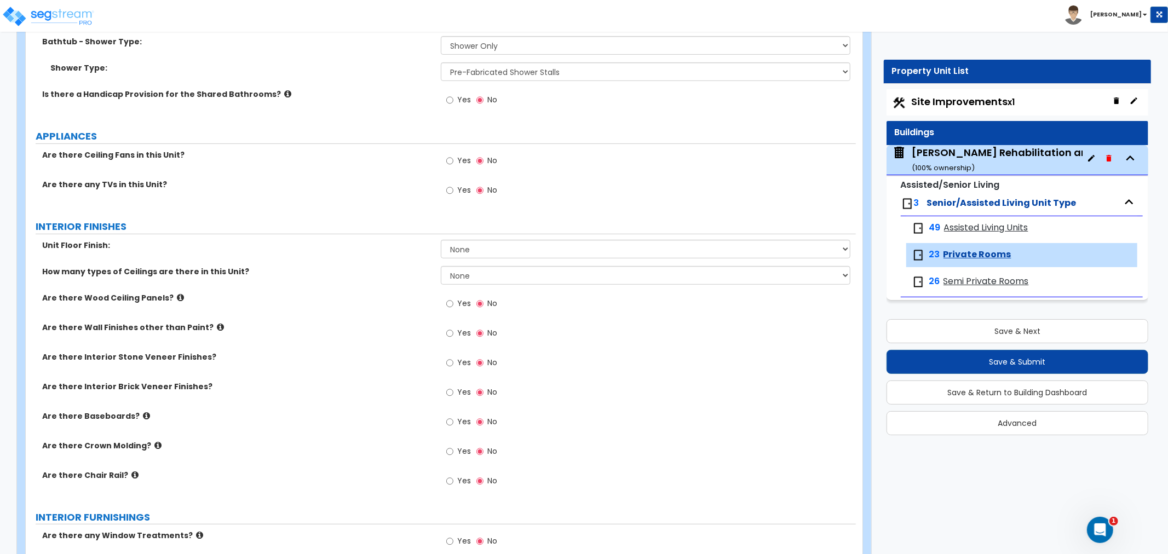
scroll to position [365, 0]
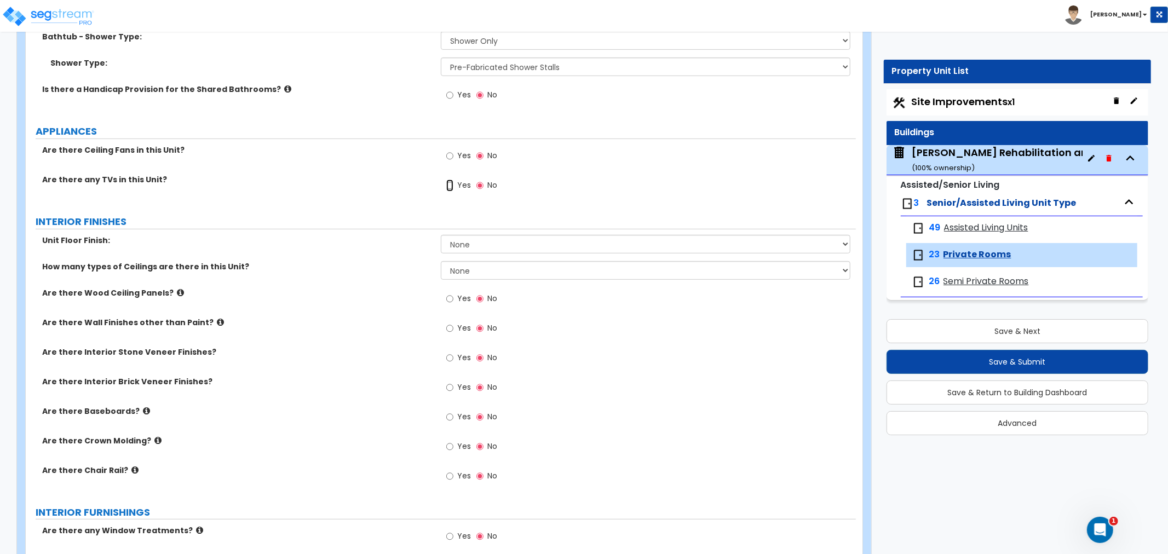
click at [450, 186] on input "Yes" at bounding box center [449, 186] width 7 height 12
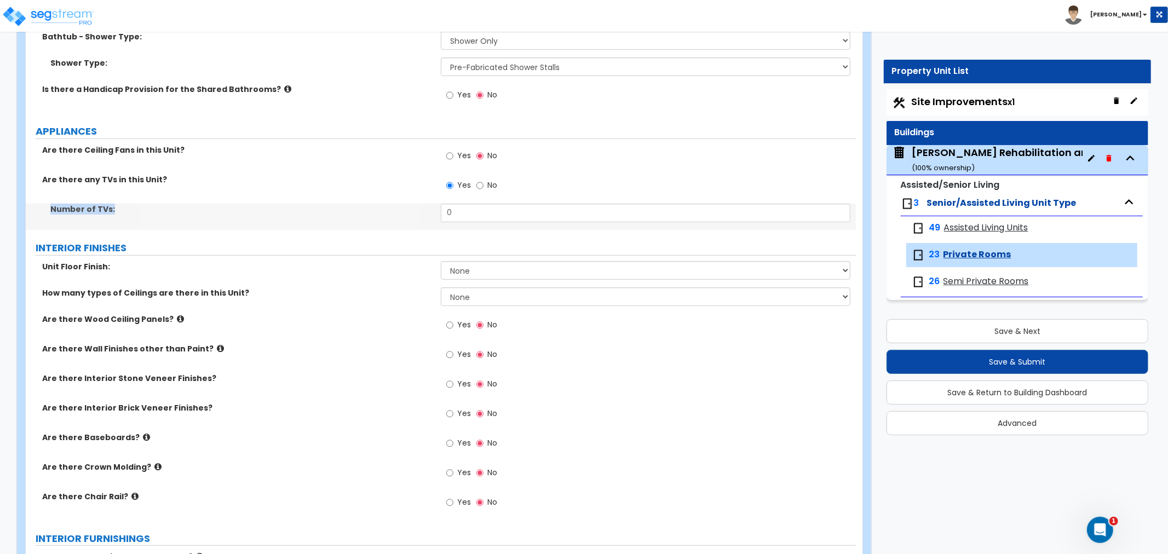
drag, startPoint x: 481, startPoint y: 203, endPoint x: 407, endPoint y: 217, distance: 75.3
click at [407, 217] on div "Are there Ceiling Fans in this Unit? Yes No Are there any TVs in this Unit? Yes…" at bounding box center [441, 187] width 814 height 85
drag, startPoint x: 468, startPoint y: 208, endPoint x: 408, endPoint y: 225, distance: 61.5
click at [408, 225] on div "Number of TVs: 0" at bounding box center [441, 217] width 830 height 26
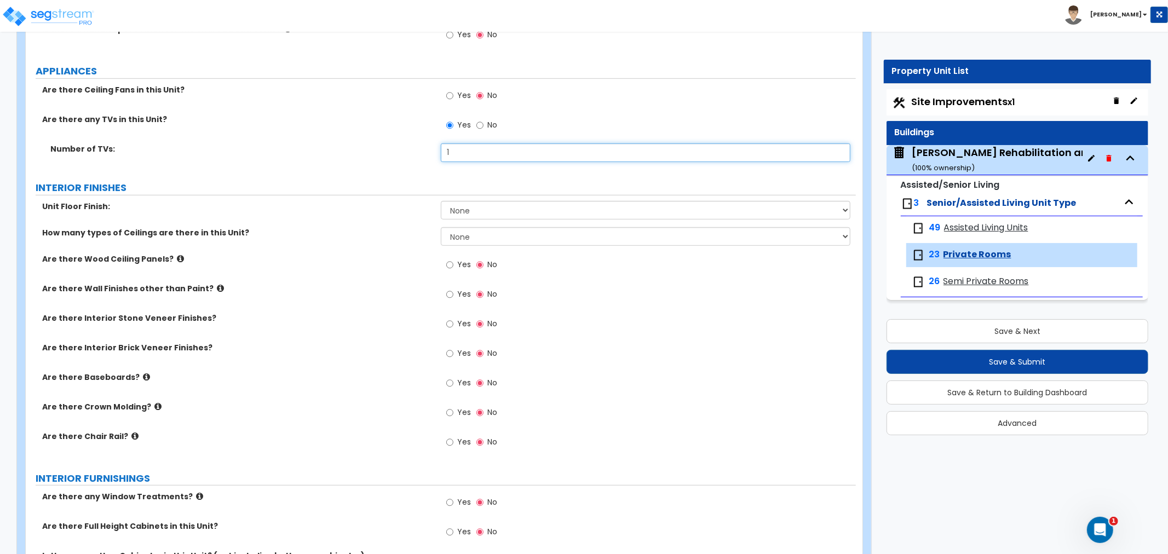
scroll to position [425, 0]
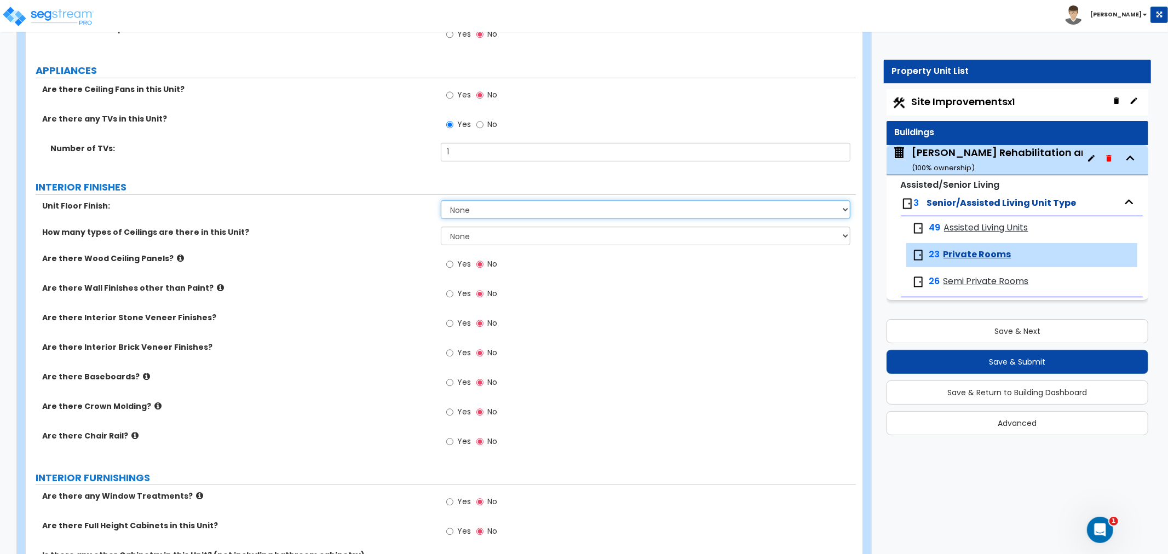
click at [480, 214] on select "None Tile Flooring Hardwood Flooring Resilient Laminate Flooring VCT Flooring S…" at bounding box center [646, 209] width 410 height 19
click at [441, 200] on select "None Tile Flooring Hardwood Flooring Resilient Laminate Flooring VCT Flooring S…" at bounding box center [646, 209] width 410 height 19
click at [478, 234] on select "None 1 2 3" at bounding box center [646, 236] width 410 height 19
click at [441, 227] on select "None 1 2 3" at bounding box center [646, 236] width 410 height 19
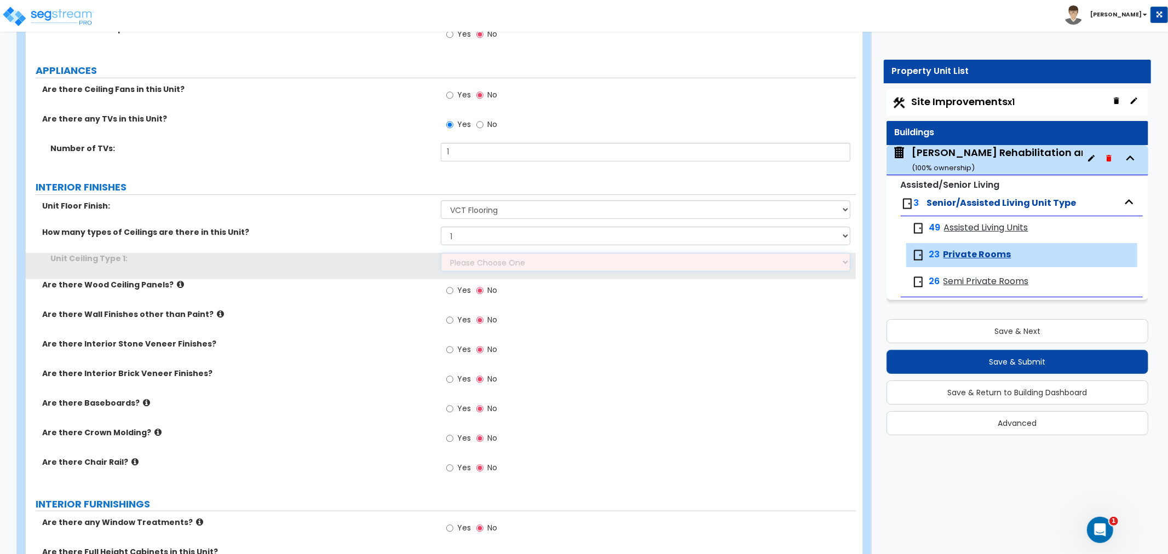
click at [477, 265] on select "Please Choose One Drop Ceiling Drywall Ceiling Open Ceiling" at bounding box center [646, 262] width 410 height 19
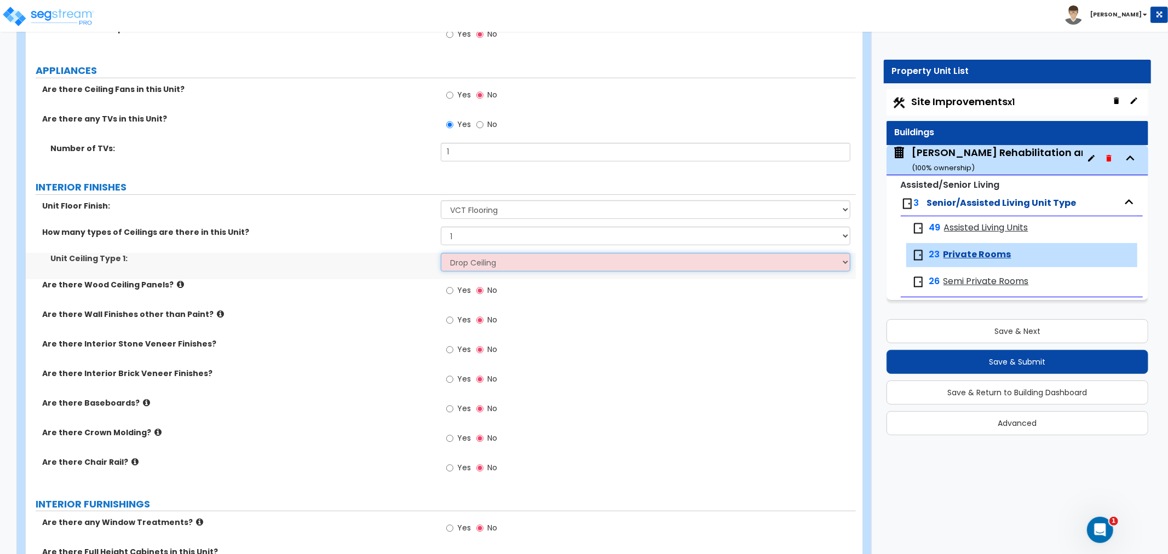
click at [441, 253] on select "Please Choose One Drop Ceiling Drywall Ceiling Open Ceiling" at bounding box center [646, 262] width 410 height 19
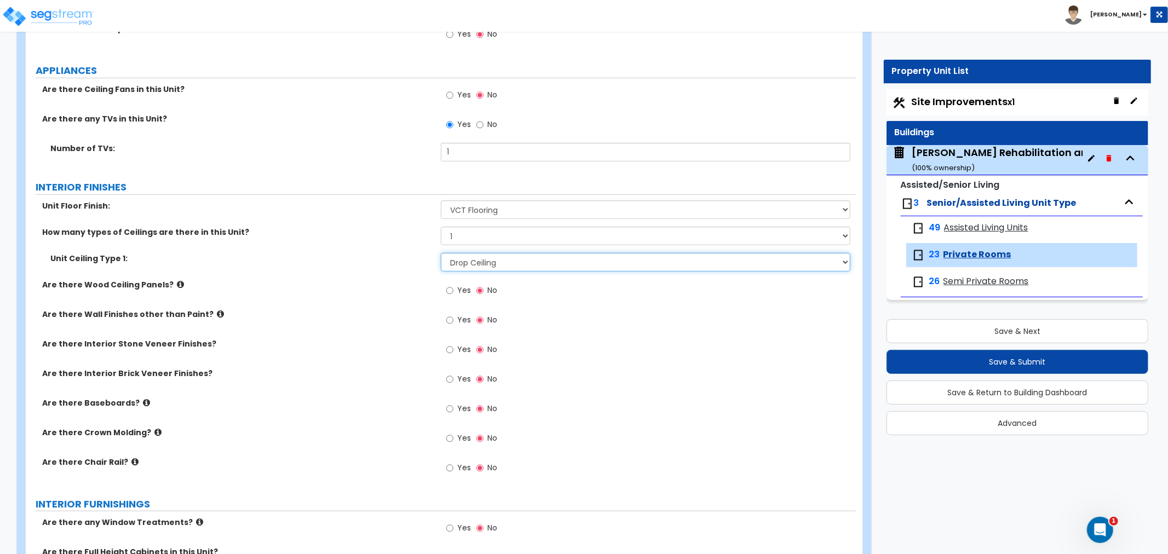
scroll to position [486, 0]
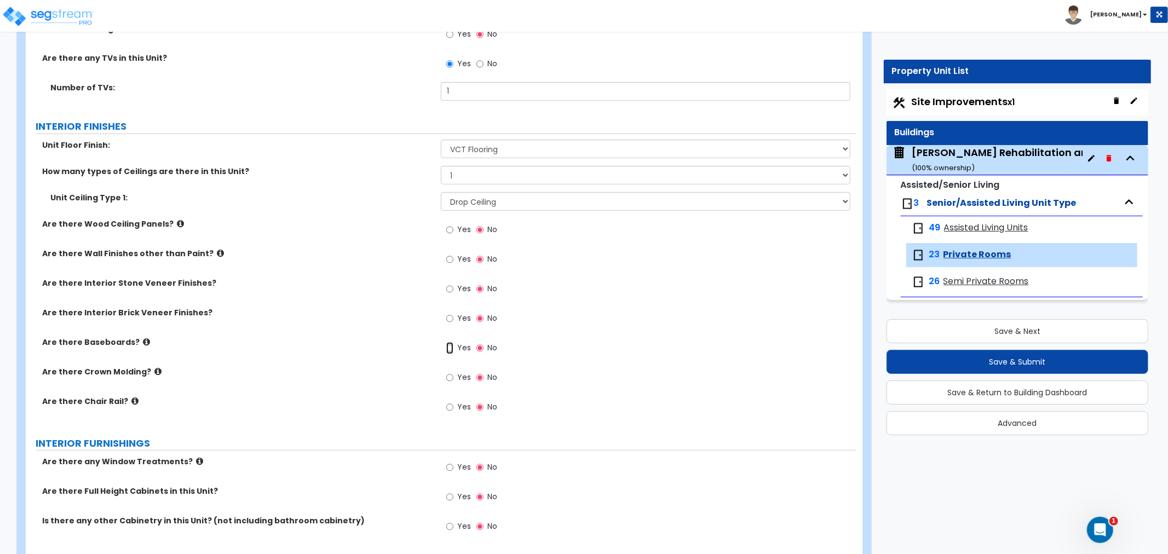
click at [449, 347] on input "Yes" at bounding box center [449, 348] width 7 height 12
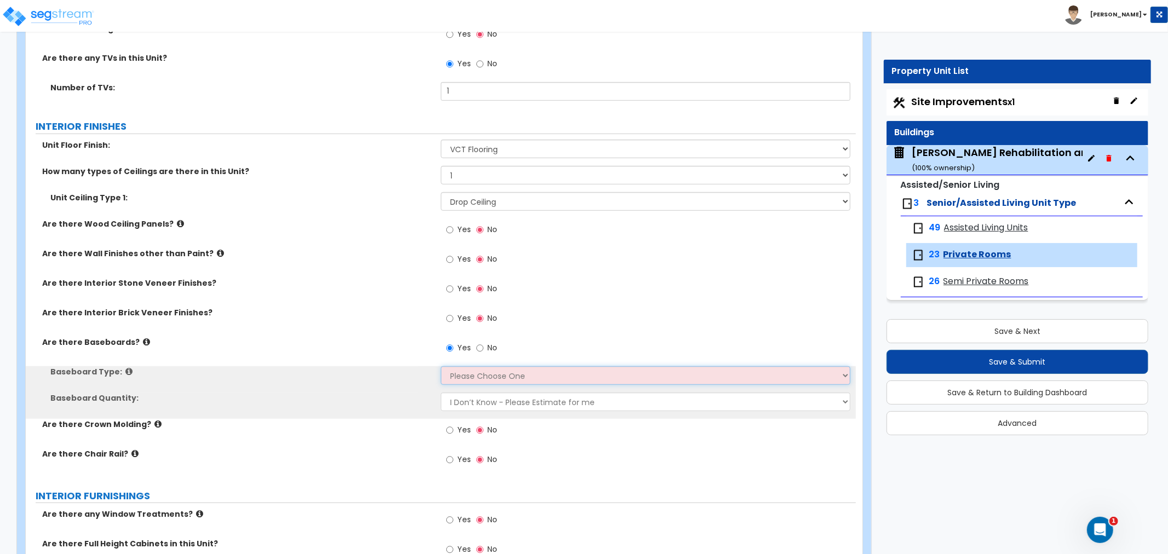
click at [478, 375] on select "Please Choose One Wood Vinyl Carpet Tile" at bounding box center [646, 375] width 410 height 19
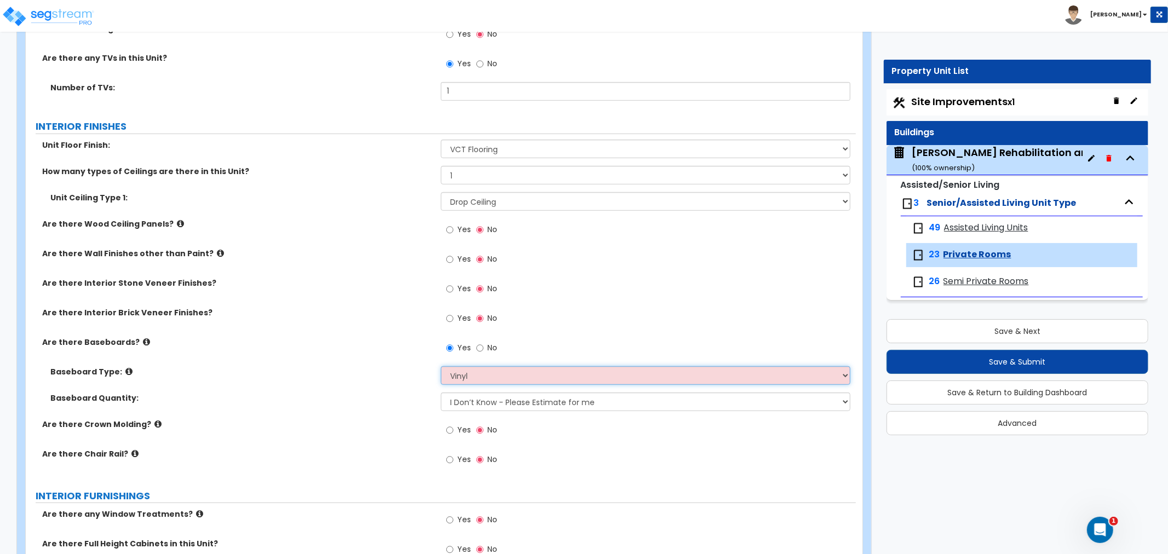
click at [441, 366] on select "Please Choose One Wood Vinyl Carpet Tile" at bounding box center [646, 375] width 410 height 19
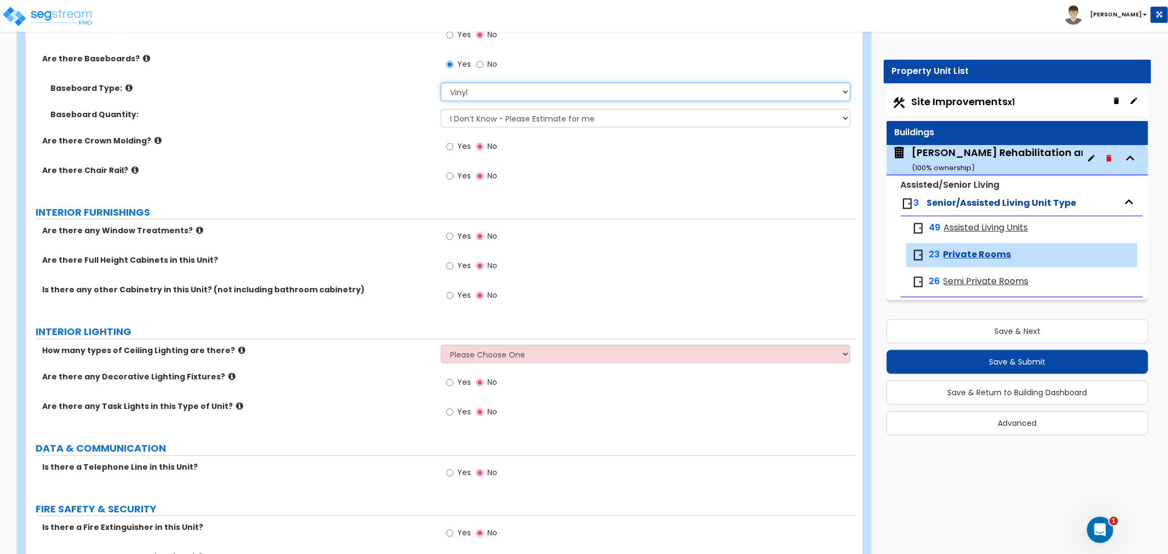
scroll to position [791, 0]
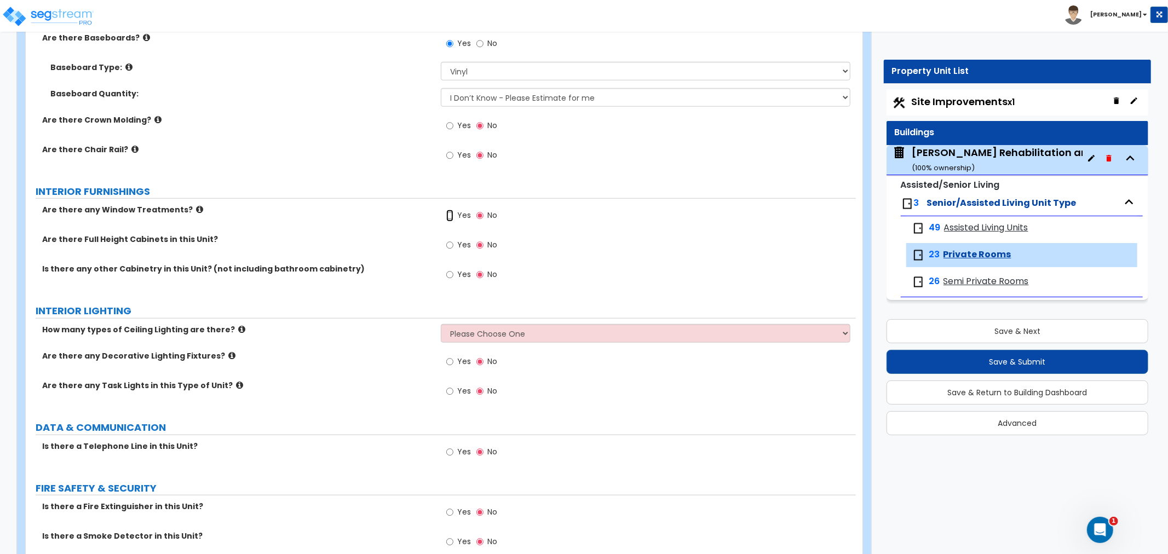
click at [447, 217] on input "Yes" at bounding box center [449, 216] width 7 height 12
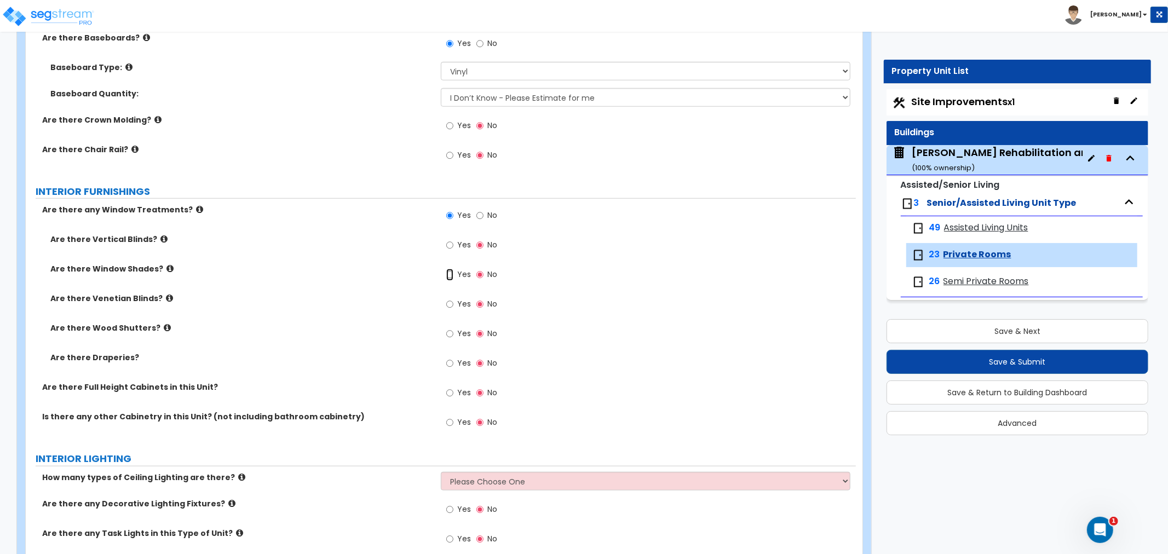
click at [452, 276] on input "Yes" at bounding box center [449, 275] width 7 height 12
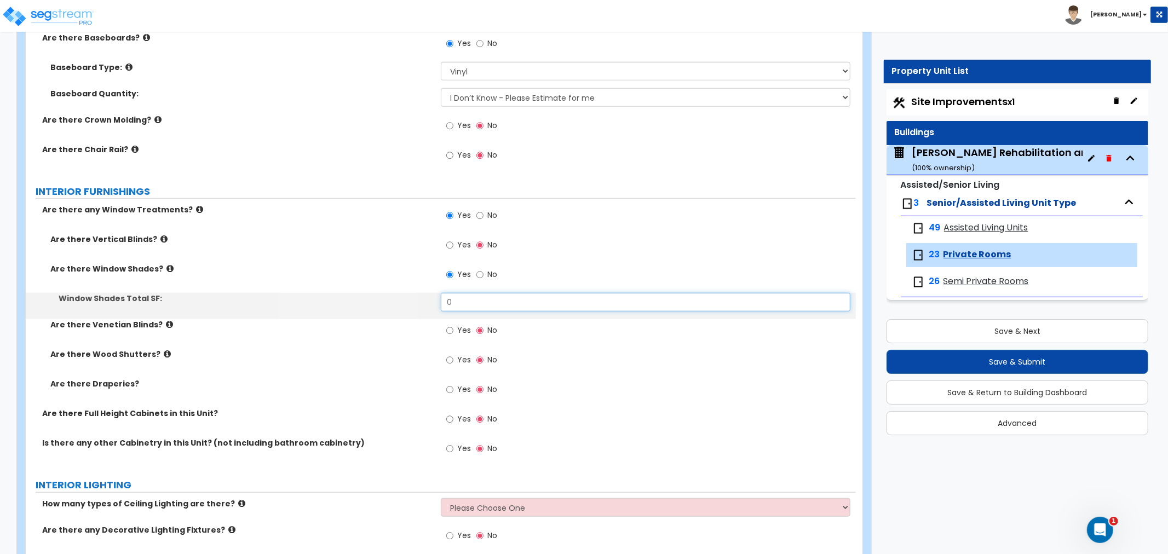
drag, startPoint x: 425, startPoint y: 305, endPoint x: 407, endPoint y: 308, distance: 18.8
click at [408, 307] on div "Window Shades Total SF: 0" at bounding box center [441, 306] width 830 height 26
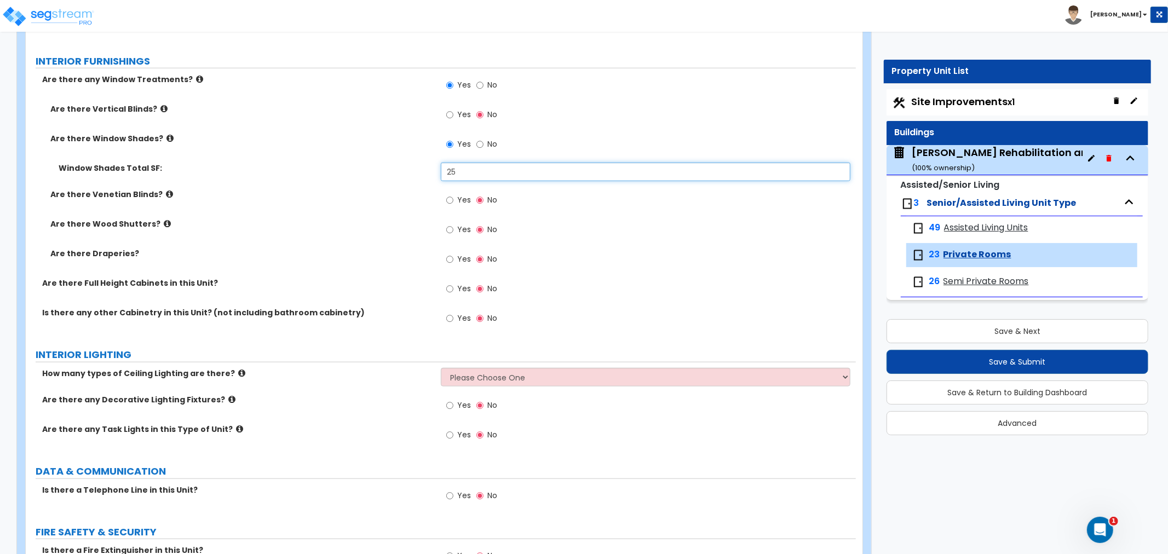
scroll to position [973, 0]
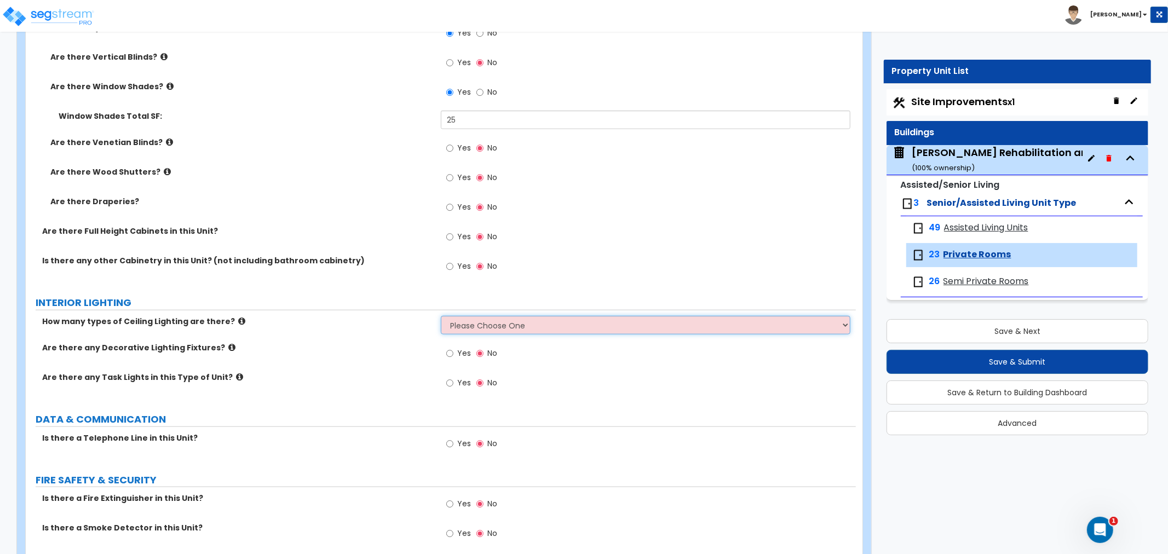
drag, startPoint x: 484, startPoint y: 324, endPoint x: 483, endPoint y: 333, distance: 9.4
click at [484, 324] on select "Please Choose One 1 2 3" at bounding box center [646, 325] width 410 height 19
click at [441, 316] on select "Please Choose One 1 2 3" at bounding box center [646, 325] width 410 height 19
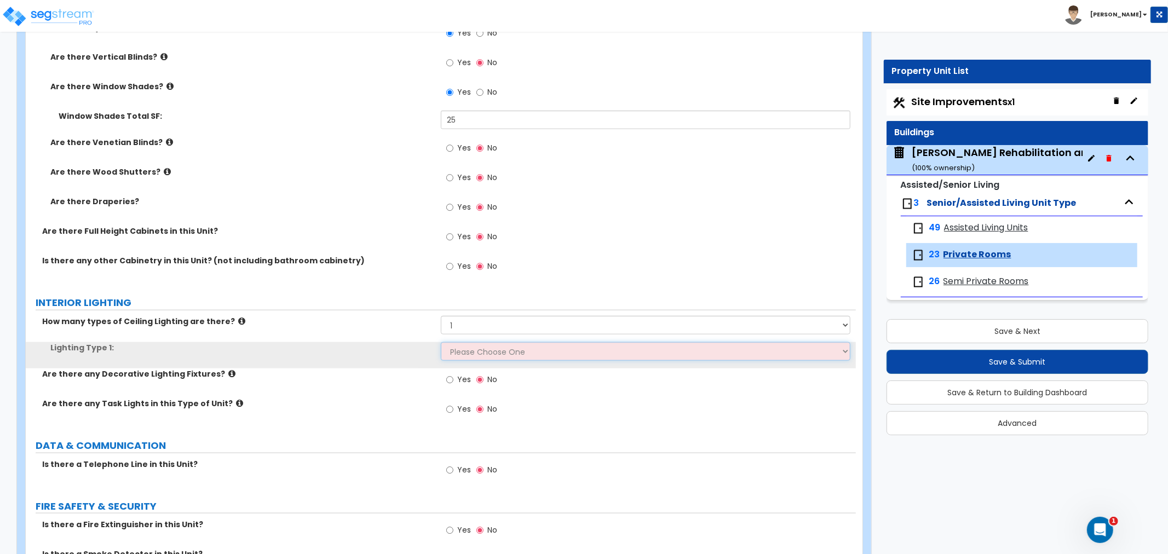
click at [481, 348] on select "Please Choose One LED Surface-Mounted LED Recessed Fluorescent Surface-Mounted …" at bounding box center [646, 351] width 410 height 19
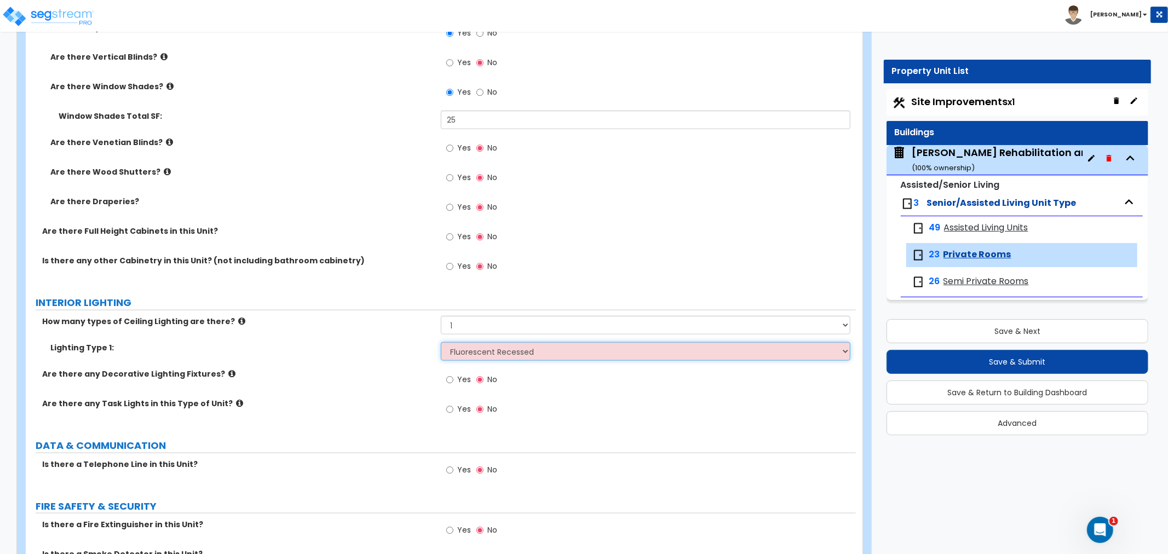
click at [441, 342] on select "Please Choose One LED Surface-Mounted LED Recessed Fluorescent Surface-Mounted …" at bounding box center [646, 351] width 410 height 19
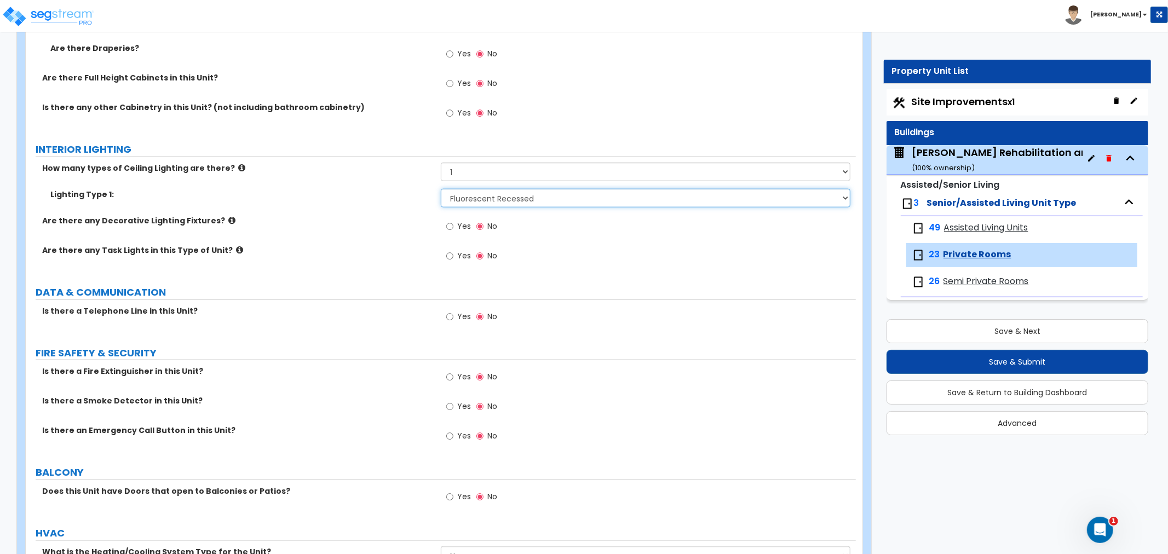
scroll to position [1156, 0]
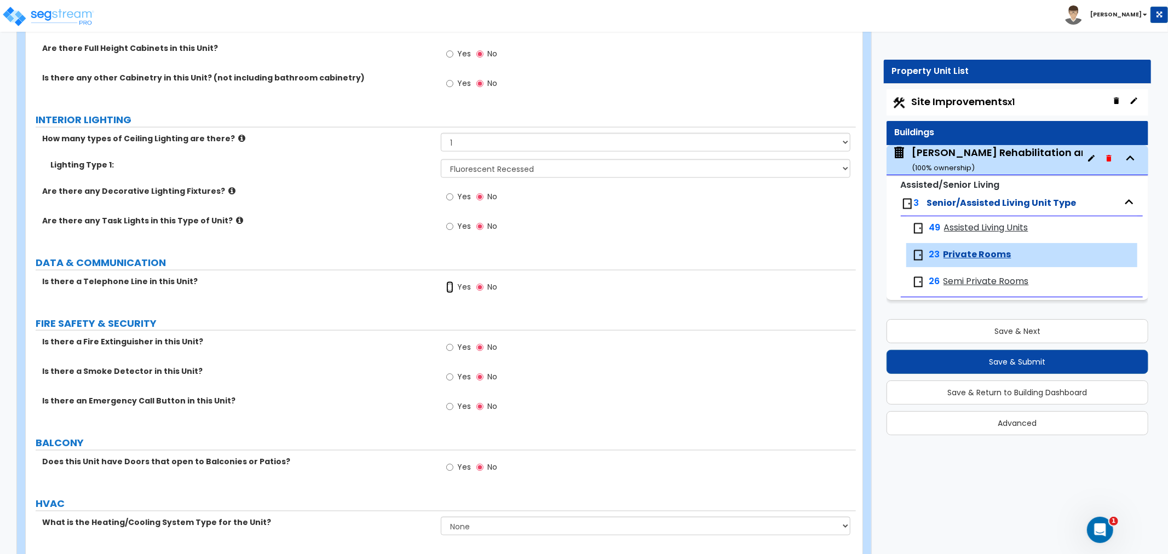
click at [449, 286] on input "Yes" at bounding box center [449, 287] width 7 height 12
click at [449, 378] on input "Yes" at bounding box center [449, 377] width 7 height 12
click at [452, 408] on input "Yes" at bounding box center [449, 407] width 7 height 12
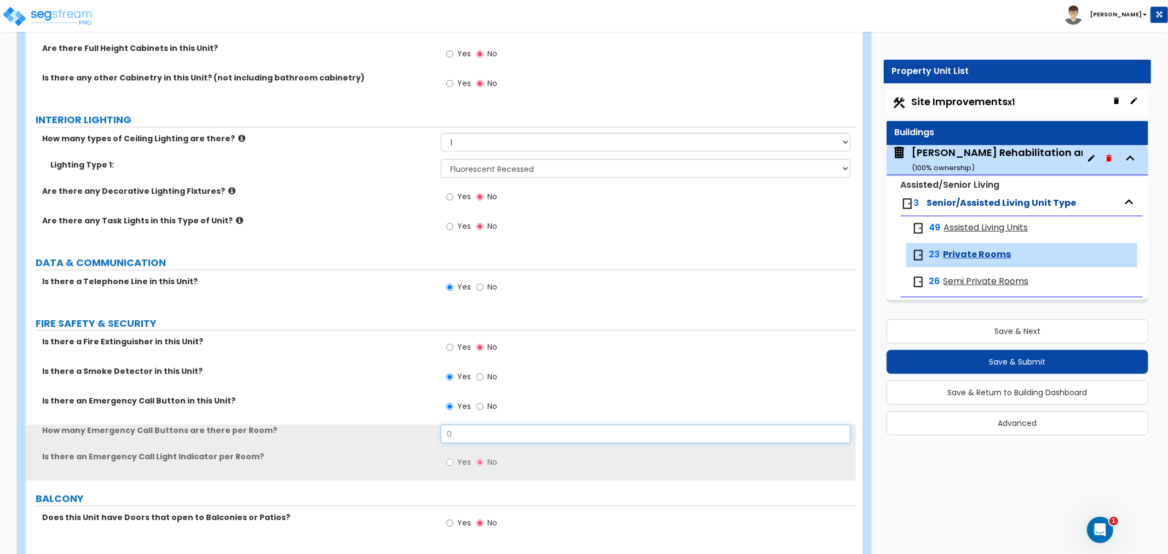
drag, startPoint x: 458, startPoint y: 433, endPoint x: 433, endPoint y: 434, distance: 24.7
click at [433, 434] on div "How many Emergency Call Buttons are there per Room? 0" at bounding box center [441, 438] width 830 height 26
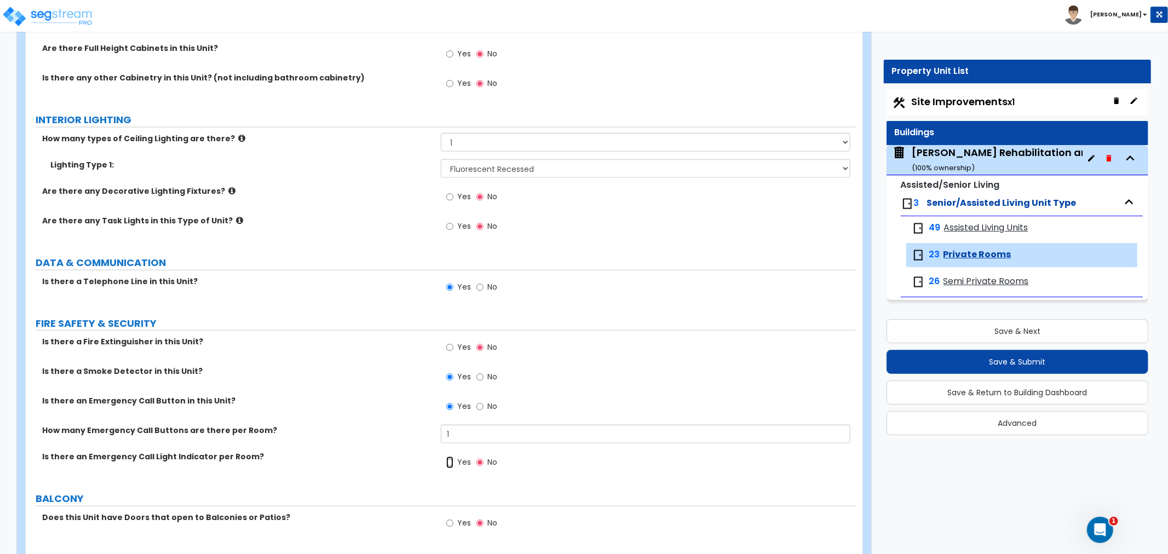
click at [450, 464] on input "Yes" at bounding box center [449, 463] width 7 height 12
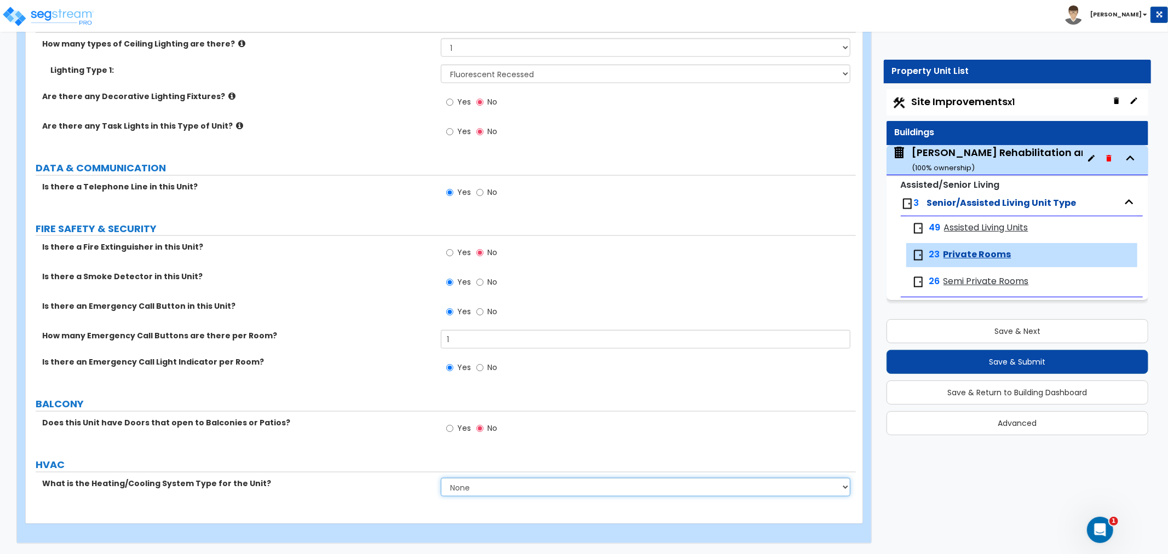
click at [456, 486] on select "None Heat Only Centralized Heating & Cooling Thru Wall Air Conditioners Mini Sp…" at bounding box center [646, 487] width 410 height 19
click at [441, 478] on select "None Heat Only Centralized Heating & Cooling Thru Wall Air Conditioners Mini Sp…" at bounding box center [646, 487] width 410 height 19
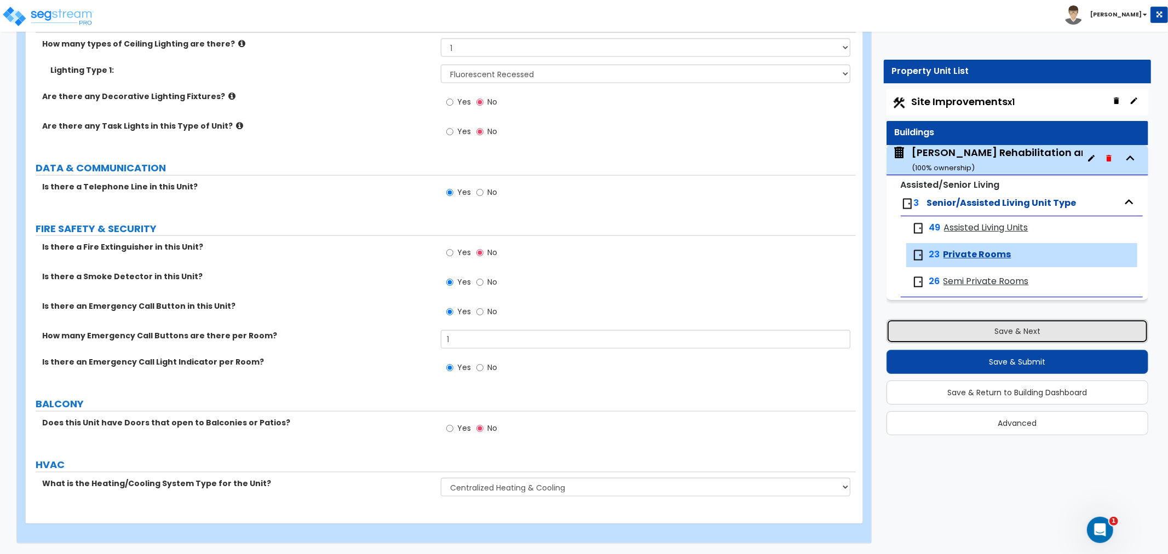
click at [995, 331] on button "Save & Next" at bounding box center [1017, 331] width 262 height 24
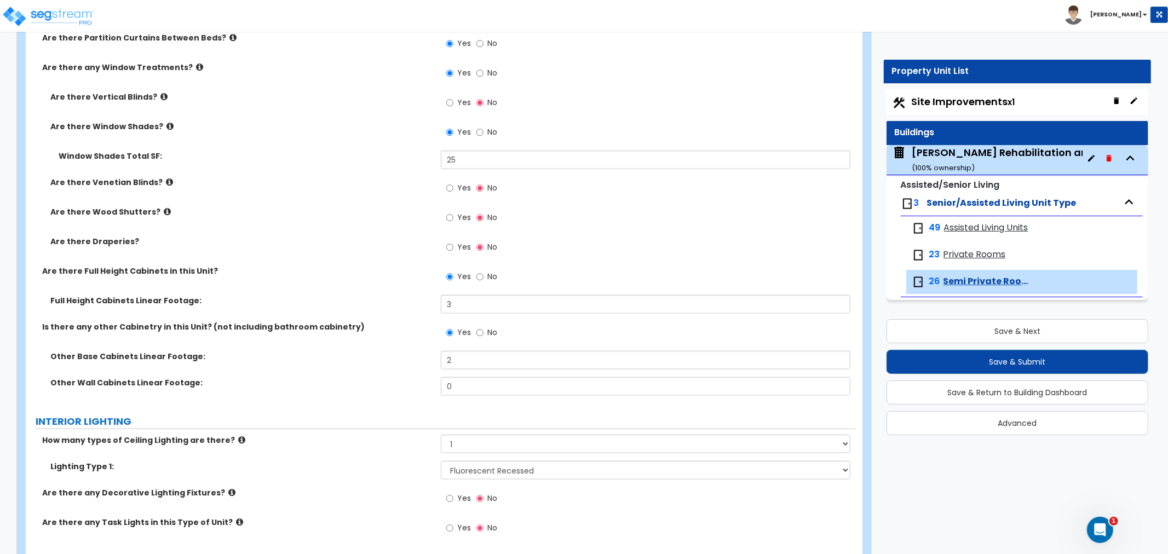
scroll to position [1034, 0]
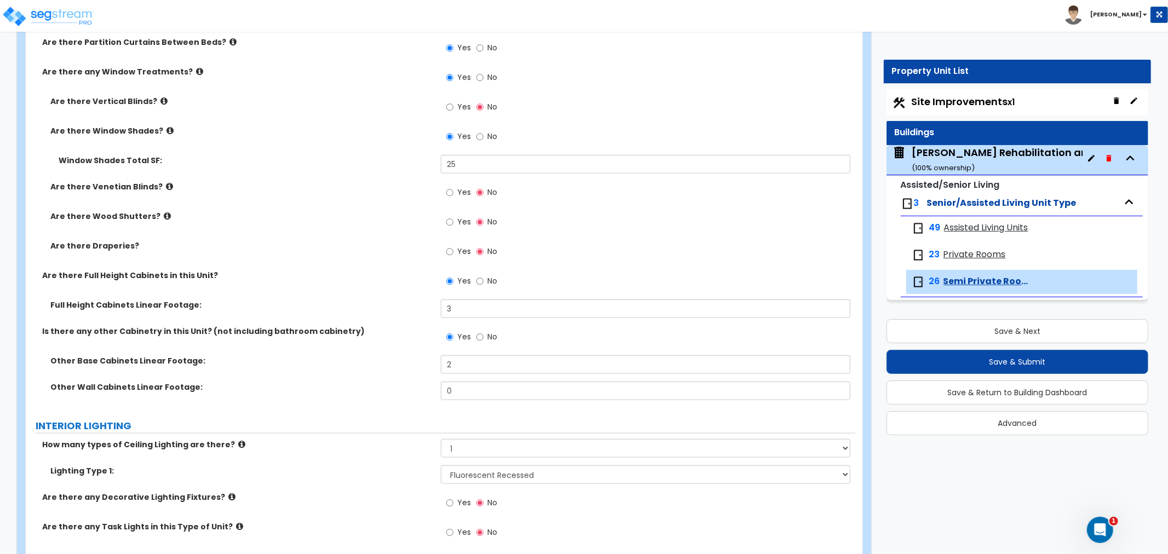
click at [977, 232] on span "Assisted Living Units" at bounding box center [986, 228] width 84 height 13
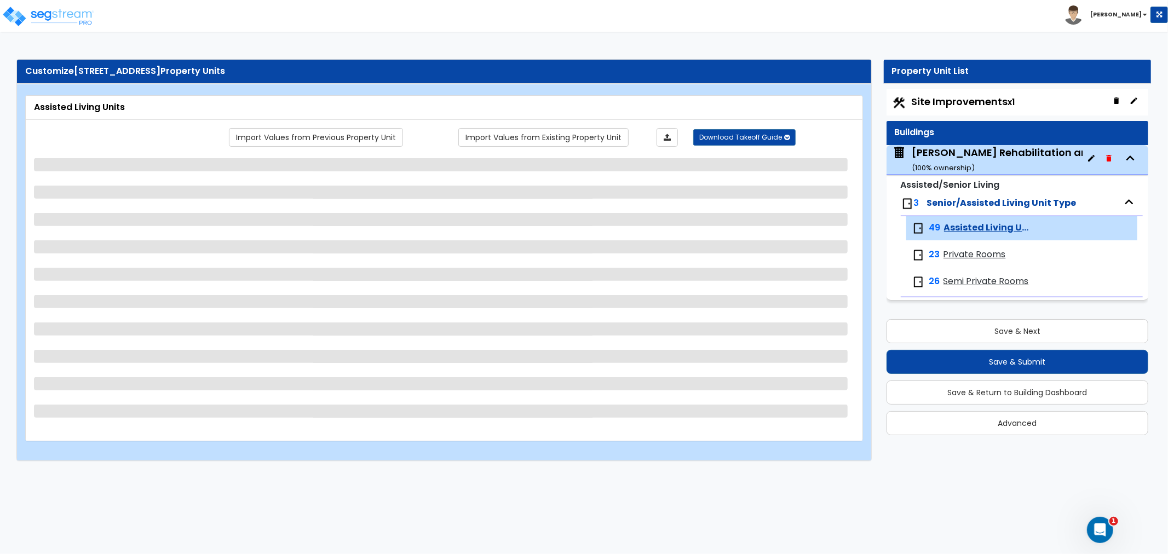
scroll to position [0, 0]
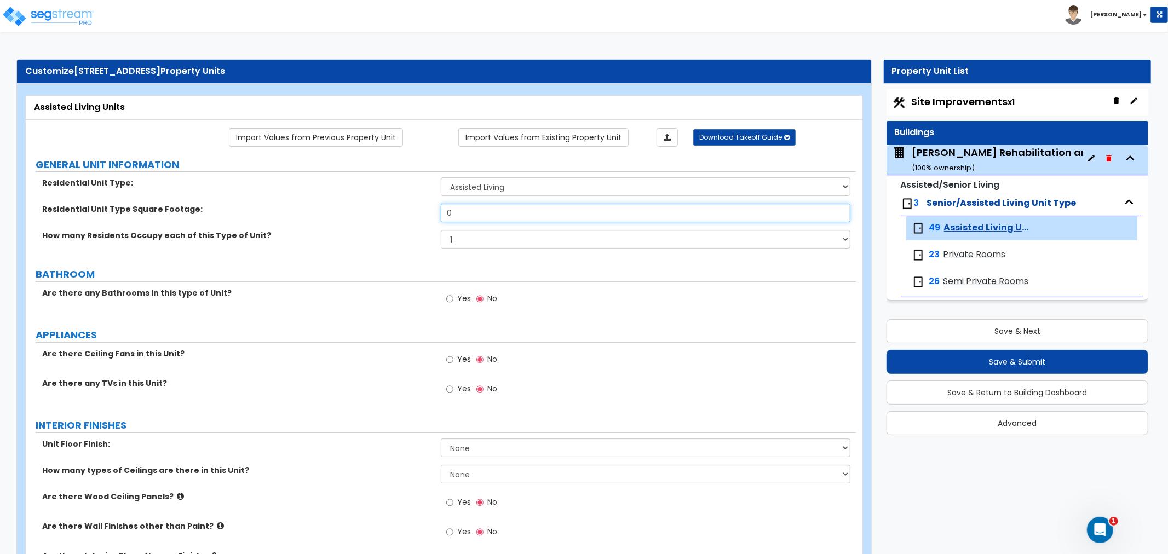
drag, startPoint x: 463, startPoint y: 216, endPoint x: 386, endPoint y: 220, distance: 77.3
click at [386, 220] on div "Residential Unit Type Square Footage: 0" at bounding box center [441, 217] width 830 height 26
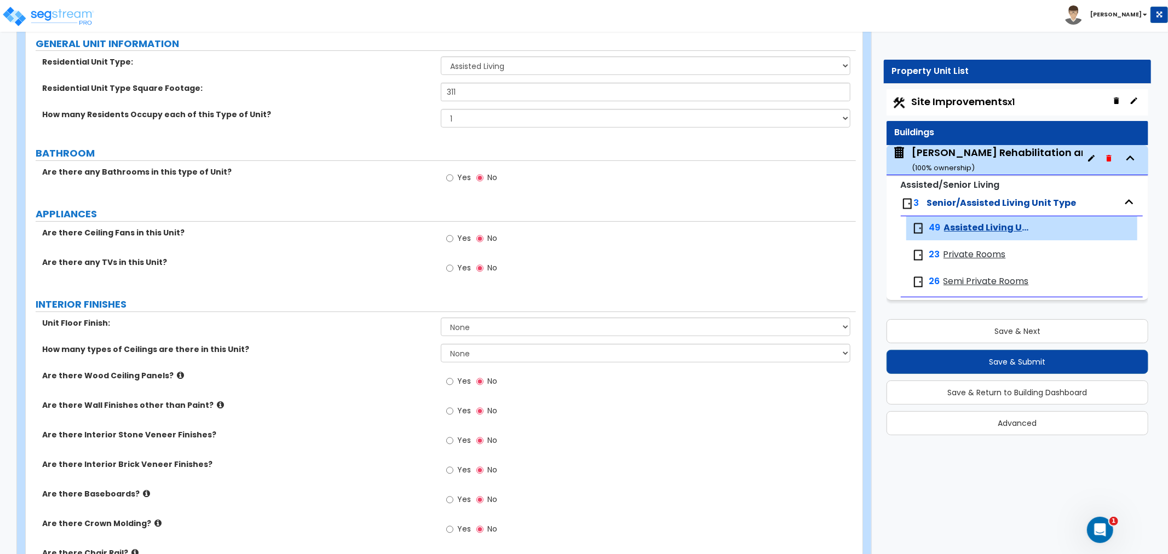
scroll to position [122, 0]
click at [448, 177] on input "Yes" at bounding box center [449, 177] width 7 height 12
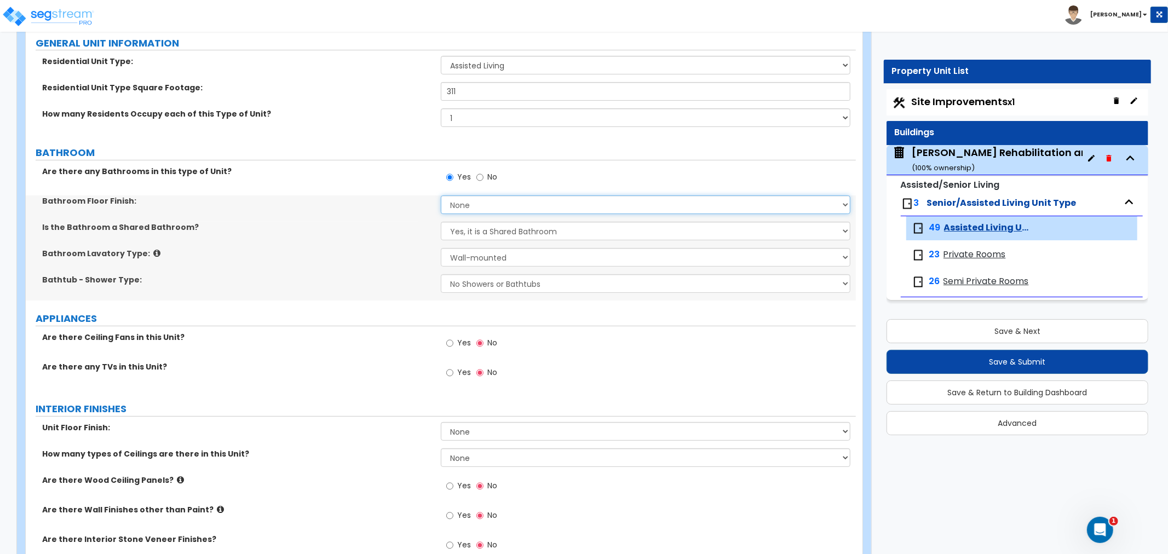
click at [477, 206] on select "None Tile Flooring Hardwood Flooring Resilient Laminate Flooring VCT Flooring S…" at bounding box center [646, 204] width 410 height 19
click at [441, 195] on select "None Tile Flooring Hardwood Flooring Resilient Laminate Flooring VCT Flooring S…" at bounding box center [646, 204] width 410 height 19
click at [486, 233] on select "Yes, it is a Shared Bathroom No, the Bathrooms are Private Bathrooms" at bounding box center [646, 231] width 410 height 19
click at [441, 222] on select "Yes, it is a Shared Bathroom No, the Bathrooms are Private Bathrooms" at bounding box center [646, 231] width 410 height 19
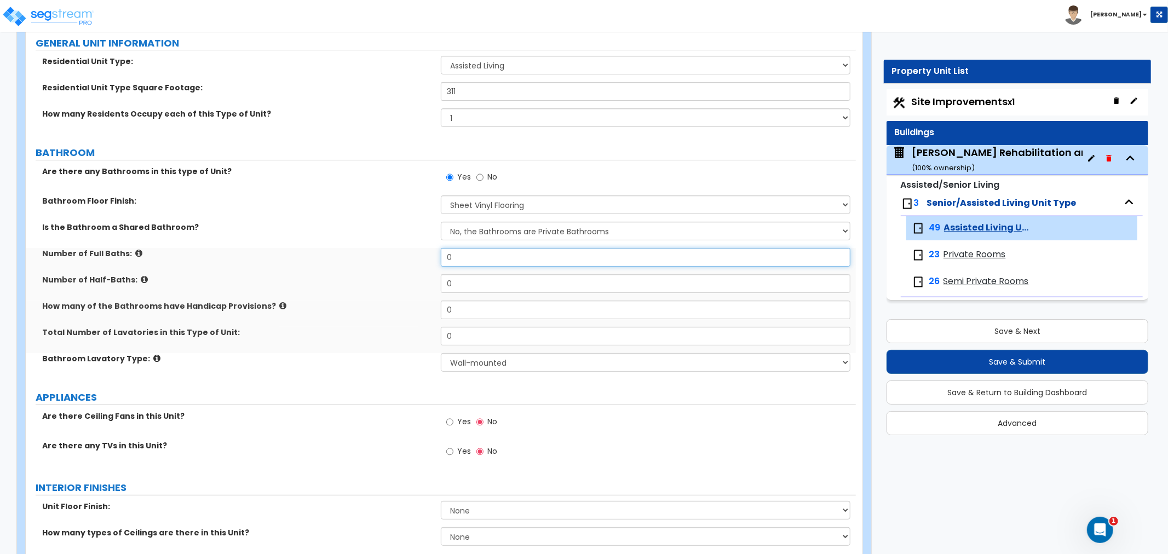
drag, startPoint x: 483, startPoint y: 255, endPoint x: 435, endPoint y: 258, distance: 48.3
click at [435, 258] on div "Number of Full Baths: 0" at bounding box center [441, 261] width 830 height 26
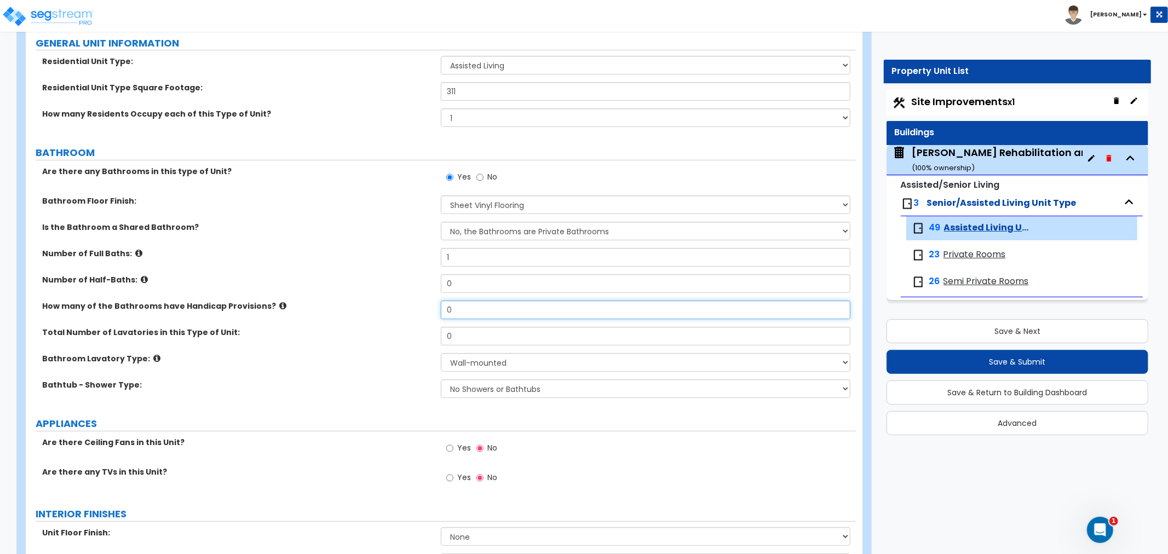
click at [426, 308] on div "How many of the Bathrooms have Handicap Provisions? 0" at bounding box center [441, 314] width 830 height 26
drag, startPoint x: 472, startPoint y: 334, endPoint x: 414, endPoint y: 337, distance: 58.1
click at [414, 337] on div "Total Number of Lavatories in this Type of Unit: 0" at bounding box center [441, 340] width 830 height 26
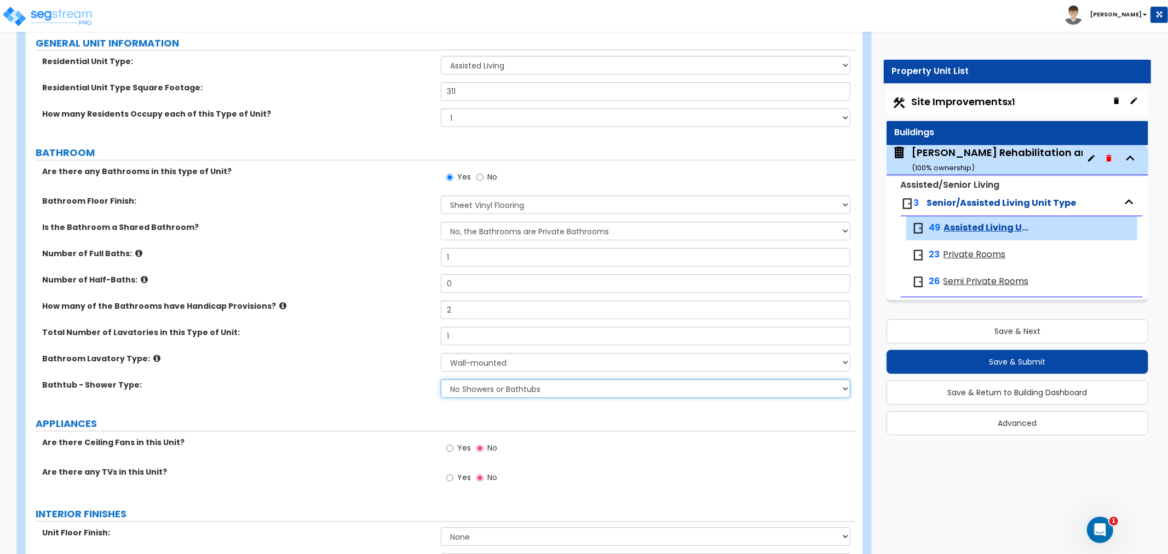
click at [480, 390] on select "No Showers or Bathtubs Shower Only Bathtub Only Shower-and-Bath Combo Dedicated…" at bounding box center [646, 388] width 410 height 19
click at [441, 379] on select "No Showers or Bathtubs Shower Only Bathtub Only Shower-and-Bath Combo Dedicated…" at bounding box center [646, 388] width 410 height 19
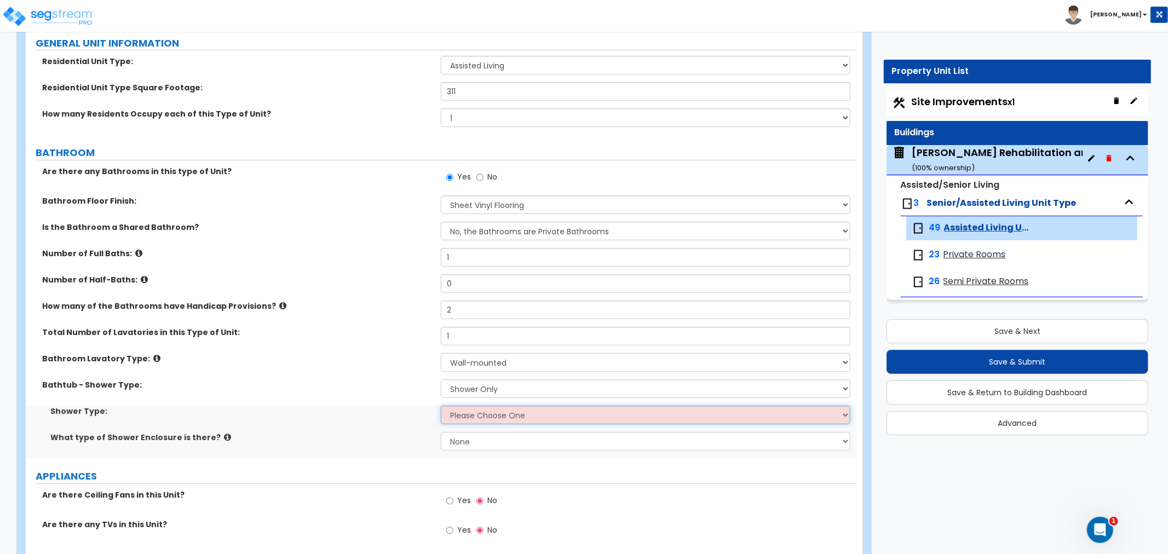
drag, startPoint x: 489, startPoint y: 417, endPoint x: 490, endPoint y: 424, distance: 6.6
click at [489, 417] on select "Please Choose One Pre-Fabricated Shower Stalls Custom Finish Walk-in Showers" at bounding box center [646, 415] width 410 height 19
click at [441, 406] on select "Please Choose One Pre-Fabricated Shower Stalls Custom Finish Walk-in Showers" at bounding box center [646, 415] width 410 height 19
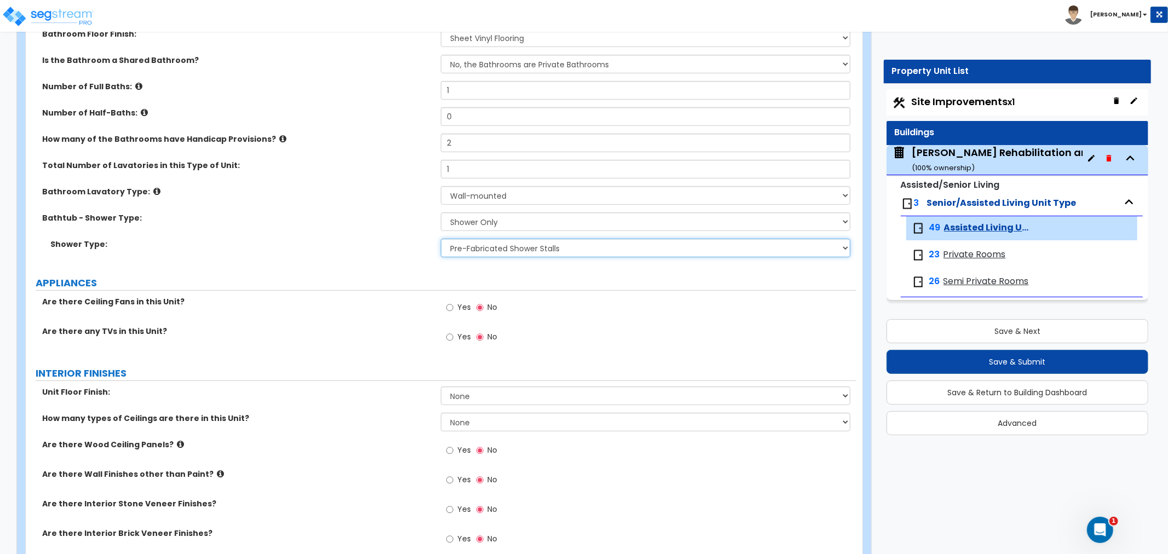
scroll to position [304, 0]
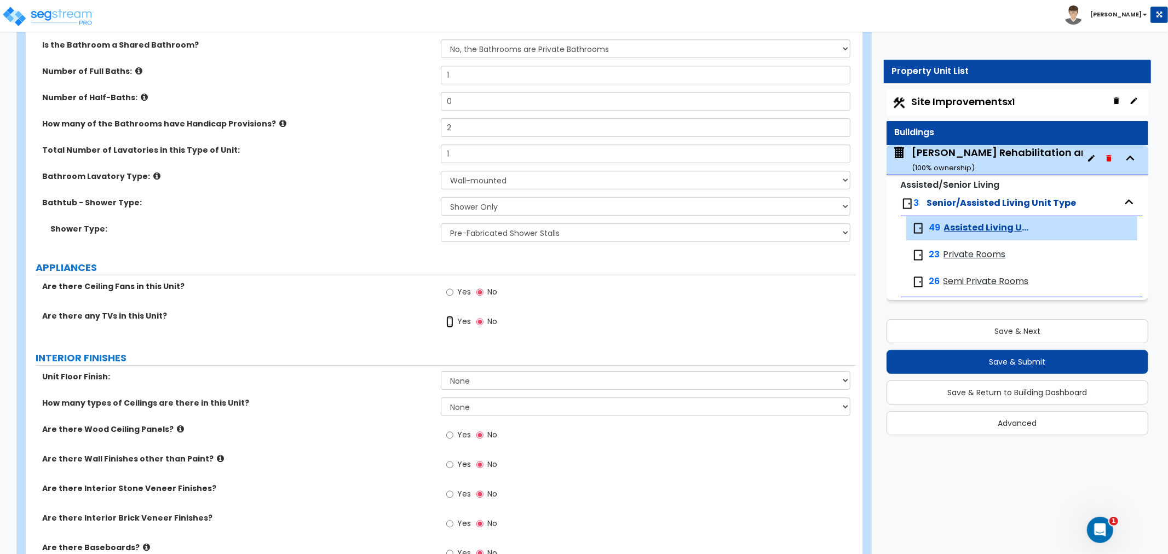
click at [448, 321] on input "Yes" at bounding box center [449, 322] width 7 height 12
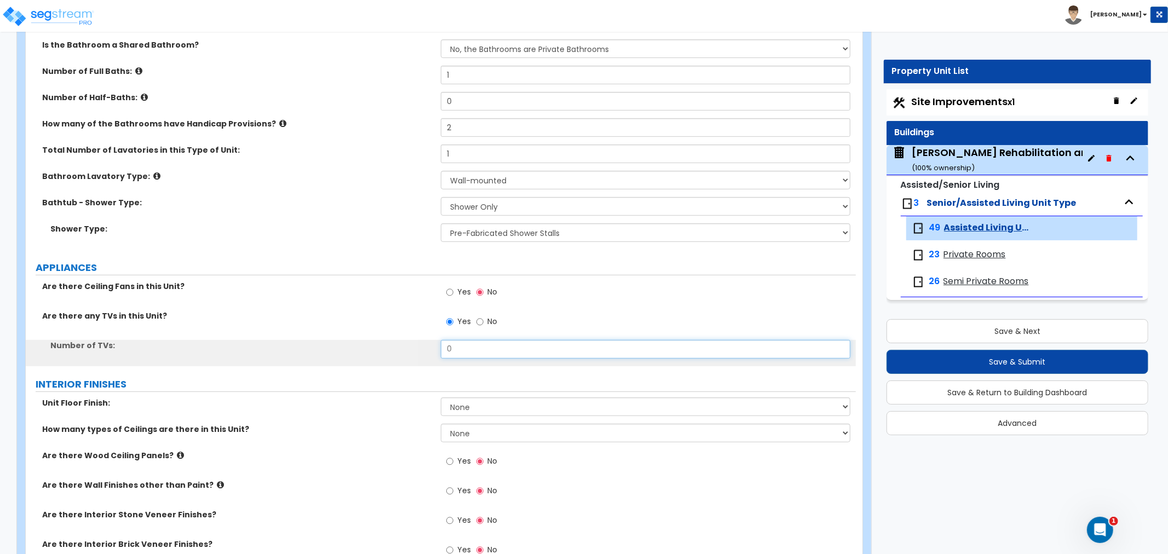
drag, startPoint x: 458, startPoint y: 345, endPoint x: 414, endPoint y: 354, distance: 44.7
click at [414, 354] on div "Number of TVs: 0" at bounding box center [441, 353] width 830 height 26
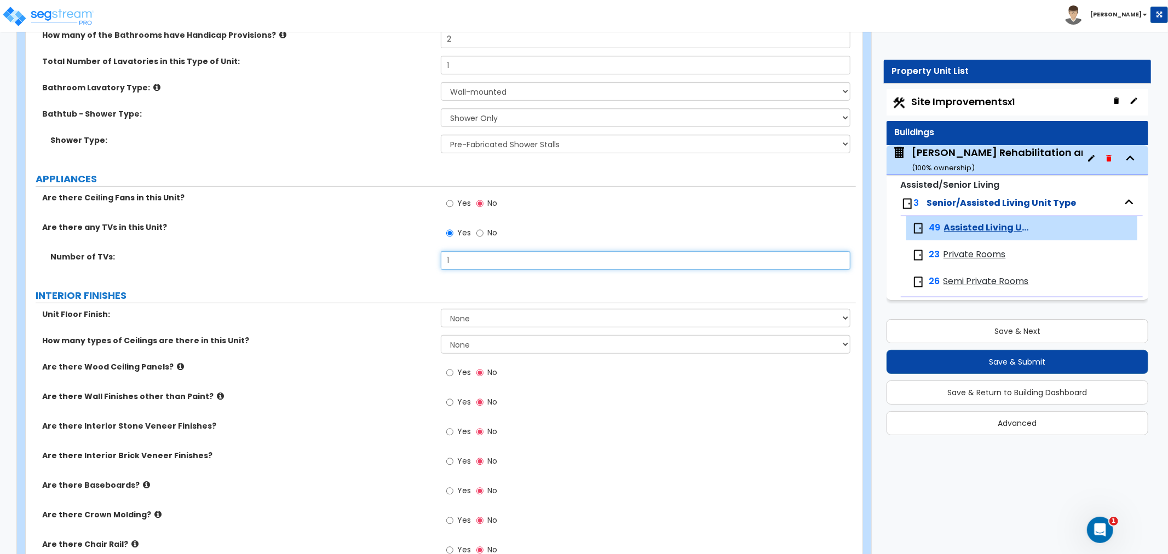
scroll to position [425, 0]
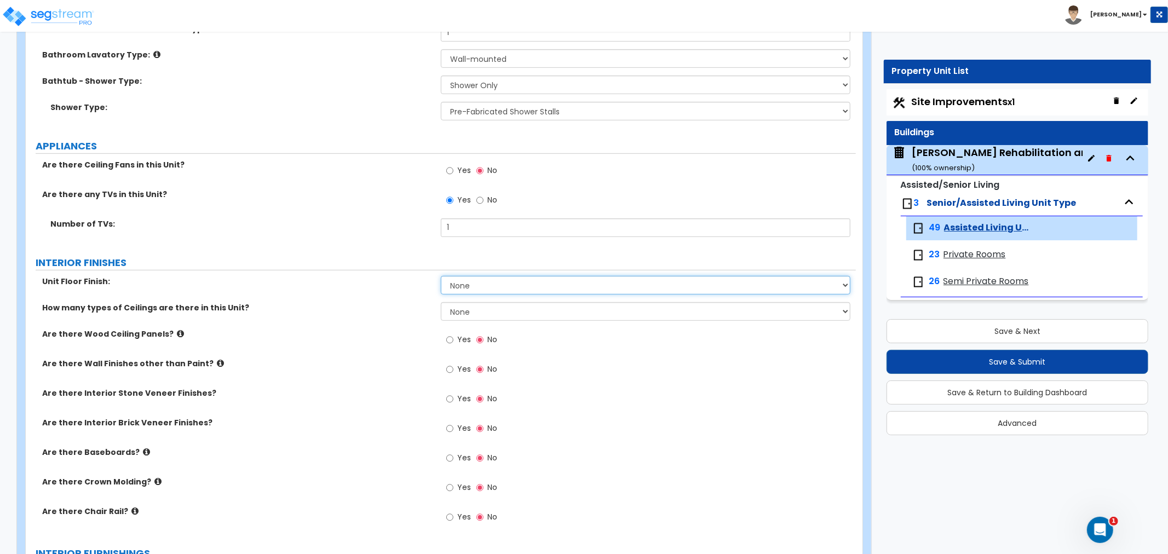
click at [480, 286] on select "None Tile Flooring Hardwood Flooring Resilient Laminate Flooring VCT Flooring S…" at bounding box center [646, 285] width 410 height 19
click at [441, 276] on select "None Tile Flooring Hardwood Flooring Resilient Laminate Flooring VCT Flooring S…" at bounding box center [646, 285] width 410 height 19
click at [475, 309] on select "None 1 2 3" at bounding box center [646, 311] width 410 height 19
click at [441, 302] on select "None 1 2 3" at bounding box center [646, 311] width 410 height 19
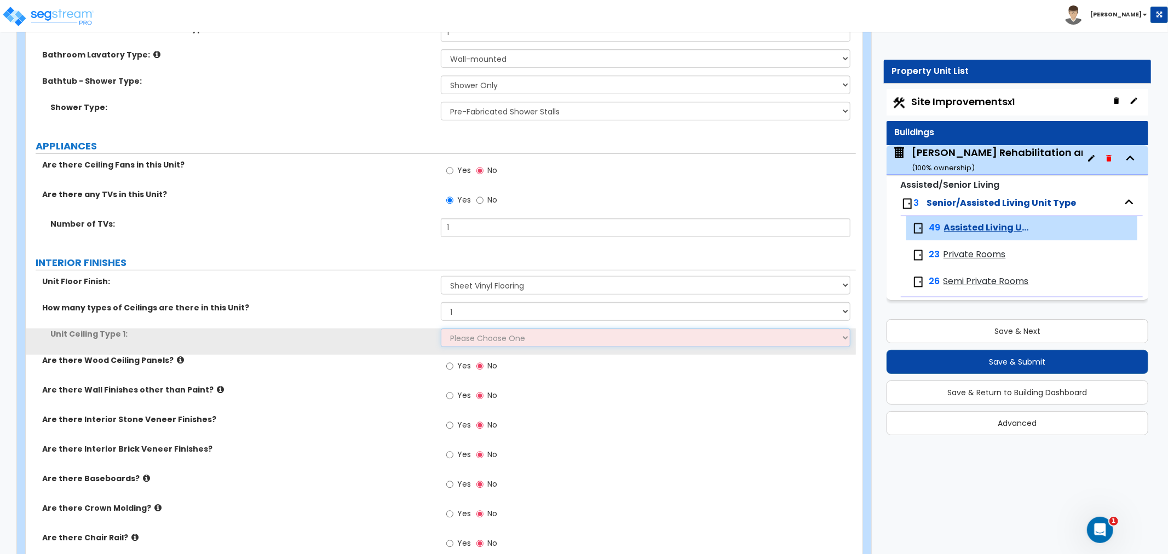
click at [472, 336] on select "Please Choose One Drop Ceiling Drywall Ceiling Open Ceiling" at bounding box center [646, 337] width 410 height 19
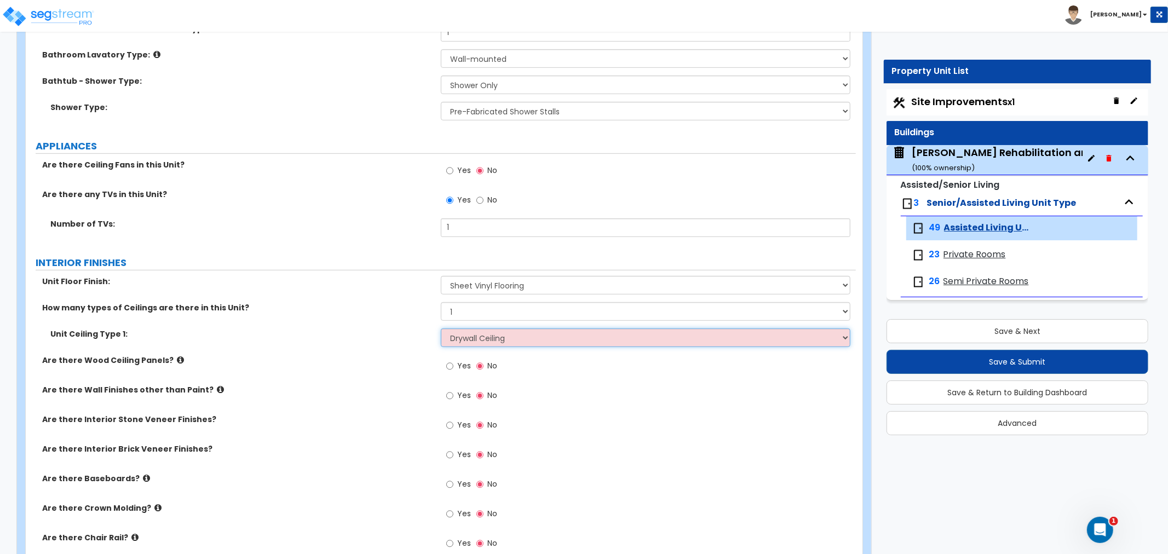
click at [441, 328] on select "Please Choose One Drop Ceiling Drywall Ceiling Open Ceiling" at bounding box center [646, 337] width 410 height 19
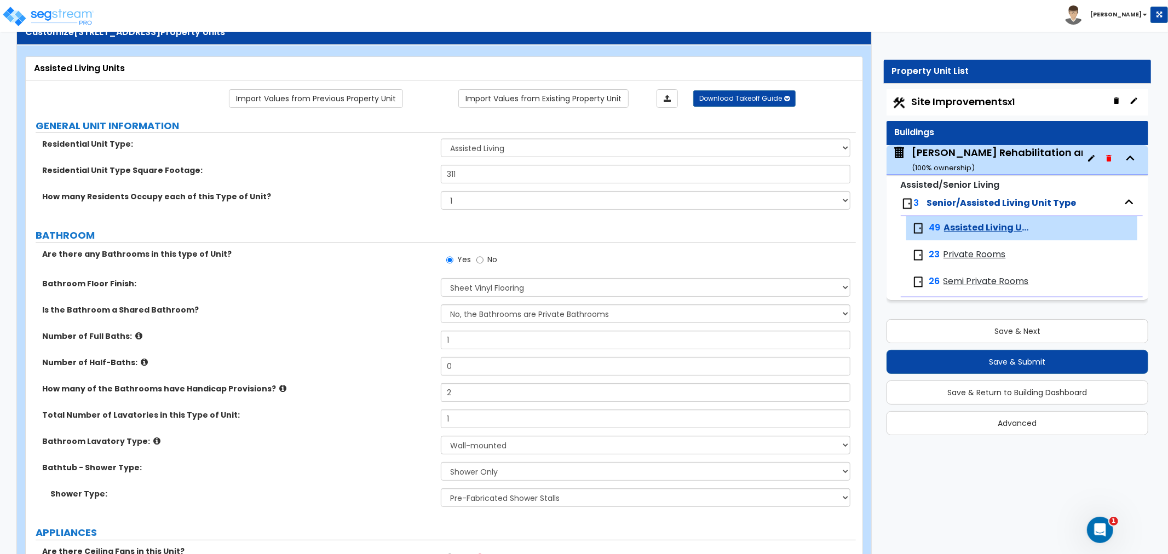
scroll to position [61, 0]
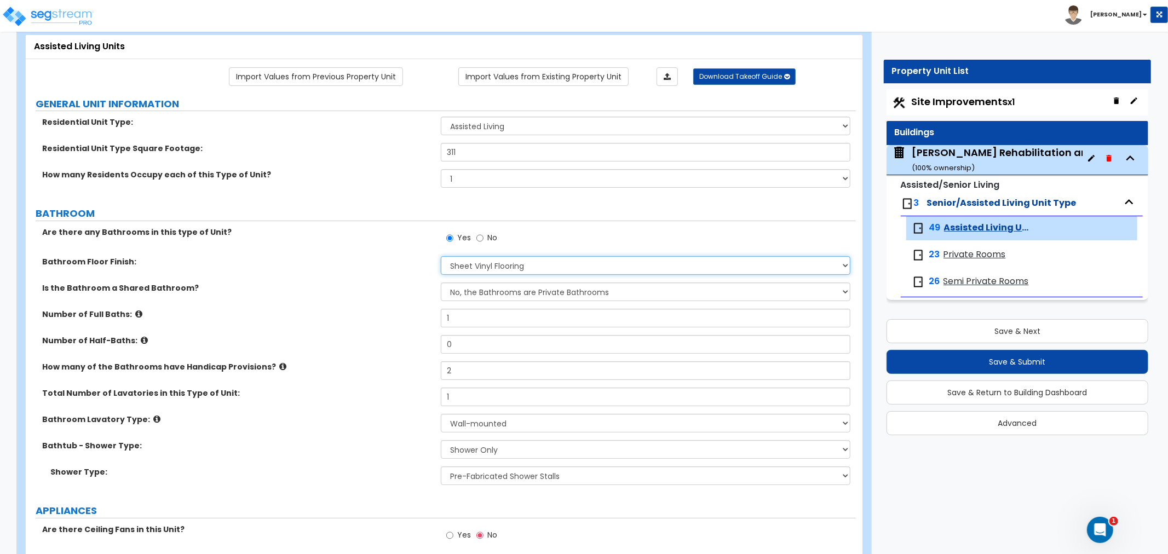
click at [492, 260] on select "None Tile Flooring Hardwood Flooring Resilient Laminate Flooring VCT Flooring S…" at bounding box center [646, 265] width 410 height 19
click at [441, 256] on select "None Tile Flooring Hardwood Flooring Resilient Laminate Flooring VCT Flooring S…" at bounding box center [646, 265] width 410 height 19
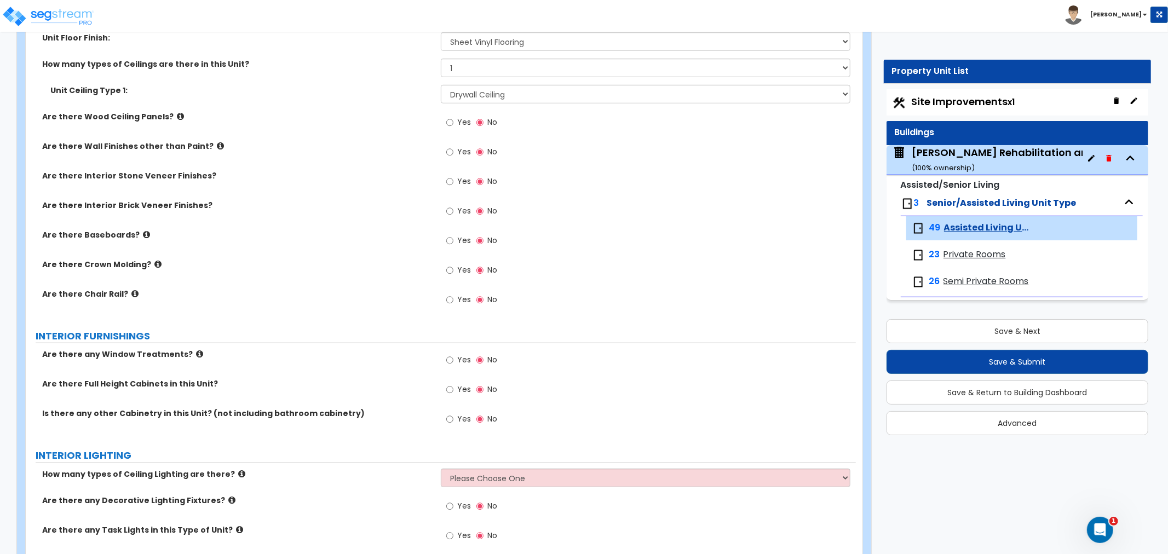
scroll to position [547, 0]
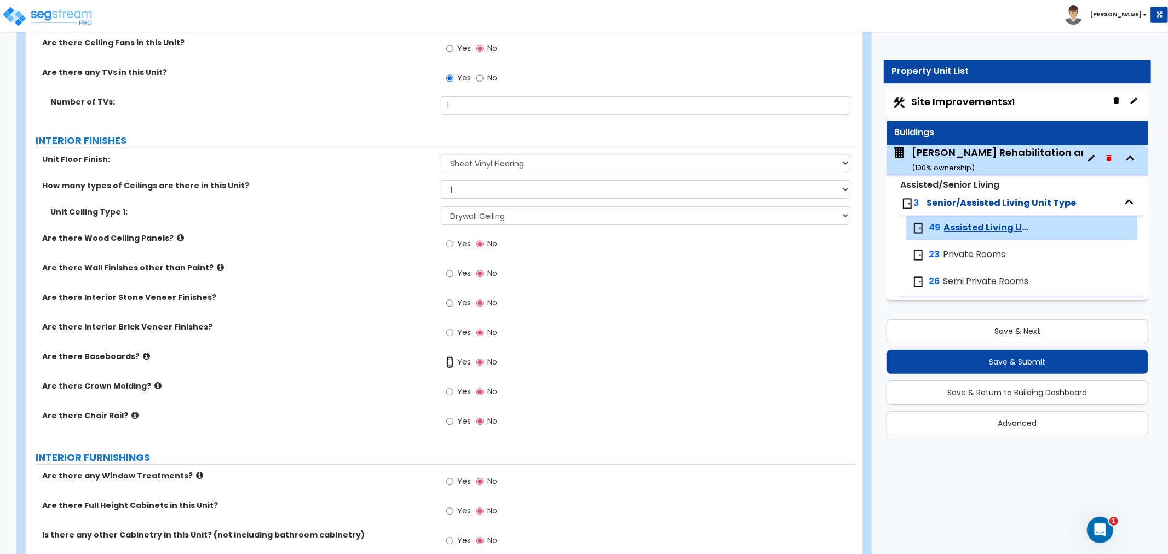
click at [448, 362] on input "Yes" at bounding box center [449, 362] width 7 height 12
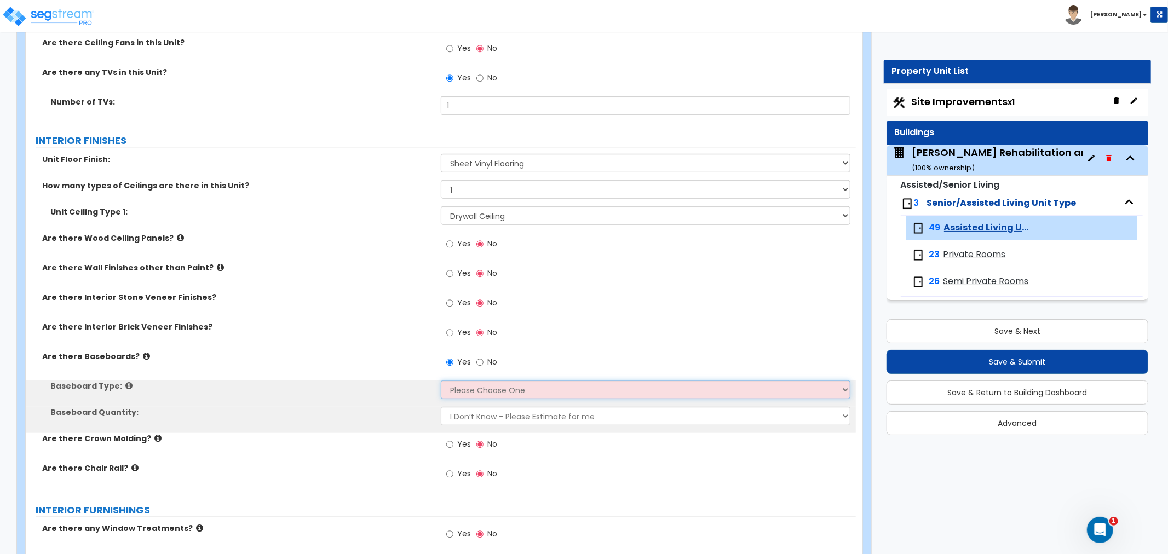
click at [482, 388] on select "Please Choose One Wood Vinyl Carpet Tile" at bounding box center [646, 390] width 410 height 19
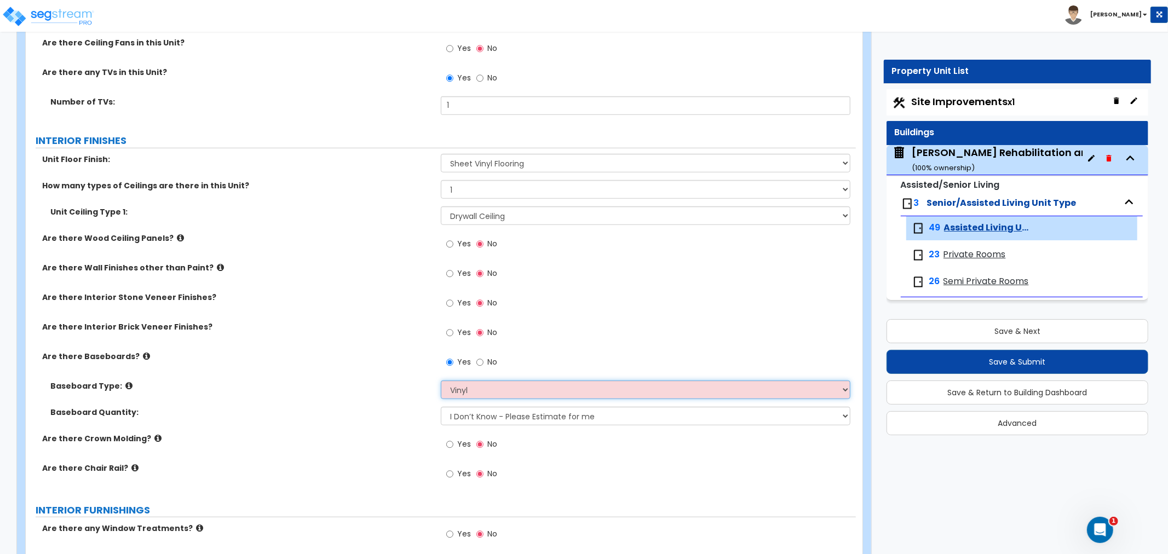
click at [441, 381] on select "Please Choose One Wood Vinyl Carpet Tile" at bounding box center [646, 390] width 410 height 19
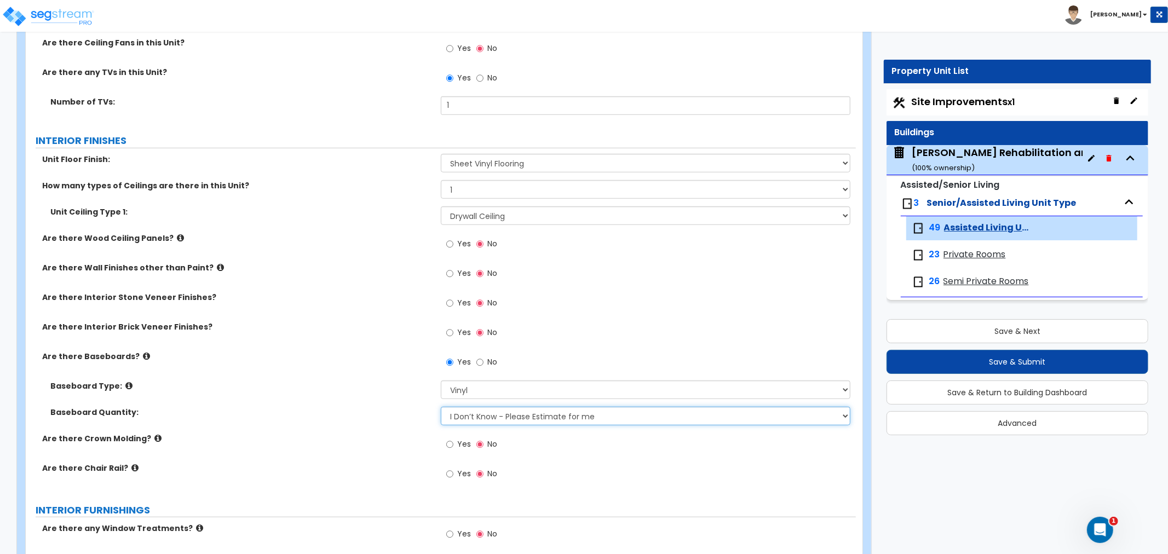
click at [512, 412] on select "I Don’t Know - Please Estimate for me I want to Enter the Linear Footage" at bounding box center [646, 416] width 410 height 19
drag, startPoint x: 298, startPoint y: 422, endPoint x: 277, endPoint y: 406, distance: 26.6
click at [299, 422] on div "Baseboard Quantity: I Don’t Know - Please Estimate for me I want to Enter the L…" at bounding box center [441, 420] width 830 height 26
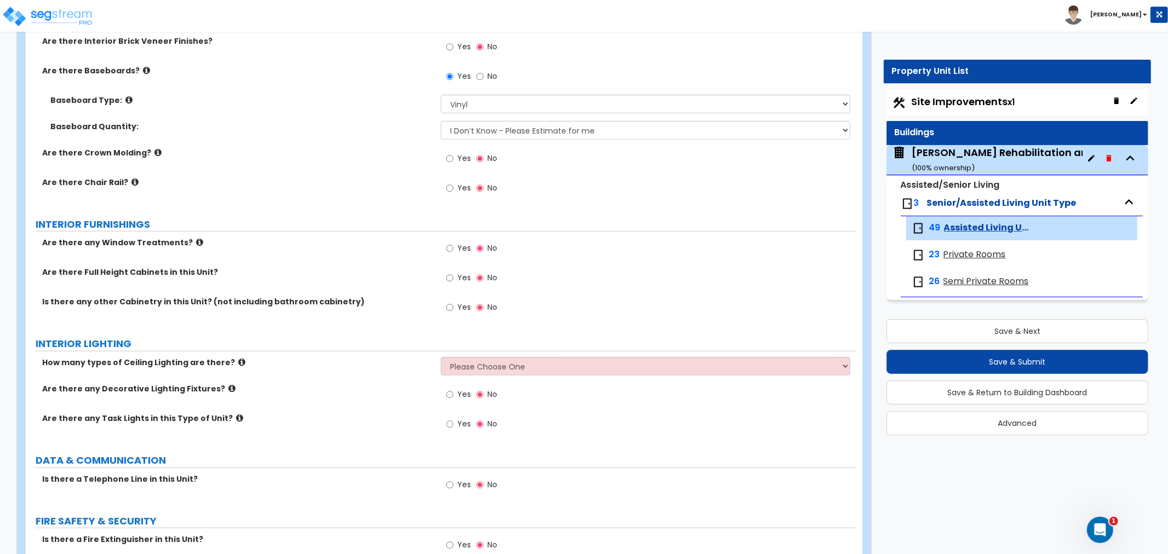
scroll to position [851, 0]
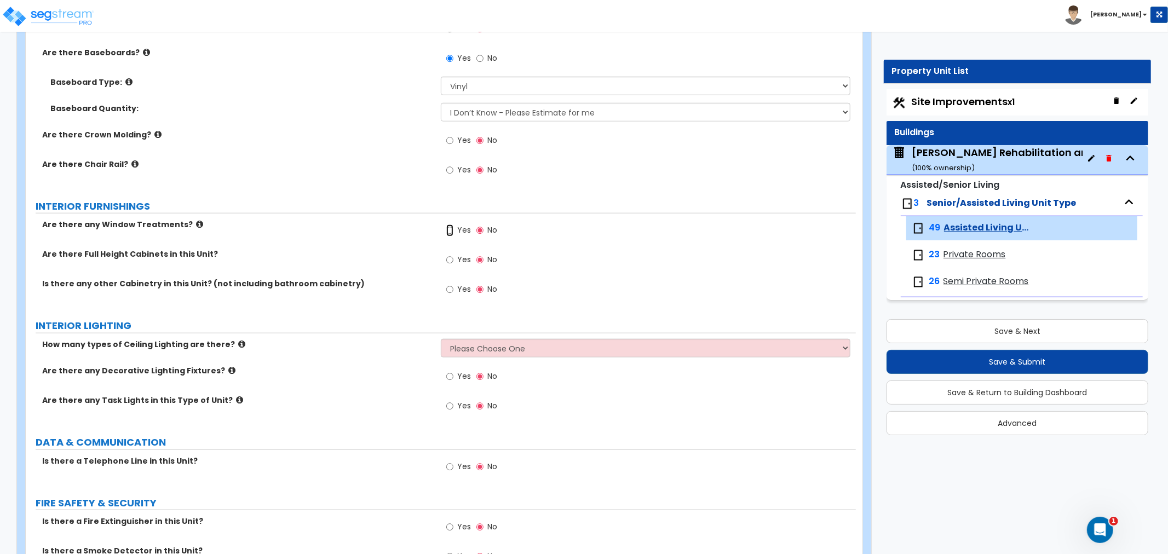
click at [451, 228] on input "Yes" at bounding box center [449, 230] width 7 height 12
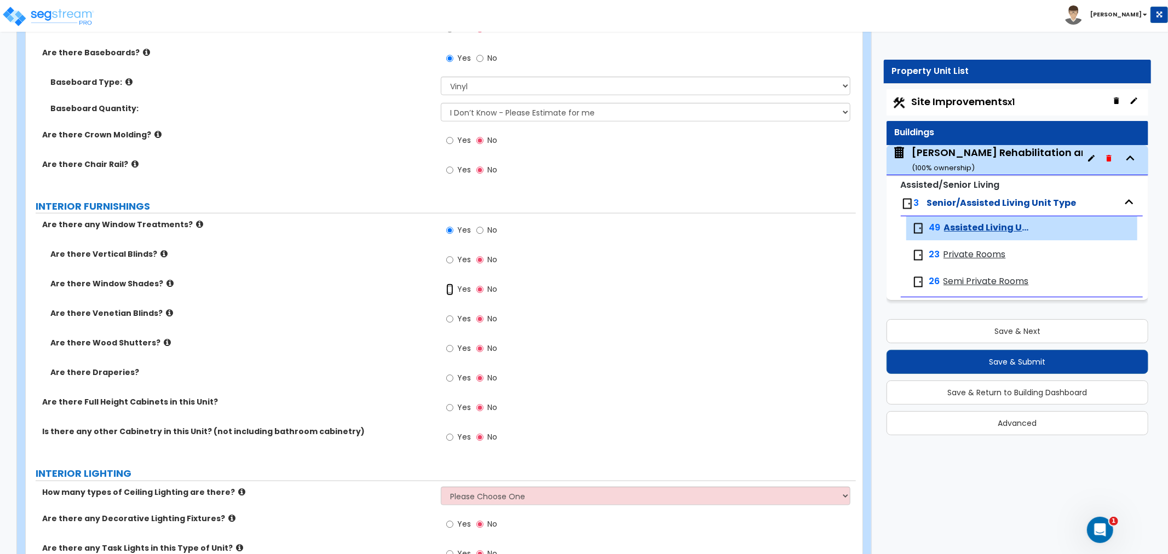
click at [450, 289] on input "Yes" at bounding box center [449, 290] width 7 height 12
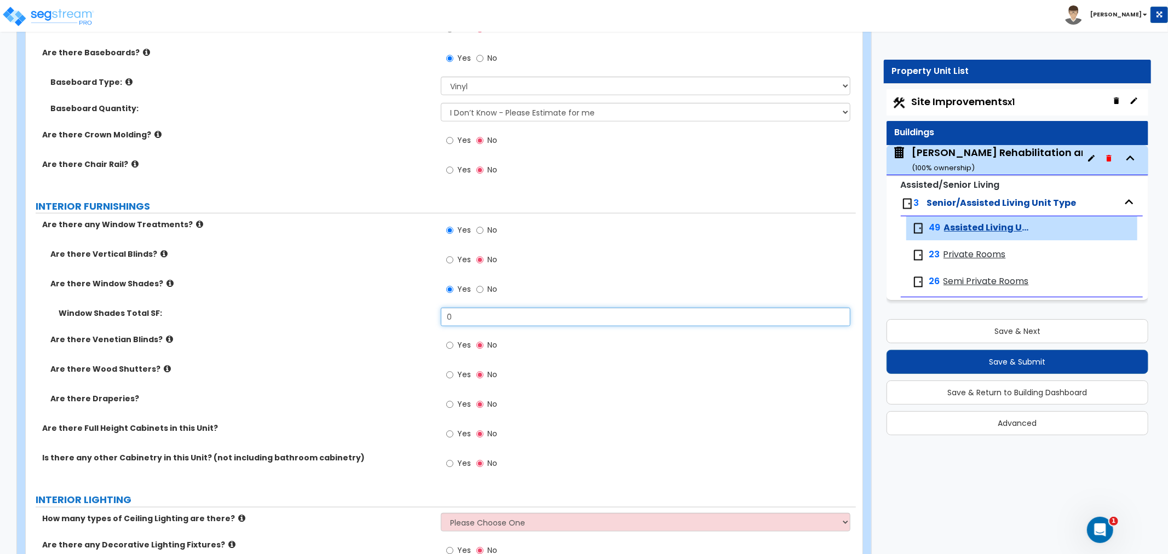
drag, startPoint x: 462, startPoint y: 313, endPoint x: 433, endPoint y: 316, distance: 29.1
click at [433, 316] on div "Window Shades Total SF: 0" at bounding box center [441, 321] width 830 height 26
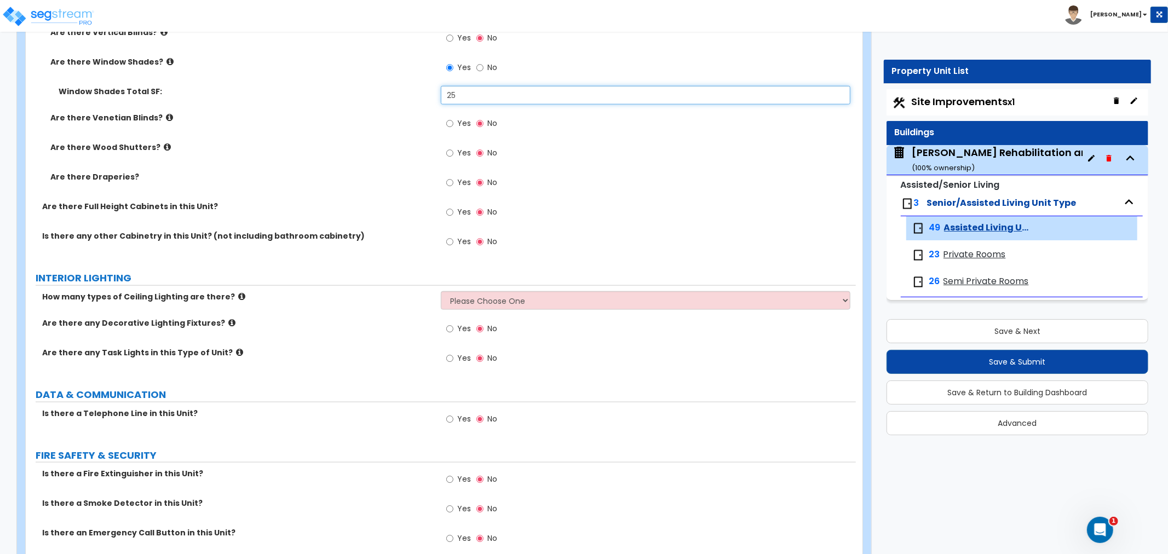
scroll to position [1095, 0]
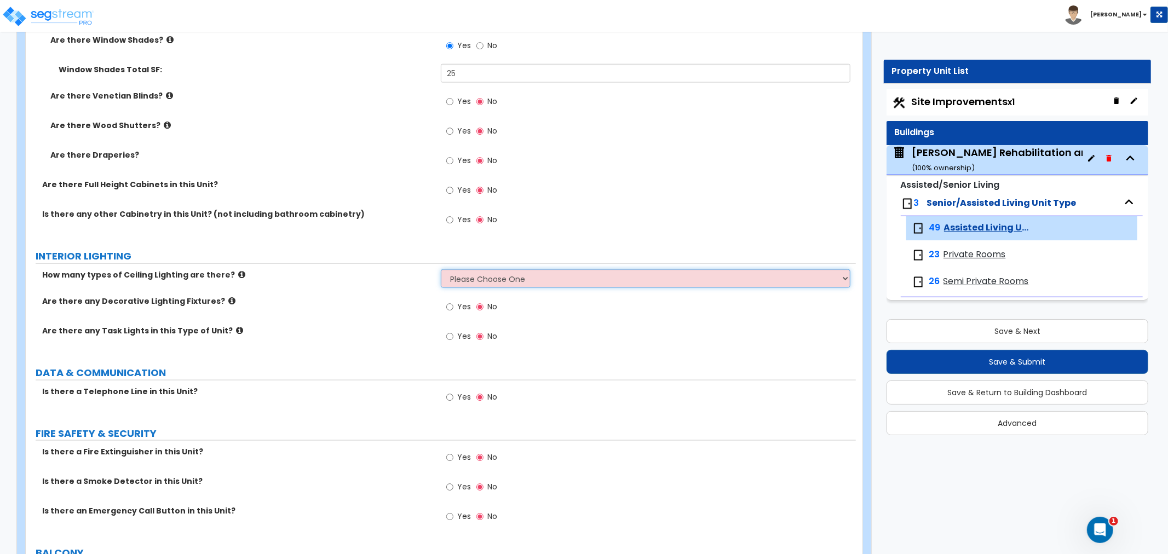
click at [495, 278] on select "Please Choose One 1 2 3" at bounding box center [646, 278] width 410 height 19
click at [441, 269] on select "Please Choose One 1 2 3" at bounding box center [646, 278] width 410 height 19
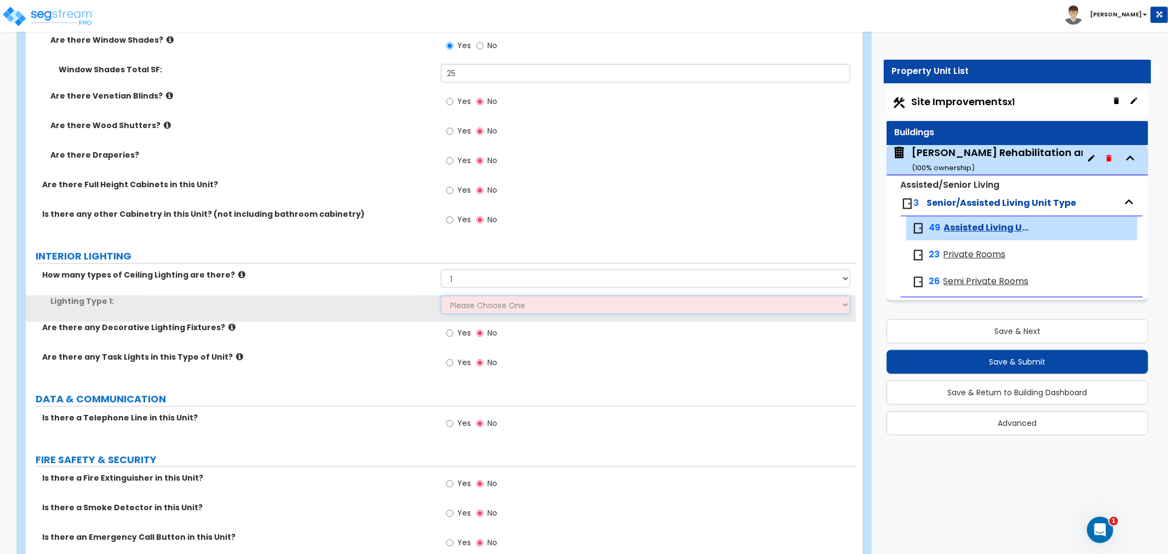
click at [482, 305] on select "Please Choose One LED Surface-Mounted LED Recessed Fluorescent Surface-Mounted …" at bounding box center [646, 305] width 410 height 19
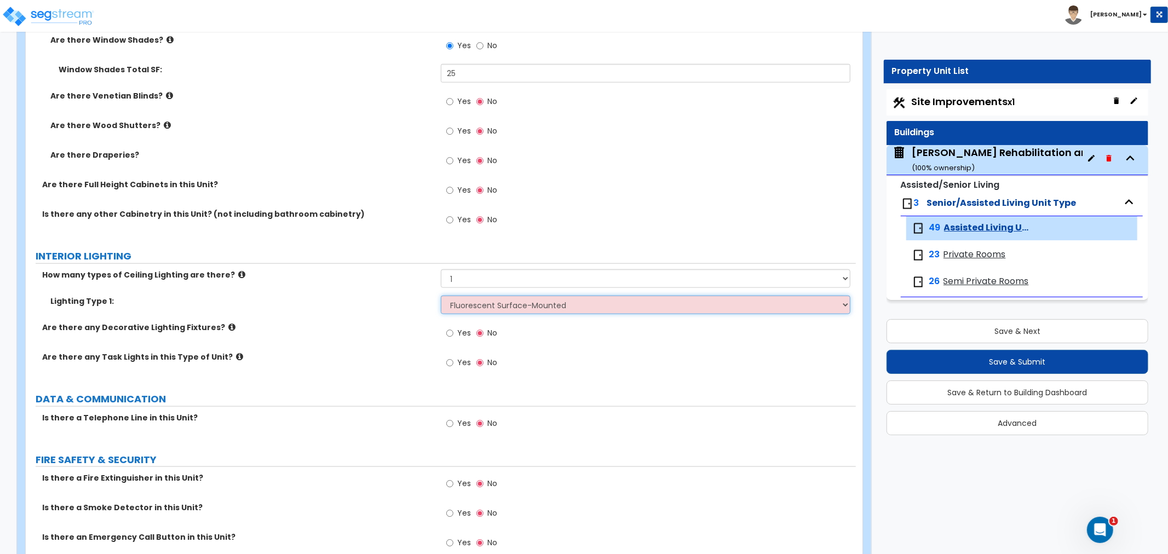
click at [441, 296] on select "Please Choose One LED Surface-Mounted LED Recessed Fluorescent Surface-Mounted …" at bounding box center [646, 305] width 410 height 19
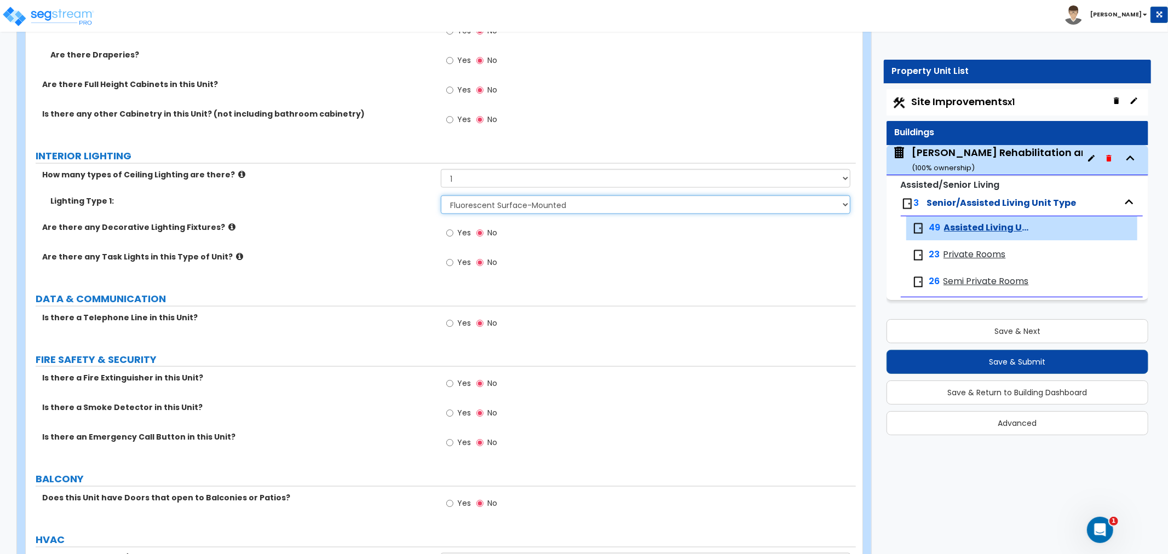
scroll to position [1217, 0]
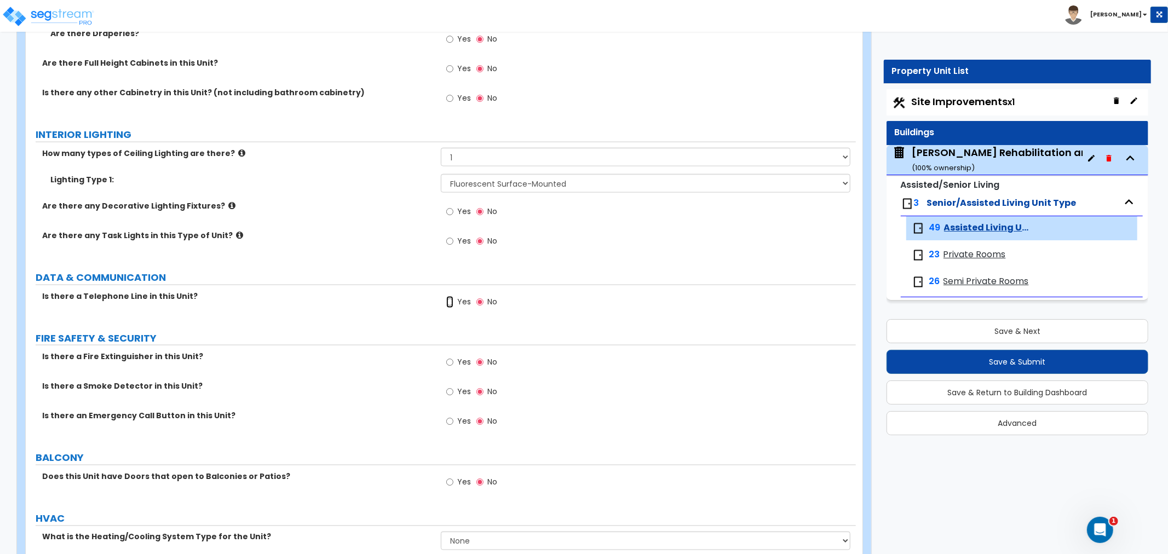
click at [450, 301] on input "Yes" at bounding box center [449, 302] width 7 height 12
click at [452, 390] on input "Yes" at bounding box center [449, 392] width 7 height 12
click at [450, 422] on input "Yes" at bounding box center [449, 422] width 7 height 12
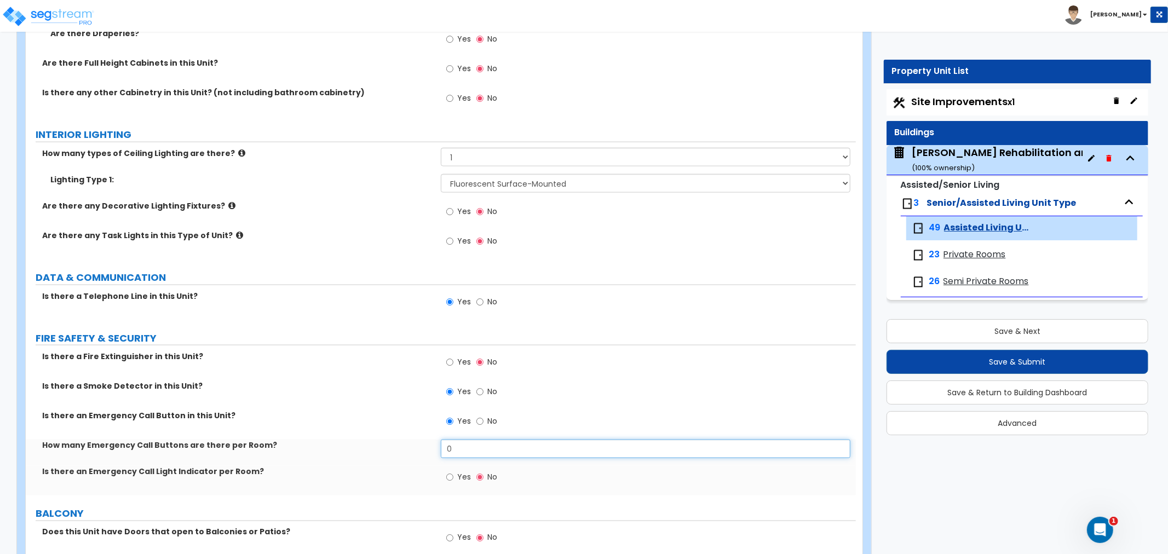
drag, startPoint x: 468, startPoint y: 446, endPoint x: 449, endPoint y: 446, distance: 18.6
click at [449, 446] on input "0" at bounding box center [646, 449] width 410 height 19
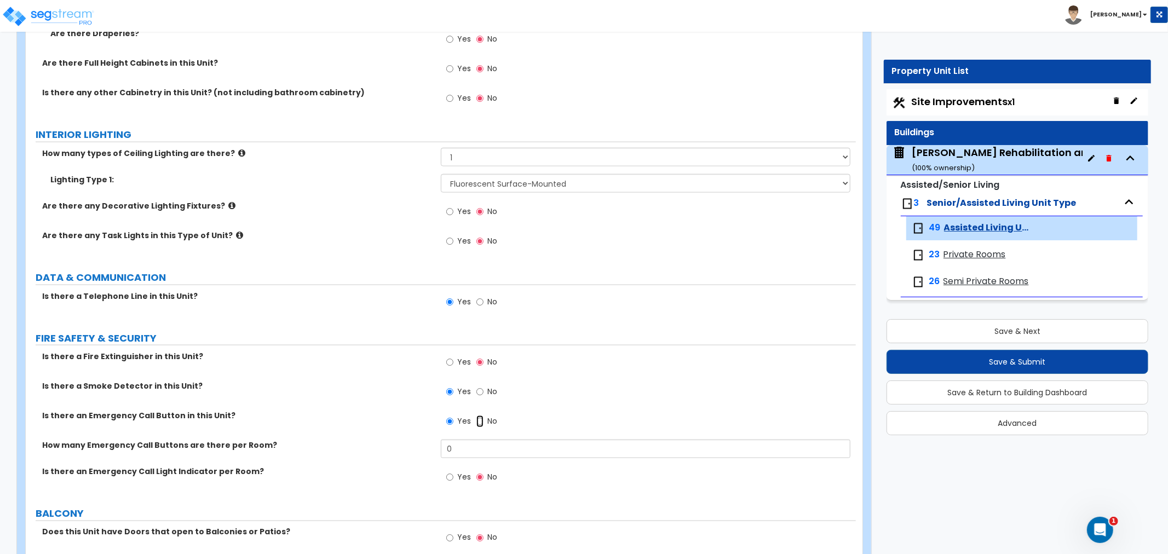
click at [481, 418] on input "No" at bounding box center [479, 422] width 7 height 12
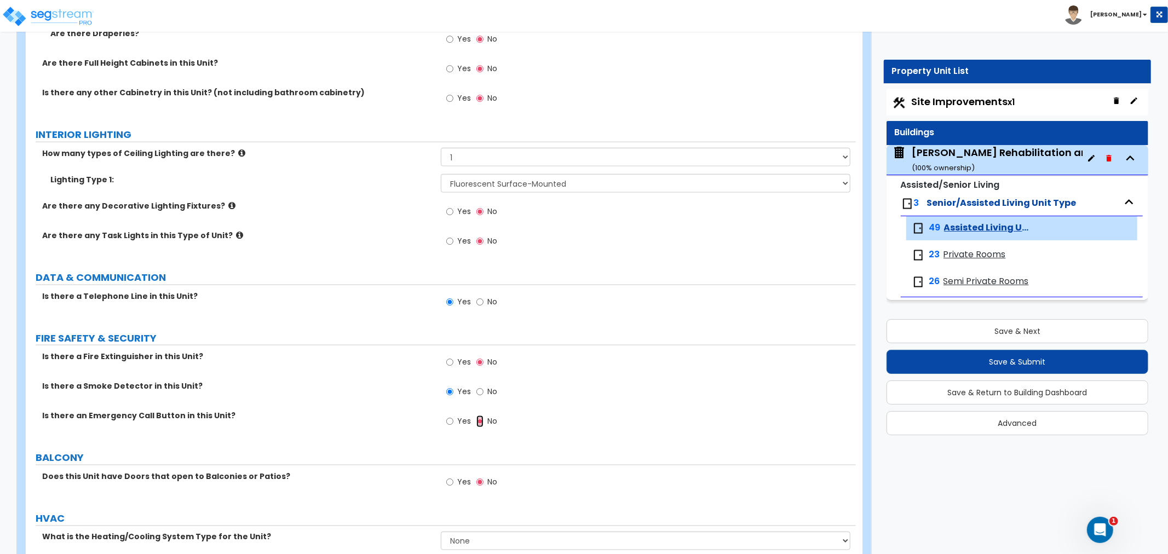
scroll to position [1271, 0]
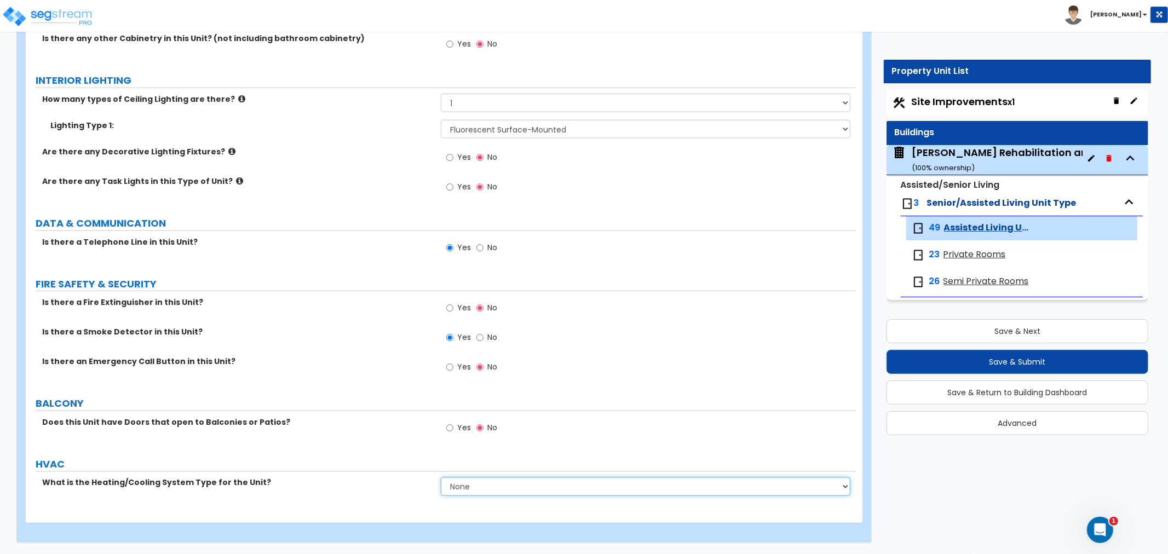
click at [515, 480] on select "None Heat Only Centralized Heating & Cooling Thru Wall Air Conditioners Mini Sp…" at bounding box center [646, 486] width 410 height 19
click at [441, 477] on select "None Heat Only Centralized Heating & Cooling Thru Wall Air Conditioners Mini Sp…" at bounding box center [646, 486] width 410 height 19
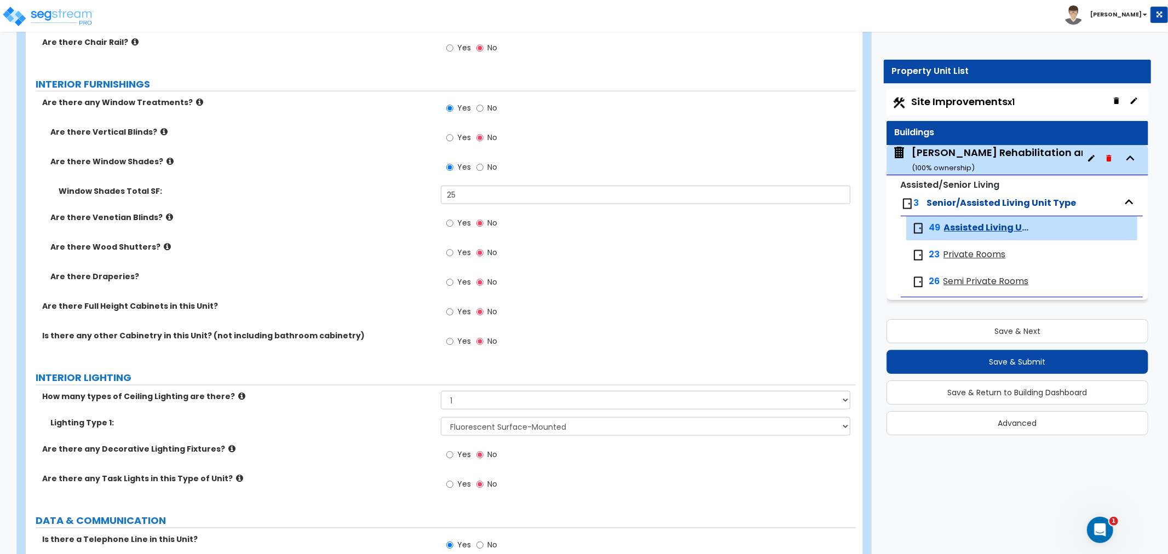
scroll to position [966, 0]
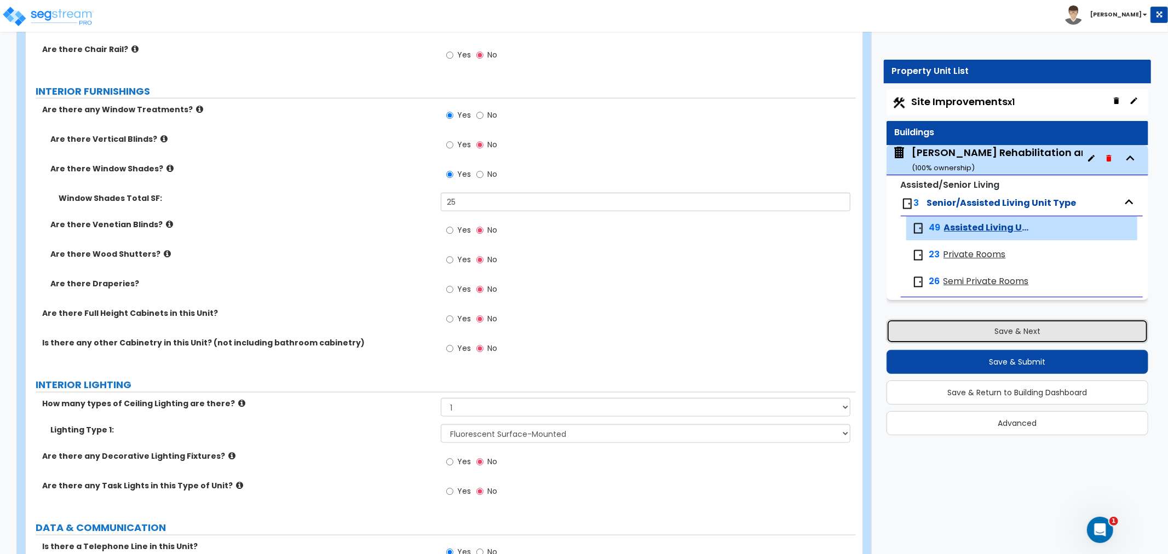
click at [1014, 334] on button "Save & Next" at bounding box center [1017, 331] width 262 height 24
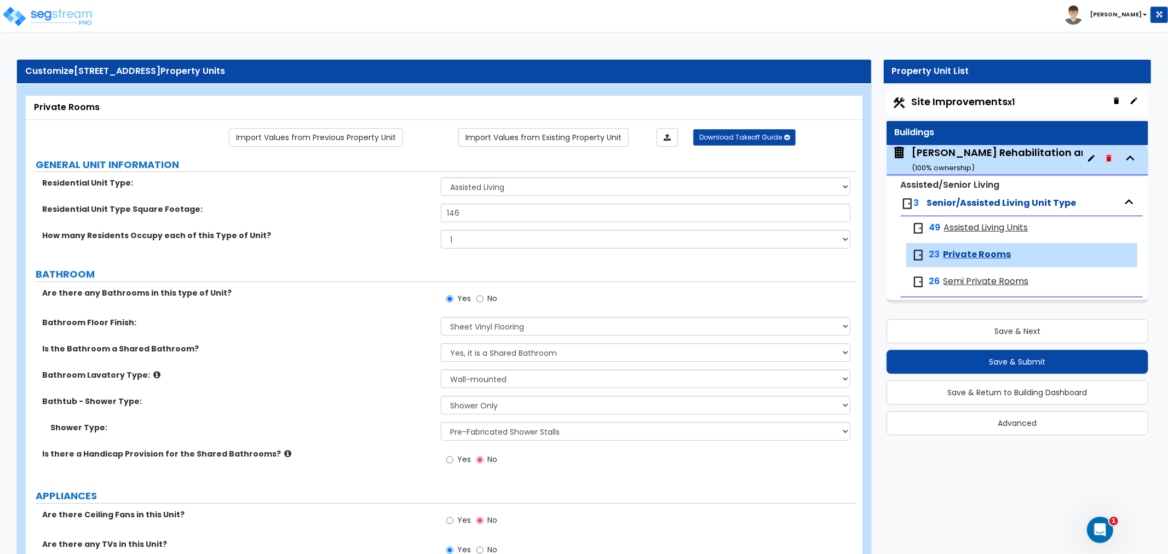
click at [957, 164] on small "( 100 % ownership)" at bounding box center [943, 168] width 63 height 10
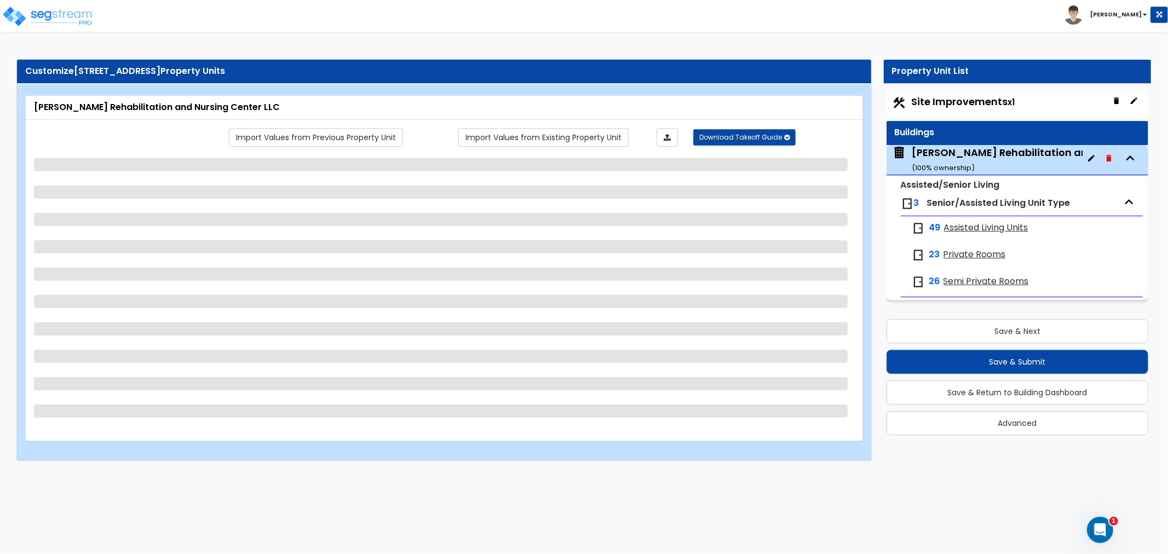
click at [966, 103] on span "Site Improvements x1" at bounding box center [963, 102] width 103 height 14
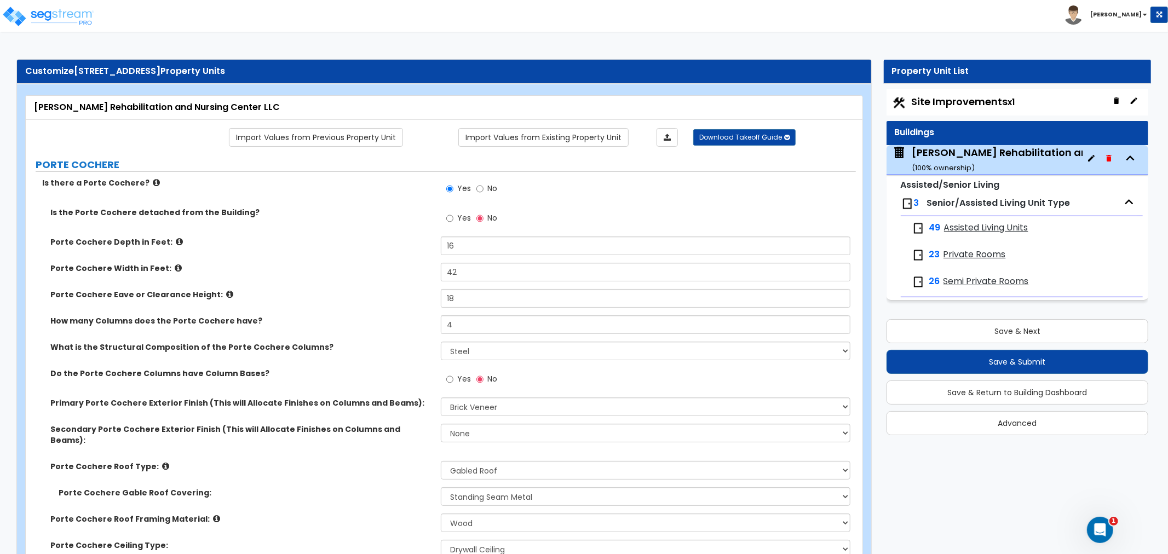
click at [960, 104] on span "Site Improvements x1" at bounding box center [963, 102] width 103 height 14
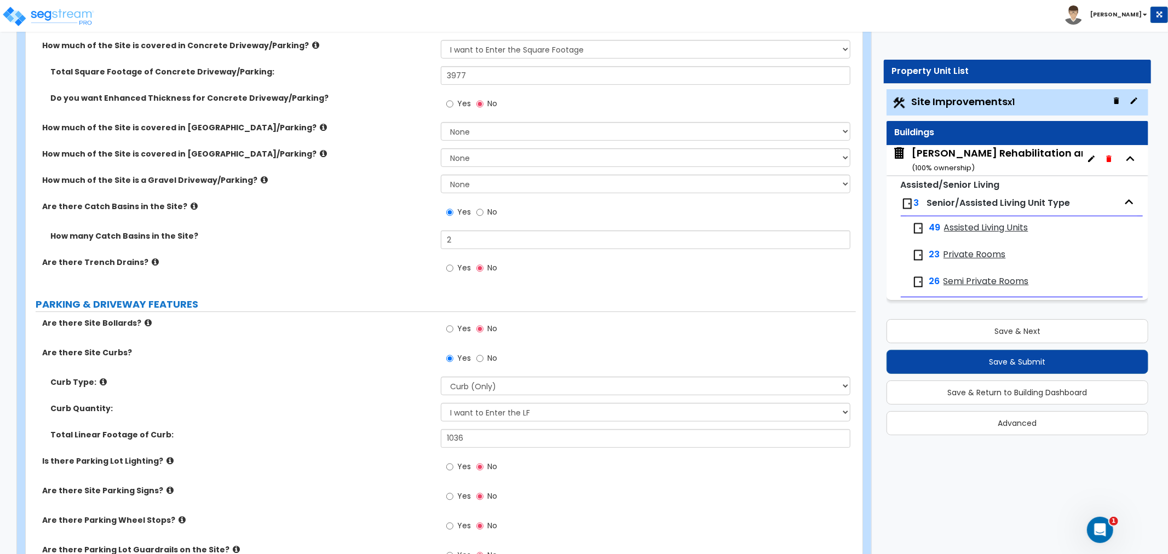
scroll to position [304, 0]
drag, startPoint x: 468, startPoint y: 236, endPoint x: 391, endPoint y: 242, distance: 76.9
click at [391, 242] on div "How many Catch Basins in the Site? 2" at bounding box center [441, 243] width 830 height 26
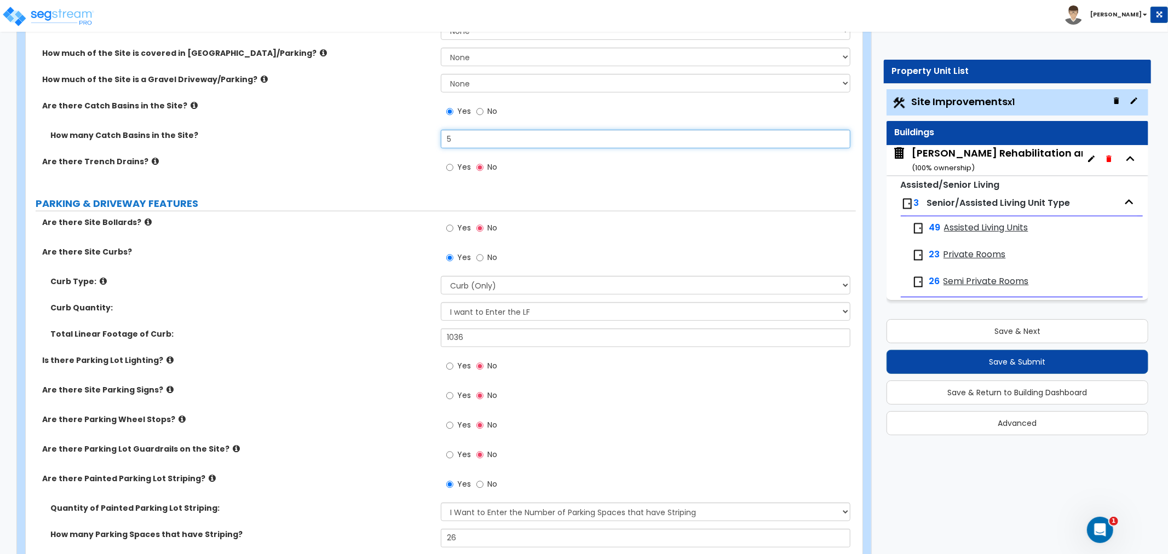
scroll to position [425, 0]
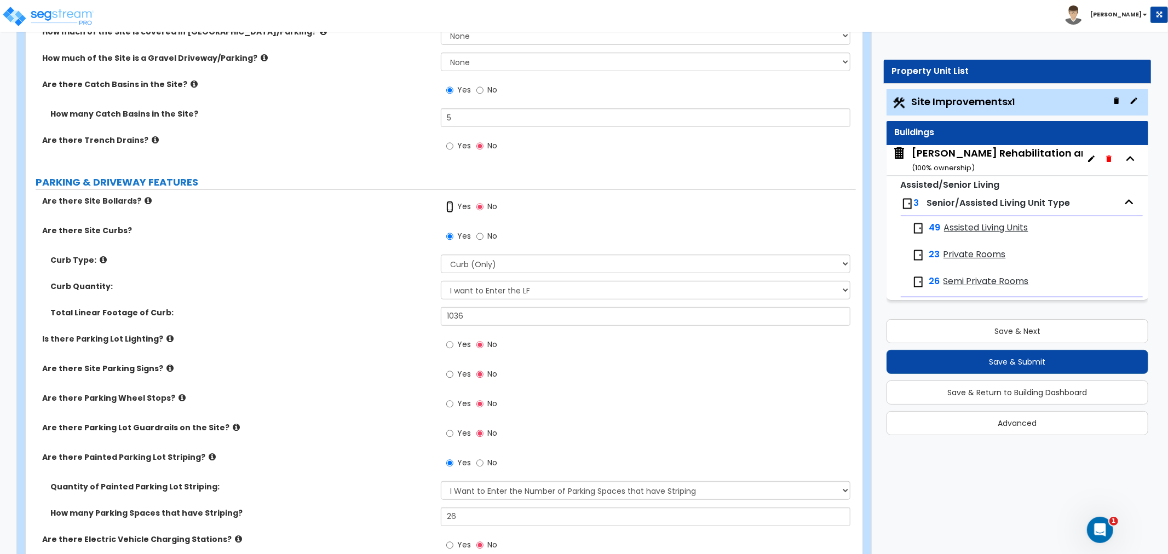
click at [450, 209] on input "Yes" at bounding box center [449, 207] width 7 height 12
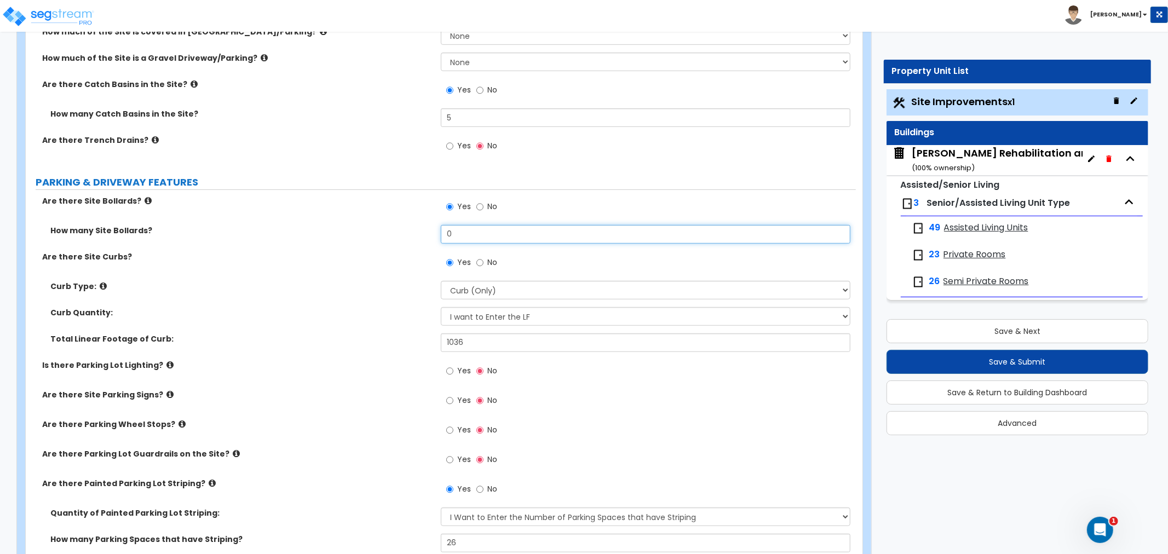
drag, startPoint x: 469, startPoint y: 236, endPoint x: 388, endPoint y: 237, distance: 81.0
click at [388, 237] on div "How many Site Bollards? 0" at bounding box center [441, 238] width 830 height 26
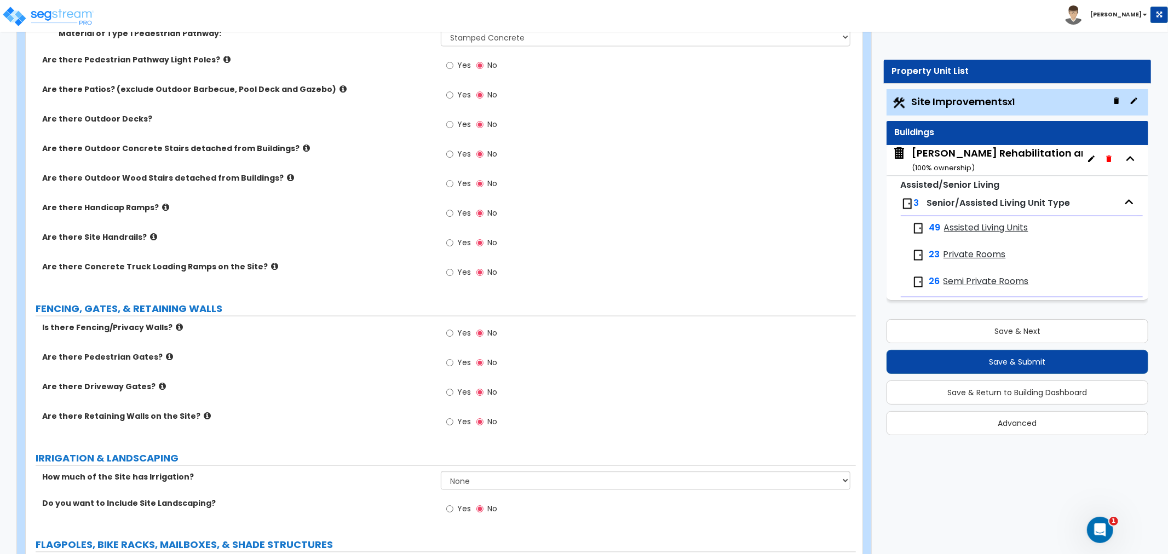
scroll to position [1156, 0]
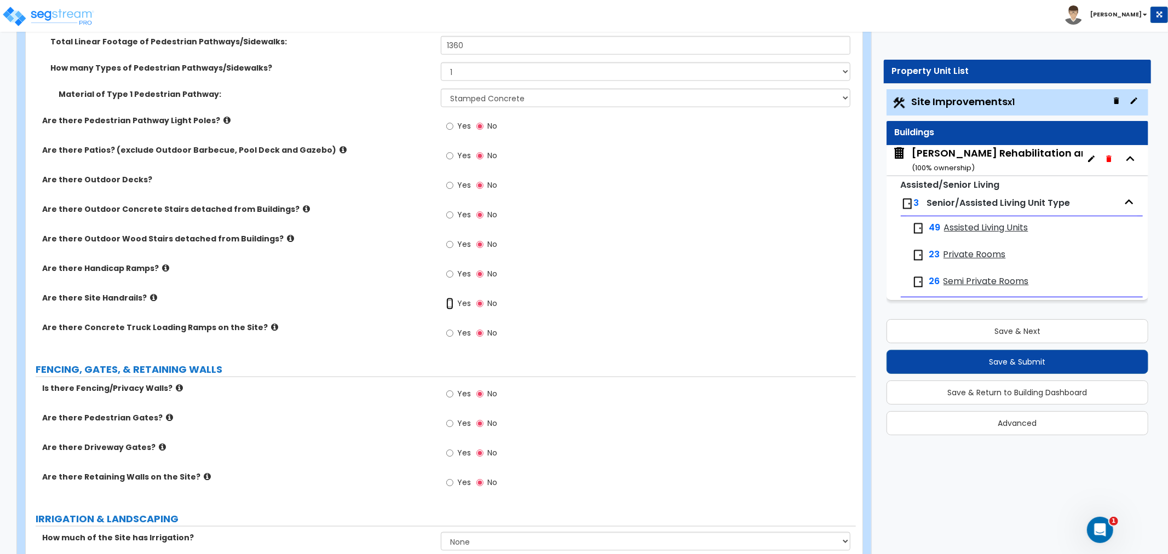
click at [450, 302] on input "Yes" at bounding box center [449, 304] width 7 height 12
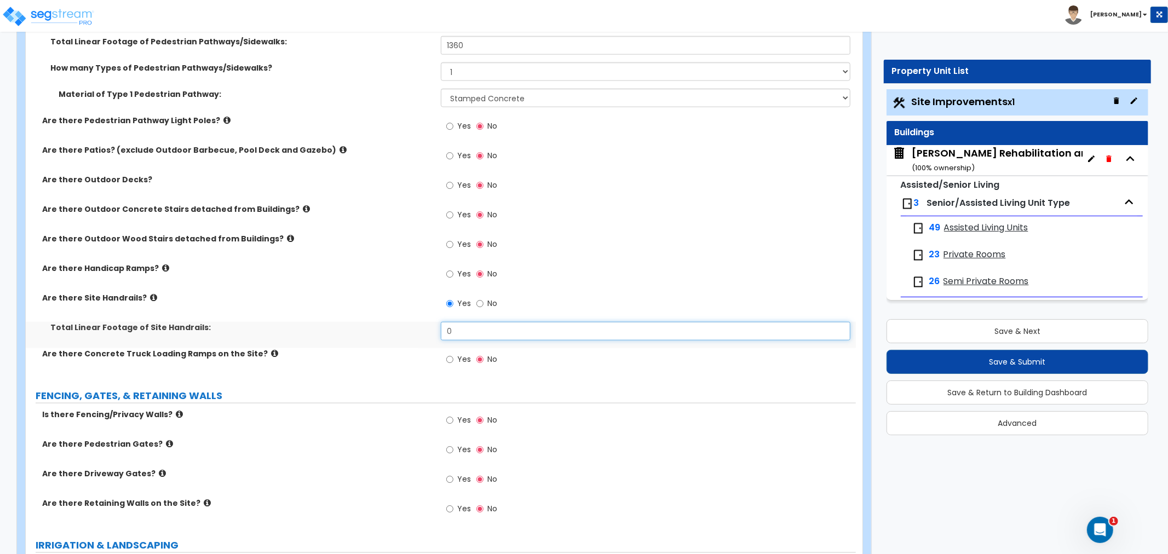
drag, startPoint x: 463, startPoint y: 327, endPoint x: 406, endPoint y: 331, distance: 57.6
click at [406, 331] on div "Total Linear Footage of Site Handrails: 0" at bounding box center [441, 335] width 830 height 26
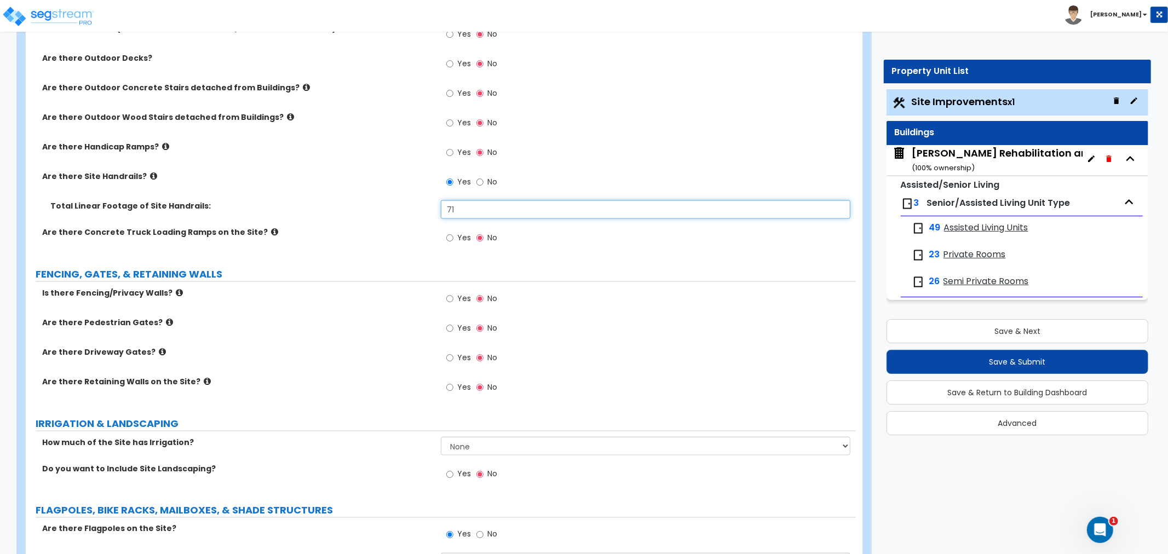
scroll to position [1338, 0]
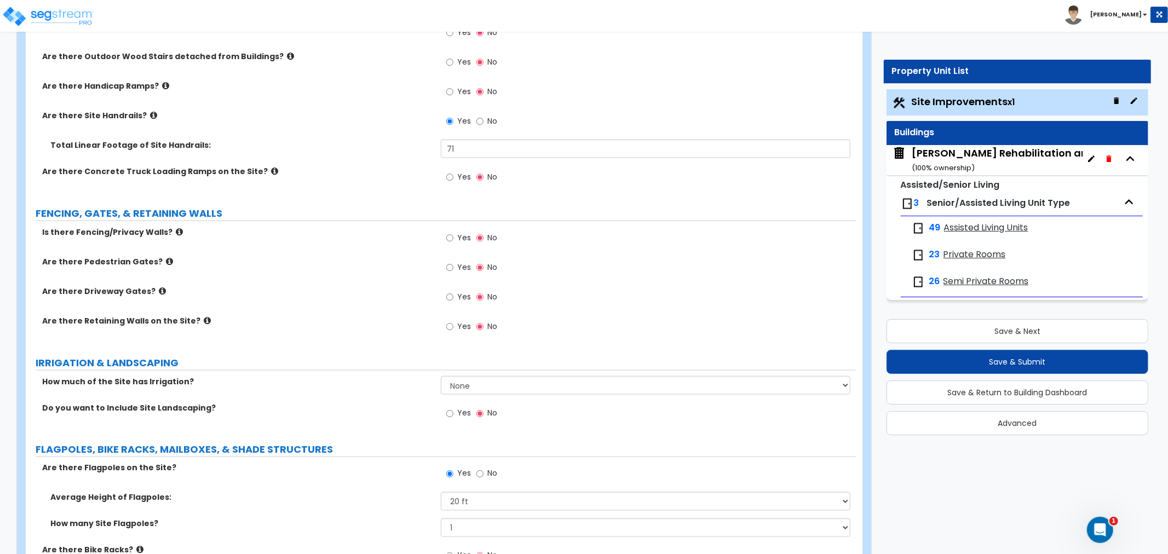
click at [365, 277] on div "Are there Pedestrian Gates? Yes No" at bounding box center [441, 271] width 830 height 30
click at [447, 238] on input "Yes" at bounding box center [449, 238] width 7 height 12
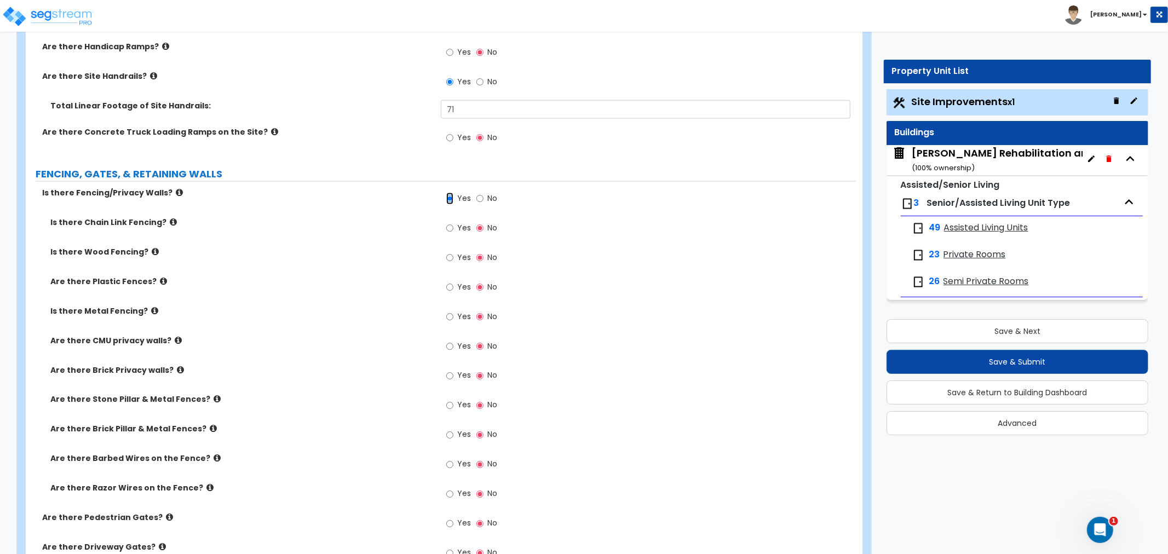
scroll to position [1399, 0]
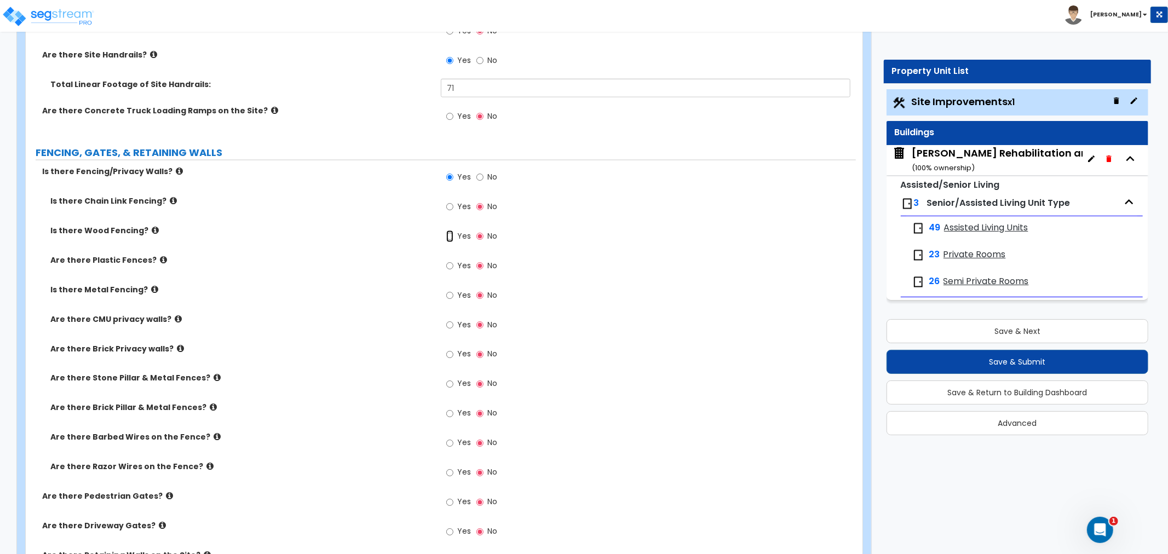
click at [449, 237] on input "Yes" at bounding box center [449, 236] width 7 height 12
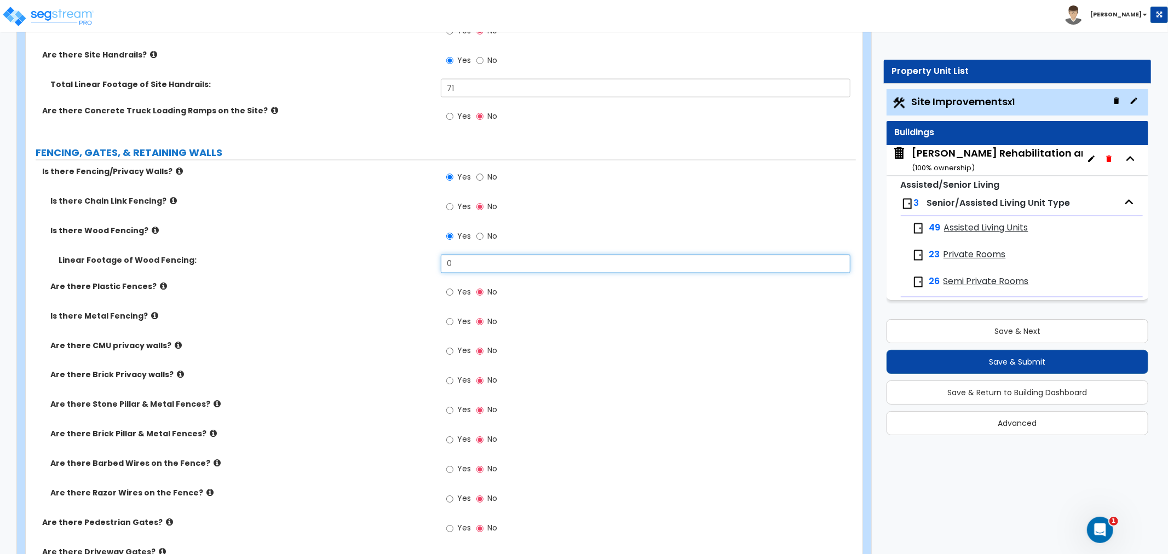
drag, startPoint x: 449, startPoint y: 265, endPoint x: 406, endPoint y: 266, distance: 42.7
click at [406, 266] on div "Linear Footage of Wood Fencing: 0" at bounding box center [441, 268] width 830 height 26
drag, startPoint x: 468, startPoint y: 266, endPoint x: 386, endPoint y: 271, distance: 82.3
click at [386, 271] on div "Linear Footage of Wood Fencing: 82" at bounding box center [441, 268] width 830 height 26
click at [428, 330] on div "Is there Metal Fencing? Yes No" at bounding box center [441, 325] width 830 height 30
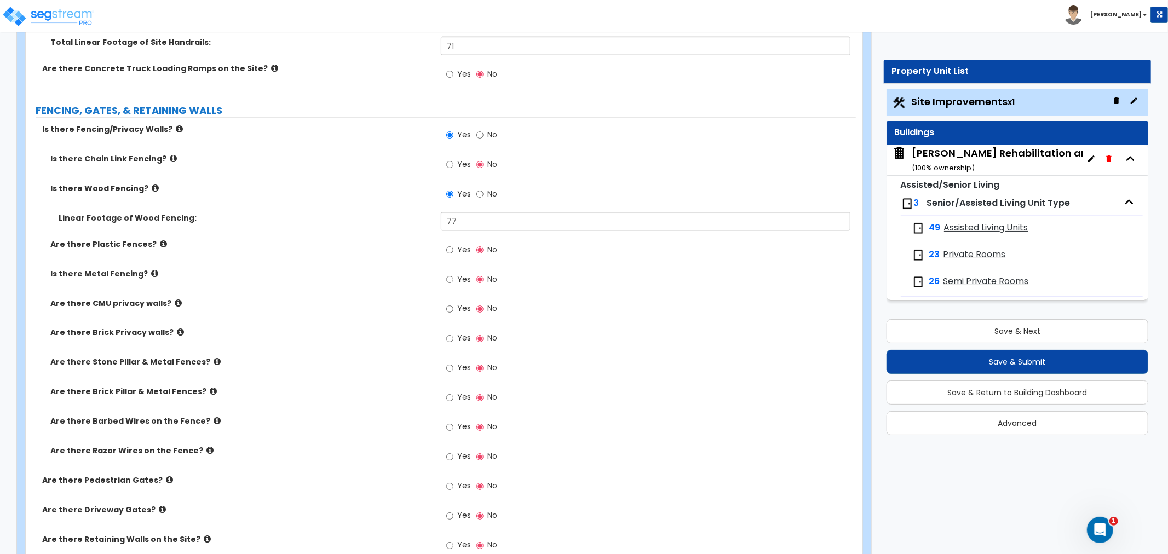
scroll to position [1460, 0]
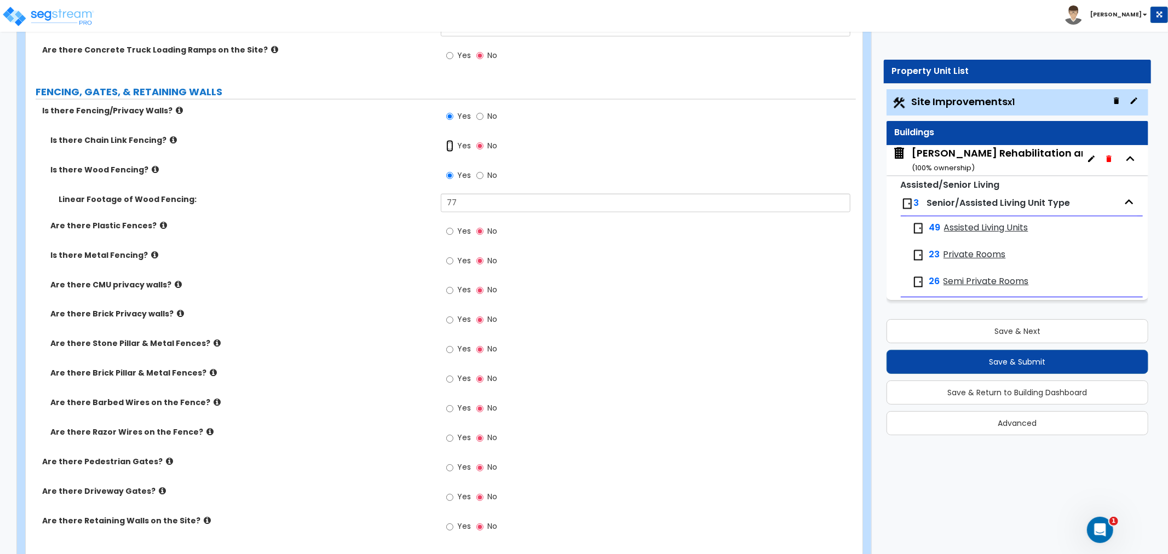
click at [449, 143] on input "Yes" at bounding box center [449, 146] width 7 height 12
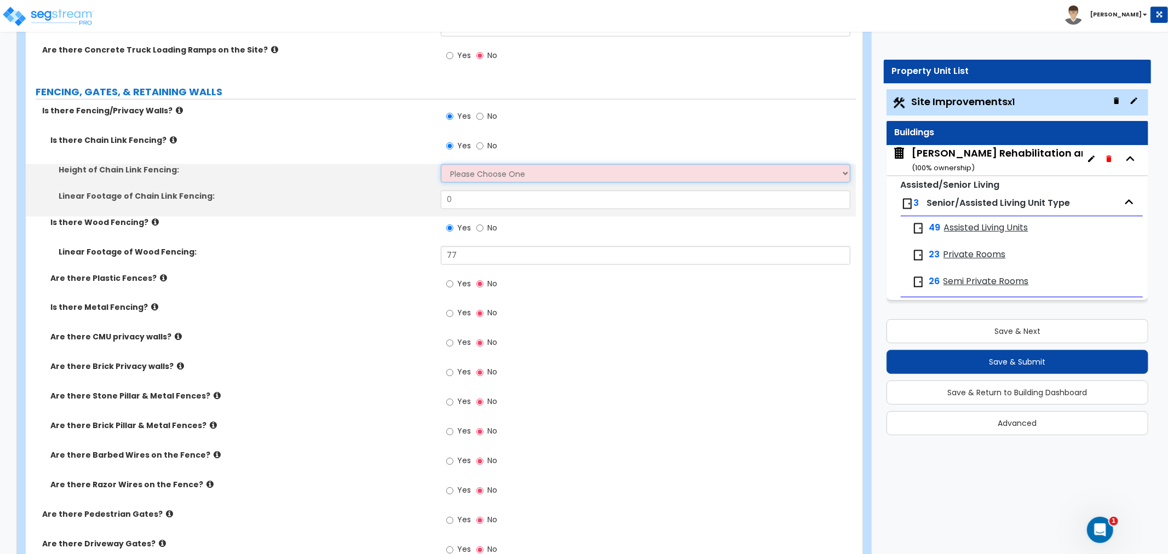
click at [491, 165] on select "Please Choose One 3 feet 4 feet 5 feet 6 feet 10 feet 12 feet" at bounding box center [646, 173] width 410 height 19
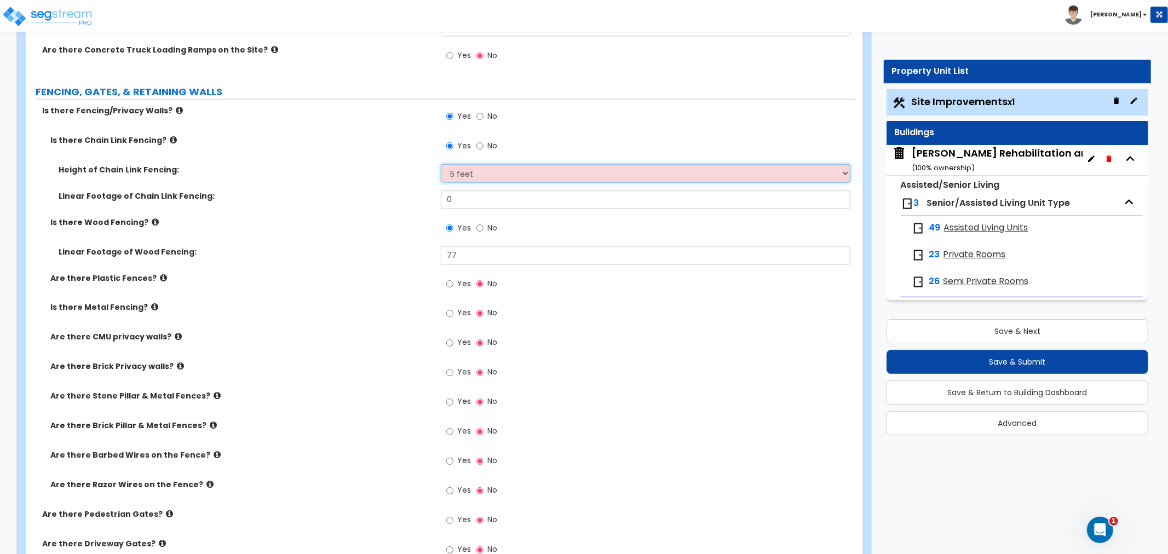
click at [441, 164] on select "Please Choose One 3 feet 4 feet 5 feet 6 feet 10 feet 12 feet" at bounding box center [646, 173] width 410 height 19
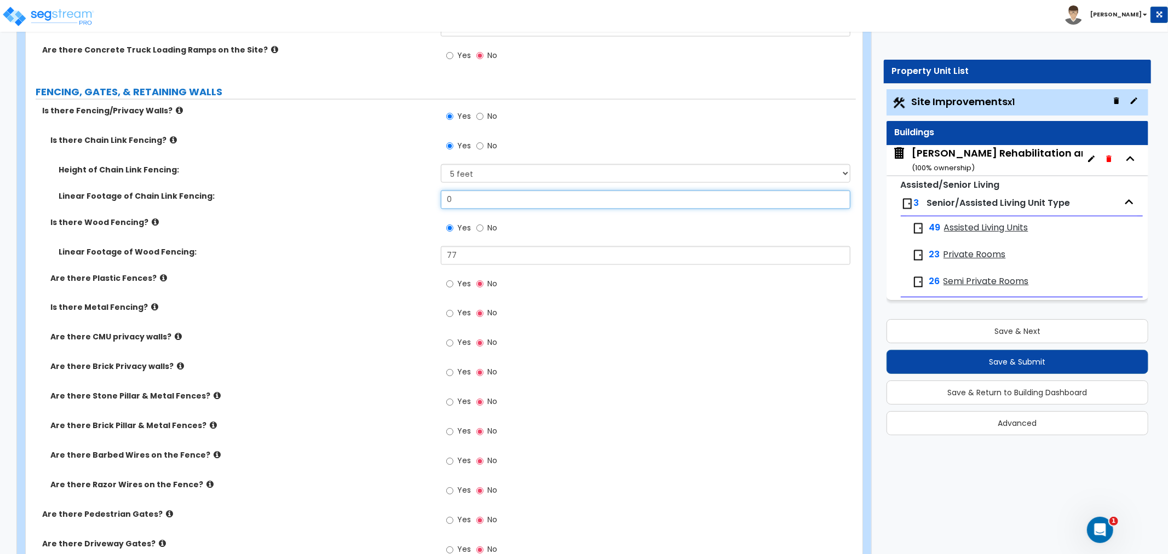
drag, startPoint x: 469, startPoint y: 200, endPoint x: 406, endPoint y: 210, distance: 63.7
click at [406, 210] on div "Linear Footage of Chain Link Fencing: 0" at bounding box center [441, 204] width 830 height 26
click at [530, 164] on select "Please Choose One 3 feet 4 feet 5 feet 6 feet 10 feet 12 feet" at bounding box center [646, 173] width 410 height 19
click at [441, 164] on select "Please Choose One 3 feet 4 feet 5 feet 6 feet 10 feet 12 feet" at bounding box center [646, 173] width 410 height 19
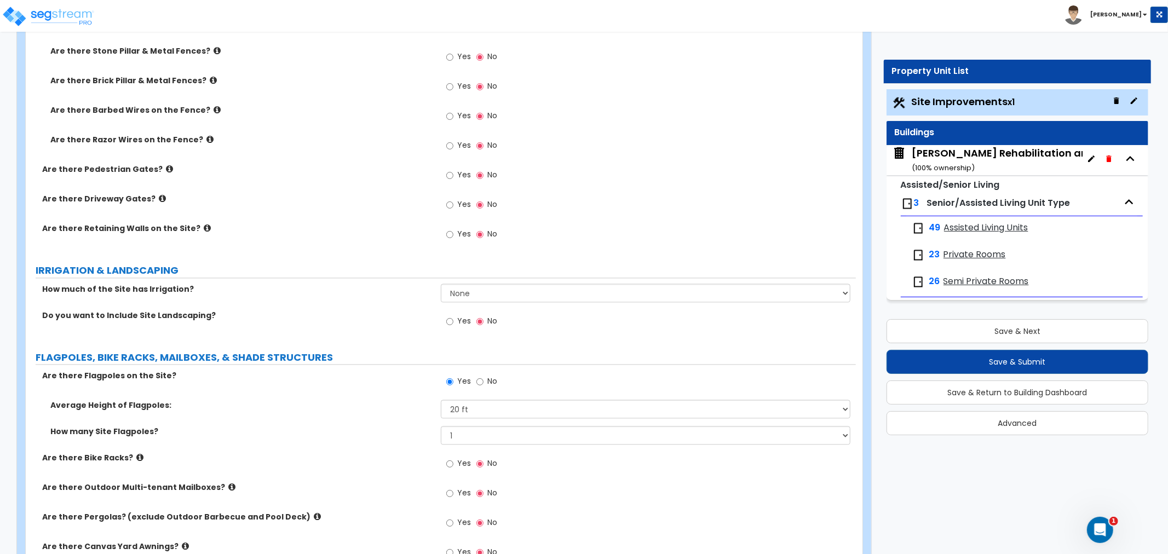
scroll to position [1825, 0]
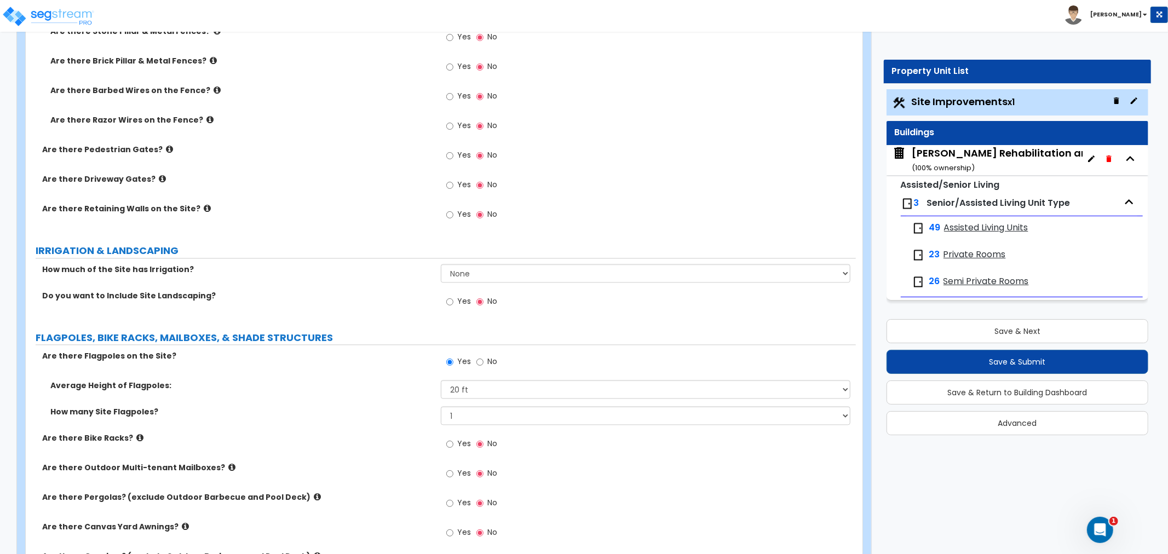
click at [455, 214] on label "Yes" at bounding box center [458, 215] width 25 height 19
click at [453, 214] on input "Yes" at bounding box center [449, 215] width 7 height 12
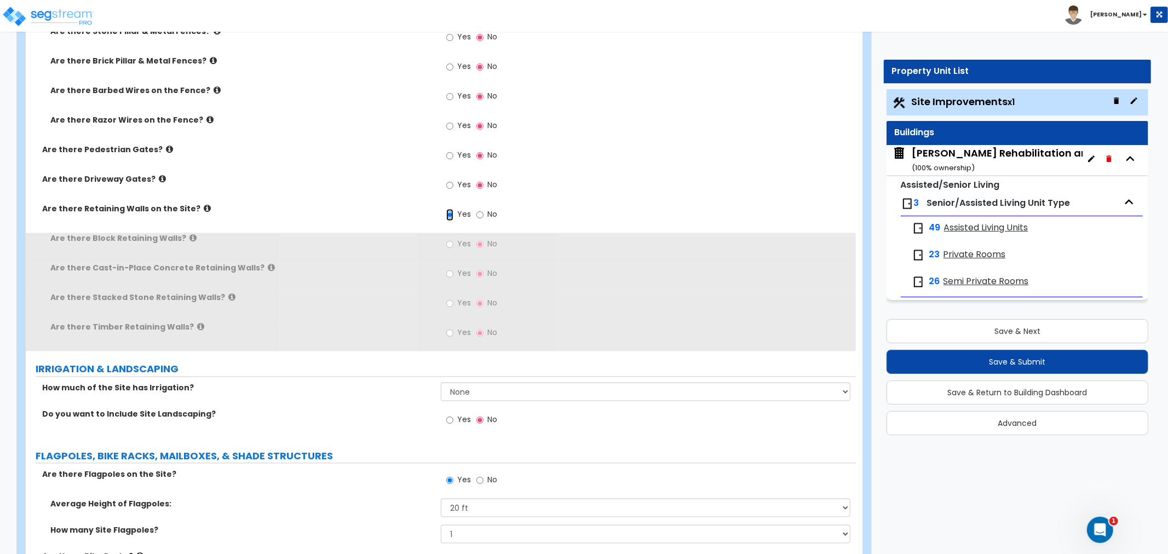
click at [450, 214] on input "Yes" at bounding box center [449, 215] width 7 height 12
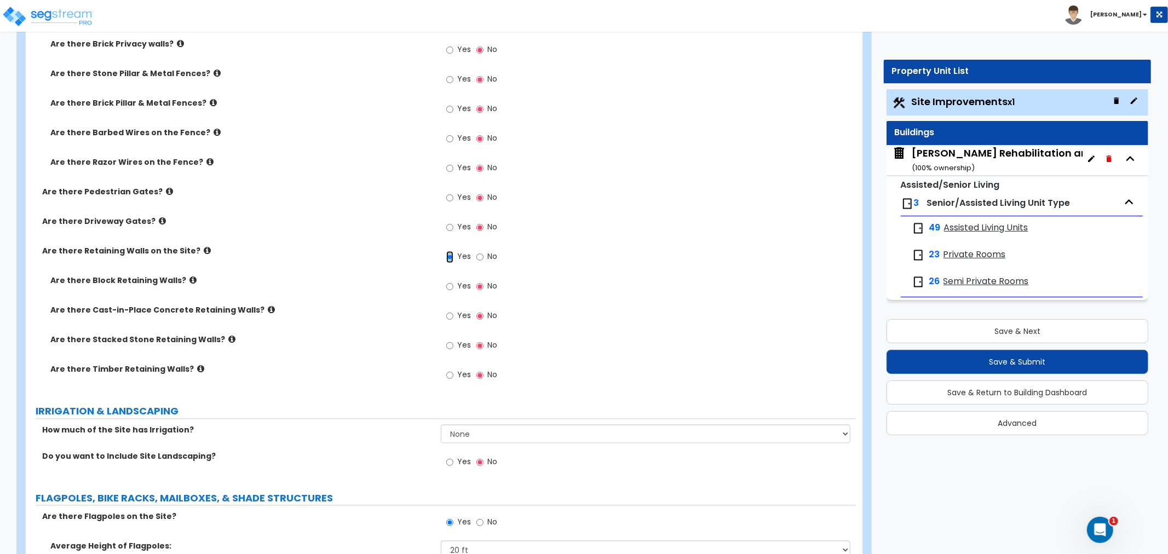
scroll to position [1764, 0]
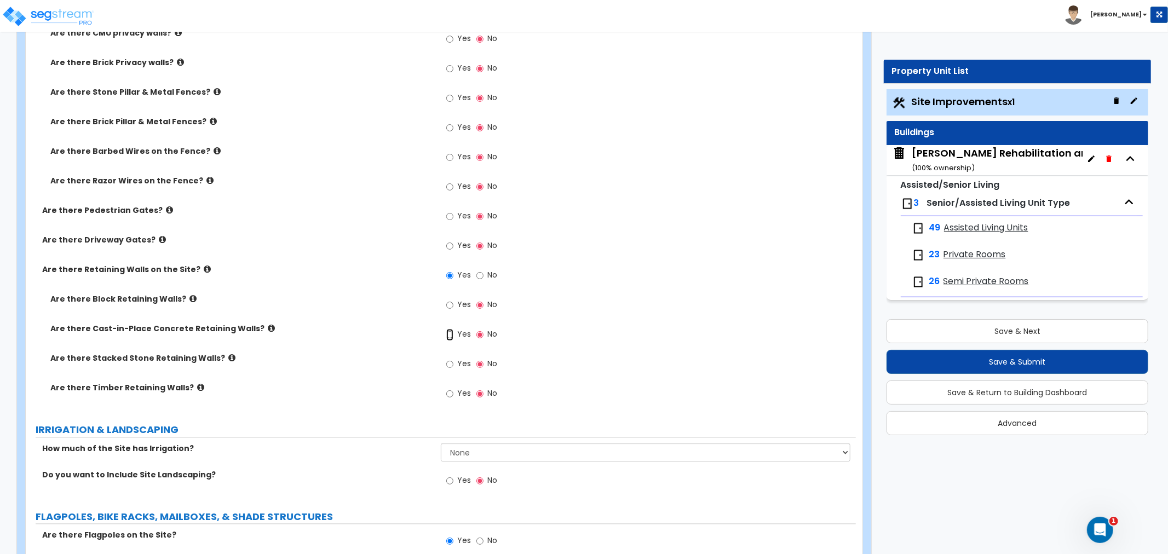
click at [449, 334] on input "Yes" at bounding box center [449, 334] width 7 height 12
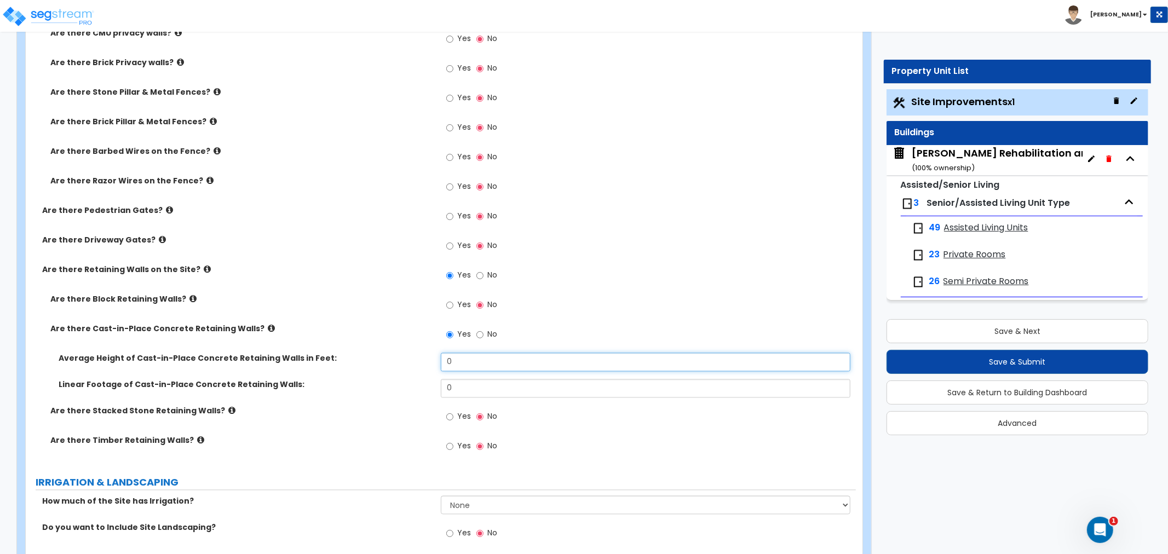
drag, startPoint x: 475, startPoint y: 358, endPoint x: 418, endPoint y: 362, distance: 57.1
click at [418, 362] on div "Average Height of Cast-in-Place Concrete Retaining Walls in Feet: 0" at bounding box center [441, 366] width 830 height 26
drag, startPoint x: 459, startPoint y: 384, endPoint x: 406, endPoint y: 393, distance: 53.9
click at [404, 393] on div "Linear Footage of Cast-in-Place Concrete Retaining Walls: 0" at bounding box center [441, 392] width 830 height 26
drag, startPoint x: 470, startPoint y: 361, endPoint x: 414, endPoint y: 359, distance: 55.3
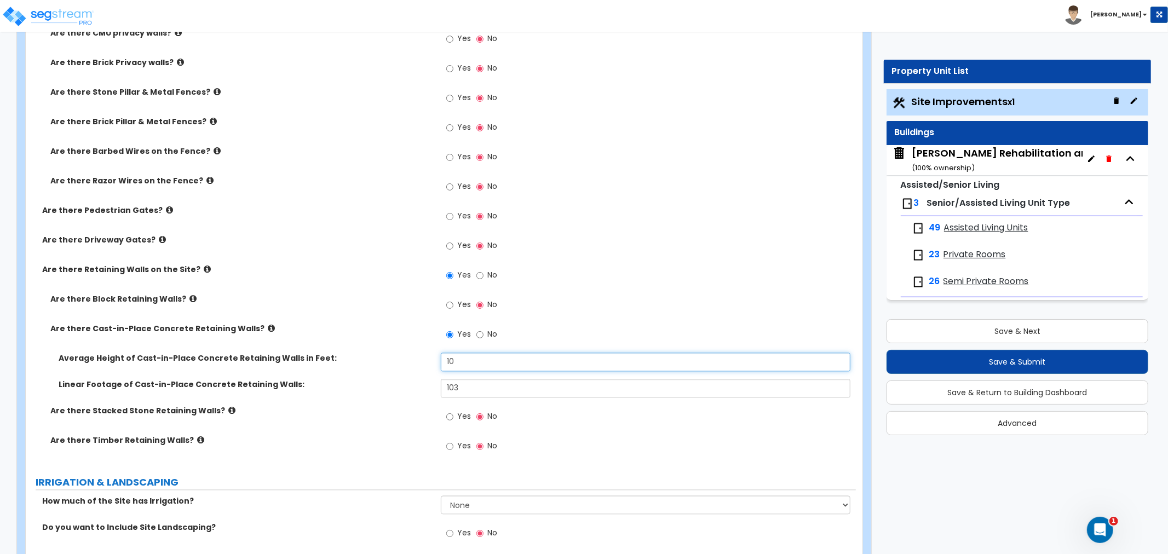
click at [414, 359] on div "Average Height of Cast-in-Place Concrete Retaining Walls in Feet: 10" at bounding box center [441, 366] width 830 height 26
click at [389, 379] on label "Linear Footage of Cast-in-Place Concrete Retaining Walls:" at bounding box center [246, 384] width 374 height 11
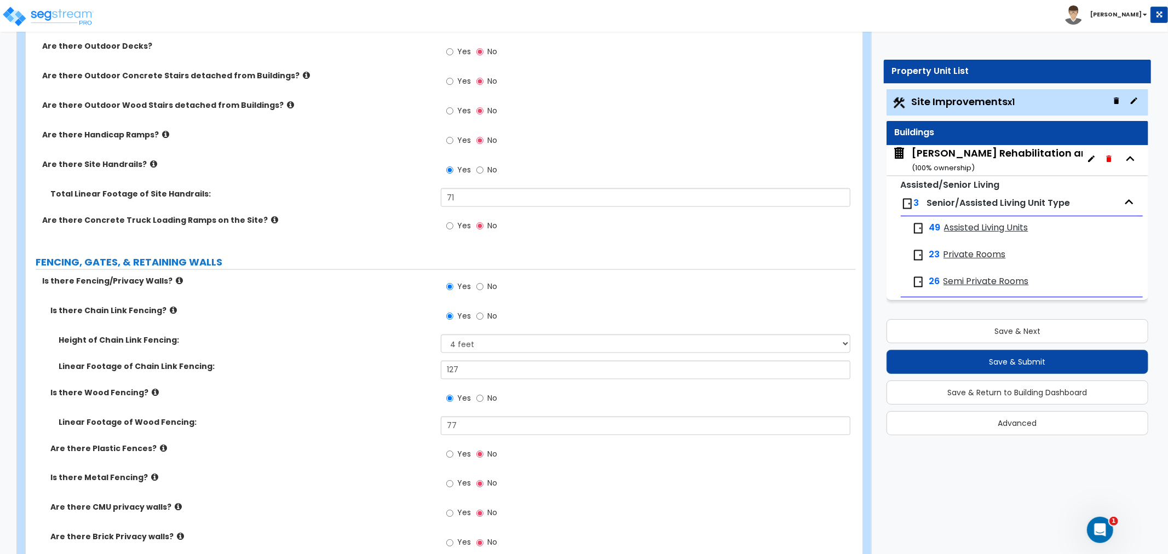
scroll to position [1277, 0]
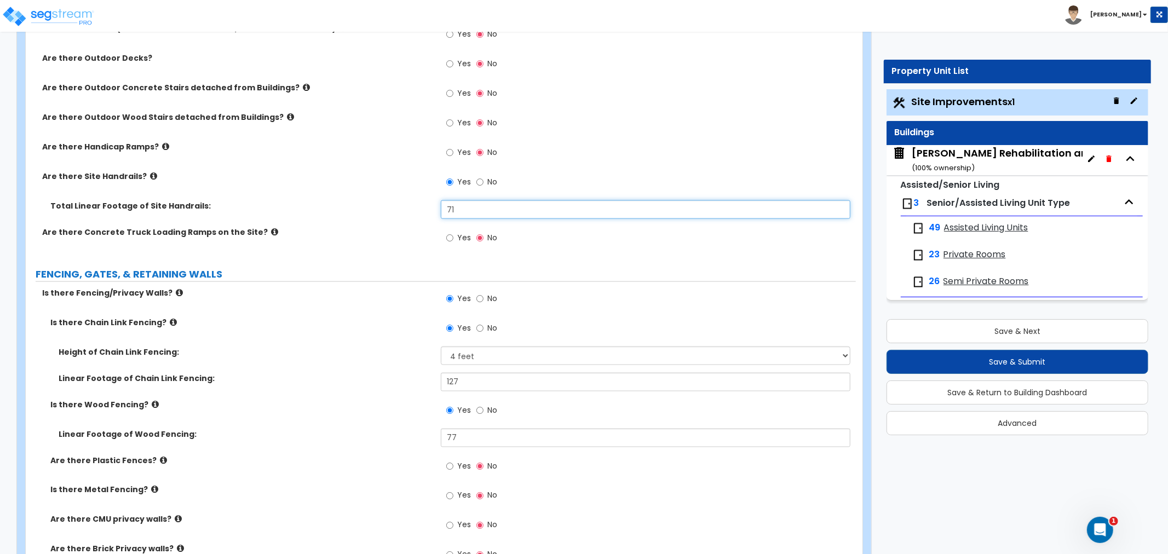
drag, startPoint x: 466, startPoint y: 211, endPoint x: 393, endPoint y: 220, distance: 73.3
click at [393, 220] on div "Total Linear Footage of Site Handrails: 71" at bounding box center [441, 213] width 830 height 26
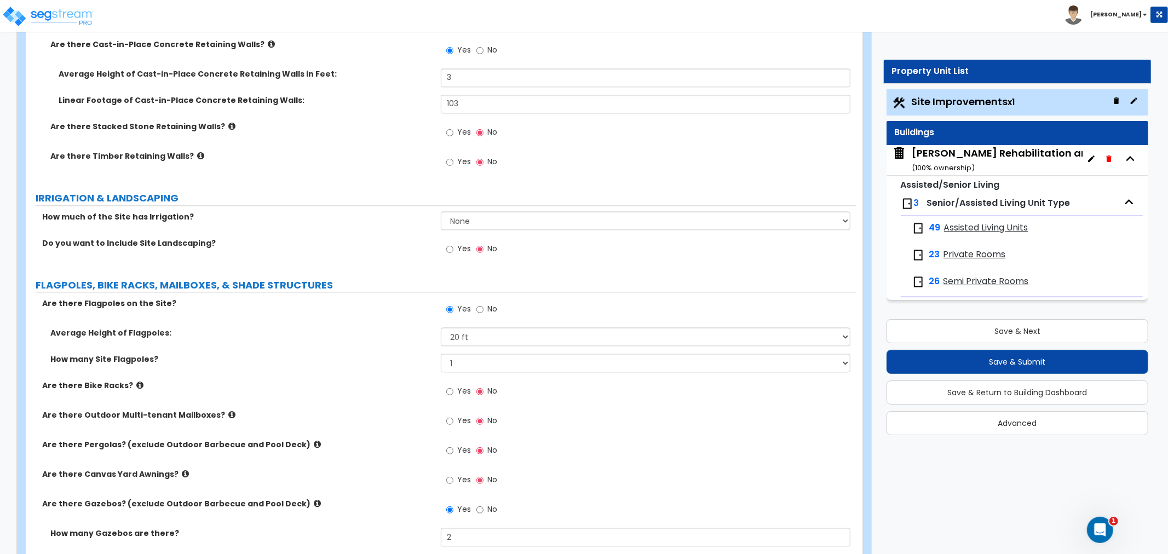
scroll to position [2068, 0]
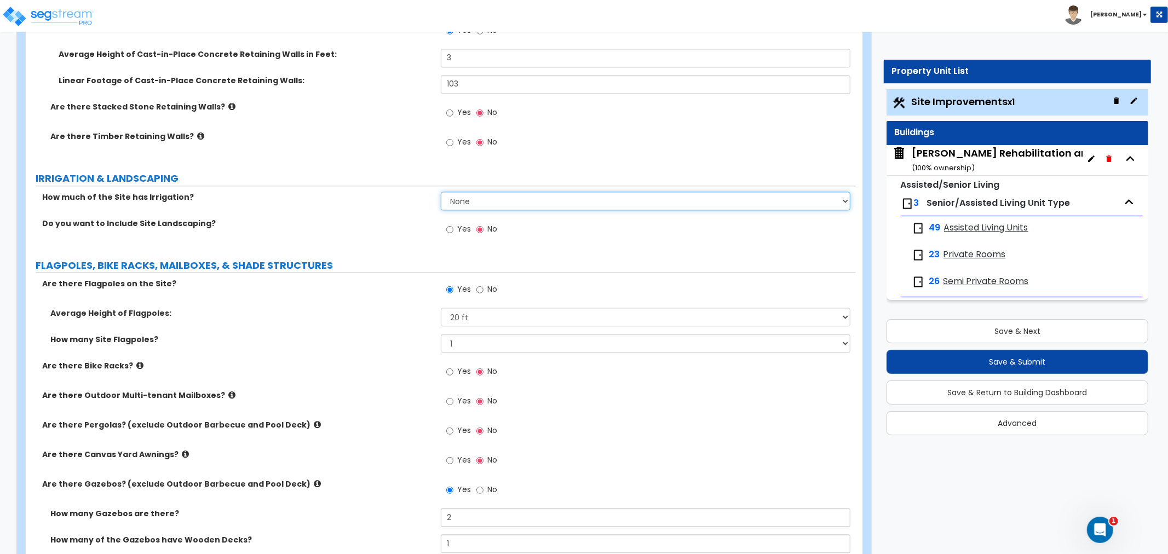
click at [480, 194] on select "None I want to Enter an Approximate Percentage I want to Enter the Square Foota…" at bounding box center [646, 201] width 410 height 19
click at [441, 192] on select "None I want to Enter an Approximate Percentage I want to Enter the Square Foota…" at bounding box center [646, 201] width 410 height 19
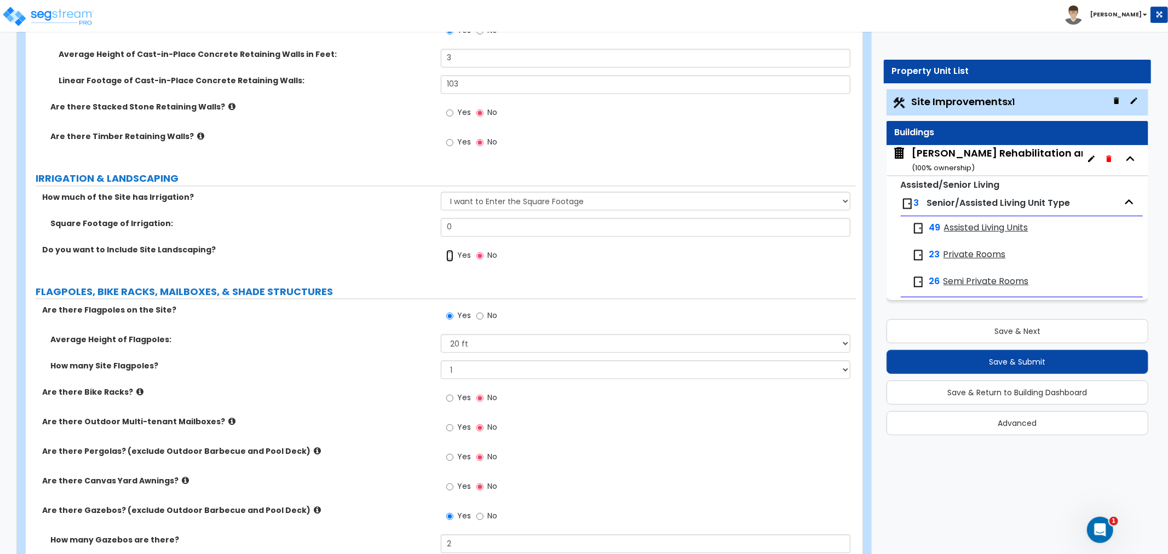
click at [452, 252] on input "Yes" at bounding box center [449, 256] width 7 height 12
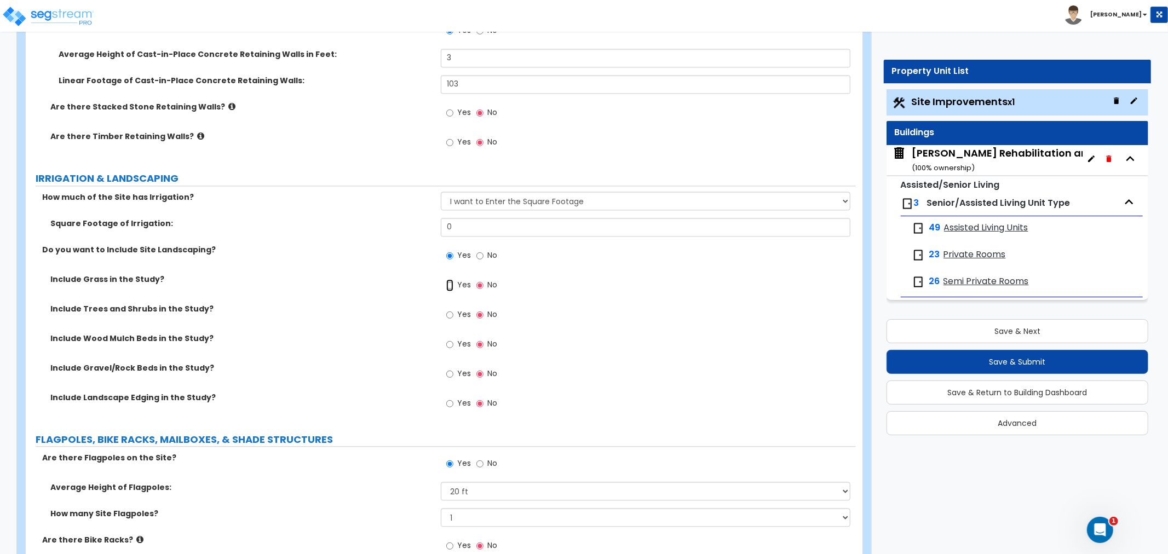
click at [451, 287] on input "Yes" at bounding box center [449, 285] width 7 height 12
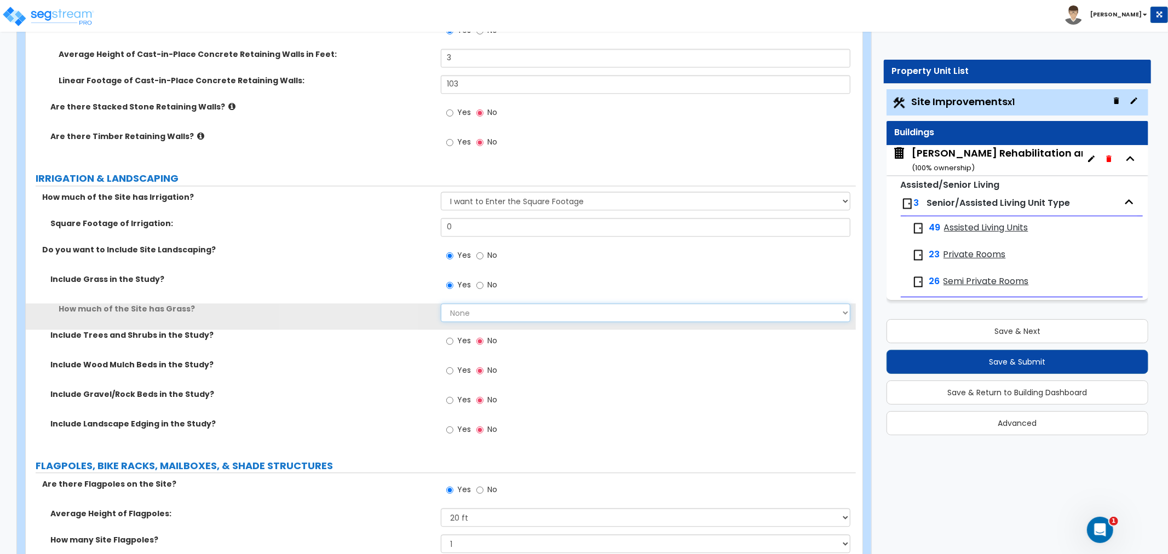
drag, startPoint x: 469, startPoint y: 309, endPoint x: 441, endPoint y: 316, distance: 29.3
click at [442, 314] on select "None I want to Enter an Approximate Percentage I want to Enter the Square Foota…" at bounding box center [646, 312] width 410 height 19
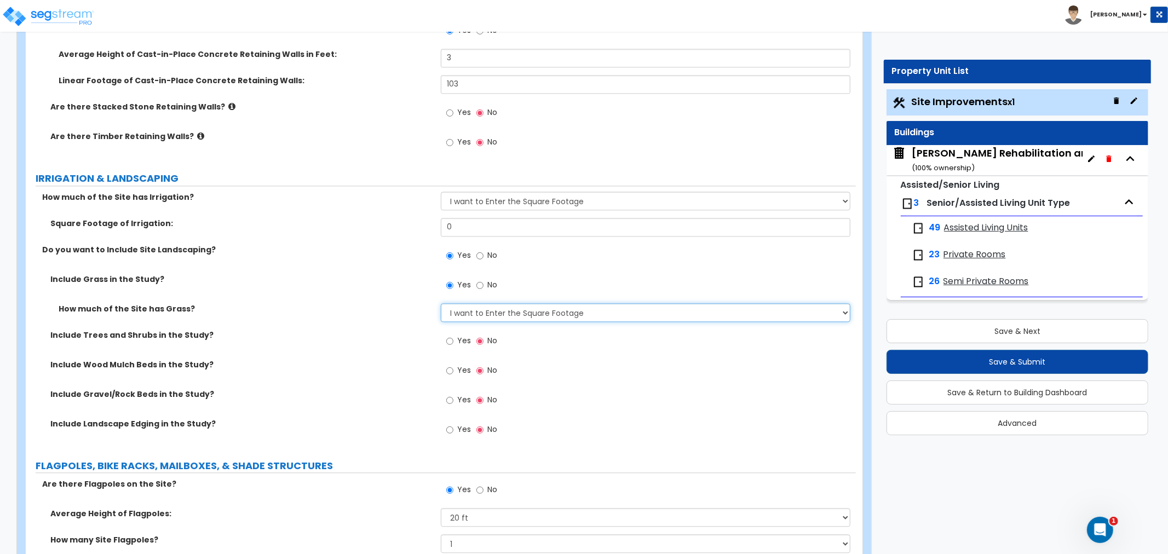
click at [441, 303] on select "None I want to Enter an Approximate Percentage I want to Enter the Square Foota…" at bounding box center [646, 312] width 410 height 19
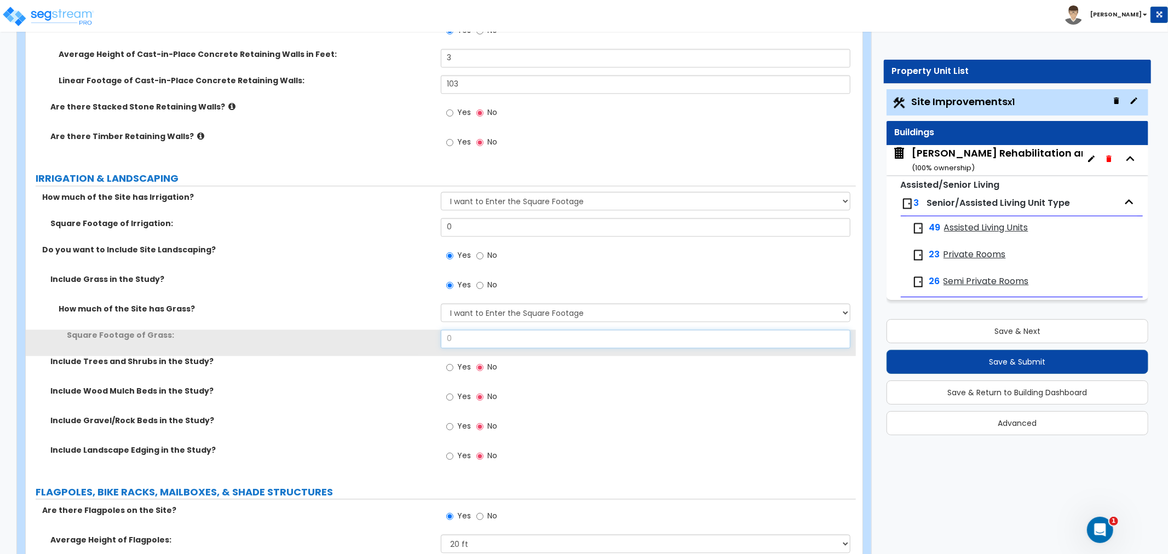
drag, startPoint x: 472, startPoint y: 332, endPoint x: 403, endPoint y: 342, distance: 69.8
click at [403, 342] on div "Square Footage of Grass: 0" at bounding box center [441, 343] width 830 height 26
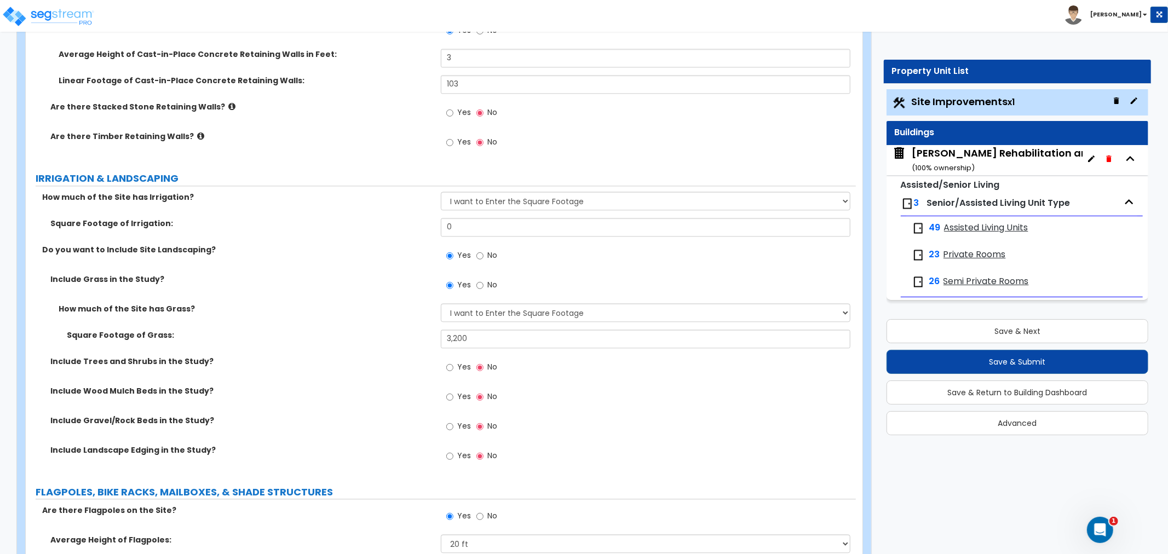
click at [405, 332] on label "Square Footage of Grass:" at bounding box center [250, 335] width 366 height 11
click at [491, 335] on input "3,200" at bounding box center [646, 339] width 410 height 19
click at [385, 343] on div "Square Footage of Grass: 32,000" at bounding box center [441, 343] width 830 height 26
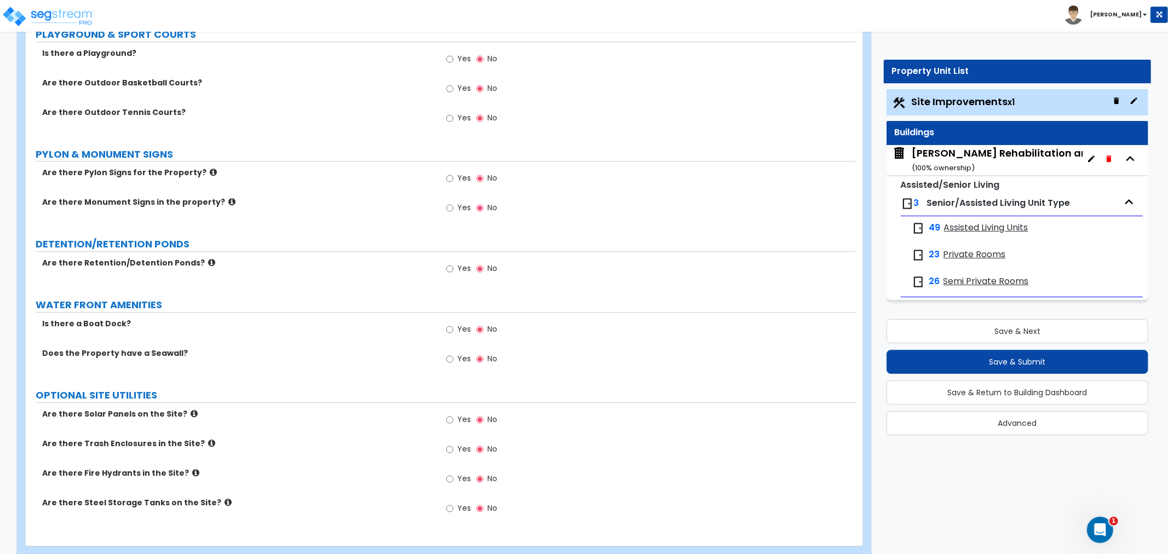
scroll to position [3069, 0]
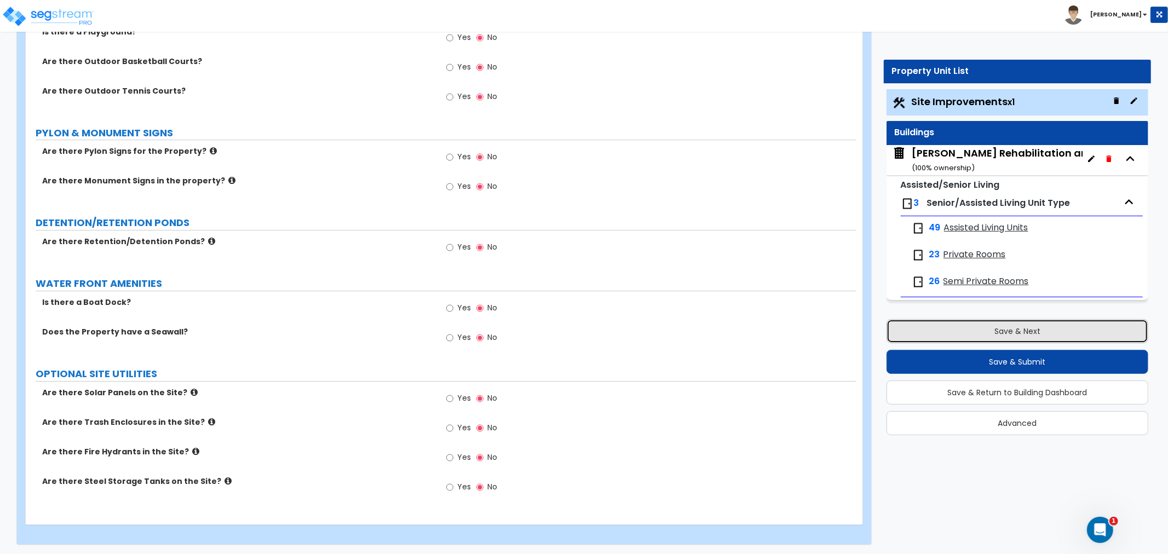
click at [995, 324] on button "Save & Next" at bounding box center [1017, 331] width 262 height 24
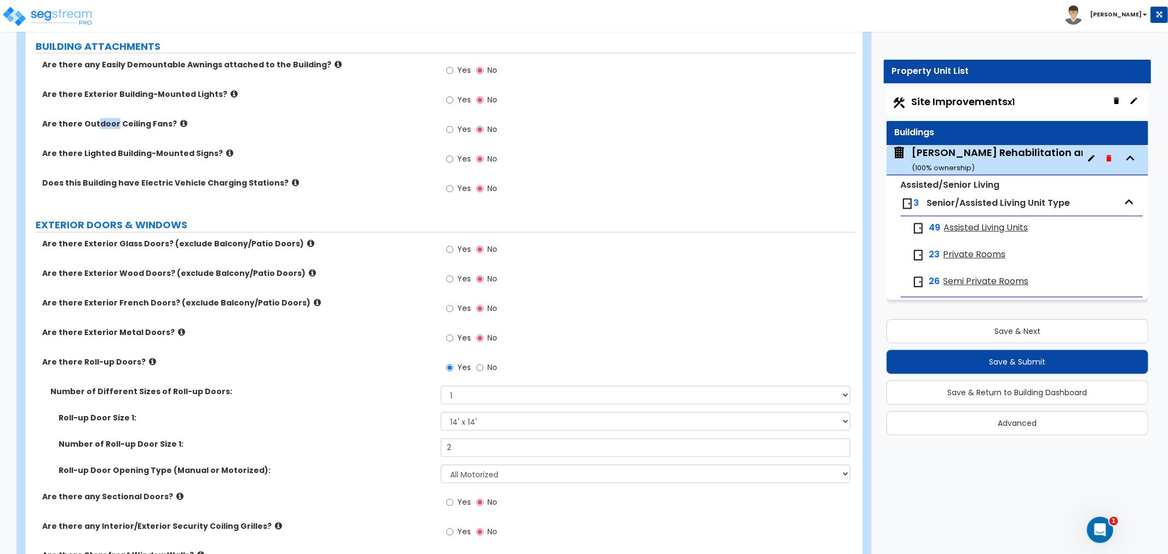
scroll to position [1214, 0]
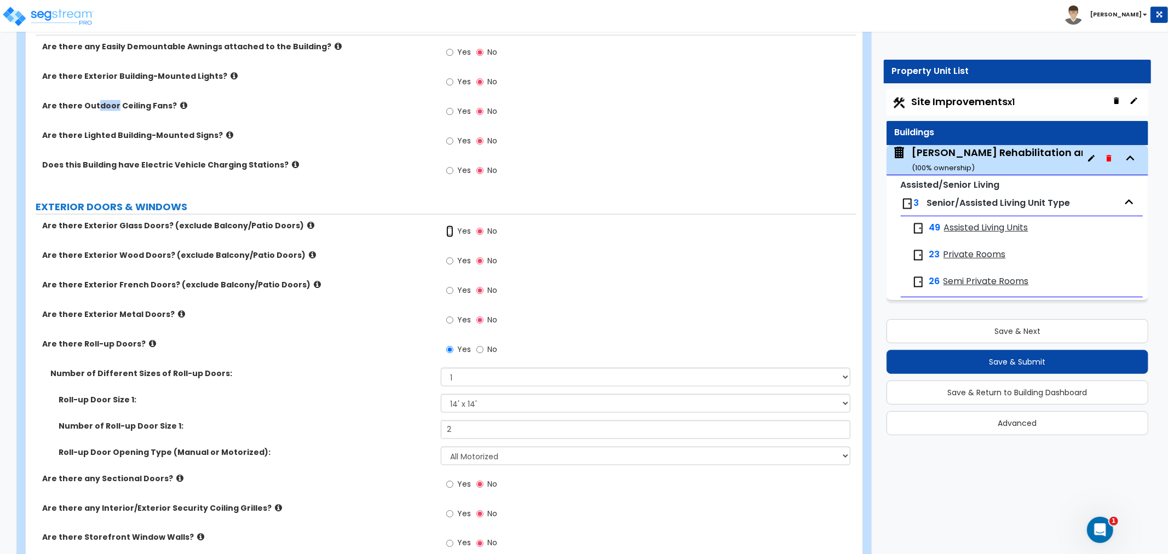
click at [447, 226] on input "Yes" at bounding box center [449, 232] width 7 height 12
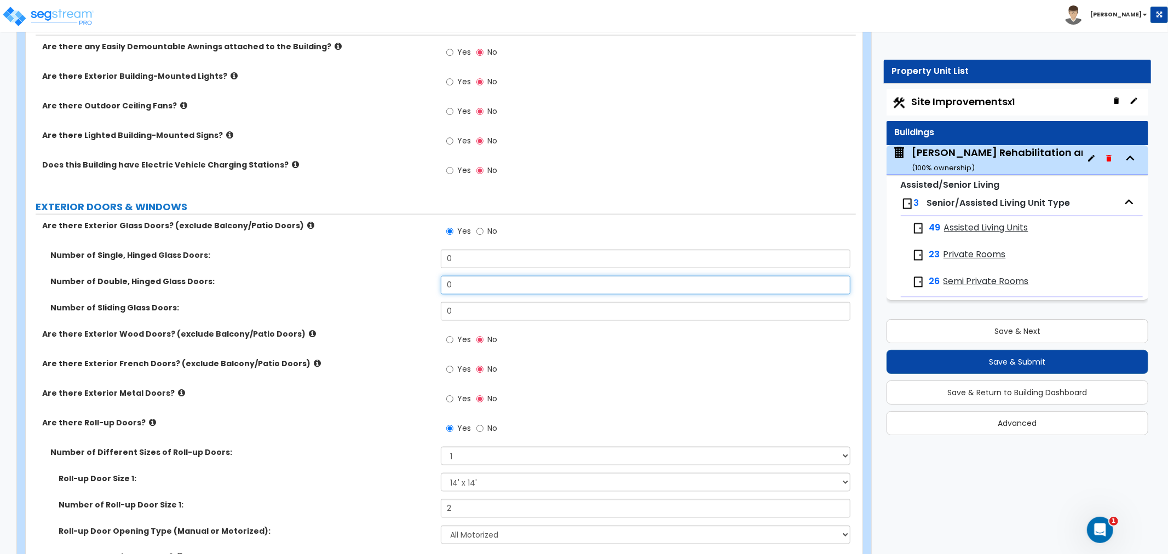
drag, startPoint x: 463, startPoint y: 277, endPoint x: 424, endPoint y: 276, distance: 38.9
click at [424, 276] on div "Number of Double, Hinged Glass Doors: 0" at bounding box center [441, 289] width 830 height 26
click at [449, 393] on input "Yes" at bounding box center [449, 399] width 7 height 12
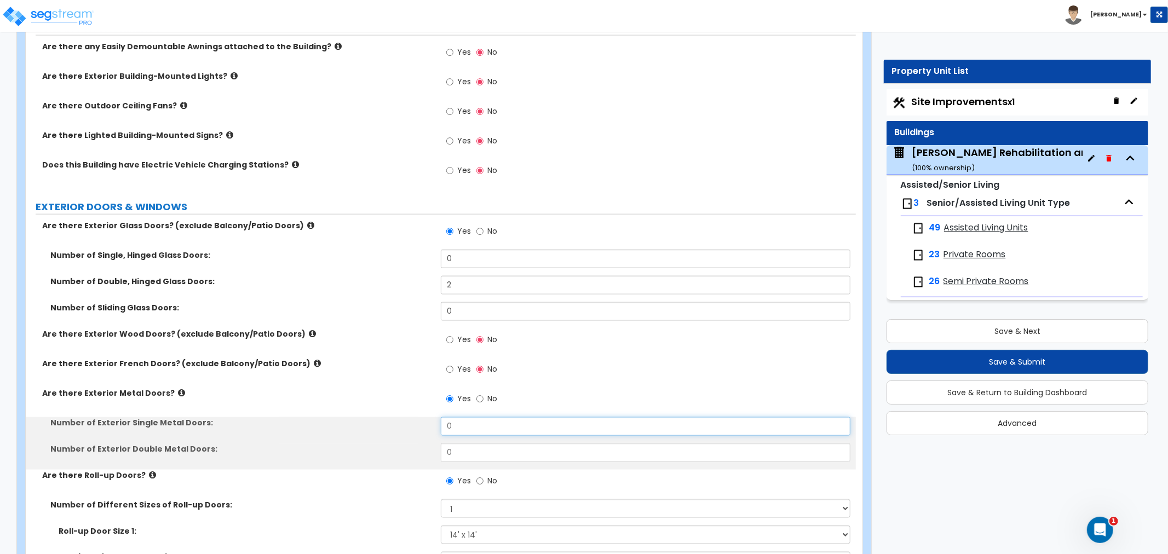
drag, startPoint x: 469, startPoint y: 417, endPoint x: 420, endPoint y: 415, distance: 48.8
click at [420, 417] on div "Number of Exterior Single Metal Doors: 0" at bounding box center [441, 430] width 830 height 26
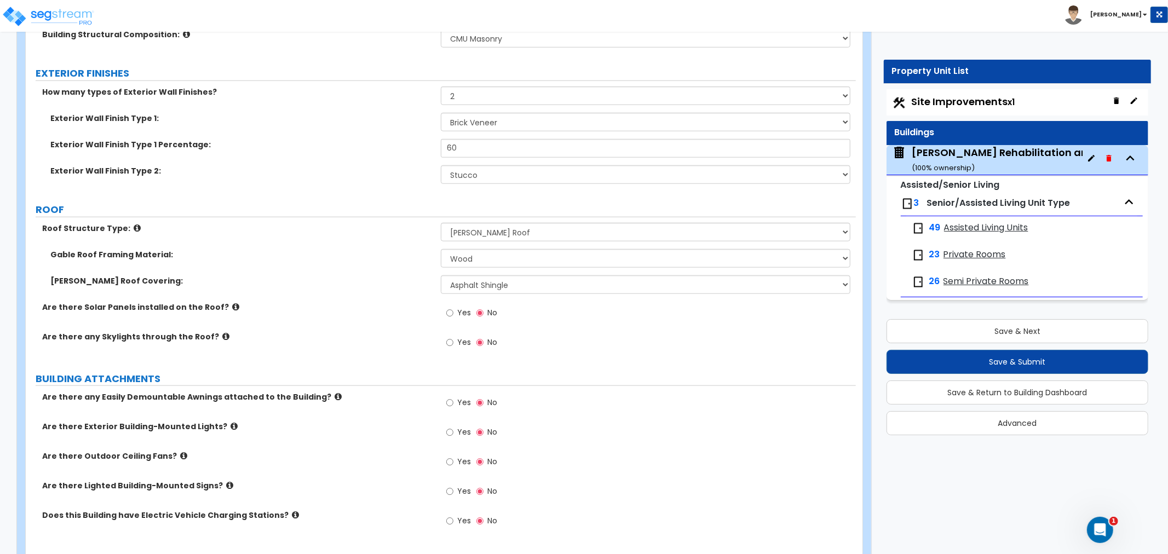
scroll to position [971, 0]
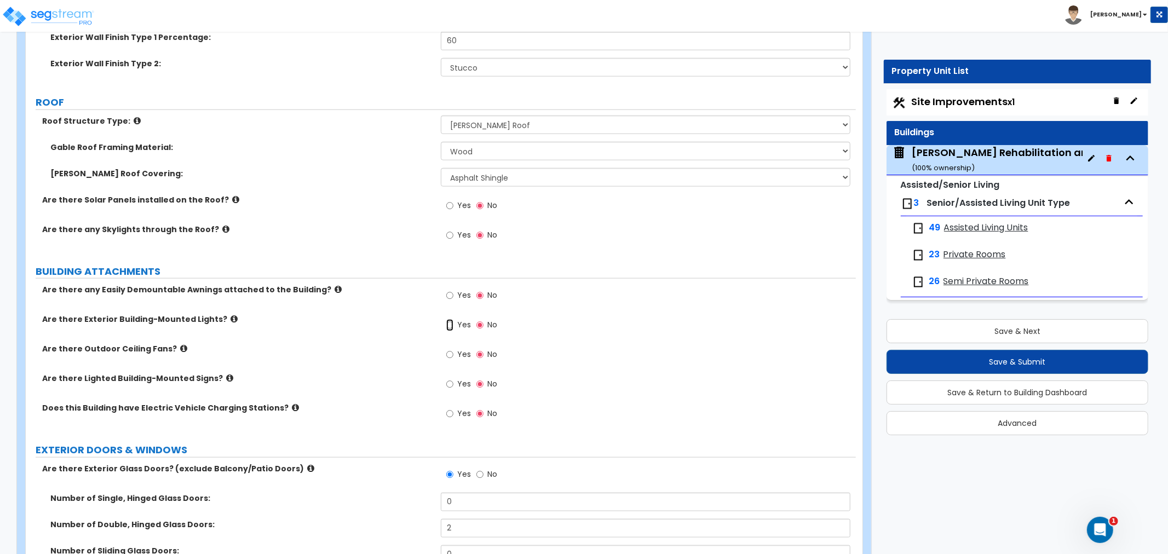
click at [448, 319] on input "Yes" at bounding box center [449, 325] width 7 height 12
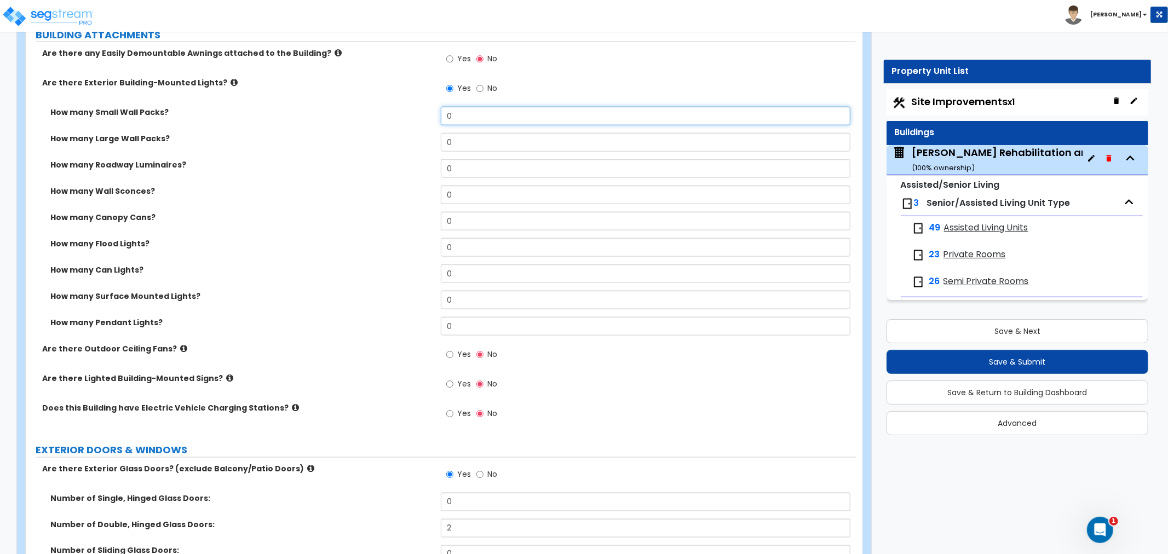
drag, startPoint x: 464, startPoint y: 105, endPoint x: 425, endPoint y: 105, distance: 38.3
click at [425, 107] on div "How many Small Wall Packs? 0" at bounding box center [441, 120] width 830 height 26
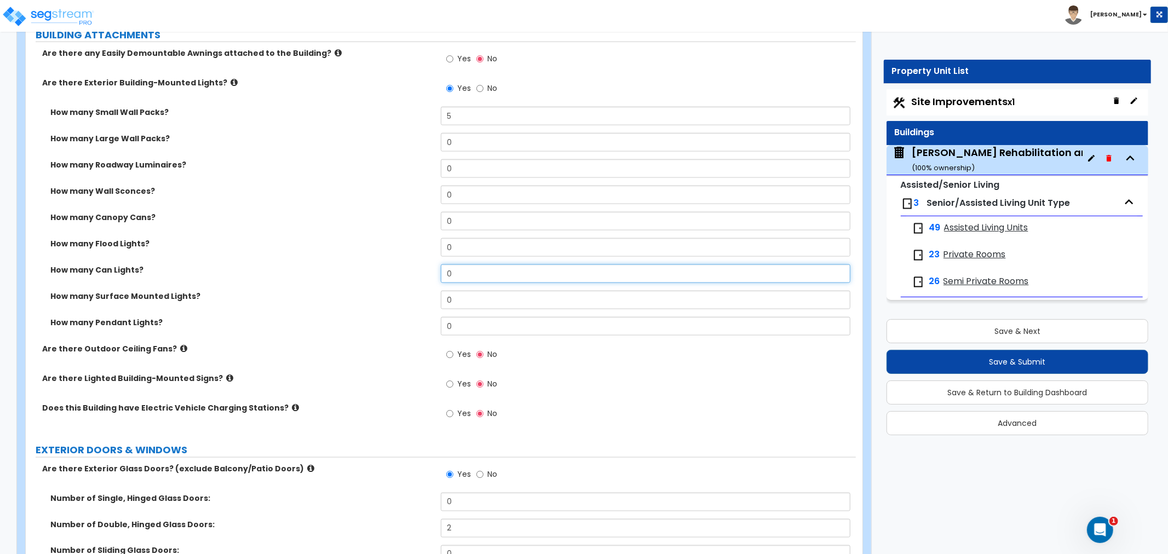
drag, startPoint x: 462, startPoint y: 260, endPoint x: 419, endPoint y: 260, distance: 43.3
click at [419, 264] on div "How many Can Lights? 0" at bounding box center [441, 277] width 830 height 26
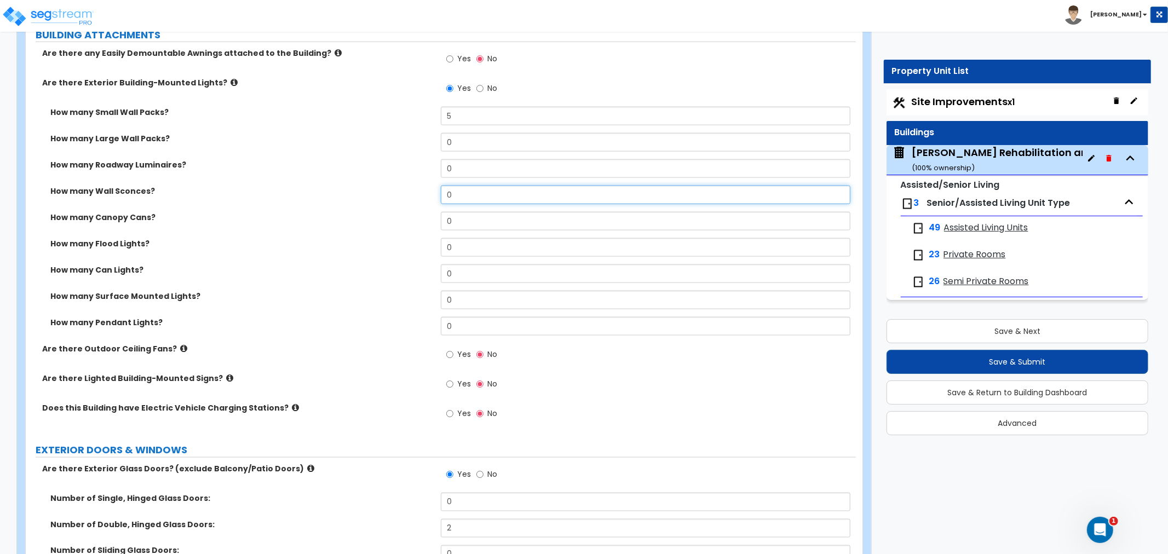
drag, startPoint x: 462, startPoint y: 185, endPoint x: 390, endPoint y: 188, distance: 71.8
click at [390, 188] on div "How many Wall Sconces? 0" at bounding box center [441, 199] width 830 height 26
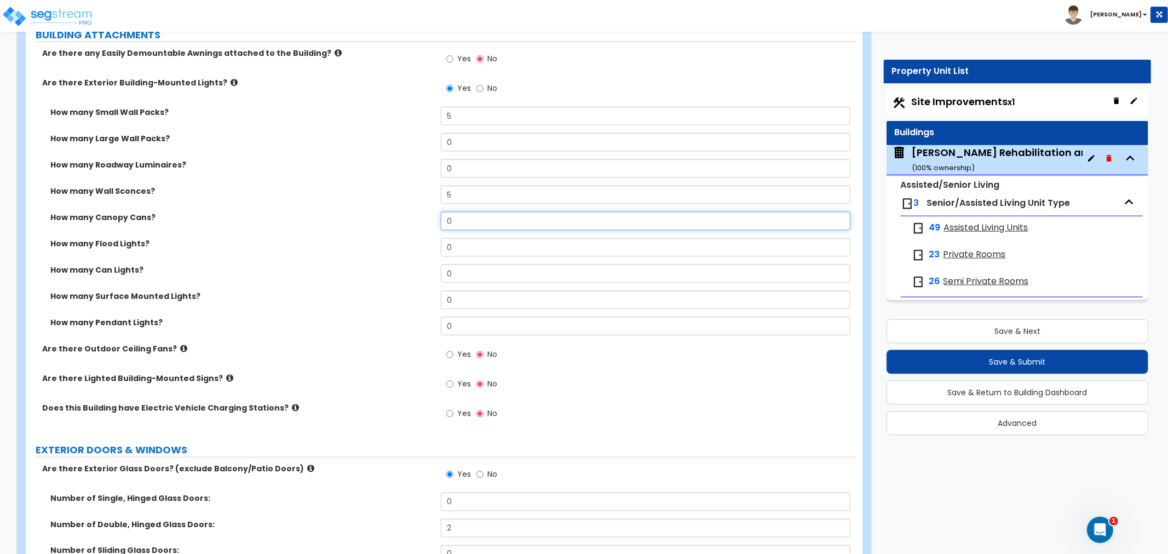
click at [422, 212] on div "How many Canopy Cans? 0" at bounding box center [441, 225] width 830 height 26
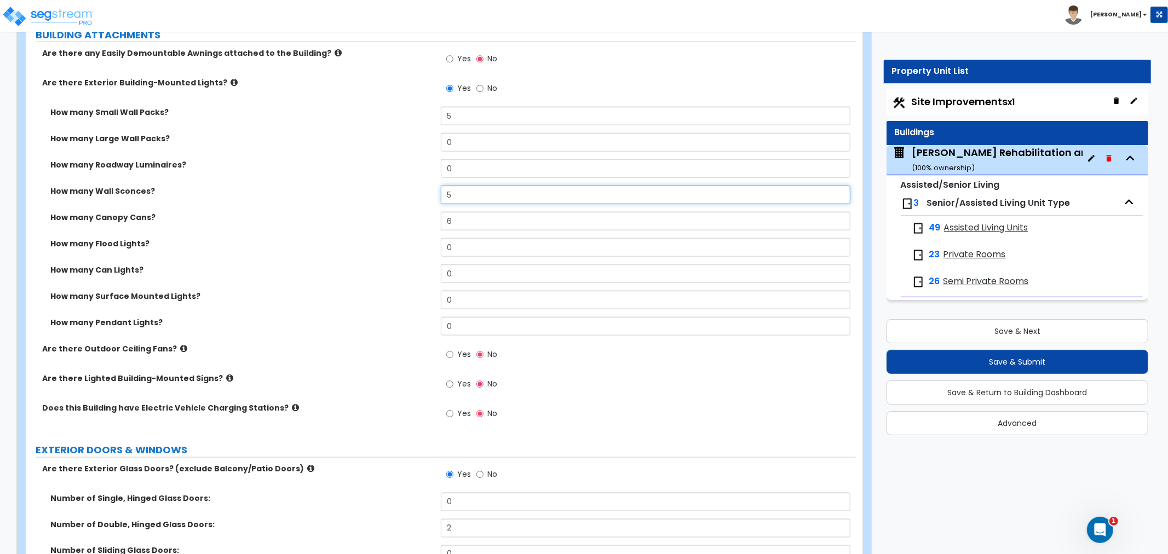
drag, startPoint x: 468, startPoint y: 185, endPoint x: 430, endPoint y: 185, distance: 37.8
click at [430, 186] on div "How many Wall Sconces? 5" at bounding box center [441, 199] width 830 height 26
click at [318, 220] on div "How many Canopy Cans? 6" at bounding box center [441, 225] width 830 height 26
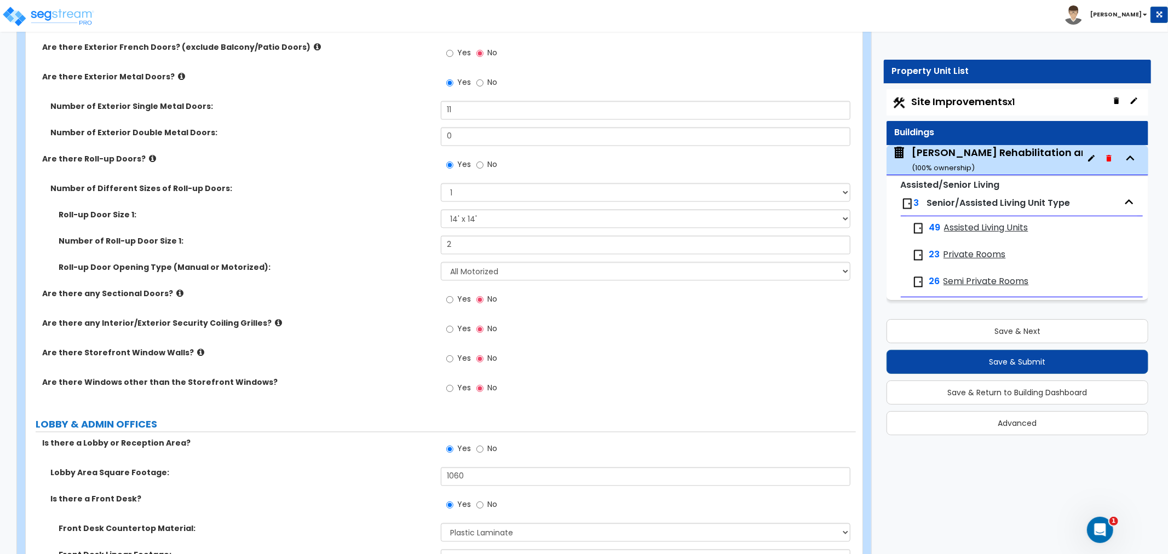
scroll to position [1877, 0]
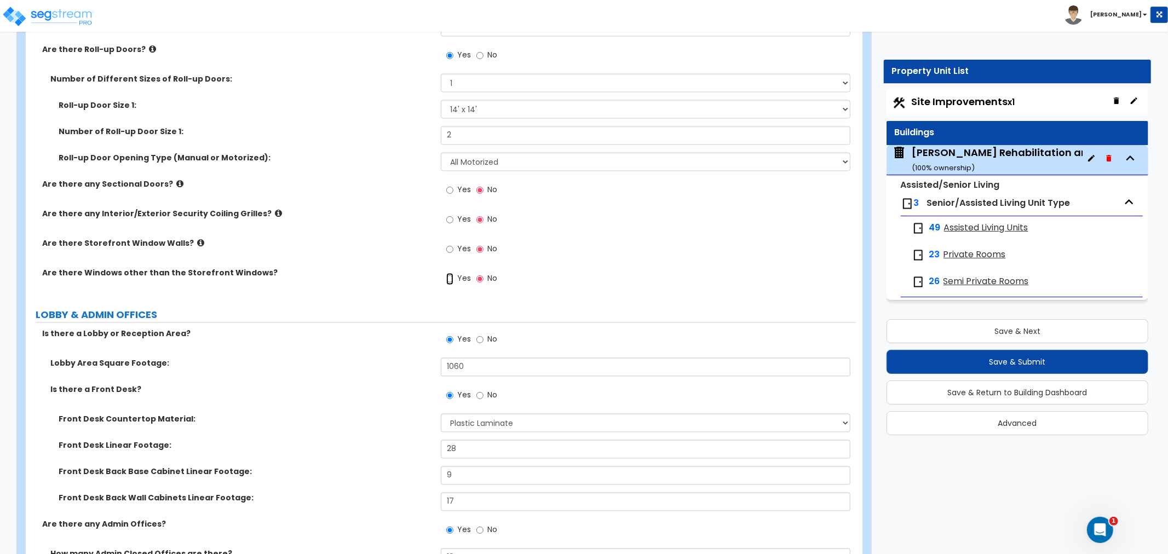
click at [449, 273] on input "Yes" at bounding box center [449, 279] width 7 height 12
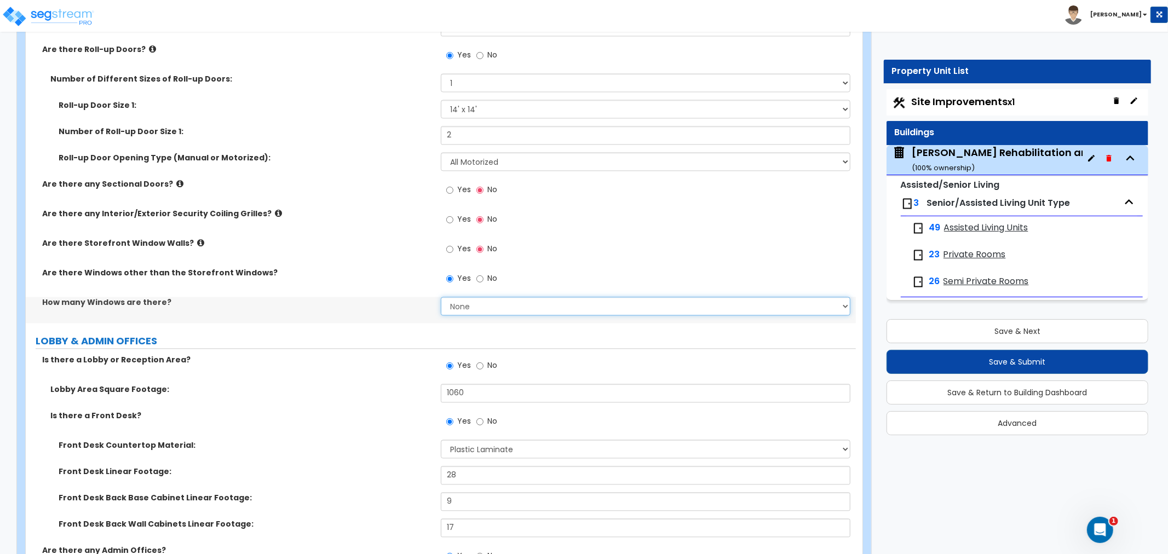
click at [469, 297] on select "None I want to enter a Percentage of the Exterior Windows I want to enter the N…" at bounding box center [646, 306] width 410 height 19
click at [441, 297] on select "None I want to enter a Percentage of the Exterior Windows I want to enter the N…" at bounding box center [646, 306] width 410 height 19
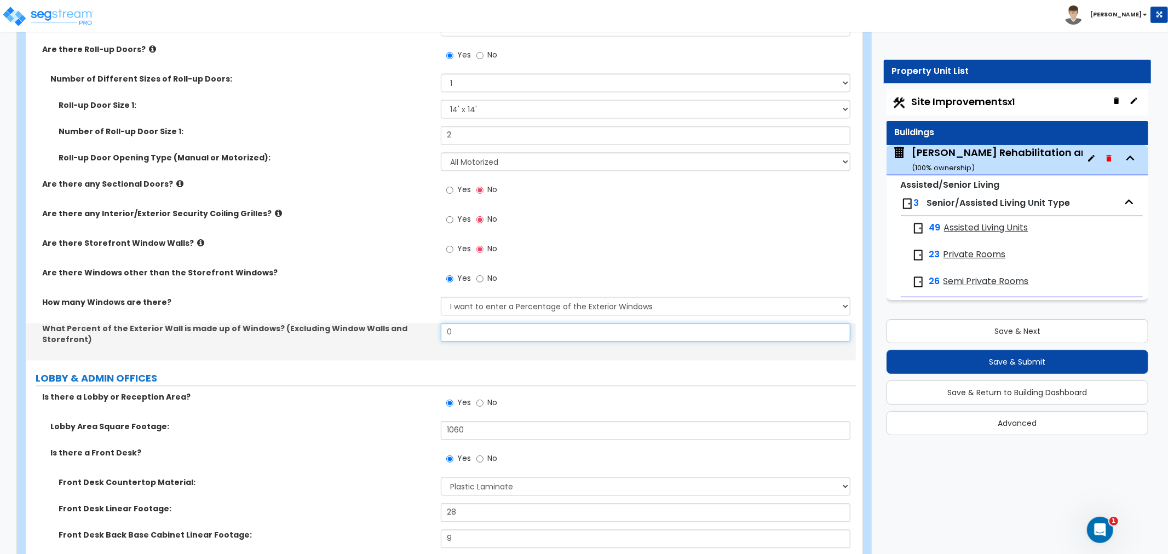
drag, startPoint x: 470, startPoint y: 321, endPoint x: 404, endPoint y: 326, distance: 65.9
click at [404, 326] on div "What Percent of the Exterior Wall is made up of Windows? (Excluding Window Wall…" at bounding box center [441, 341] width 830 height 37
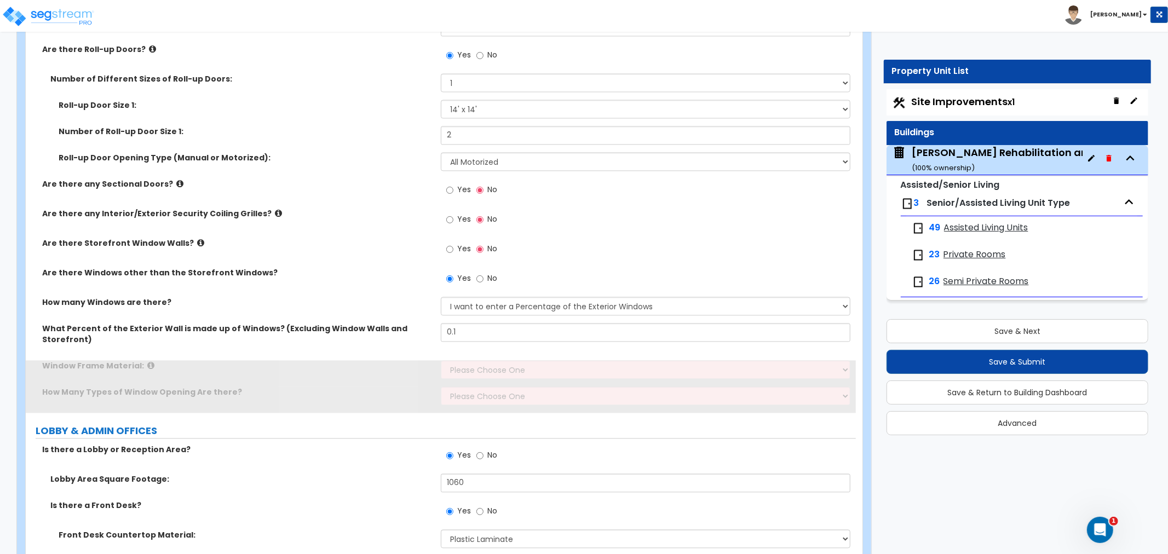
click at [391, 360] on div "Window Frame Material: Please Choose One Vinyl Aluminum Wood" at bounding box center [441, 373] width 830 height 26
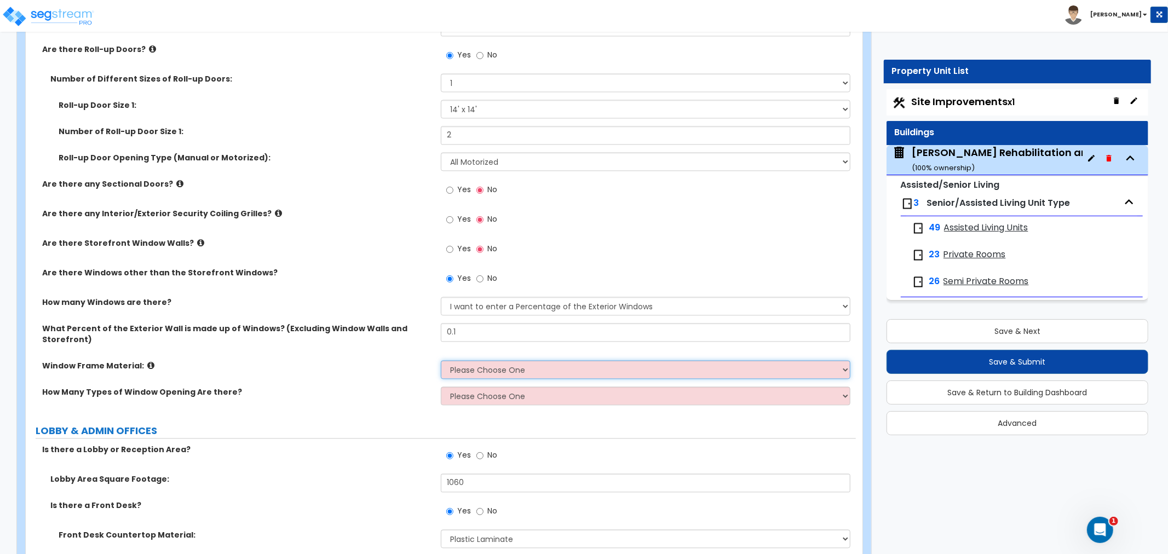
click at [459, 360] on select "Please Choose One Vinyl Aluminum Wood" at bounding box center [646, 369] width 410 height 19
click at [441, 360] on select "Please Choose One Vinyl Aluminum Wood" at bounding box center [646, 369] width 410 height 19
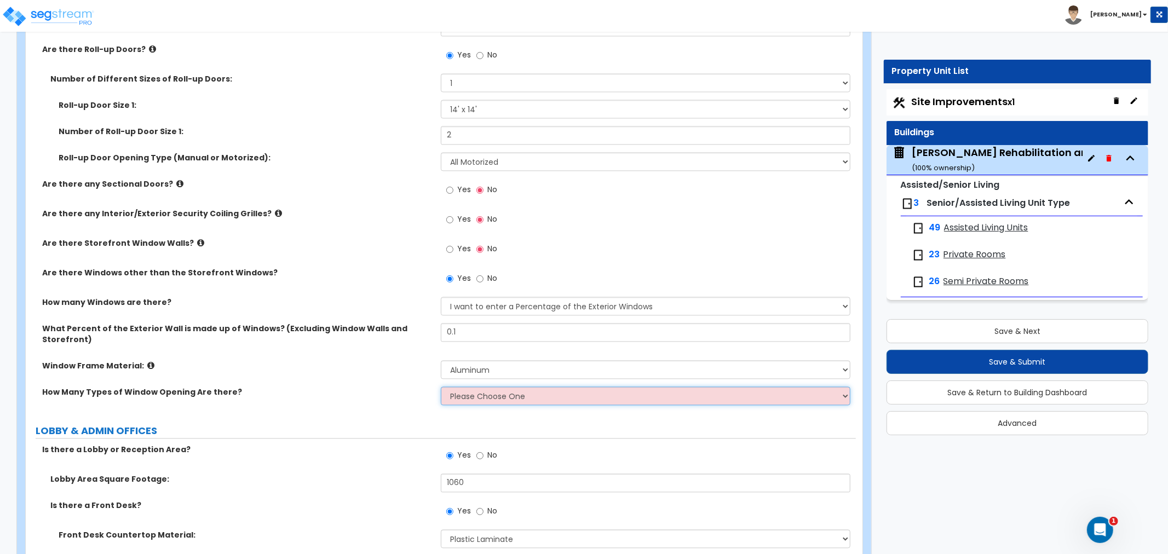
click at [464, 387] on select "Please Choose One 1 2 3 4" at bounding box center [646, 396] width 410 height 19
click at [441, 387] on select "Please Choose One 1 2 3 4" at bounding box center [646, 396] width 410 height 19
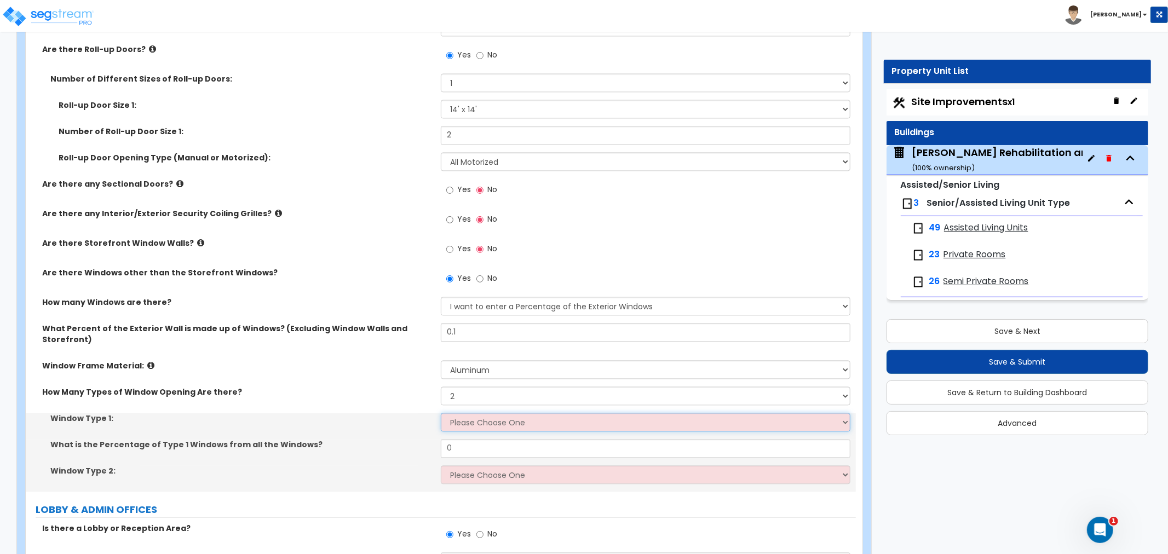
click at [472, 413] on select "Please Choose One Sliding Picture/Fixed Double/Single Hung Awning Swing" at bounding box center [646, 422] width 410 height 19
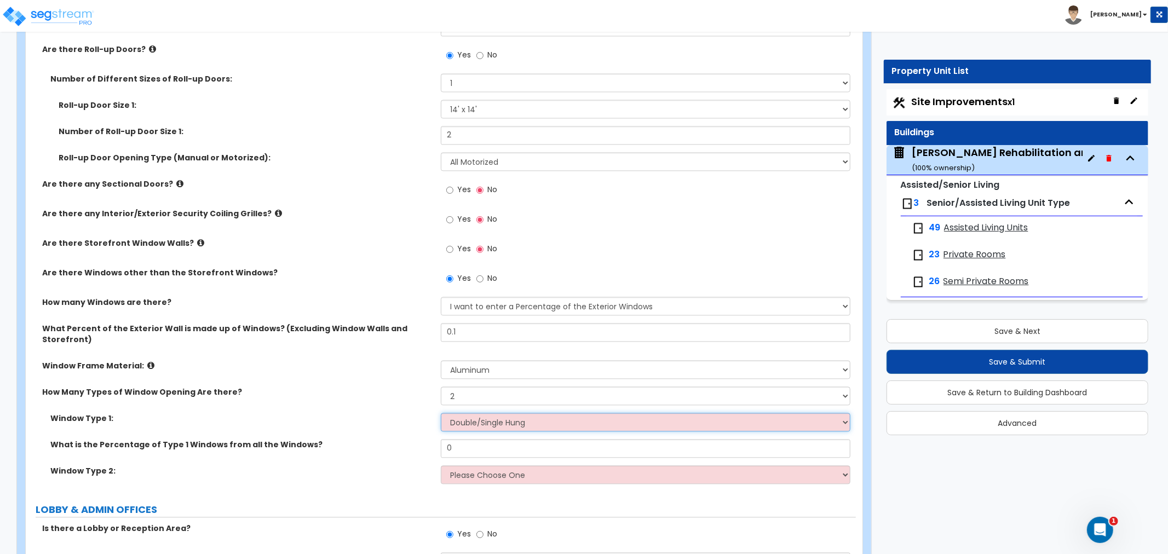
click at [441, 413] on select "Please Choose One Sliding Picture/Fixed Double/Single Hung Awning Swing" at bounding box center [646, 422] width 410 height 19
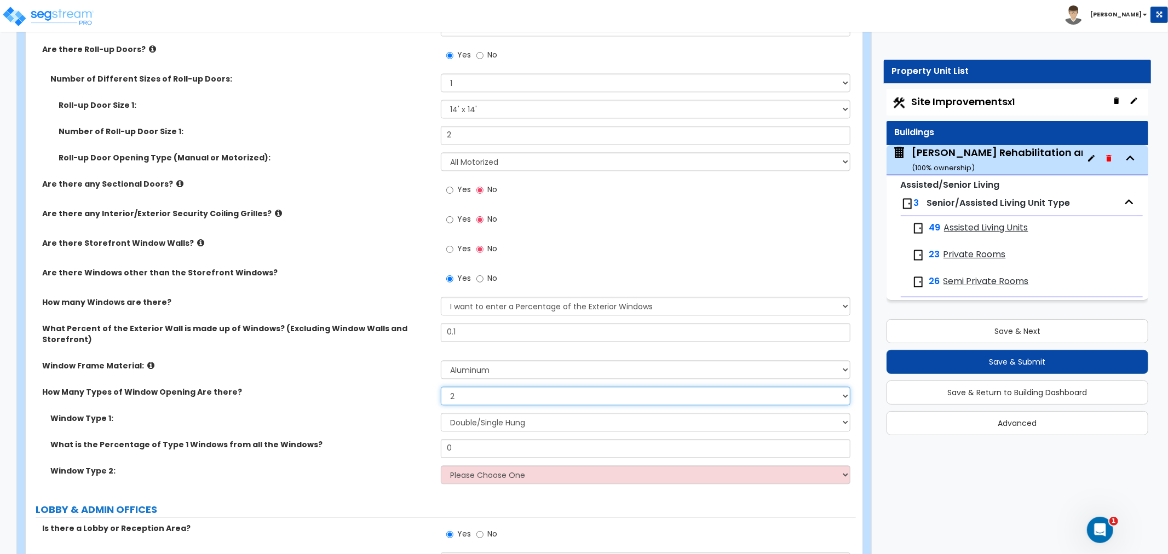
click at [474, 387] on select "Please Choose One 1 2 3 4" at bounding box center [646, 396] width 410 height 19
click at [441, 387] on select "Please Choose One 1 2 3 4" at bounding box center [646, 396] width 410 height 19
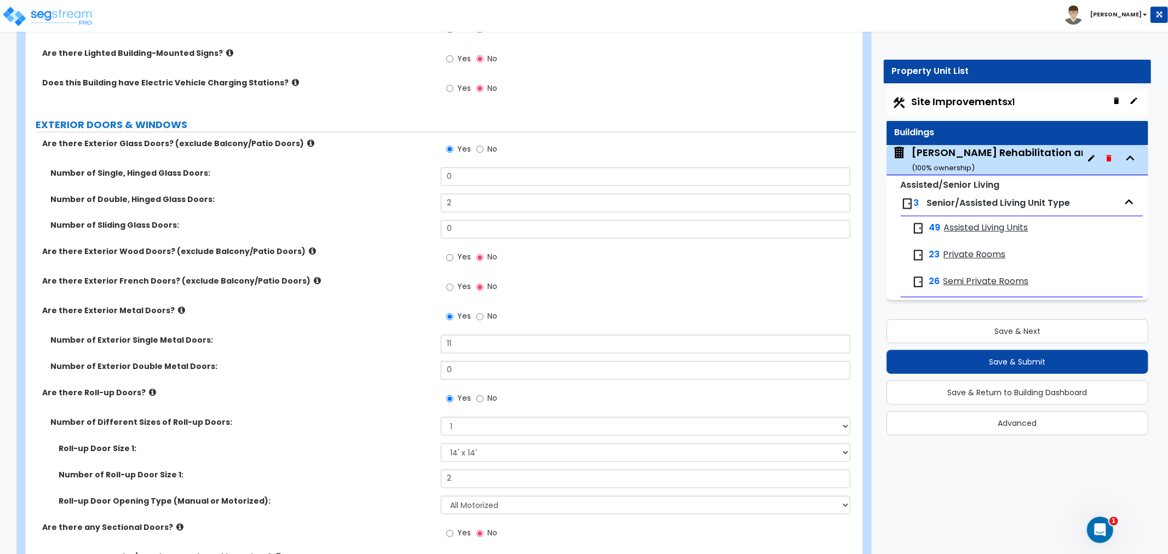
scroll to position [1512, 0]
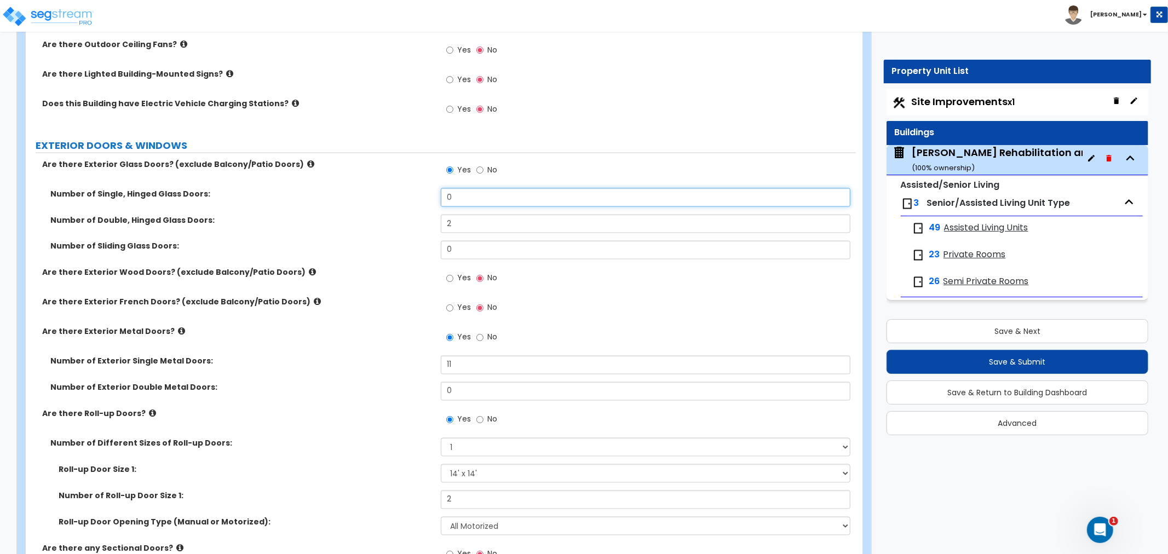
drag, startPoint x: 478, startPoint y: 179, endPoint x: 403, endPoint y: 187, distance: 74.9
click at [403, 188] on div "Number of Single, Hinged Glass Doors: 0" at bounding box center [441, 201] width 830 height 26
click at [343, 220] on div "Number of Double, Hinged Glass Doors: 2" at bounding box center [441, 228] width 830 height 26
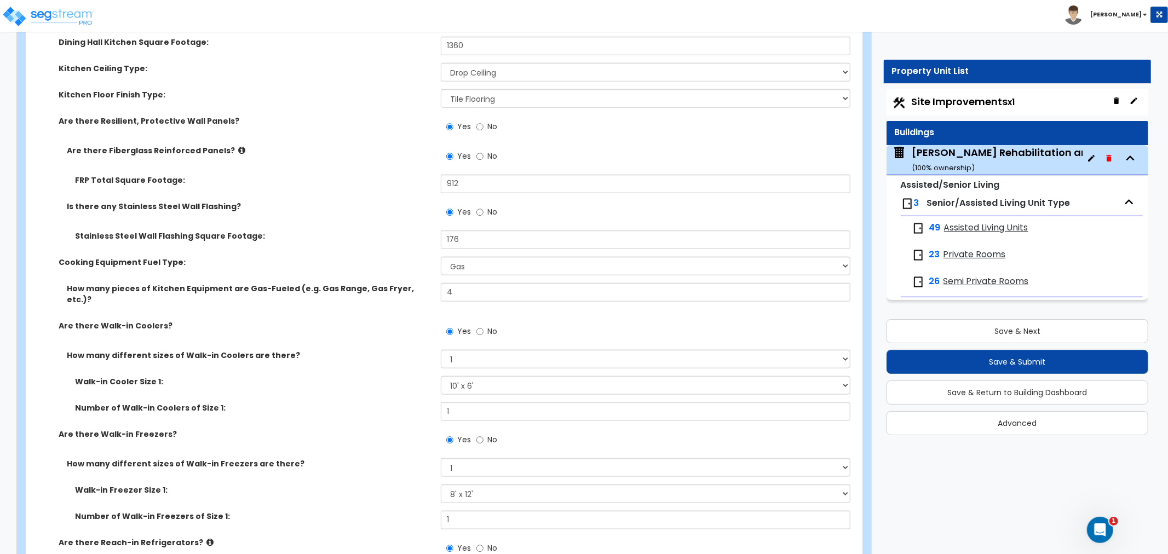
scroll to position [4310, 0]
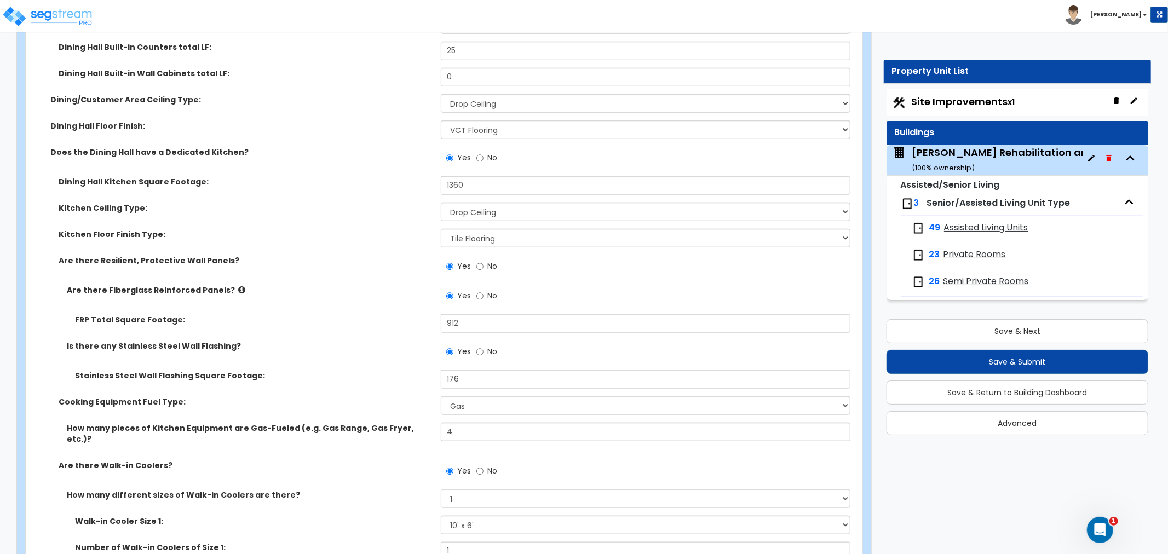
click at [964, 104] on span "Site Improvements x1" at bounding box center [963, 102] width 103 height 14
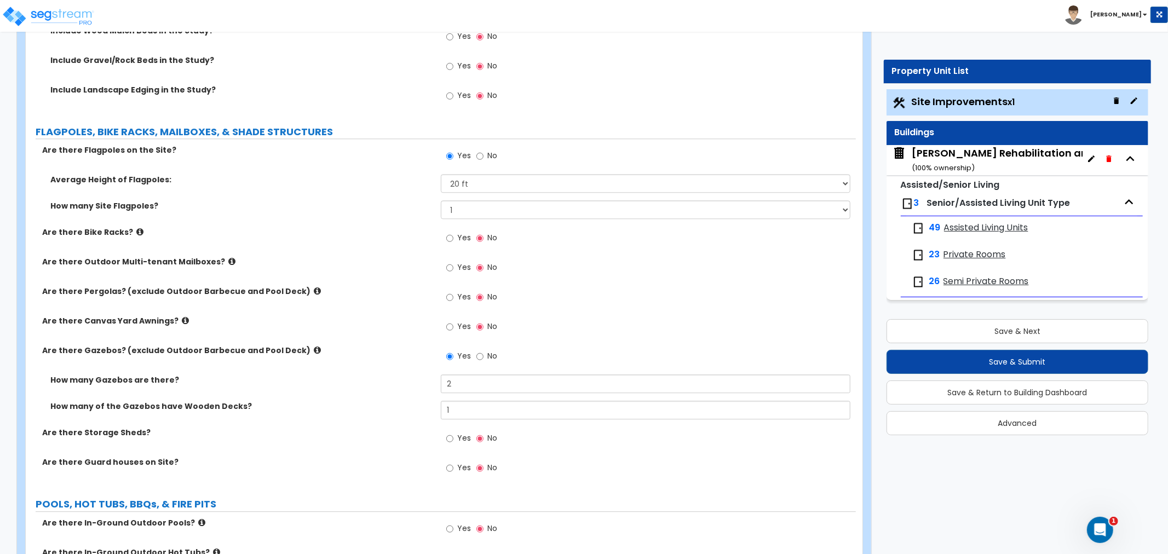
scroll to position [2400, 0]
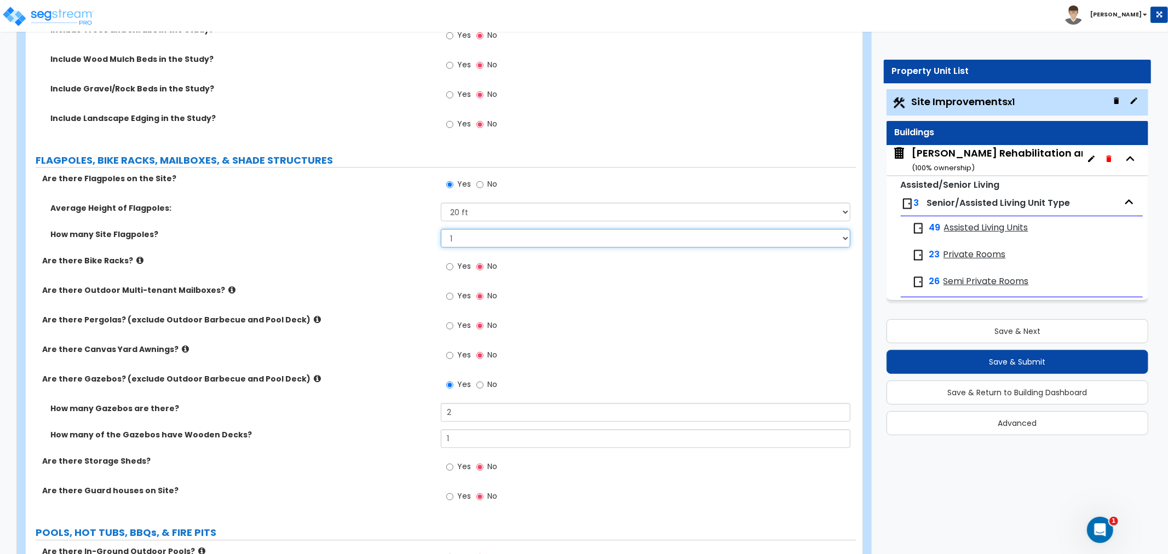
drag, startPoint x: 472, startPoint y: 233, endPoint x: 412, endPoint y: 244, distance: 60.7
click at [412, 244] on div "How many Site Flagpoles? Please Choose One 1 2 3 4 5" at bounding box center [441, 242] width 830 height 26
click at [441, 229] on select "Please Choose One 1 2 3 4 5" at bounding box center [646, 238] width 410 height 19
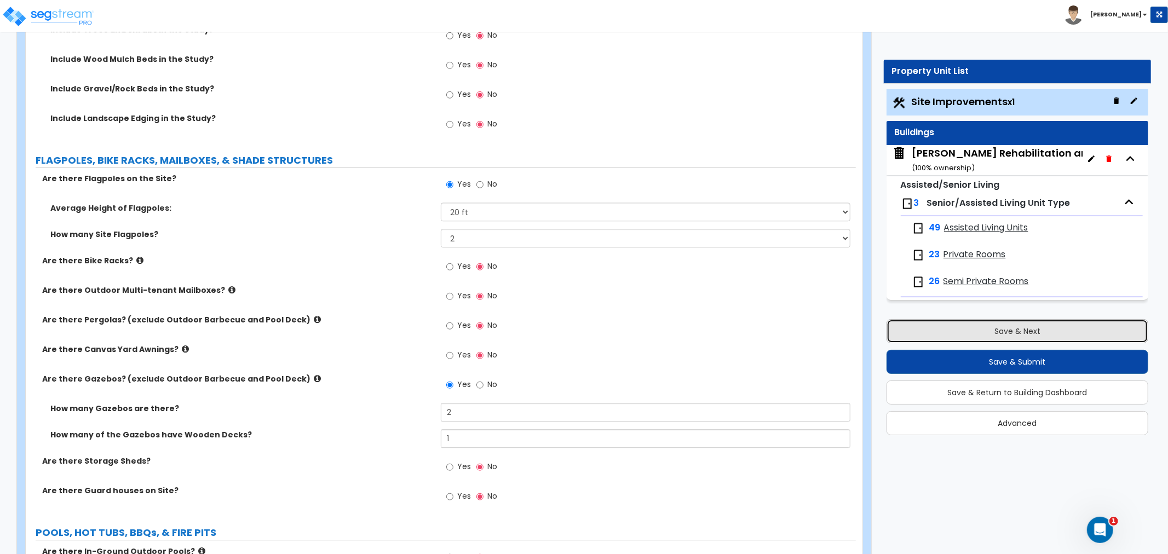
click at [1001, 332] on button "Save & Next" at bounding box center [1017, 331] width 262 height 24
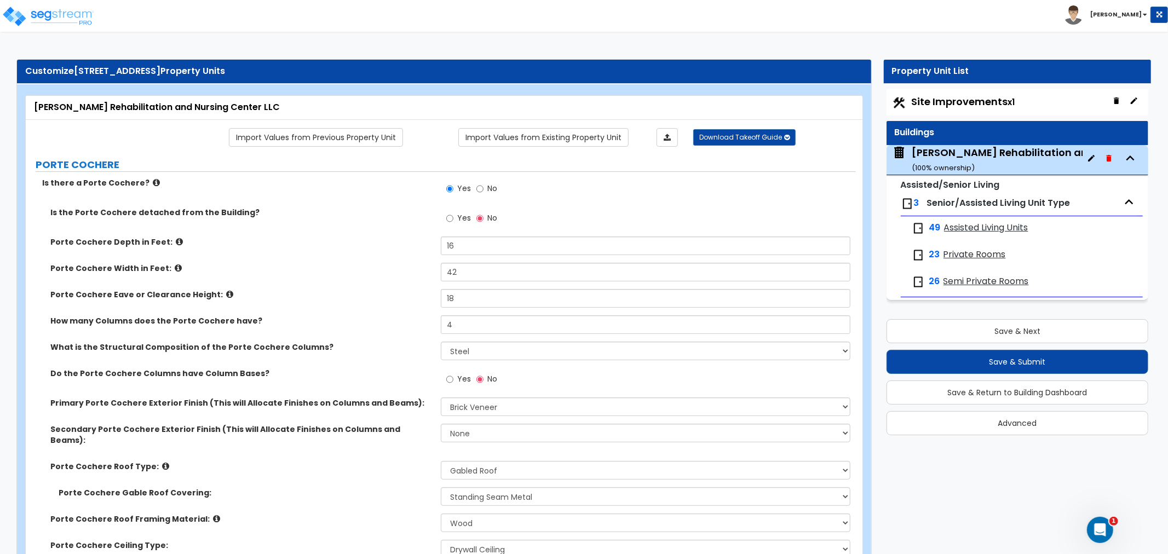
scroll to position [1032, 0]
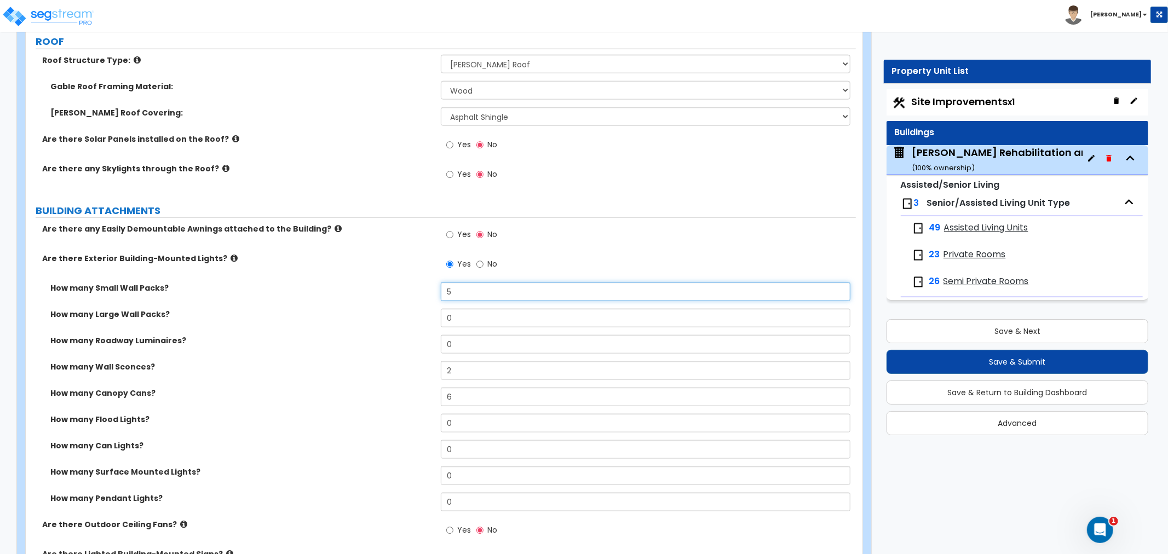
drag, startPoint x: 462, startPoint y: 272, endPoint x: 434, endPoint y: 281, distance: 29.4
click at [434, 283] on div "How many Small Wall Packs? 5" at bounding box center [441, 296] width 830 height 26
click at [430, 291] on div "How many Small Wall Packs? 18" at bounding box center [441, 296] width 830 height 26
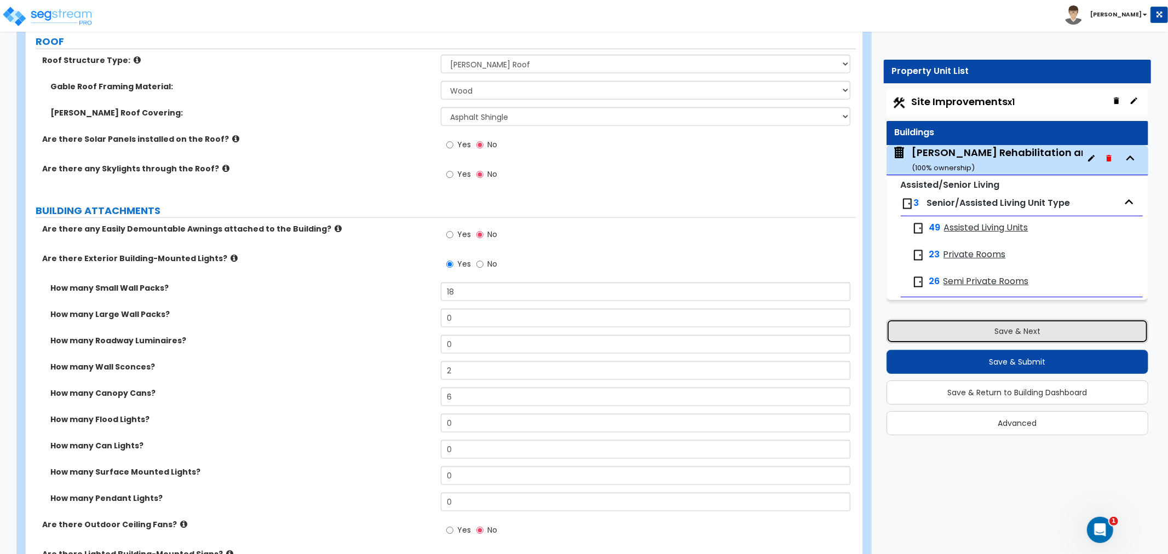
click at [966, 324] on button "Save & Next" at bounding box center [1017, 331] width 262 height 24
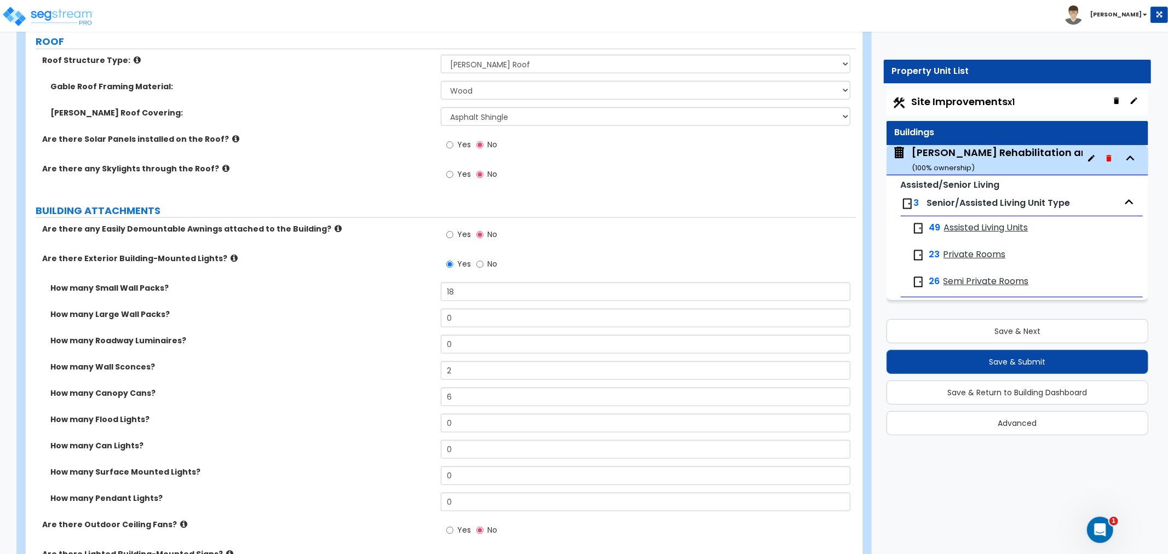
scroll to position [0, 0]
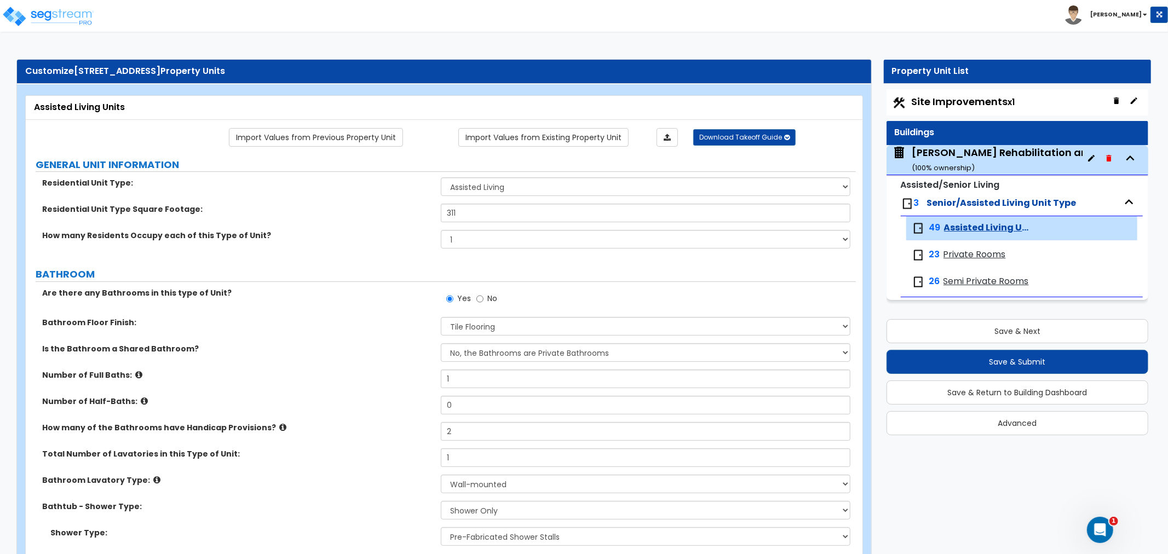
click at [947, 101] on span "Site Improvements x1" at bounding box center [963, 102] width 103 height 14
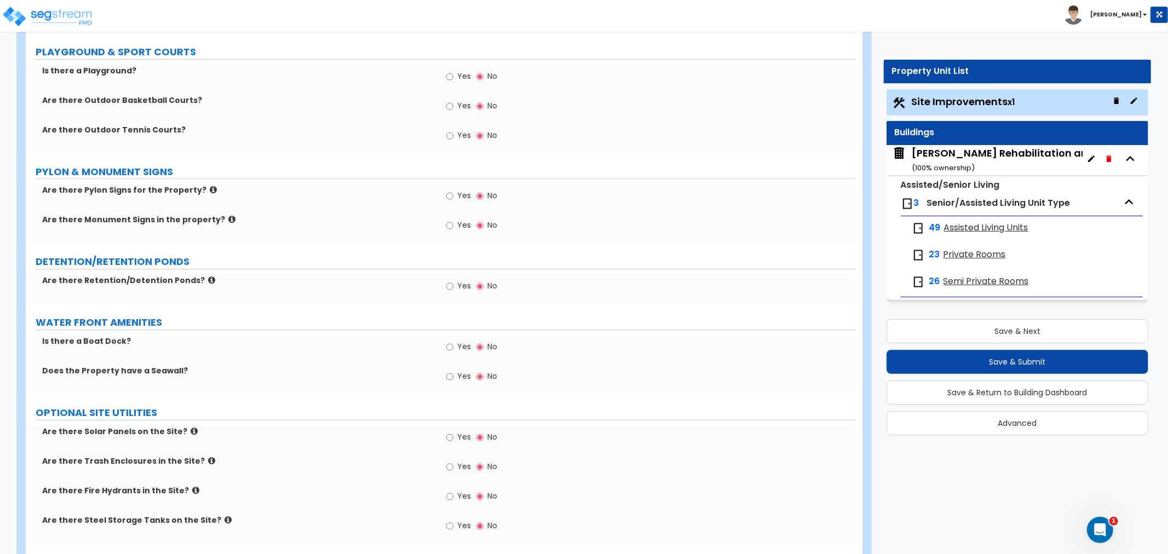
scroll to position [3069, 0]
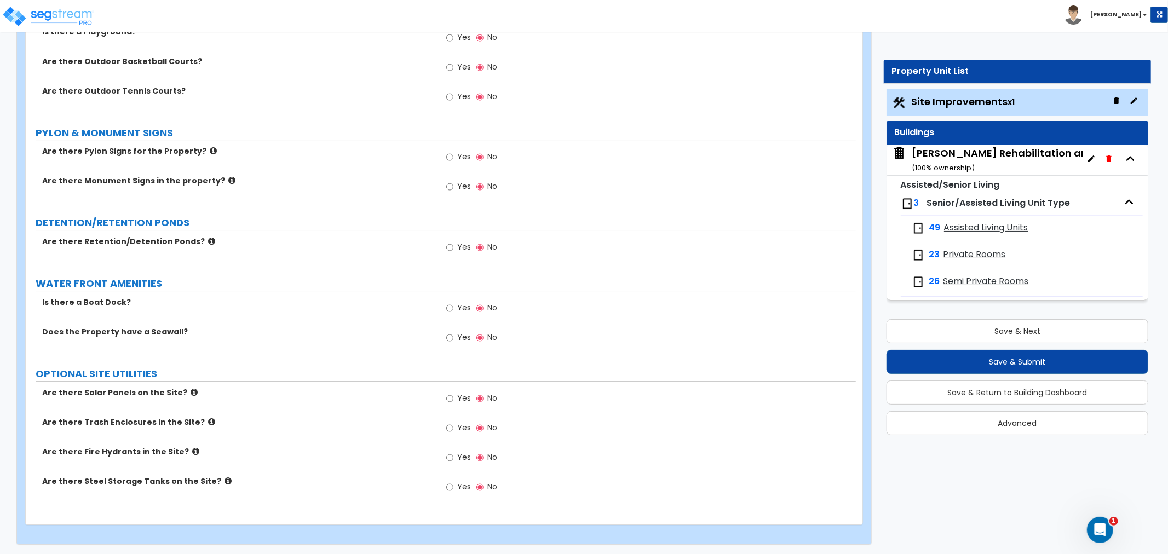
click at [443, 454] on div "Yes No" at bounding box center [472, 458] width 62 height 25
click at [448, 457] on input "Yes" at bounding box center [449, 458] width 7 height 12
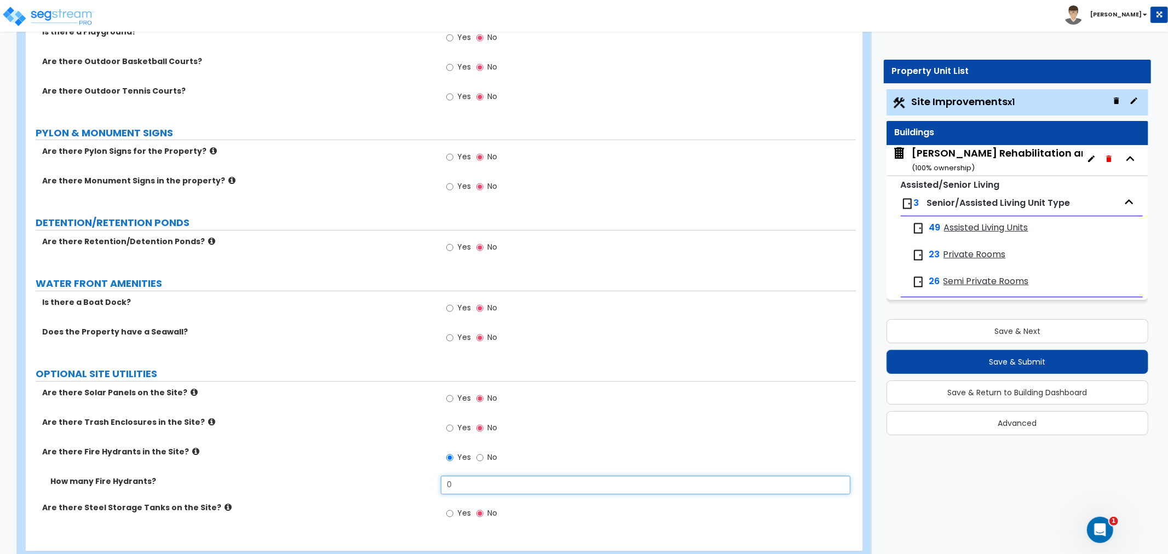
drag, startPoint x: 460, startPoint y: 482, endPoint x: 376, endPoint y: 486, distance: 84.4
click at [376, 486] on div "How many Fire Hydrants? 0" at bounding box center [441, 489] width 830 height 26
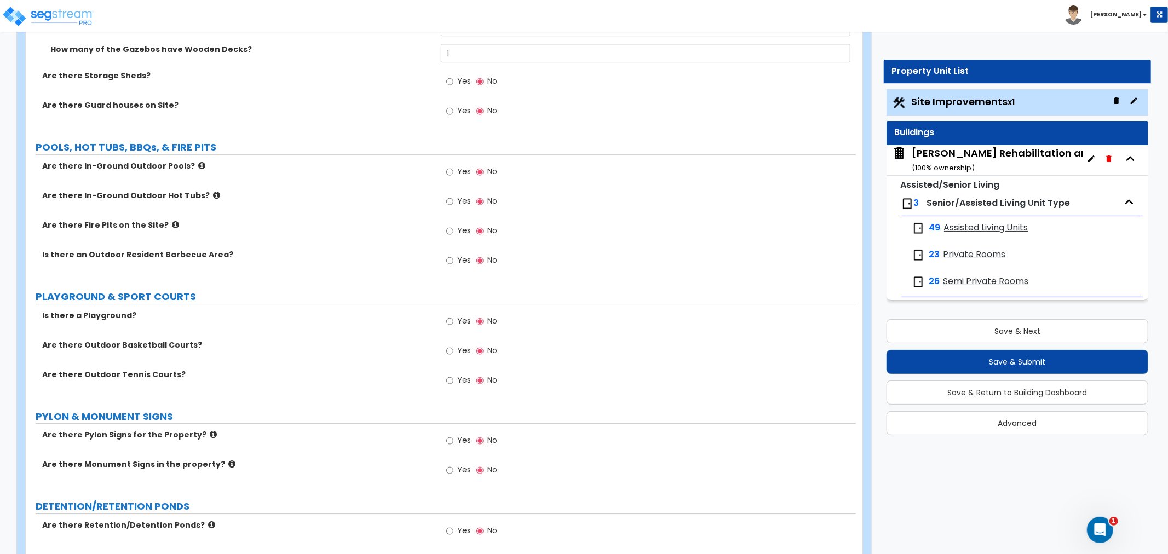
scroll to position [2765, 0]
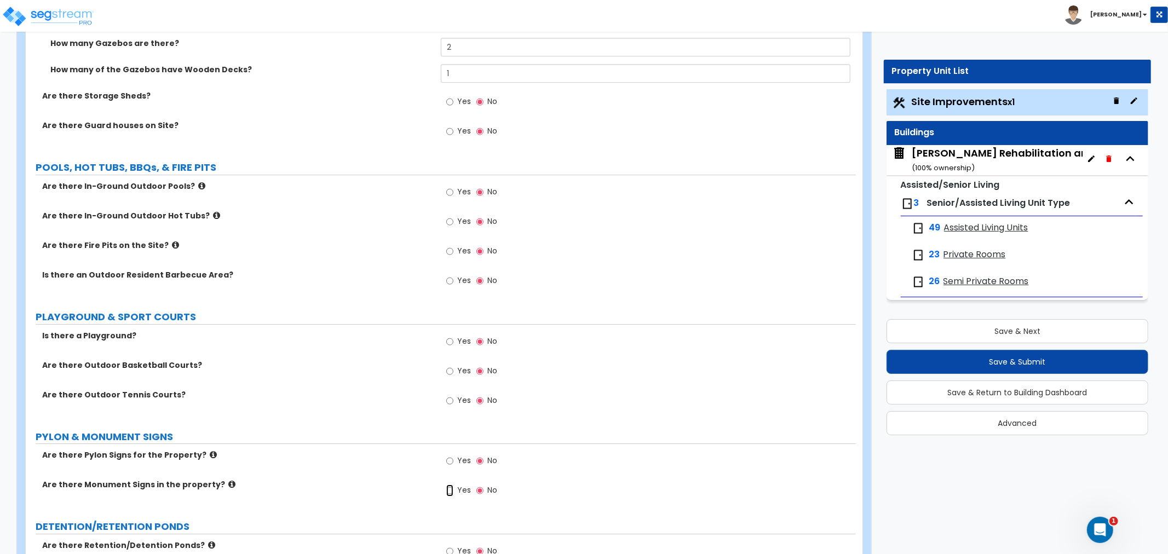
click at [447, 491] on input "Yes" at bounding box center [449, 491] width 7 height 12
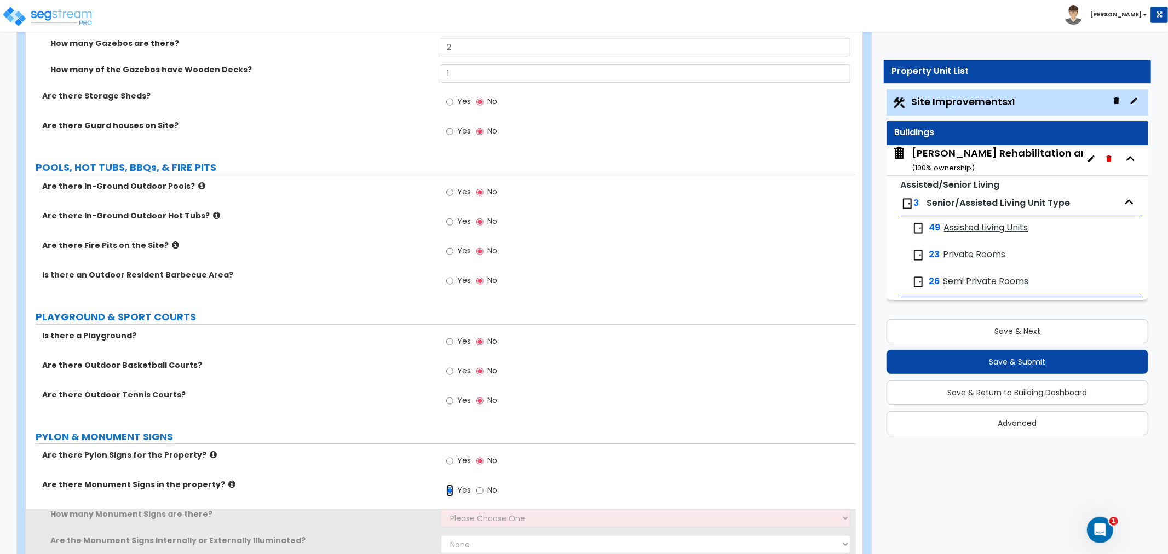
scroll to position [2947, 0]
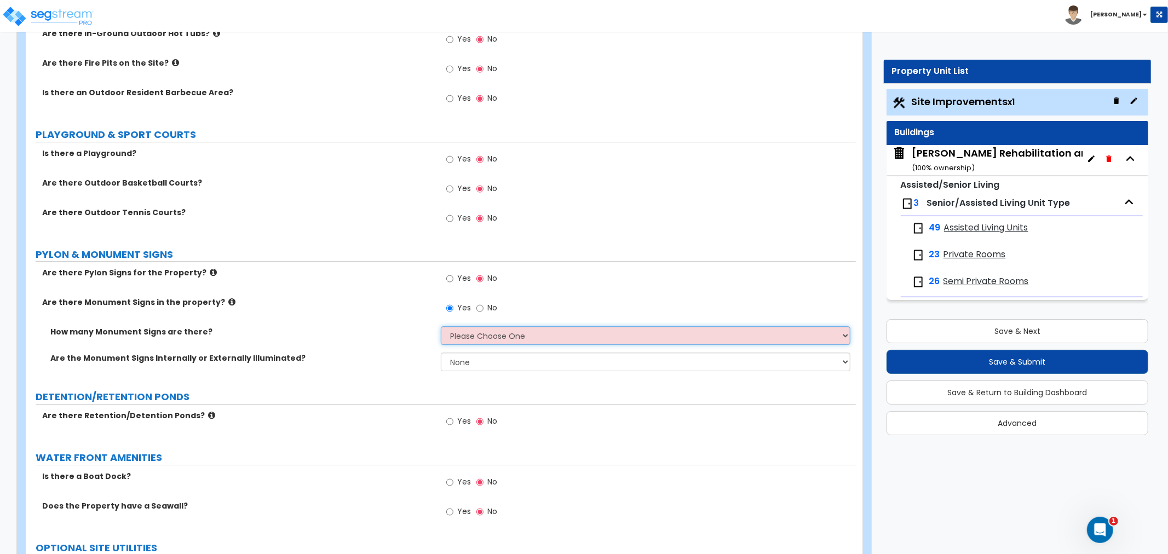
click at [482, 328] on select "Please Choose One 1 2 3" at bounding box center [646, 335] width 410 height 19
click at [441, 326] on select "Please Choose One 1 2 3" at bounding box center [646, 335] width 410 height 19
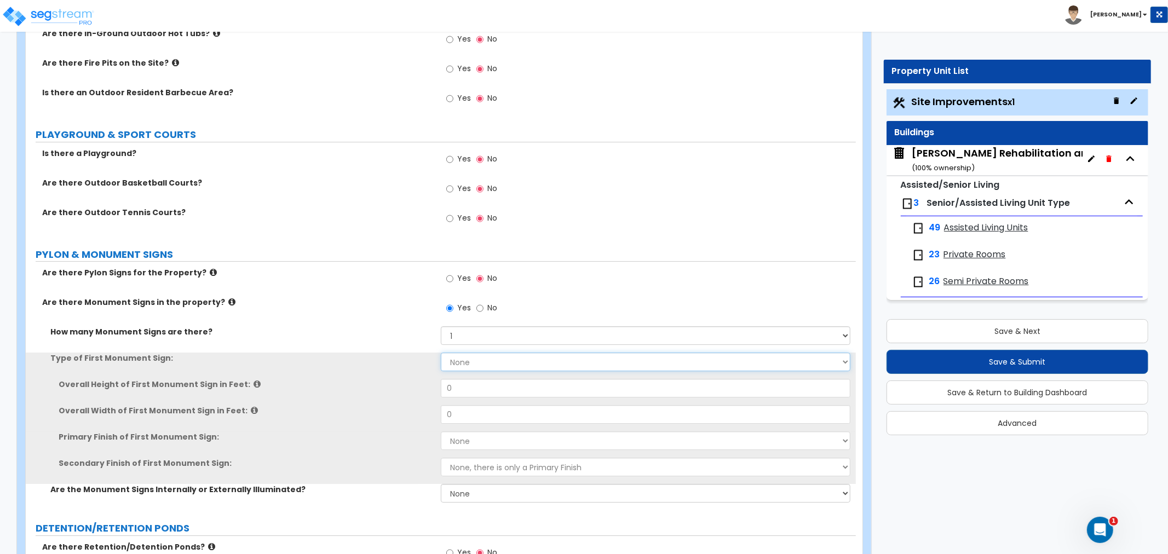
click at [466, 360] on select "None Flat Signboard on top of a Base Flat Signboard attached to a Back Board/Wa…" at bounding box center [646, 362] width 410 height 19
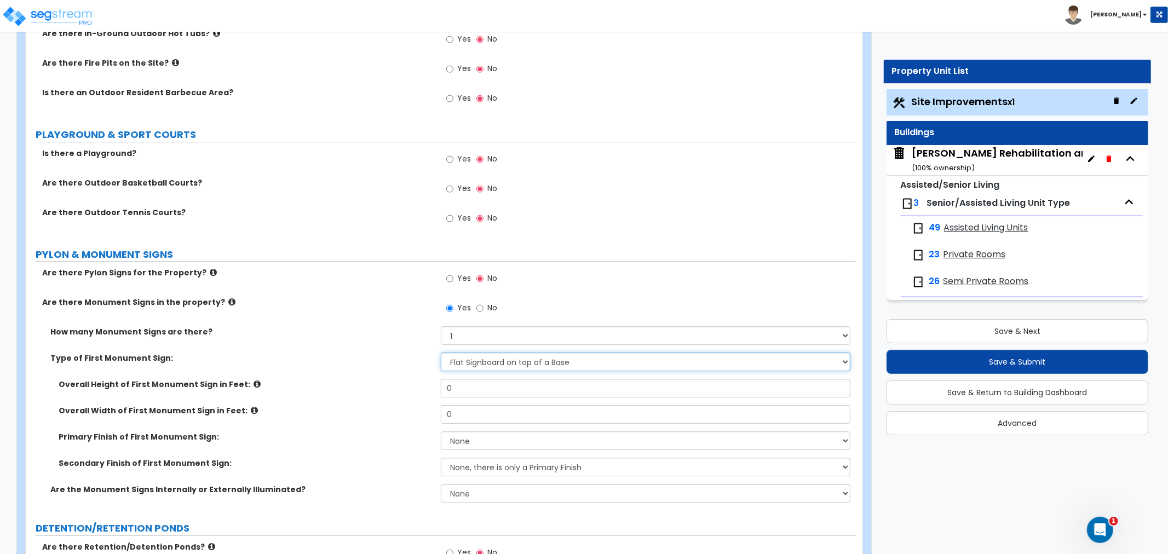
click at [441, 353] on select "None Flat Signboard on top of a Base Flat Signboard attached to a Back Board/Wa…" at bounding box center [646, 362] width 410 height 19
drag, startPoint x: 463, startPoint y: 389, endPoint x: 429, endPoint y: 392, distance: 34.1
click at [429, 392] on div "Overall Height of First Monument Sign in Feet: 0" at bounding box center [441, 392] width 830 height 26
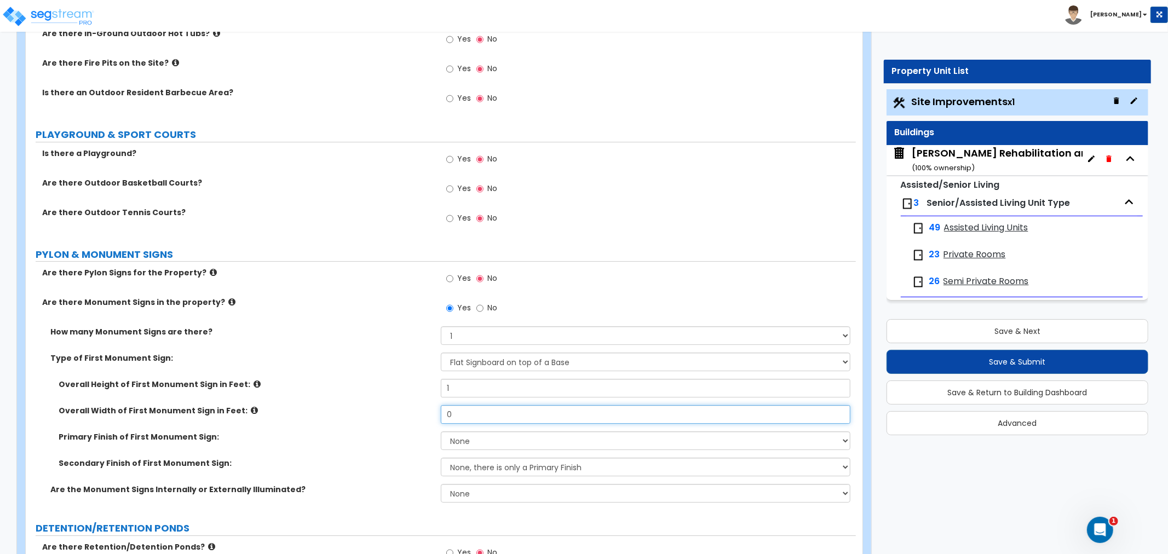
drag, startPoint x: 469, startPoint y: 412, endPoint x: 417, endPoint y: 412, distance: 52.0
click at [417, 412] on div "Overall Width of First Monument Sign in Feet: 0" at bounding box center [441, 418] width 830 height 26
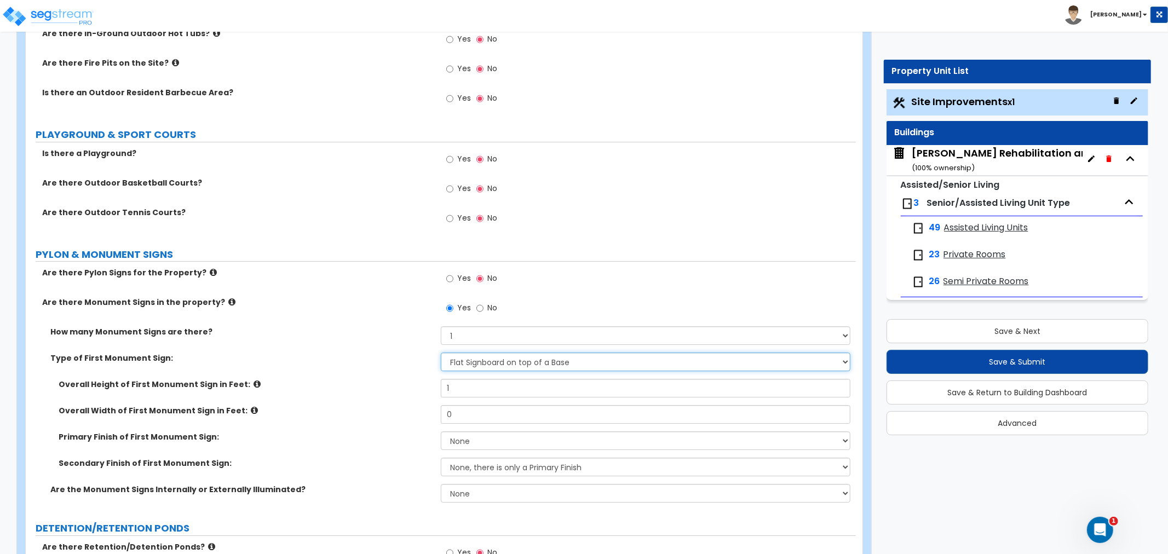
click at [516, 365] on select "None Flat Signboard on top of a Base Flat Signboard attached to a Back Board/Wa…" at bounding box center [646, 362] width 410 height 19
click at [441, 353] on select "None Flat Signboard on top of a Base Flat Signboard attached to a Back Board/Wa…" at bounding box center [646, 362] width 410 height 19
drag, startPoint x: 473, startPoint y: 389, endPoint x: 397, endPoint y: 392, distance: 75.6
click at [397, 392] on div "Overall Height of First Monument Sign in Feet: 1" at bounding box center [441, 392] width 830 height 26
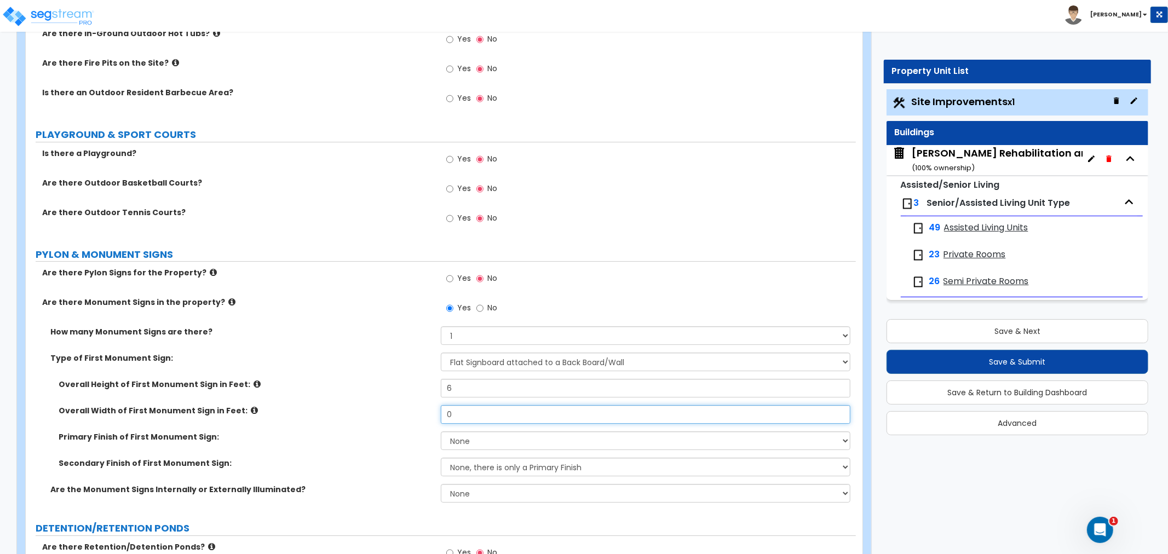
drag, startPoint x: 471, startPoint y: 412, endPoint x: 384, endPoint y: 414, distance: 87.1
click at [384, 414] on div "Overall Width of First Monument Sign in Feet: 0" at bounding box center [441, 418] width 830 height 26
click at [479, 439] on select "None Paint/Stucco Finish Brick Finish Stone Finish Metal Composite Finish Vinyl…" at bounding box center [646, 440] width 410 height 19
click at [441, 431] on select "None Paint/Stucco Finish Brick Finish Stone Finish Metal Composite Finish Vinyl…" at bounding box center [646, 440] width 410 height 19
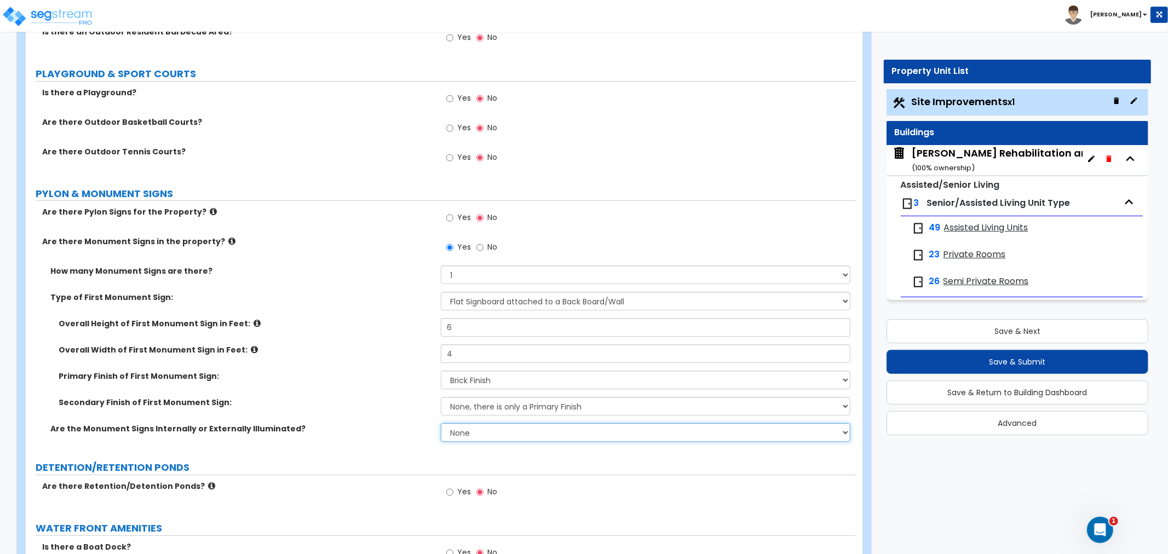
click at [481, 424] on select "None Internally Illuminated Externally Illuminated" at bounding box center [646, 432] width 410 height 19
click at [441, 423] on select "None Internally Illuminated Externally Illuminated" at bounding box center [646, 432] width 410 height 19
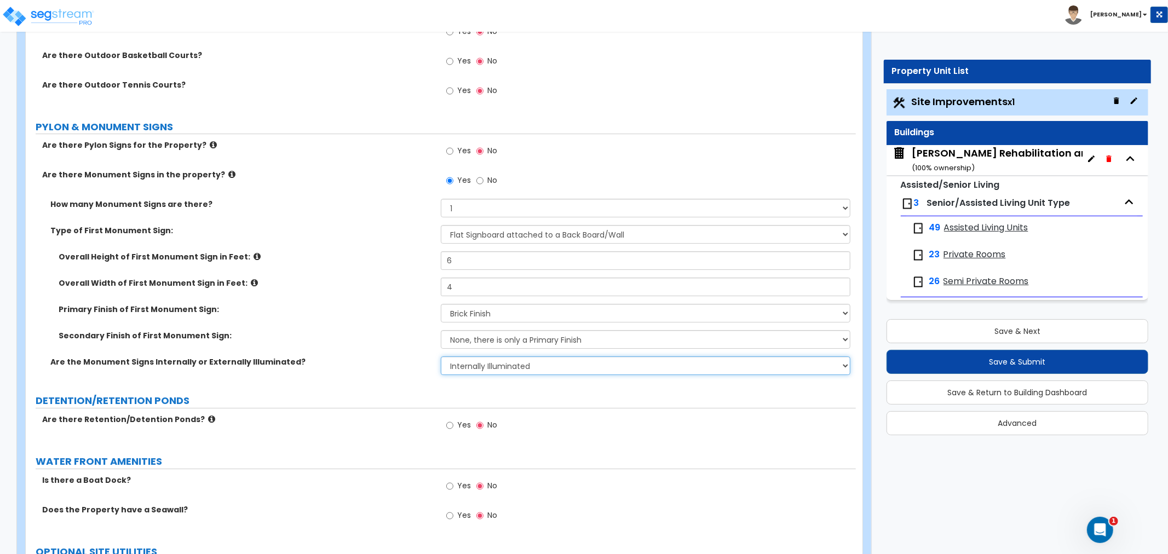
scroll to position [3190, 0]
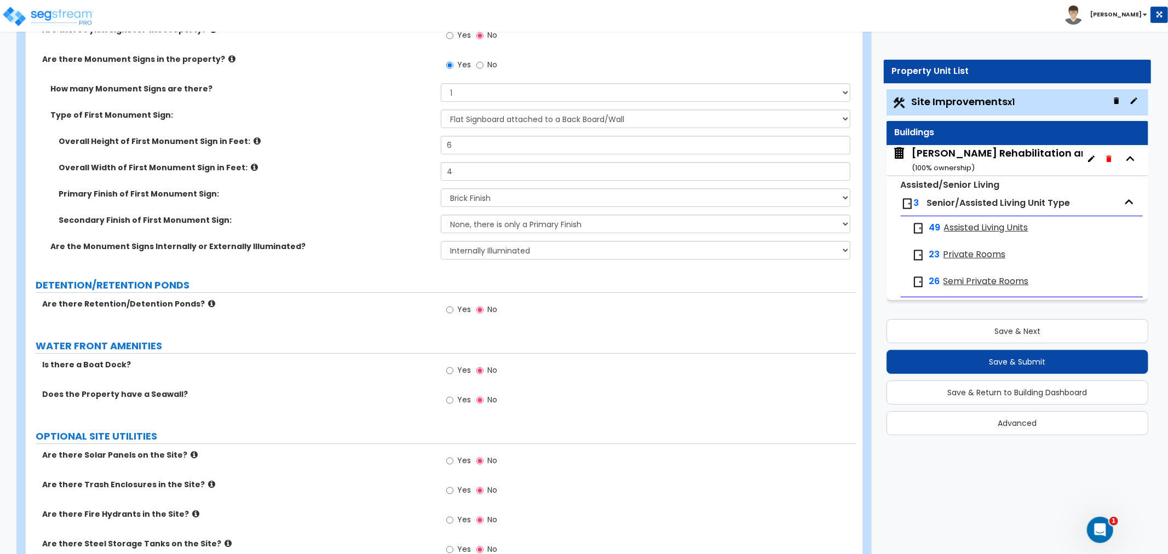
click at [975, 101] on span "Site Improvements x1" at bounding box center [963, 102] width 103 height 14
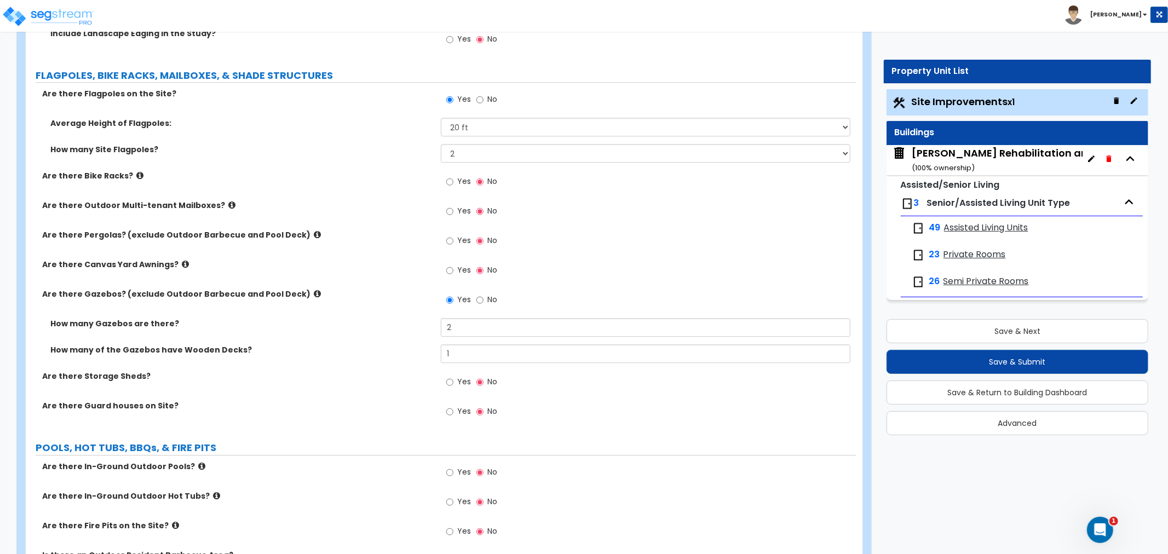
scroll to position [2461, 0]
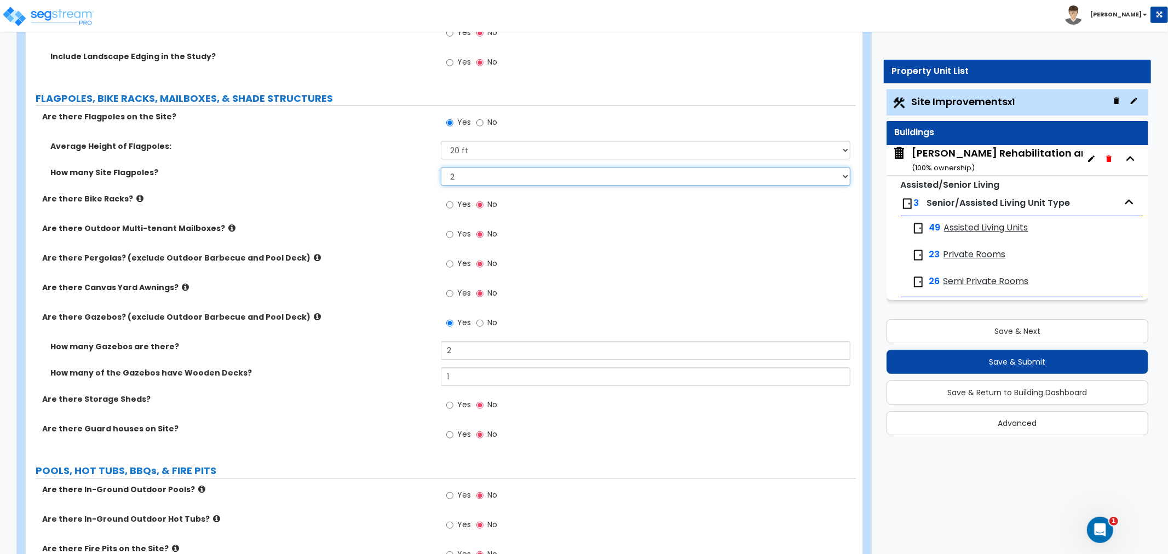
click at [475, 172] on select "Please Choose One 1 2 3 4 5" at bounding box center [646, 176] width 410 height 19
click at [441, 167] on select "Please Choose One 1 2 3 4 5" at bounding box center [646, 176] width 410 height 19
drag, startPoint x: 514, startPoint y: 174, endPoint x: 511, endPoint y: 182, distance: 8.5
click at [514, 174] on select "Please Choose One 1 2 3 4 5" at bounding box center [646, 176] width 410 height 19
click at [441, 167] on select "Please Choose One 1 2 3 4 5" at bounding box center [646, 176] width 410 height 19
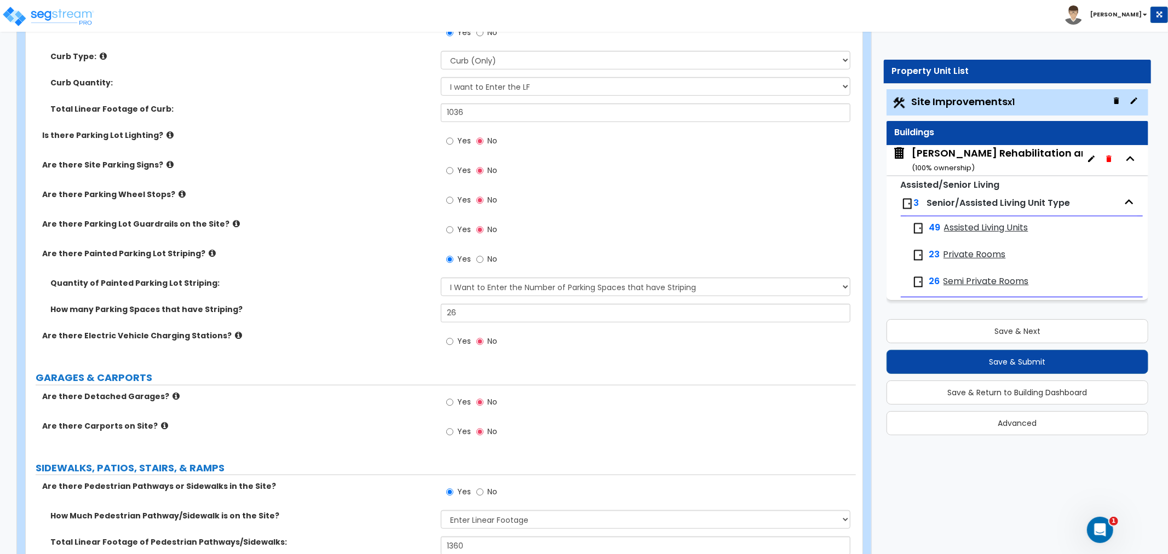
scroll to position [637, 0]
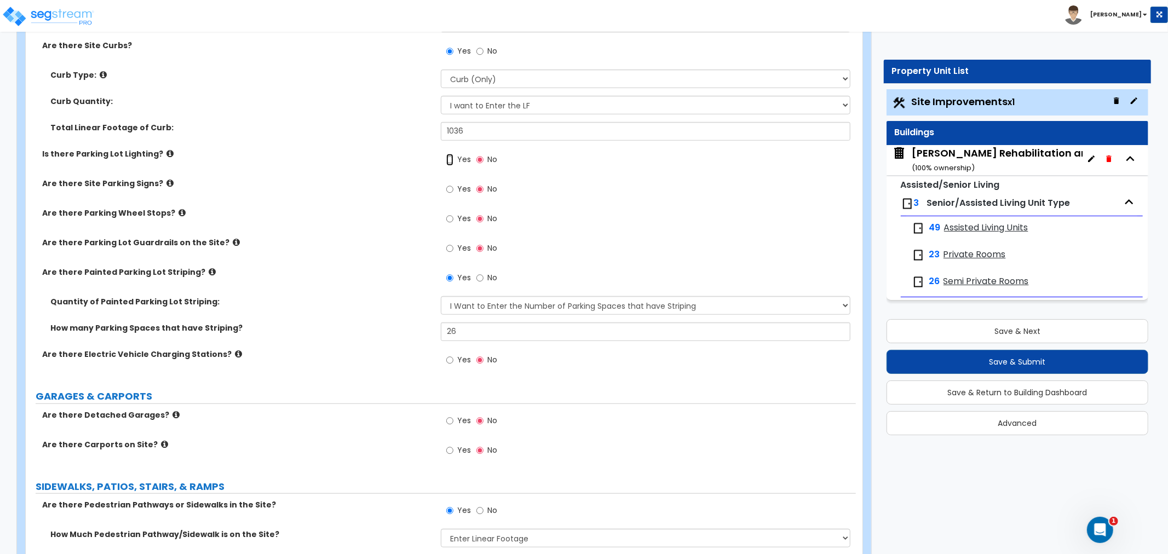
click at [447, 158] on input "Yes" at bounding box center [449, 160] width 7 height 12
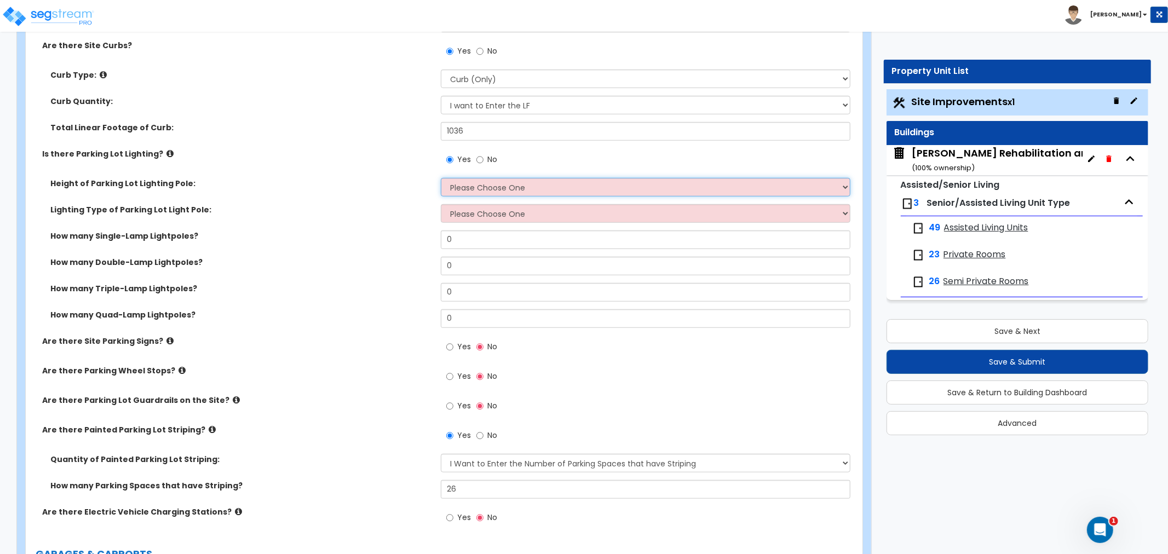
click at [465, 183] on select "Please Choose One 20' high 30' high 40' high" at bounding box center [646, 187] width 410 height 19
click at [441, 178] on select "Please Choose One 20' high 30' high 40' high" at bounding box center [646, 187] width 410 height 19
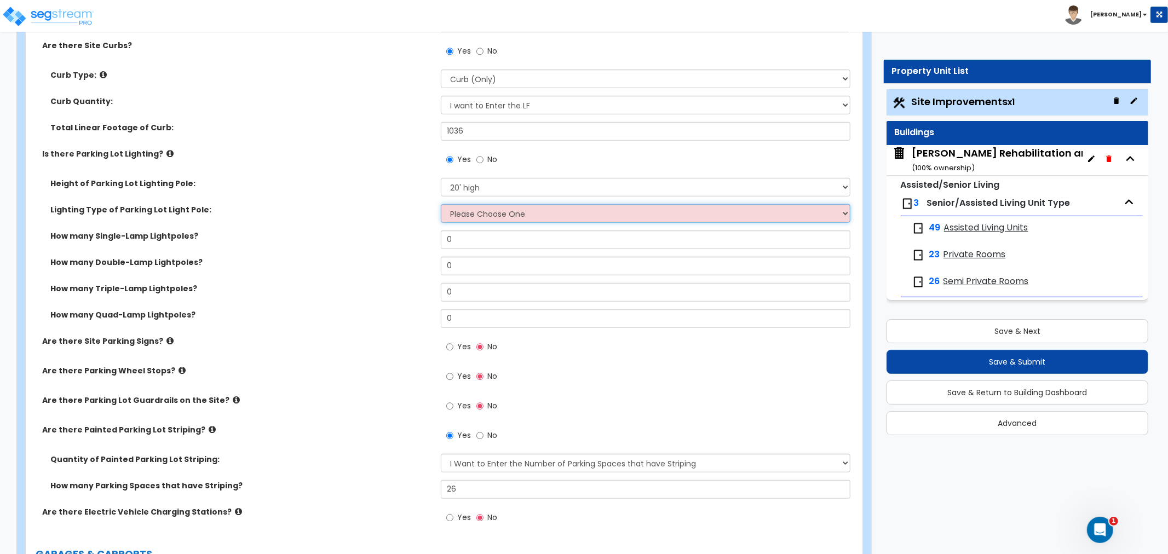
click at [461, 209] on select "Please Choose One LED Metal Halide High Pressure Sodium Please Choose for me" at bounding box center [646, 213] width 410 height 19
click at [441, 204] on select "Please Choose One LED Metal Halide High Pressure Sodium Please Choose for me" at bounding box center [646, 213] width 410 height 19
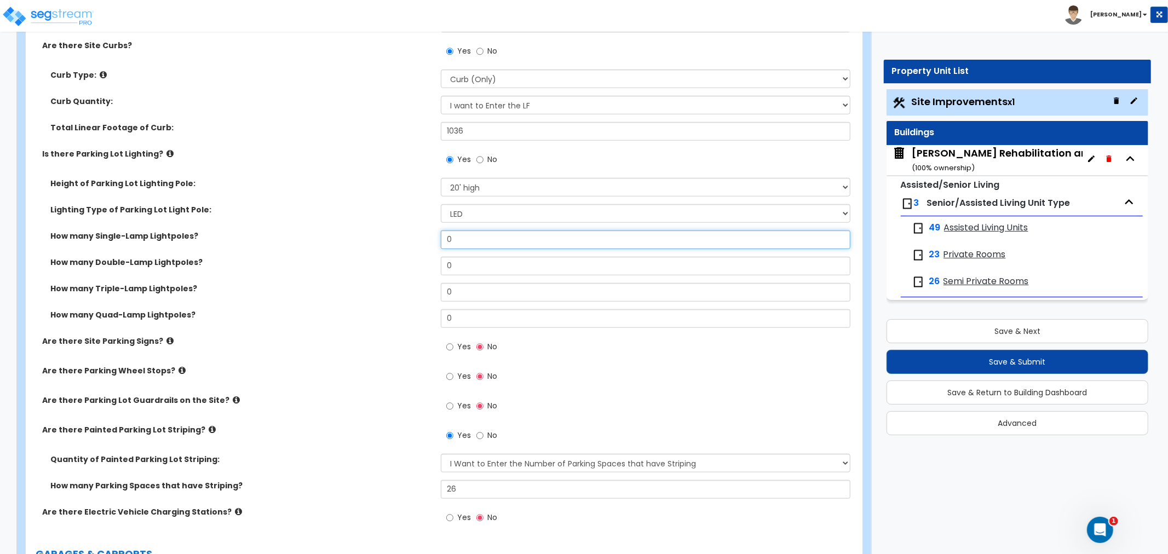
click at [464, 238] on input "0" at bounding box center [646, 239] width 410 height 19
drag, startPoint x: 455, startPoint y: 261, endPoint x: 412, endPoint y: 260, distance: 43.3
click at [412, 260] on div "How many Double-Lamp Lightpoles? 0" at bounding box center [441, 270] width 830 height 26
click at [449, 344] on input "Yes" at bounding box center [449, 347] width 7 height 12
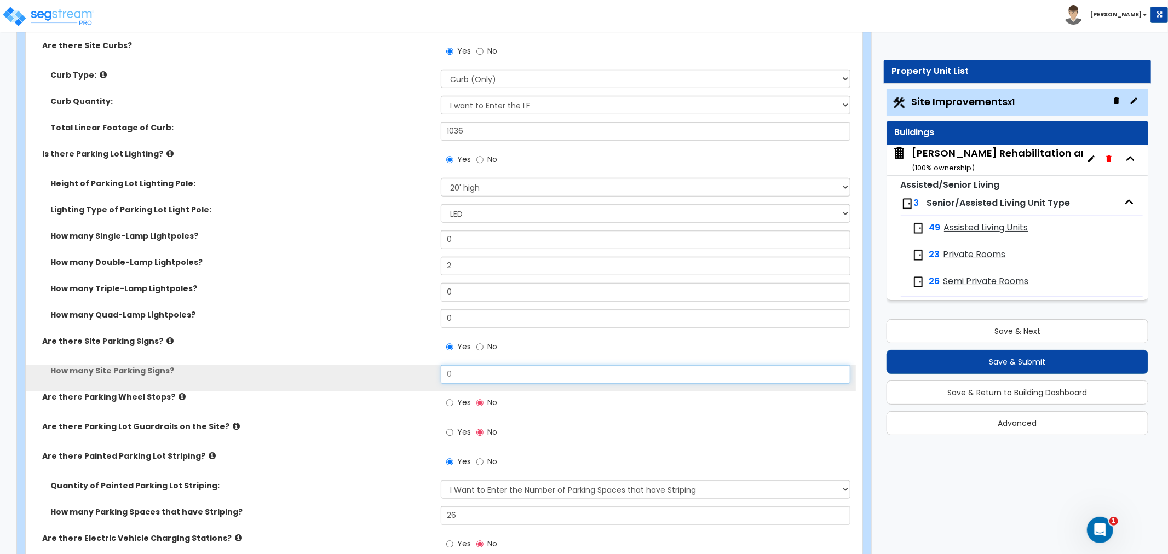
drag, startPoint x: 461, startPoint y: 375, endPoint x: 387, endPoint y: 375, distance: 73.9
click at [387, 375] on div "How many Site Parking Signs? 0" at bounding box center [441, 378] width 830 height 26
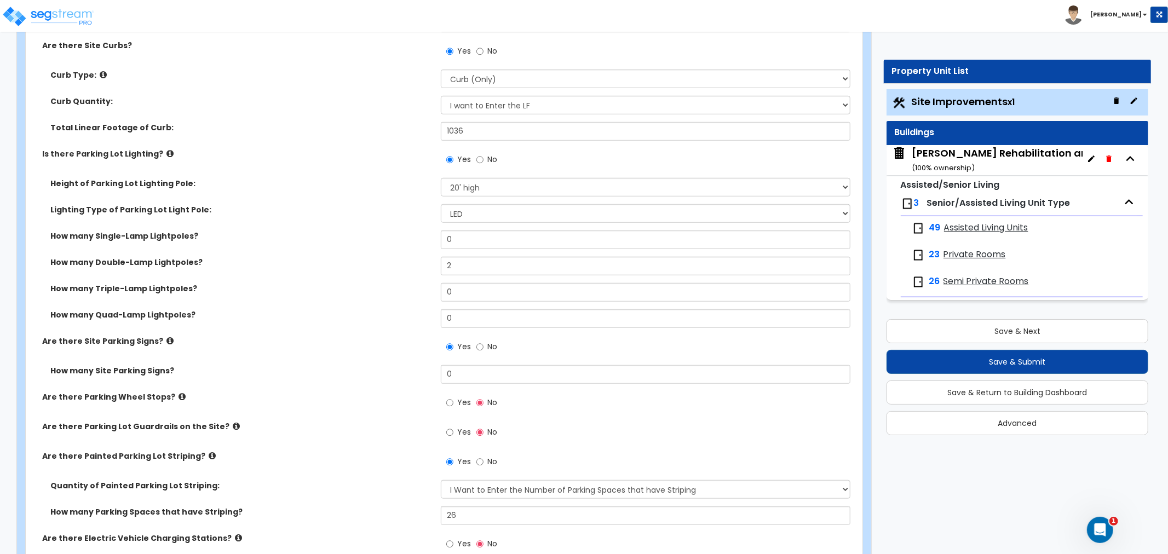
click at [368, 387] on div "How many Site Parking Signs? 0" at bounding box center [441, 378] width 830 height 26
drag, startPoint x: 468, startPoint y: 374, endPoint x: 406, endPoint y: 372, distance: 61.9
click at [406, 373] on div "How many Site Parking Signs? 0" at bounding box center [441, 378] width 830 height 26
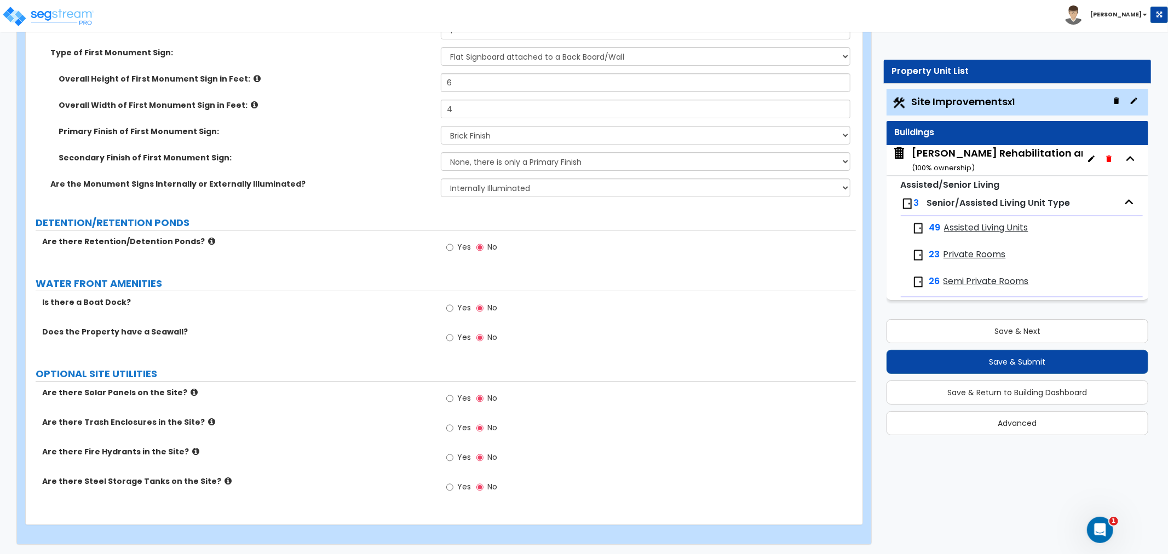
scroll to position [3193, 0]
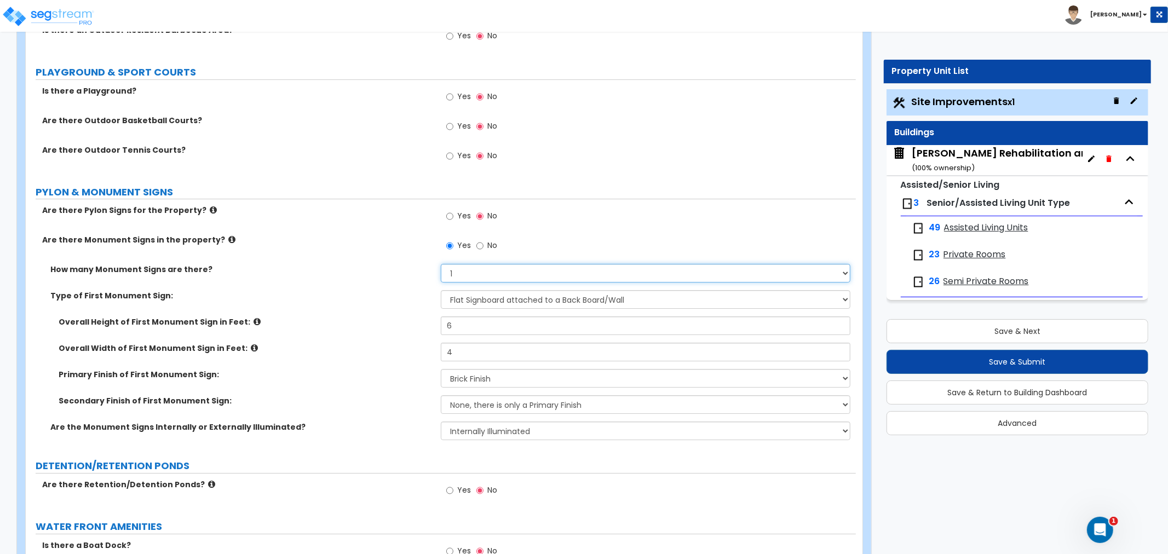
drag, startPoint x: 490, startPoint y: 270, endPoint x: 489, endPoint y: 280, distance: 9.9
click at [490, 270] on select "Please Choose One 1 2 3" at bounding box center [646, 273] width 410 height 19
click at [441, 264] on select "Please Choose One 1 2 3" at bounding box center [646, 273] width 410 height 19
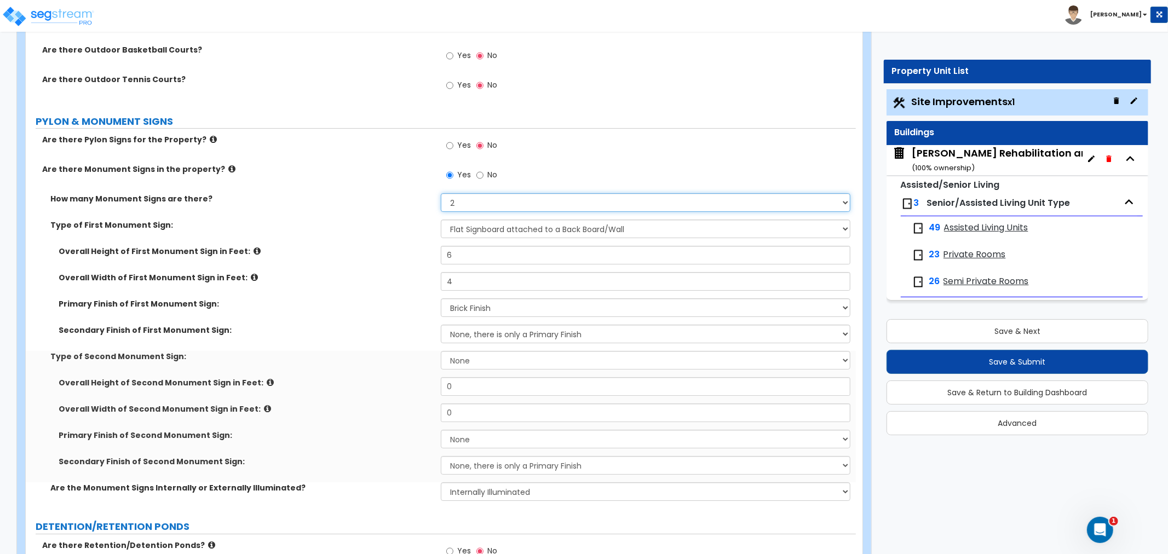
scroll to position [3376, 0]
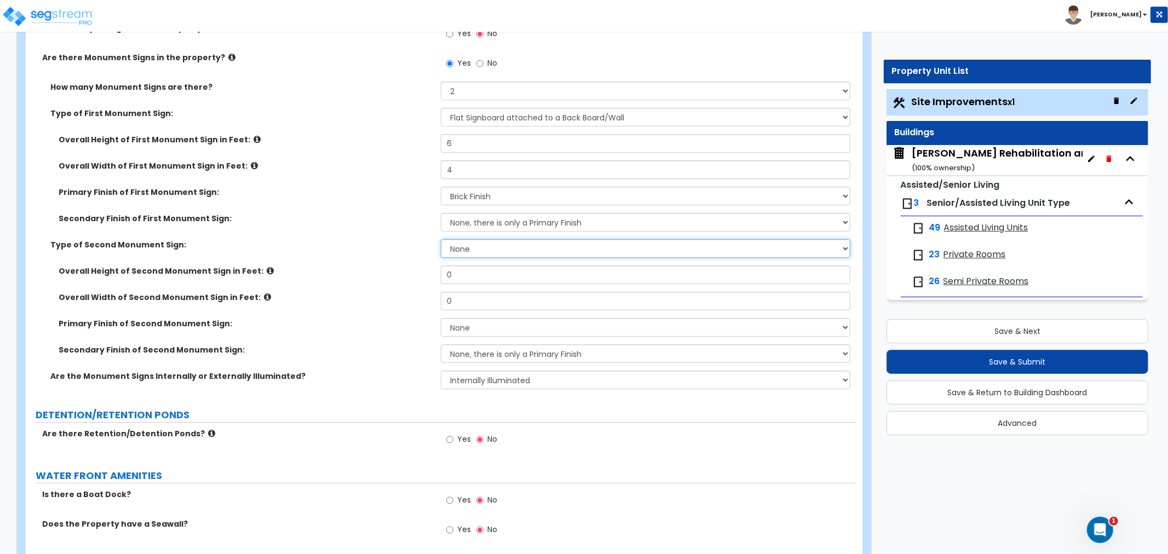
click at [464, 248] on select "None Flat Signboard on top of a Base Flat Signboard attached to a Back Board/Wa…" at bounding box center [646, 248] width 410 height 19
click at [441, 239] on select "None Flat Signboard on top of a Base Flat Signboard attached to a Back Board/Wa…" at bounding box center [646, 248] width 410 height 19
drag, startPoint x: 467, startPoint y: 270, endPoint x: 386, endPoint y: 275, distance: 81.1
click at [386, 275] on div "Overall Height of Second Monument Sign in Feet: 0" at bounding box center [441, 279] width 830 height 26
drag, startPoint x: 473, startPoint y: 297, endPoint x: 396, endPoint y: 295, distance: 76.7
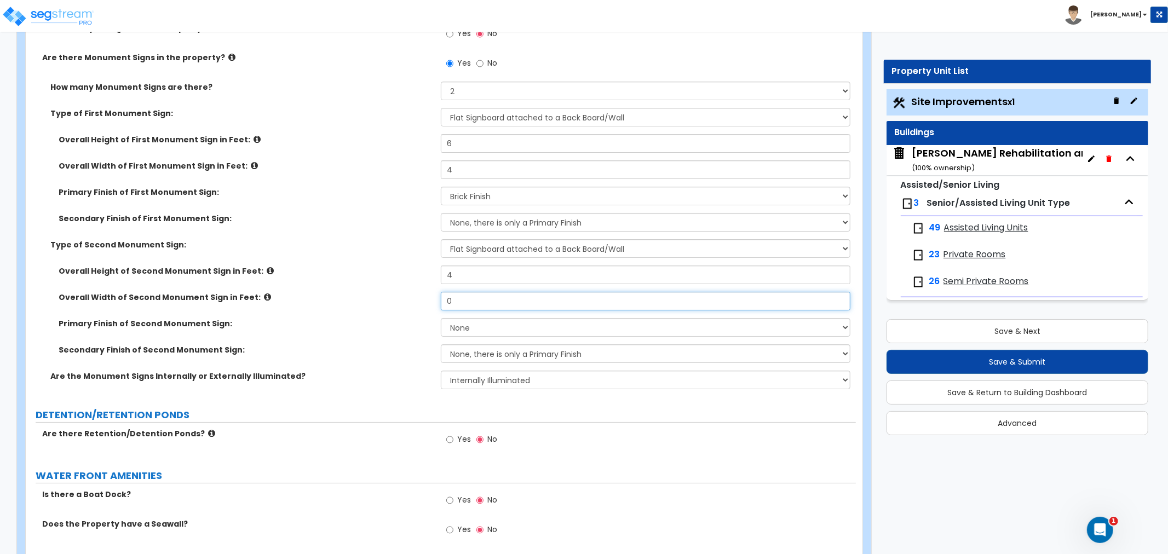
click at [396, 295] on div "Overall Width of Second Monument Sign in Feet: 0" at bounding box center [441, 305] width 830 height 26
click at [462, 320] on select "None Paint/Stucco Finish Brick Finish Stone Finish Metal Composite Finish Vinyl…" at bounding box center [646, 327] width 410 height 19
click at [441, 318] on select "None Paint/Stucco Finish Brick Finish Stone Finish Metal Composite Finish Vinyl…" at bounding box center [646, 327] width 410 height 19
click at [402, 362] on div "Secondary Finish of Second Monument Sign: None, there is only a Primary Finish …" at bounding box center [441, 357] width 830 height 26
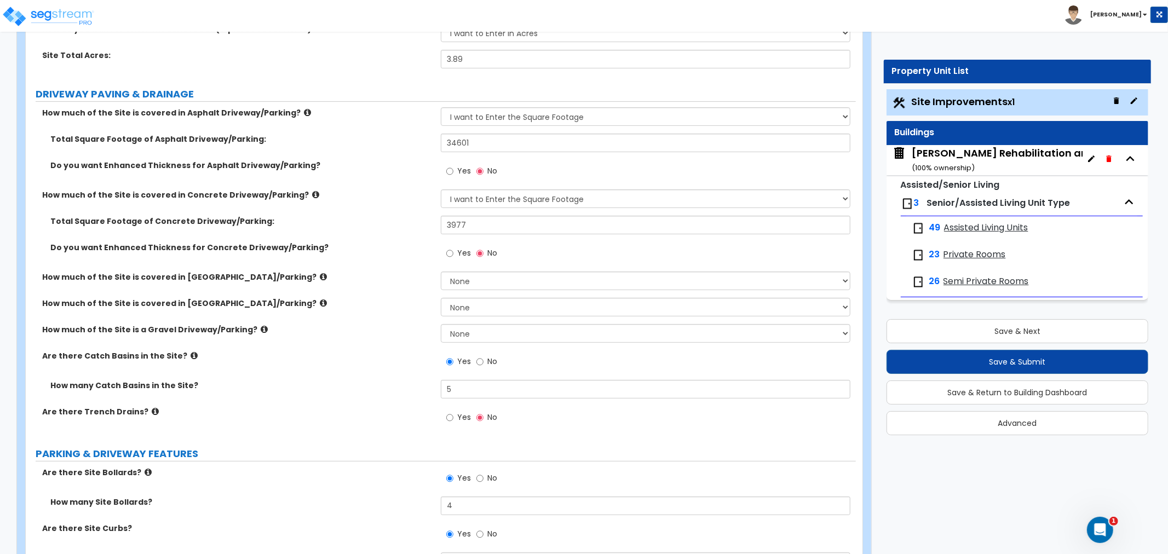
scroll to position [2466, 0]
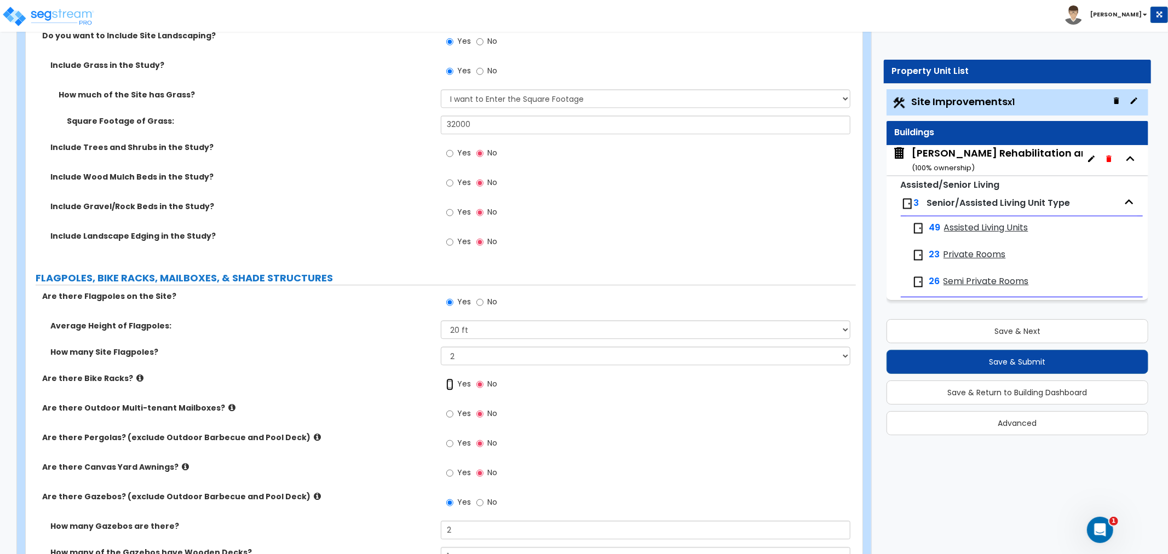
click at [451, 384] on input "Yes" at bounding box center [449, 384] width 7 height 12
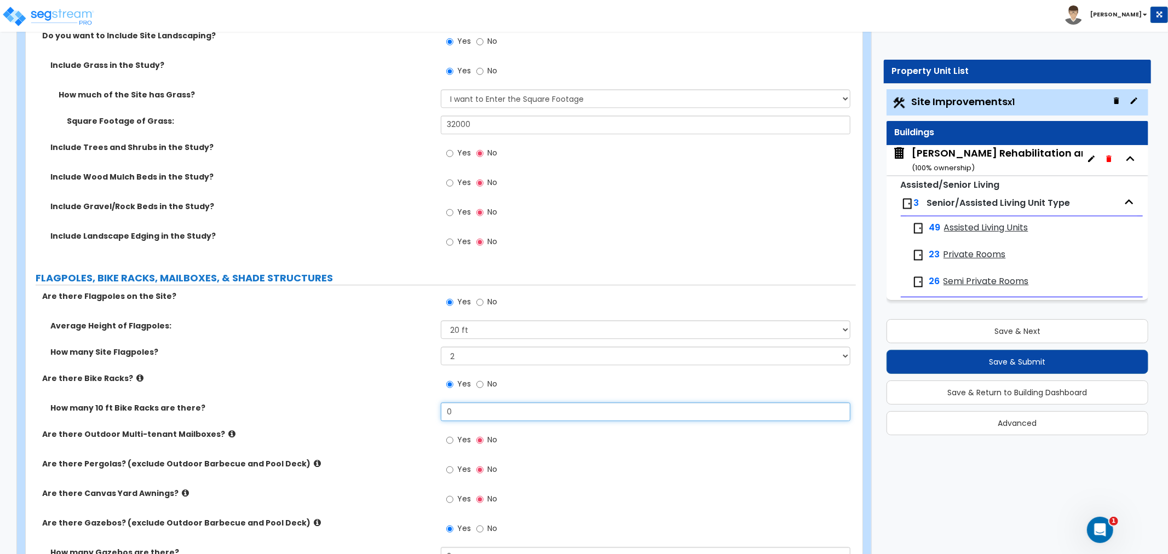
drag, startPoint x: 474, startPoint y: 416, endPoint x: 389, endPoint y: 414, distance: 84.3
click at [389, 414] on div "How many 10 ft Bike Racks are there? 0" at bounding box center [441, 415] width 830 height 26
click at [327, 407] on label "How many 10 ft Bike Racks are there?" at bounding box center [241, 407] width 382 height 11
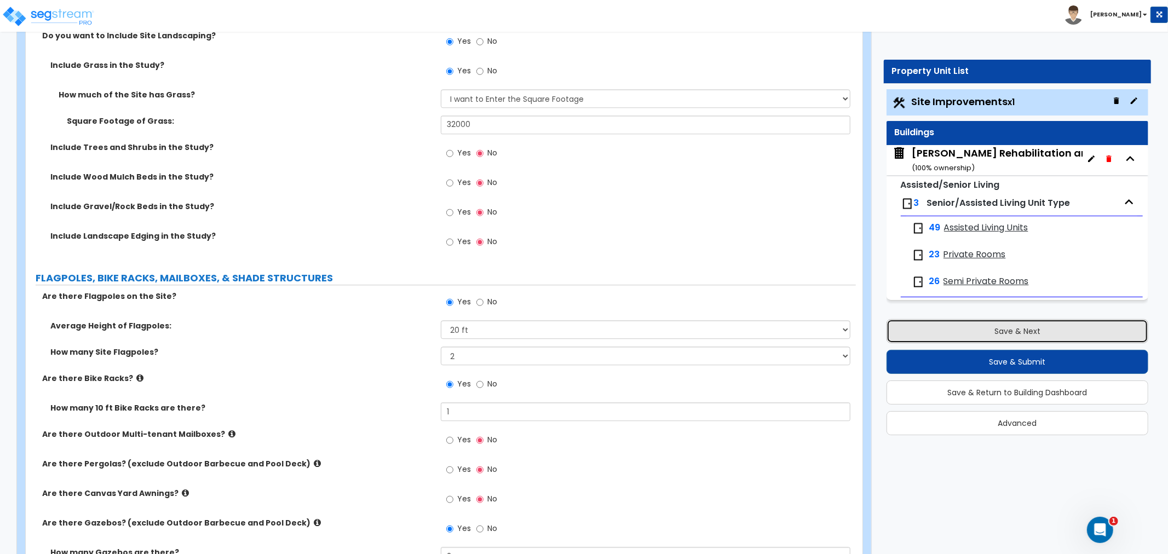
click at [988, 330] on button "Save & Next" at bounding box center [1017, 331] width 262 height 24
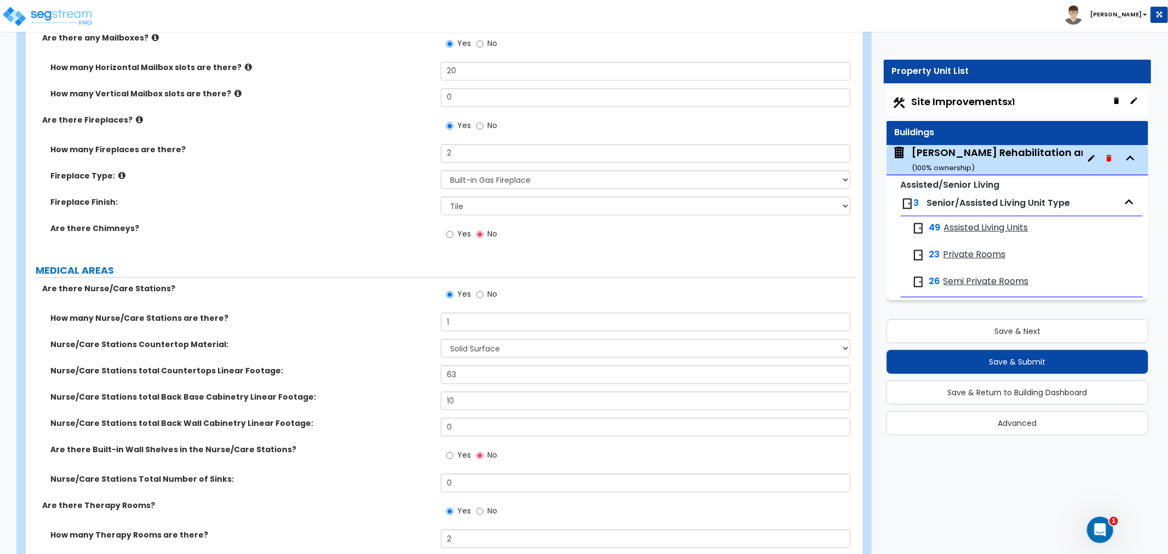
scroll to position [2615, 0]
drag, startPoint x: 967, startPoint y: 96, endPoint x: 994, endPoint y: 232, distance: 138.4
click at [967, 96] on span "Site Improvements x1" at bounding box center [963, 102] width 103 height 14
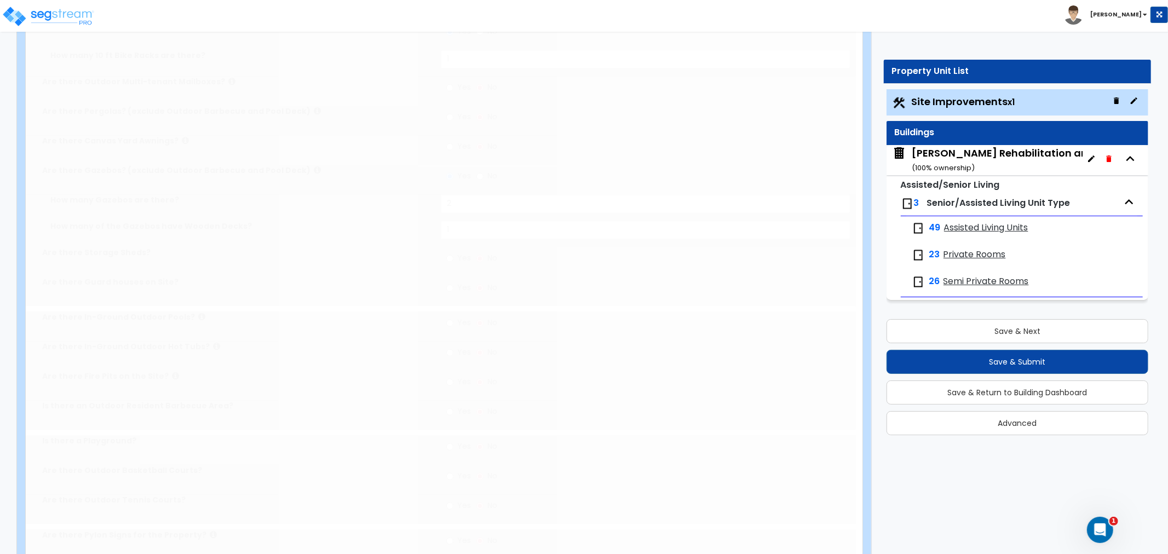
scroll to position [0, 0]
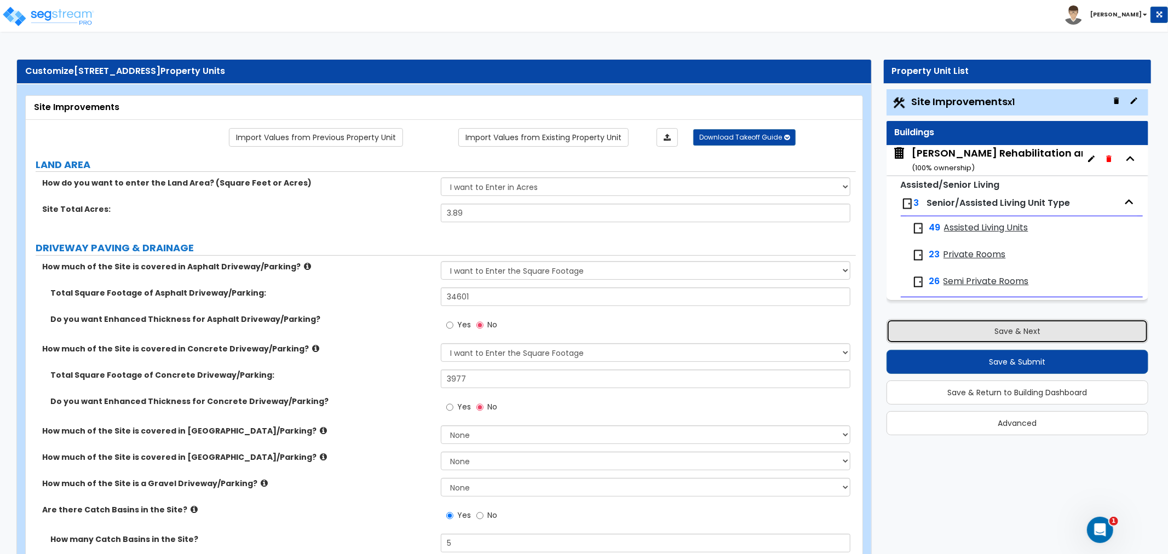
click at [1015, 336] on button "Save & Next" at bounding box center [1017, 331] width 262 height 24
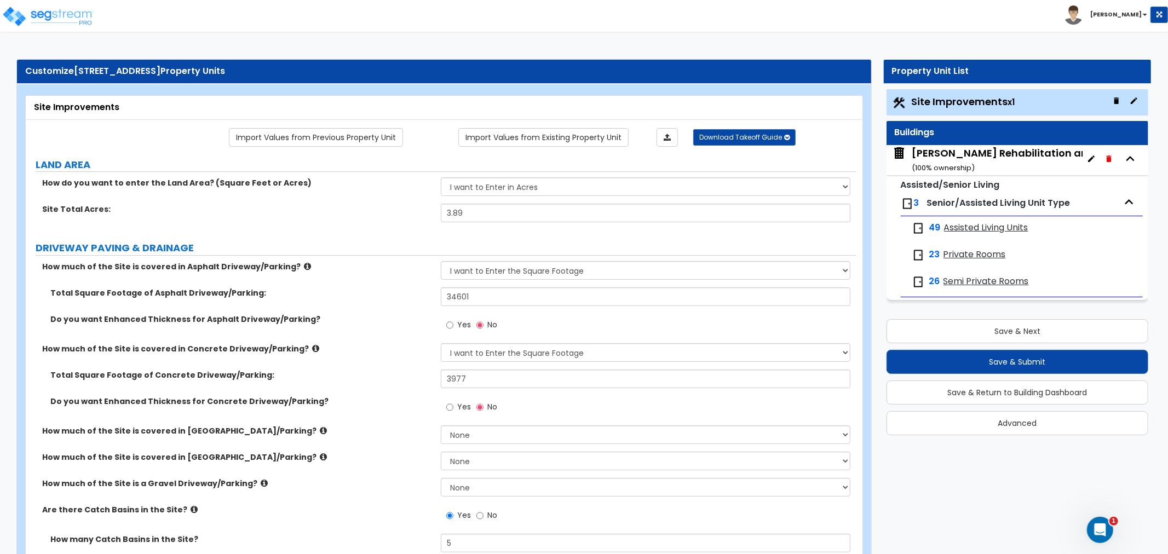
click at [949, 94] on div "Site Improvements x1" at bounding box center [1017, 102] width 262 height 26
click at [950, 105] on span "Site Improvements x1" at bounding box center [963, 102] width 103 height 14
click at [971, 160] on div "Spooner Rehabilitation and Nursing Center LLC ( 100 % ownership)" at bounding box center [1052, 160] width 280 height 28
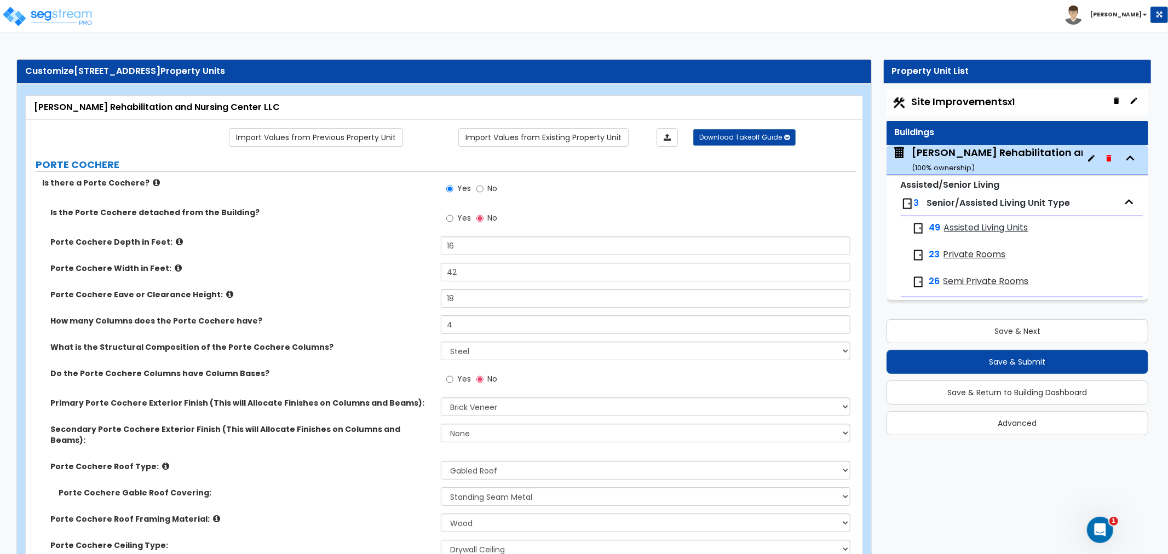
click at [1002, 148] on div "Spooner Rehabilitation and Nursing Center LLC ( 100 % ownership)" at bounding box center [1052, 160] width 280 height 28
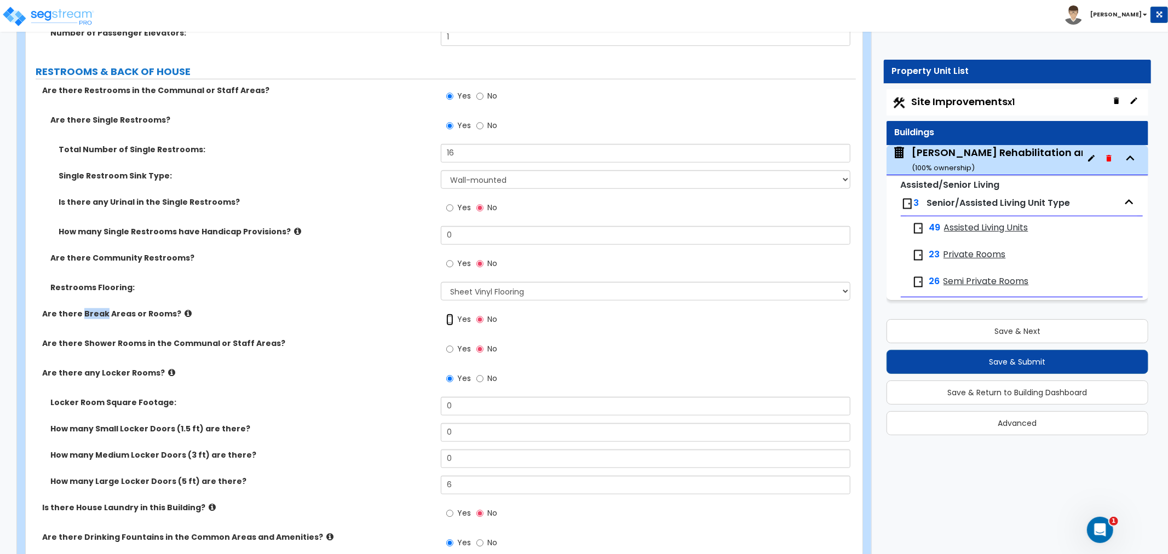
click at [449, 314] on input "Yes" at bounding box center [449, 320] width 7 height 12
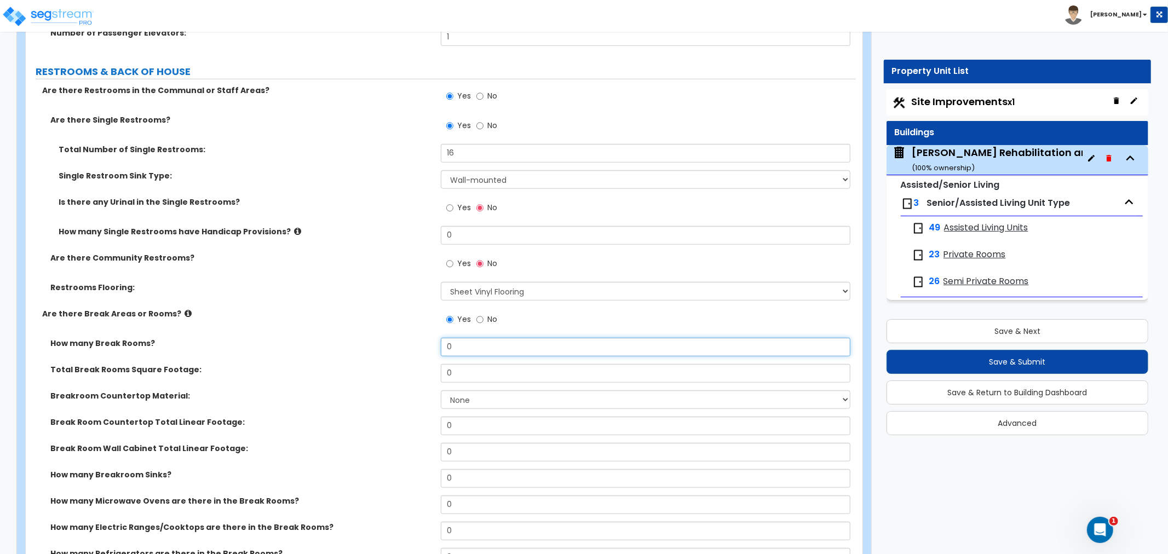
click at [467, 338] on input "0" at bounding box center [646, 347] width 410 height 19
drag, startPoint x: 467, startPoint y: 310, endPoint x: 418, endPoint y: 313, distance: 49.3
click at [418, 338] on div "How many Break Rooms? 0" at bounding box center [441, 351] width 830 height 26
drag, startPoint x: 466, startPoint y: 335, endPoint x: 424, endPoint y: 335, distance: 41.6
click at [424, 364] on div "Total Break Rooms Square Footage: 0" at bounding box center [441, 377] width 830 height 26
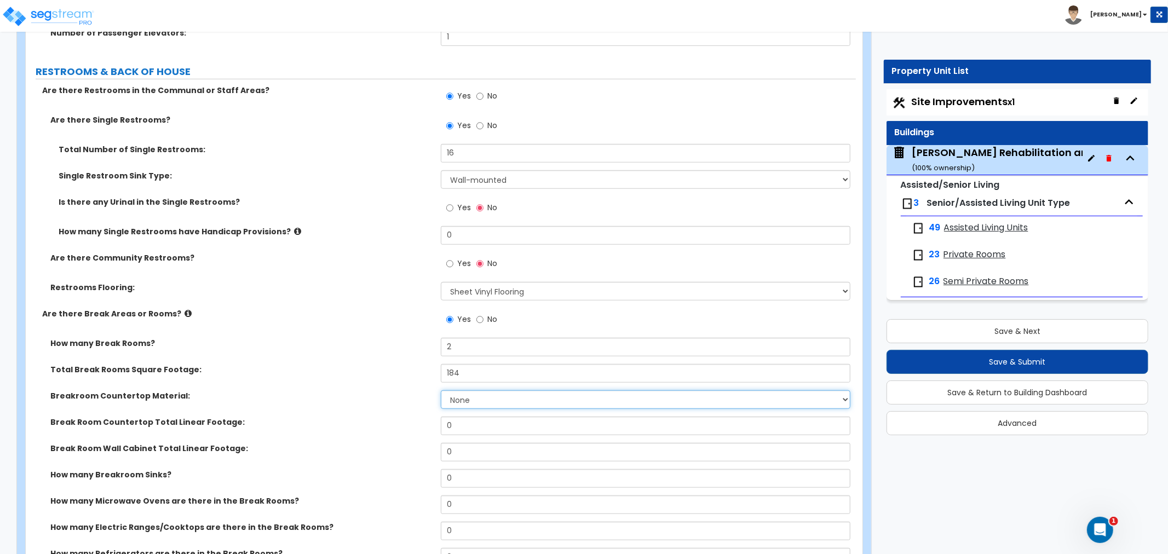
click at [464, 390] on select "None Plastic Laminate Solid Surface Stone Quartz Marble Tile Wood Stainless Ste…" at bounding box center [646, 399] width 410 height 19
click at [441, 390] on select "None Plastic Laminate Solid Surface Stone Quartz Marble Tile Wood Stainless Ste…" at bounding box center [646, 399] width 410 height 19
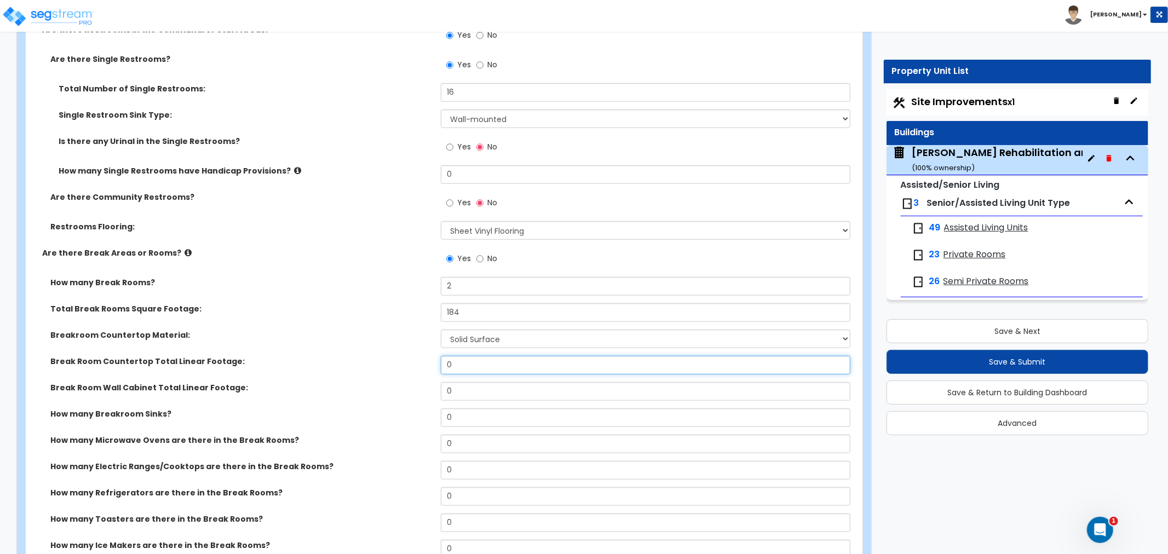
drag, startPoint x: 478, startPoint y: 330, endPoint x: 403, endPoint y: 329, distance: 75.0
click at [403, 356] on div "Break Room Countertop Total Linear Footage: 0" at bounding box center [441, 369] width 830 height 26
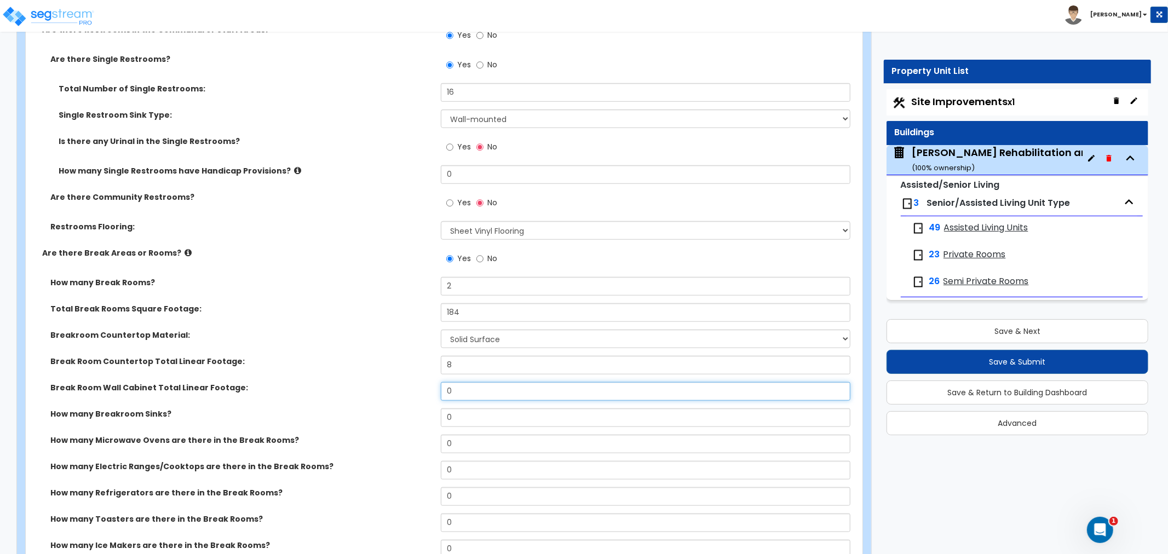
drag, startPoint x: 486, startPoint y: 355, endPoint x: 370, endPoint y: 354, distance: 116.1
click at [370, 382] on div "Break Room Wall Cabinet Total Linear Footage: 0" at bounding box center [441, 395] width 830 height 26
drag, startPoint x: 470, startPoint y: 382, endPoint x: 403, endPoint y: 380, distance: 66.3
click at [403, 408] on div "How many Breakroom Sinks? 0" at bounding box center [441, 421] width 830 height 26
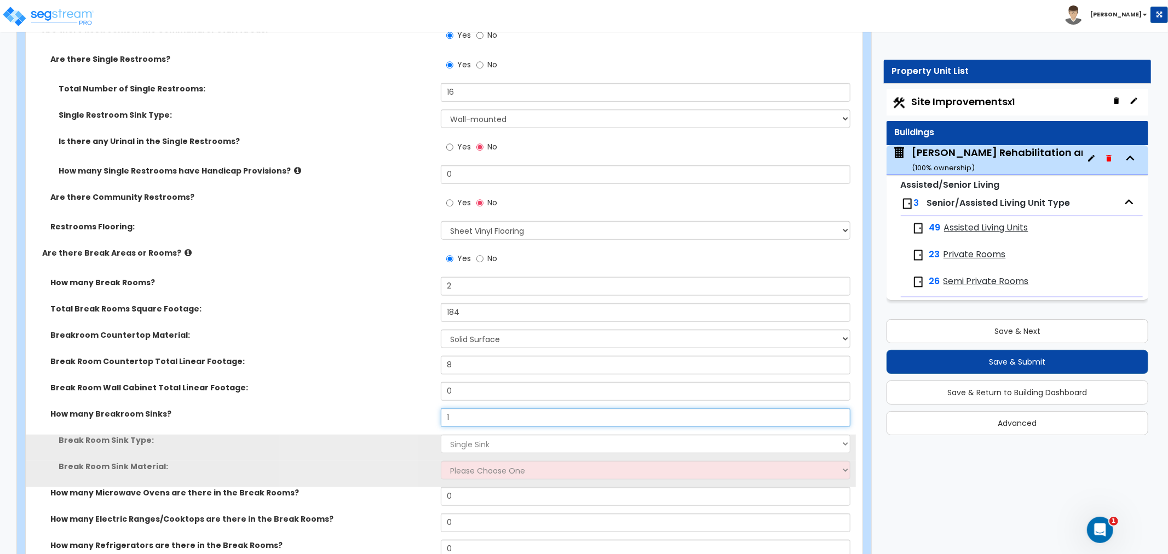
scroll to position [7775, 0]
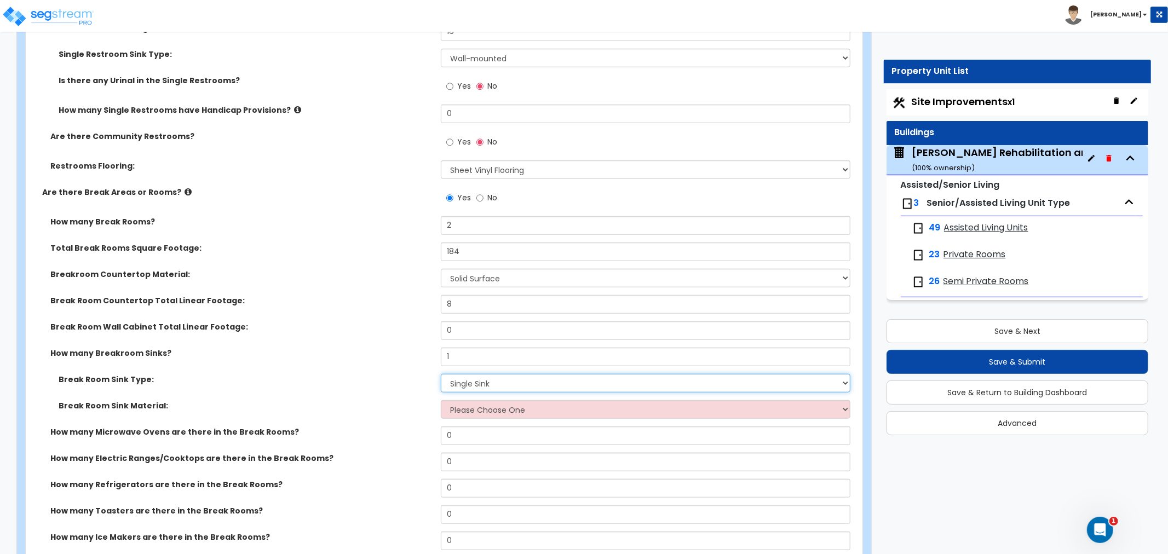
click at [468, 374] on select "Please Choose One Single Sink Double Sink" at bounding box center [646, 383] width 410 height 19
click at [364, 400] on label "Break Room Sink Material:" at bounding box center [246, 405] width 374 height 11
click at [484, 400] on select "Please Choose One Stainless Steel Porcelain Enamel Cast Iron" at bounding box center [646, 409] width 410 height 19
click at [441, 400] on select "Please Choose One Stainless Steel Porcelain Enamel Cast Iron" at bounding box center [646, 409] width 410 height 19
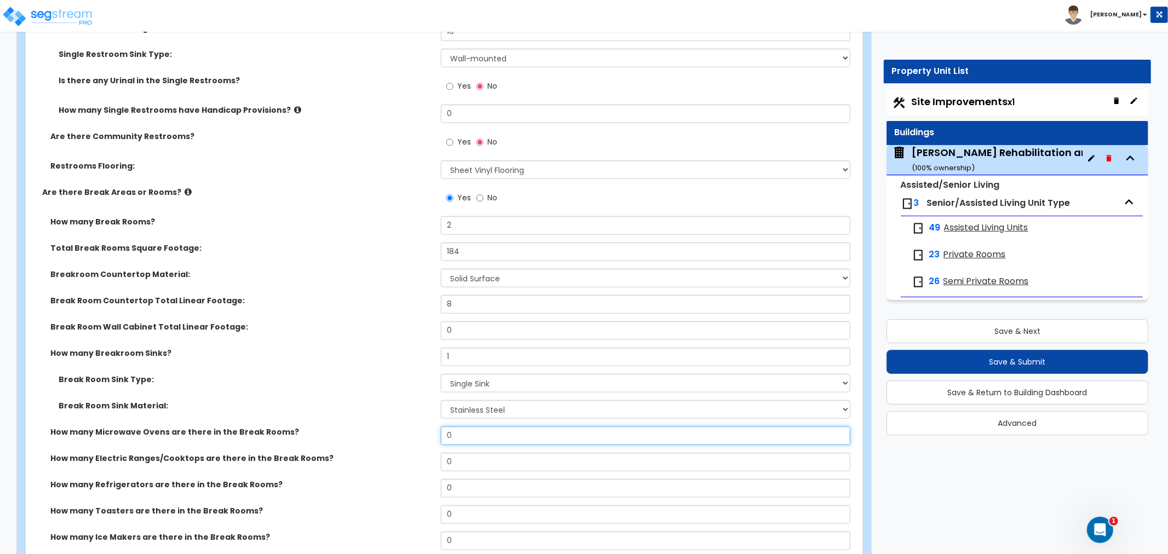
drag, startPoint x: 471, startPoint y: 401, endPoint x: 400, endPoint y: 396, distance: 70.8
click at [400, 426] on div "How many Microwave Ovens are there in the Break Rooms? 0" at bounding box center [441, 439] width 830 height 26
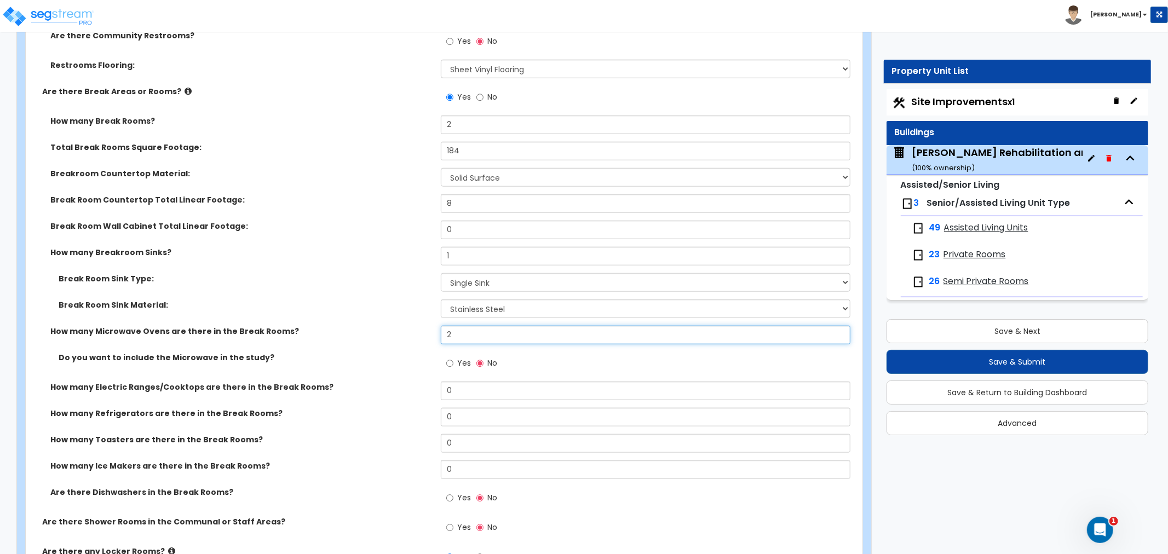
scroll to position [7897, 0]
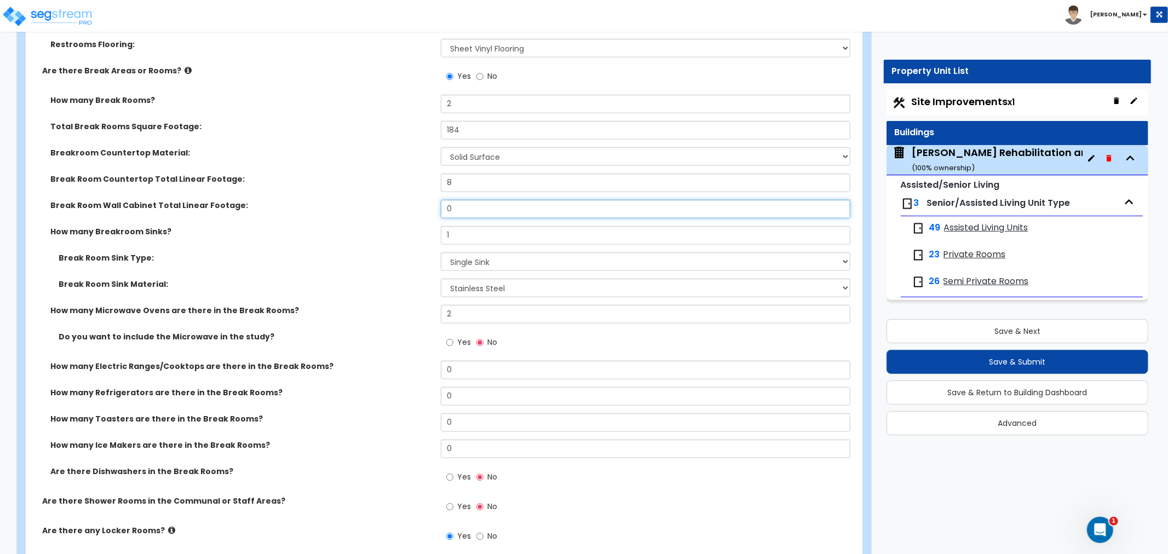
drag, startPoint x: 464, startPoint y: 172, endPoint x: 387, endPoint y: 189, distance: 79.2
click at [387, 189] on div "How many Break Rooms? 2 Total Break Rooms Square Footage: 184 Breakroom Counter…" at bounding box center [441, 295] width 814 height 401
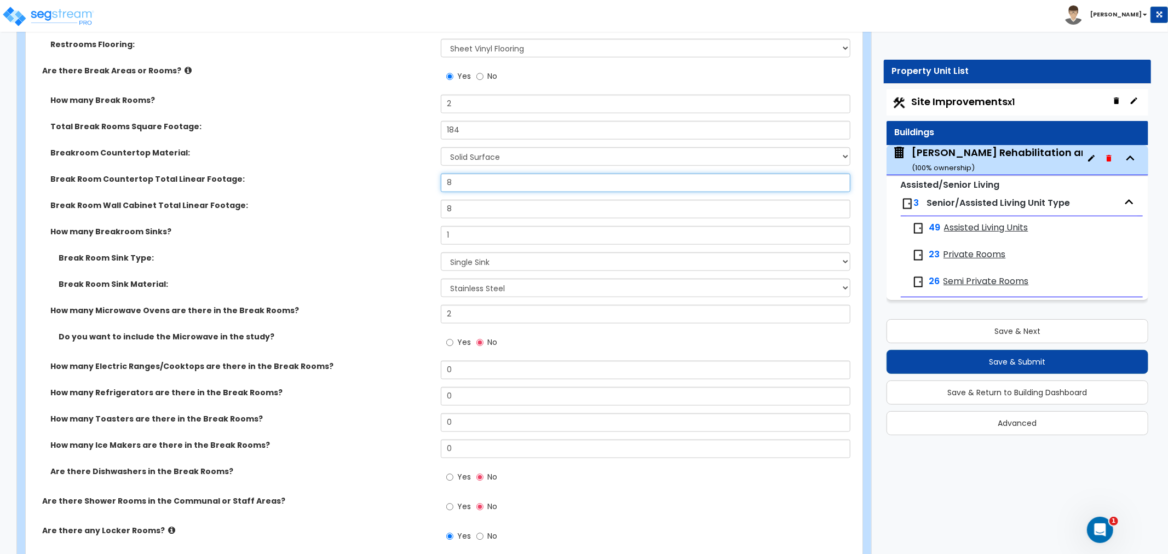
drag, startPoint x: 471, startPoint y: 150, endPoint x: 417, endPoint y: 150, distance: 54.2
click at [417, 174] on div "Break Room Countertop Total Linear Footage: 8" at bounding box center [441, 187] width 830 height 26
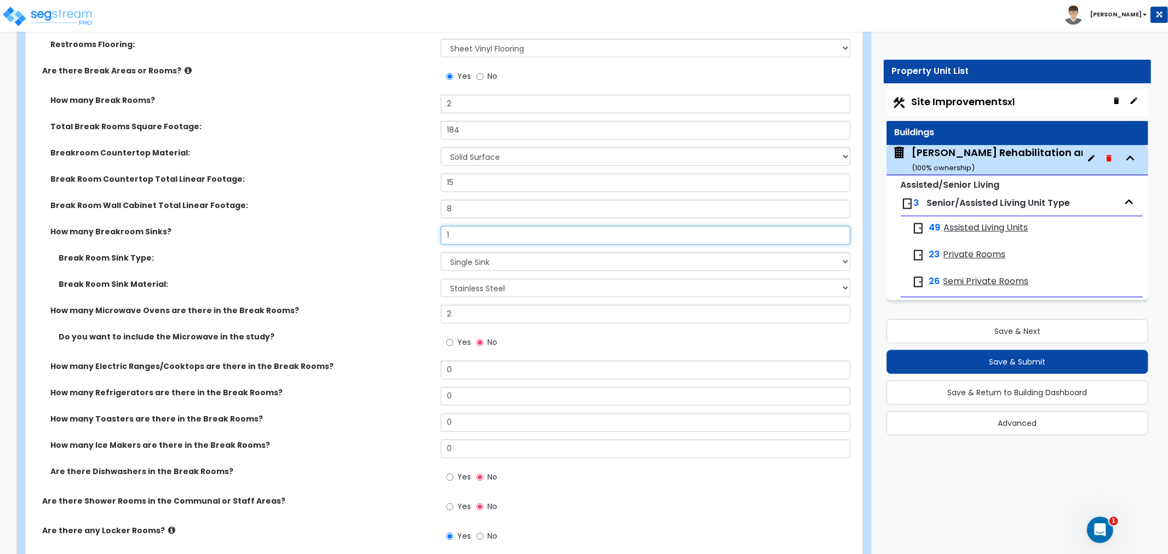
drag, startPoint x: 476, startPoint y: 196, endPoint x: 359, endPoint y: 205, distance: 117.5
click at [359, 226] on div "How many Breakroom Sinks? 1" at bounding box center [441, 239] width 830 height 26
click at [357, 252] on label "Break Room Sink Type:" at bounding box center [246, 257] width 374 height 11
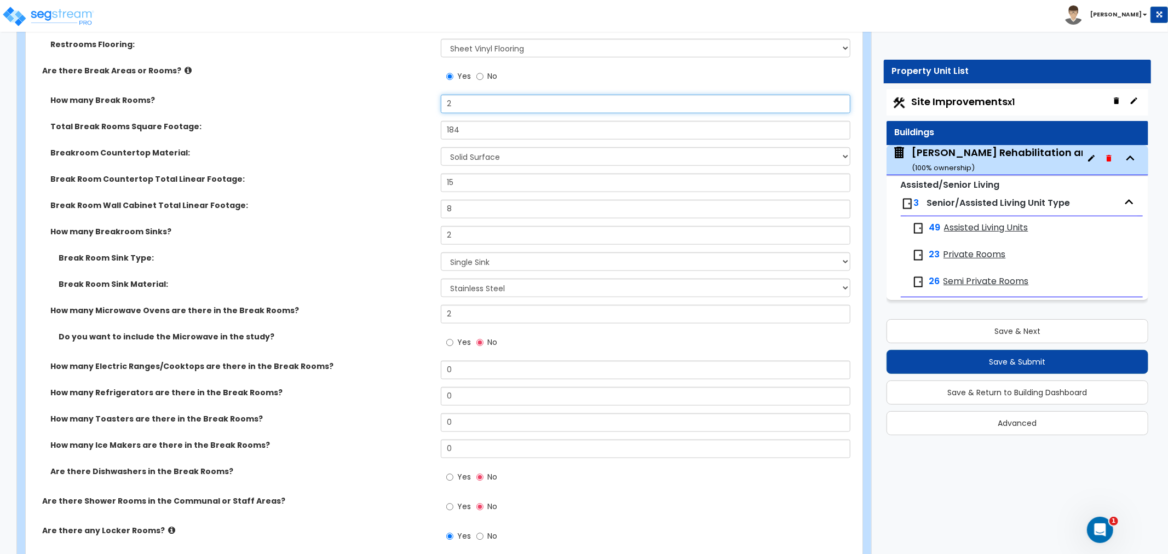
drag, startPoint x: 468, startPoint y: 64, endPoint x: 418, endPoint y: 73, distance: 50.6
click at [418, 95] on div "How many Break Rooms? 2" at bounding box center [441, 108] width 830 height 26
click at [388, 121] on div "Total Break Rooms Square Footage: 184" at bounding box center [441, 134] width 830 height 26
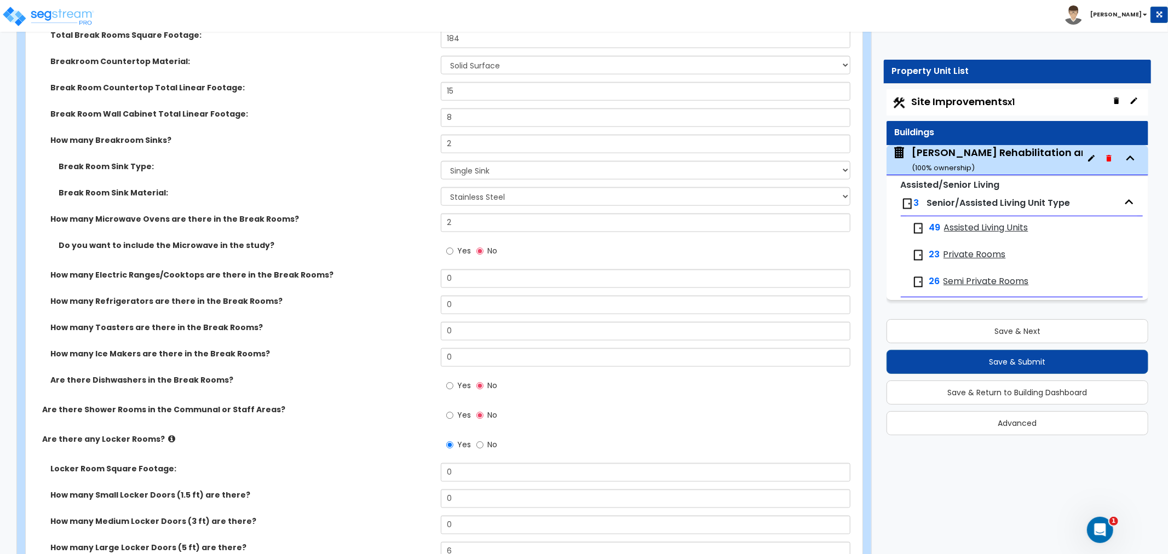
scroll to position [8018, 0]
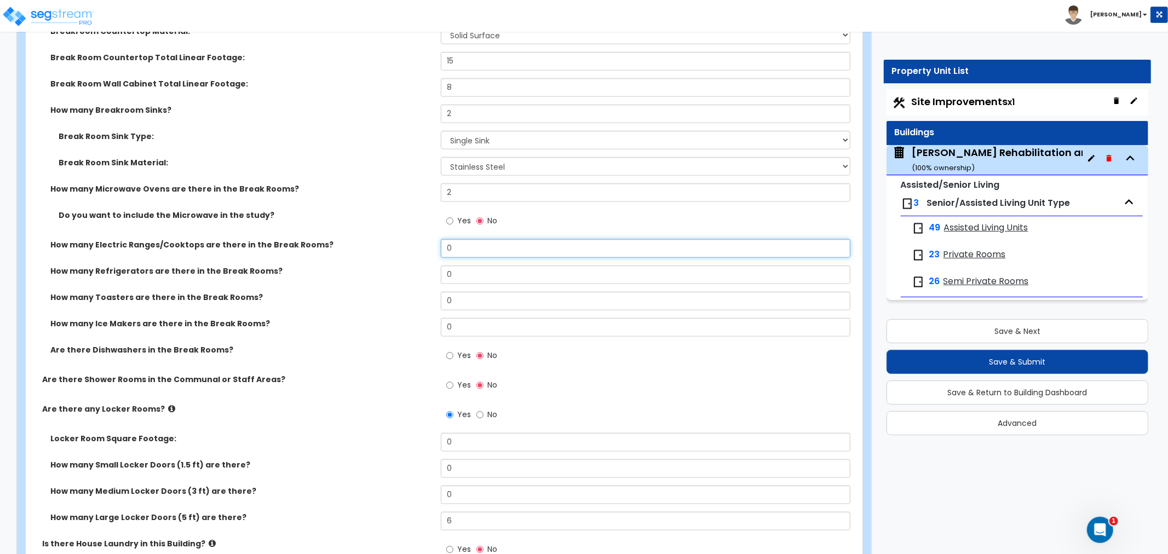
drag, startPoint x: 468, startPoint y: 215, endPoint x: 425, endPoint y: 215, distance: 43.3
click at [425, 239] on div "How many Electric Ranges/Cooktops are there in the Break Rooms? 0" at bounding box center [441, 252] width 830 height 26
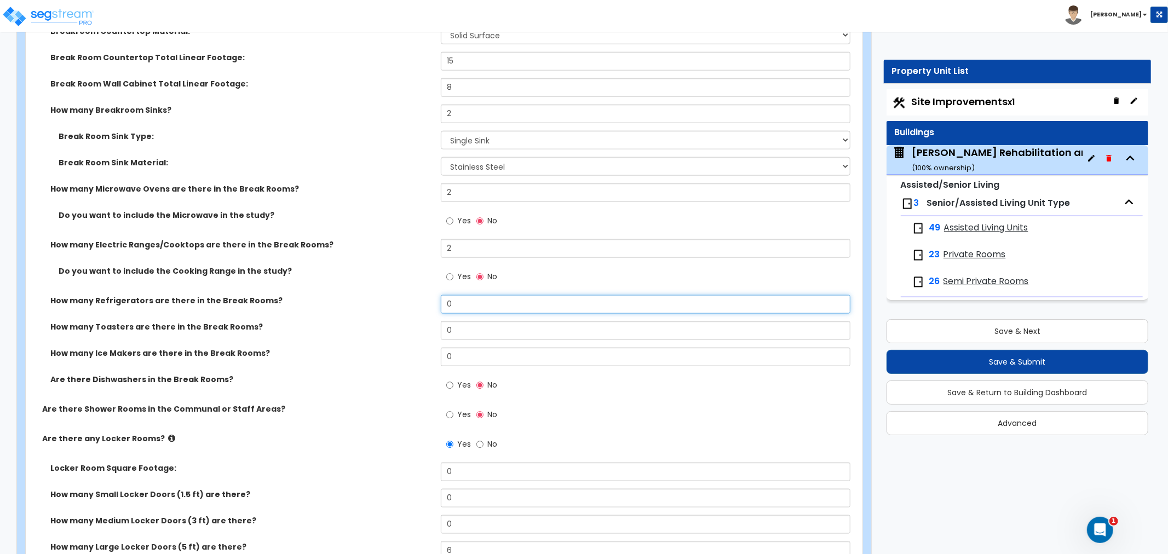
drag, startPoint x: 464, startPoint y: 263, endPoint x: 424, endPoint y: 267, distance: 40.1
click at [424, 295] on div "How many Refrigerators are there in the Break Rooms? 0" at bounding box center [441, 308] width 830 height 26
drag, startPoint x: 466, startPoint y: 266, endPoint x: 416, endPoint y: 272, distance: 50.7
click at [416, 295] on div "How many Refrigerators are there in the Break Rooms? 2" at bounding box center [441, 308] width 830 height 26
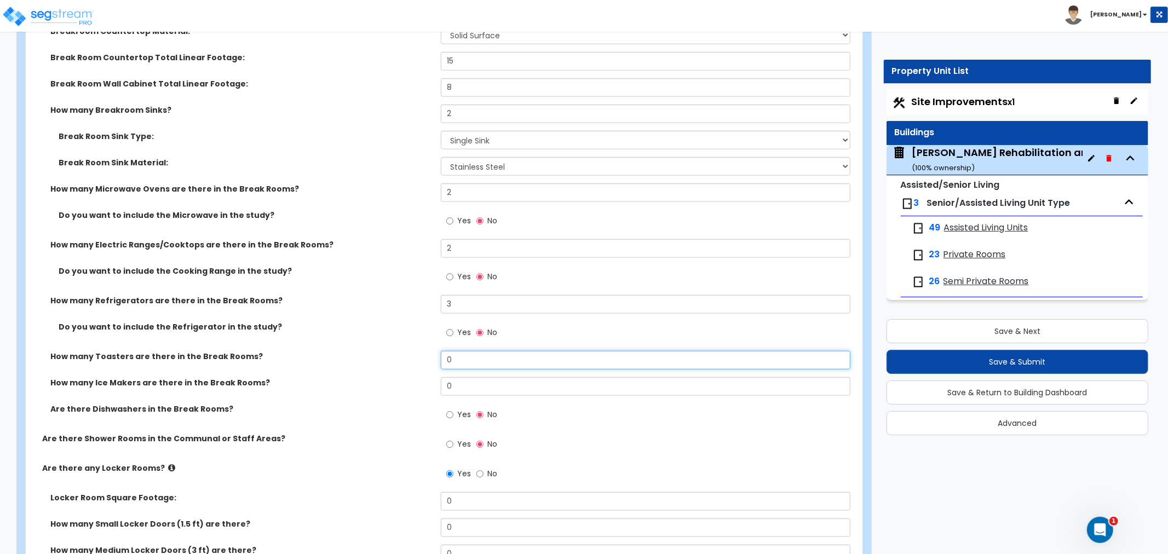
drag, startPoint x: 475, startPoint y: 324, endPoint x: 424, endPoint y: 325, distance: 50.9
click at [424, 351] on div "How many Toasters are there in the Break Rooms? 0" at bounding box center [441, 364] width 830 height 26
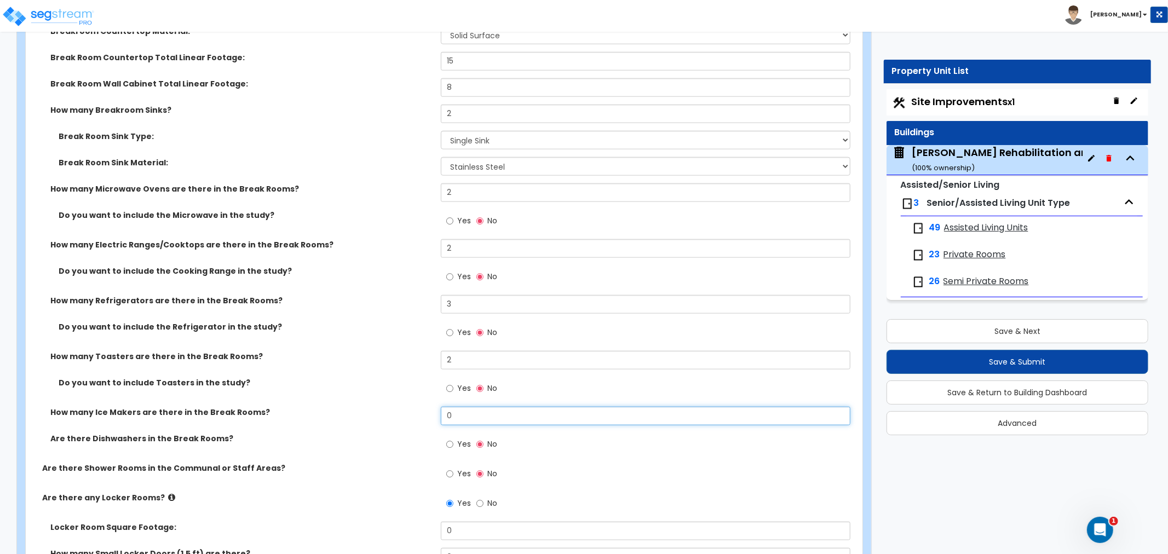
drag, startPoint x: 469, startPoint y: 381, endPoint x: 420, endPoint y: 381, distance: 48.7
click at [420, 407] on div "How many Ice Makers are there in the Break Rooms? 0" at bounding box center [441, 420] width 830 height 26
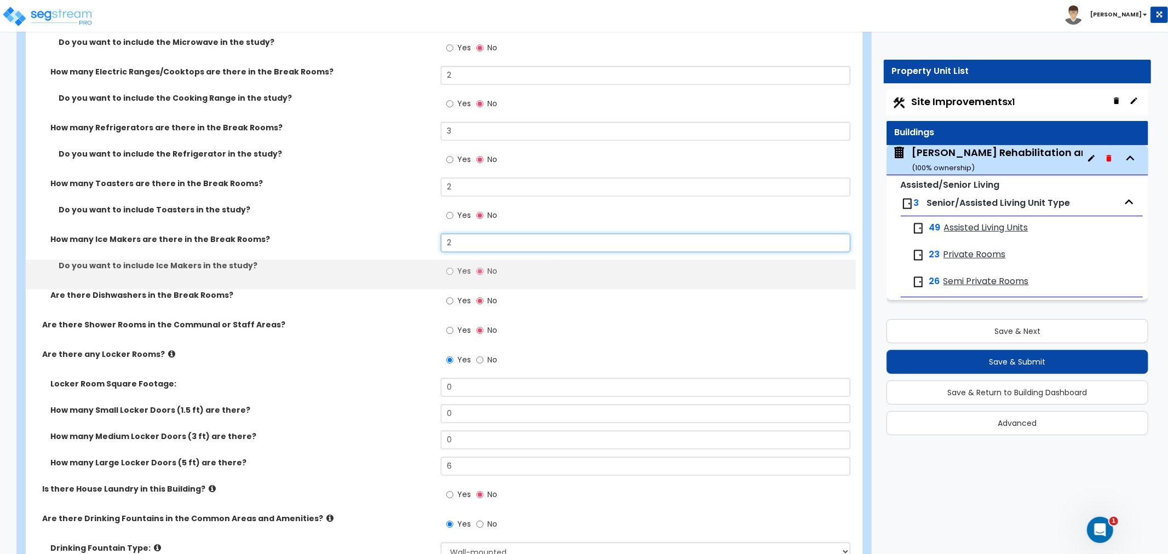
scroll to position [8201, 0]
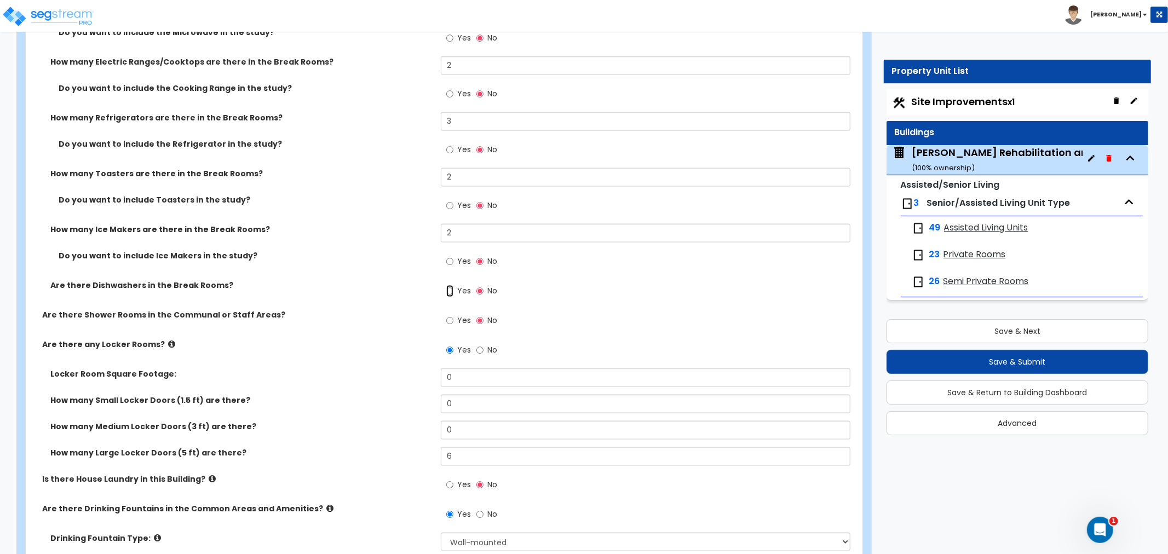
click at [446, 285] on input "Yes" at bounding box center [449, 291] width 7 height 12
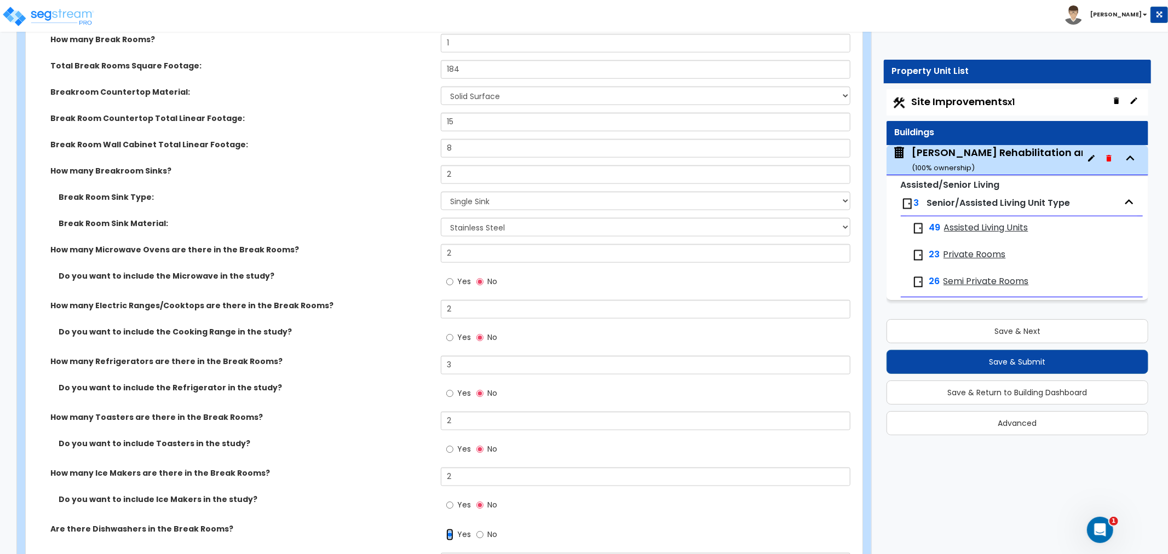
scroll to position [7897, 0]
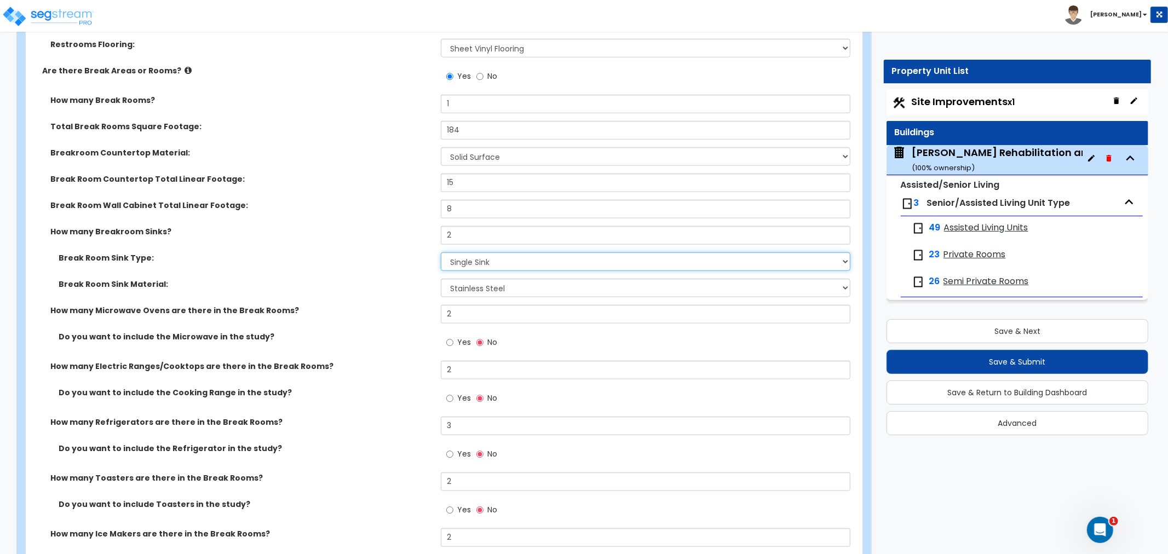
click at [477, 252] on select "Please Choose One Single Sink Double Sink" at bounding box center [646, 261] width 410 height 19
click at [441, 252] on select "Please Choose One Single Sink Double Sink" at bounding box center [646, 261] width 410 height 19
click at [479, 252] on select "Please Choose One Single Sink Double Sink" at bounding box center [646, 261] width 410 height 19
click at [441, 252] on select "Please Choose One Single Sink Double Sink" at bounding box center [646, 261] width 410 height 19
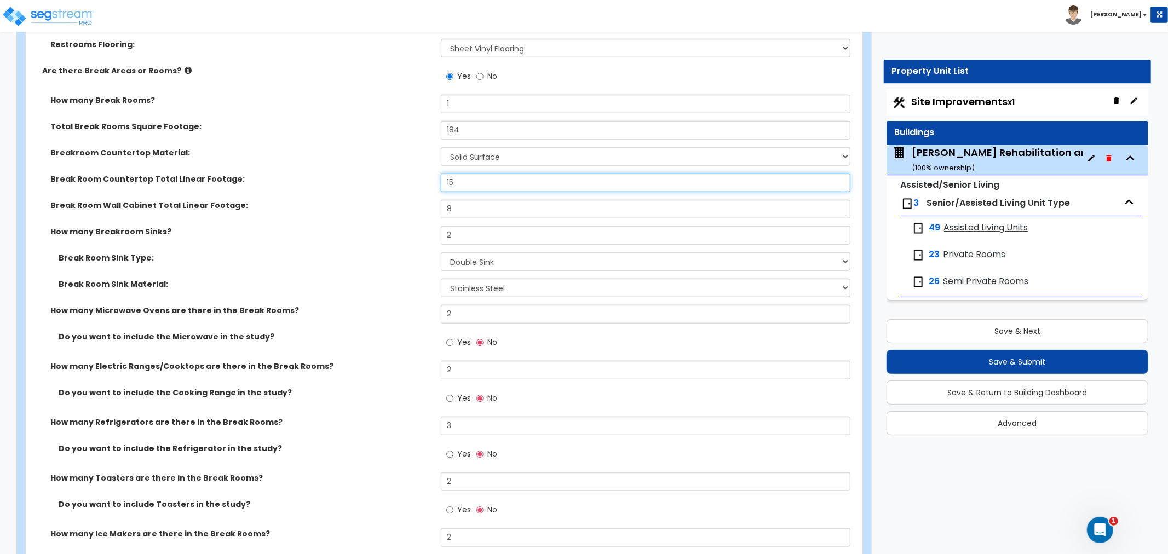
drag, startPoint x: 484, startPoint y: 146, endPoint x: 386, endPoint y: 145, distance: 98.0
click at [386, 174] on div "Break Room Countertop Total Linear Footage: 15" at bounding box center [441, 187] width 830 height 26
drag, startPoint x: 468, startPoint y: 172, endPoint x: 412, endPoint y: 172, distance: 56.4
click at [412, 200] on div "Break Room Wall Cabinet Total Linear Footage: 8" at bounding box center [441, 213] width 830 height 26
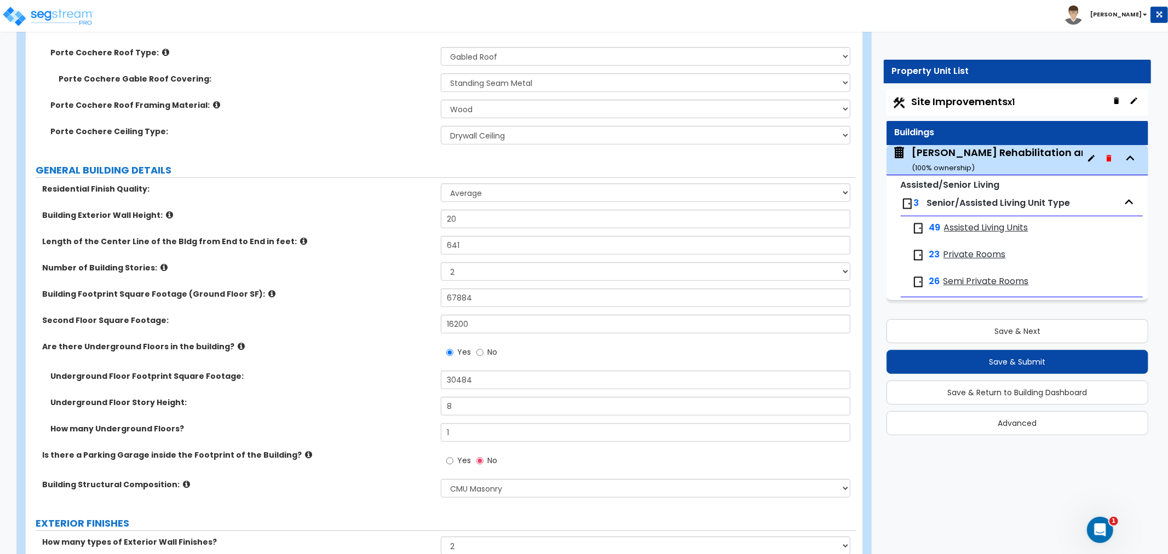
scroll to position [0, 0]
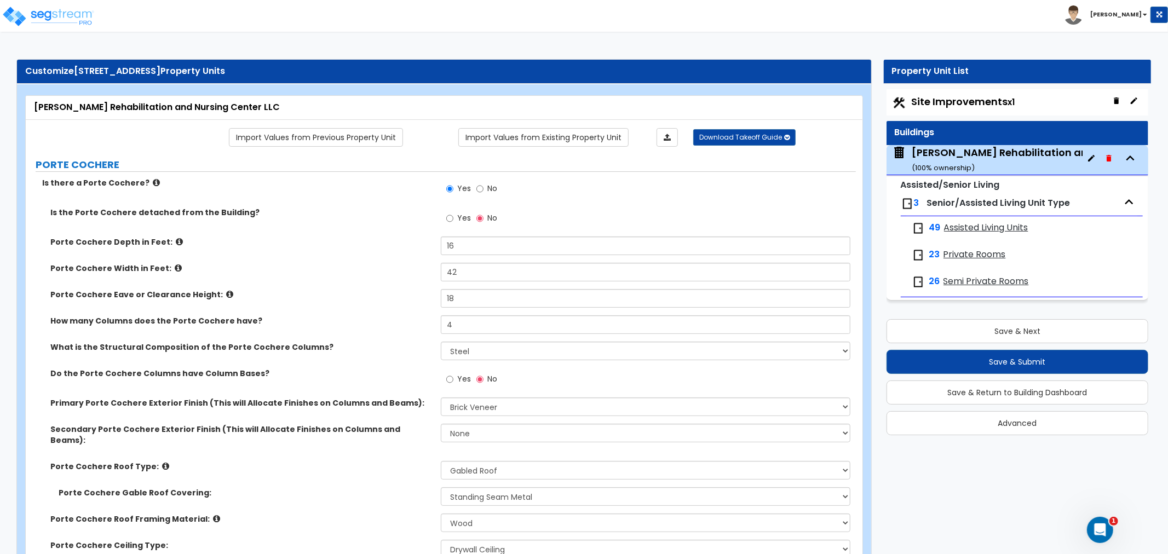
click at [962, 107] on span "Site Improvements x1" at bounding box center [963, 102] width 103 height 14
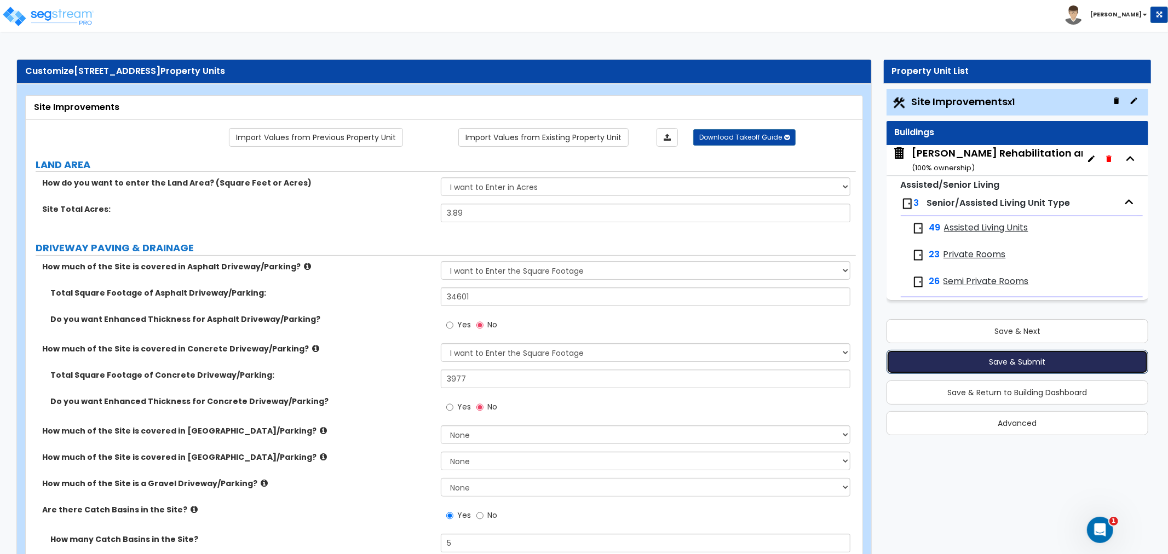
click at [1016, 362] on button "Save & Submit" at bounding box center [1017, 362] width 262 height 24
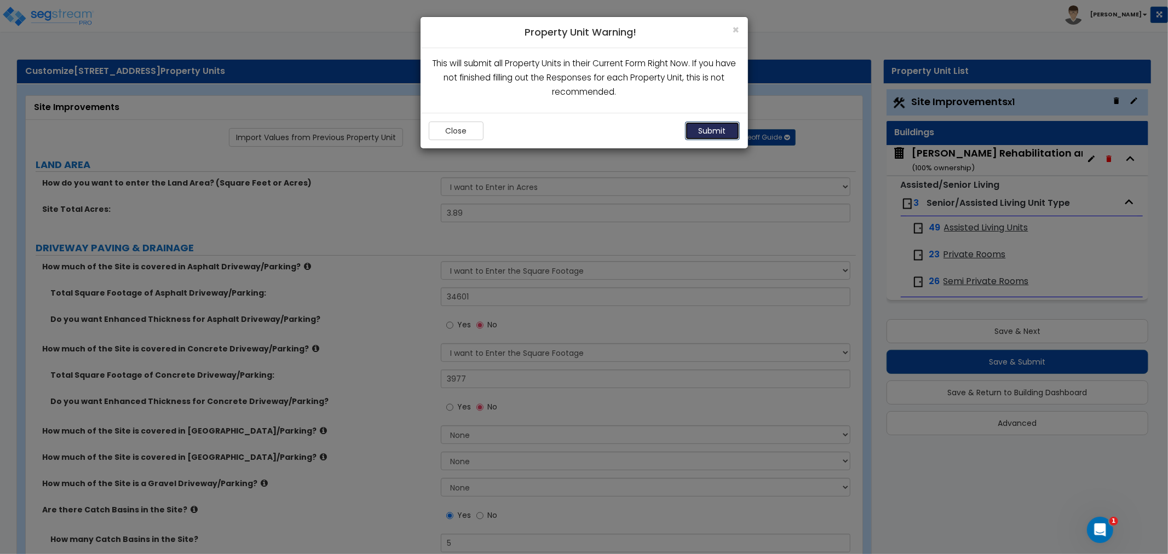
click at [704, 137] on button "Submit" at bounding box center [712, 131] width 55 height 19
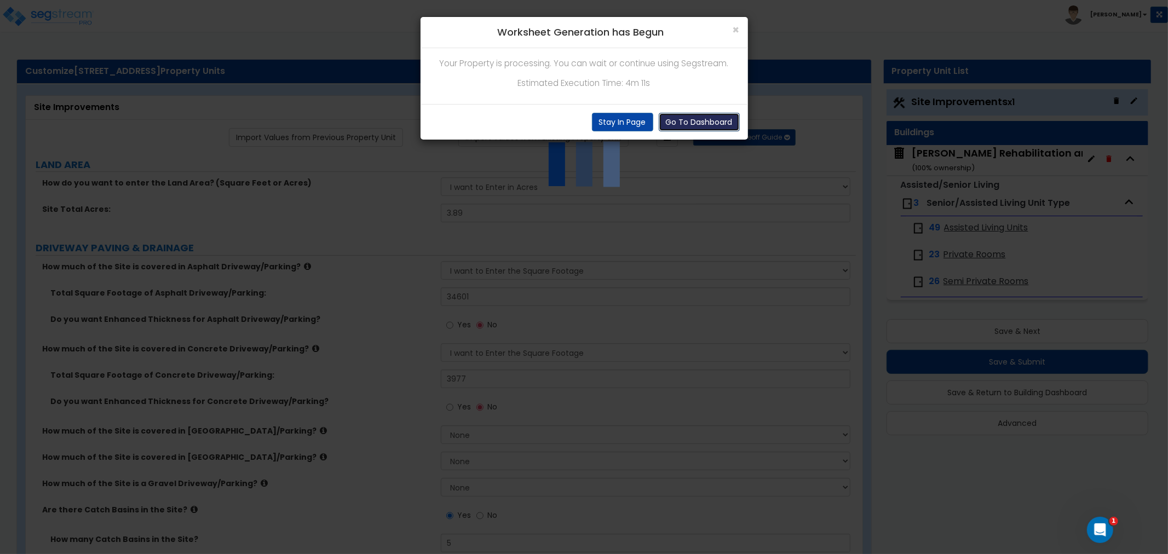
click at [675, 118] on button "Go To Dashboard" at bounding box center [699, 122] width 81 height 19
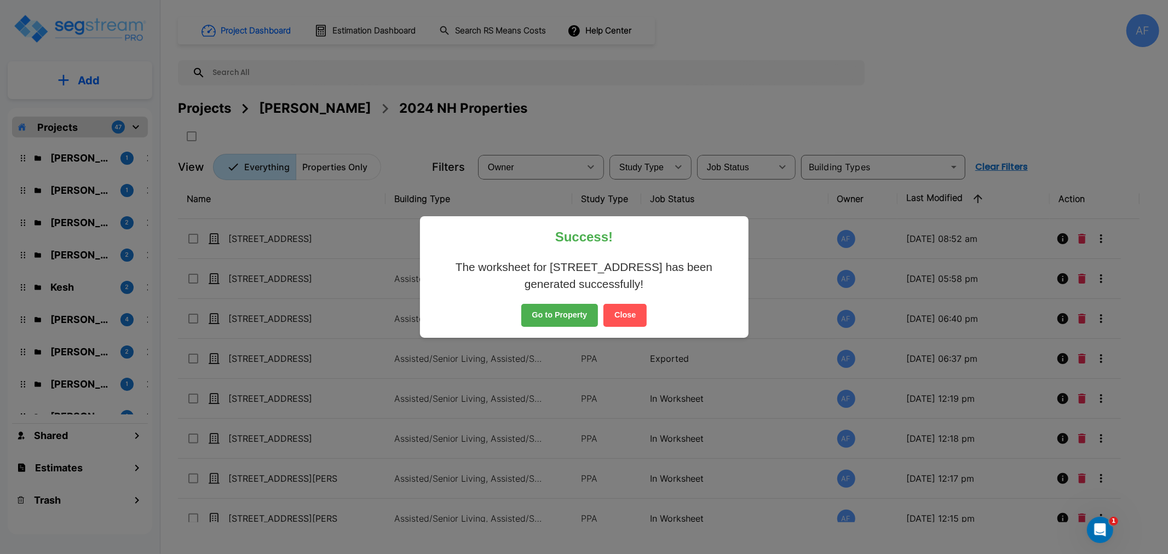
click at [554, 314] on button "Go to Property" at bounding box center [559, 315] width 77 height 23
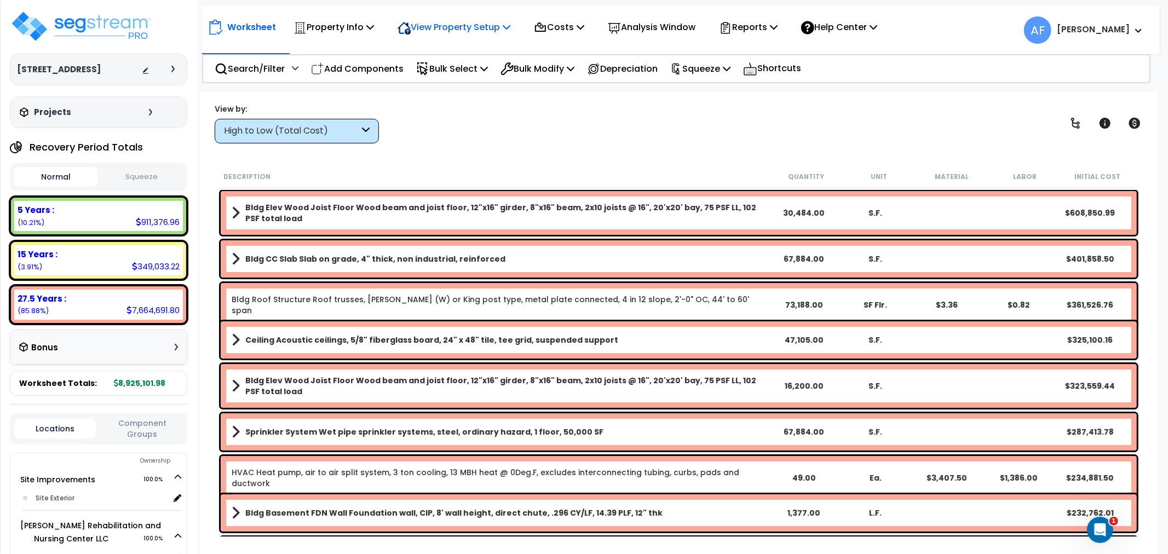
click at [477, 28] on p "View Property Setup" at bounding box center [453, 27] width 113 height 15
click at [434, 74] on link "View Questionnaire" at bounding box center [446, 75] width 108 height 22
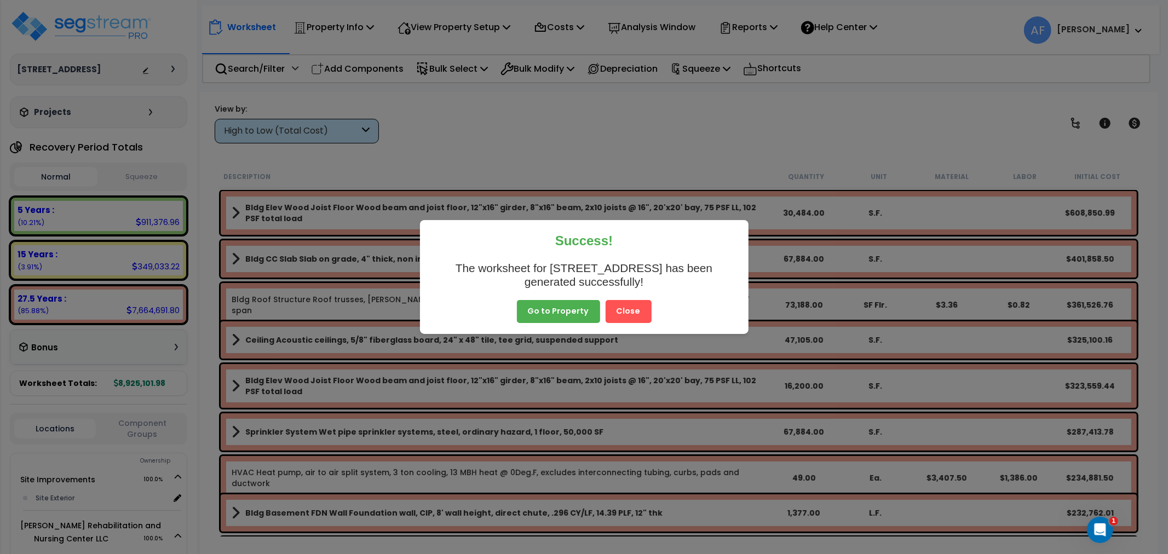
click at [580, 314] on button "Go to Property" at bounding box center [558, 311] width 83 height 23
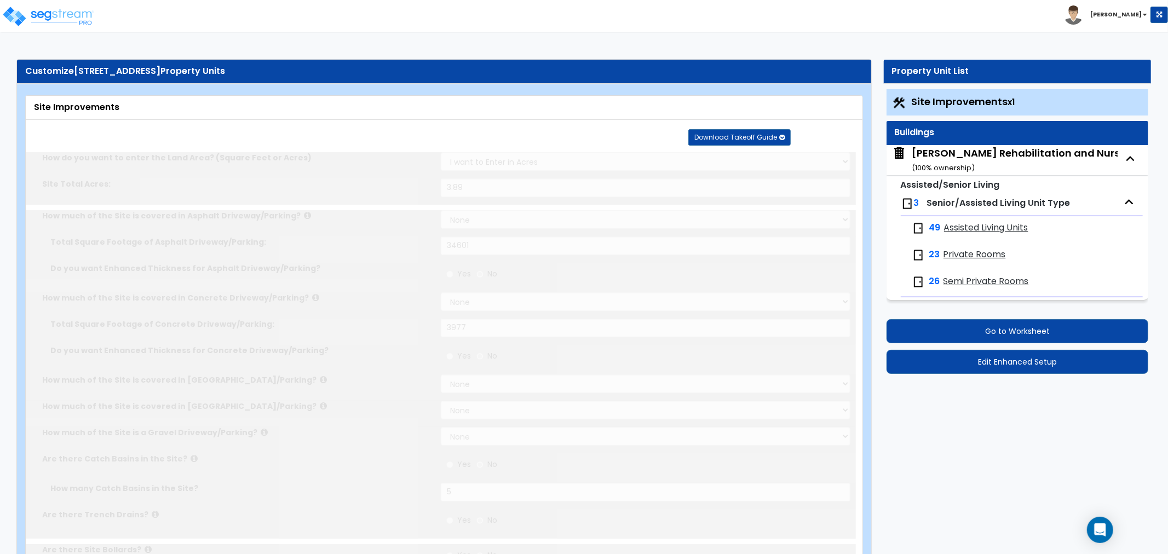
type input "3.89"
select select "2"
type input "34601"
select select "2"
type input "3977"
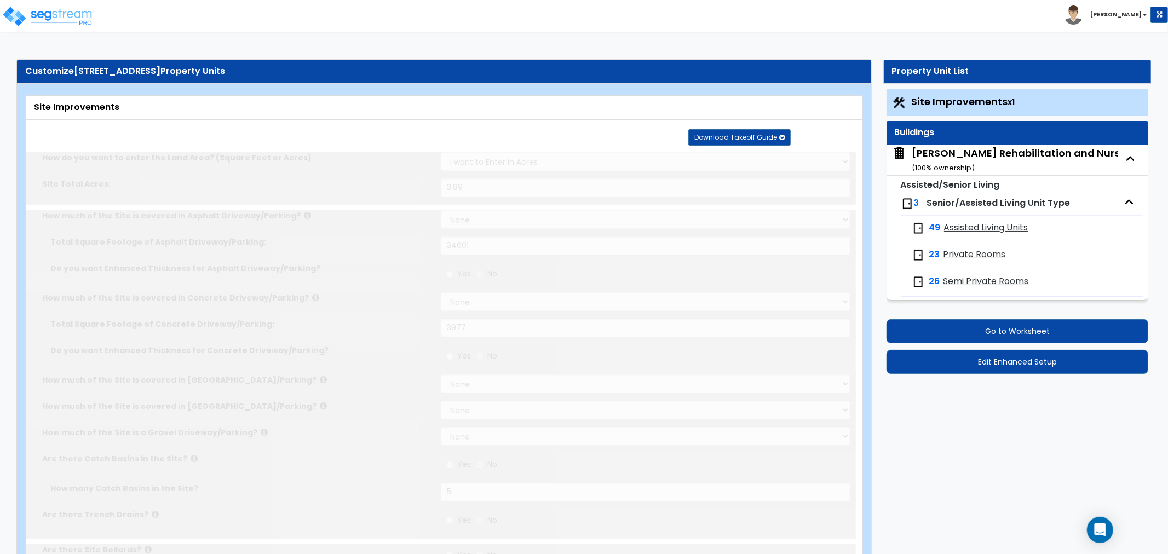
radio input "true"
type input "5"
radio input "true"
type input "4"
radio input "true"
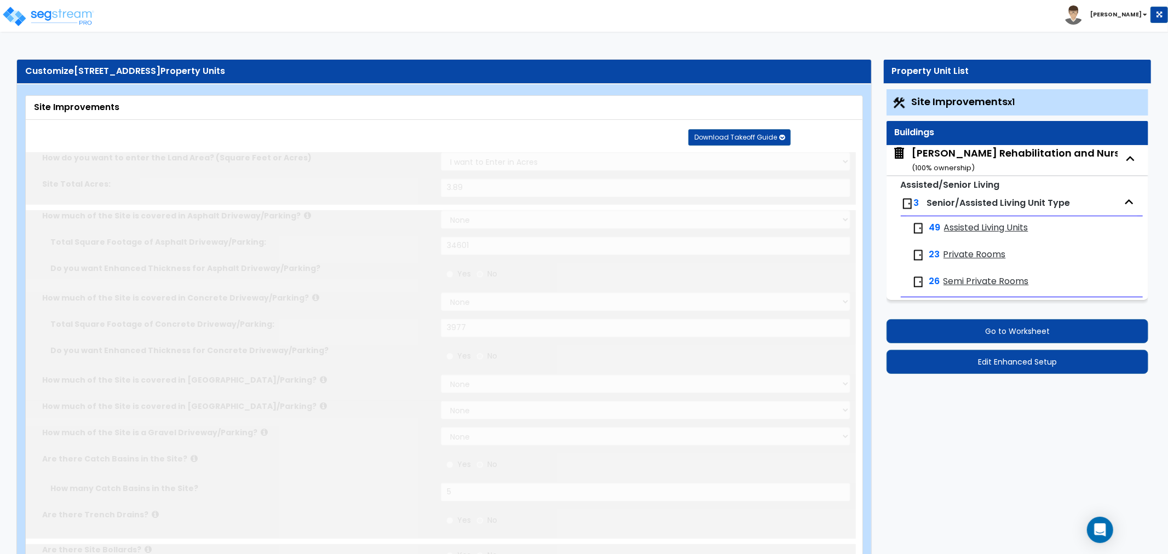
select select "1"
type input "1036"
radio input "true"
select select "1"
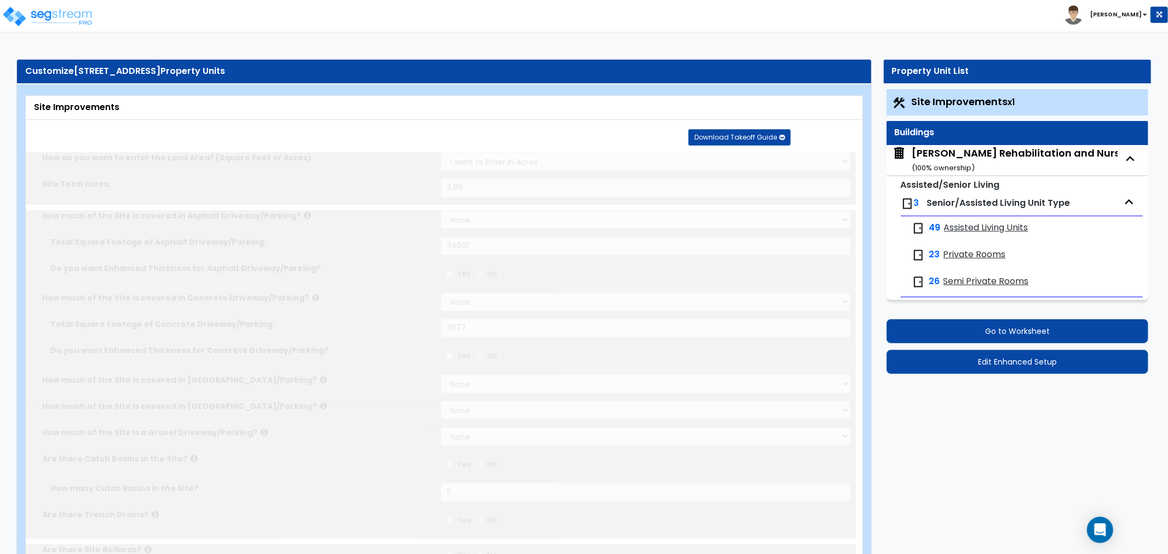
select select "1"
type input "2"
radio input "true"
type input "5"
radio input "true"
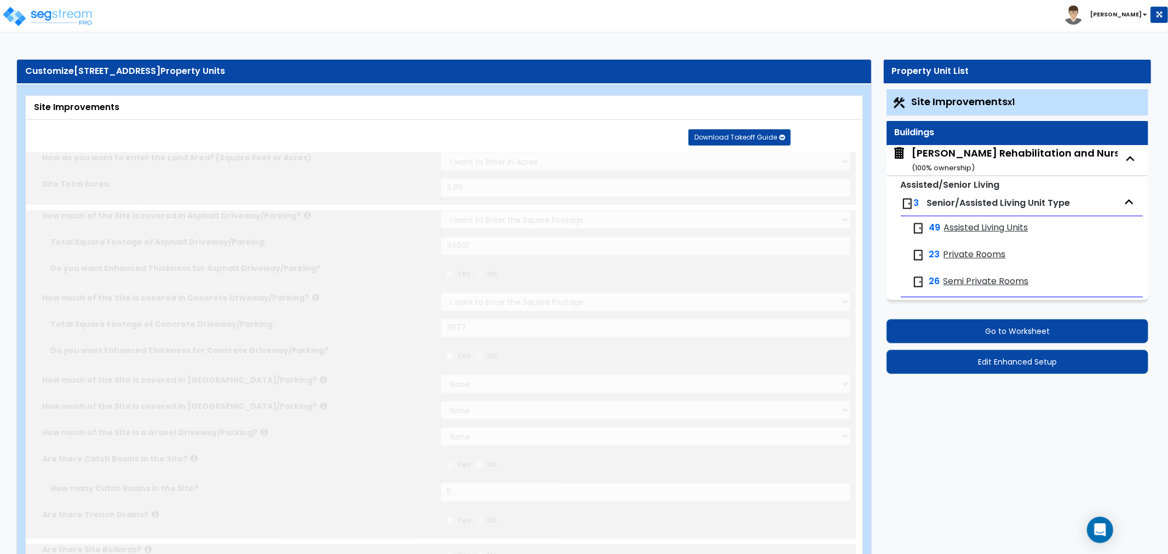
select select "1"
type input "26"
radio input "true"
select select "2"
type input "1360"
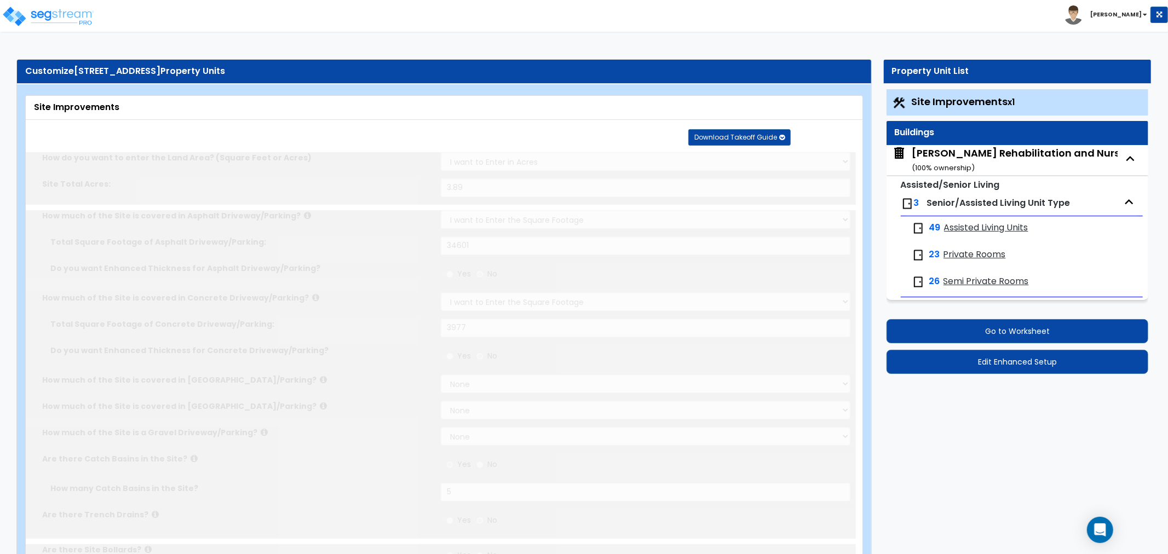
select select "1"
select select "2"
radio input "true"
type input "174"
radio input "true"
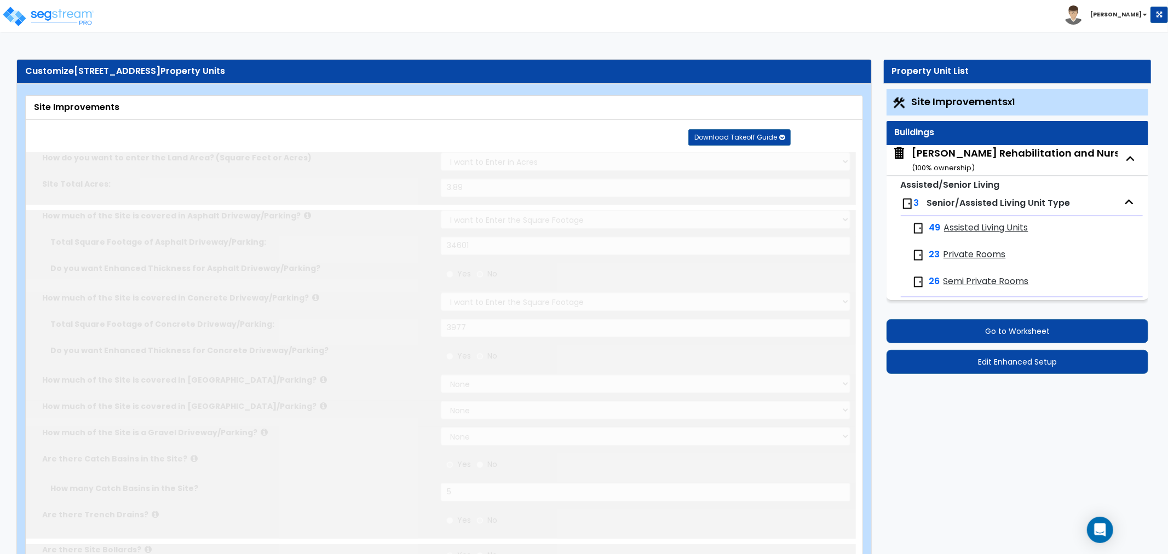
radio input "true"
select select "2"
type input "127"
radio input "true"
type input "77"
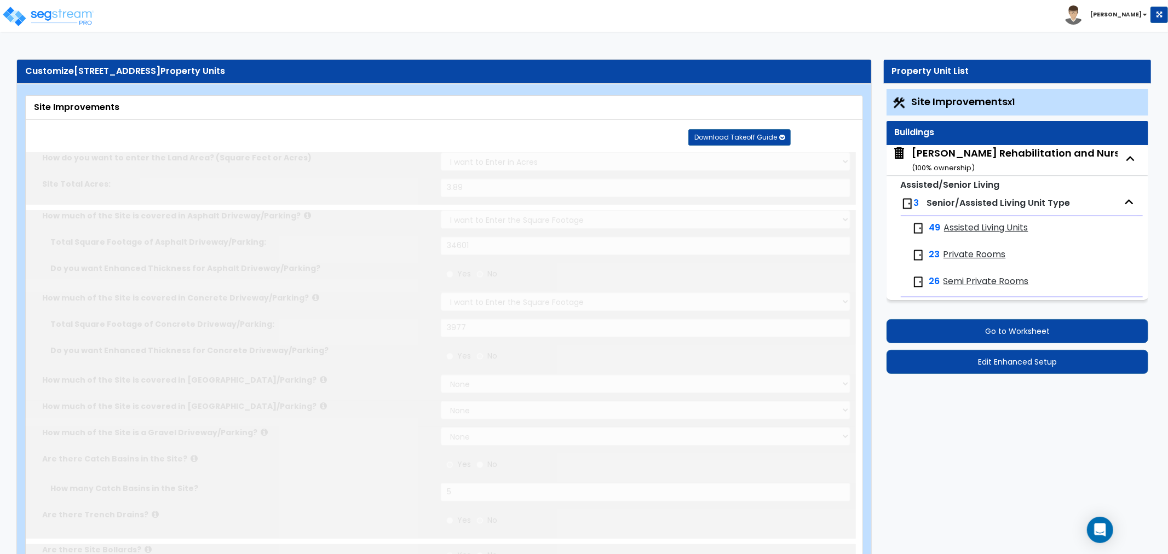
radio input "true"
type input "3"
type input "103"
select select "2"
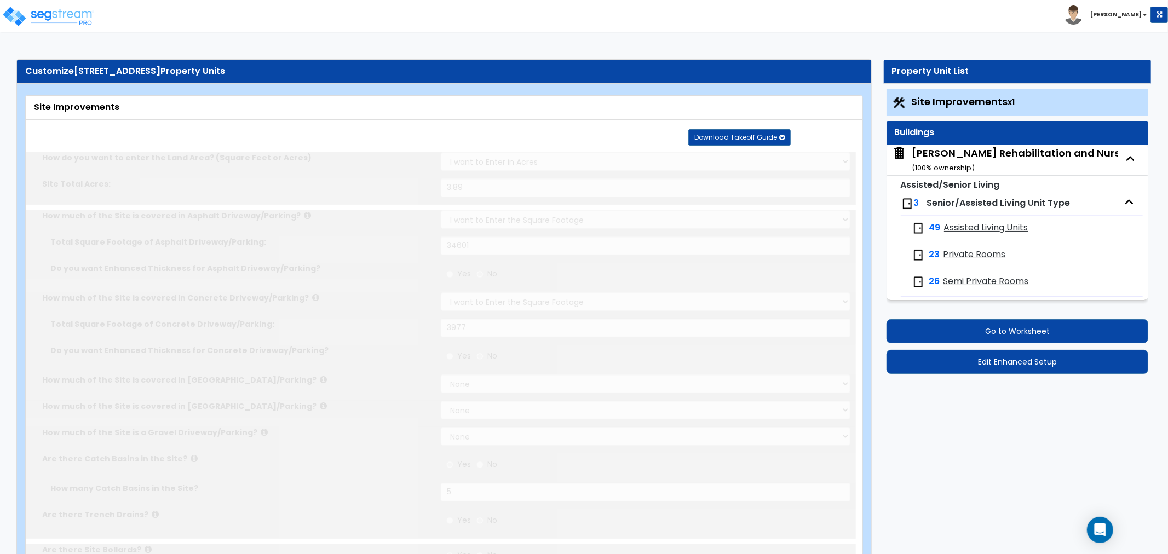
radio input "true"
select select "2"
type input "32000"
radio input "true"
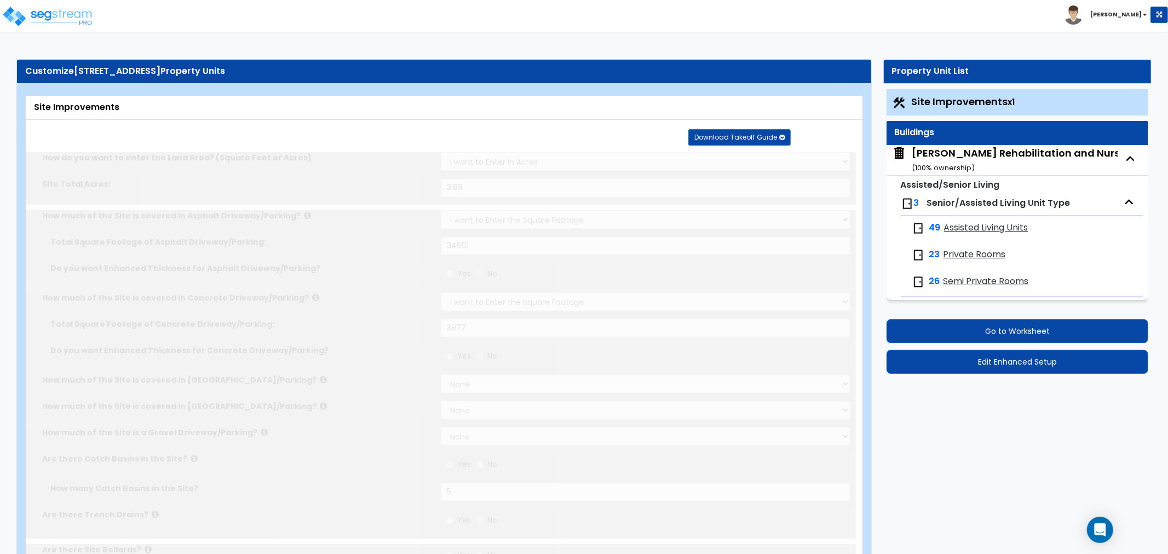
select select "1"
select select "2"
radio input "true"
type input "1"
radio input "true"
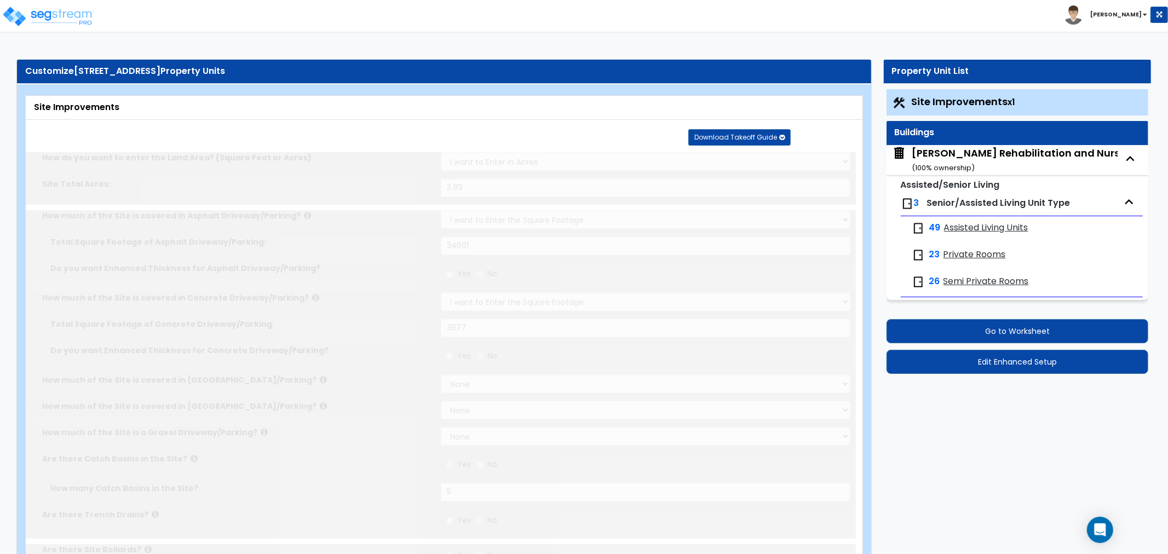
type input "2"
type input "1"
radio input "true"
select select "2"
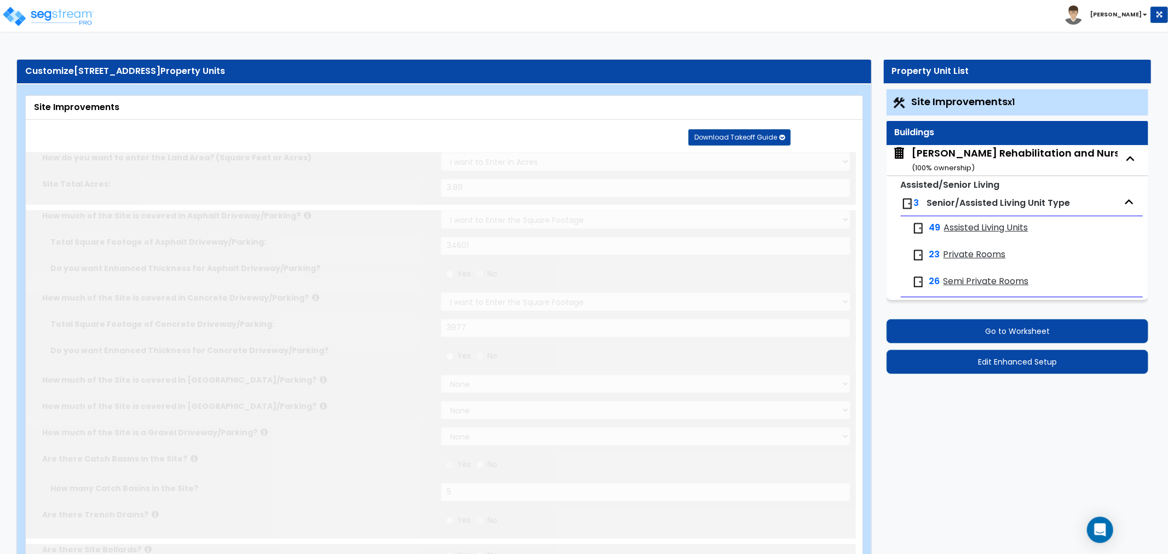
type input "6"
type input "4"
select select "2"
type input "4"
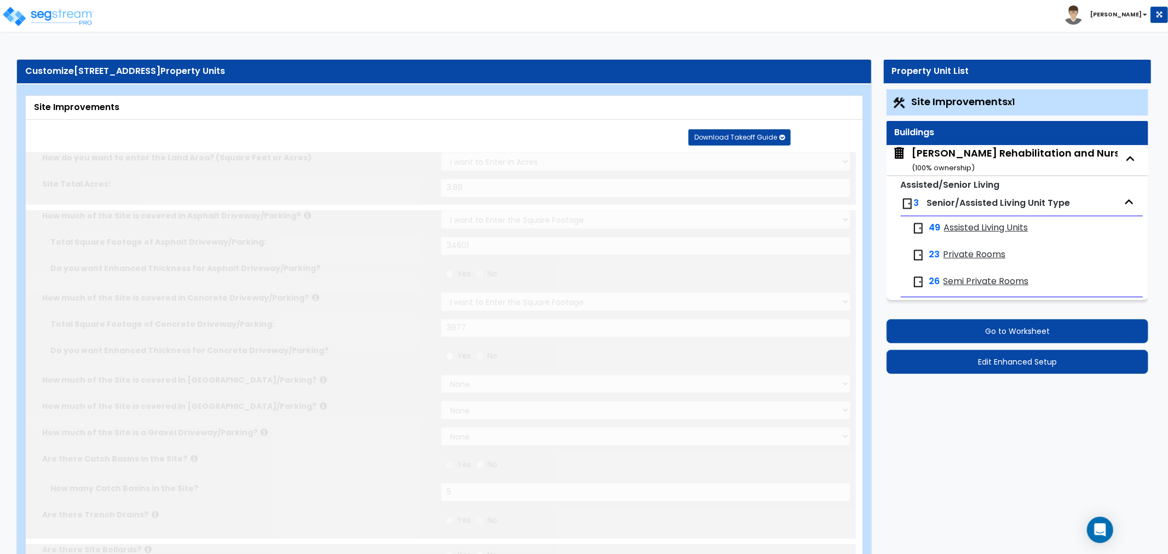
type input "5"
select select "2"
select select "1"
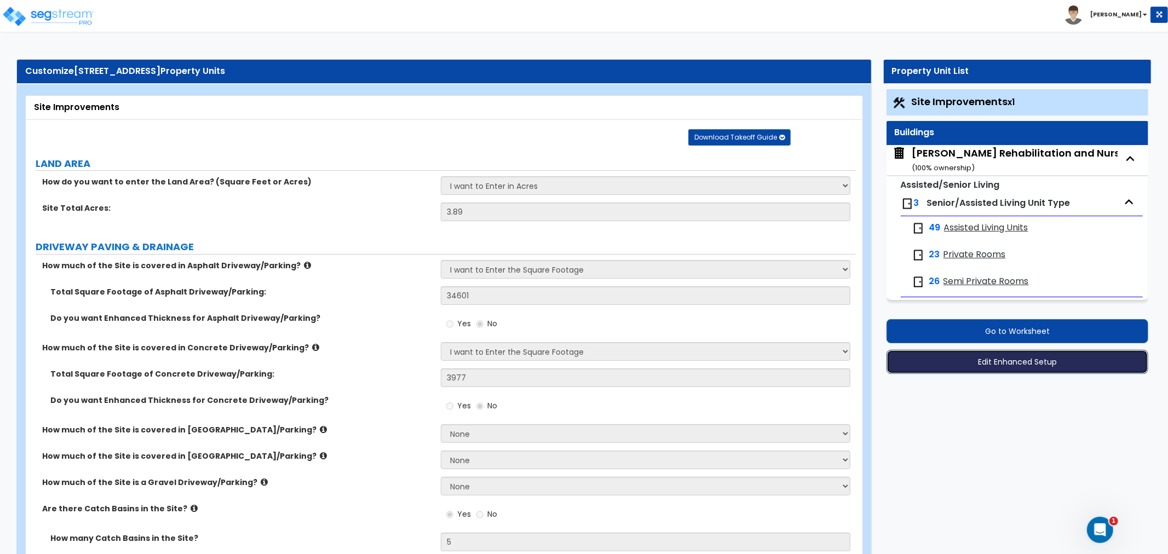
click at [995, 359] on button "Edit Enhanced Setup" at bounding box center [1017, 362] width 262 height 24
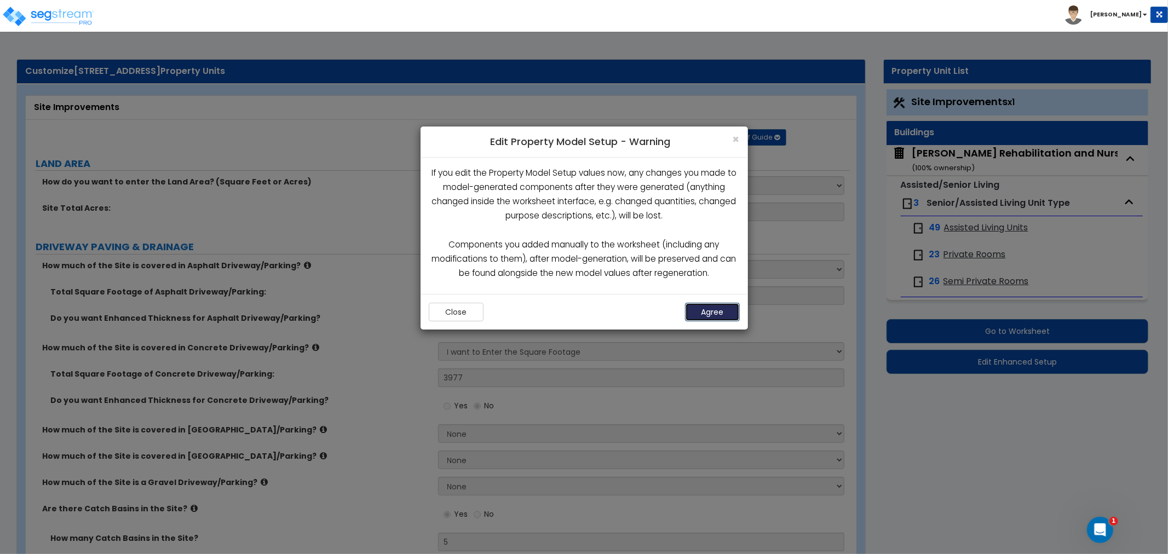
click at [718, 315] on button "Agree" at bounding box center [712, 312] width 55 height 19
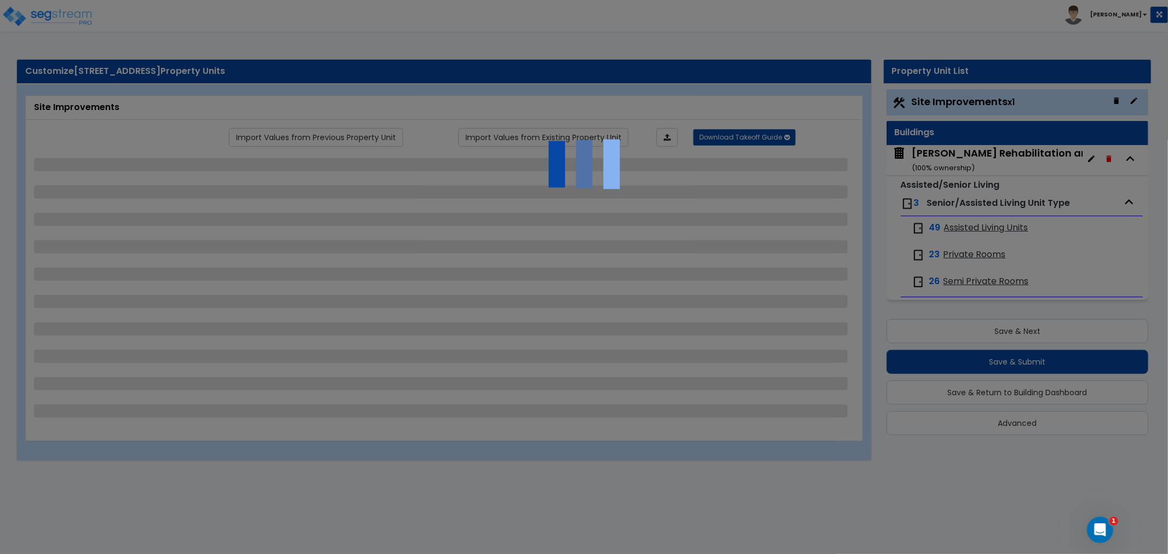
select select "2"
select select "1"
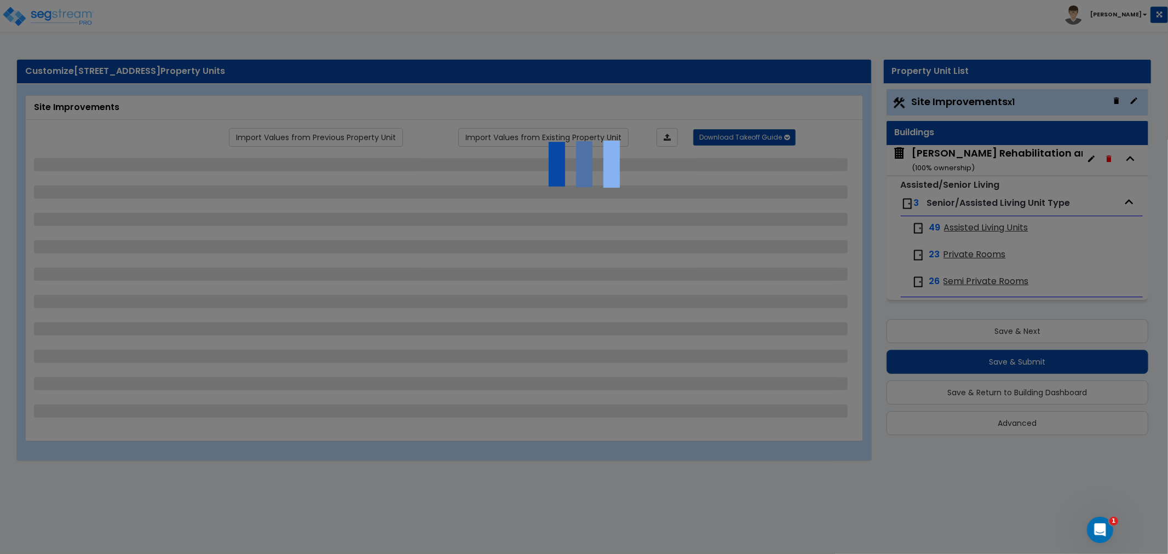
select select "1"
select select "2"
select select "1"
select select "2"
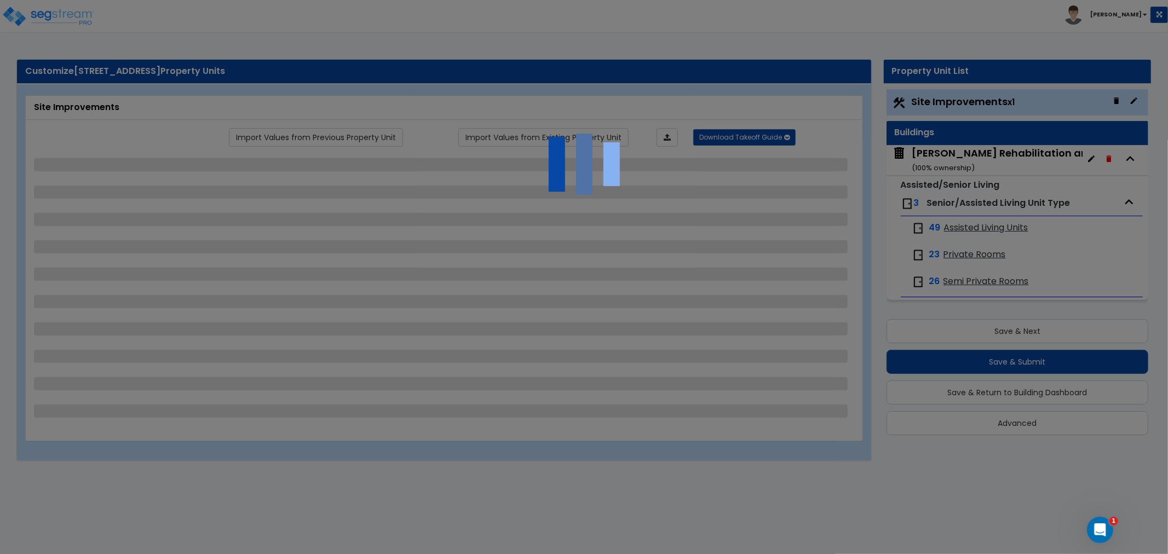
select select "2"
select select "1"
select select "2"
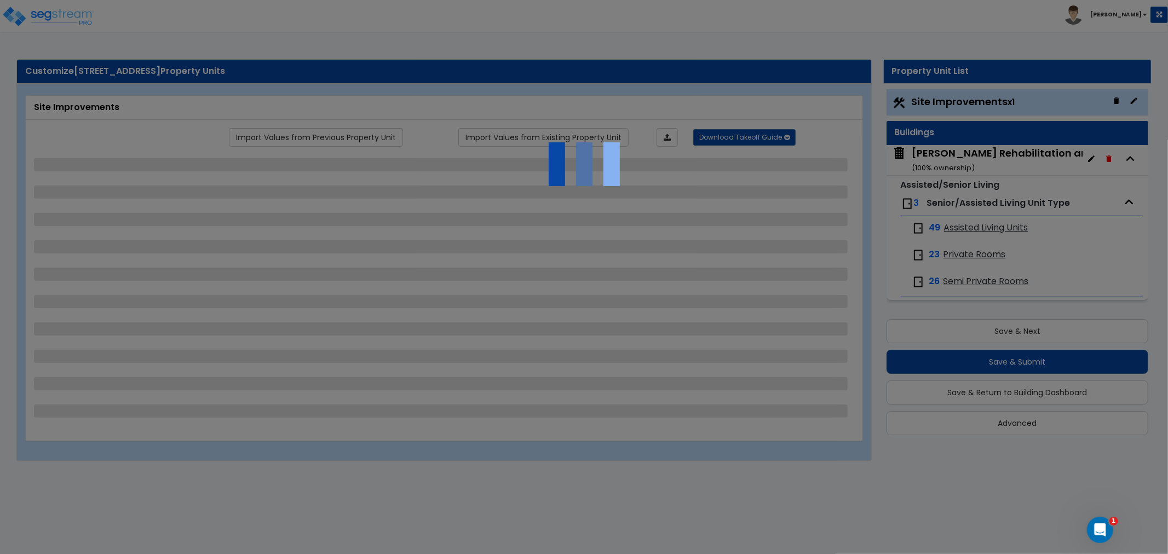
select select "2"
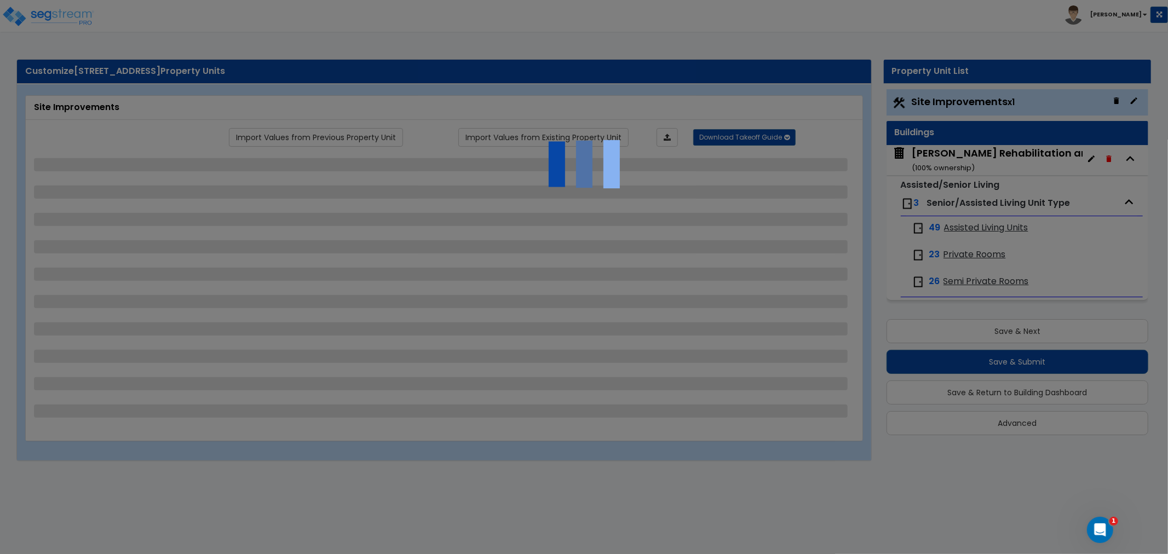
select select "1"
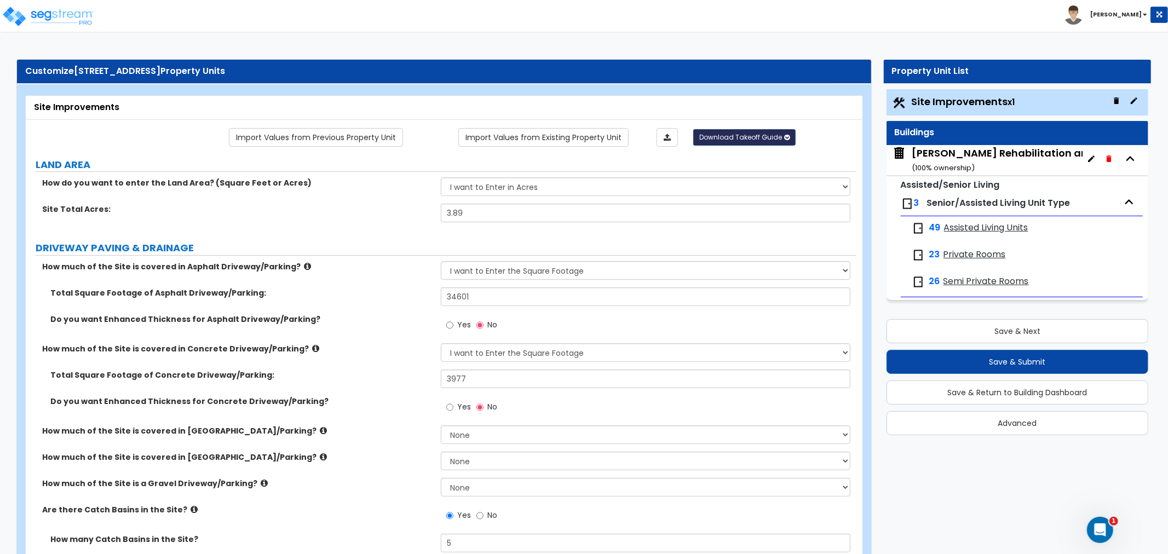
click at [725, 139] on span "Download Takeoff Guide" at bounding box center [740, 136] width 83 height 9
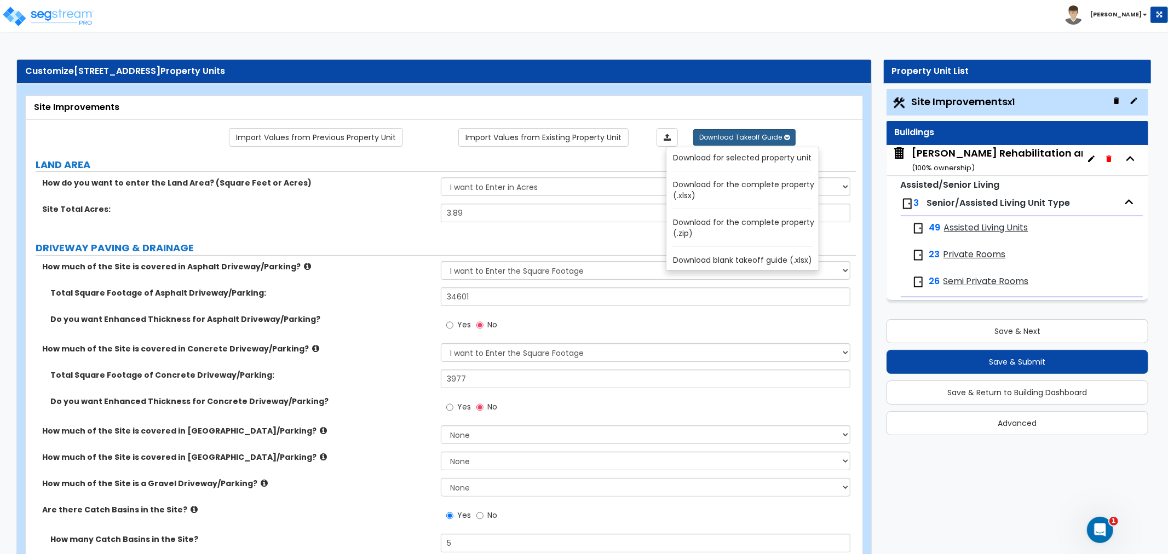
click at [749, 182] on link "Download for the complete property (.xlsx)" at bounding box center [745, 190] width 148 height 26
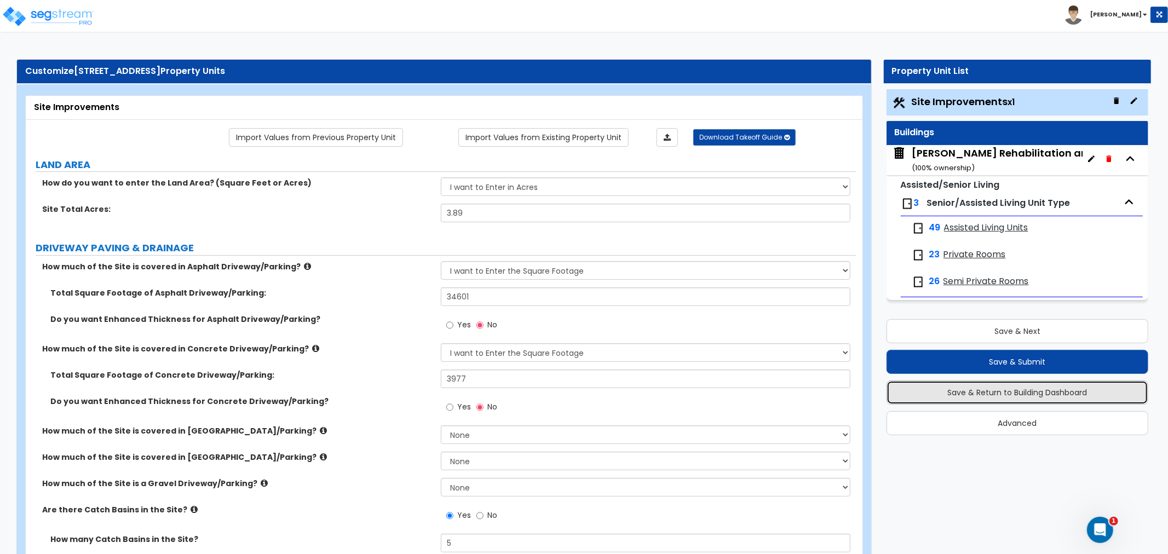
click at [1005, 392] on button "Save & Return to Building Dashboard" at bounding box center [1017, 393] width 262 height 24
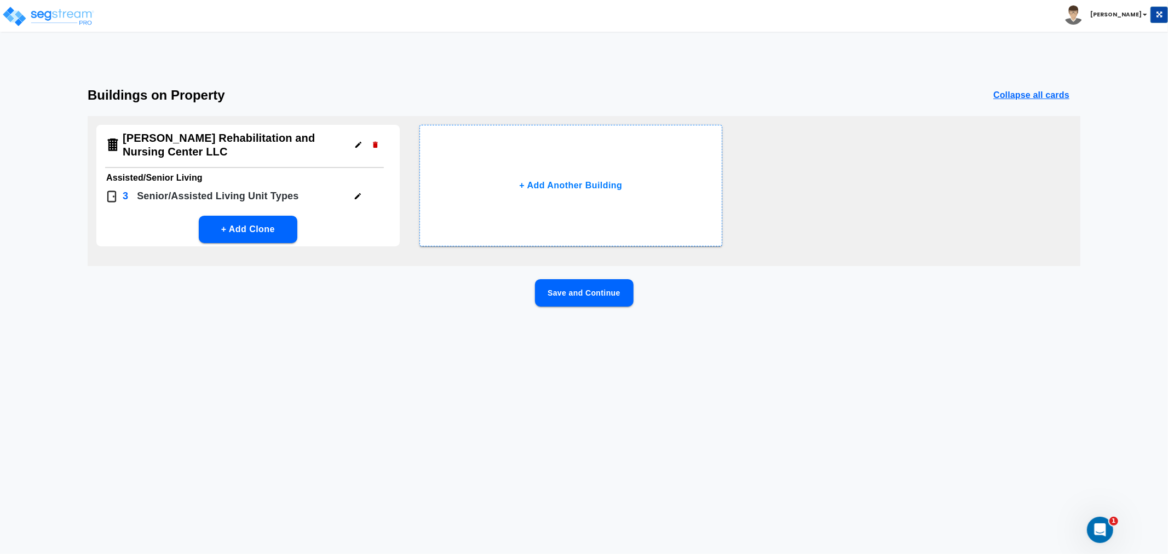
click at [357, 198] on icon "button" at bounding box center [358, 196] width 6 height 6
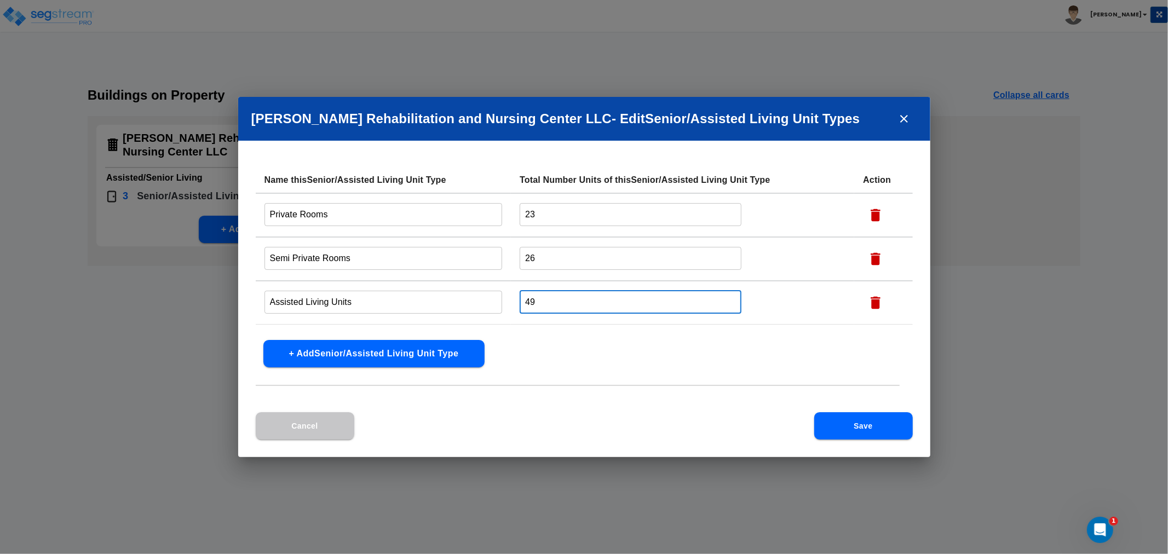
drag, startPoint x: 516, startPoint y: 305, endPoint x: 490, endPoint y: 307, distance: 25.8
click at [489, 305] on tr "Assisted Living Units ​ 49 ​" at bounding box center [584, 303] width 657 height 44
type input "14"
click at [840, 430] on button "Save" at bounding box center [863, 425] width 99 height 27
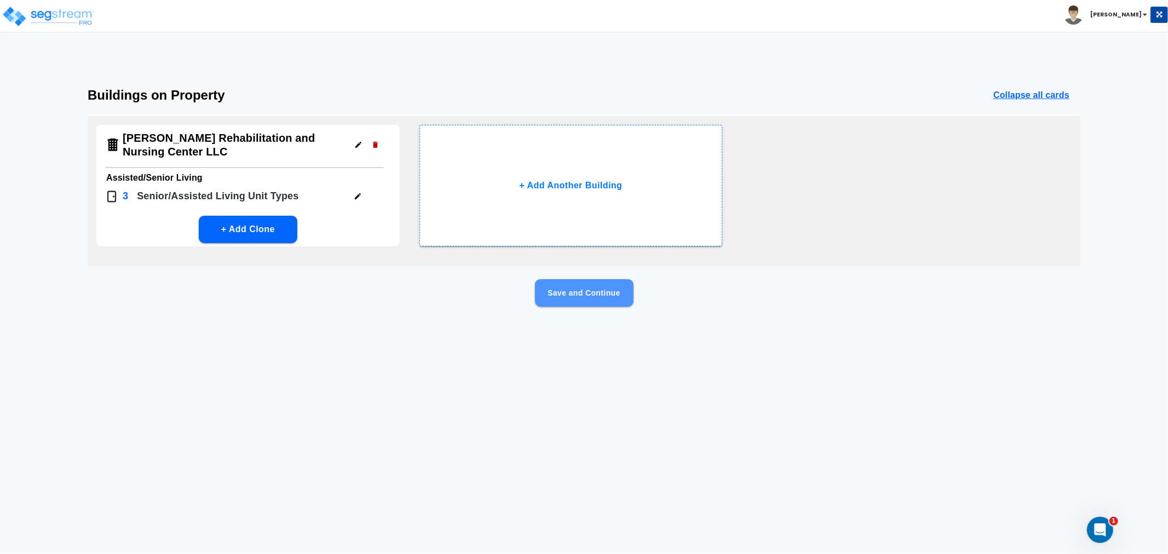
click at [566, 291] on button "Save and Continue" at bounding box center [584, 292] width 99 height 27
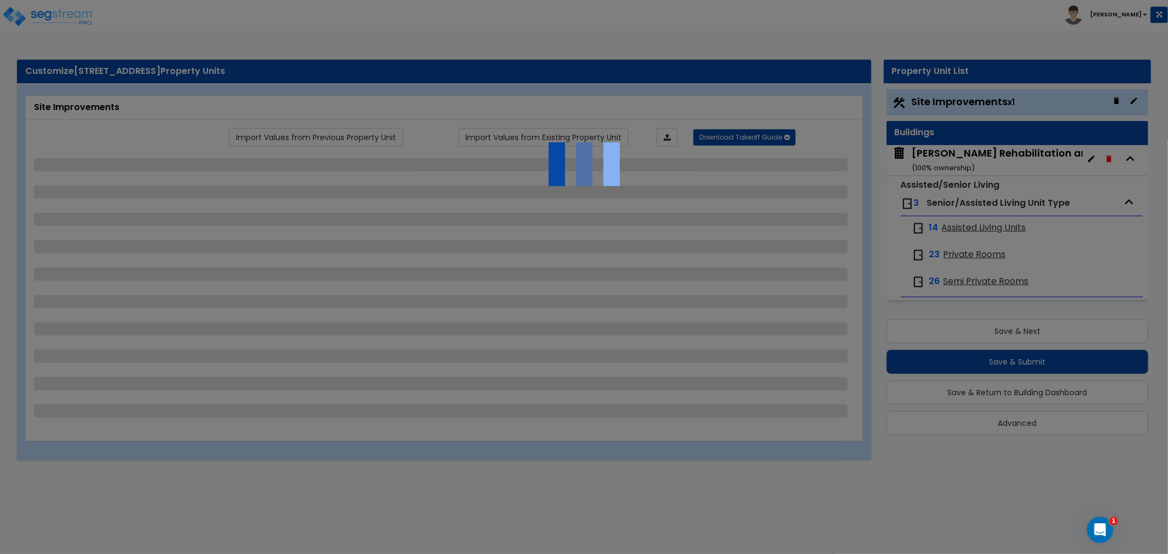
select select "2"
select select "1"
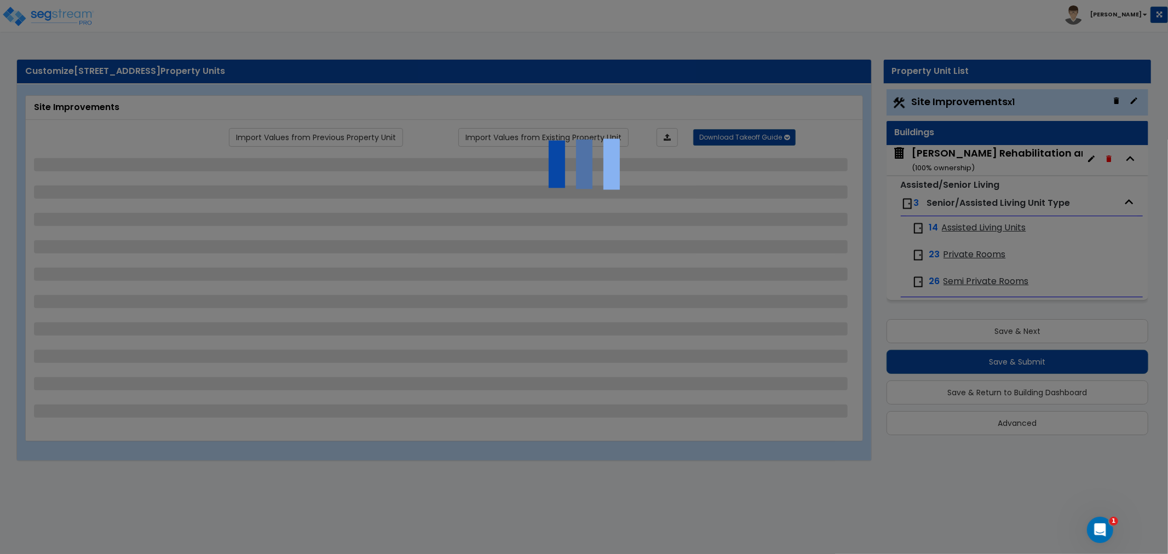
select select "1"
select select "2"
select select "1"
select select "2"
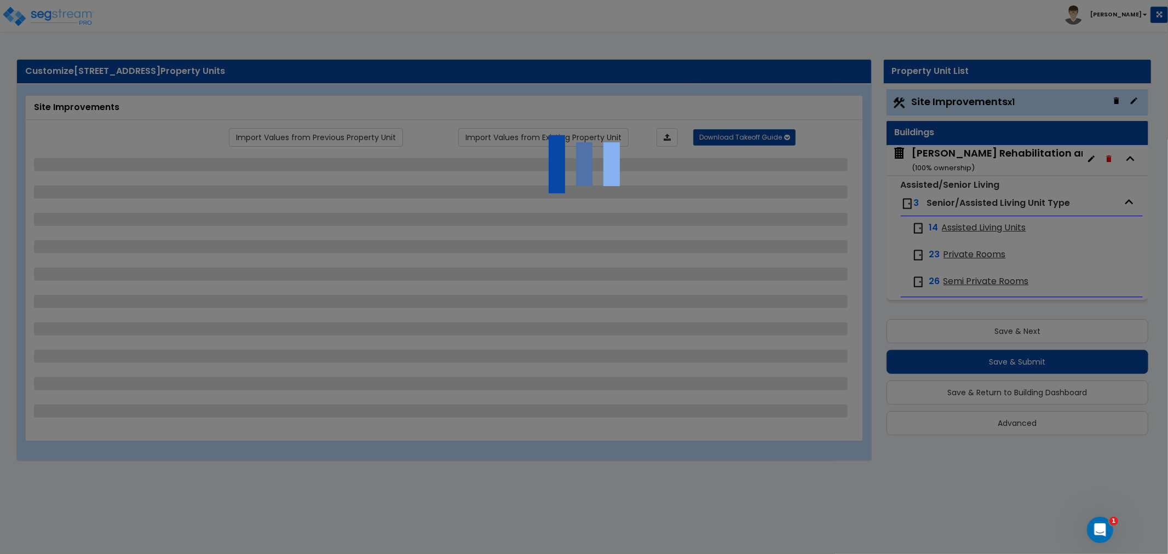
select select "2"
select select "1"
select select "2"
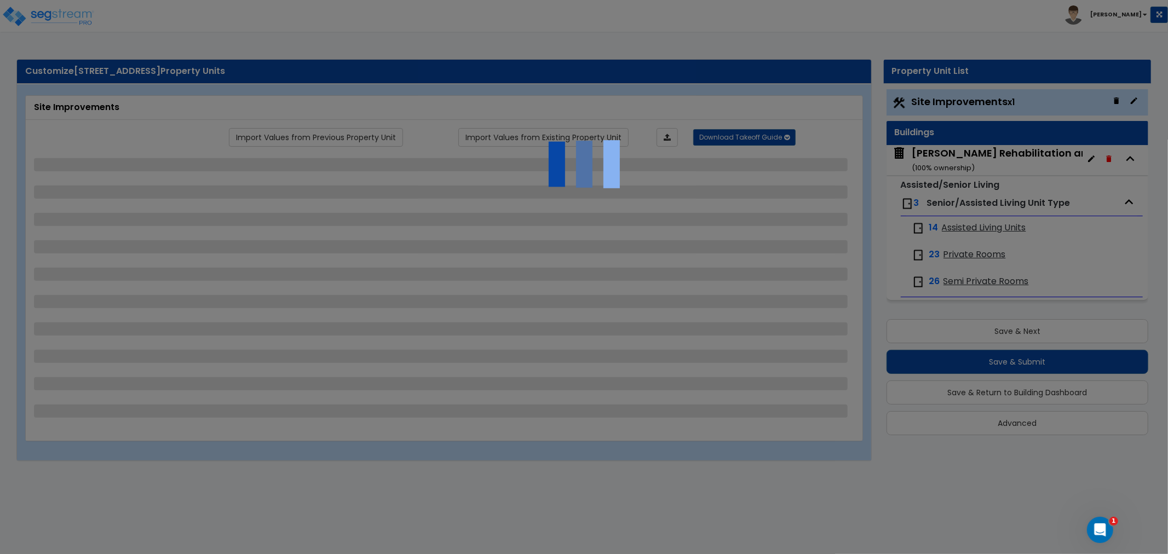
select select "2"
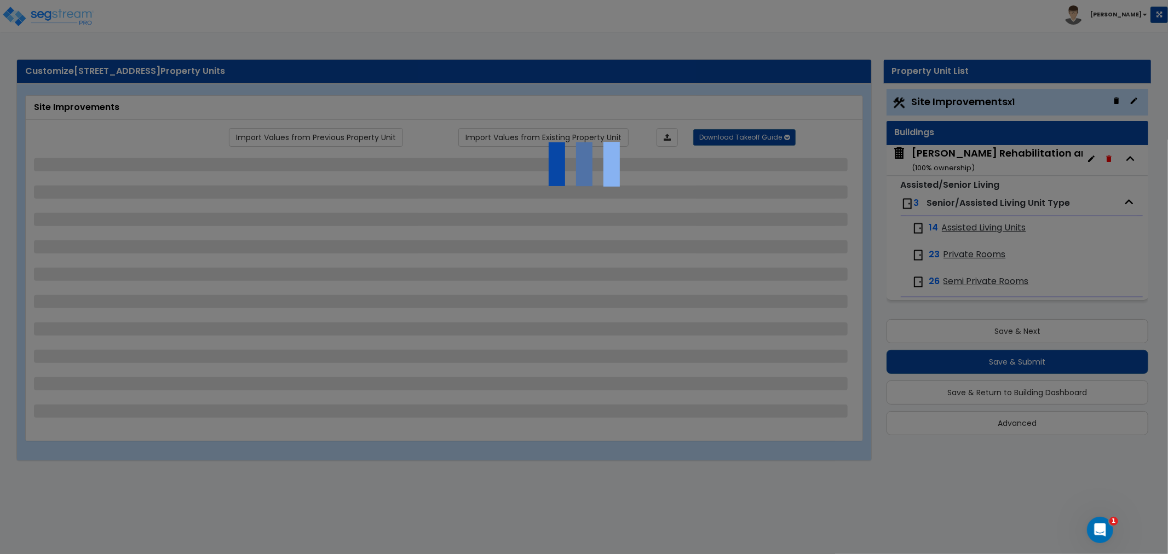
select select "1"
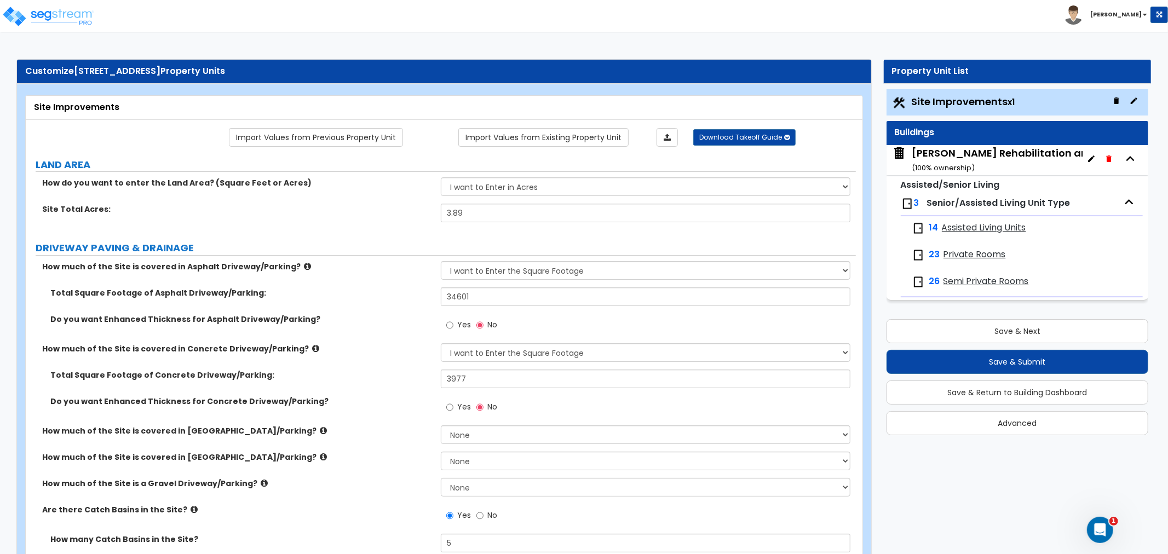
click at [958, 166] on small "( 100 % ownership)" at bounding box center [943, 168] width 63 height 10
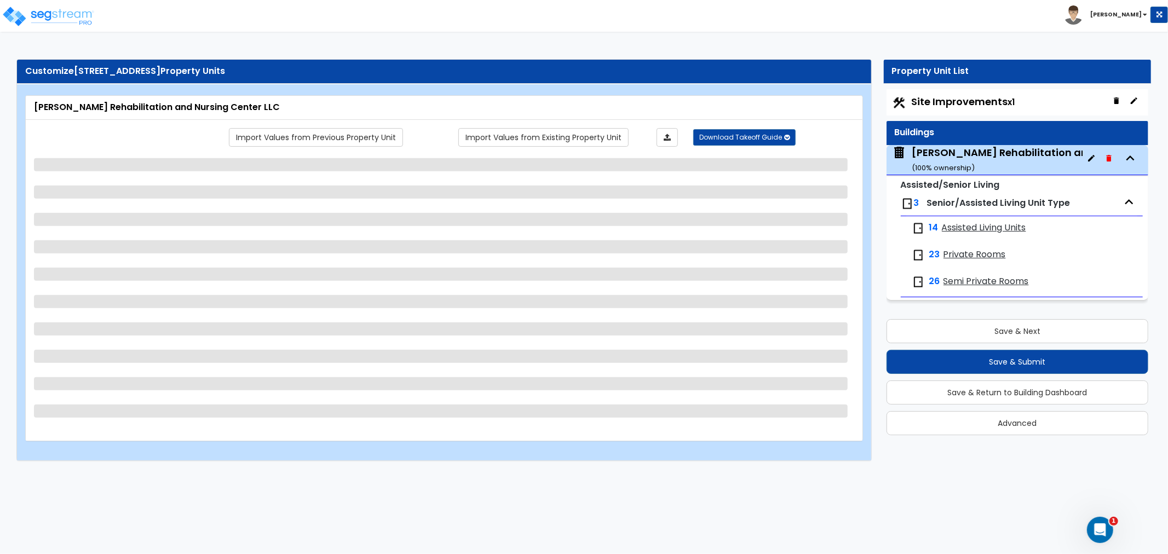
click at [836, 472] on html "Toggle navigation Asher x" at bounding box center [584, 236] width 1168 height 472
select select "2"
select select "4"
select select "1"
select select "5"
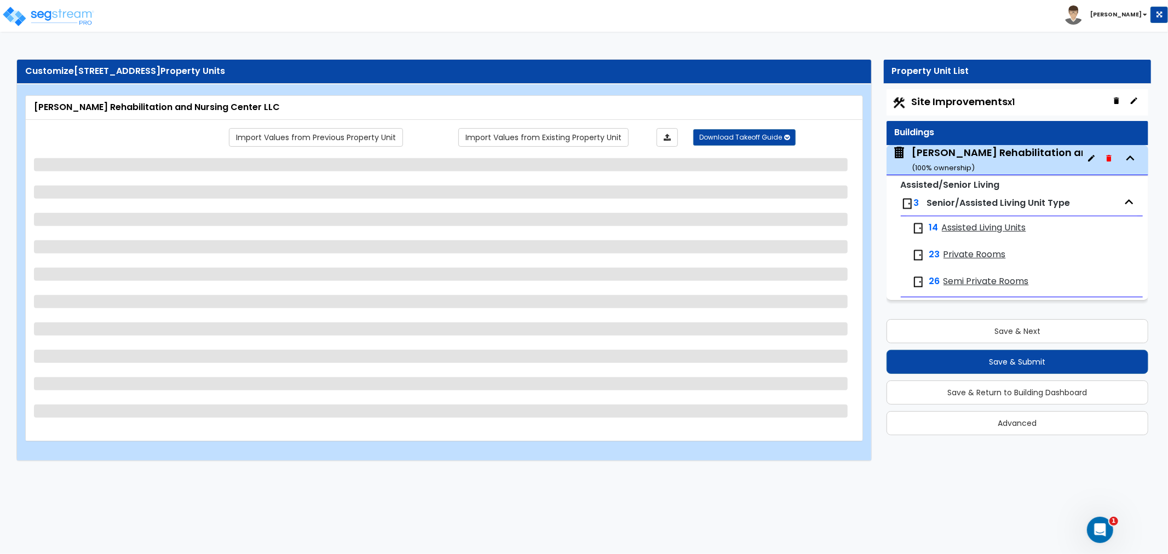
select select "1"
select select "2"
select select "6"
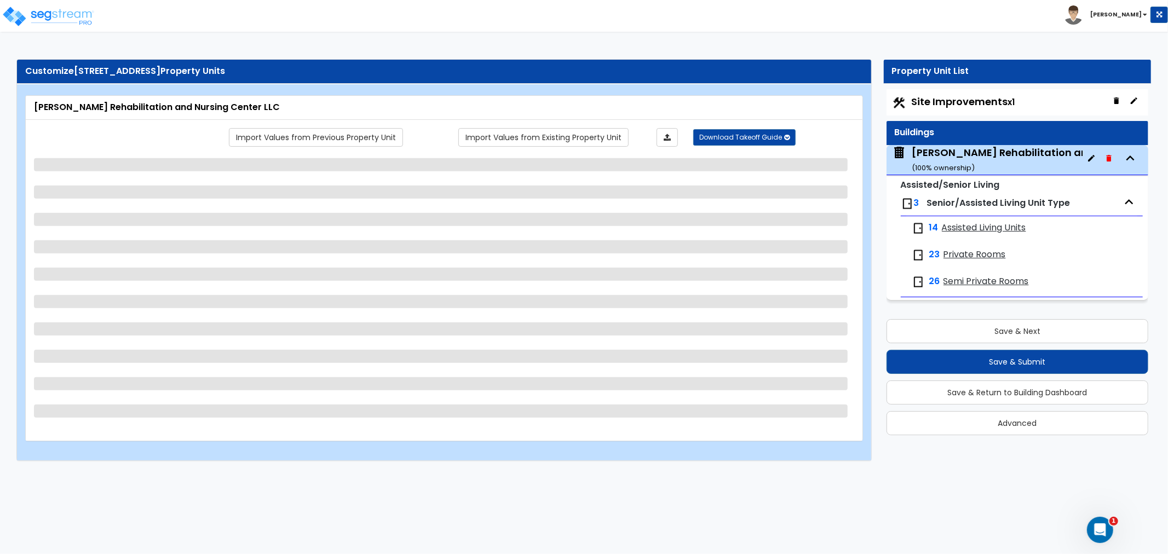
select select "2"
select select "7"
select select "1"
select select "2"
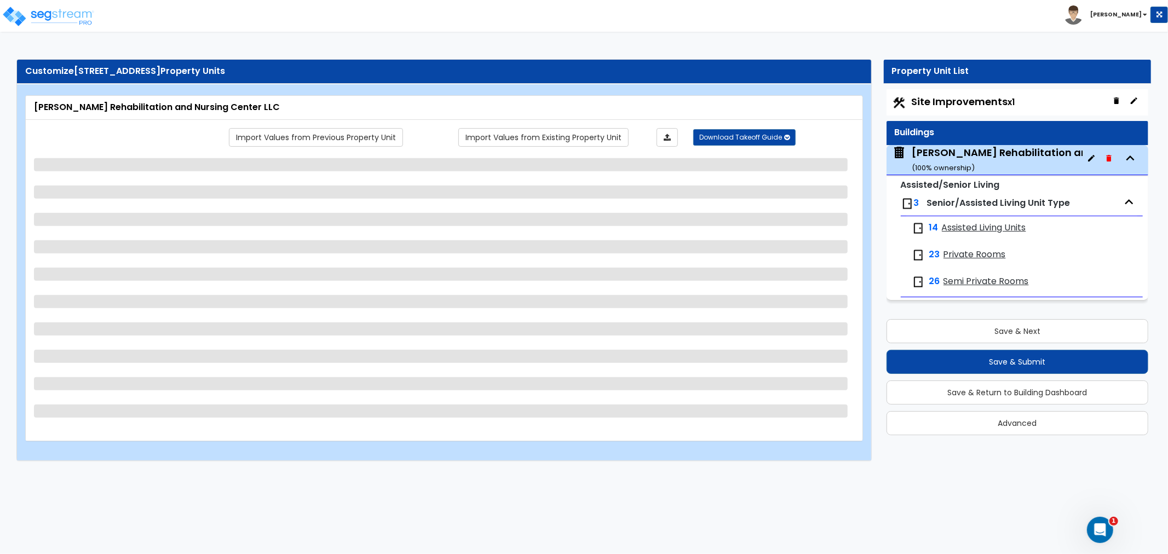
select select "1"
select select "4"
select select "2"
select select "1"
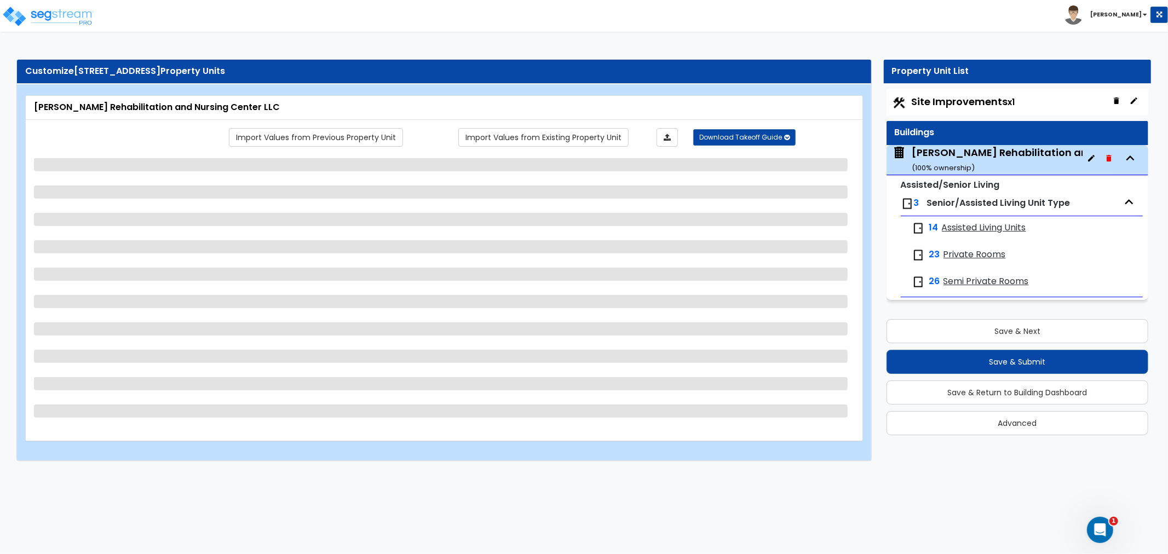
select select "1"
select select "3"
select select "1"
select select "5"
select select "2"
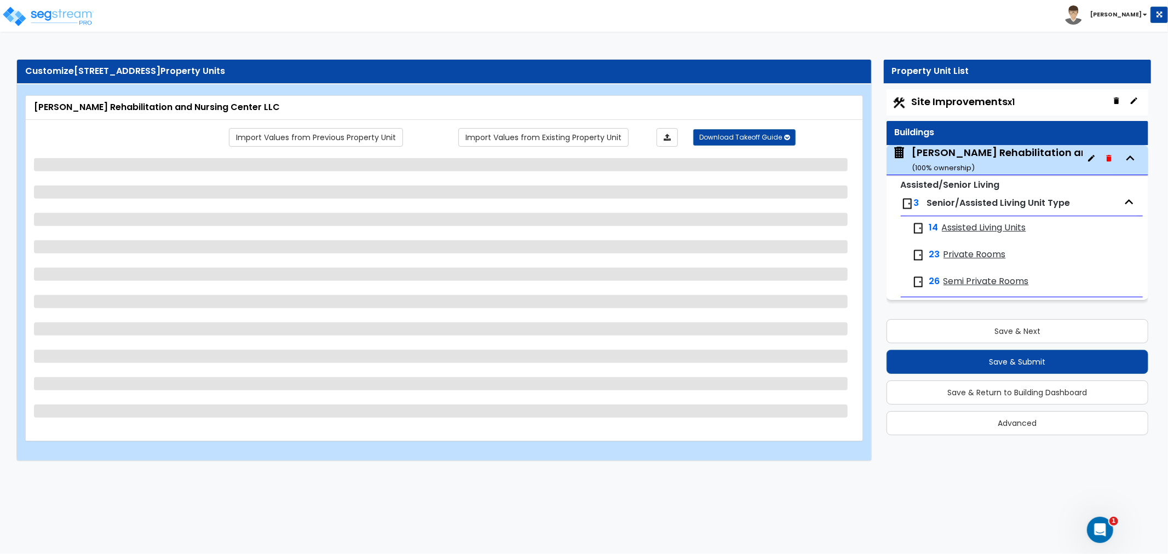
select select "3"
select select "2"
select select "3"
select select "2"
select select "1"
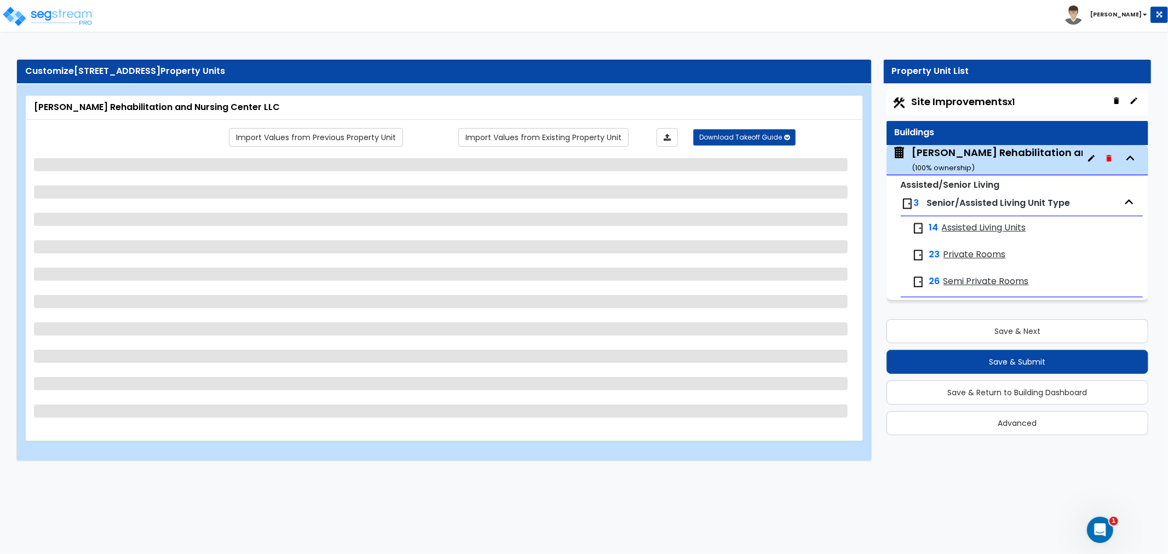
select select "5"
select select "2"
select select "3"
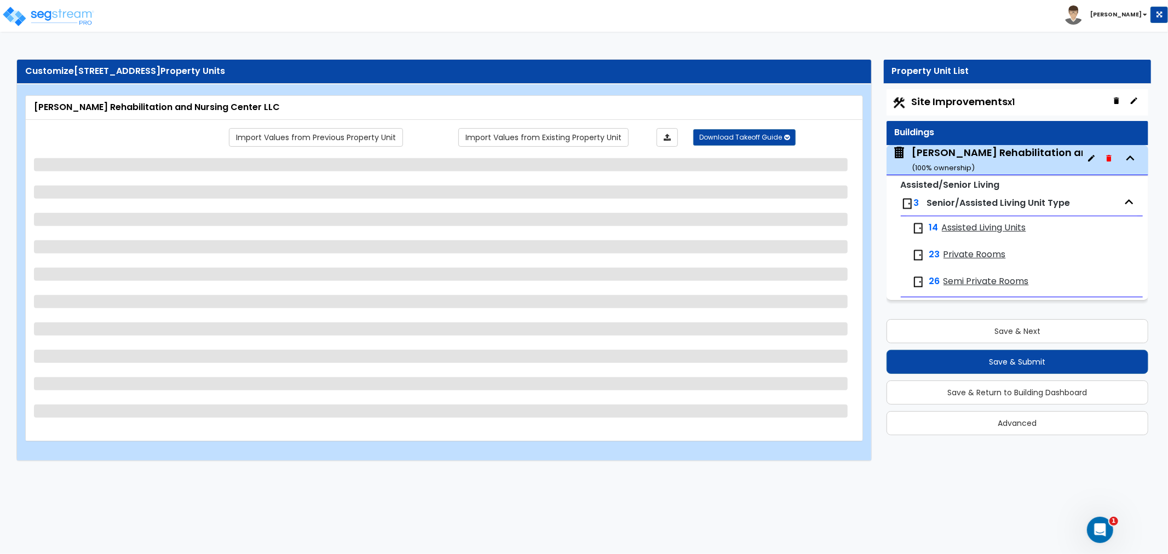
select select "2"
select select "1"
select select "4"
select select "1"
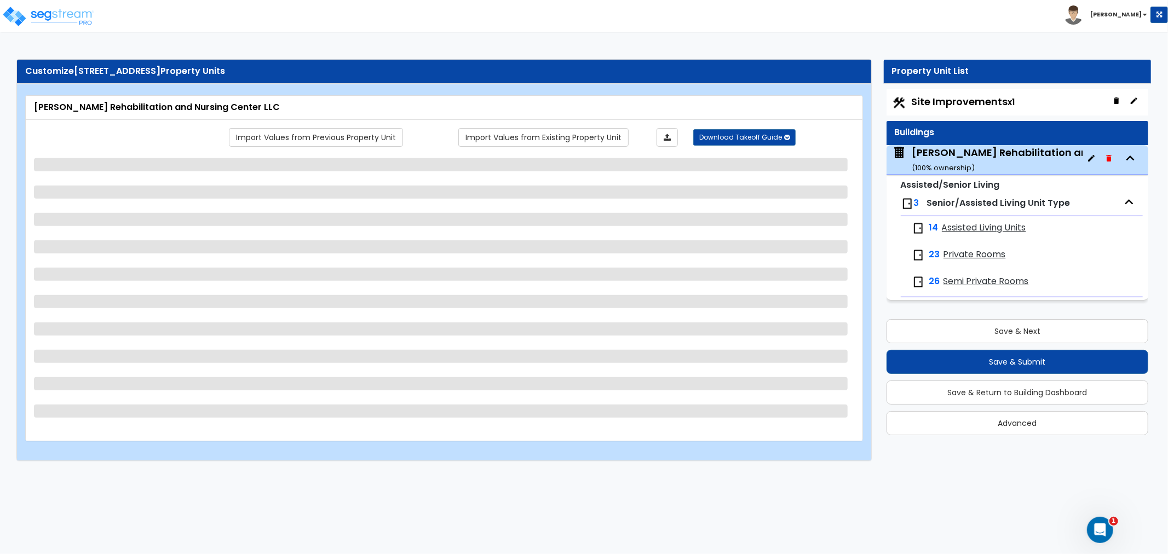
select select "1"
select select "2"
select select "1"
select select "2"
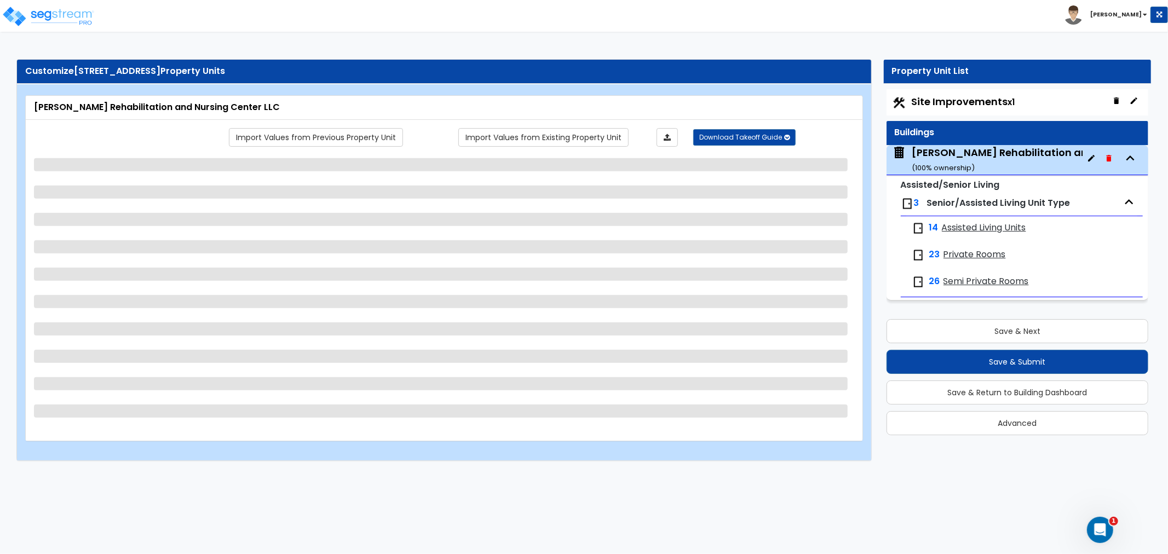
select select "1"
select select "2"
select select "6"
select select "2"
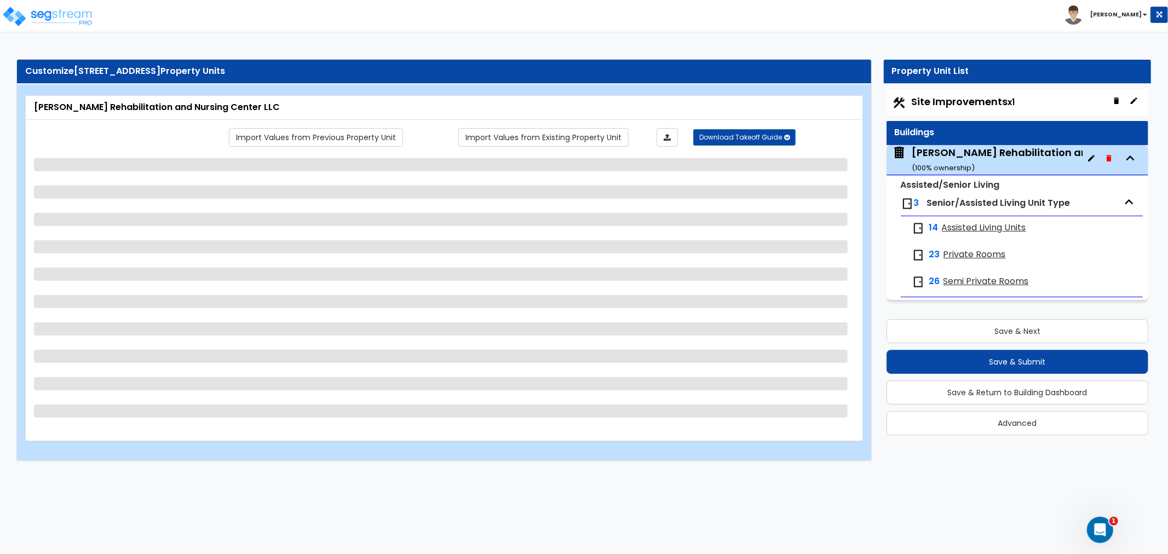
select select "1"
select select "2"
select select "1"
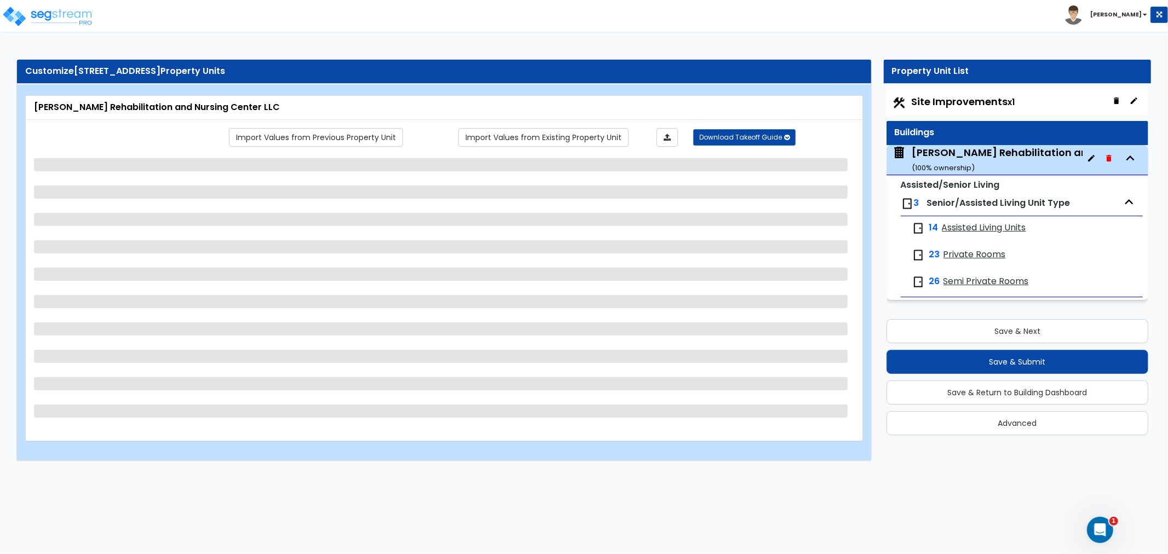
select select "2"
select select "3"
select select "1"
select select "4"
select select "5"
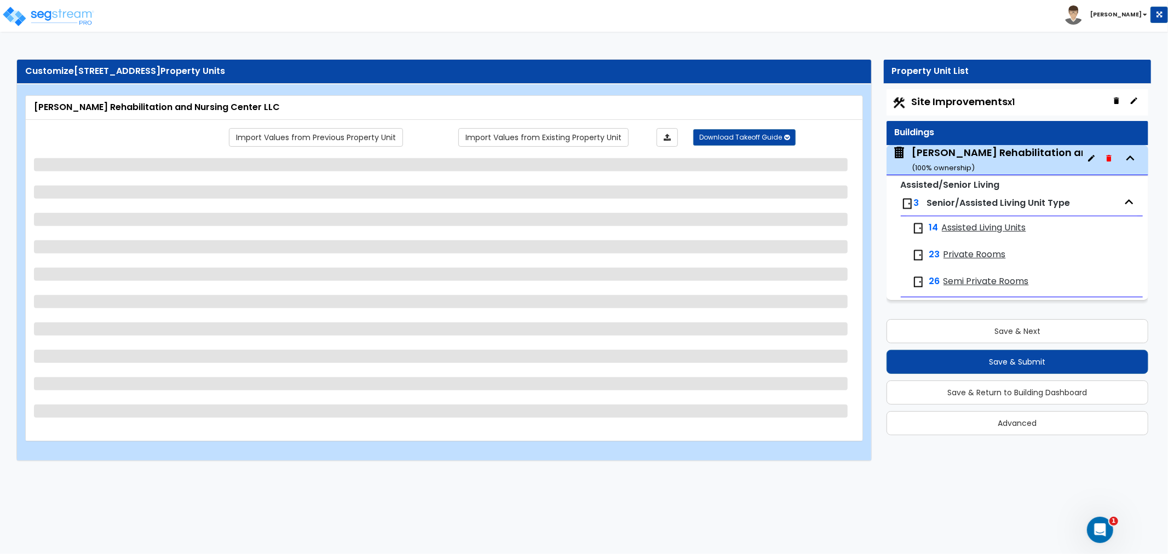
select select "5"
select select "1"
select select "2"
select select "1"
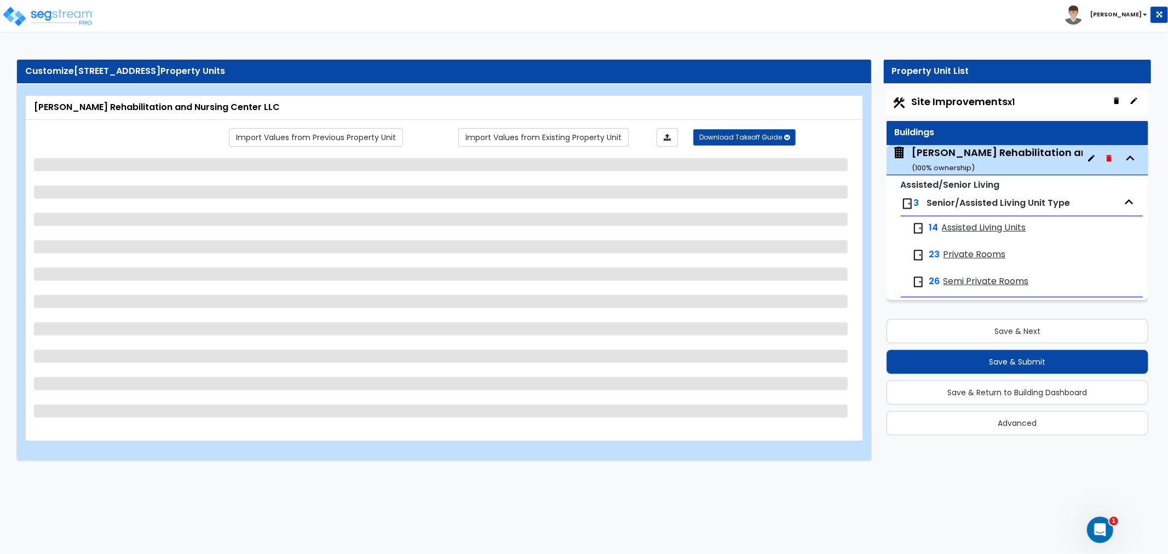
select select "1"
select select "2"
select select "4"
select select "3"
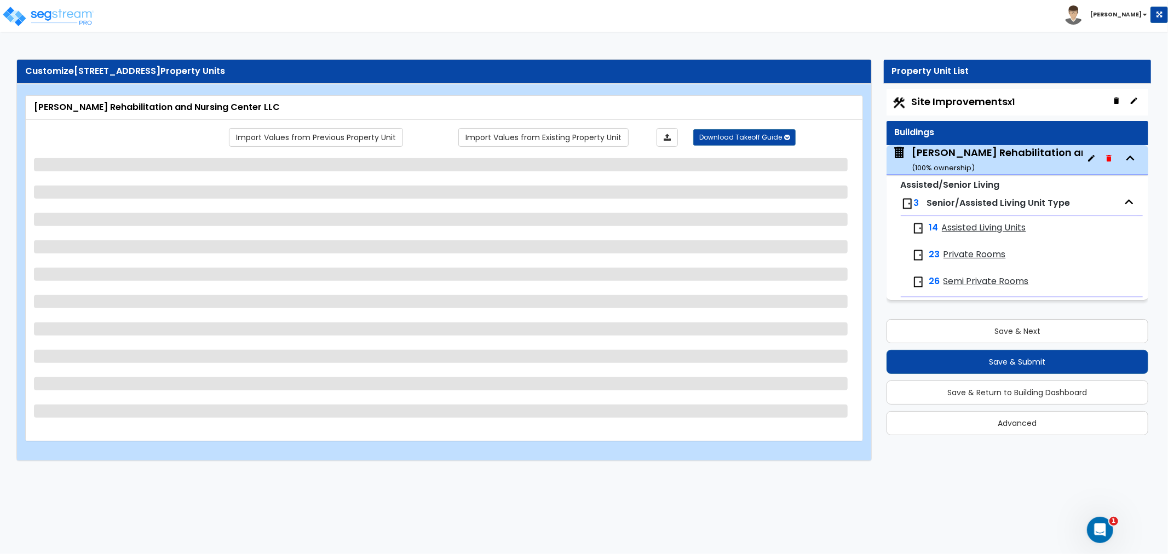
select select "1"
select select "4"
select select "2"
select select "1"
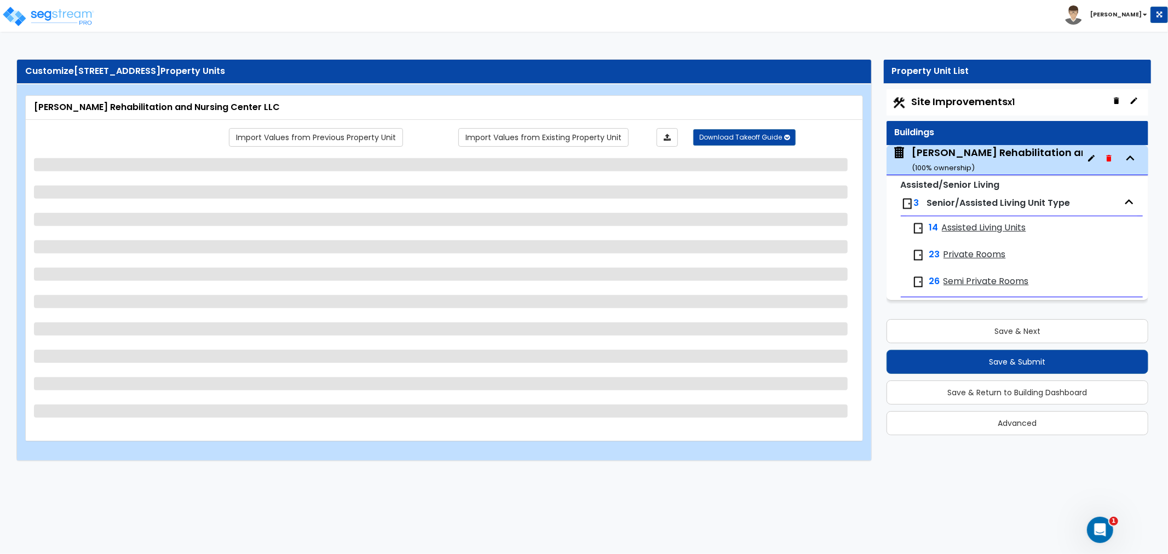
select select "1"
select select "3"
select select "2"
select select "1"
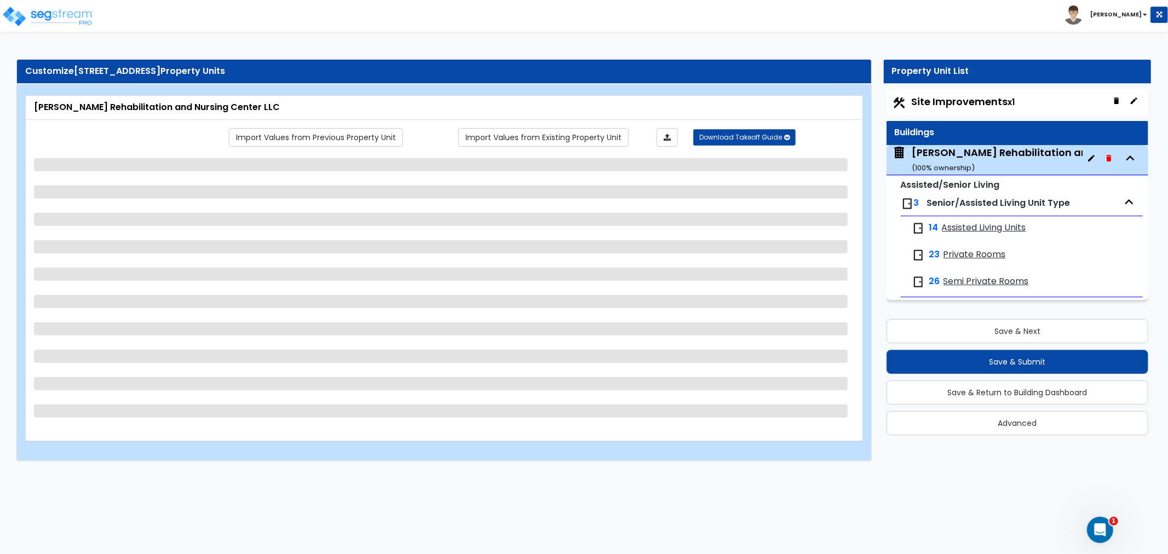
select select "2"
select select "1"
select select "4"
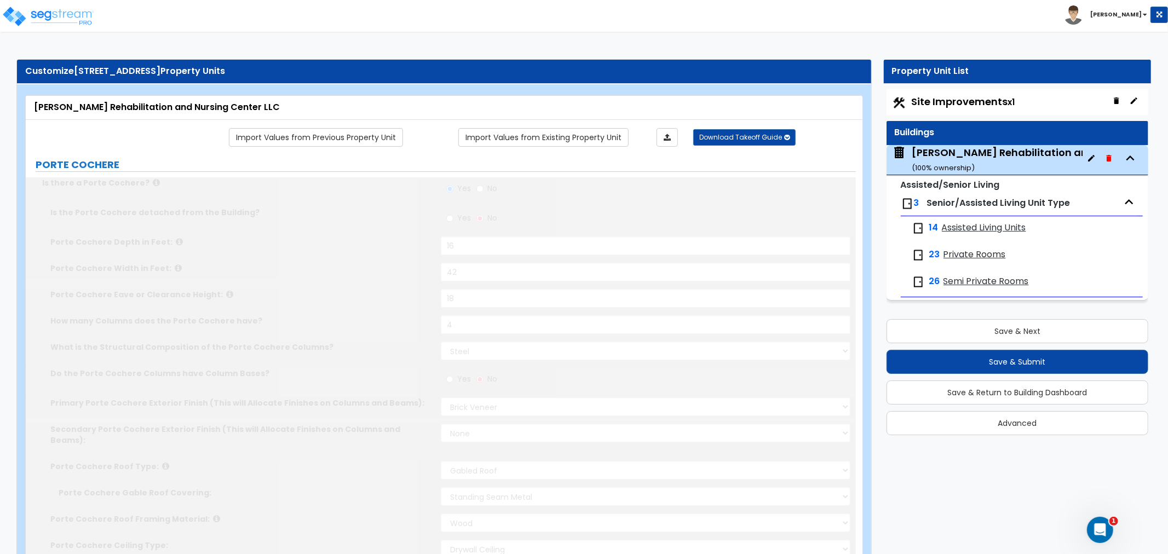
radio input "true"
select select "2"
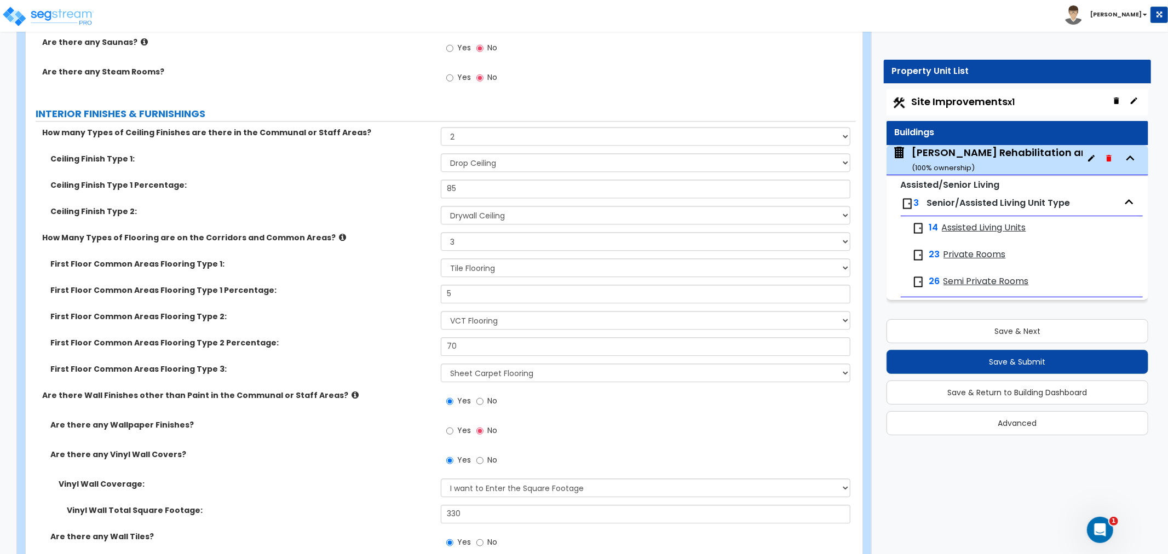
scroll to position [5839, 0]
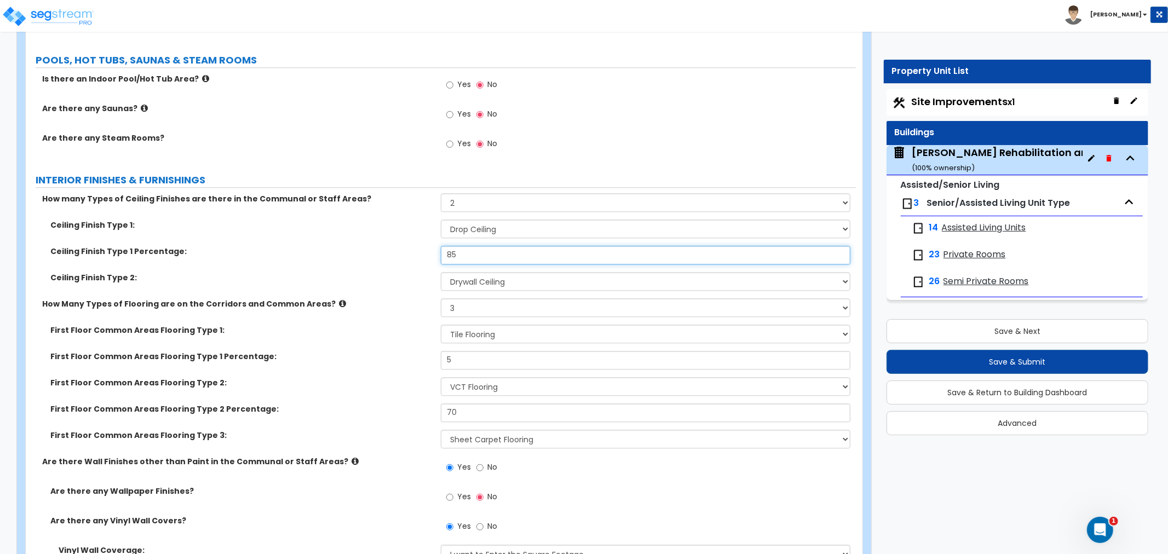
drag, startPoint x: 468, startPoint y: 217, endPoint x: 419, endPoint y: 223, distance: 49.6
click at [419, 246] on div "Ceiling Finish Type 1 Percentage: 85" at bounding box center [441, 259] width 830 height 26
type input "80"
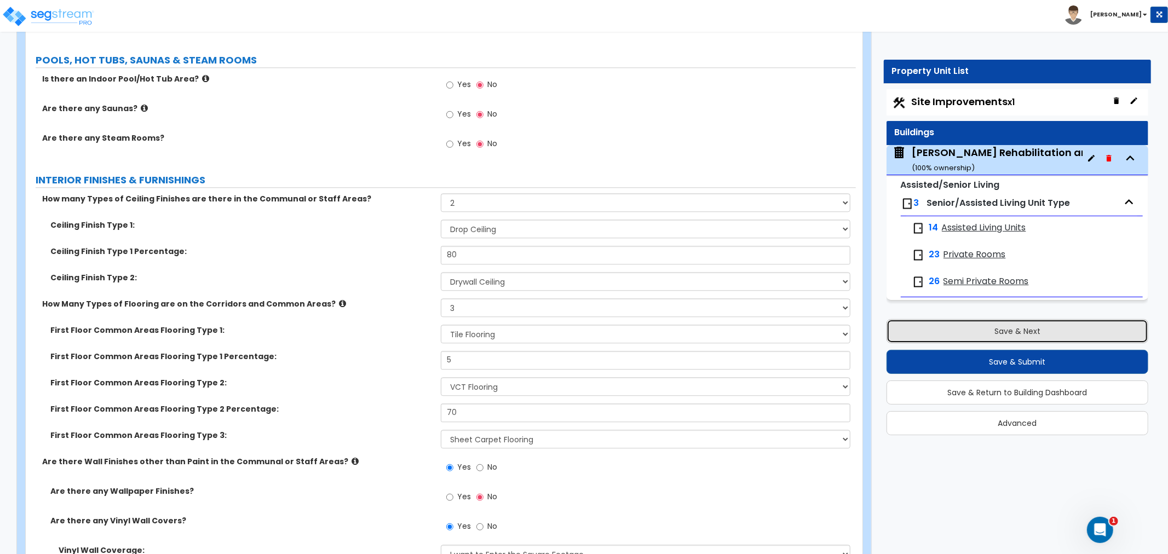
click at [1006, 327] on button "Save & Next" at bounding box center [1017, 331] width 262 height 24
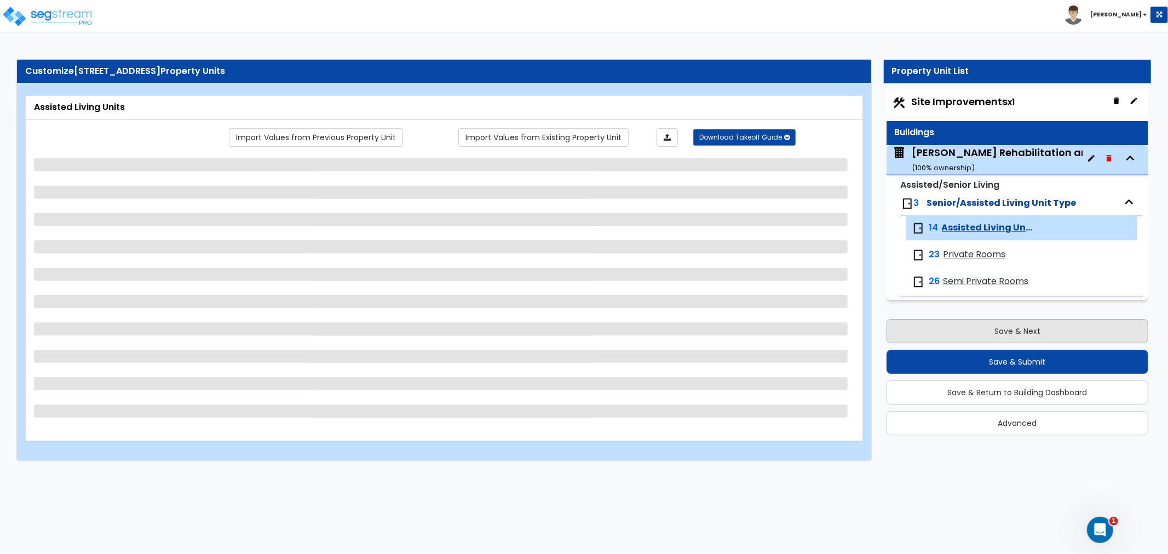
scroll to position [0, 0]
select select "1"
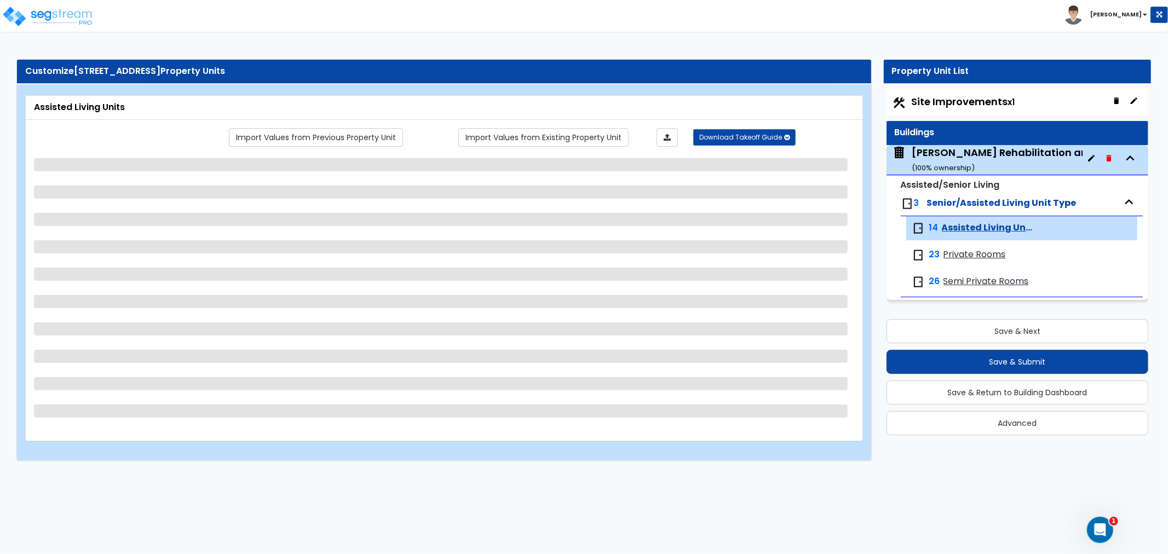
select select "6"
select select "1"
select select "2"
select select "1"
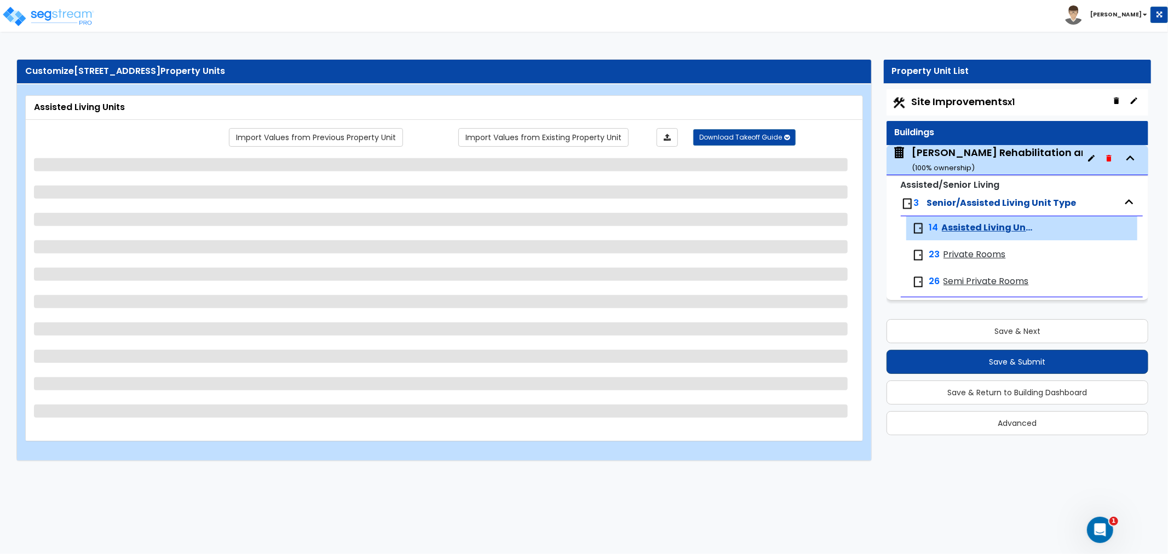
select select "3"
select select "2"
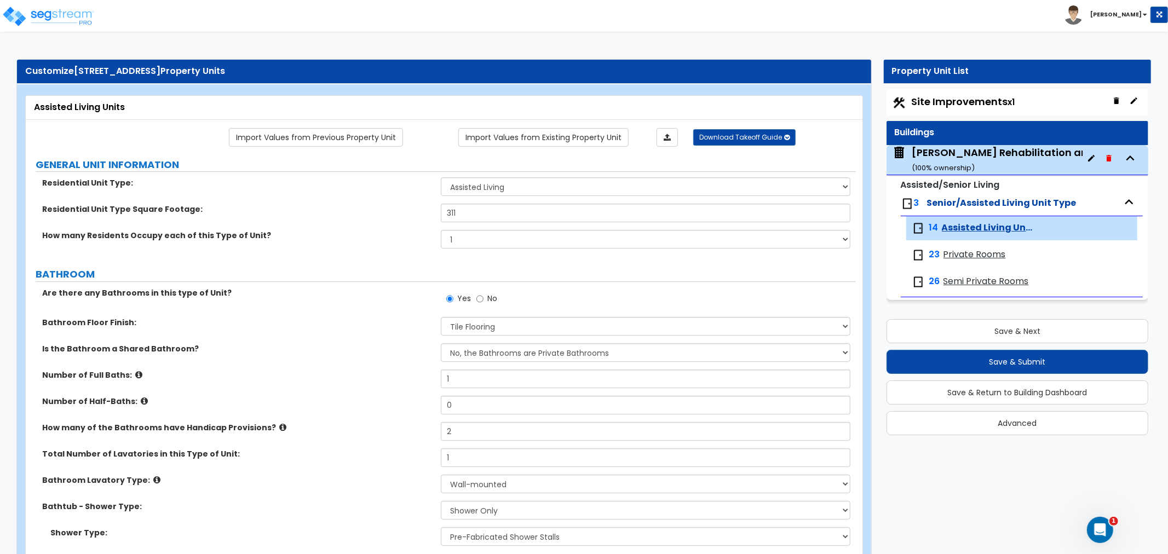
click at [973, 161] on div "Spooner Rehabilitation and Nursing Center LLC ( 100 % ownership)" at bounding box center [1052, 160] width 280 height 28
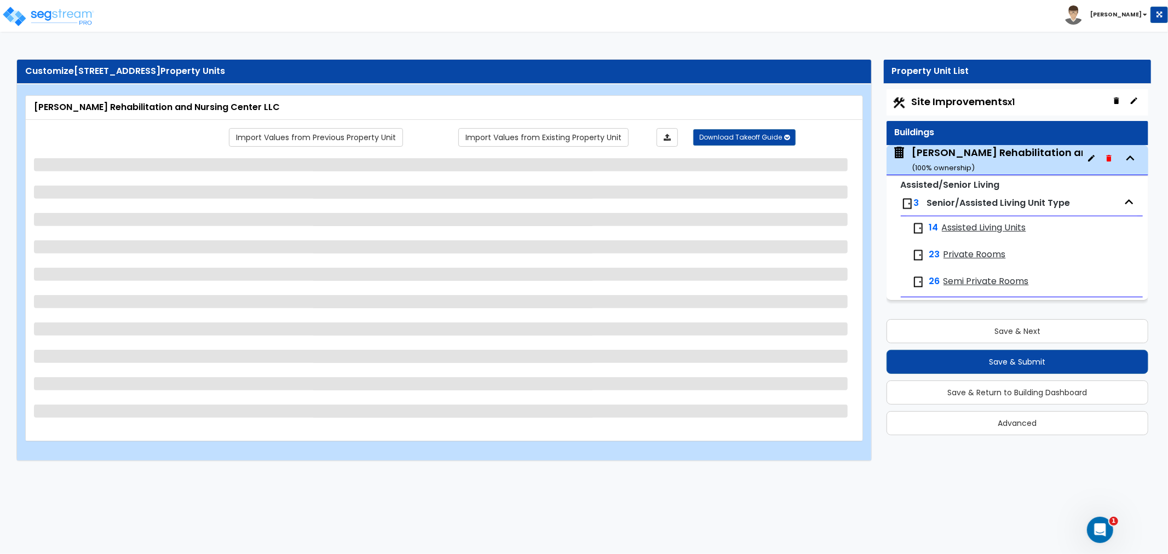
select select "2"
select select "4"
select select "1"
select select "5"
select select "1"
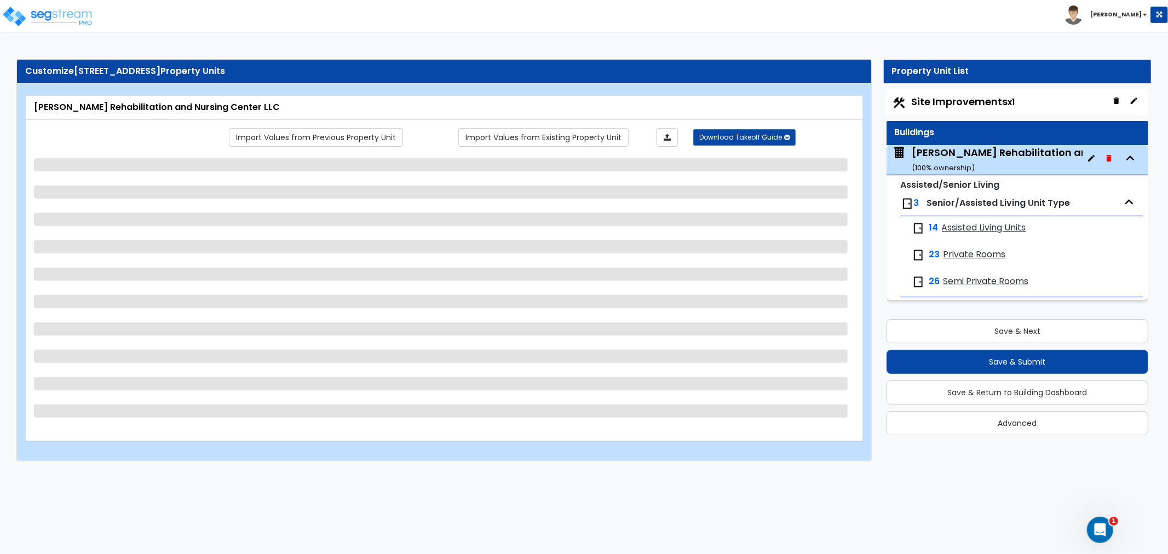
select select "1"
select select "2"
select select "6"
select select "2"
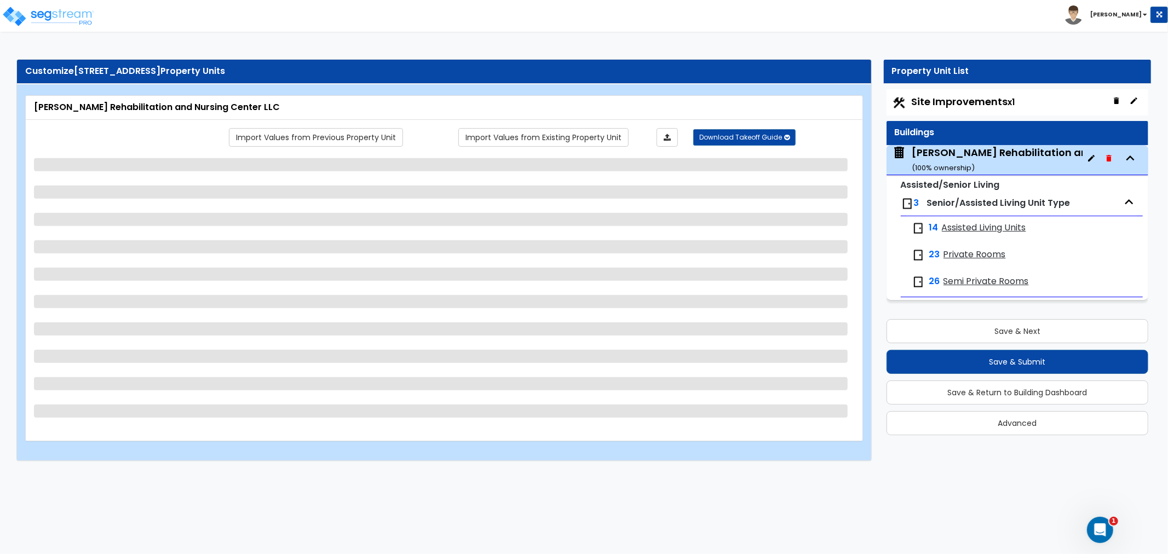
select select "2"
select select "7"
select select "1"
select select "2"
select select "1"
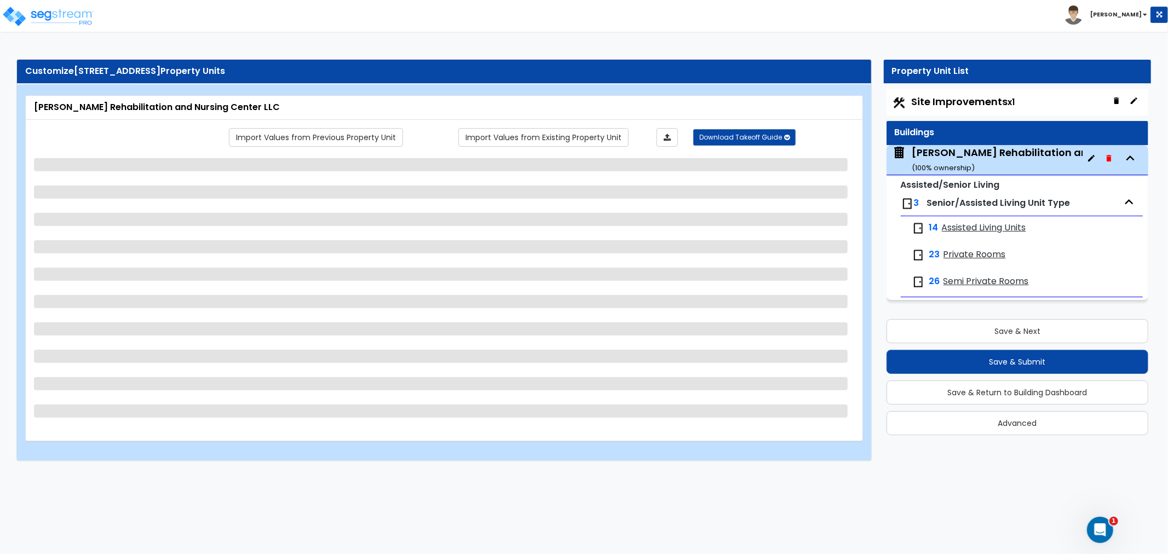
select select "1"
select select "4"
select select "2"
select select "1"
select select "2"
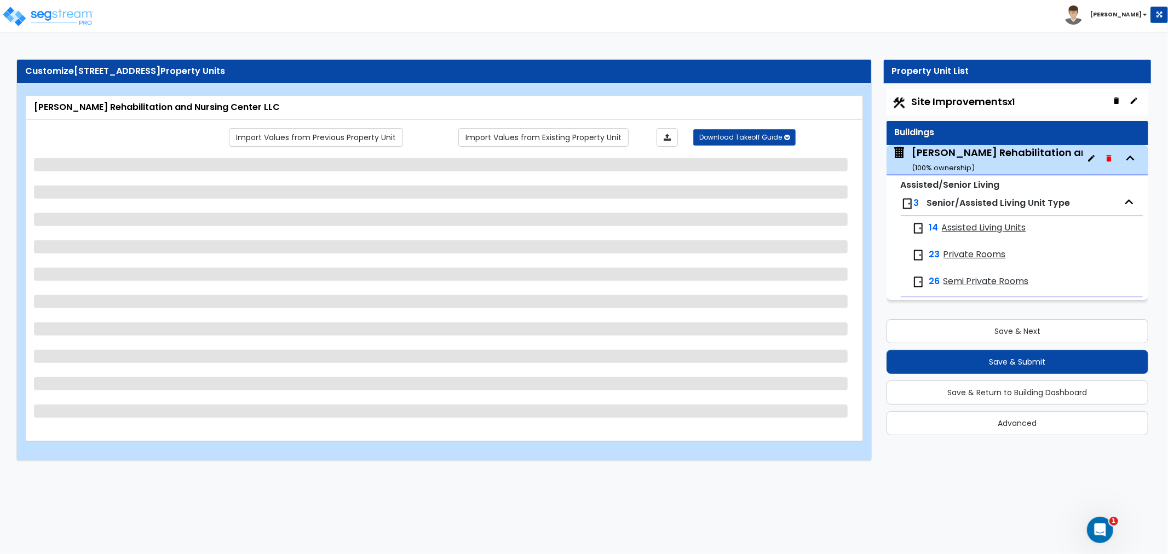
select select "1"
select select "3"
select select "1"
select select "5"
select select "2"
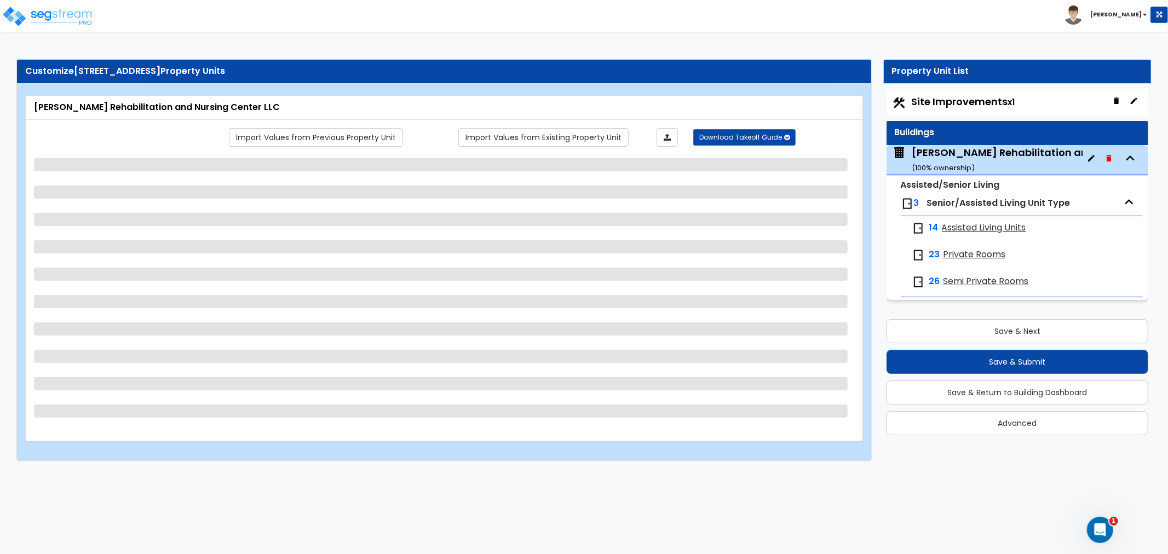
select select "3"
select select "2"
select select "1"
select select "5"
select select "2"
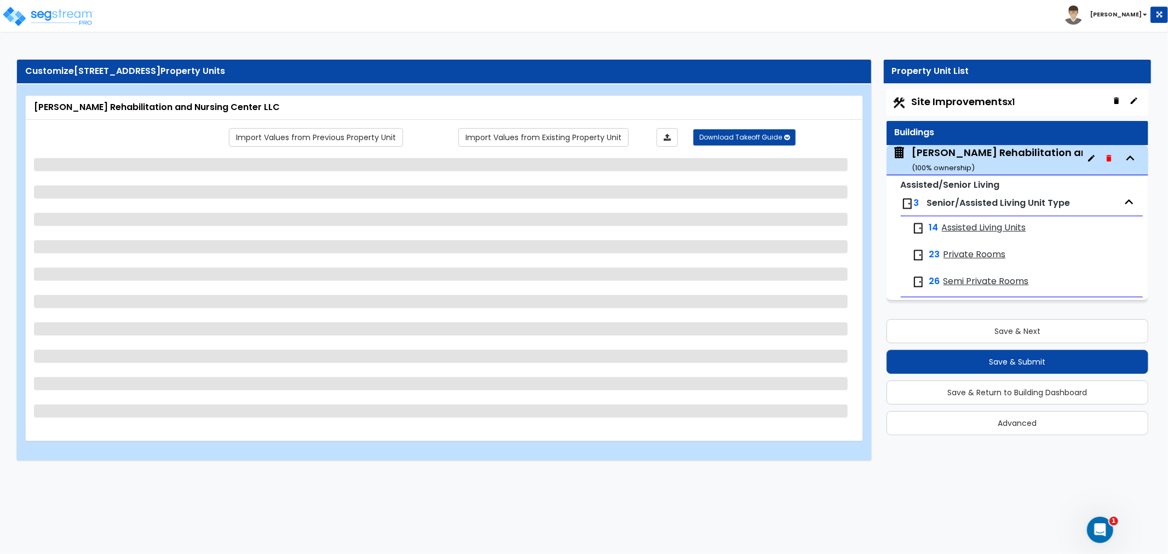
select select "2"
select select "3"
select select "2"
select select "1"
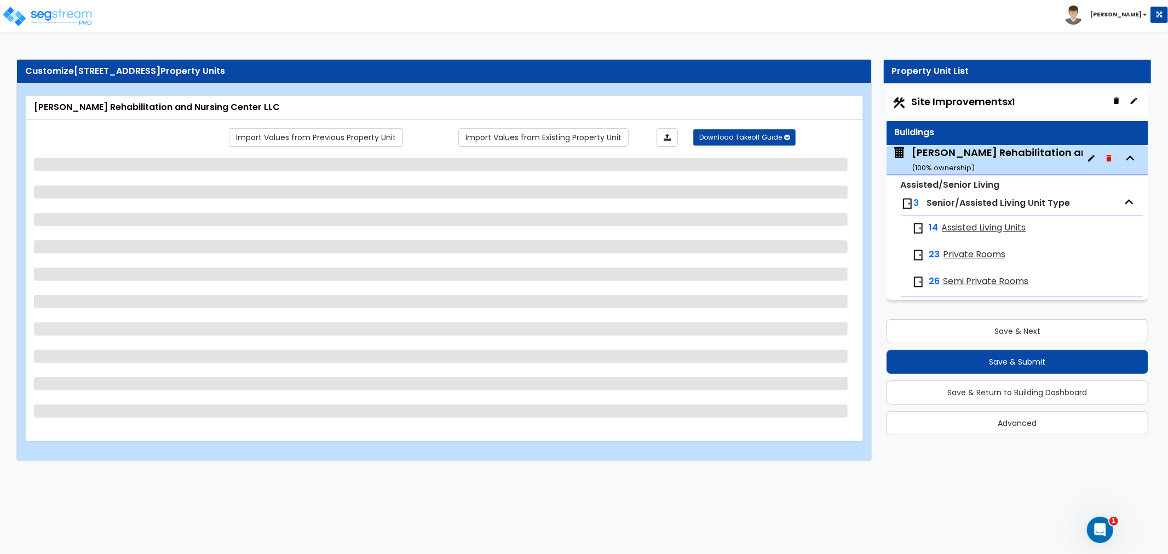
select select "4"
select select "1"
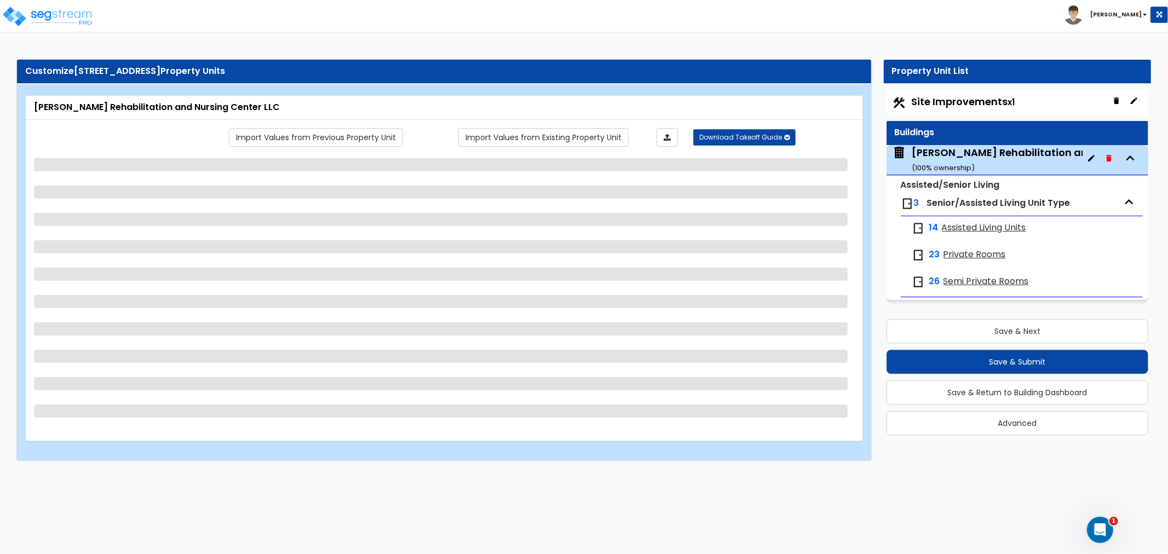
select select "2"
select select "1"
select select "2"
select select "1"
select select "2"
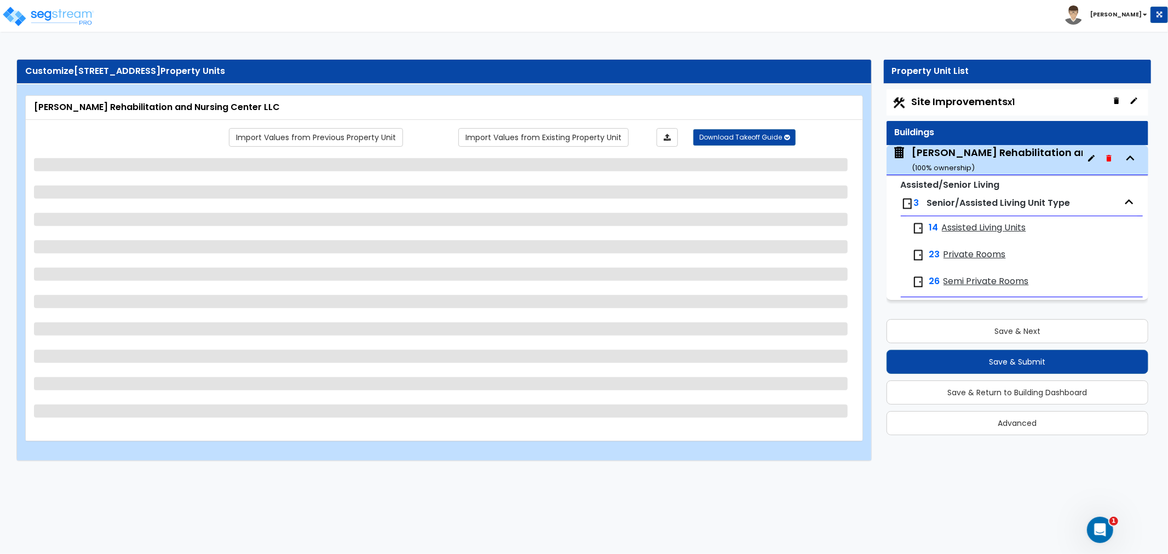
select select "2"
select select "1"
select select "2"
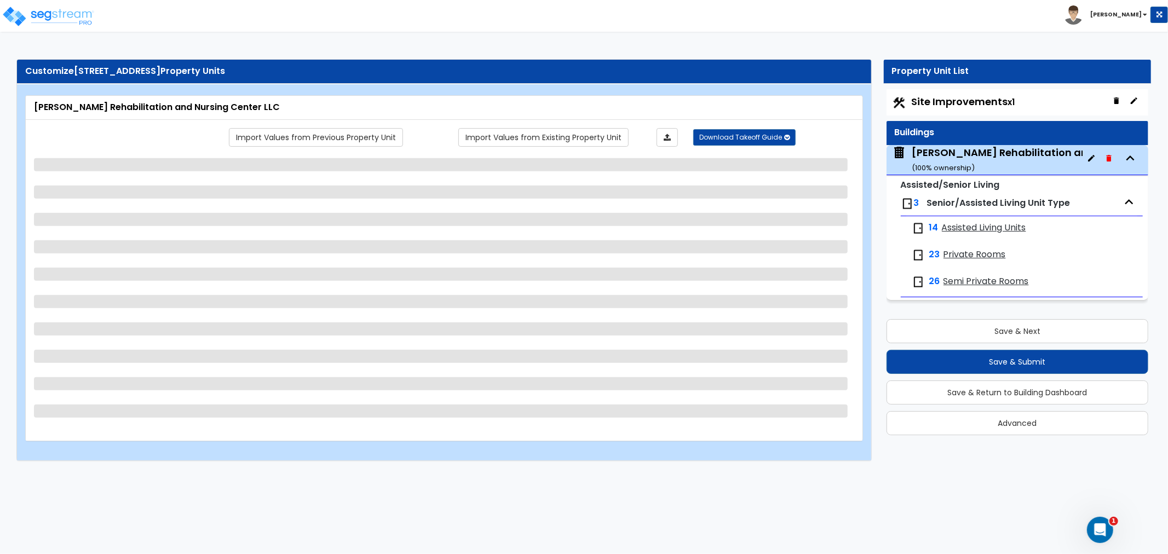
select select "1"
select select "2"
select select "3"
select select "1"
select select "4"
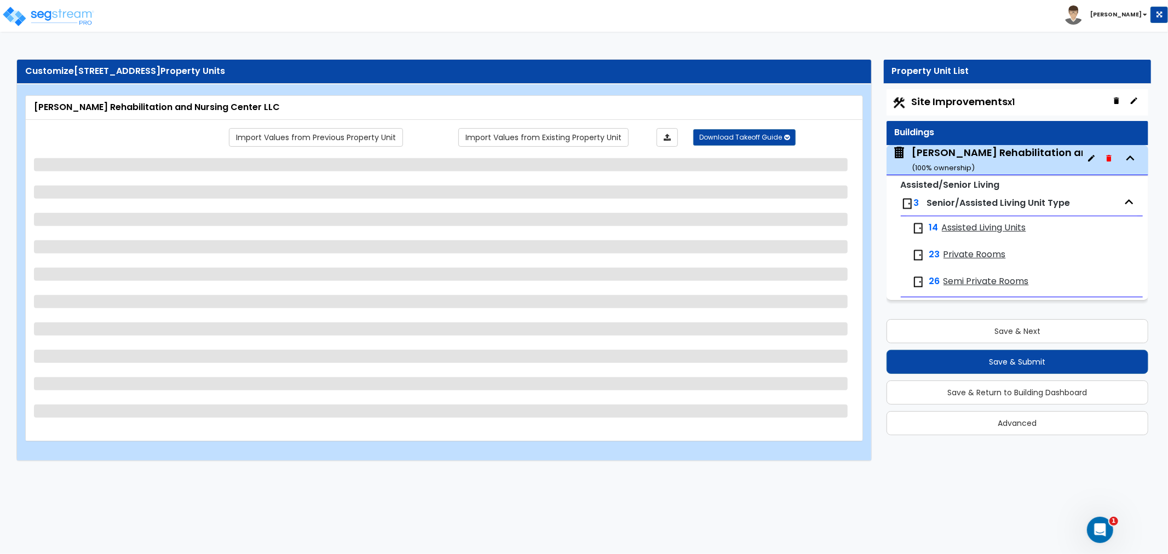
select select "5"
select select "2"
select select "1"
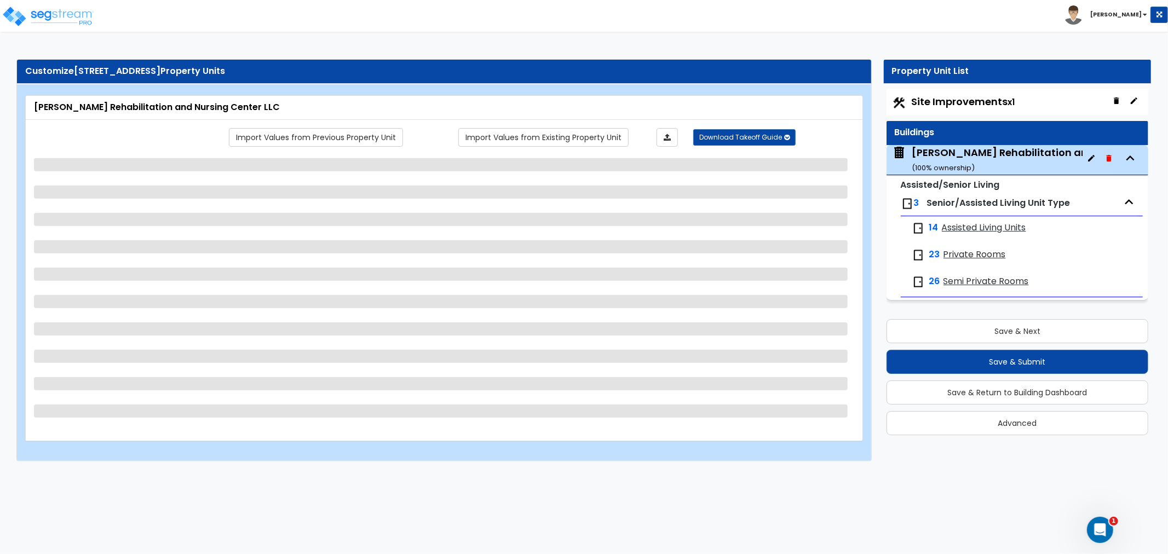
select select "2"
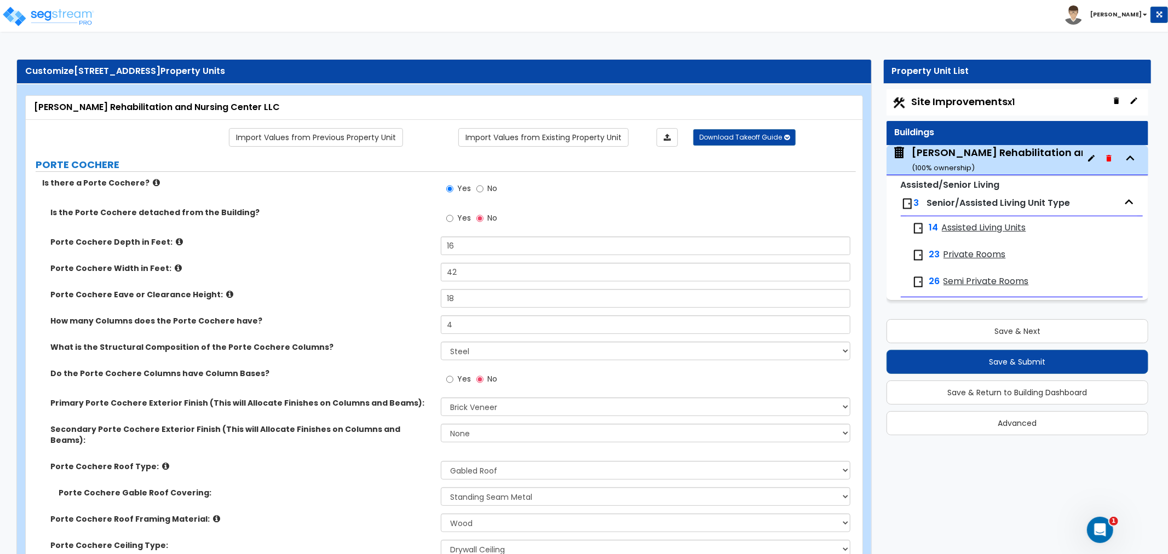
click at [647, 215] on div "Yes No" at bounding box center [648, 222] width 415 height 30
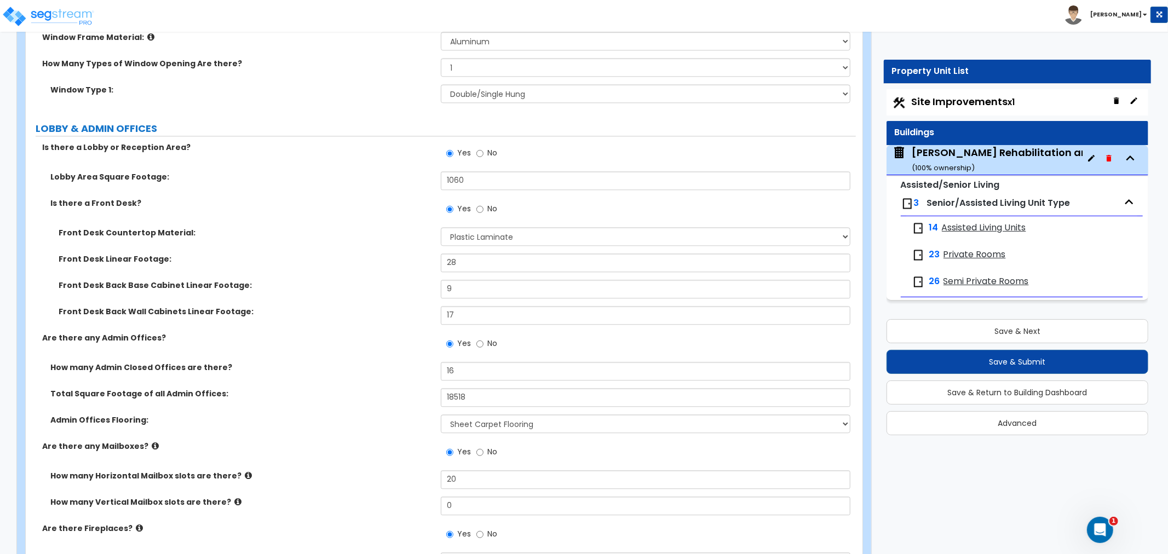
scroll to position [2216, 0]
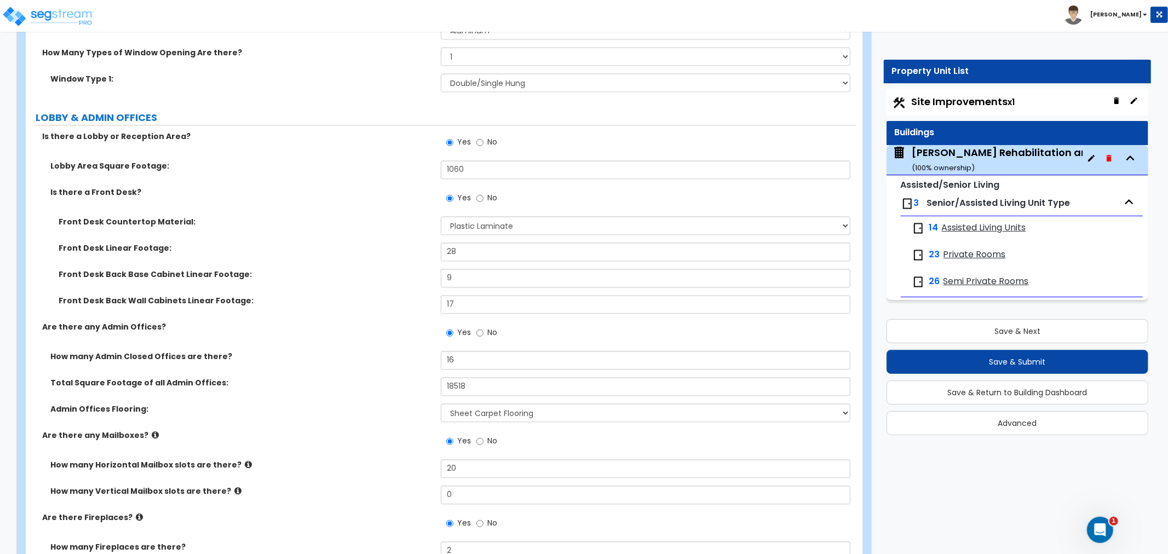
click at [402, 321] on div "Are there any Admin Offices? Yes No" at bounding box center [441, 336] width 830 height 30
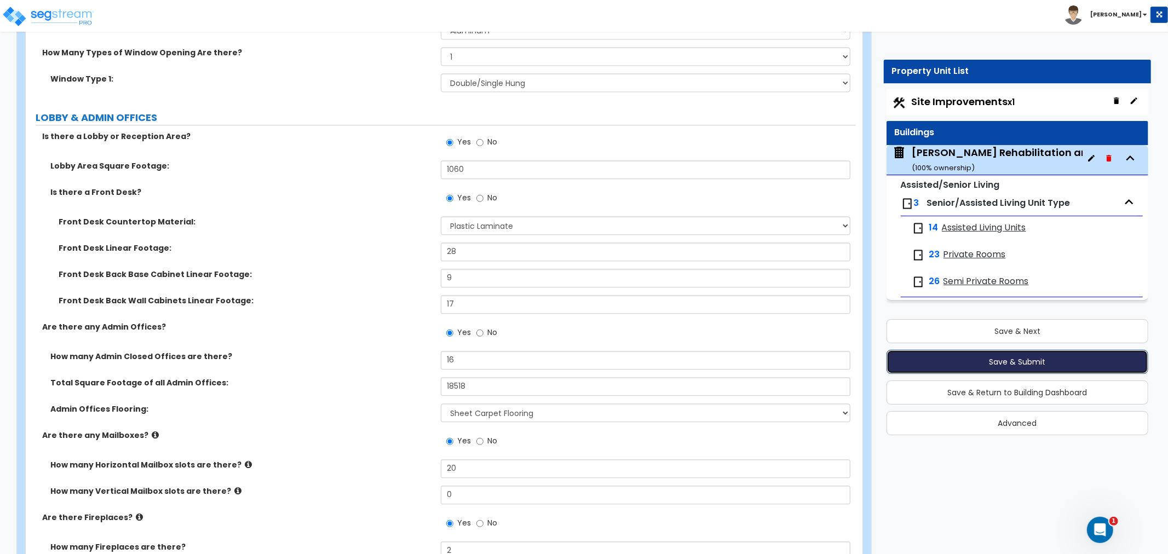
click at [1008, 363] on button "Save & Submit" at bounding box center [1017, 362] width 262 height 24
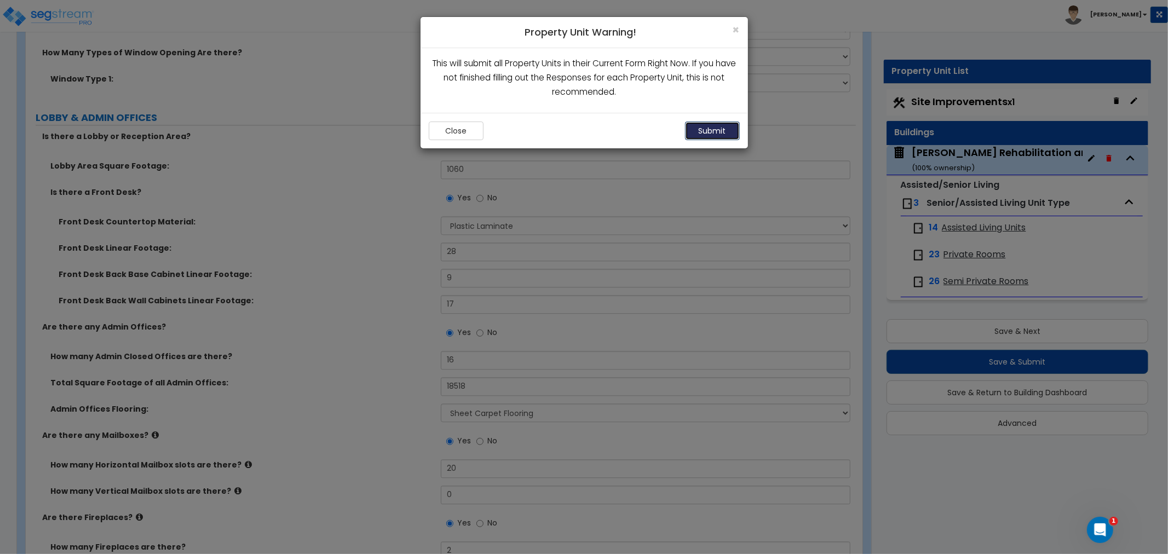
click at [708, 128] on button "Submit" at bounding box center [712, 131] width 55 height 19
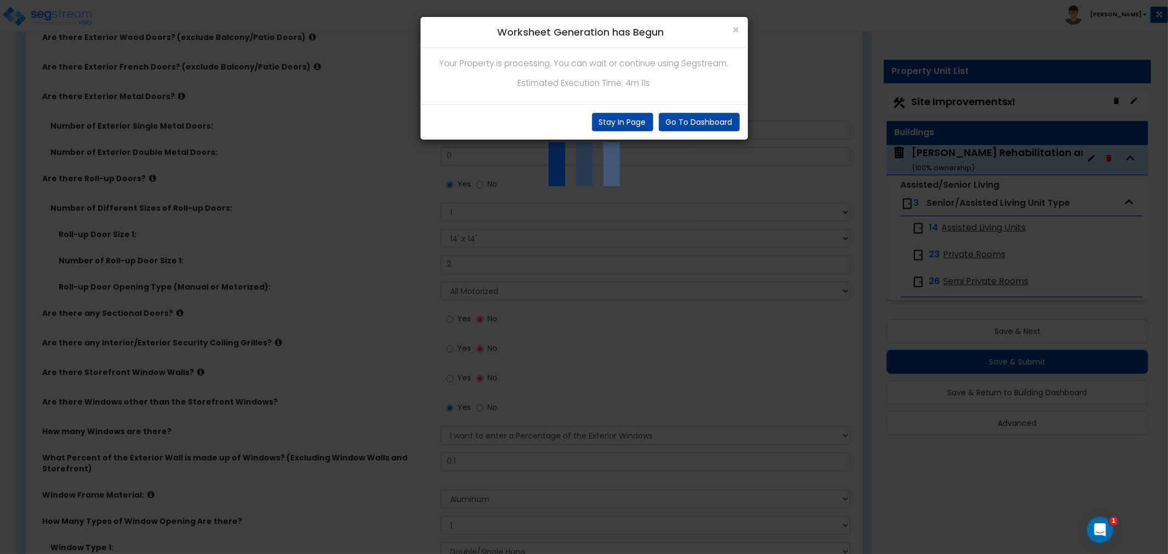
scroll to position [1730, 0]
click at [687, 111] on div "Go To Dashboard Stay In Page" at bounding box center [583, 122] width 327 height 36
click at [694, 119] on button "Go To Dashboard" at bounding box center [699, 122] width 81 height 19
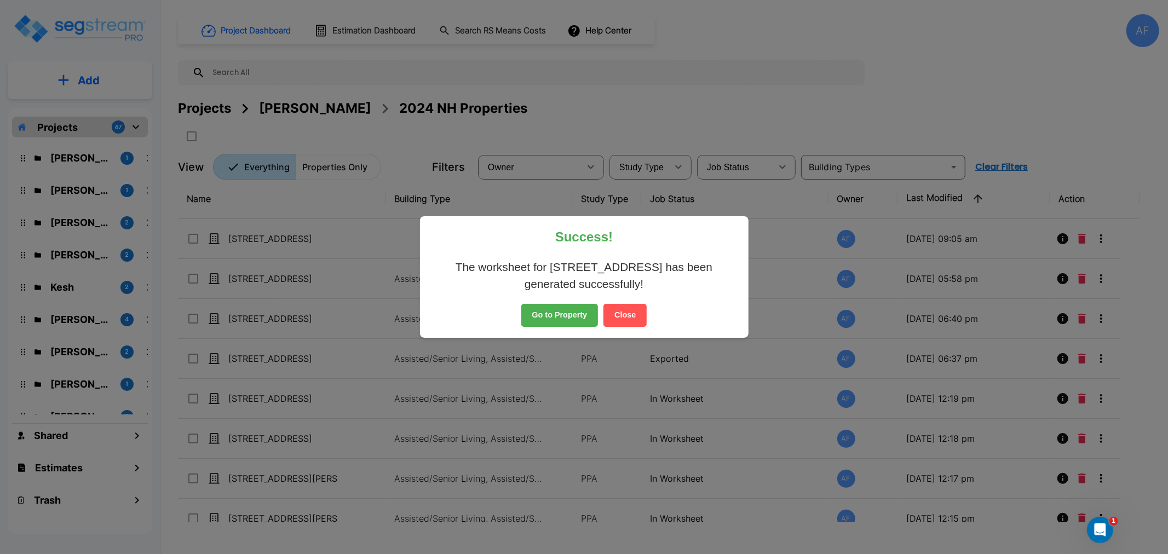
click at [567, 309] on button "Go to Property" at bounding box center [559, 315] width 77 height 23
click at [559, 325] on button "Go to Property" at bounding box center [559, 315] width 77 height 23
drag, startPoint x: 556, startPoint y: 311, endPoint x: 562, endPoint y: 315, distance: 7.9
click at [562, 315] on button "Go to Property" at bounding box center [559, 315] width 77 height 23
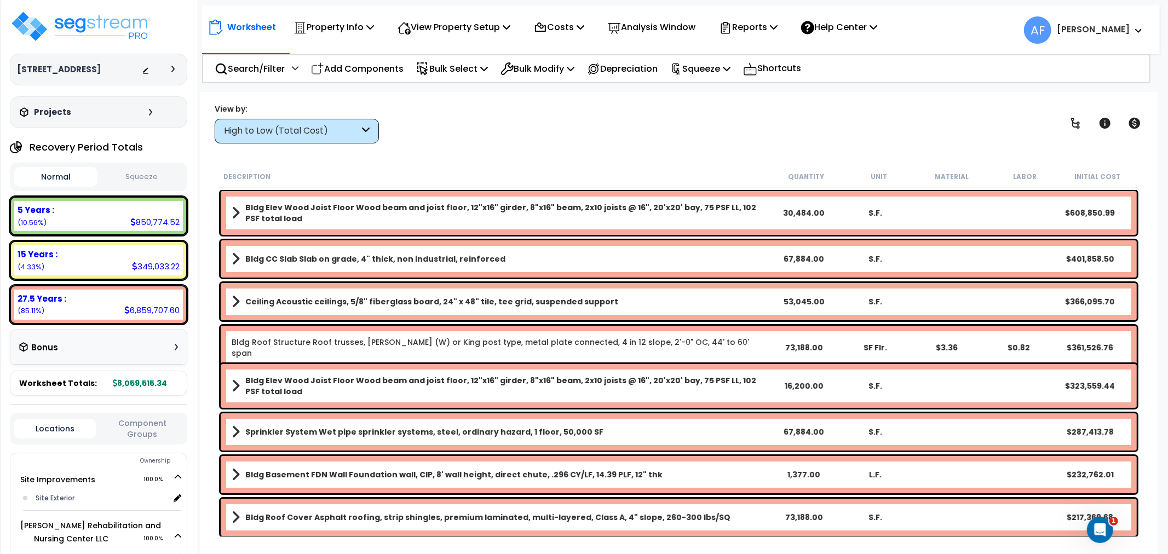
click at [351, 135] on div "High to Low (Total Cost)" at bounding box center [291, 131] width 135 height 13
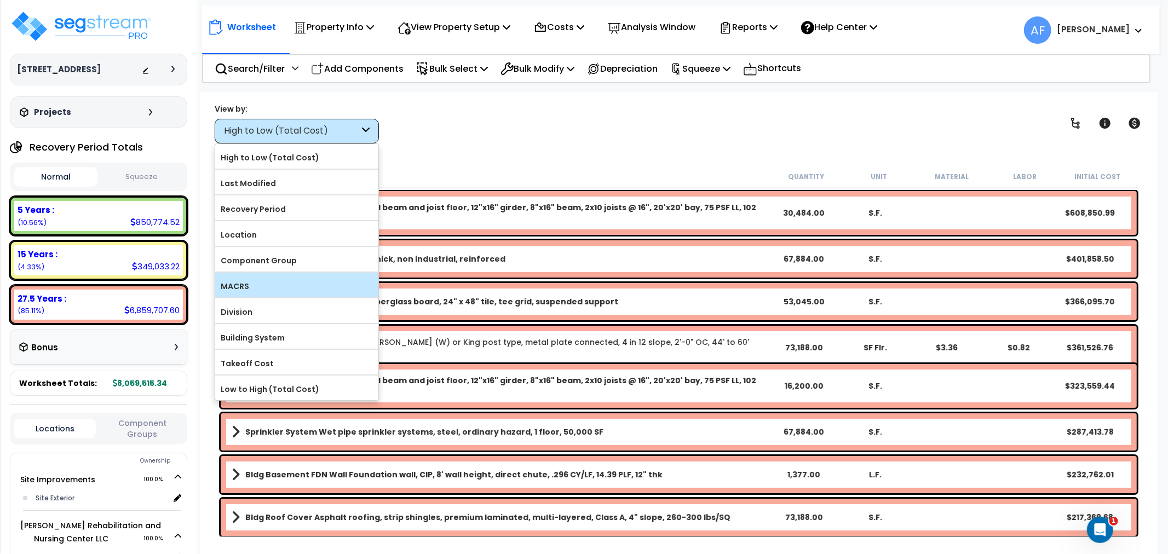
click at [253, 289] on label "MACRS" at bounding box center [296, 286] width 163 height 16
click at [0, 0] on input "MACRS" at bounding box center [0, 0] width 0 height 0
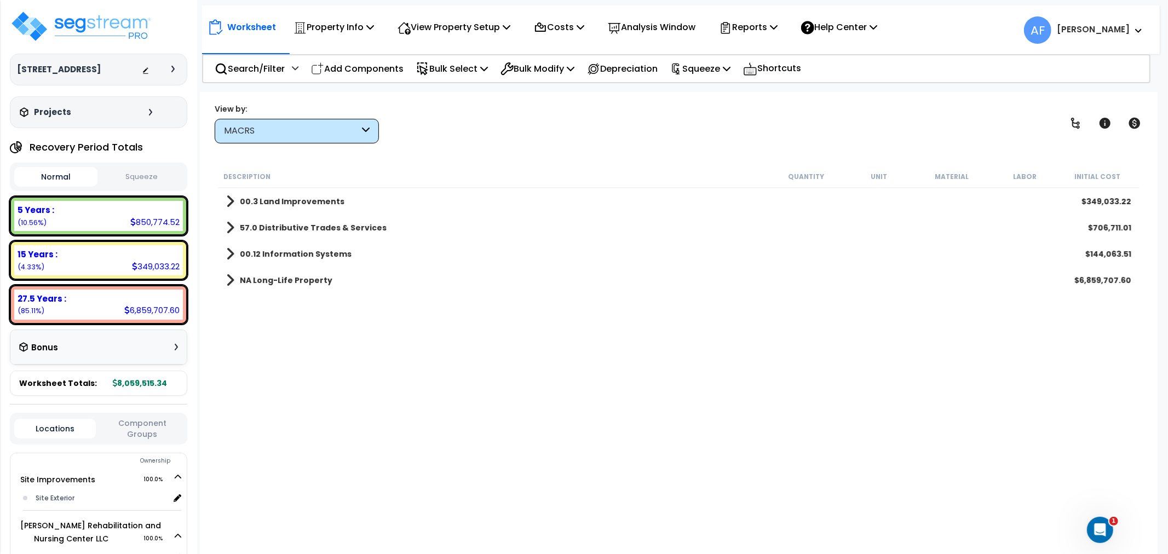
click at [230, 225] on span at bounding box center [230, 227] width 8 height 15
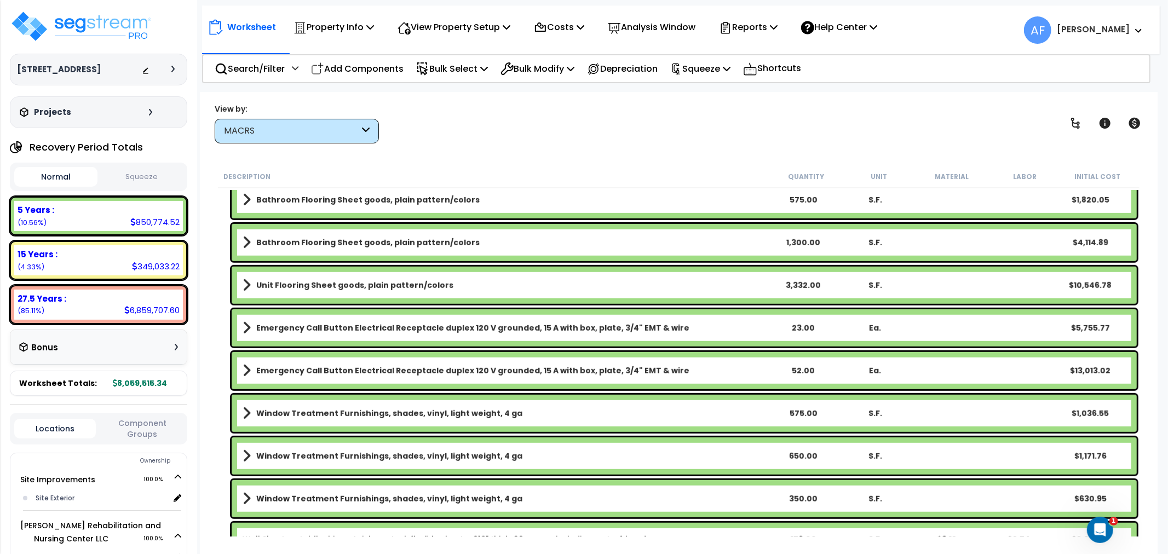
scroll to position [608, 0]
click at [297, 125] on div "MACRS" at bounding box center [291, 131] width 135 height 13
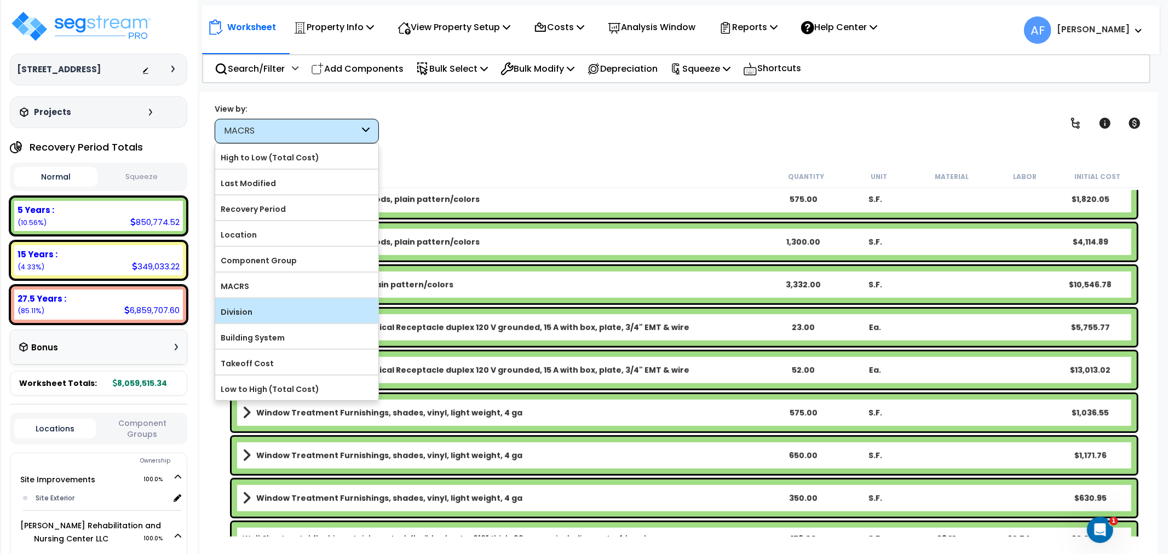
click at [268, 305] on label "Division" at bounding box center [296, 312] width 163 height 16
click at [0, 0] on input "Division" at bounding box center [0, 0] width 0 height 0
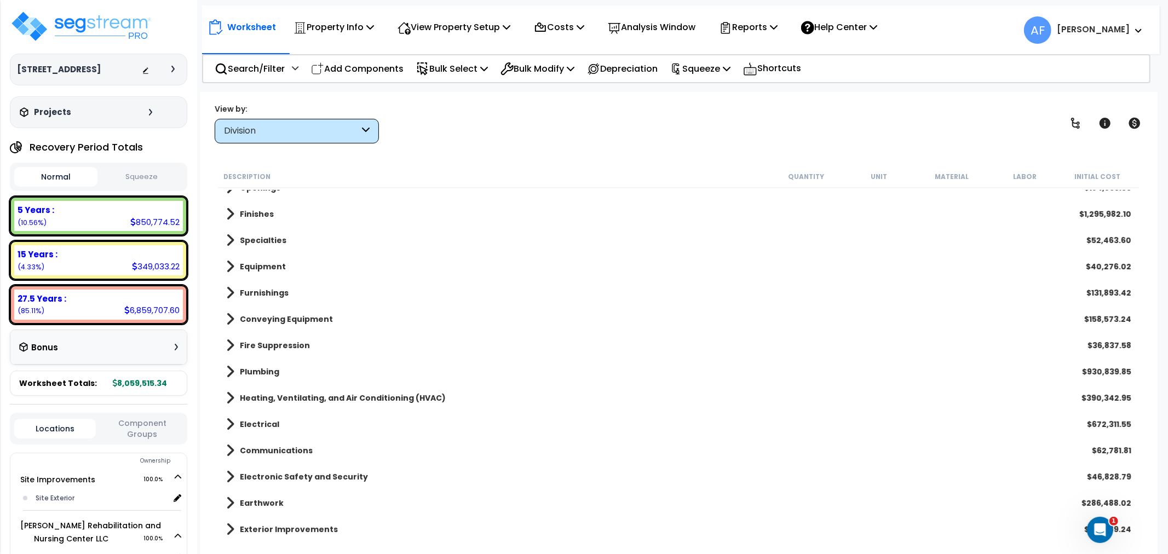
scroll to position [142, 0]
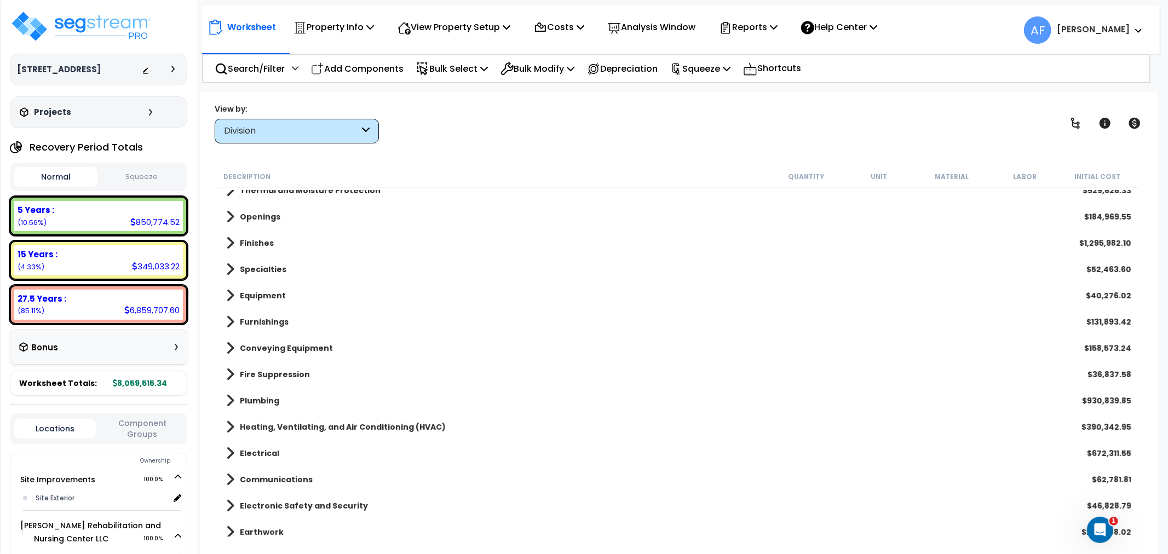
click at [232, 319] on span at bounding box center [230, 321] width 8 height 15
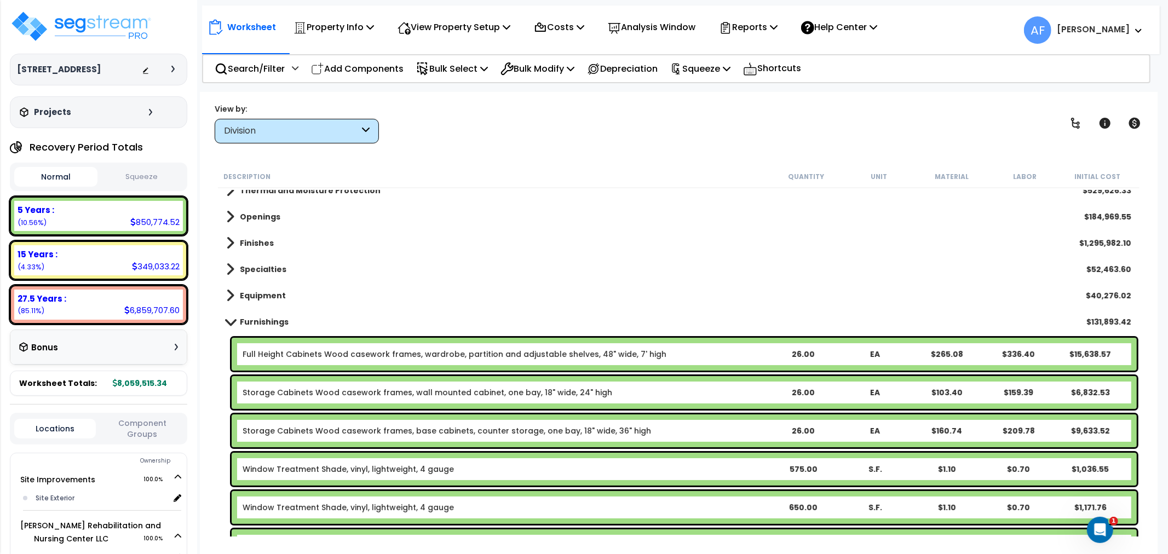
click at [224, 326] on div "Furnishings $131,893.42" at bounding box center [679, 322] width 916 height 26
click at [229, 315] on link "Furnishings" at bounding box center [257, 321] width 62 height 15
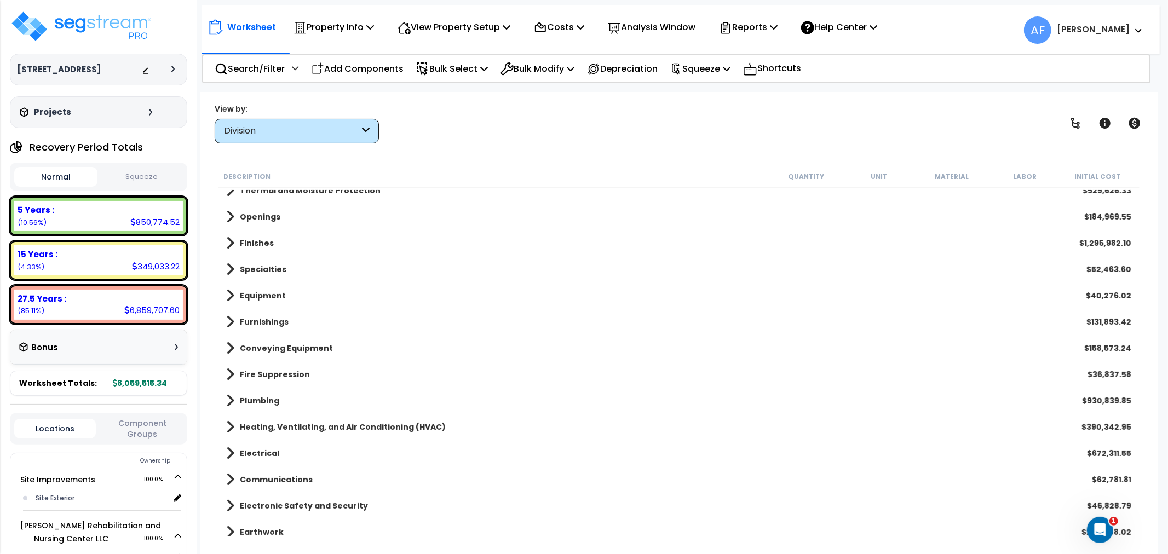
click at [233, 345] on span at bounding box center [230, 348] width 8 height 15
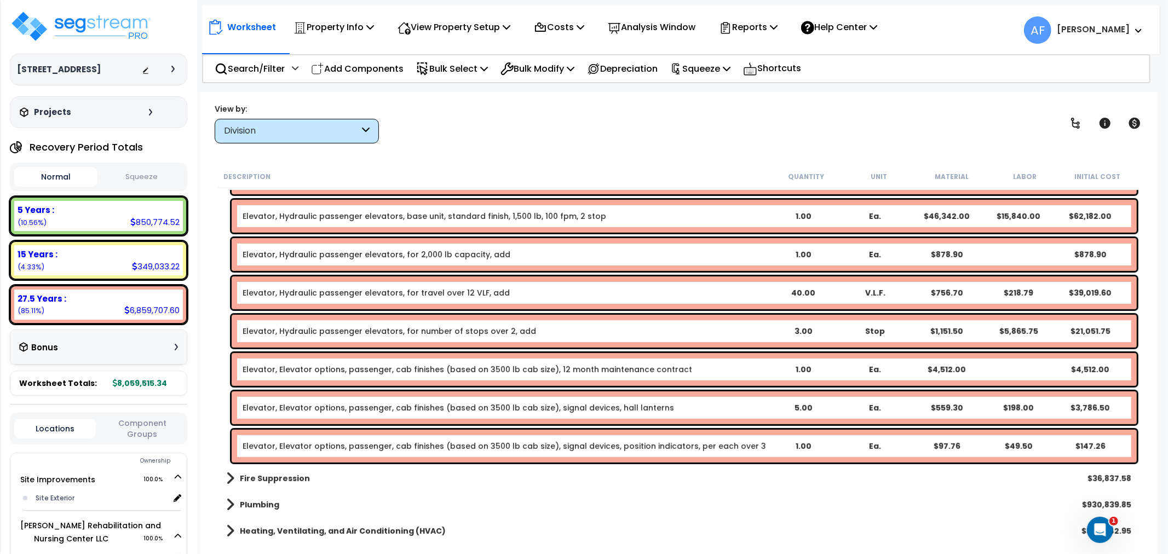
scroll to position [663, 0]
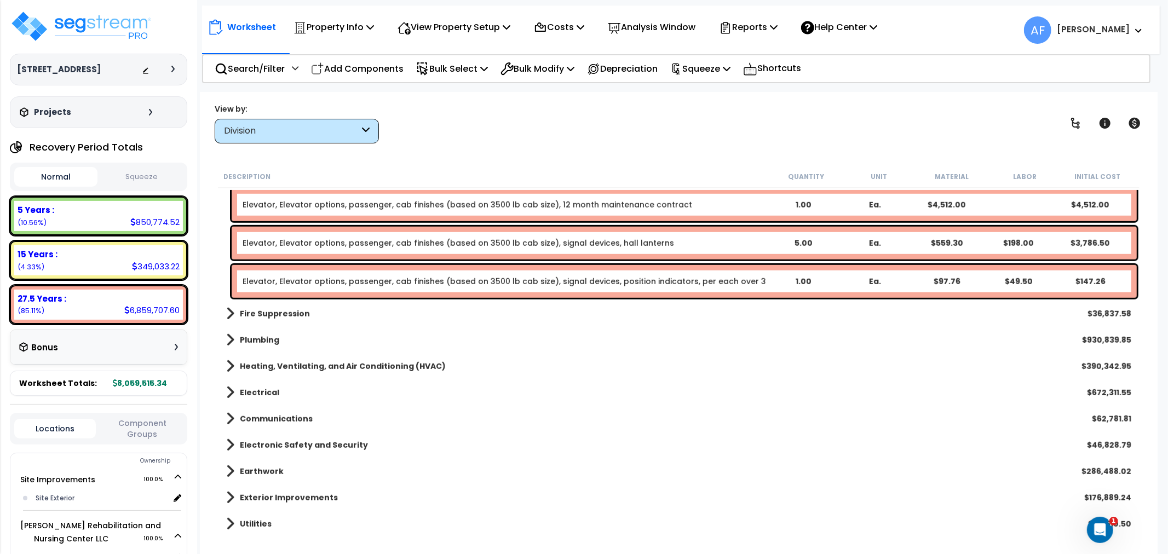
click at [237, 342] on link "Plumbing" at bounding box center [252, 339] width 53 height 15
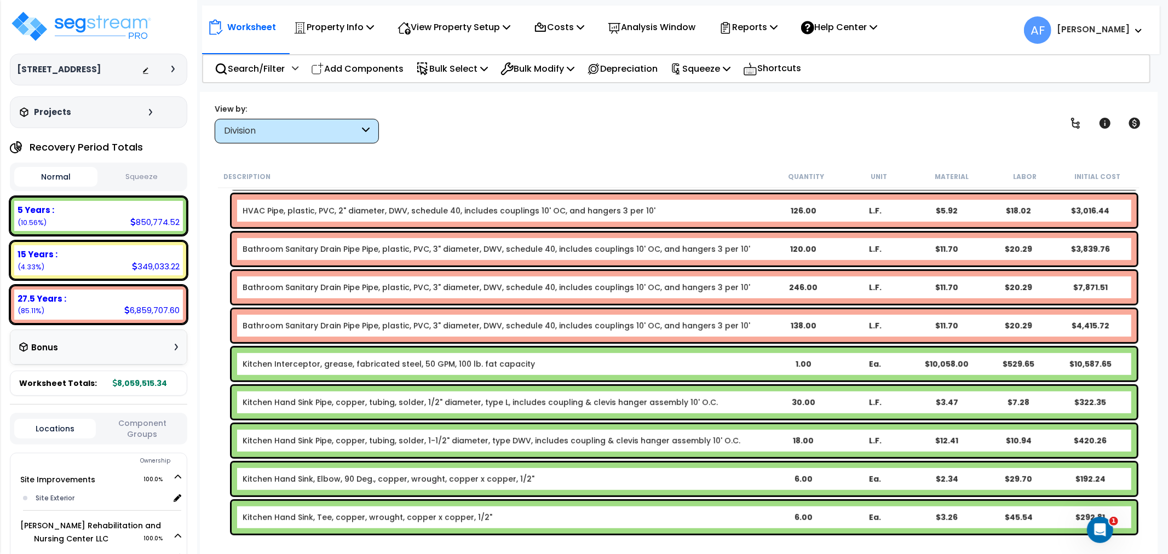
scroll to position [4069, 0]
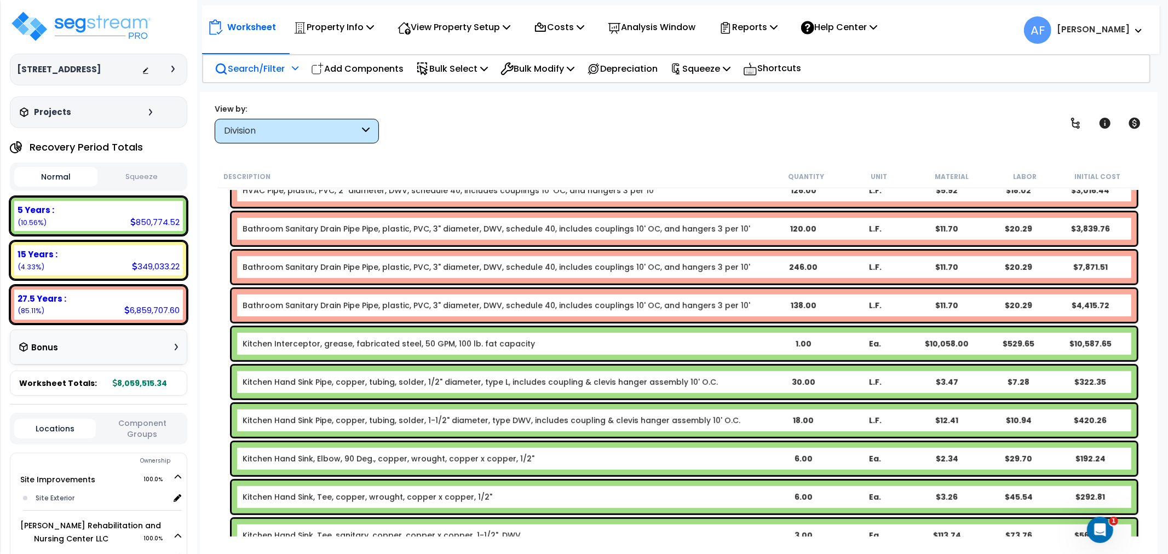
click at [274, 66] on p "Search/Filter" at bounding box center [250, 68] width 70 height 15
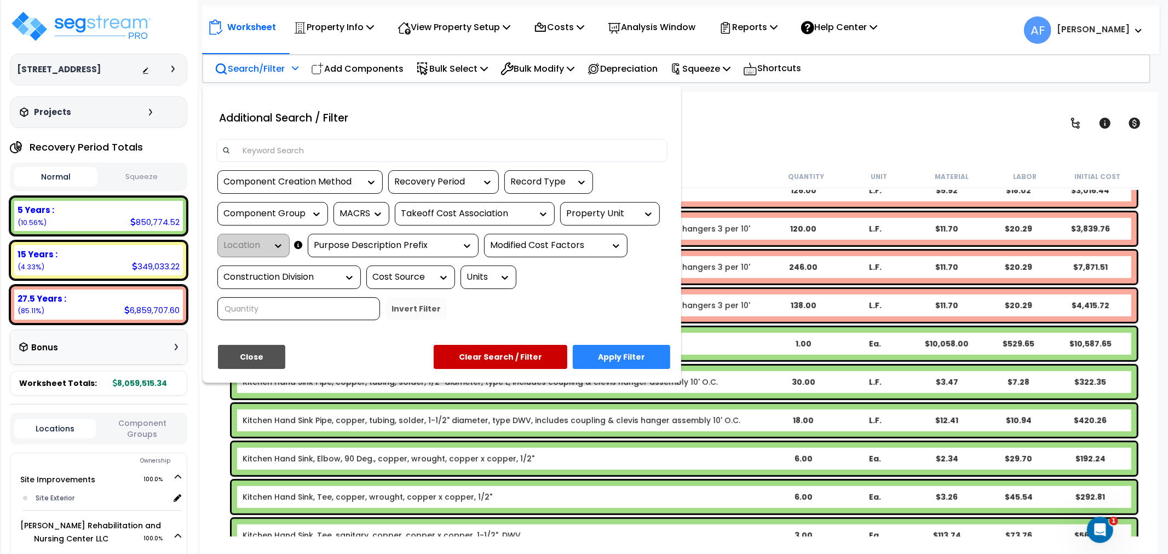
click at [323, 141] on div at bounding box center [441, 150] width 451 height 23
click at [311, 149] on input at bounding box center [448, 150] width 425 height 16
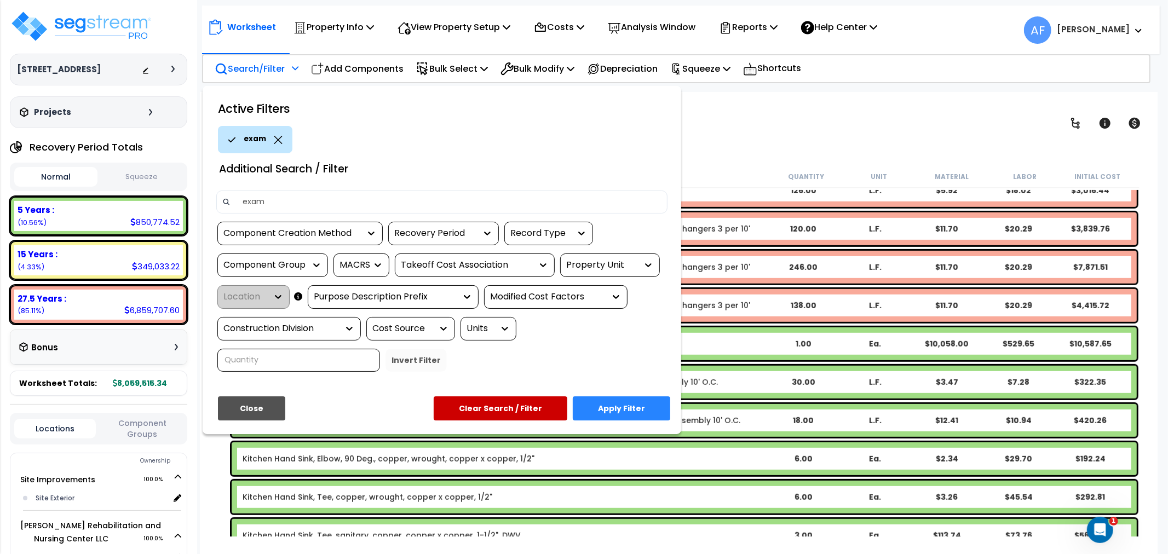
type input "exam"
click at [655, 401] on button "Apply Filter" at bounding box center [621, 408] width 97 height 24
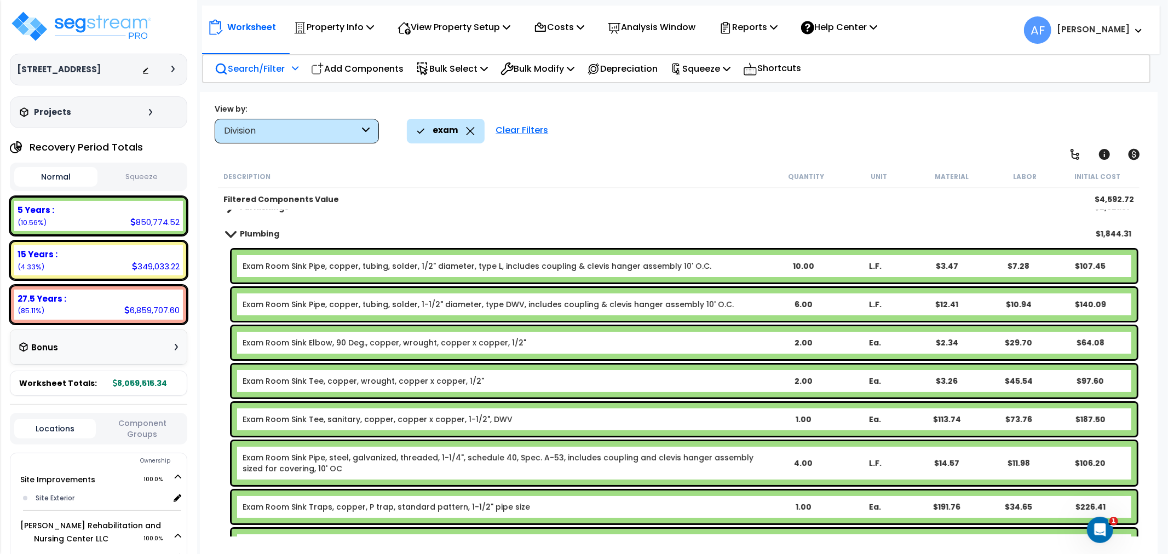
scroll to position [0, 0]
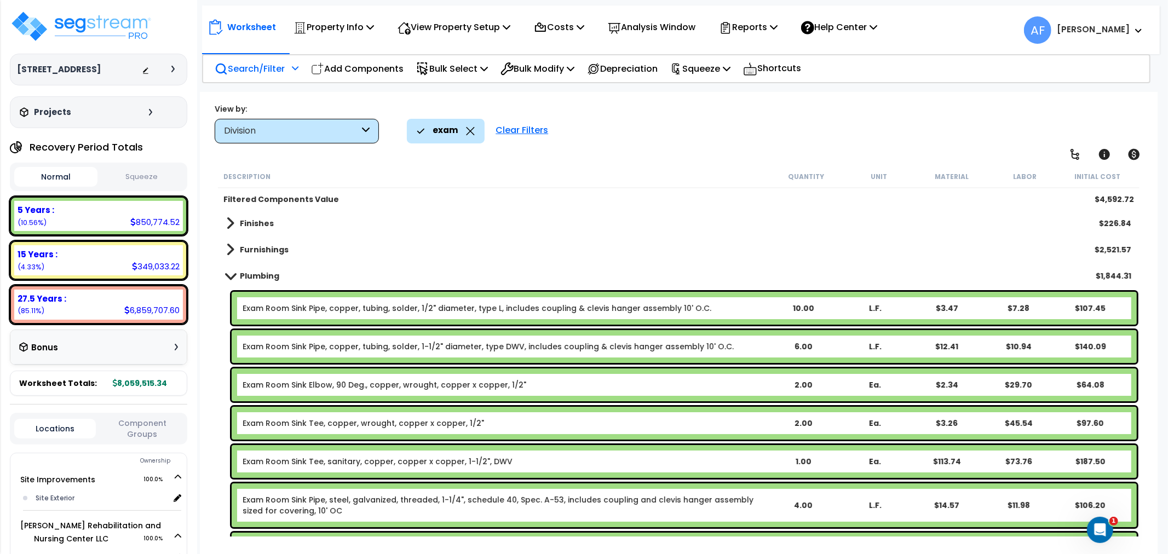
click at [240, 277] on b "Plumbing" at bounding box center [259, 275] width 39 height 11
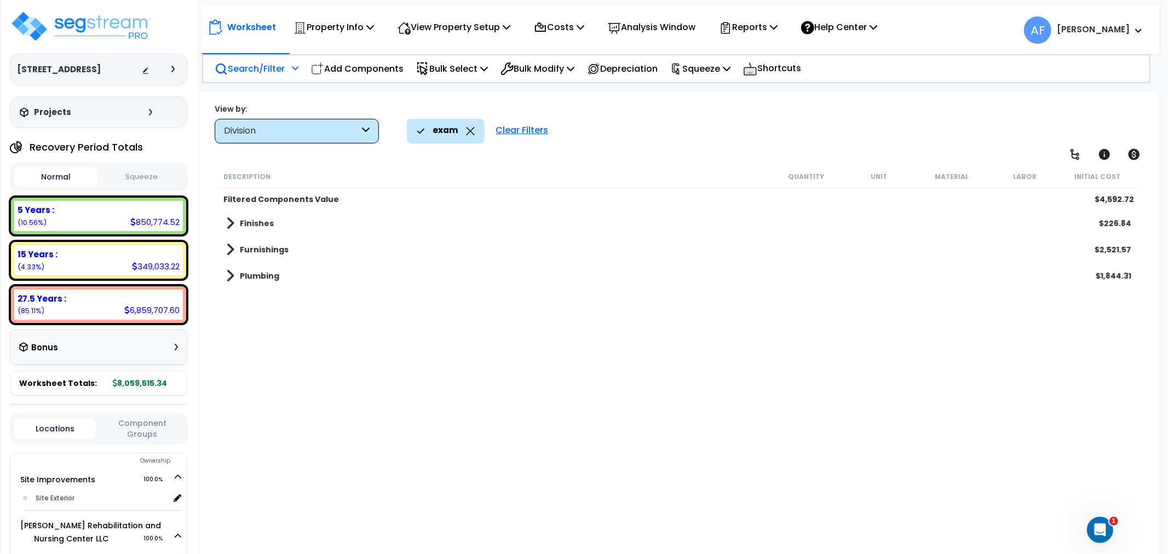
click at [227, 219] on span at bounding box center [230, 223] width 8 height 15
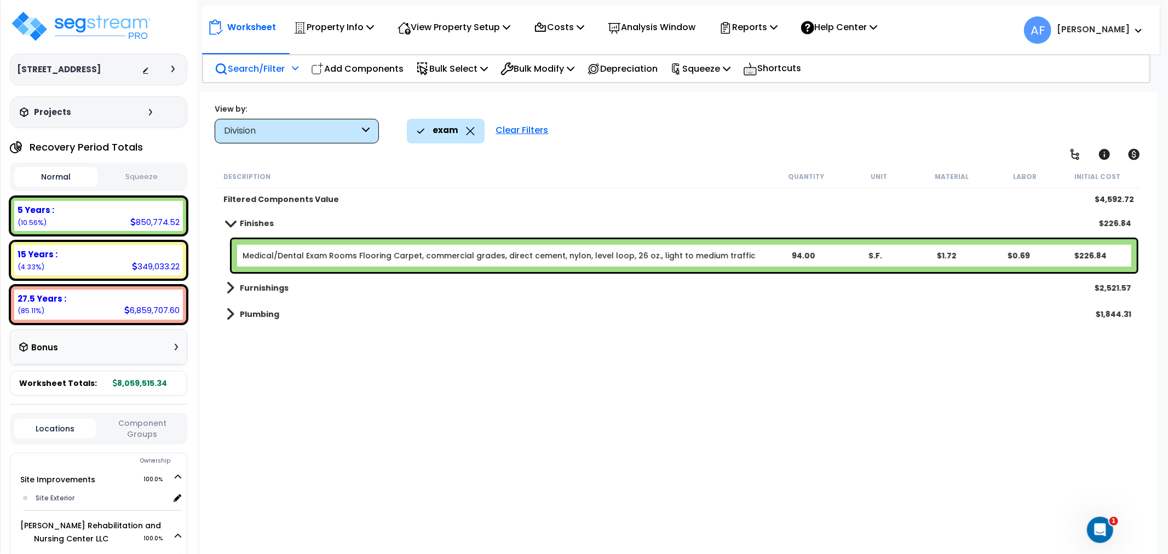
click at [231, 225] on span at bounding box center [229, 223] width 15 height 8
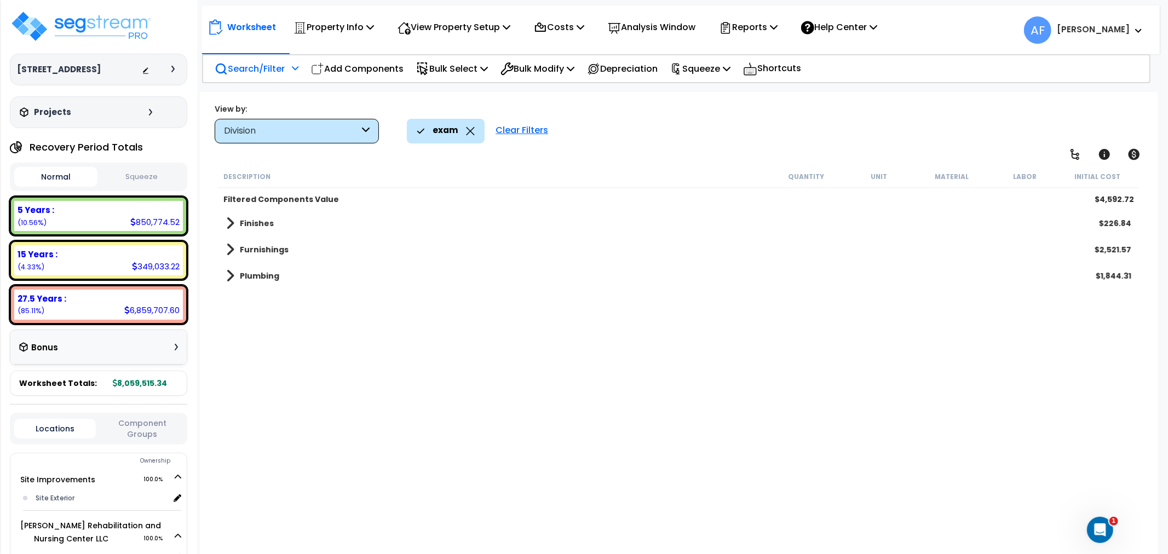
click at [234, 276] on link "Plumbing" at bounding box center [252, 275] width 53 height 15
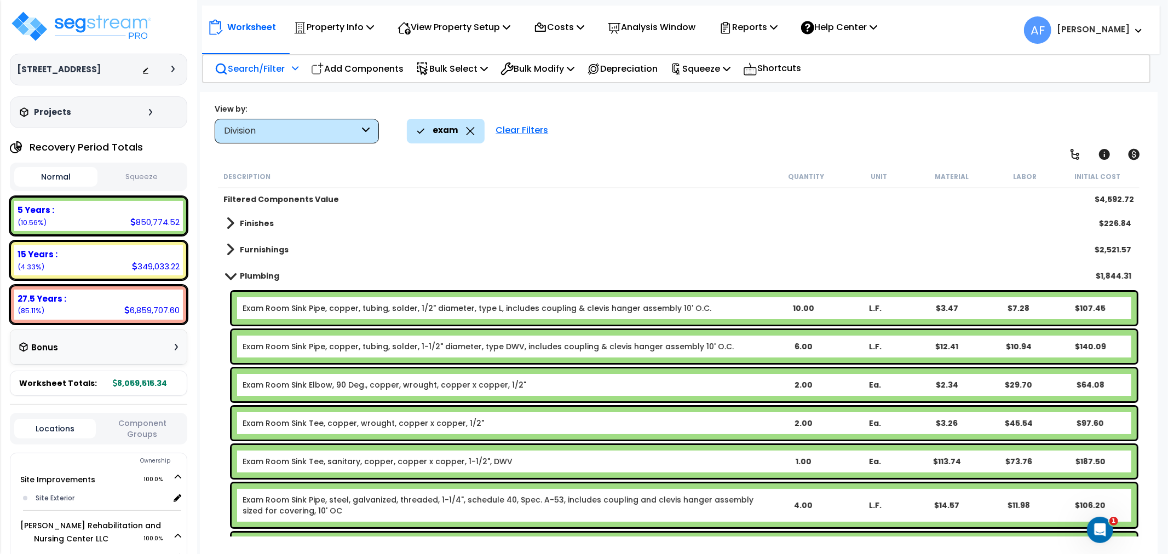
click at [234, 276] on span at bounding box center [229, 276] width 15 height 8
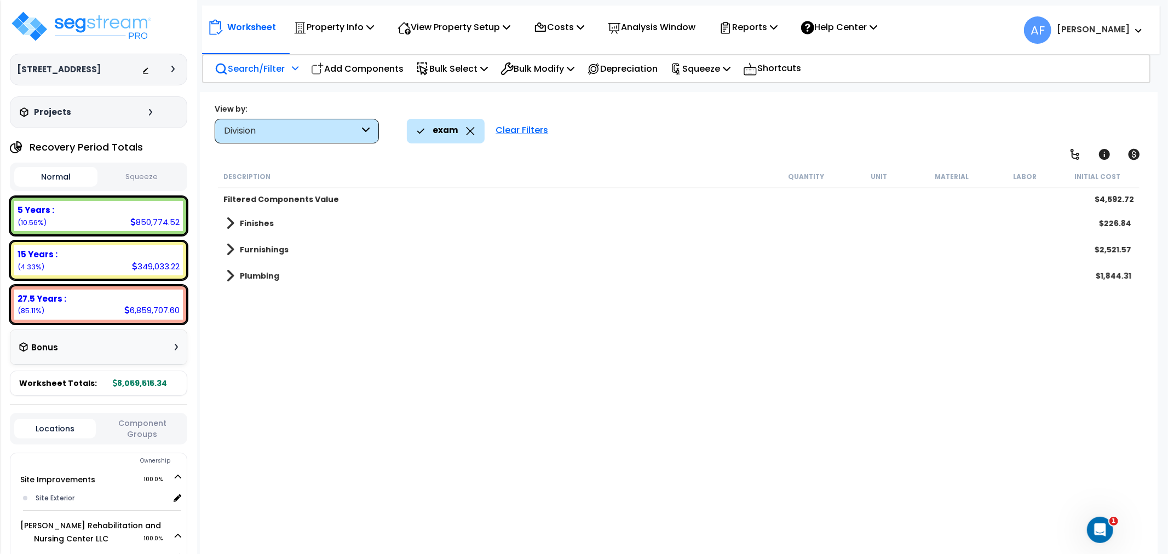
click at [228, 249] on span at bounding box center [230, 249] width 8 height 15
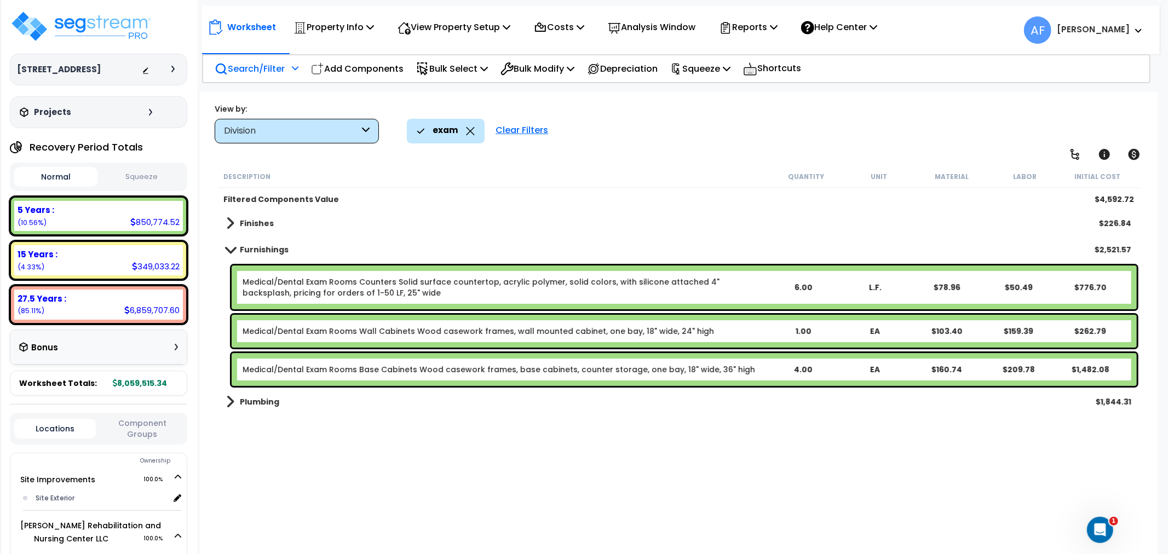
click at [228, 249] on span at bounding box center [229, 249] width 15 height 8
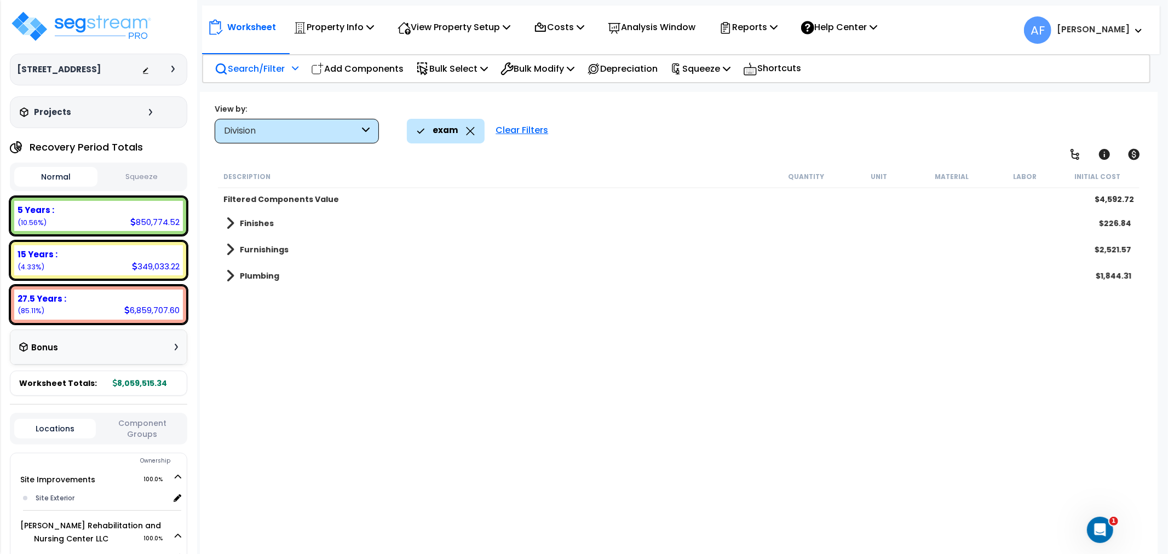
click at [269, 395] on div "Description Quantity Unit Material Labor Initial Cost Filtered Components Value…" at bounding box center [678, 350] width 925 height 371
click at [124, 28] on img at bounding box center [81, 26] width 142 height 33
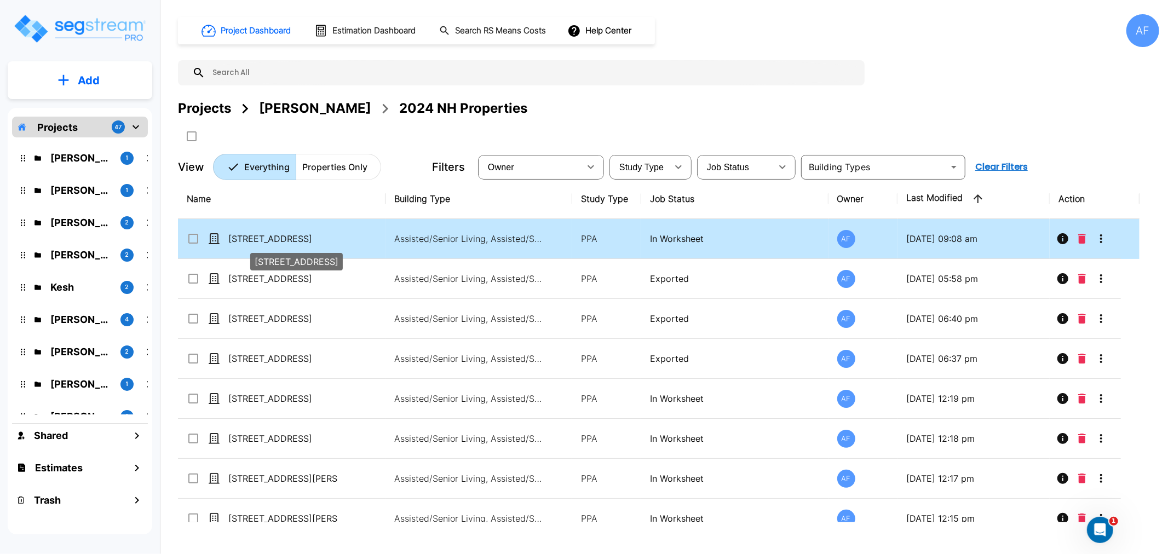
click at [243, 236] on p "[STREET_ADDRESS]" at bounding box center [282, 238] width 109 height 13
checkbox input "true"
